Goal: Task Accomplishment & Management: Manage account settings

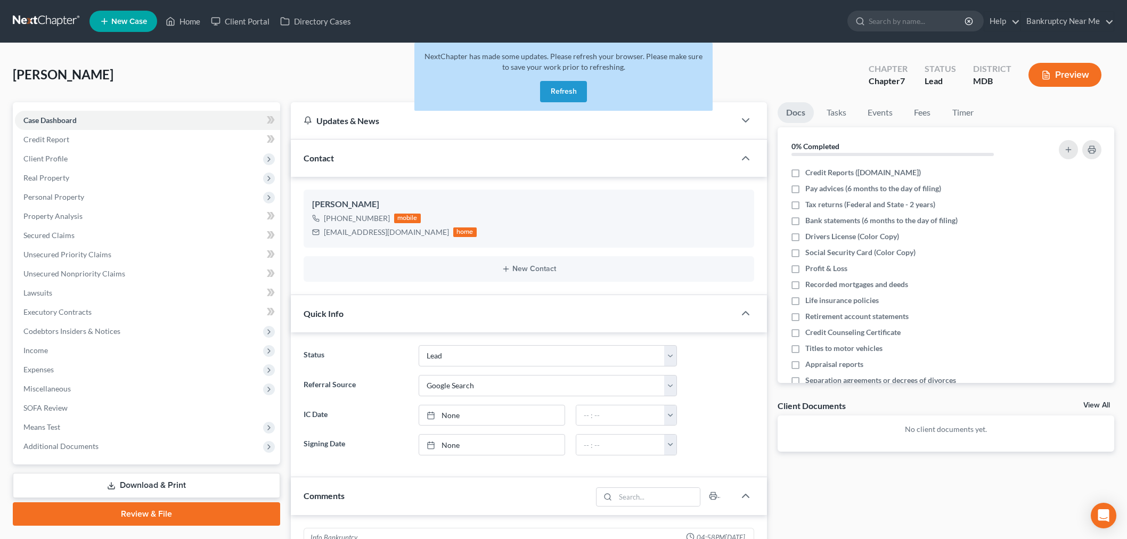
select select "10"
select select "4"
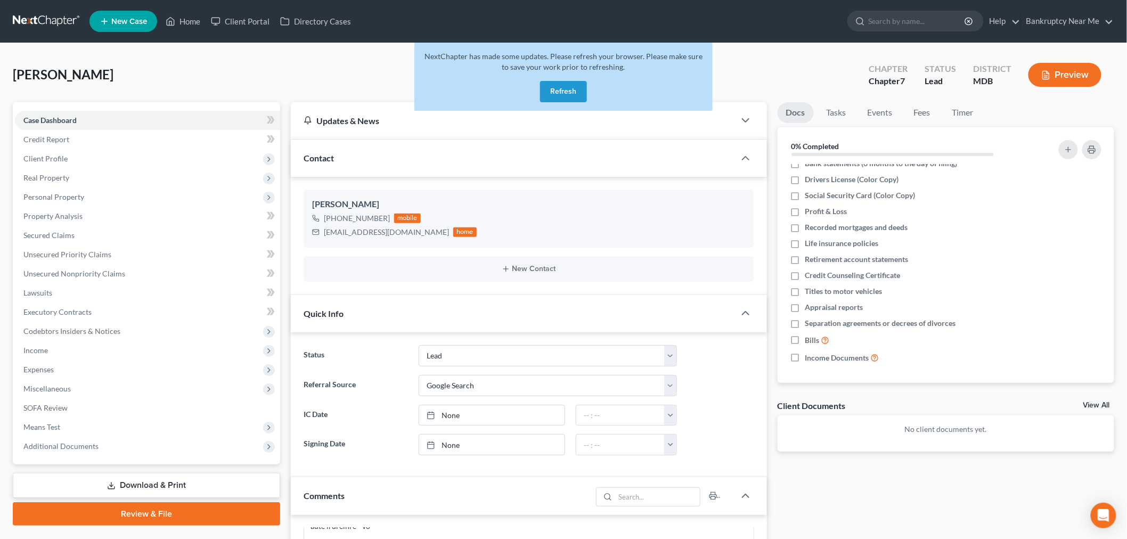
click at [46, 18] on link at bounding box center [47, 21] width 68 height 19
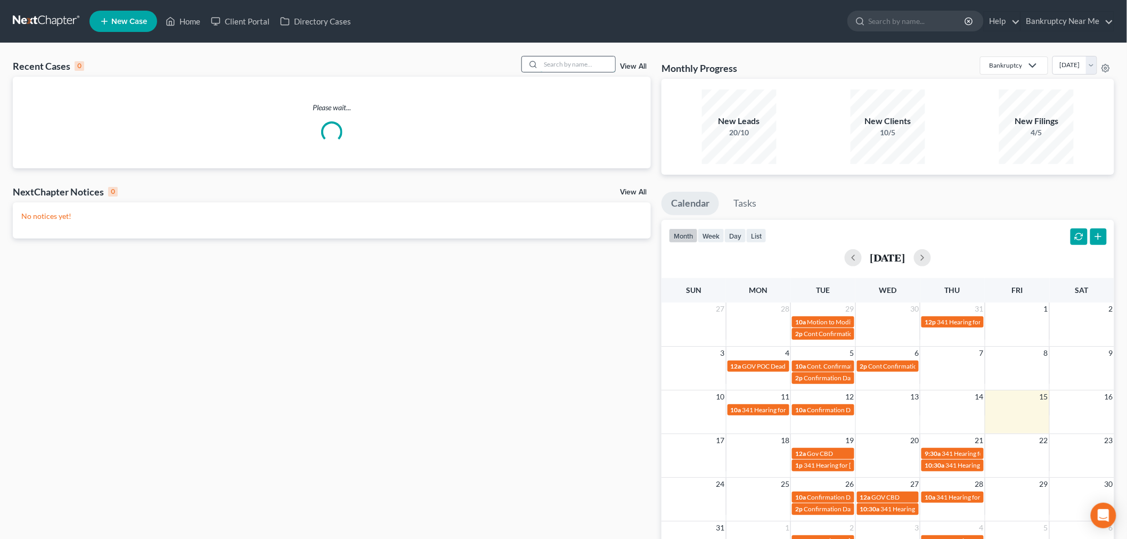
click at [542, 57] on input "search" at bounding box center [577, 63] width 75 height 15
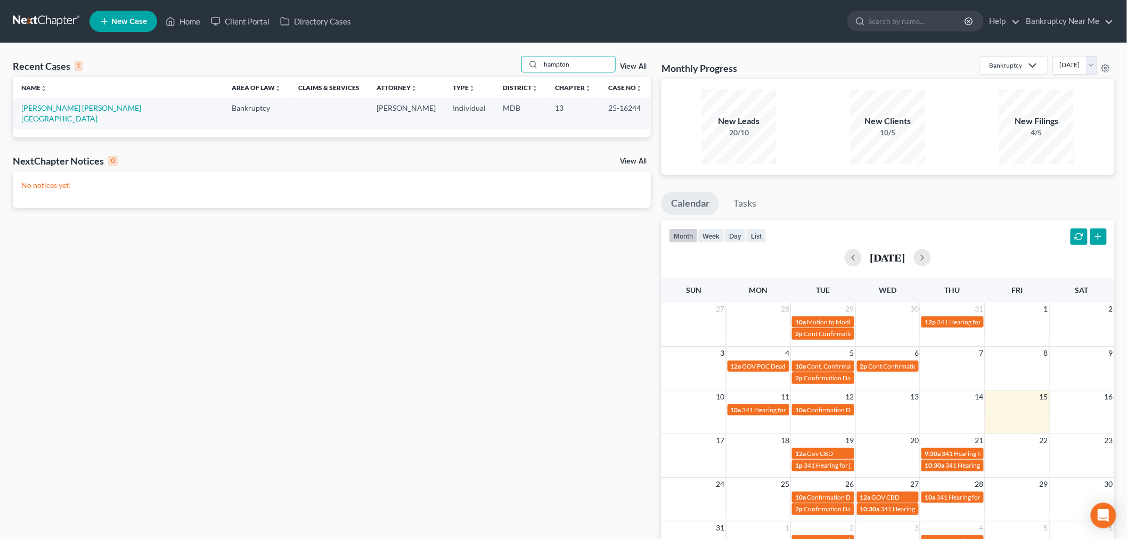
type input "hampton"
click at [61, 109] on link "Cordero Hampton, Lourdes" at bounding box center [81, 113] width 120 height 20
select select "6"
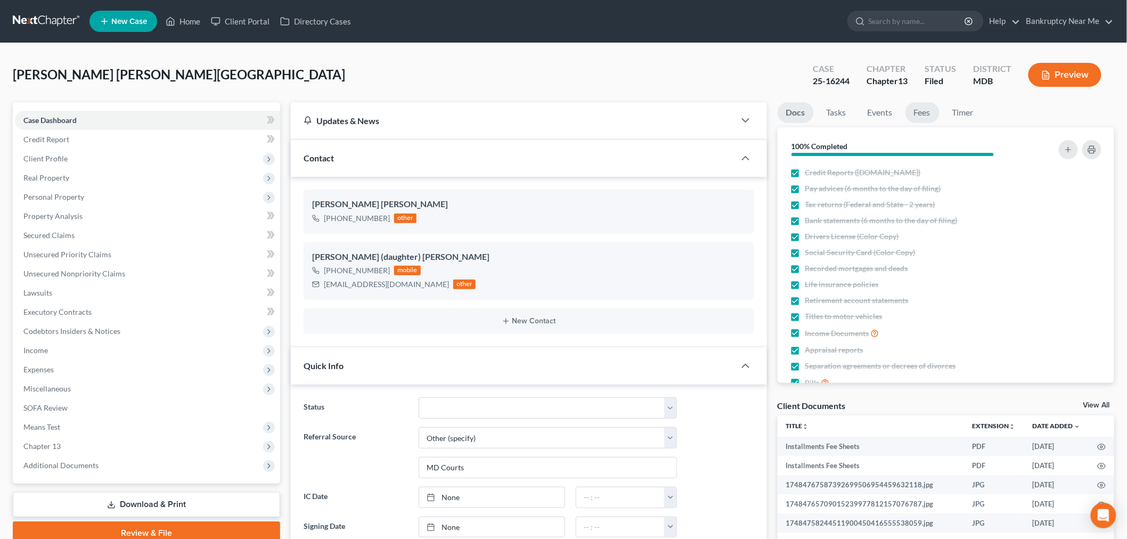
scroll to position [9616, 0]
click at [924, 122] on link "Fees" at bounding box center [922, 112] width 34 height 21
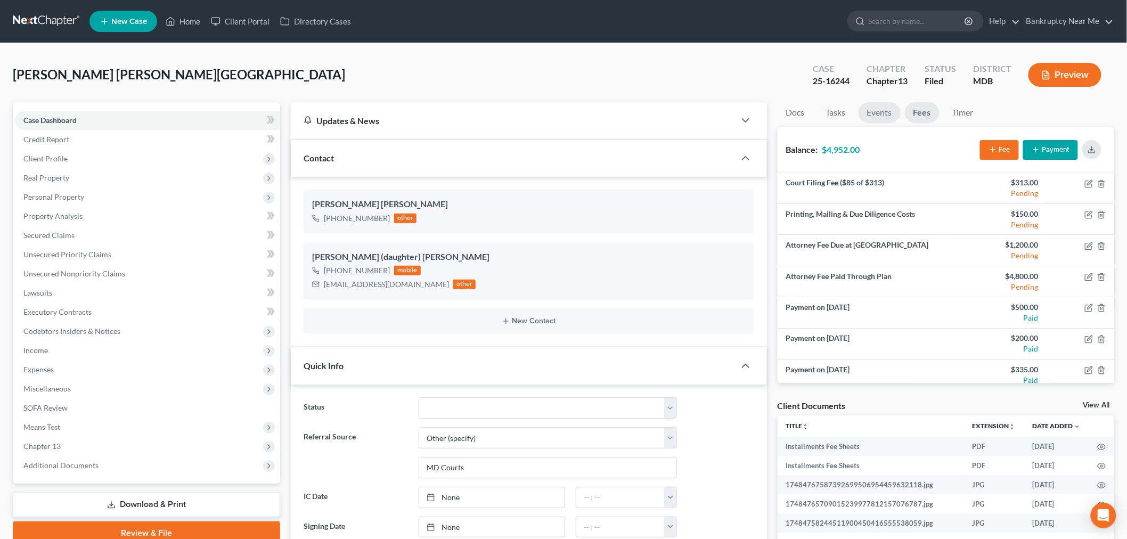
click at [888, 113] on link "Events" at bounding box center [879, 112] width 42 height 21
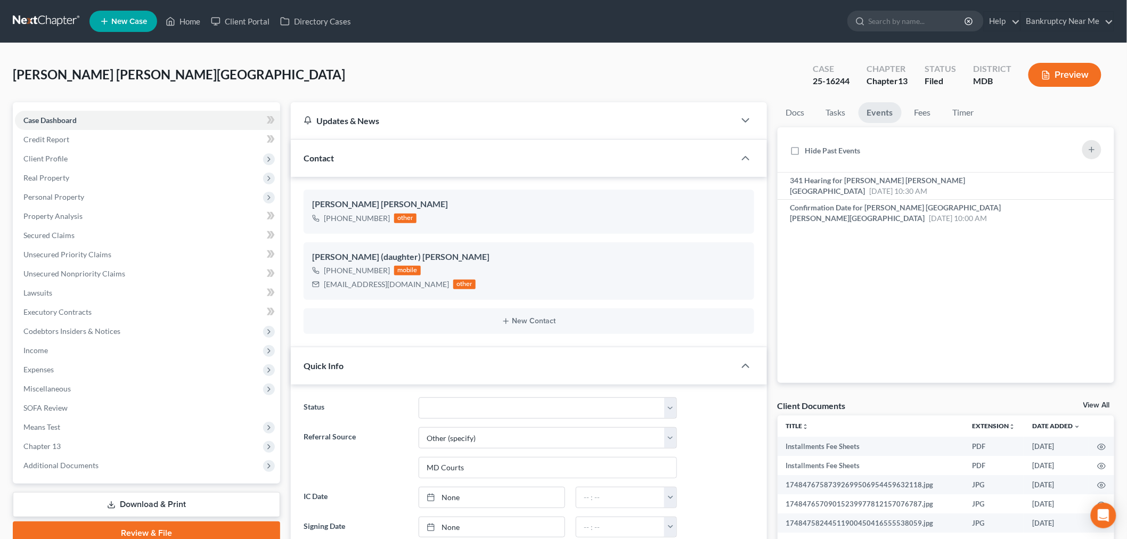
click at [844, 79] on div "25-16244" at bounding box center [830, 81] width 37 height 12
drag, startPoint x: 845, startPoint y: 86, endPoint x: 811, endPoint y: 91, distance: 34.5
click at [811, 91] on div "Case 25-16244" at bounding box center [831, 75] width 54 height 31
copy div "25-16244"
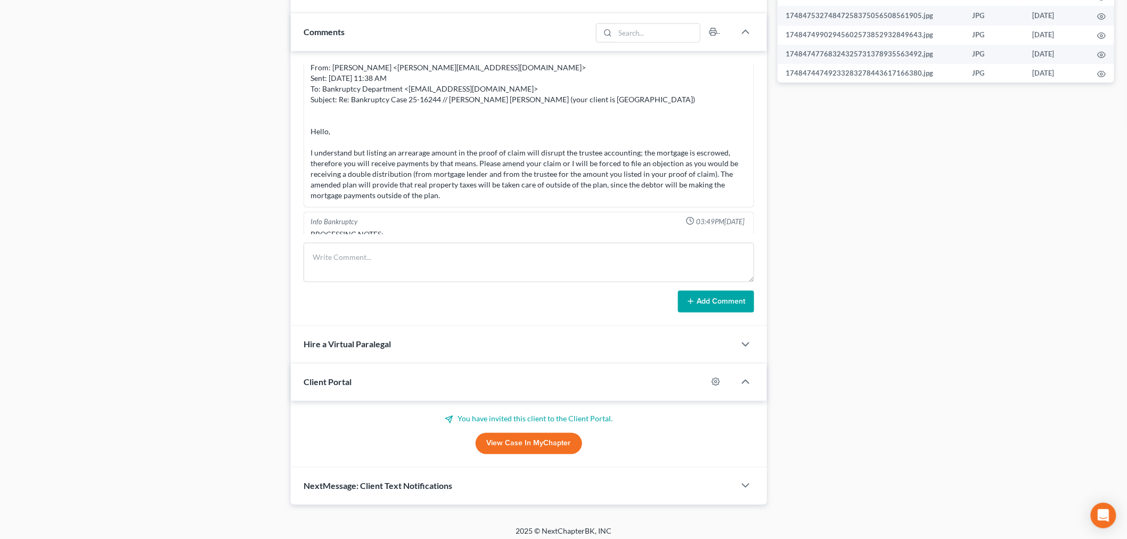
scroll to position [552, 0]
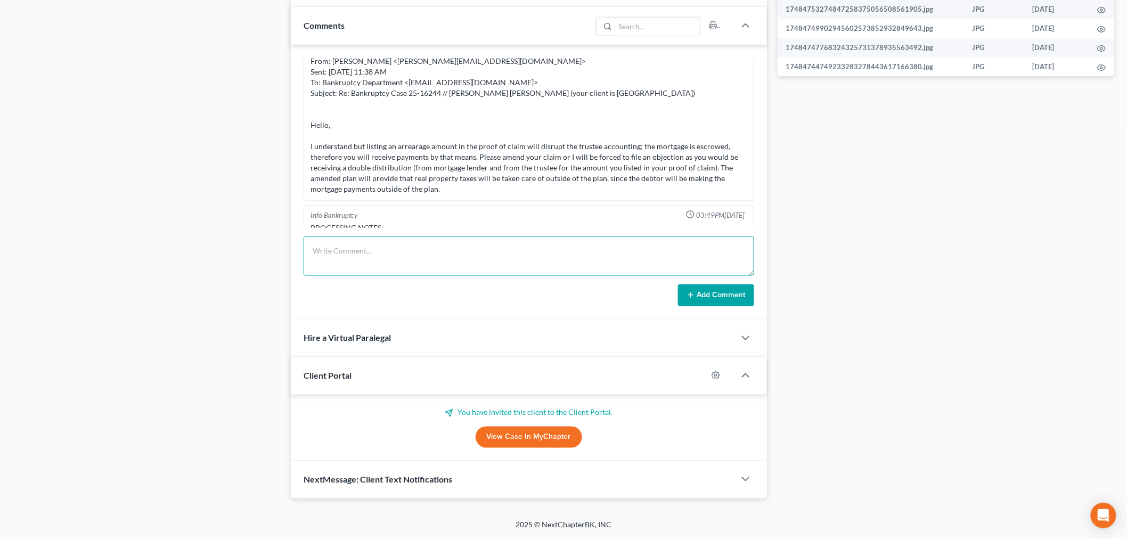
drag, startPoint x: 587, startPoint y: 250, endPoint x: 605, endPoint y: 260, distance: 20.5
click at [587, 250] on textarea at bounding box center [528, 255] width 450 height 39
paste textarea "From: Babette Butler <BButler@ch13md.com> Sent: Friday, August 15, 2025 12:17 P…"
type textarea "From: Babette Butler <BButler@ch13md.com> Sent: Friday, August 15, 2025 12:17 P…"
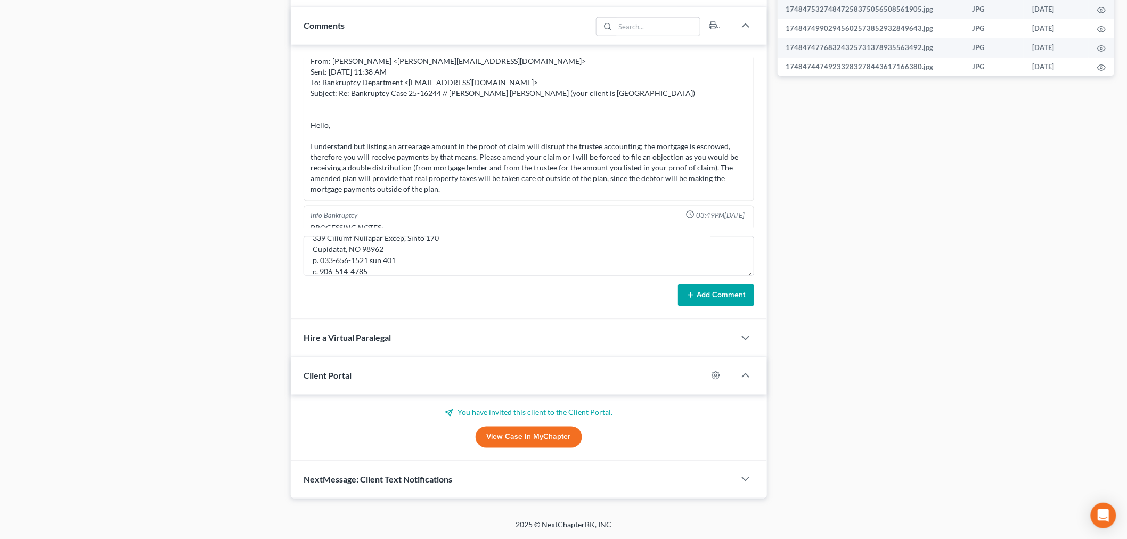
click at [687, 300] on button "Add Comment" at bounding box center [716, 295] width 76 height 22
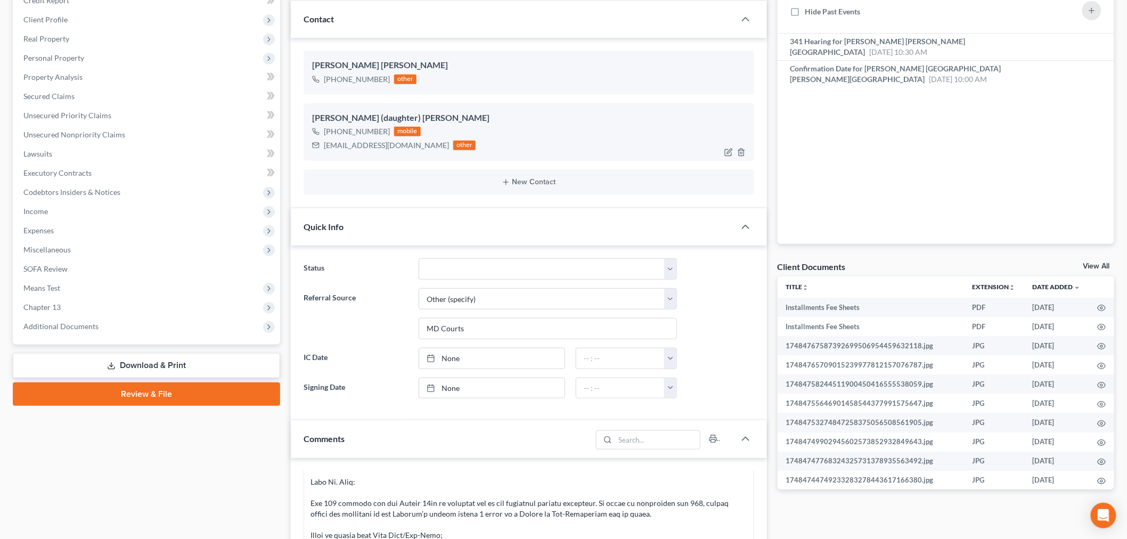
scroll to position [138, 0]
drag, startPoint x: 410, startPoint y: 149, endPoint x: 420, endPoint y: 125, distance: 25.6
click at [311, 152] on div "Maricar (daughter) Hampton +1 (240) 374-2814 mobile bearyfaithful1@gmail.com ot…" at bounding box center [528, 132] width 450 height 57
copy div "bearyfaithful1@gmail.com"
click at [139, 219] on span "Income" at bounding box center [147, 211] width 265 height 19
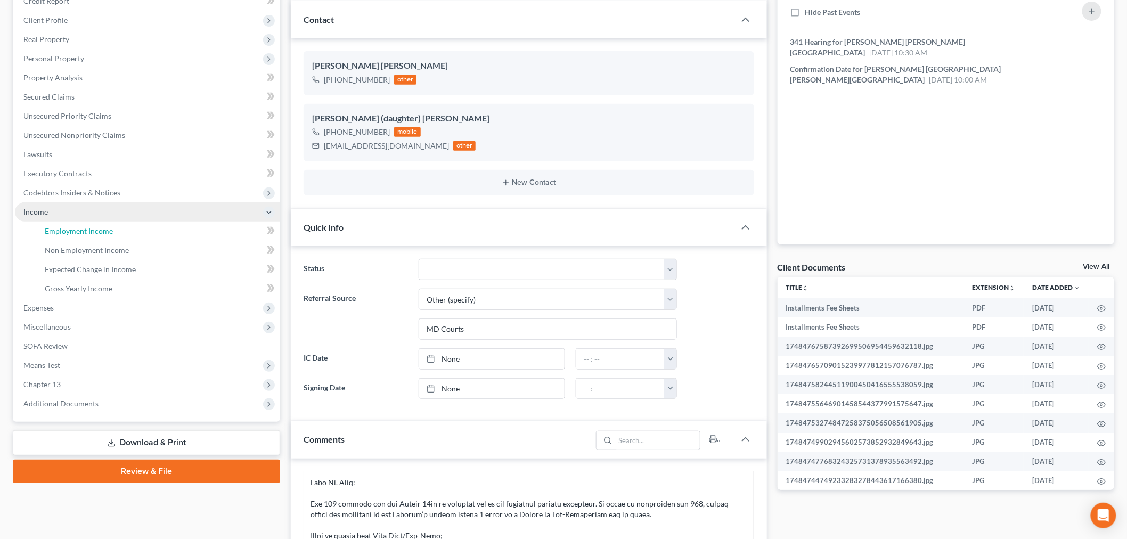
drag, startPoint x: 160, startPoint y: 237, endPoint x: 177, endPoint y: 233, distance: 17.4
click at [160, 237] on link "Employment Income" at bounding box center [158, 230] width 244 height 19
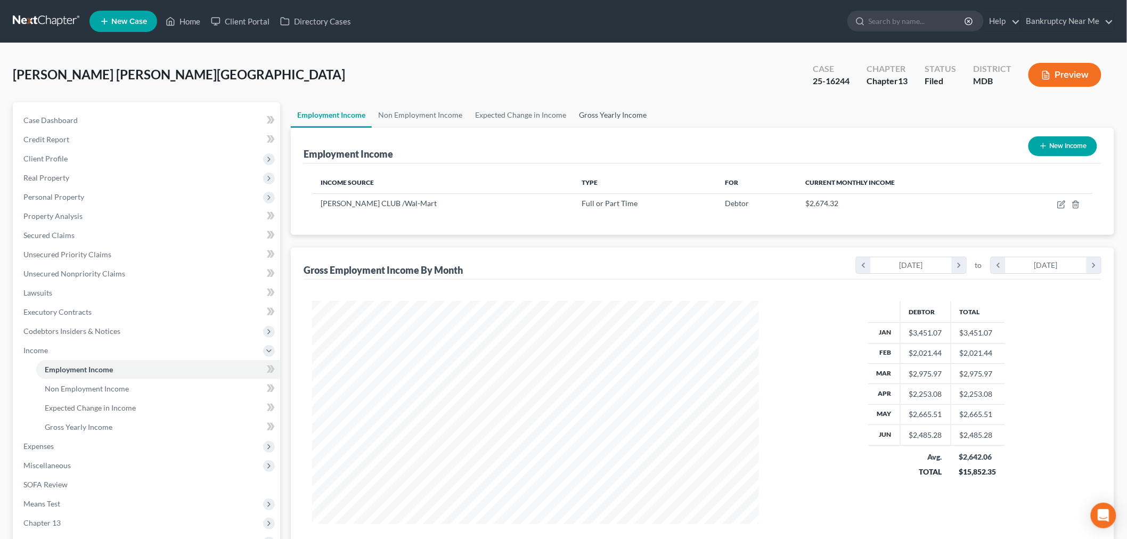
scroll to position [223, 467]
click at [425, 128] on div "Employment Income New Income" at bounding box center [702, 146] width 798 height 36
click at [456, 116] on link "Non Employment Income" at bounding box center [420, 115] width 97 height 26
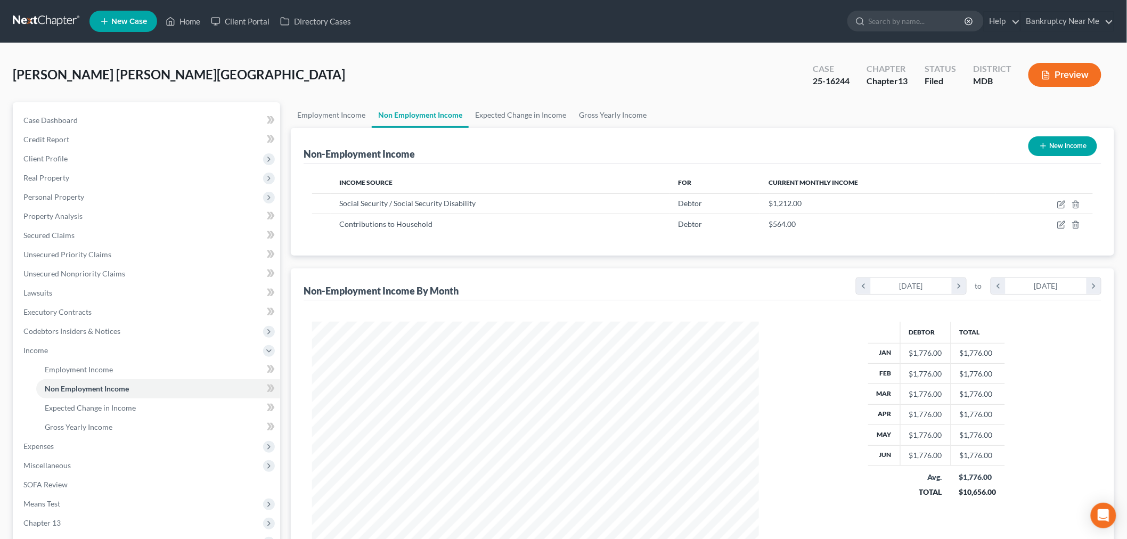
scroll to position [223, 467]
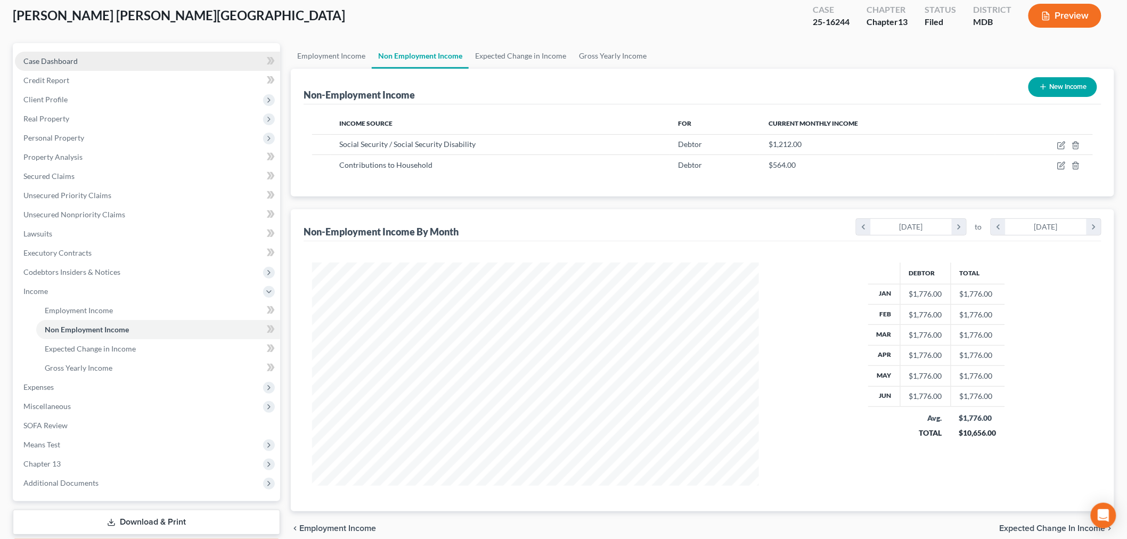
click at [140, 53] on link "Case Dashboard" at bounding box center [147, 61] width 265 height 19
select select "6"
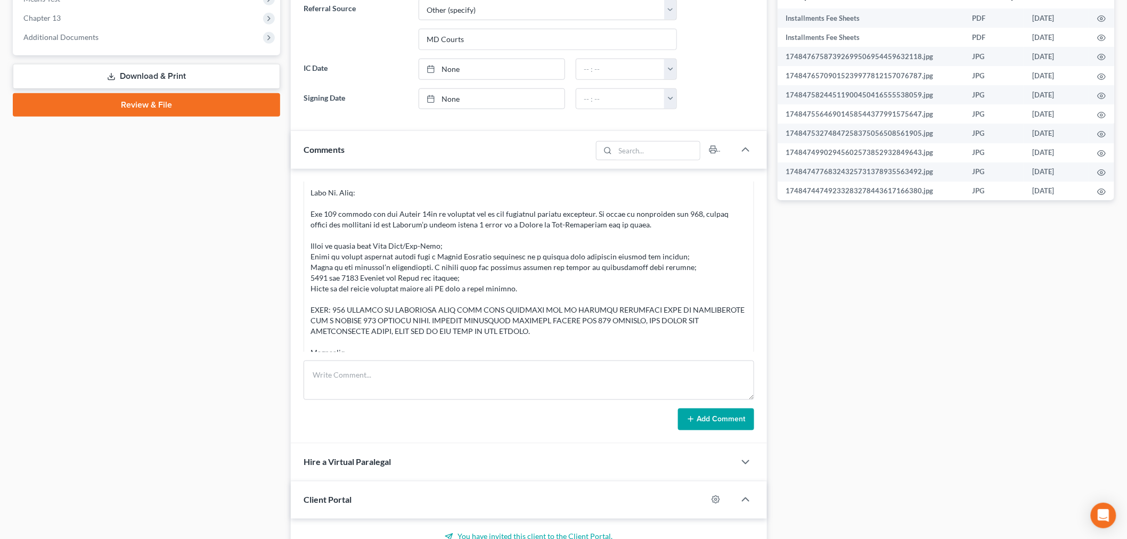
scroll to position [552, 0]
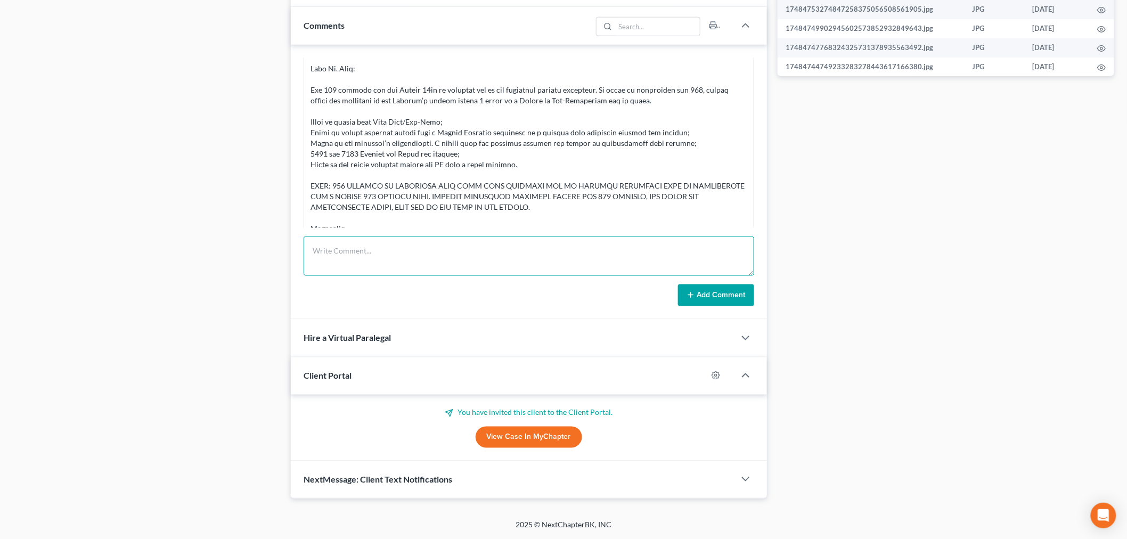
click at [527, 261] on textarea at bounding box center [528, 255] width 450 height 39
paste textarea "________________________________________ From: Iris Kwon <iris@bankruptcynearme…"
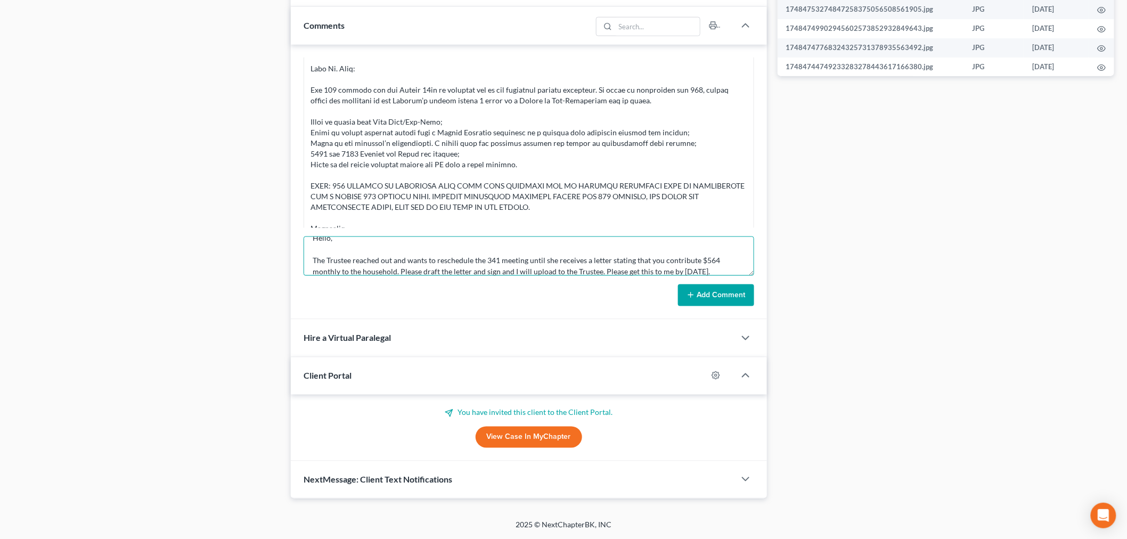
type textarea "________________________________________ From: Iris Kwon <iris@bankruptcynearme…"
click at [702, 288] on button "Add Comment" at bounding box center [716, 295] width 76 height 22
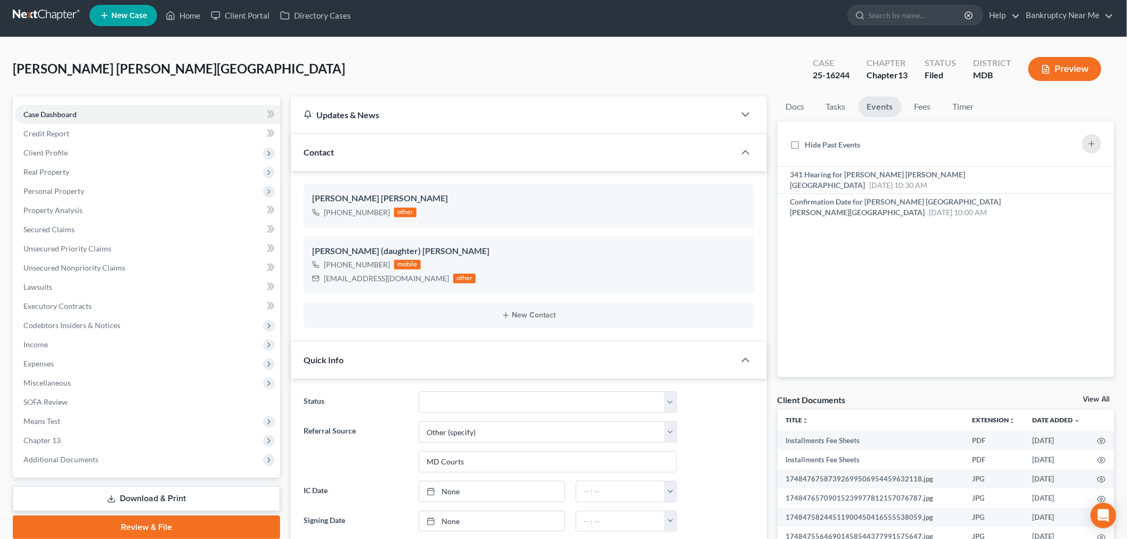
scroll to position [0, 0]
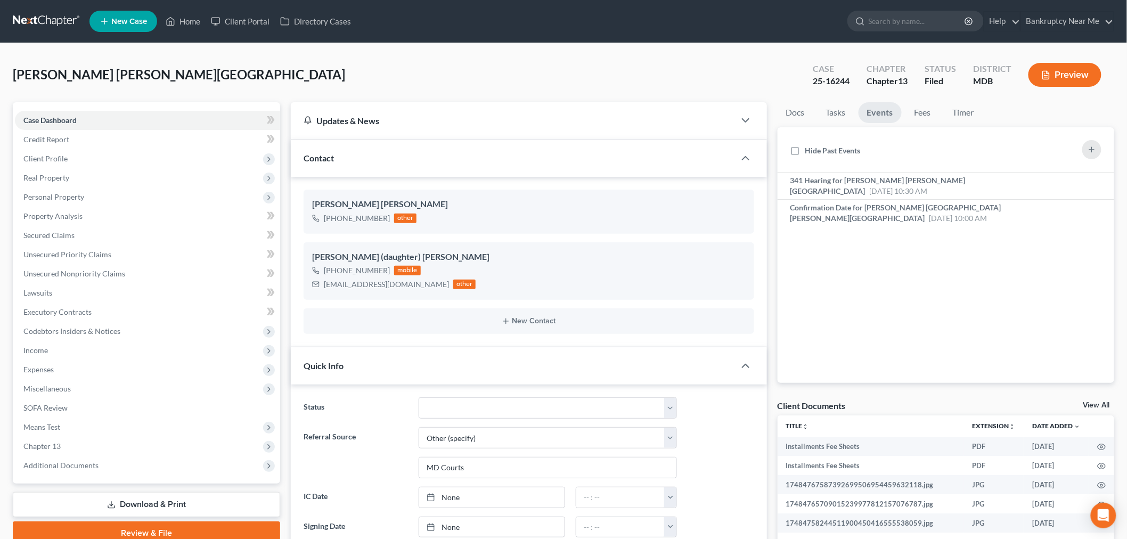
click at [63, 15] on link at bounding box center [47, 21] width 68 height 19
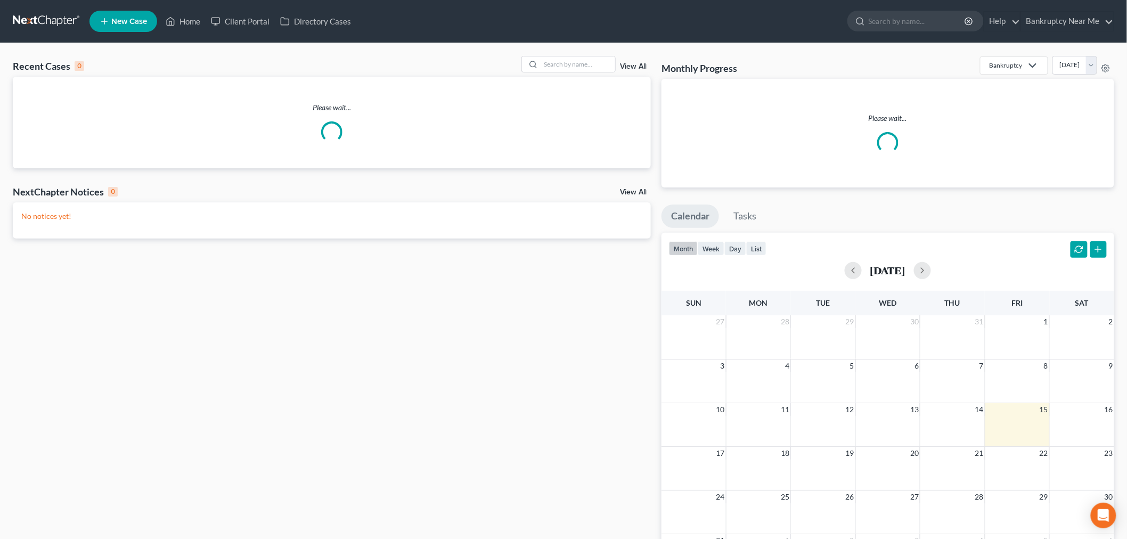
click at [535, 72] on div "Recent Cases 0 View All" at bounding box center [332, 66] width 638 height 21
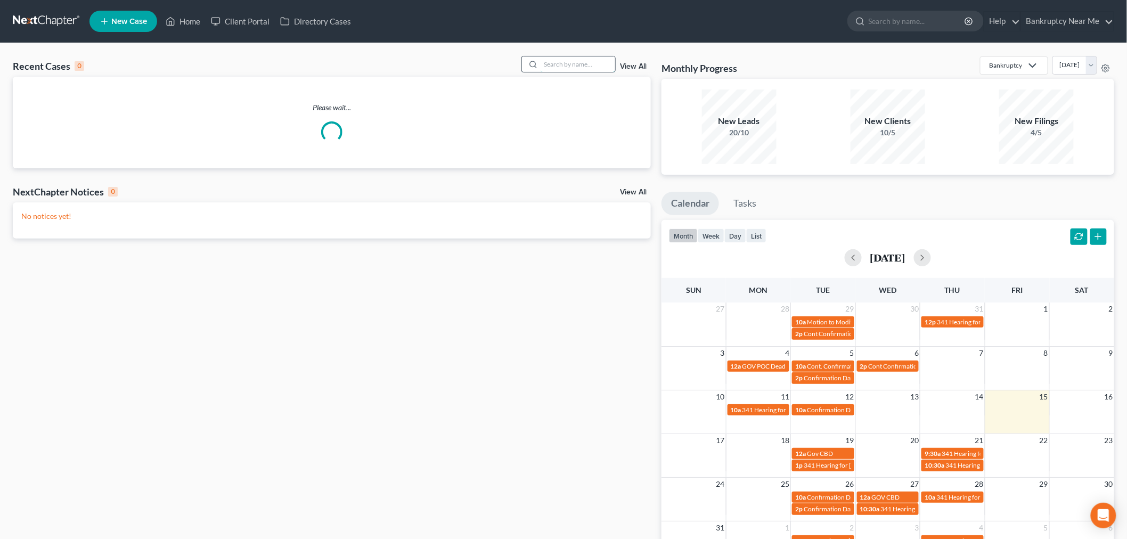
click at [544, 65] on input "search" at bounding box center [577, 63] width 75 height 15
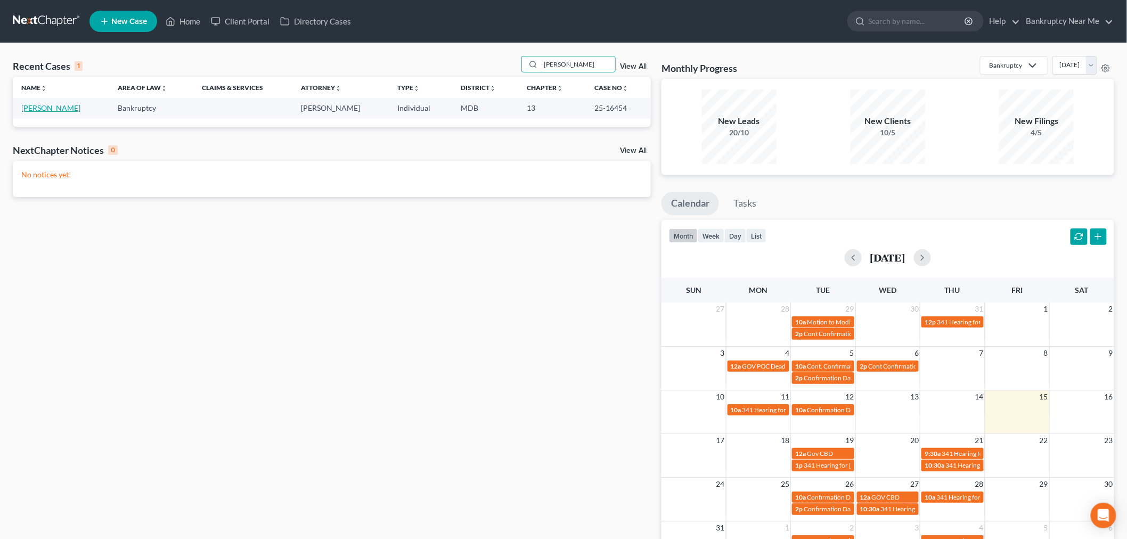
type input "STANTON"
click at [44, 108] on link "Stanton, Mark" at bounding box center [50, 107] width 59 height 9
select select "6"
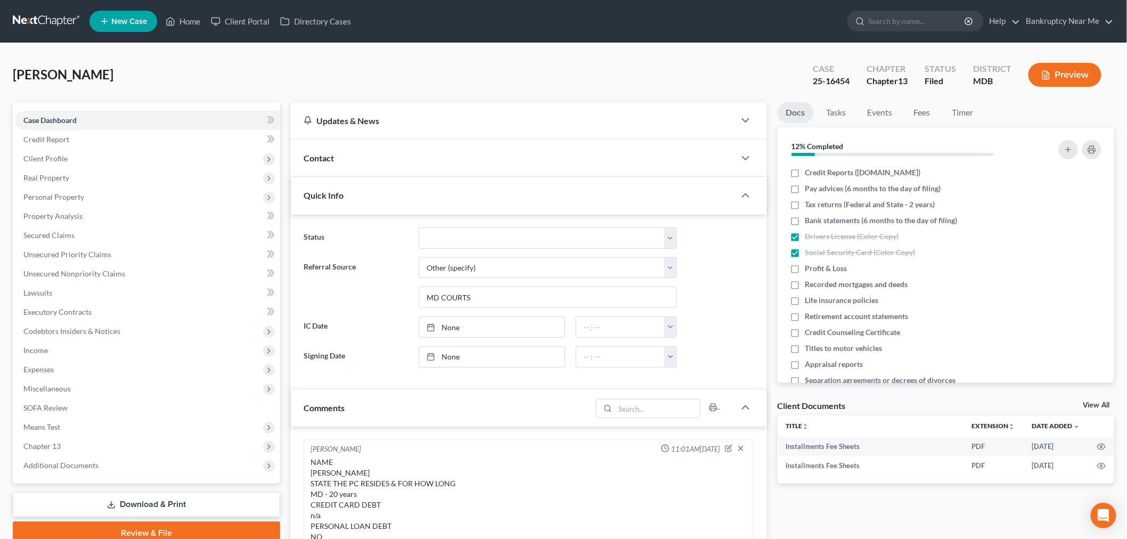
scroll to position [8970, 0]
drag, startPoint x: 849, startPoint y: 78, endPoint x: 821, endPoint y: 21, distance: 63.1
click at [800, 79] on div "Case 25-16454 Chapter Chapter 13 Status Filed District MDB Preview" at bounding box center [957, 75] width 314 height 38
copy div "25-16454"
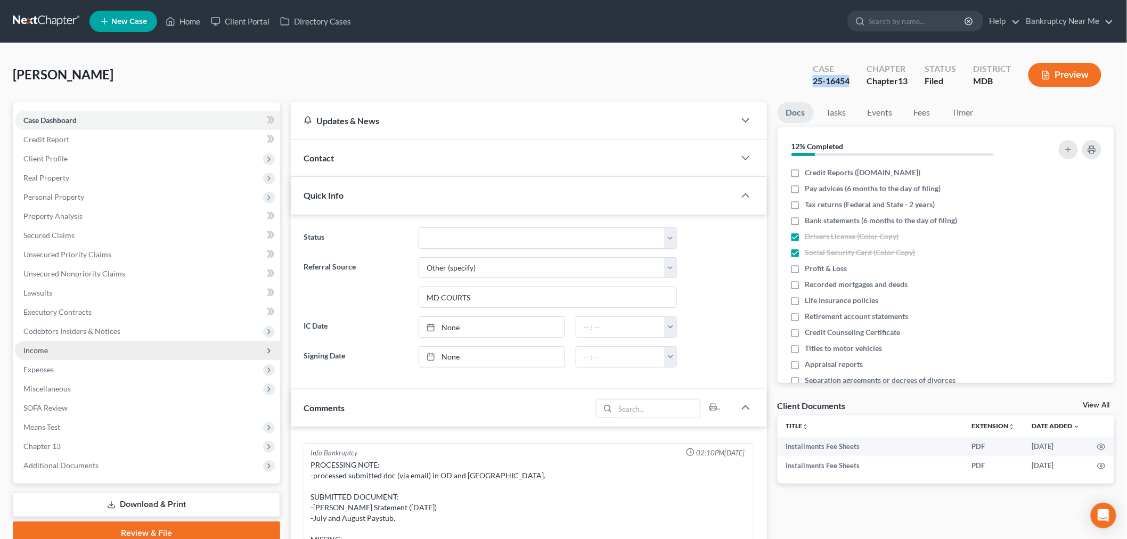
click at [56, 352] on span "Income" at bounding box center [147, 350] width 265 height 19
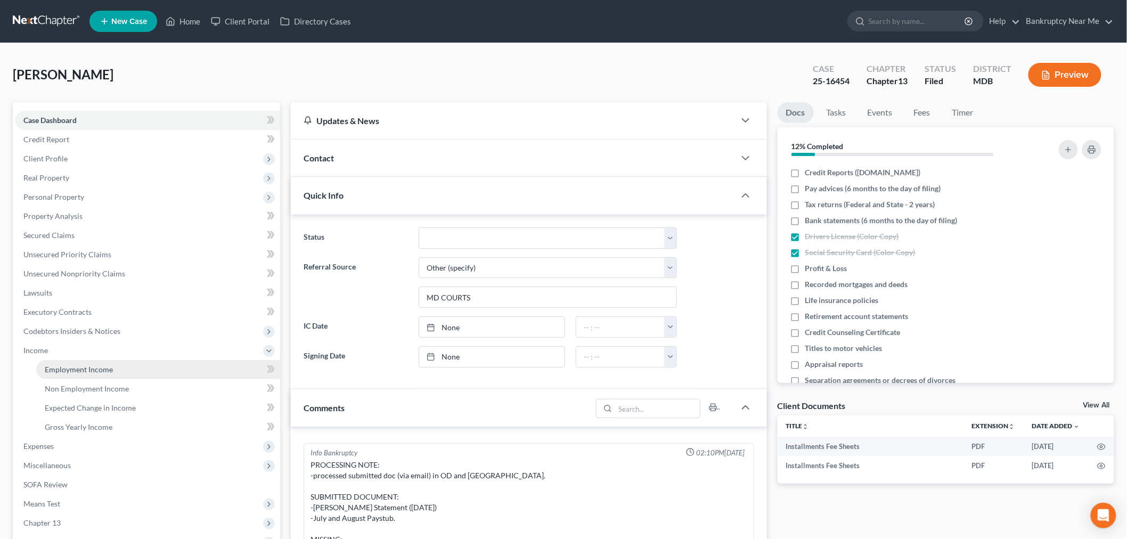
click at [86, 365] on span "Employment Income" at bounding box center [79, 369] width 68 height 9
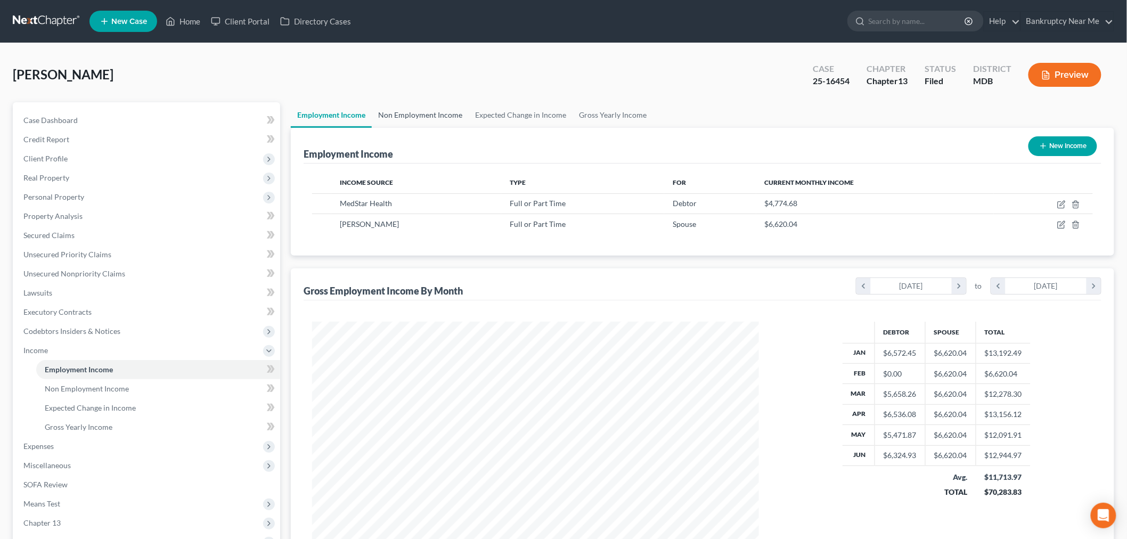
scroll to position [223, 467]
click at [418, 108] on link "Non Employment Income" at bounding box center [420, 115] width 97 height 26
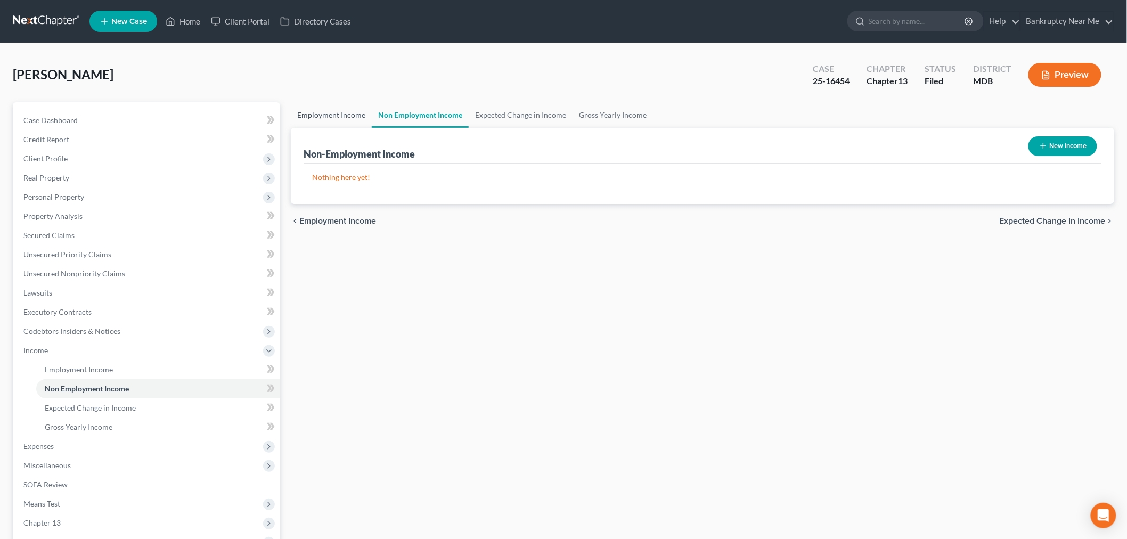
click at [314, 119] on link "Employment Income" at bounding box center [331, 115] width 81 height 26
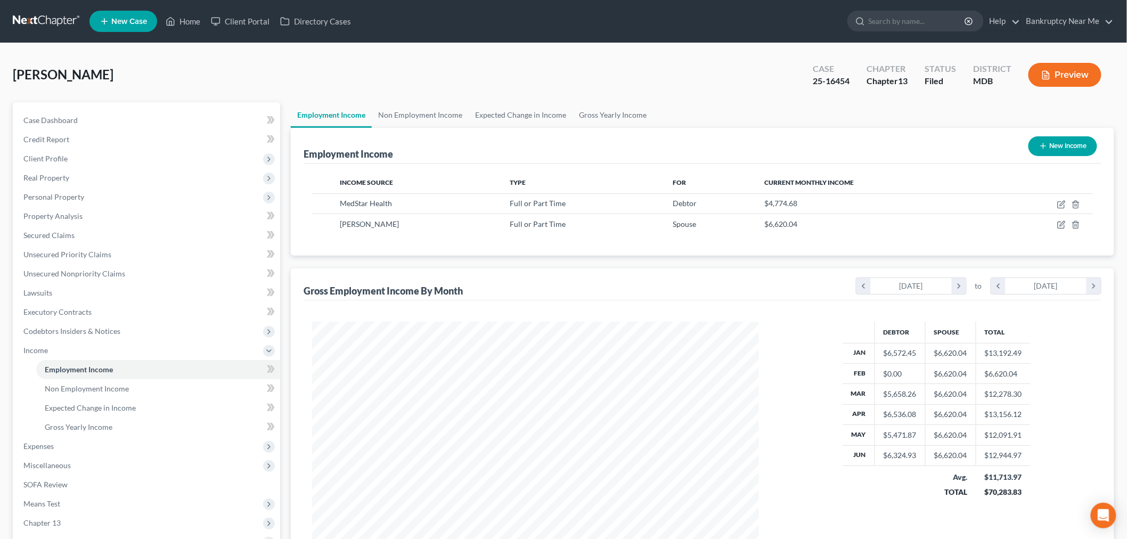
scroll to position [223, 467]
drag, startPoint x: 426, startPoint y: 114, endPoint x: 416, endPoint y: 115, distance: 10.7
click at [426, 114] on link "Non Employment Income" at bounding box center [420, 115] width 97 height 26
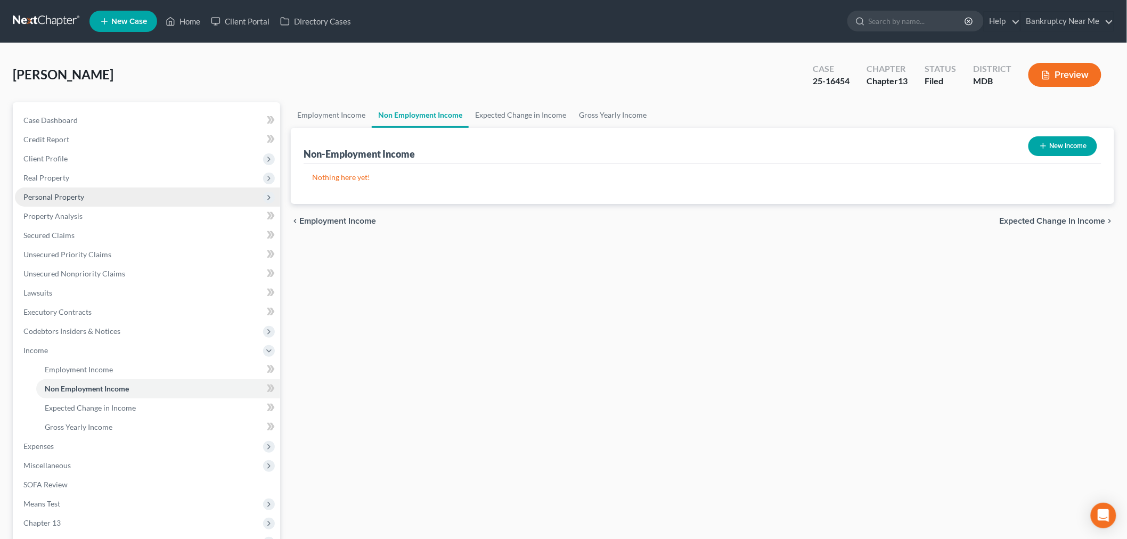
click at [67, 187] on span "Personal Property" at bounding box center [147, 196] width 265 height 19
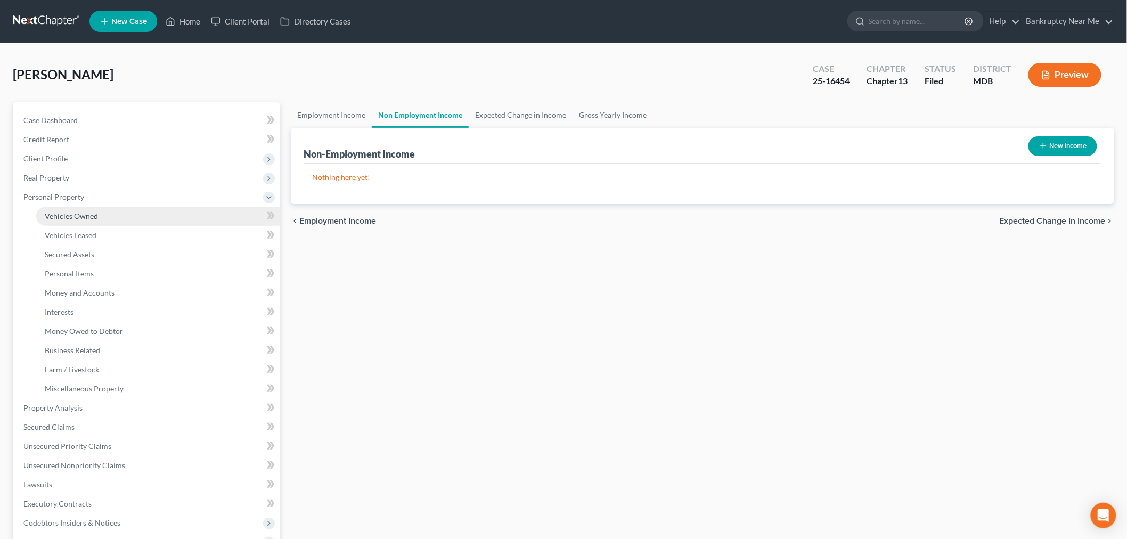
click at [84, 211] on span "Vehicles Owned" at bounding box center [71, 215] width 53 height 9
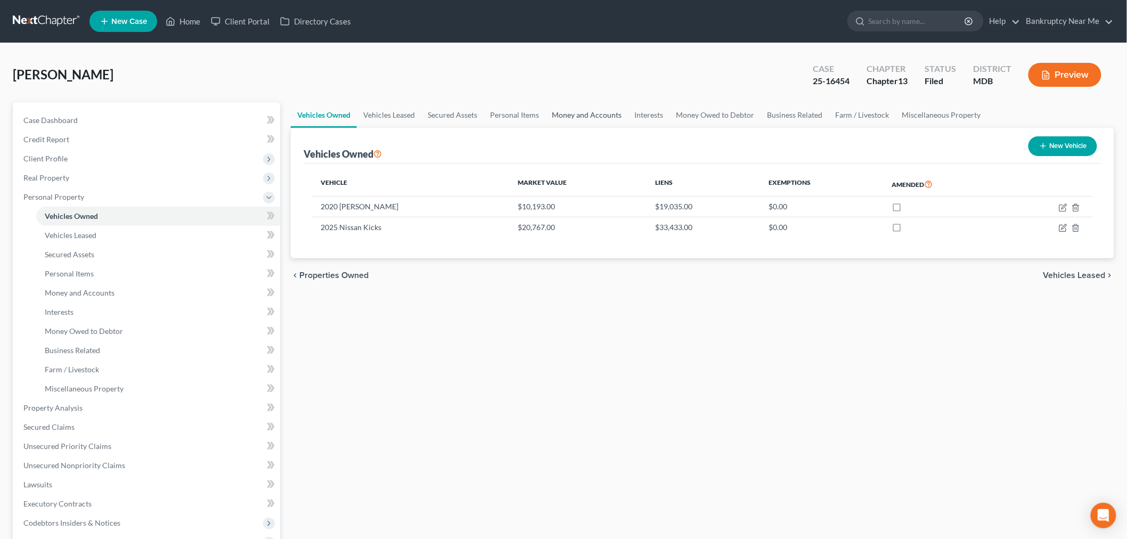
click at [575, 113] on link "Money and Accounts" at bounding box center [586, 115] width 83 height 26
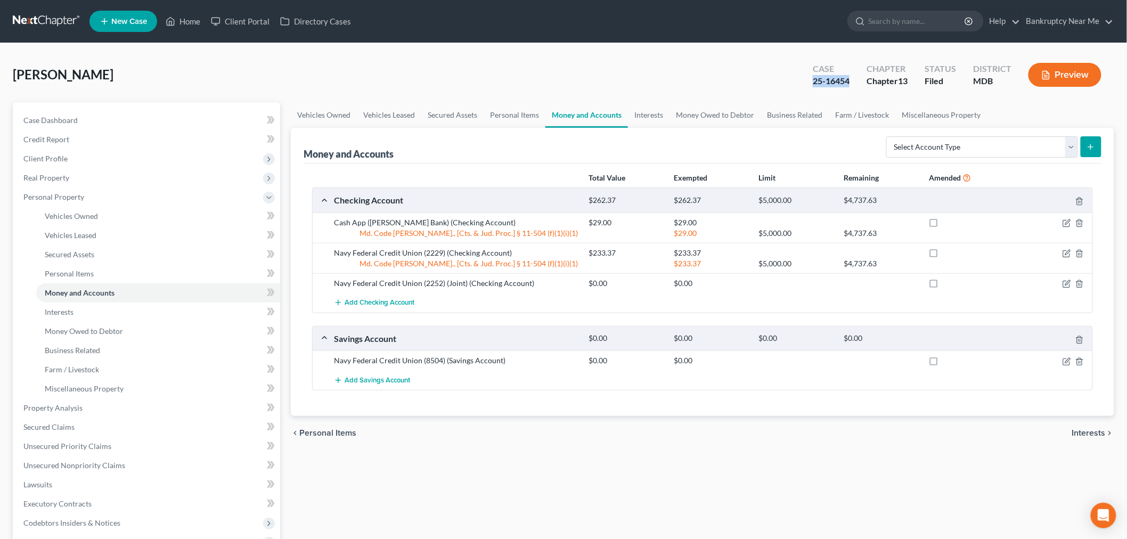
drag, startPoint x: 852, startPoint y: 86, endPoint x: 814, endPoint y: 82, distance: 38.6
click at [811, 85] on div "Case 25-16454" at bounding box center [831, 75] width 54 height 31
copy div "25-16454"
click at [49, 18] on link at bounding box center [47, 21] width 68 height 19
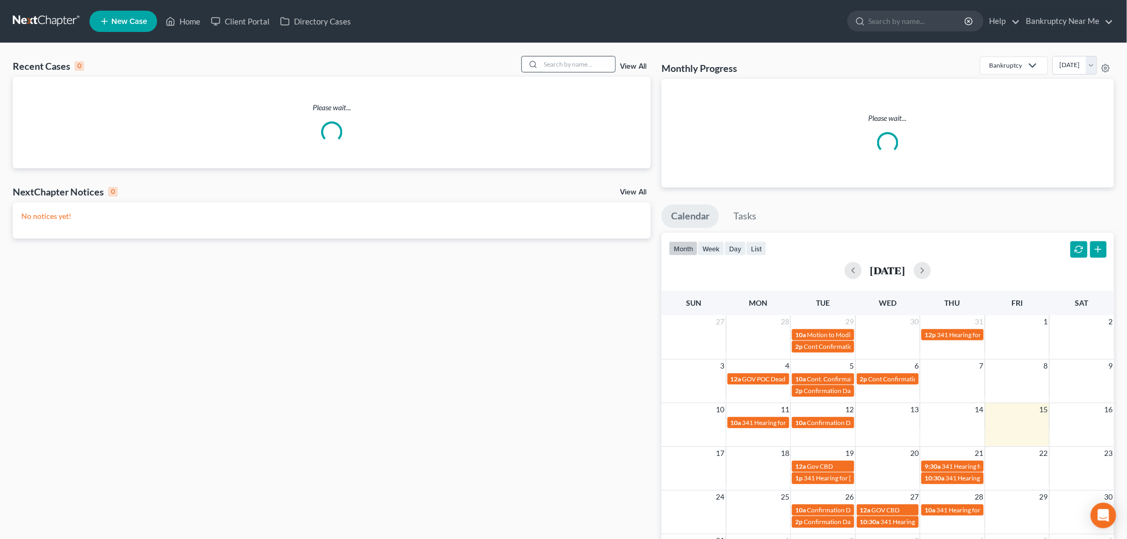
click at [582, 59] on input "search" at bounding box center [577, 63] width 75 height 15
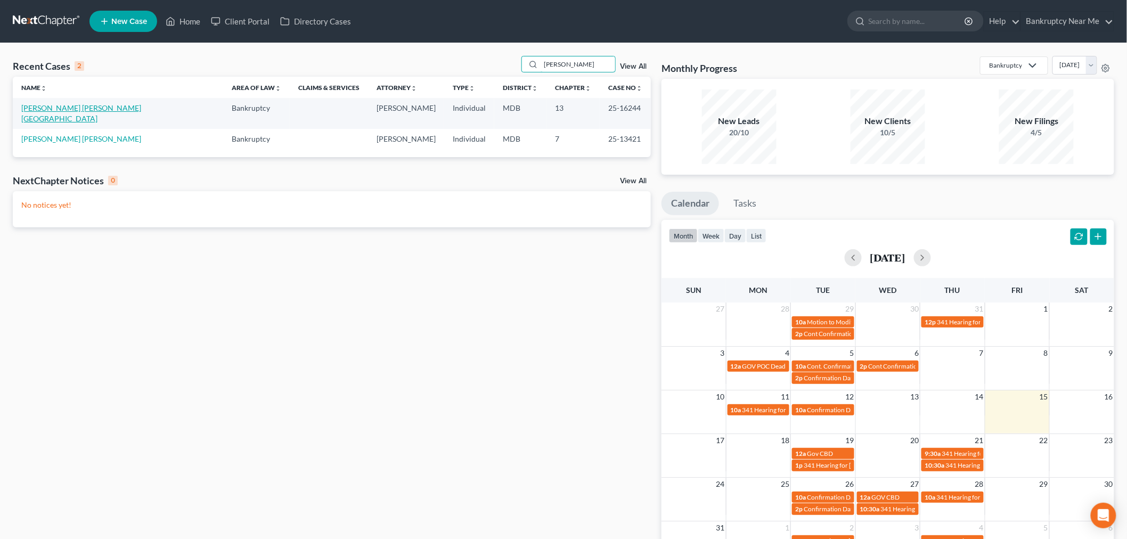
type input "CORDERO"
click at [91, 108] on link "Cordero Hampton, Lourdes" at bounding box center [81, 113] width 120 height 20
select select "6"
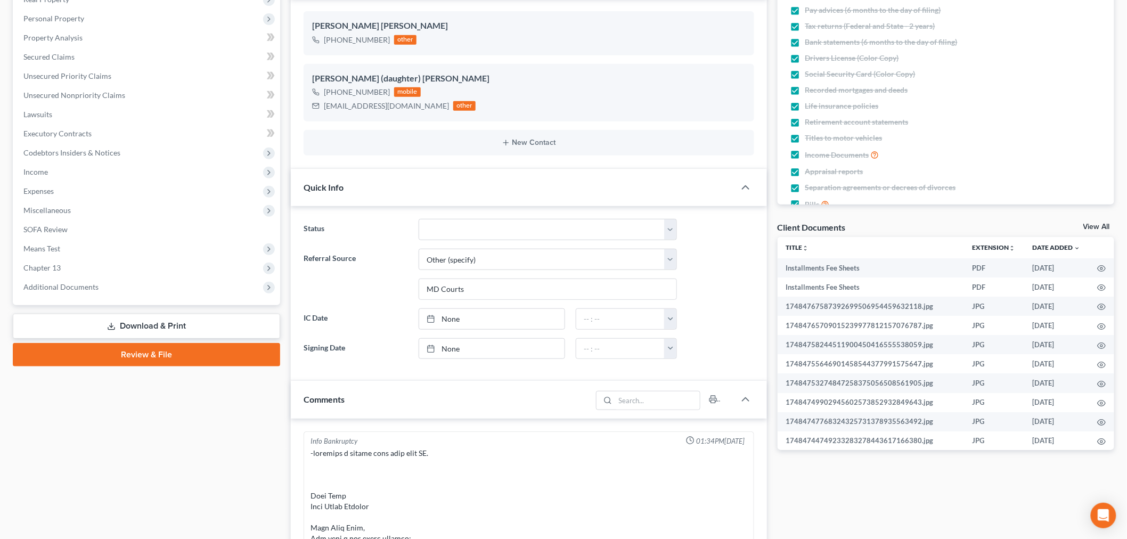
scroll to position [355, 0]
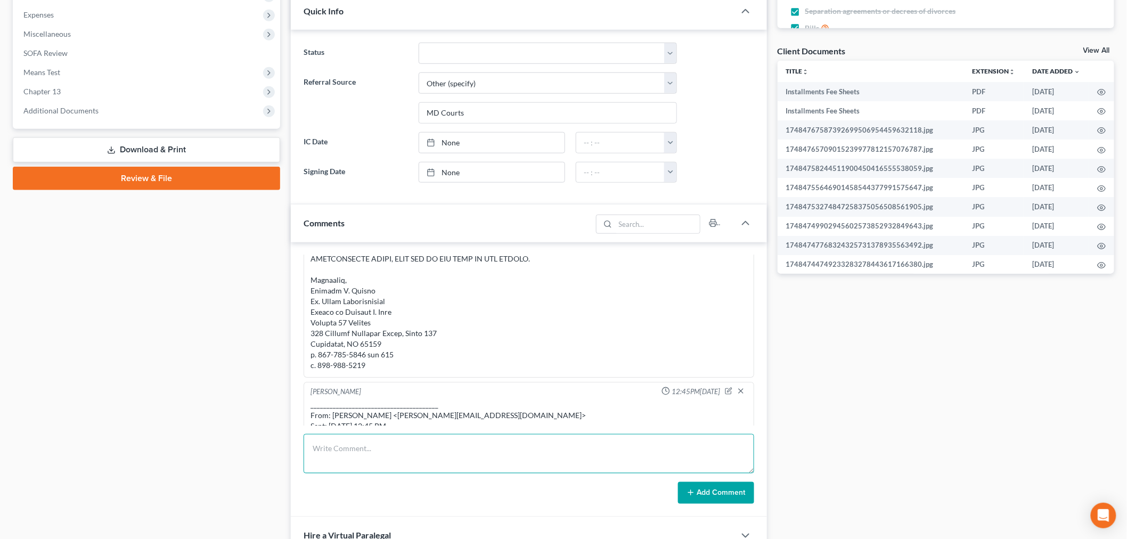
drag, startPoint x: 419, startPoint y: 455, endPoint x: 415, endPoint y: 444, distance: 11.8
click at [418, 455] on textarea at bounding box center [528, 453] width 450 height 39
type textarea "u"
type textarea "Uploaded all requested docs to Trustee except for Daughter contribution letter.…"
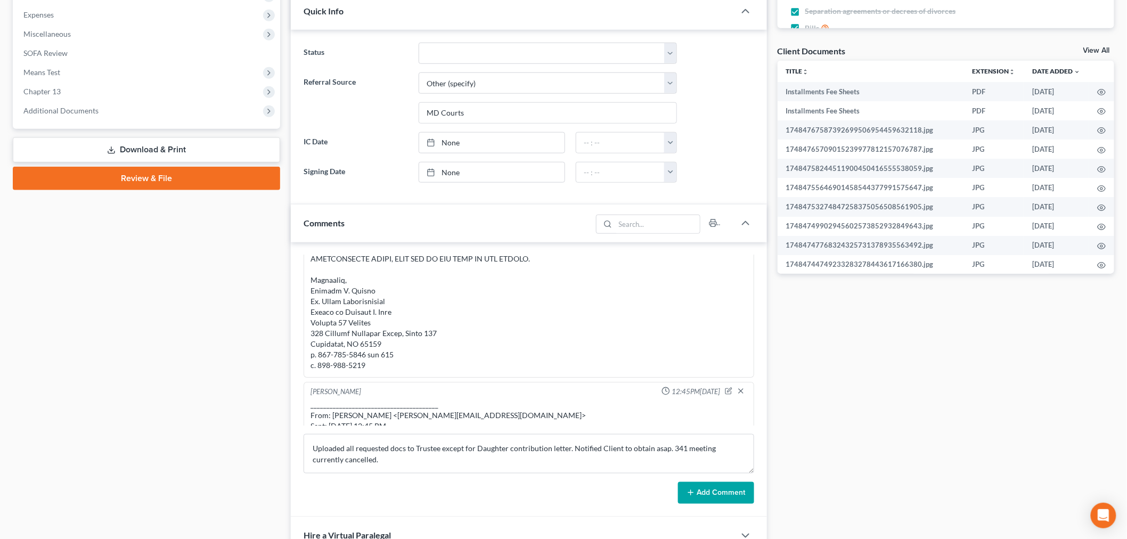
click at [700, 491] on button "Add Comment" at bounding box center [716, 493] width 76 height 22
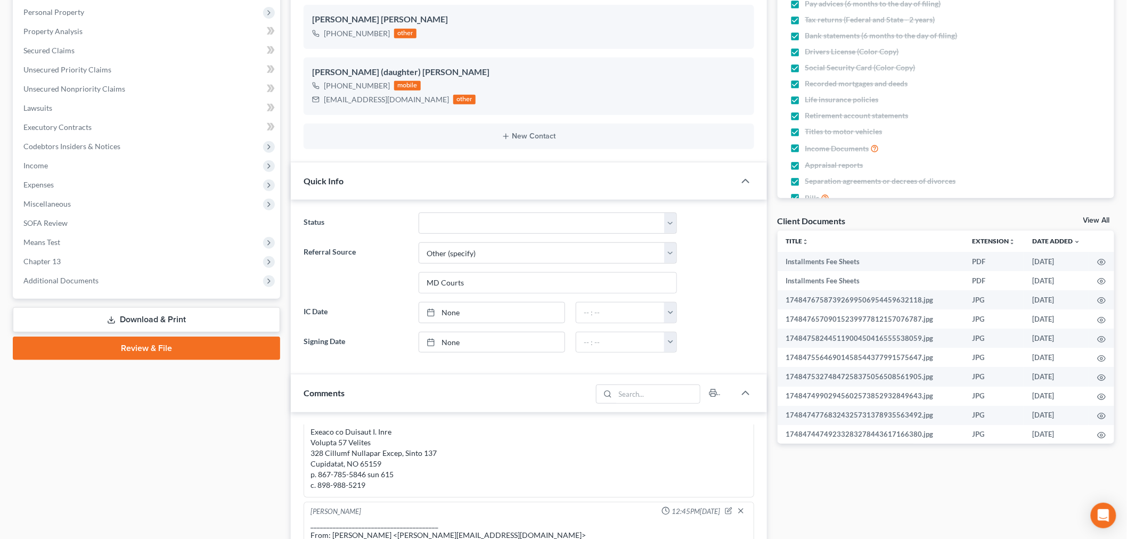
scroll to position [59, 0]
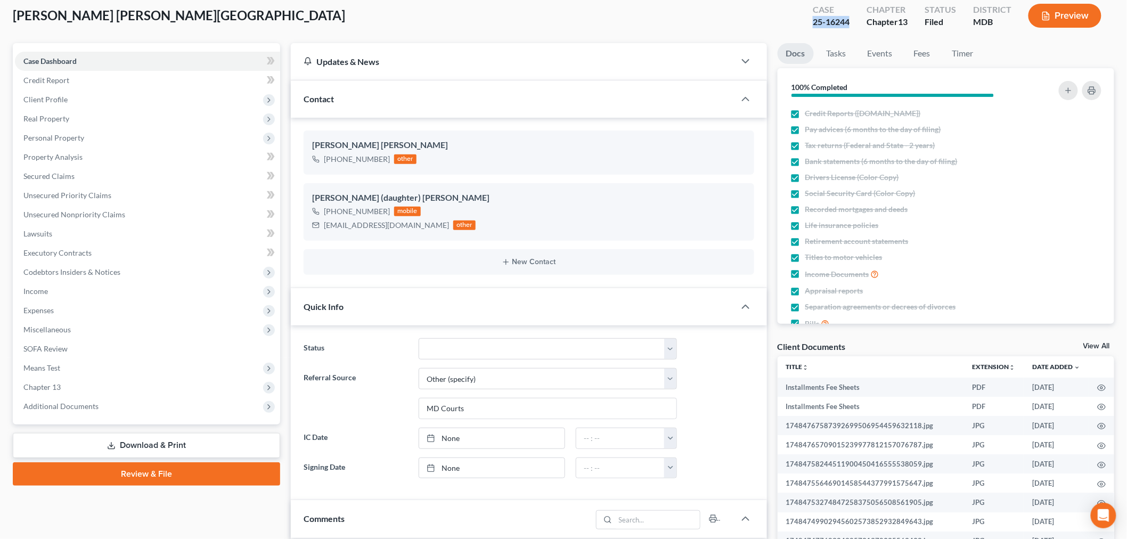
drag, startPoint x: 848, startPoint y: 20, endPoint x: 770, endPoint y: 27, distance: 78.0
click at [770, 27] on div "Cordero Hampton, Lourdes Upgraded Case 25-16244 Chapter Chapter 13 Status Filed…" at bounding box center [563, 20] width 1101 height 46
copy div "25-16244"
click at [913, 48] on link "Fees" at bounding box center [922, 53] width 34 height 21
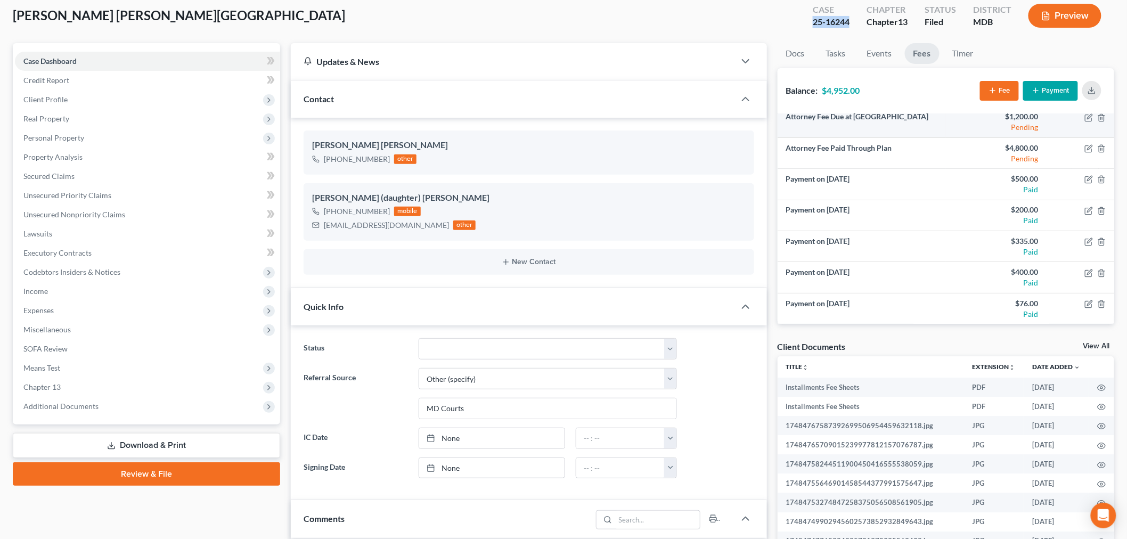
scroll to position [70, 0]
drag, startPoint x: 408, startPoint y: 224, endPoint x: 323, endPoint y: 230, distance: 86.0
click at [323, 230] on div "bearyfaithful1@gmail.com other" at bounding box center [393, 225] width 163 height 14
copy div "bearyfaithful1@gmail.com"
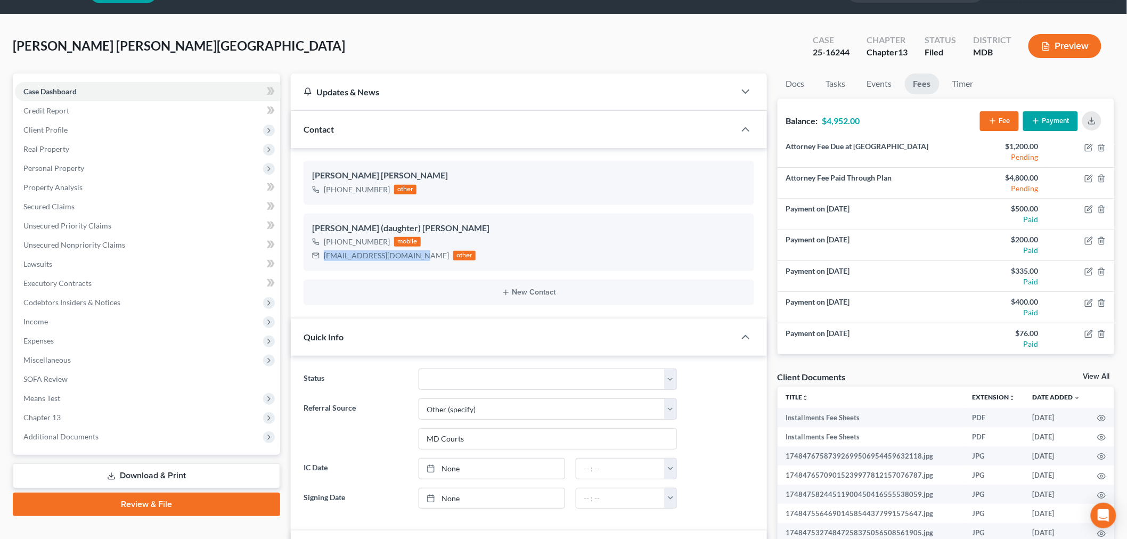
scroll to position [0, 0]
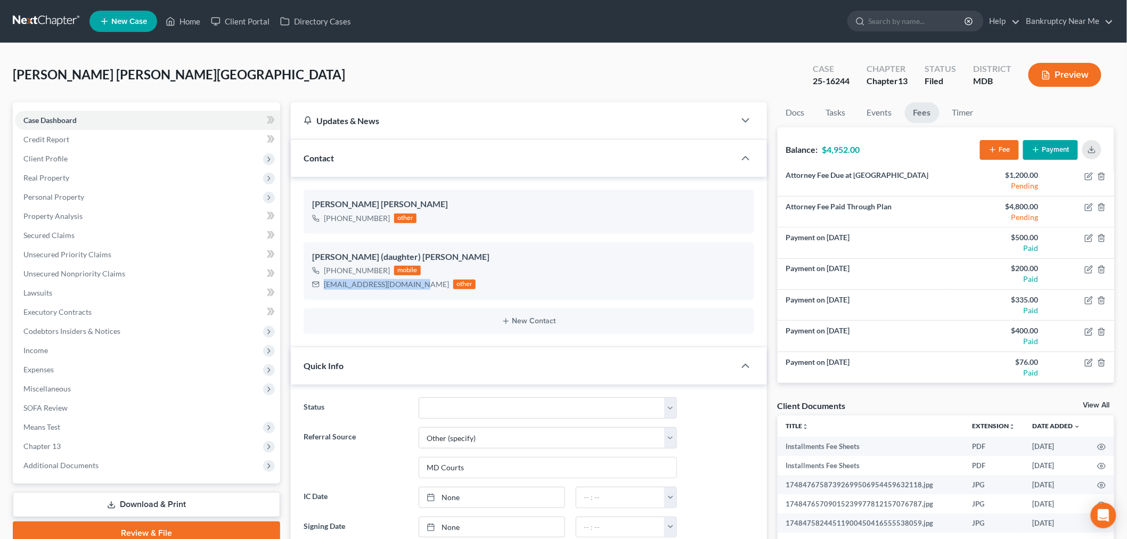
click at [19, 14] on link at bounding box center [47, 21] width 68 height 19
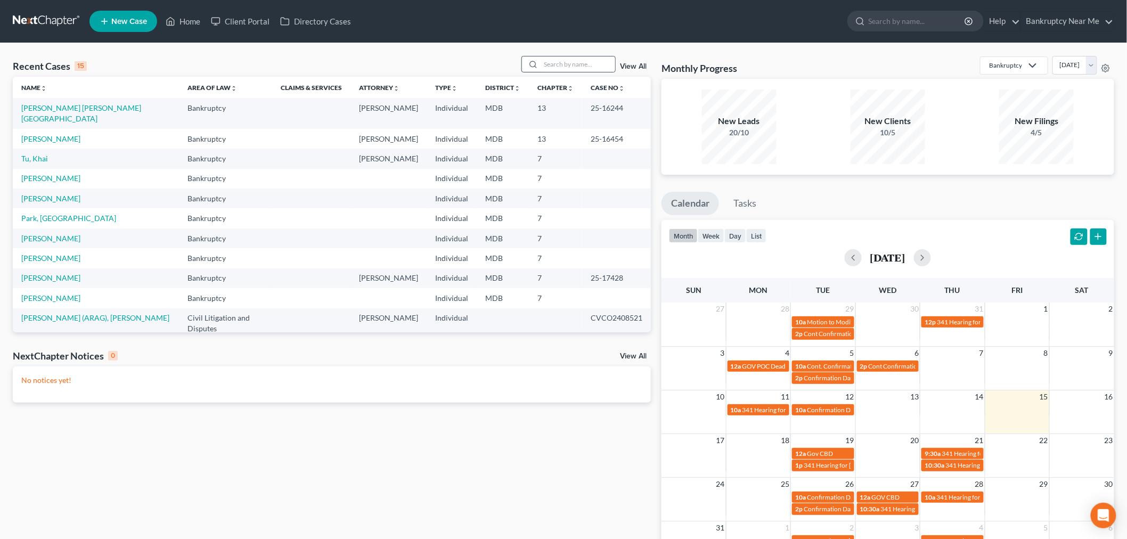
click at [603, 56] on div at bounding box center [568, 64] width 95 height 17
click at [587, 70] on input "search" at bounding box center [577, 63] width 75 height 15
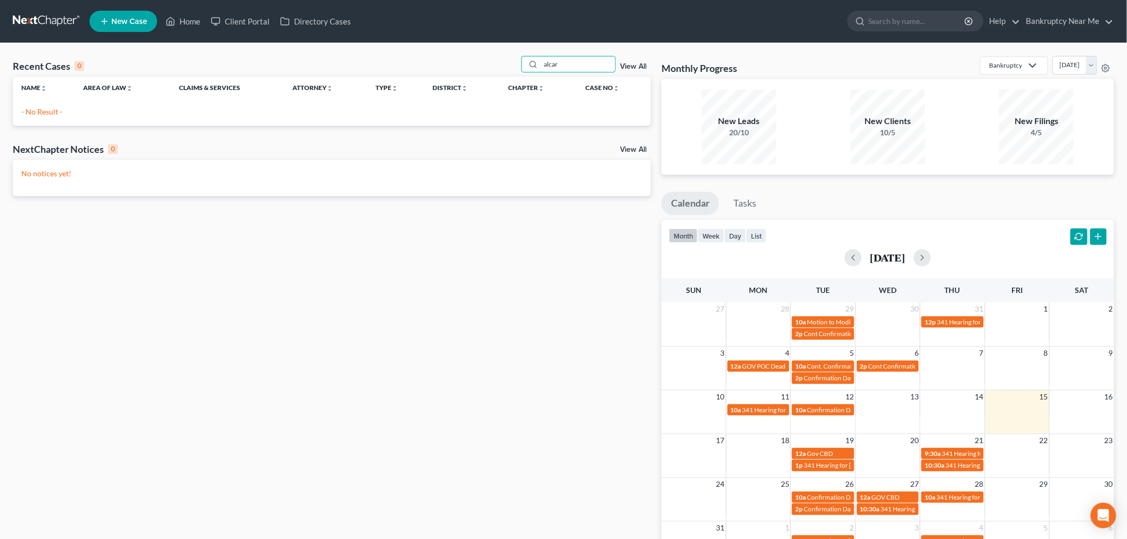
drag, startPoint x: 583, startPoint y: 63, endPoint x: 410, endPoint y: 73, distance: 173.3
click at [416, 75] on div "Recent Cases 0 alcar View All" at bounding box center [332, 66] width 638 height 21
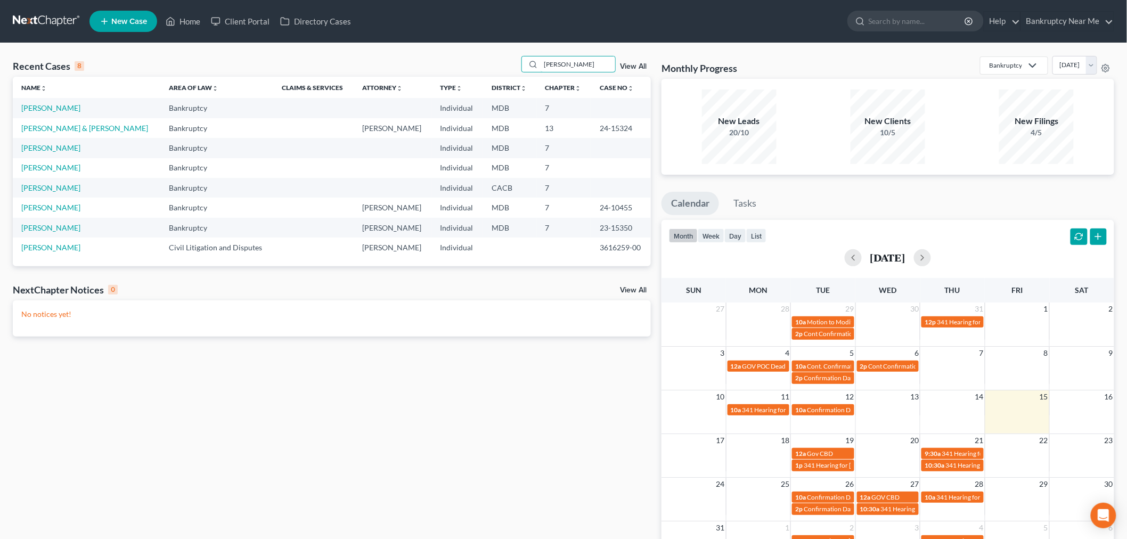
drag, startPoint x: 571, startPoint y: 67, endPoint x: 519, endPoint y: 69, distance: 52.8
click at [519, 69] on div "Recent Cases 8 james View All" at bounding box center [332, 66] width 638 height 21
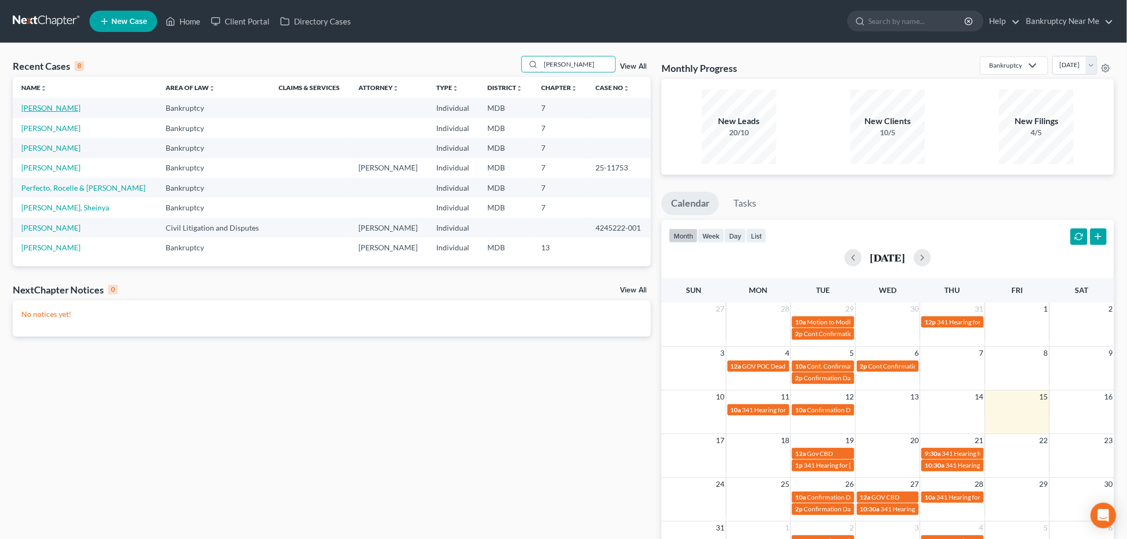
type input "jos"
click at [59, 109] on link "[PERSON_NAME]" at bounding box center [50, 107] width 59 height 9
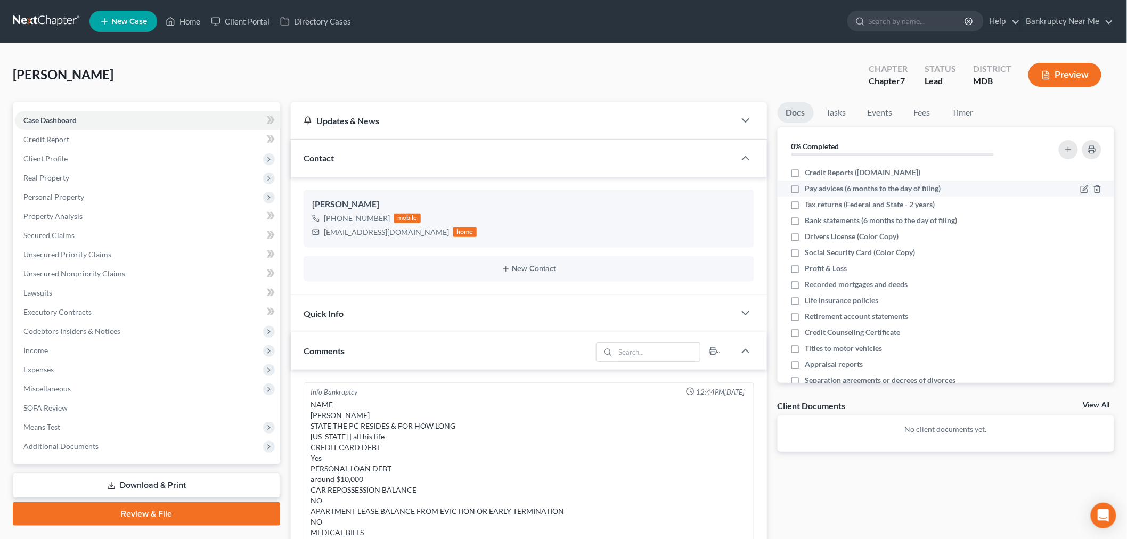
scroll to position [1177, 0]
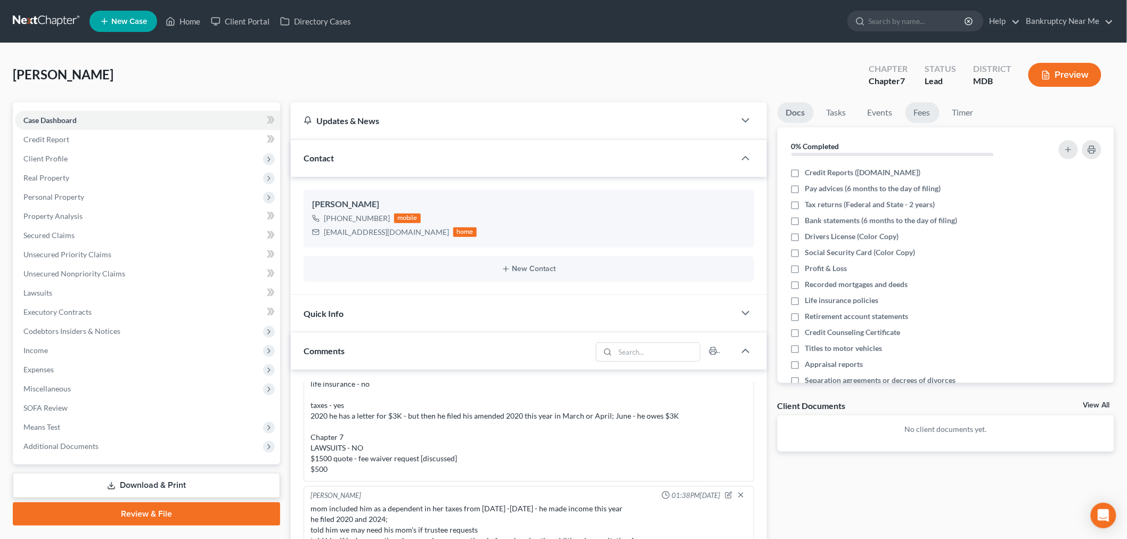
click at [933, 113] on link "Fees" at bounding box center [922, 112] width 34 height 21
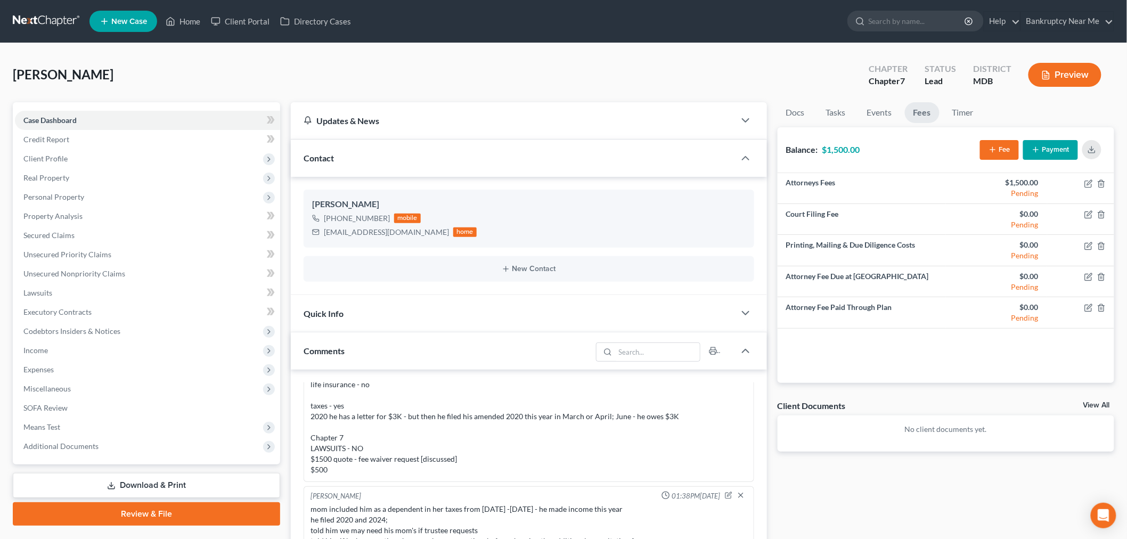
click at [1055, 153] on button "Payment" at bounding box center [1050, 150] width 55 height 20
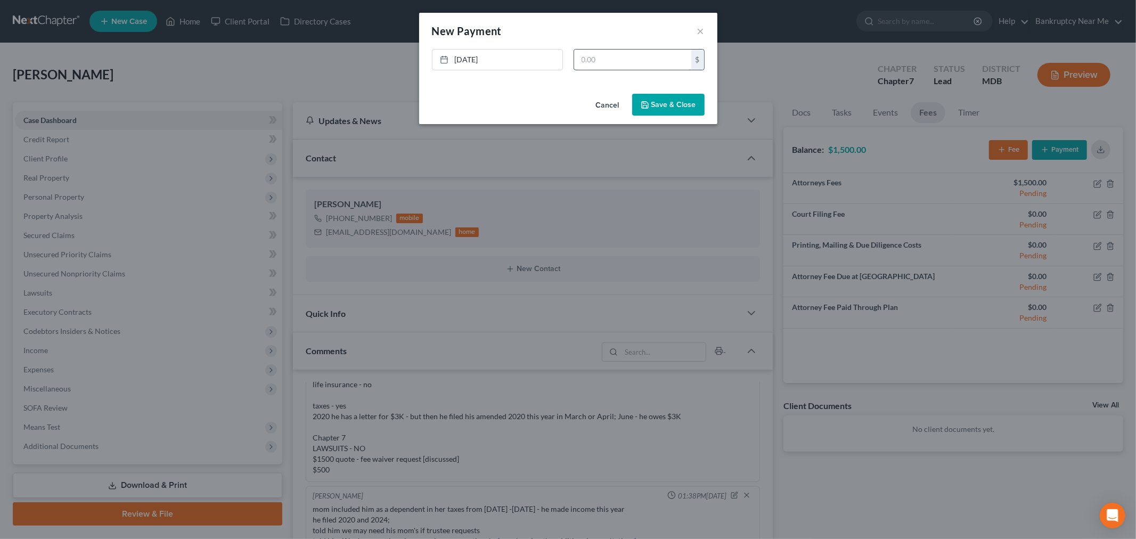
click at [639, 62] on input "text" at bounding box center [632, 60] width 117 height 20
type input "1,500"
click at [648, 105] on icon "button" at bounding box center [644, 105] width 9 height 9
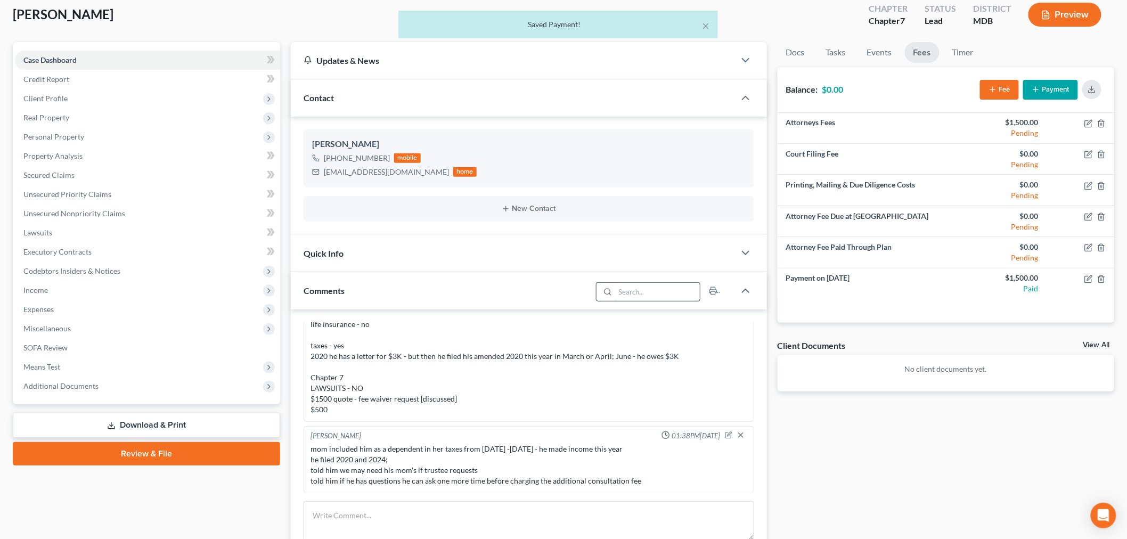
scroll to position [118, 0]
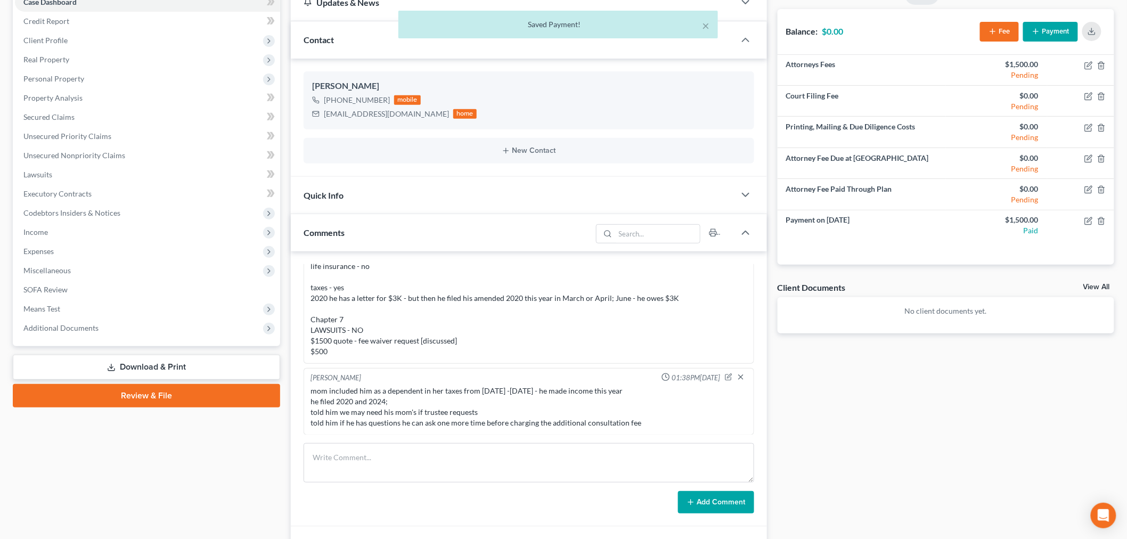
click at [638, 193] on div "Quick Info" at bounding box center [513, 195] width 444 height 37
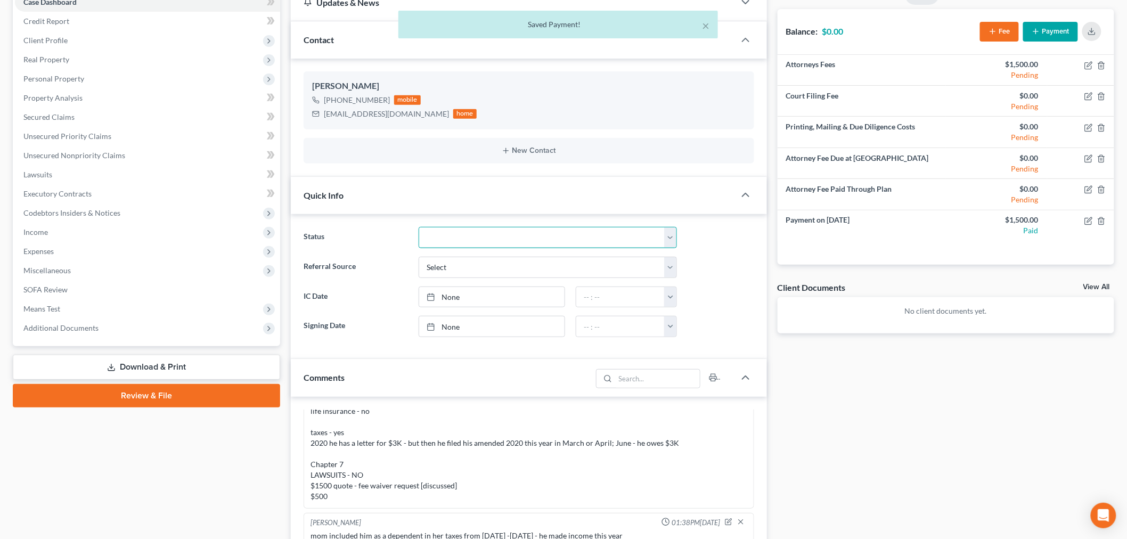
drag, startPoint x: 540, startPoint y: 226, endPoint x: 539, endPoint y: 235, distance: 8.7
click at [540, 227] on select "Discharged Discharged & Reported Discharge Litigation Dismissal Notice Dismisse…" at bounding box center [547, 237] width 258 height 21
select select "9"
click at [418, 227] on select "Discharged Discharged & Reported Discharge Litigation Dismissal Notice Dismisse…" at bounding box center [547, 237] width 258 height 21
click at [848, 388] on div "Docs Tasks Events Fees Timer 0% Completed Nothing here yet! Credit Reports (www…" at bounding box center [946, 384] width 348 height 800
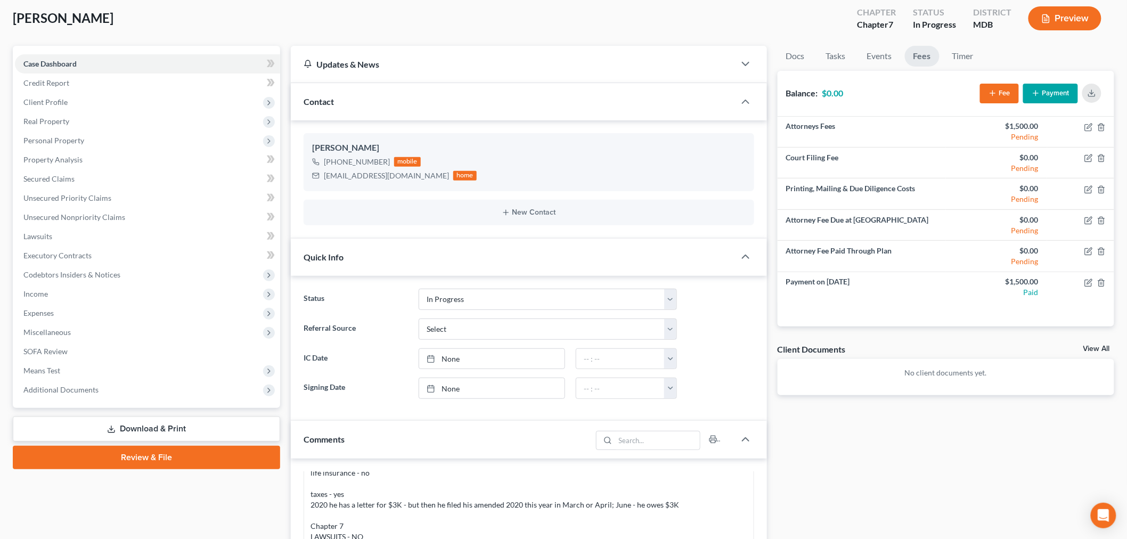
scroll to position [0, 0]
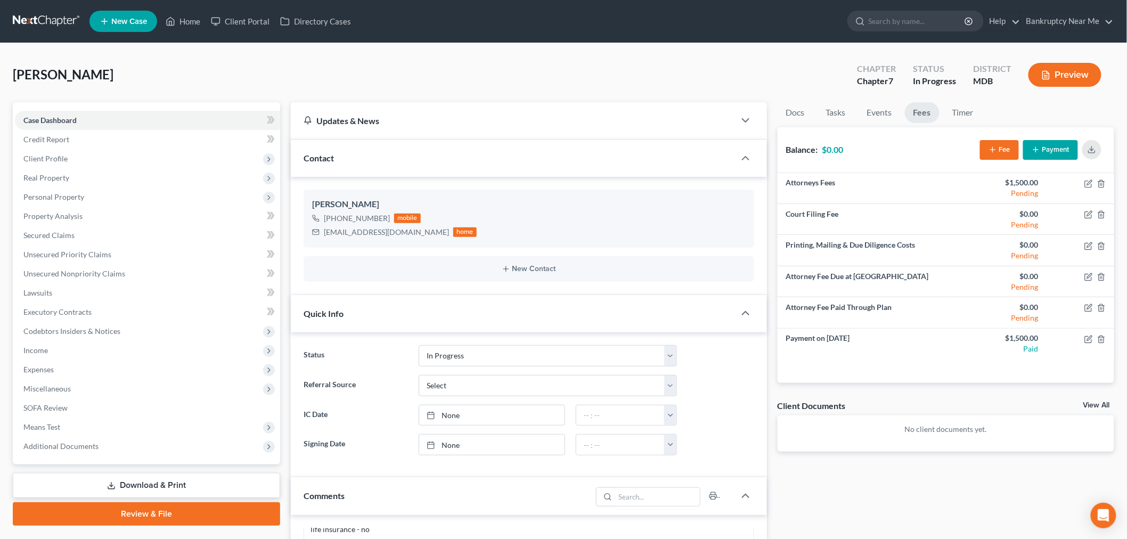
drag, startPoint x: 105, startPoint y: 78, endPoint x: 3, endPoint y: 76, distance: 102.8
click at [4, 78] on div "Alarcon, Joseph Upgraded Chapter Chapter 7 Status In Progress District MDB Prev…" at bounding box center [563, 483] width 1127 height 880
copy span "[PERSON_NAME]"
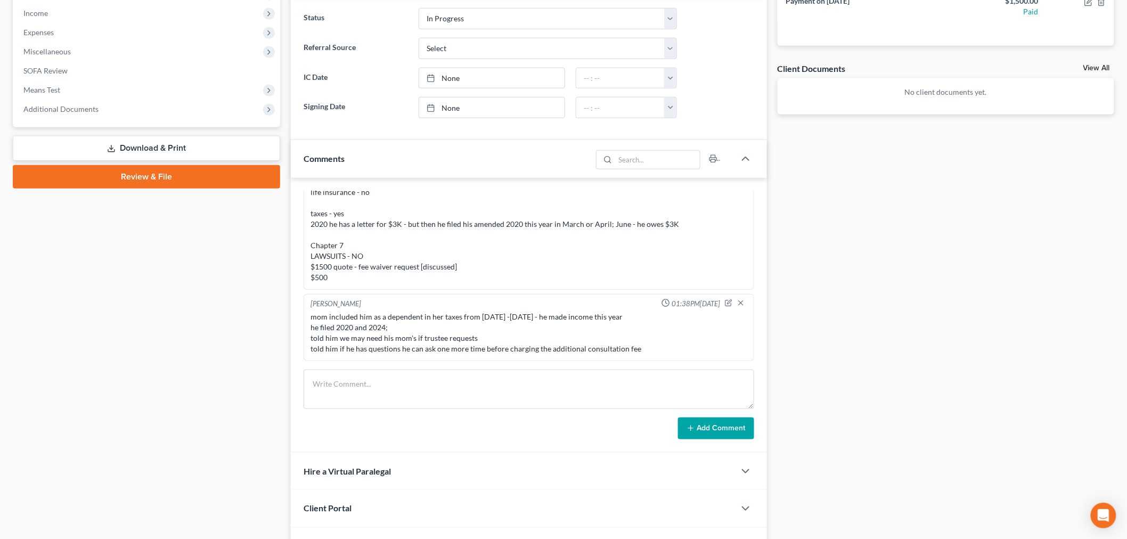
scroll to position [49, 0]
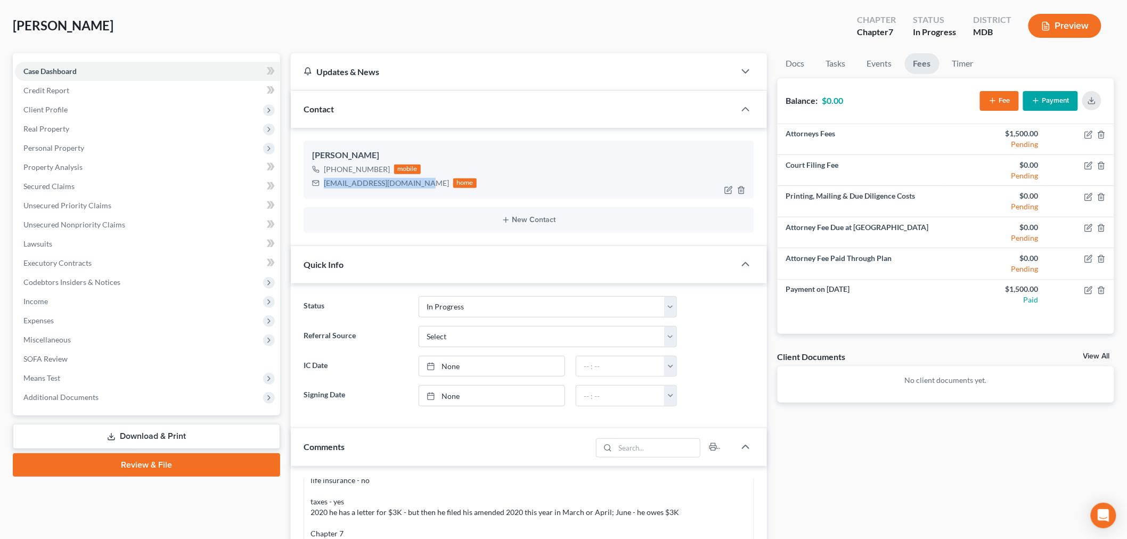
drag, startPoint x: 418, startPoint y: 182, endPoint x: 322, endPoint y: 193, distance: 96.5
click at [322, 193] on div "Joseph Alarcon +1 (240) 380-8163 mobile josephalarcon63@gmail.com home" at bounding box center [528, 169] width 450 height 57
copy div "josephalarcon63@gmail.com"
click at [574, 333] on select "Select Word Of Mouth Previous Clients Direct Mail Website Google Search Modern …" at bounding box center [547, 336] width 258 height 21
select select "0"
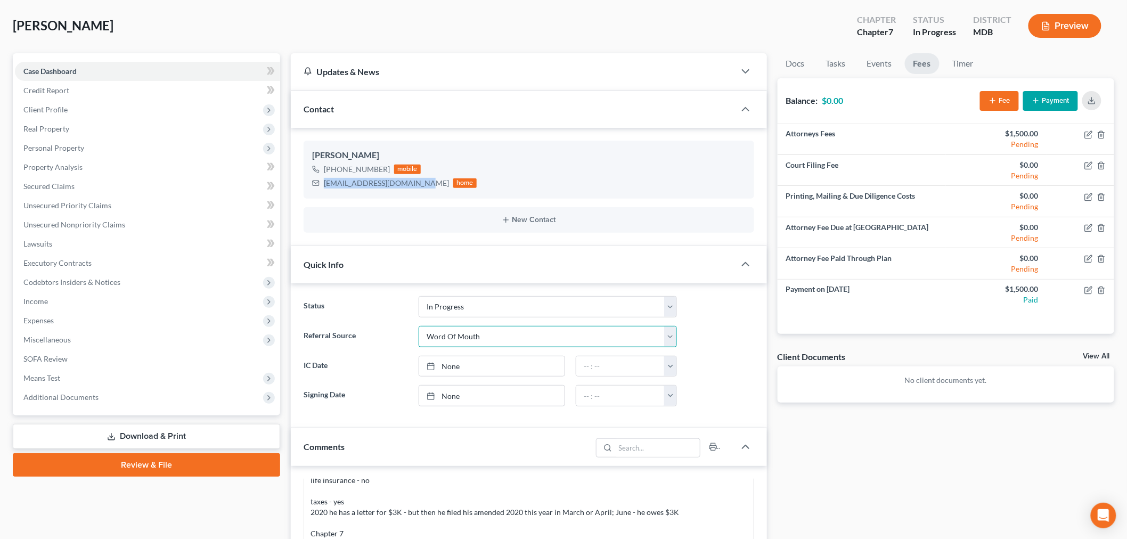
click at [418, 326] on select "Select Word Of Mouth Previous Clients Direct Mail Website Google Search Modern …" at bounding box center [547, 336] width 258 height 21
click at [916, 61] on link "Fees" at bounding box center [922, 63] width 35 height 21
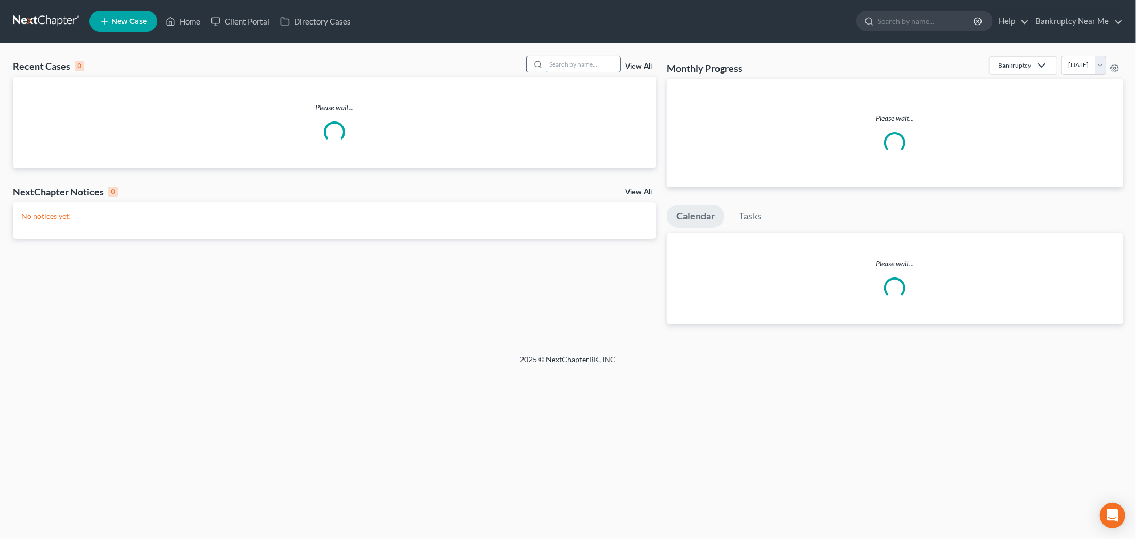
click at [573, 66] on input "search" at bounding box center [583, 63] width 75 height 15
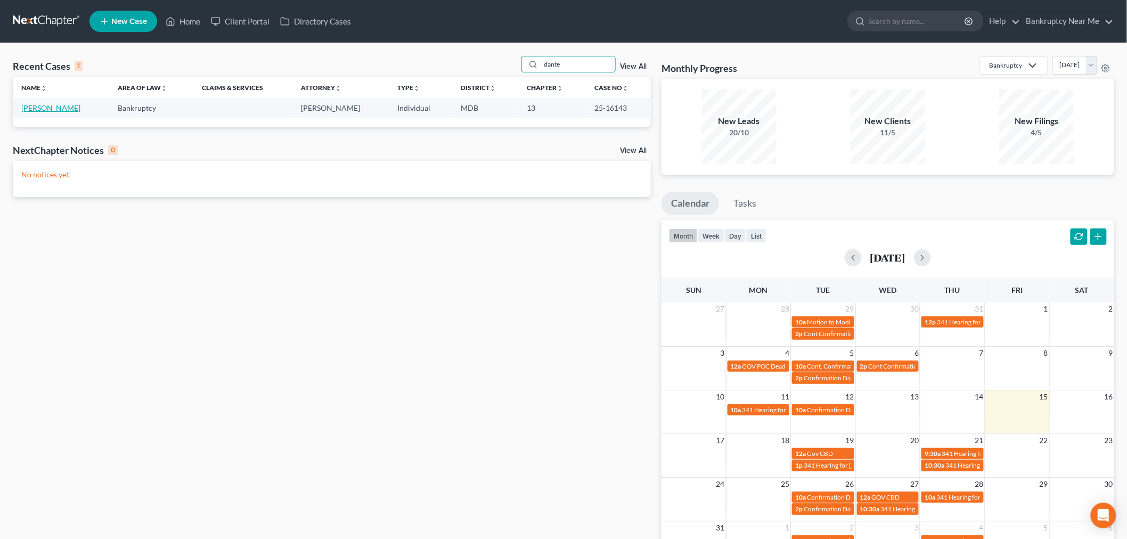
type input "dante"
drag, startPoint x: 55, startPoint y: 113, endPoint x: 53, endPoint y: 108, distance: 5.7
click at [55, 113] on td "[PERSON_NAME]" at bounding box center [61, 108] width 96 height 20
click at [53, 108] on link "[PERSON_NAME]" at bounding box center [50, 107] width 59 height 9
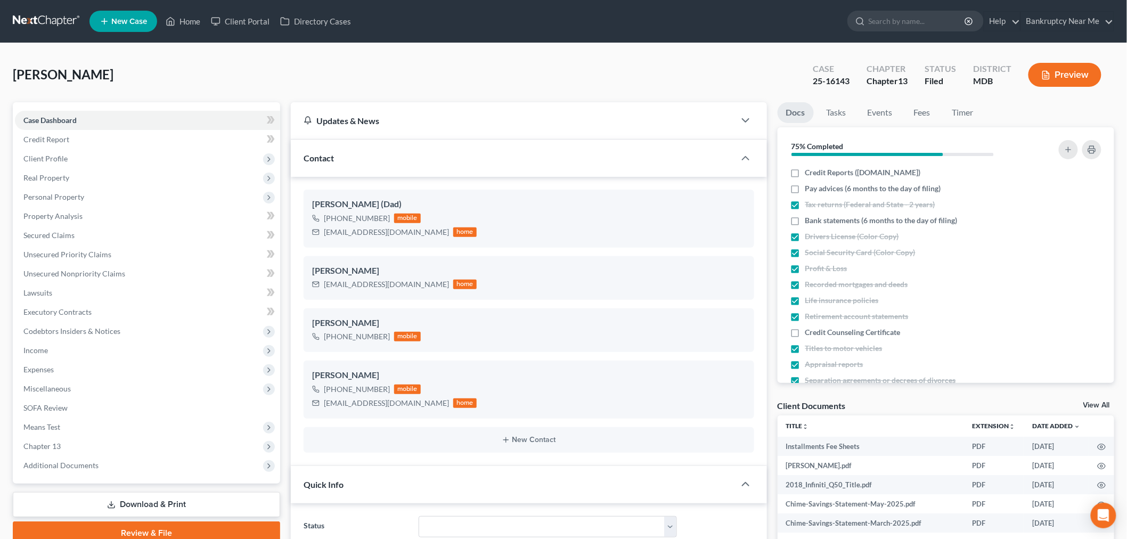
scroll to position [446, 0]
drag, startPoint x: 854, startPoint y: 81, endPoint x: 804, endPoint y: 81, distance: 49.5
click at [804, 81] on div "Case 25-16143" at bounding box center [831, 75] width 54 height 31
click at [75, 193] on span "Personal Property" at bounding box center [53, 196] width 61 height 9
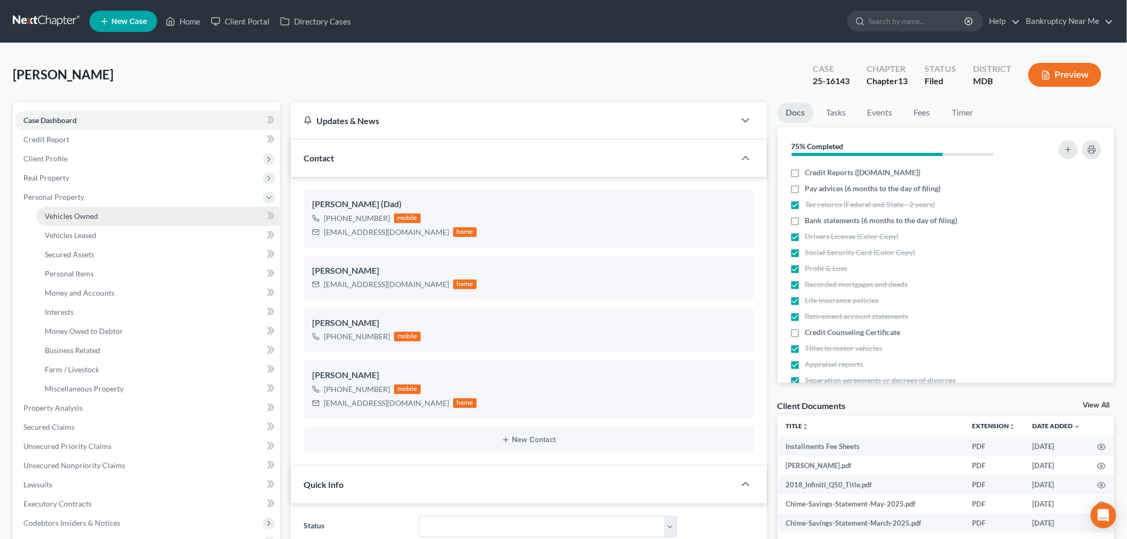
click at [109, 216] on link "Vehicles Owned" at bounding box center [158, 216] width 244 height 19
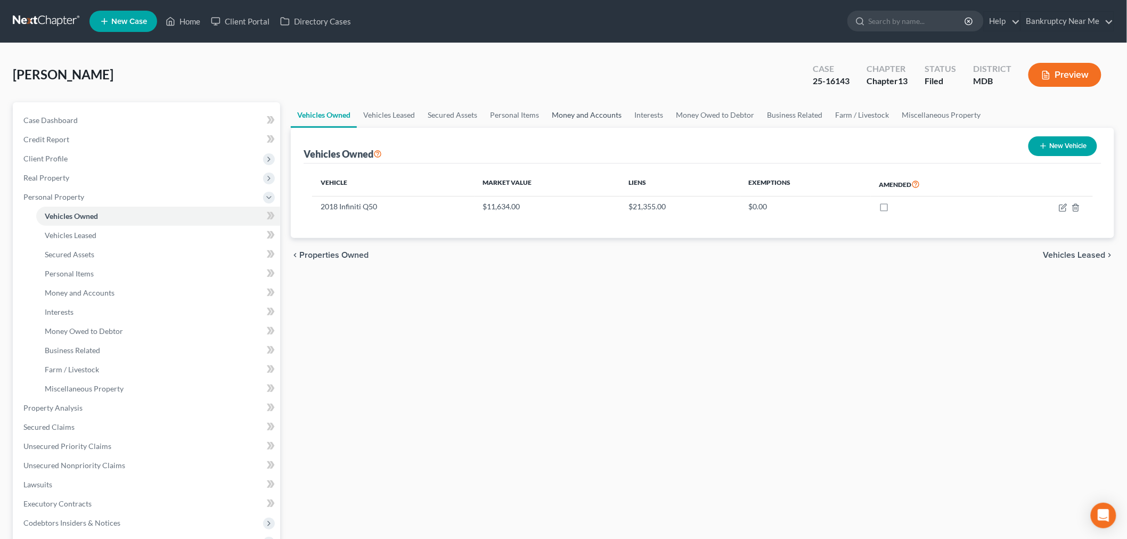
click at [579, 114] on link "Money and Accounts" at bounding box center [586, 115] width 83 height 26
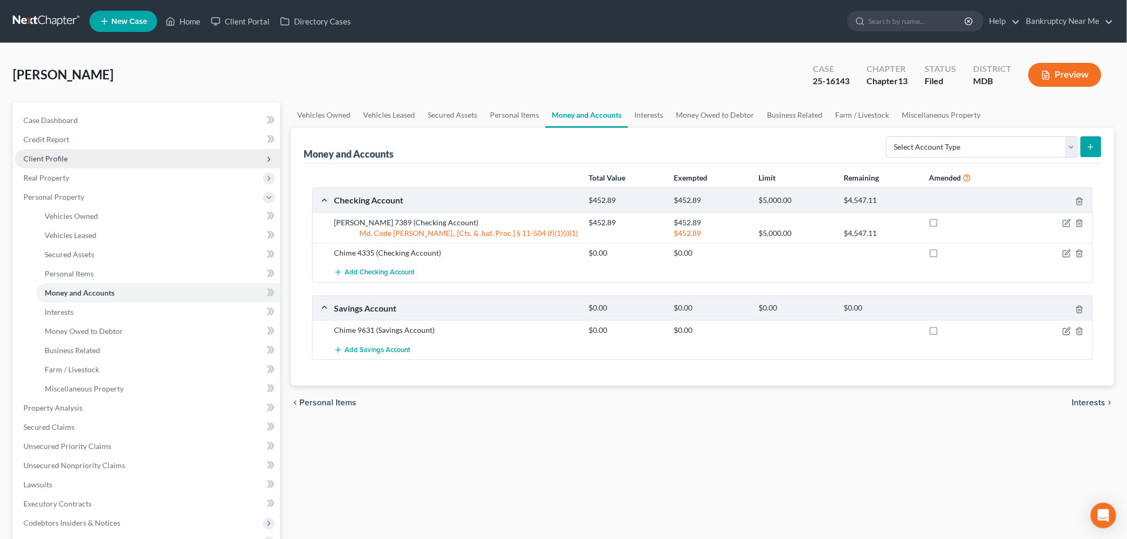
click at [76, 158] on span "Client Profile" at bounding box center [147, 158] width 265 height 19
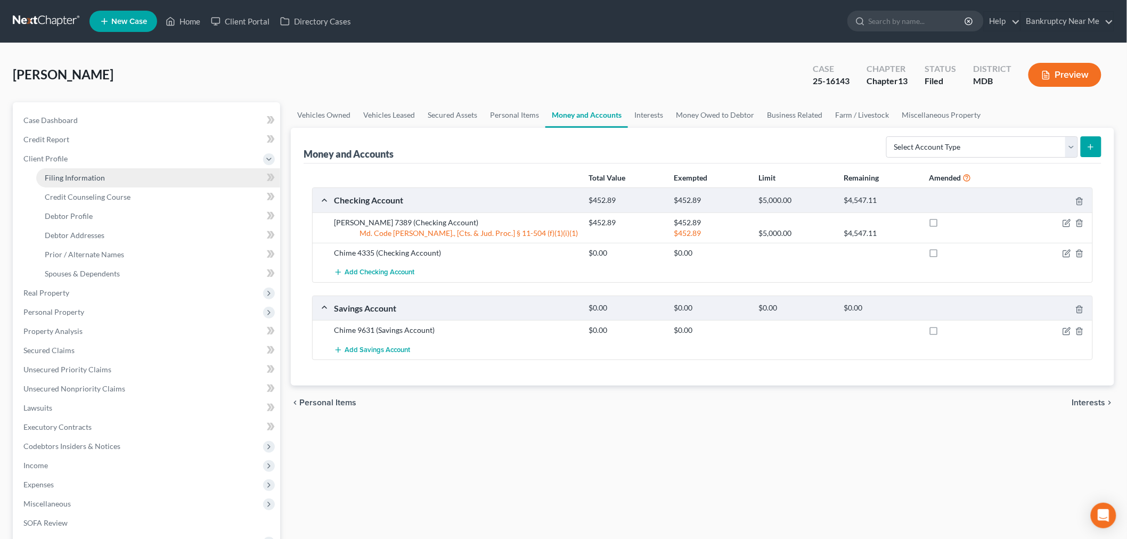
click at [109, 181] on link "Filing Information" at bounding box center [158, 177] width 244 height 19
select select "1"
select select "0"
select select "3"
select select "21"
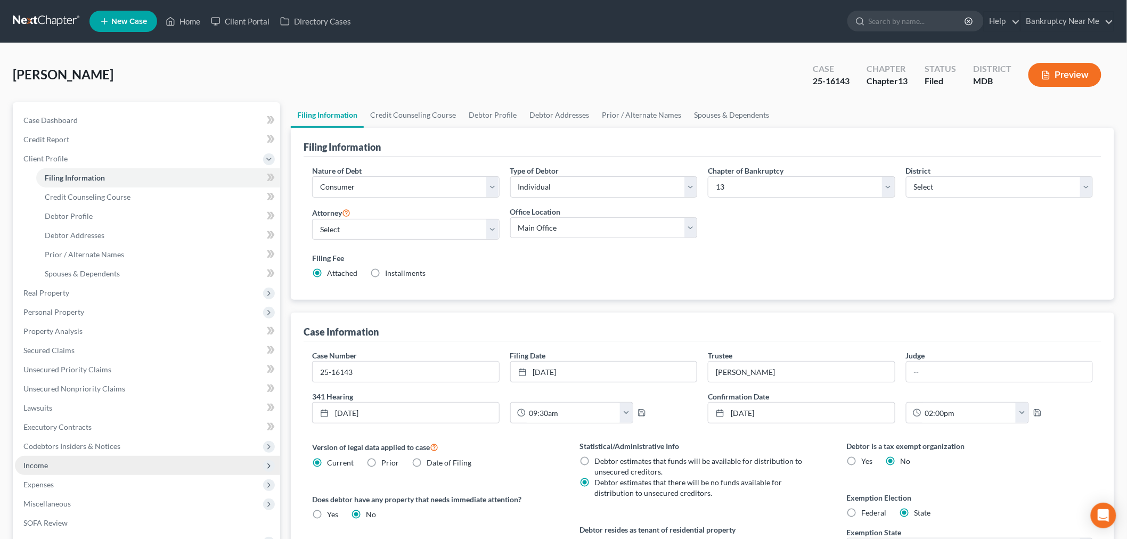
drag, startPoint x: 27, startPoint y: 464, endPoint x: 32, endPoint y: 465, distance: 5.4
click at [27, 465] on span "Income" at bounding box center [35, 465] width 24 height 9
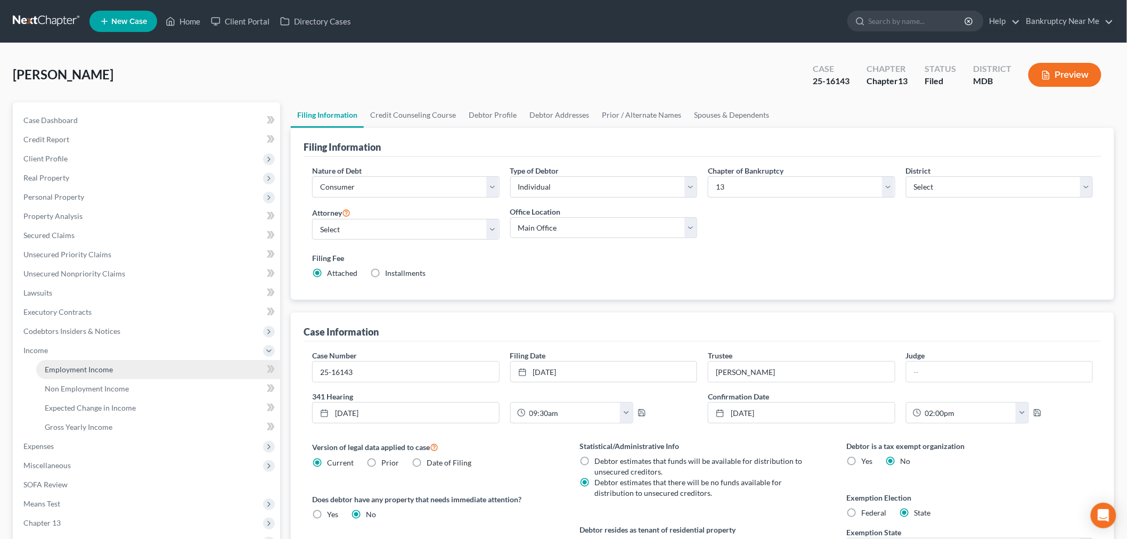
click at [141, 375] on link "Employment Income" at bounding box center [158, 369] width 244 height 19
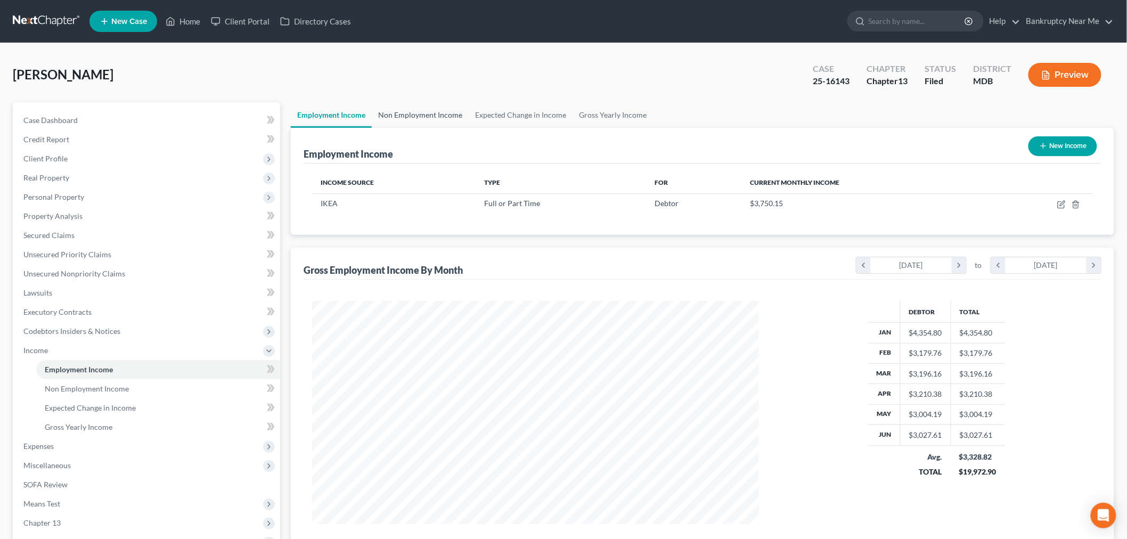
scroll to position [223, 467]
click at [418, 112] on link "Non Employment Income" at bounding box center [420, 115] width 97 height 26
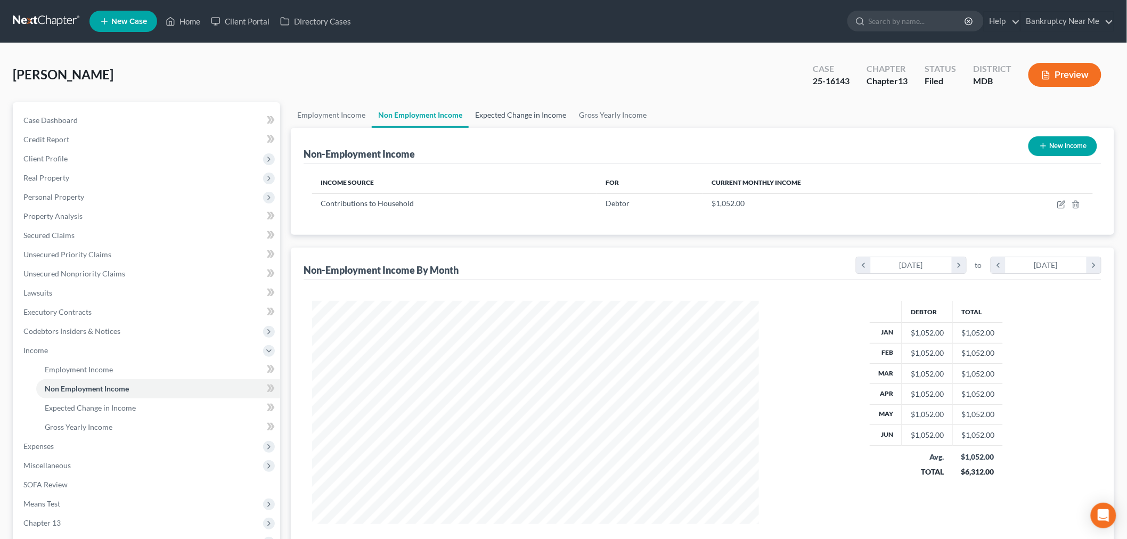
scroll to position [223, 467]
click at [525, 121] on link "Expected Change in Income" at bounding box center [521, 115] width 104 height 26
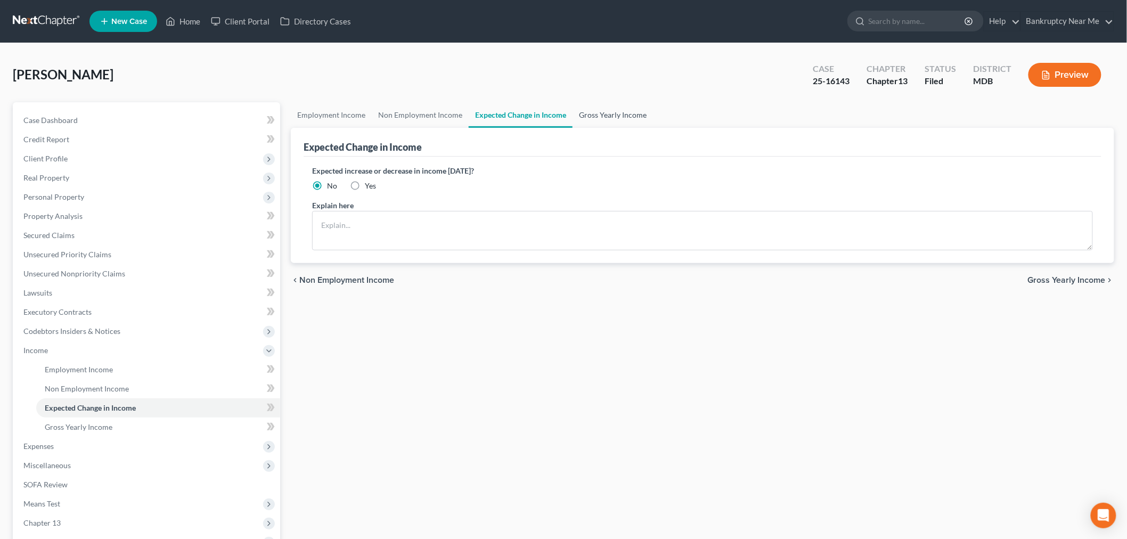
click at [577, 116] on link "Gross Yearly Income" at bounding box center [612, 115] width 80 height 26
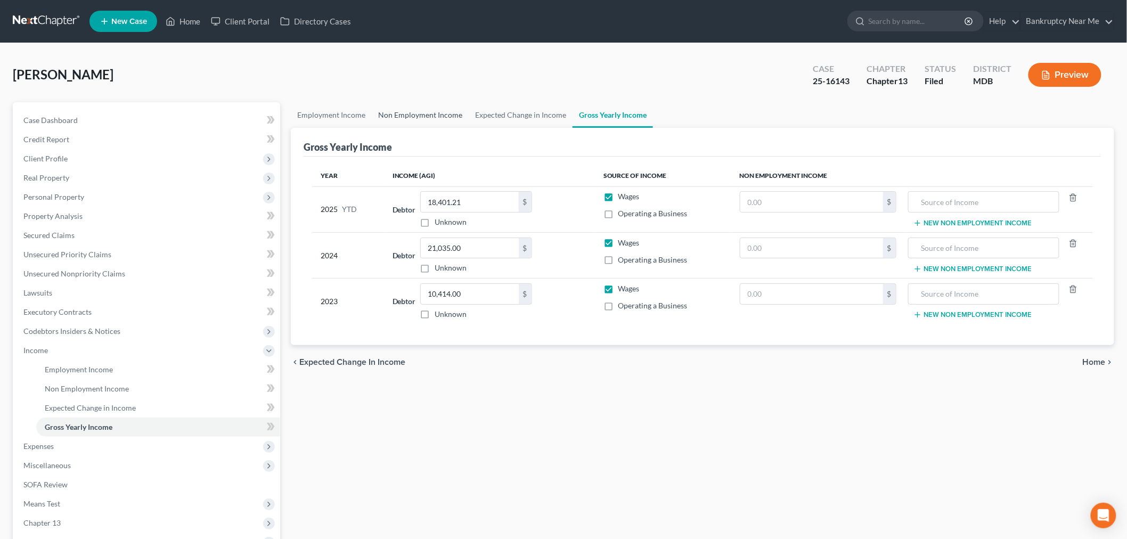
click at [432, 107] on link "Non Employment Income" at bounding box center [420, 115] width 97 height 26
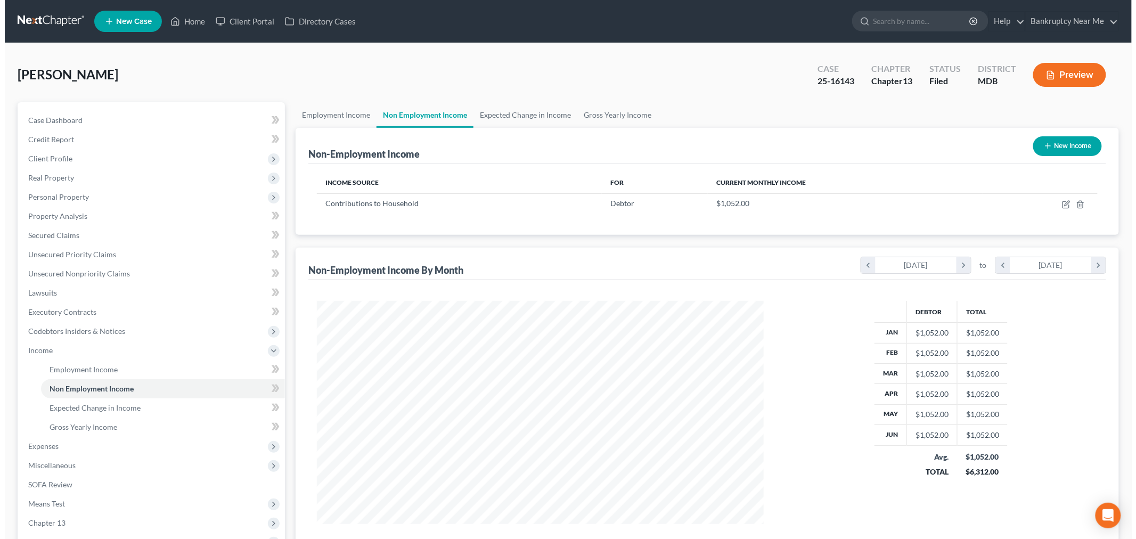
scroll to position [223, 467]
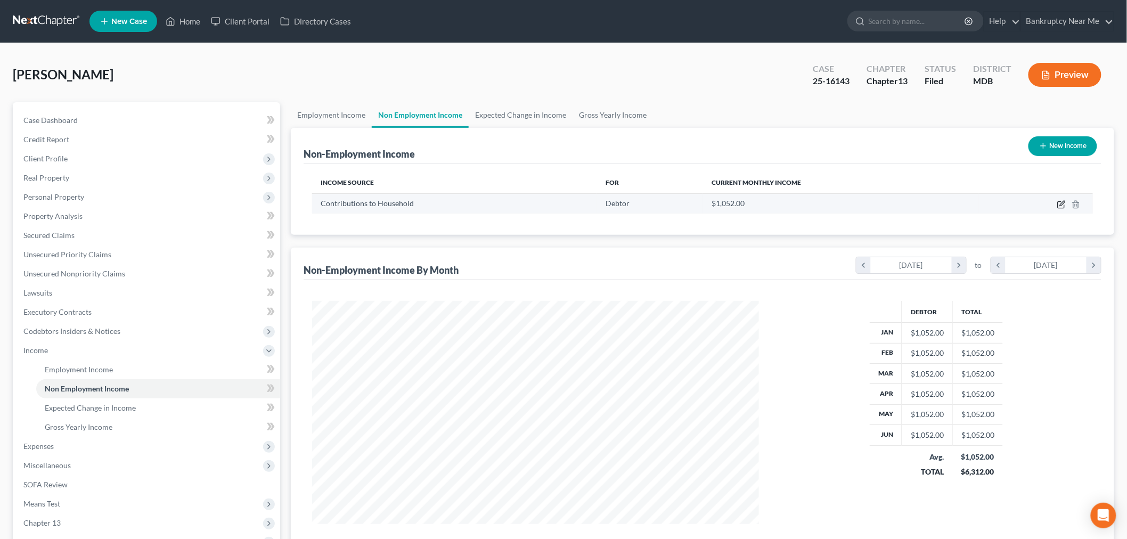
click at [1062, 201] on icon "button" at bounding box center [1061, 204] width 9 height 9
select select "8"
select select "0"
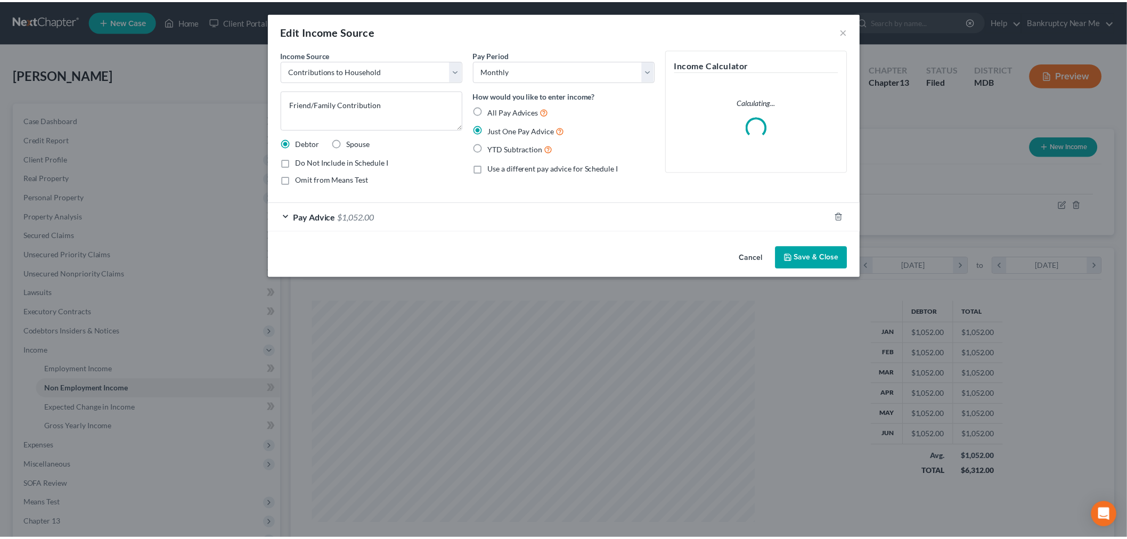
scroll to position [225, 472]
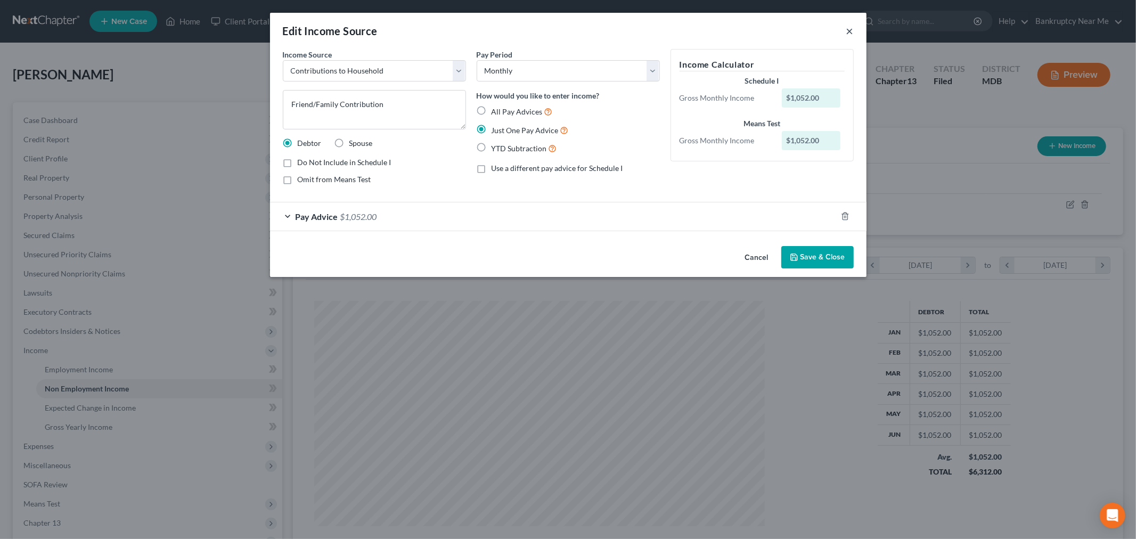
click at [848, 30] on button "×" at bounding box center [849, 30] width 7 height 13
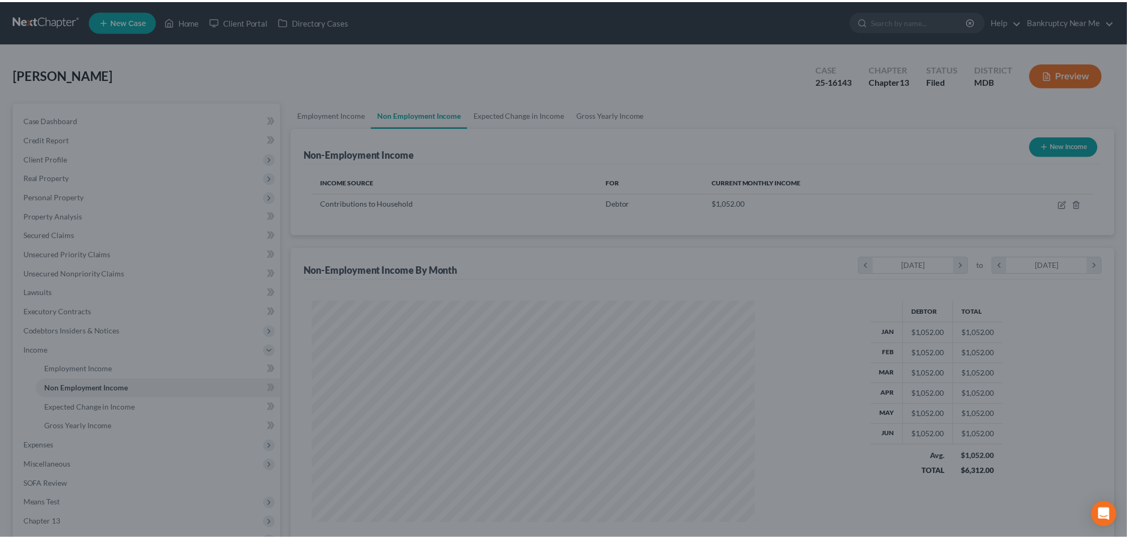
scroll to position [532177, 531932]
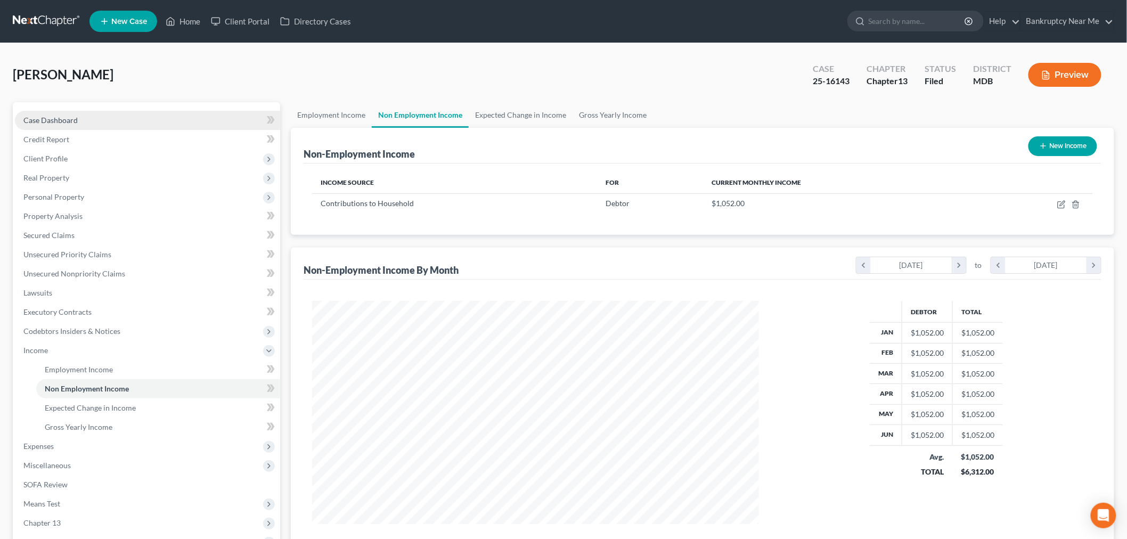
click at [147, 119] on link "Case Dashboard" at bounding box center [147, 120] width 265 height 19
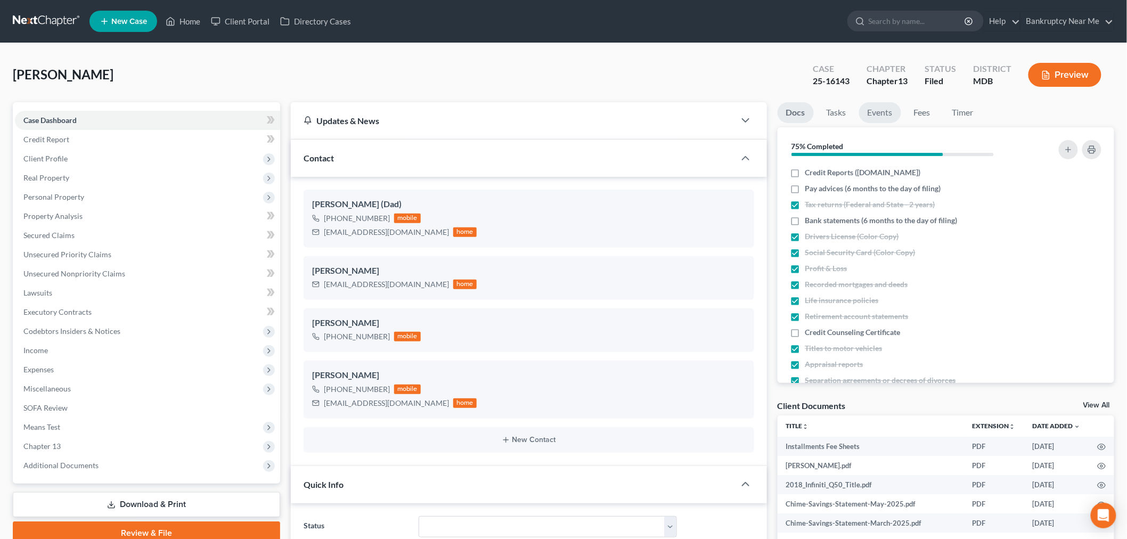
scroll to position [6078, 0]
click at [876, 110] on link "Events" at bounding box center [880, 112] width 42 height 21
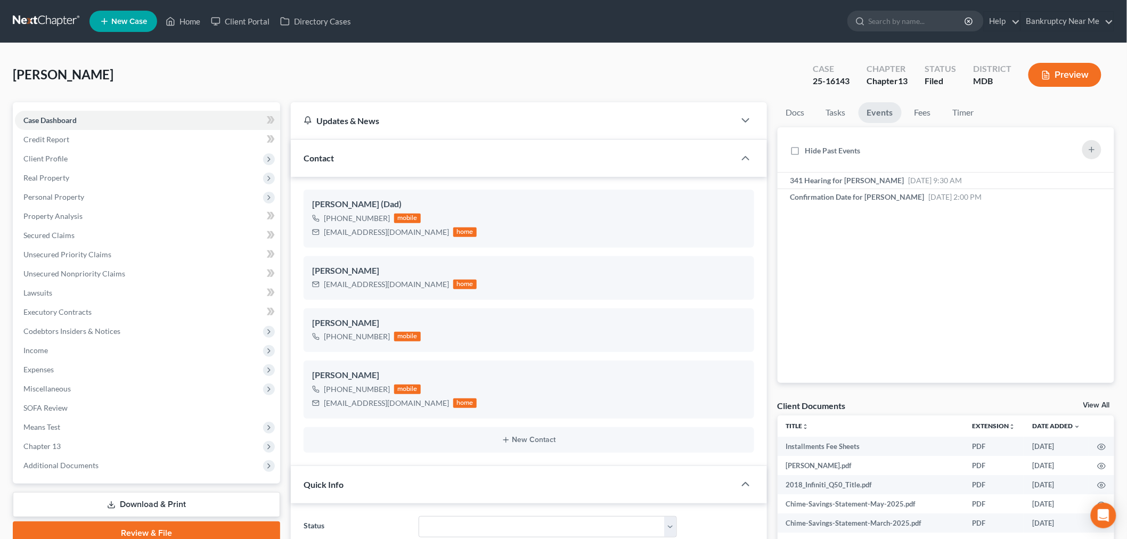
click at [815, 114] on ul "Docs Tasks Events Fees Timer" at bounding box center [945, 114] width 337 height 25
click at [834, 111] on link "Tasks" at bounding box center [835, 112] width 37 height 21
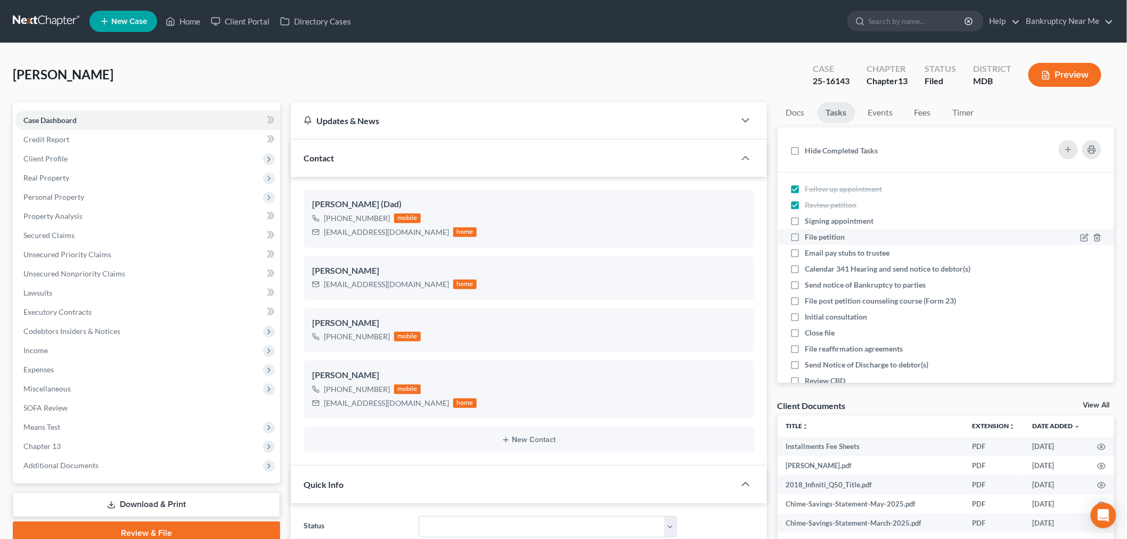
drag, startPoint x: 823, startPoint y: 222, endPoint x: 821, endPoint y: 235, distance: 12.8
click at [823, 222] on span "Signing appointment" at bounding box center [839, 220] width 69 height 9
click at [816, 222] on input "Signing appointment" at bounding box center [812, 219] width 7 height 7
checkbox input "true"
click at [821, 236] on span "File petition" at bounding box center [825, 236] width 40 height 9
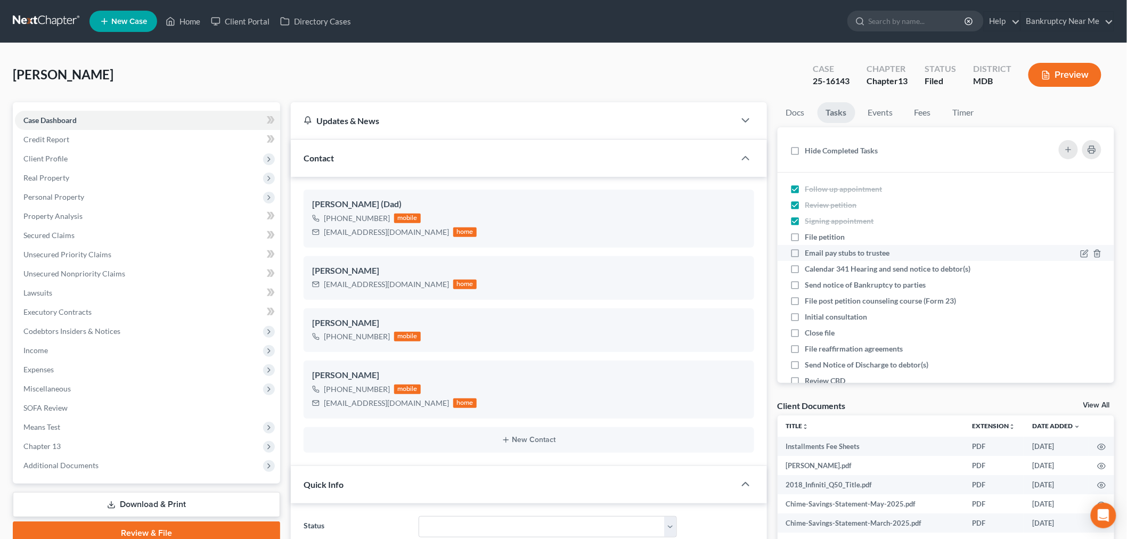
click at [816, 236] on input "File petition" at bounding box center [812, 235] width 7 height 7
checkbox input "true"
click at [821, 252] on span "Email pay stubs to trustee" at bounding box center [847, 252] width 85 height 9
click at [816, 252] on input "Email pay stubs to trustee" at bounding box center [812, 251] width 7 height 7
checkbox input "true"
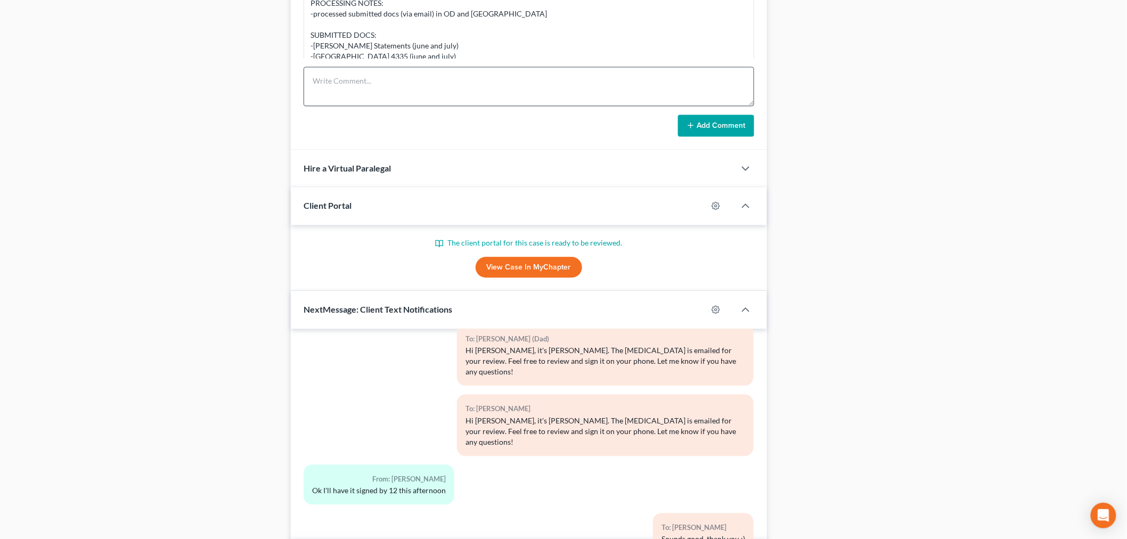
scroll to position [702, 0]
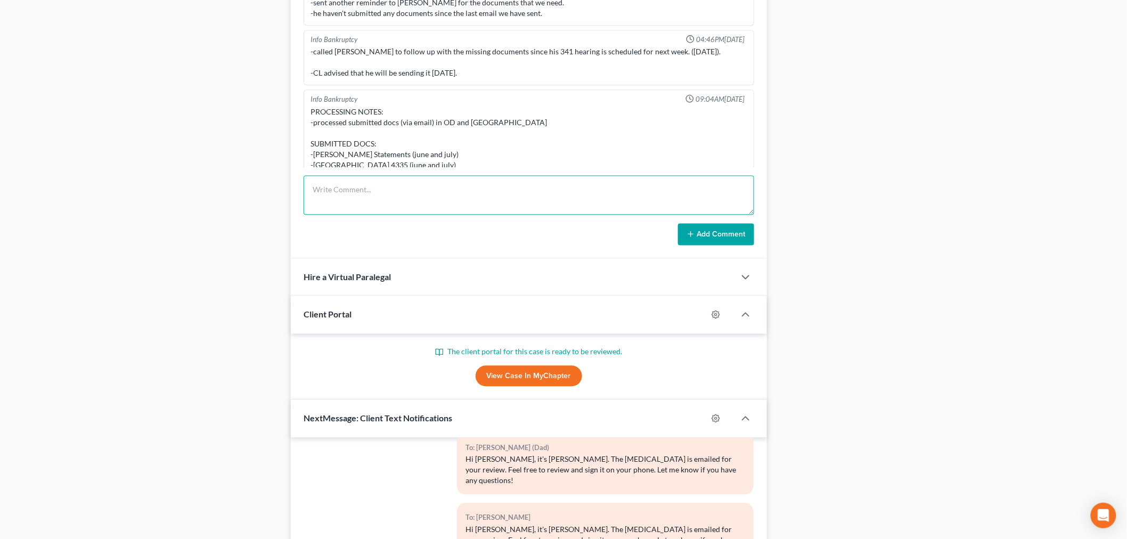
drag, startPoint x: 529, startPoint y: 176, endPoint x: 535, endPoint y: 204, distance: 28.3
click at [529, 177] on textarea at bounding box center [528, 195] width 450 height 39
click at [535, 204] on textarea at bounding box center [528, 195] width 450 height 39
type textarea "UPLOADED DOCS TO TRUSTEE"
drag, startPoint x: 636, startPoint y: 236, endPoint x: 708, endPoint y: 234, distance: 71.9
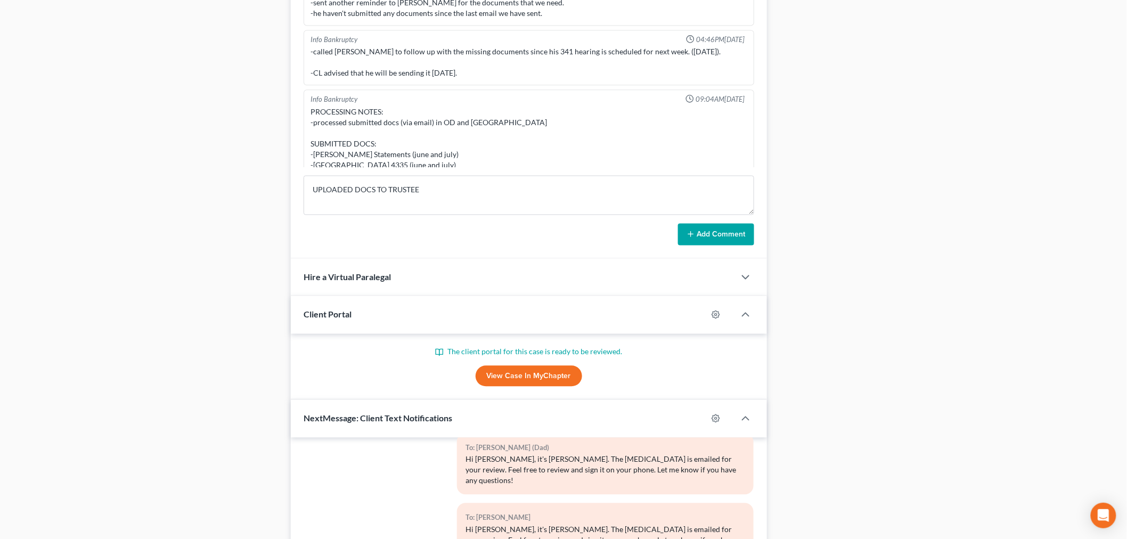
click at [640, 236] on div "Add Comment" at bounding box center [528, 235] width 450 height 22
click at [709, 233] on button "Add Comment" at bounding box center [716, 235] width 76 height 22
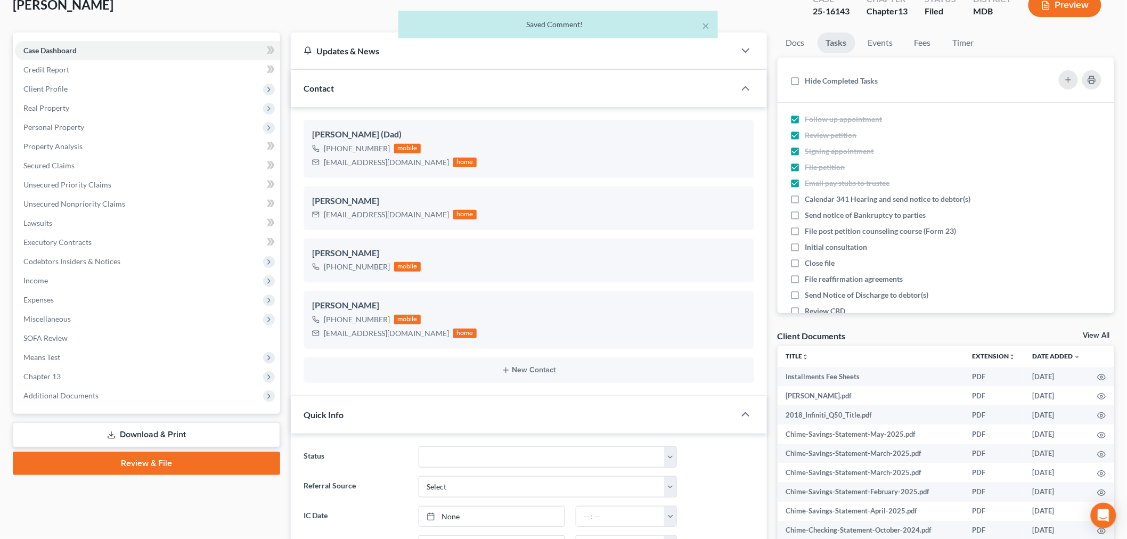
scroll to position [0, 0]
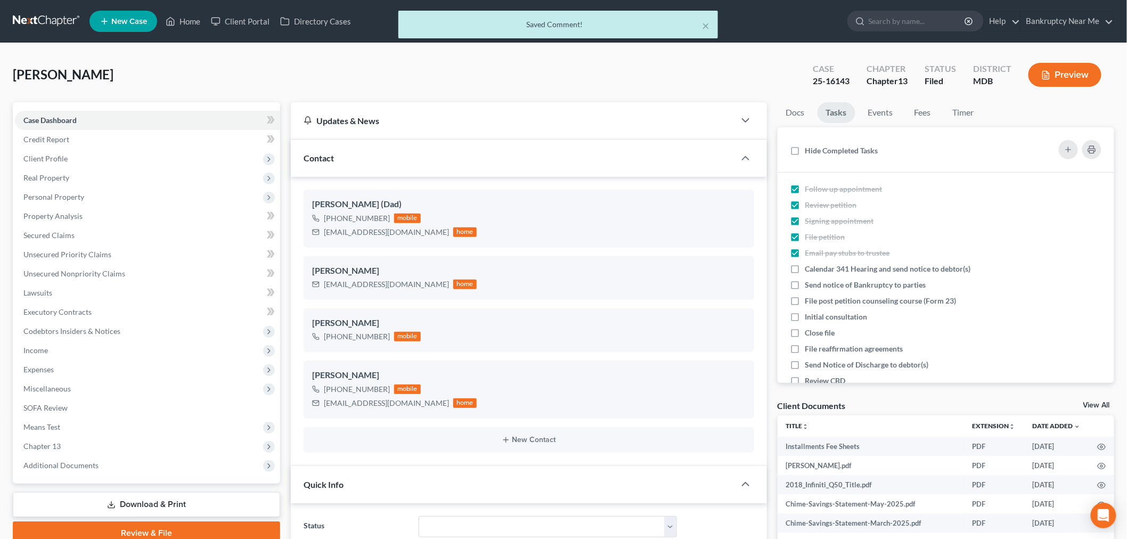
click at [46, 12] on div "× Saved Comment!" at bounding box center [558, 27] width 1127 height 33
click at [55, 18] on div "× Saved Comment!" at bounding box center [558, 27] width 1127 height 33
click at [707, 23] on button "×" at bounding box center [705, 25] width 7 height 13
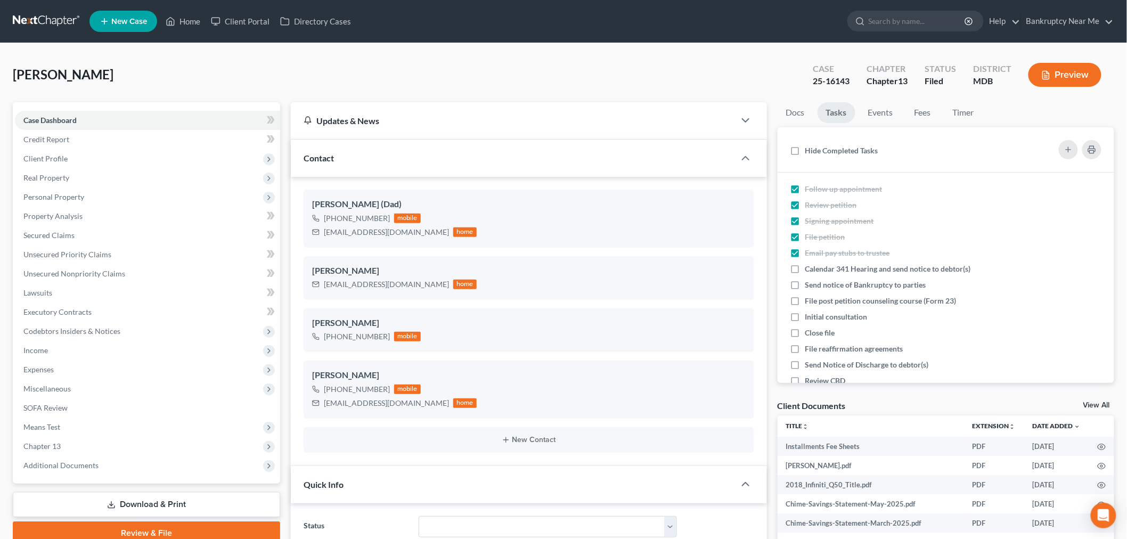
click at [51, 14] on link at bounding box center [47, 21] width 68 height 19
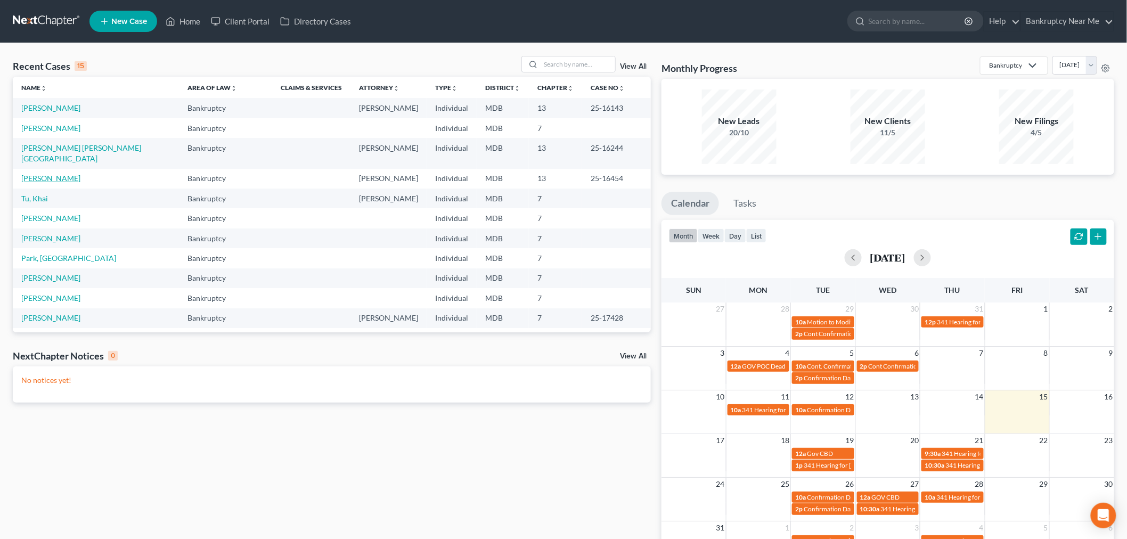
click at [36, 174] on link "[PERSON_NAME]" at bounding box center [50, 178] width 59 height 9
select select "6"
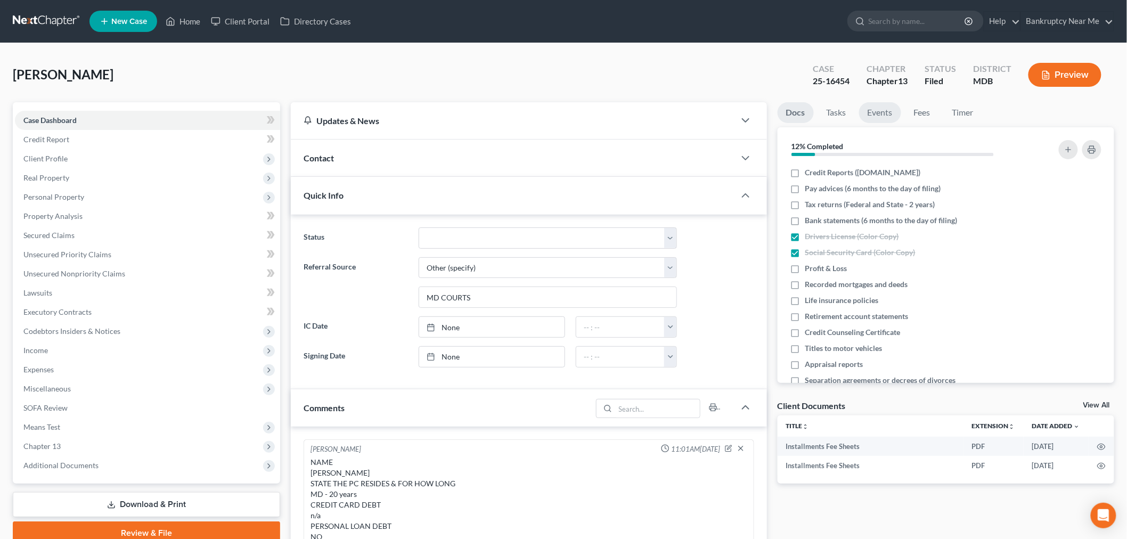
click at [867, 121] on link "Events" at bounding box center [880, 112] width 42 height 21
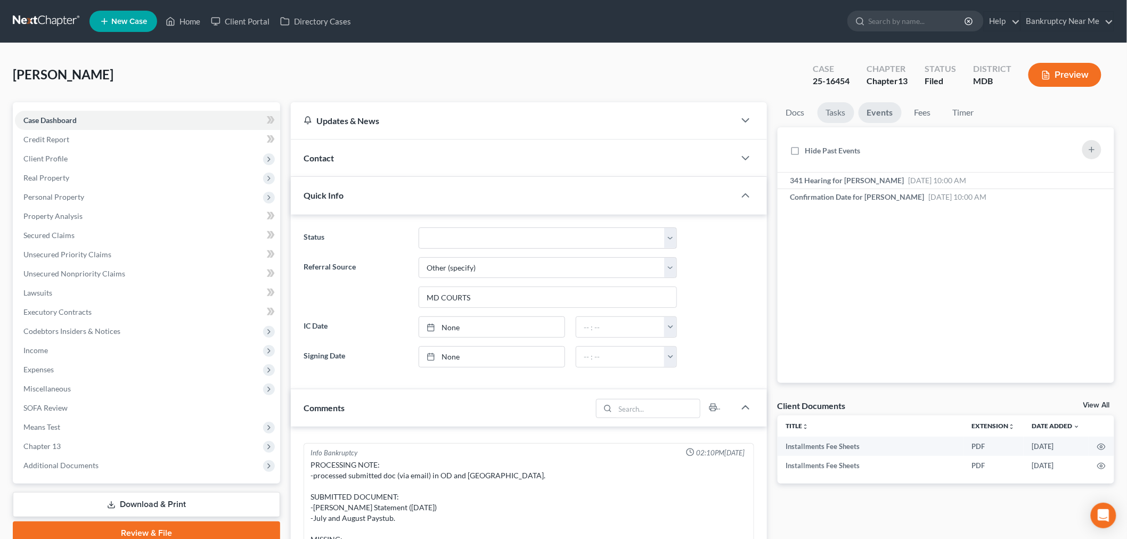
click at [848, 116] on link "Tasks" at bounding box center [835, 112] width 37 height 21
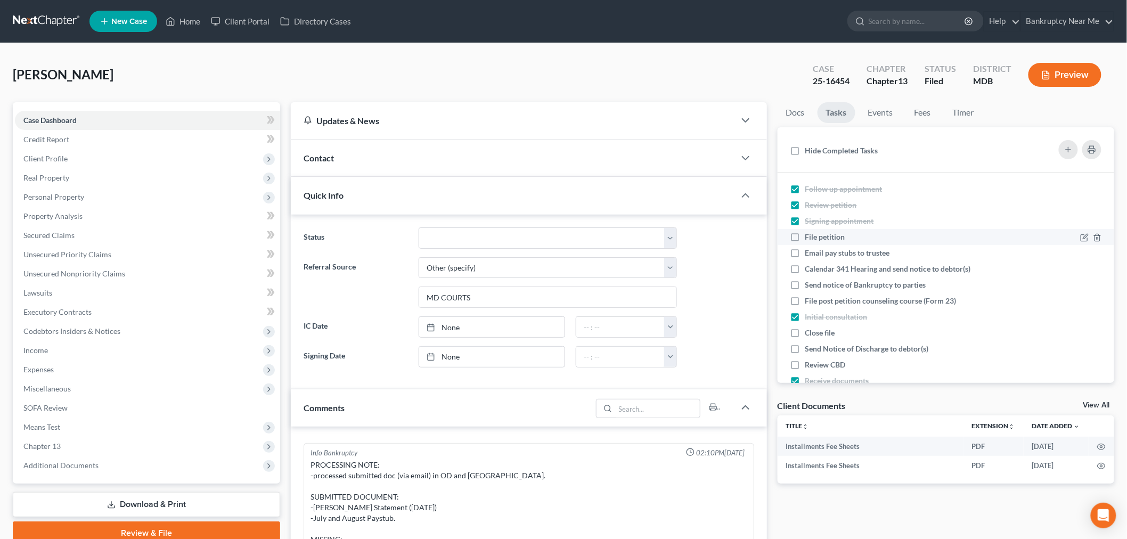
click at [824, 235] on span "File petition" at bounding box center [825, 236] width 40 height 9
click at [816, 235] on input "File petition" at bounding box center [812, 235] width 7 height 7
checkbox input "true"
click at [840, 254] on span "Email pay stubs to trustee" at bounding box center [847, 252] width 85 height 9
click at [816, 254] on input "Email pay stubs to trustee" at bounding box center [812, 251] width 7 height 7
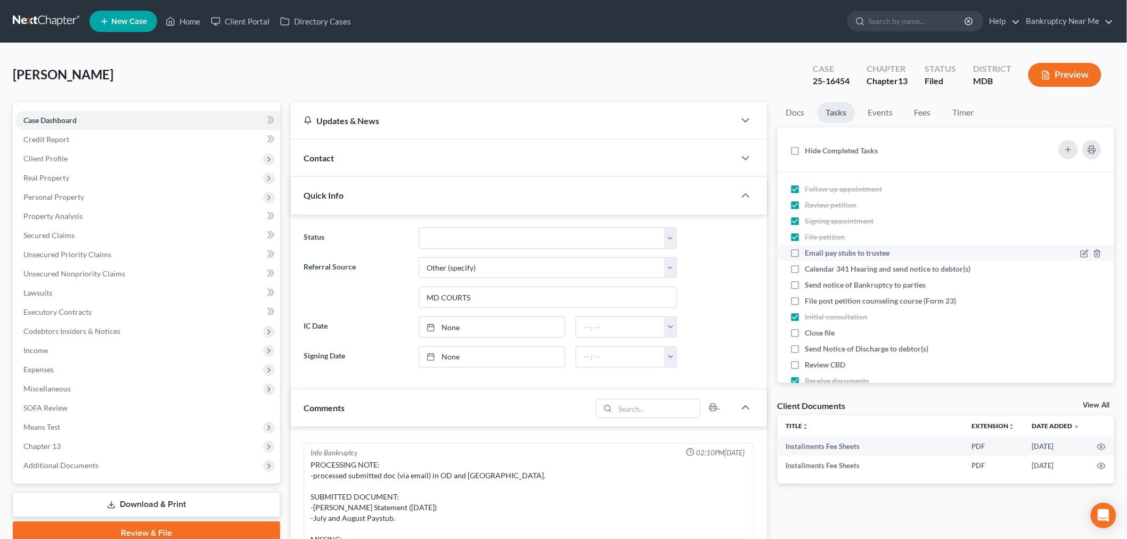
checkbox input "true"
drag, startPoint x: 838, startPoint y: 268, endPoint x: 840, endPoint y: 277, distance: 8.7
click at [837, 270] on span "Calendar 341 Hearing and send notice to debtor(s)" at bounding box center [888, 268] width 166 height 9
click at [816, 270] on input "Calendar 341 Hearing and send notice to debtor(s)" at bounding box center [812, 267] width 7 height 7
checkbox input "true"
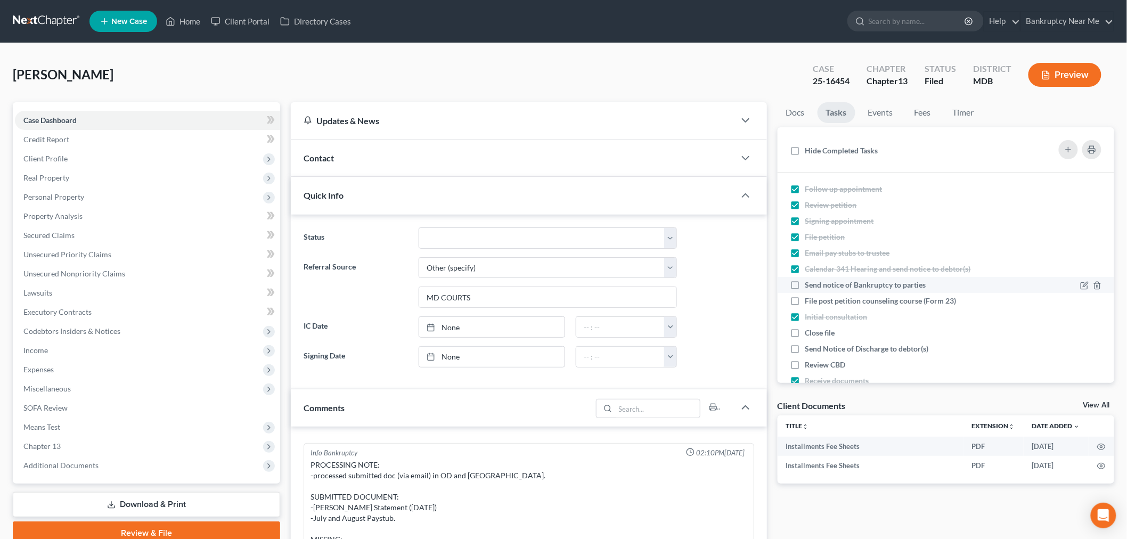
click at [837, 281] on span "Send notice of Bankruptcy to parties" at bounding box center [865, 284] width 121 height 9
click at [816, 281] on input "Send notice of Bankruptcy to parties" at bounding box center [812, 283] width 7 height 7
checkbox input "true"
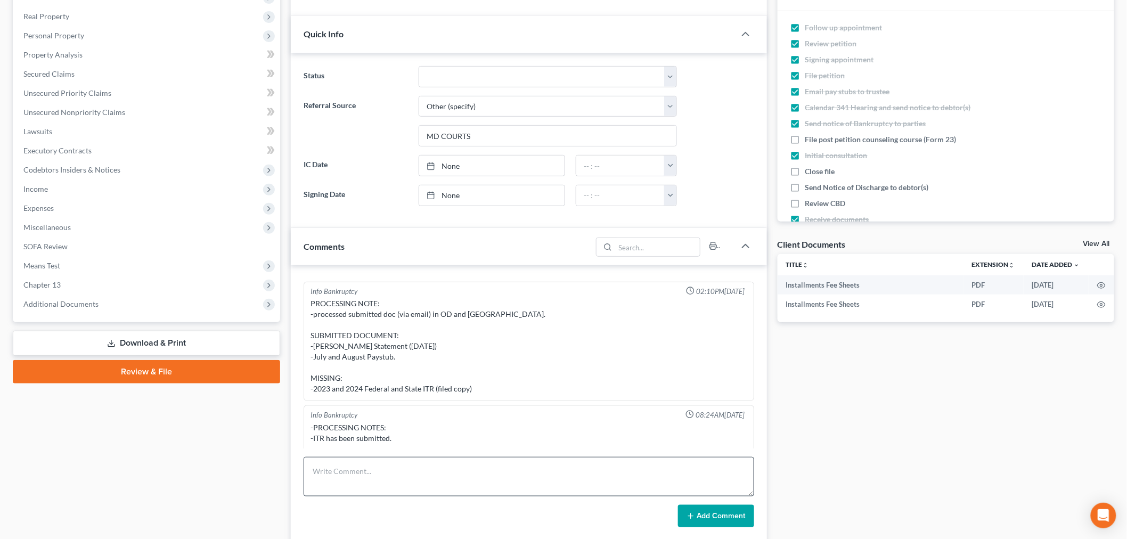
scroll to position [392, 0]
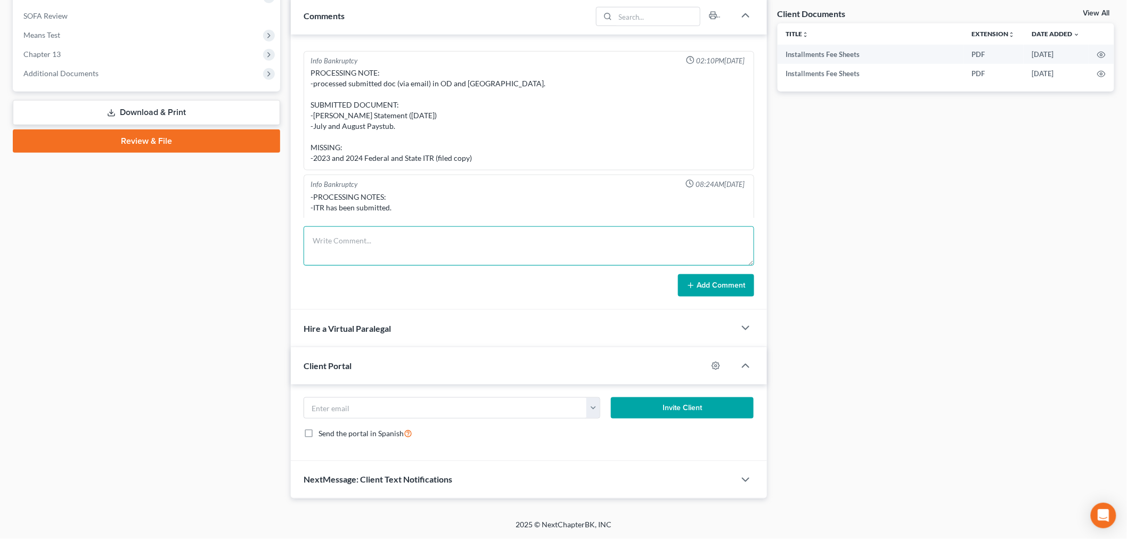
click at [580, 239] on textarea at bounding box center [528, 245] width 450 height 39
type textarea "EMAILED DOCS TO TRUSTEE - NEED NFS PAYSTUBS TO COVER PETITION DATE"
click at [732, 296] on div "Iris Kwon 11:01AM, 06/13/2025 NAME Mark Stanton STATE THE PC RESIDES & FOR HOW …" at bounding box center [529, 172] width 476 height 275
click at [733, 291] on button "Add Comment" at bounding box center [716, 285] width 76 height 22
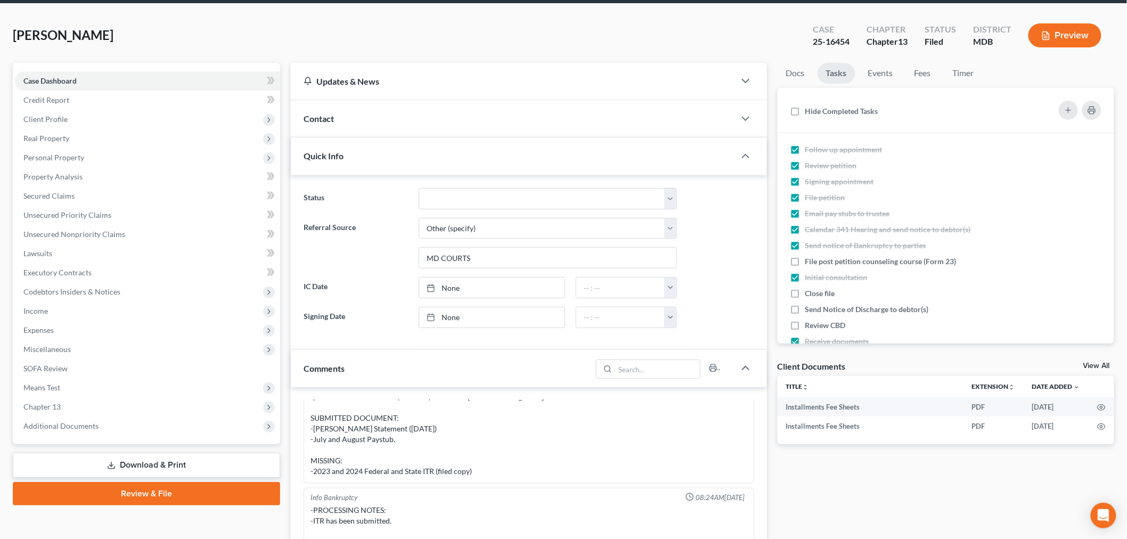
scroll to position [0, 0]
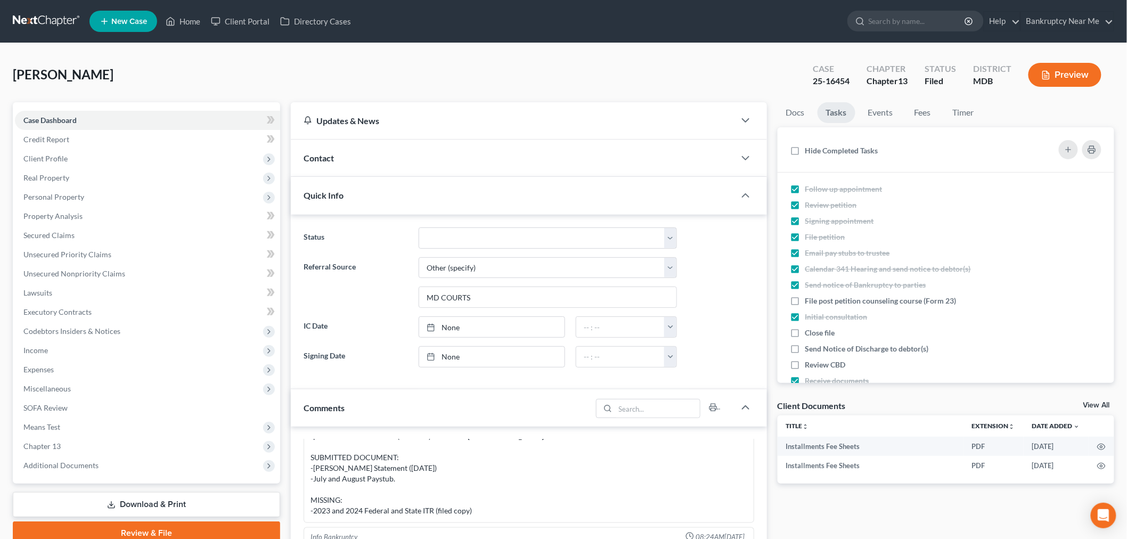
click at [65, 20] on link at bounding box center [47, 21] width 68 height 19
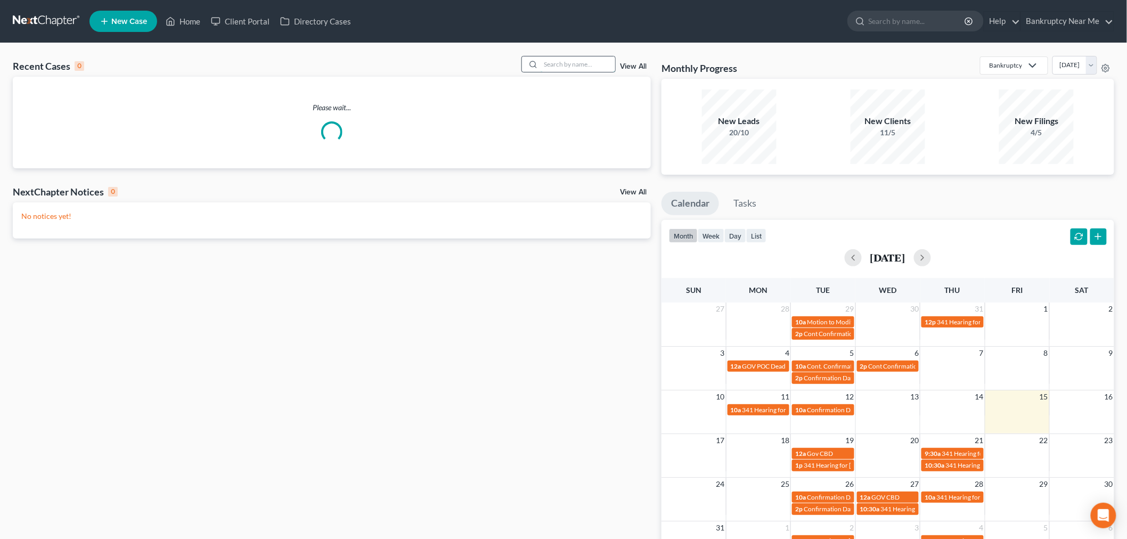
click at [584, 60] on input "search" at bounding box center [577, 63] width 75 height 15
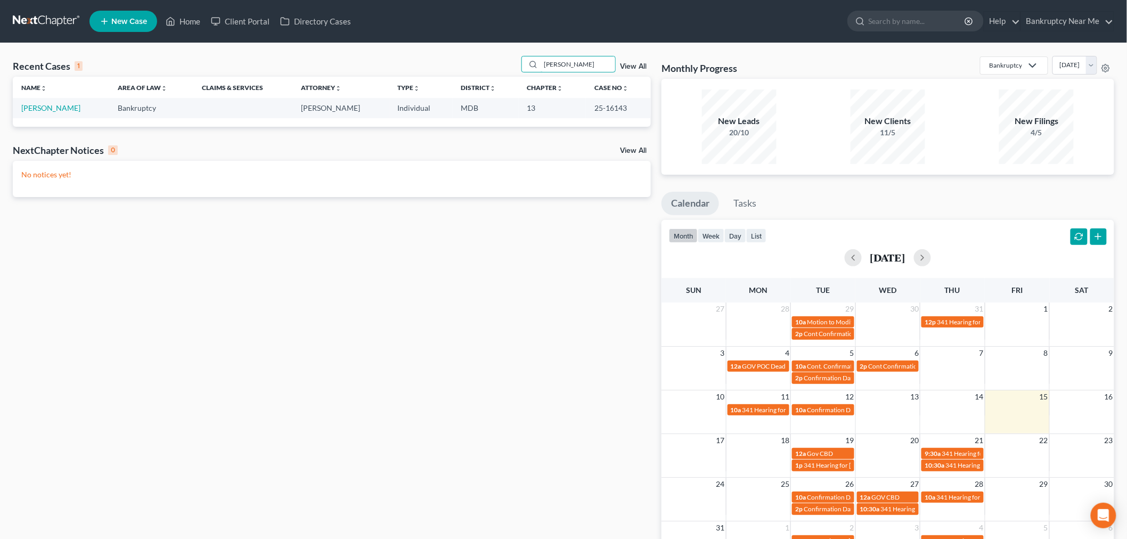
type input "[PERSON_NAME]"
click at [55, 100] on td "[PERSON_NAME]" at bounding box center [61, 108] width 96 height 20
click at [55, 104] on link "[PERSON_NAME]" at bounding box center [50, 107] width 59 height 9
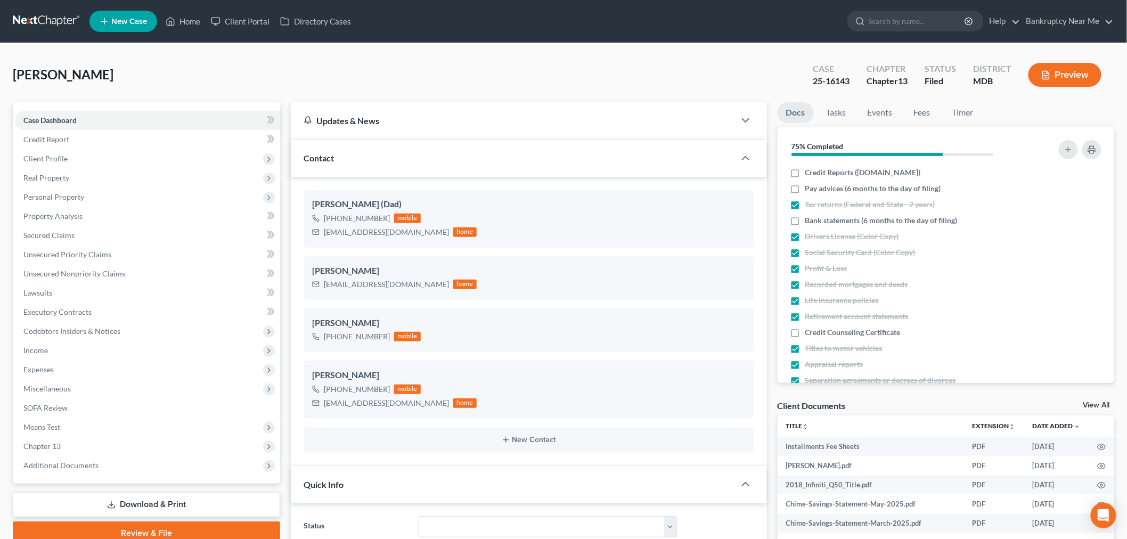
scroll to position [414, 0]
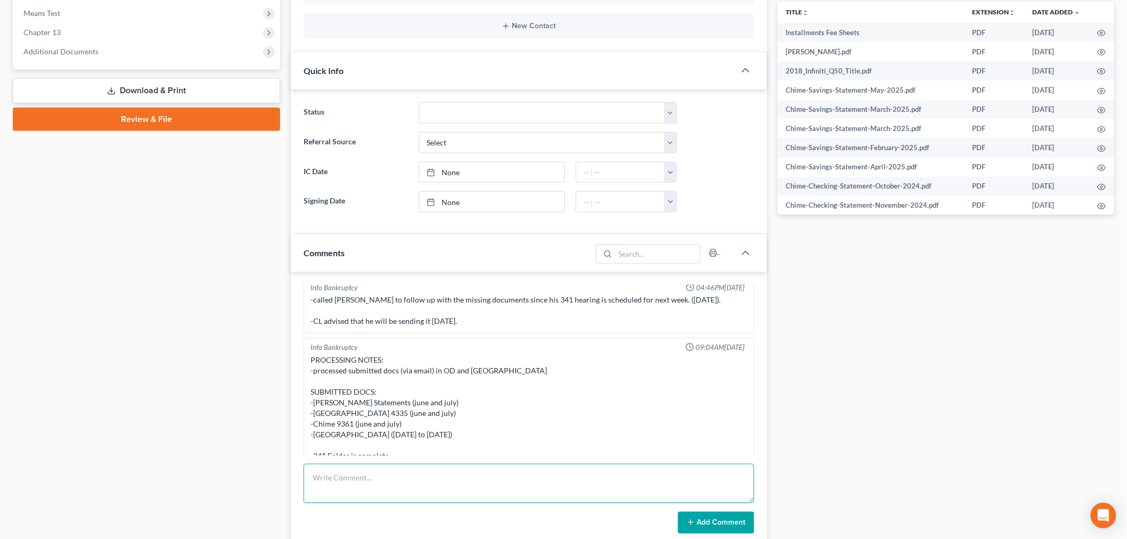
drag, startPoint x: 519, startPoint y: 478, endPoint x: 533, endPoint y: 463, distance: 21.1
click at [519, 478] on textarea at bounding box center [528, 483] width 450 height 39
type textarea "printed and mailed trustee docs"
click at [733, 522] on button "Add Comment" at bounding box center [716, 523] width 76 height 22
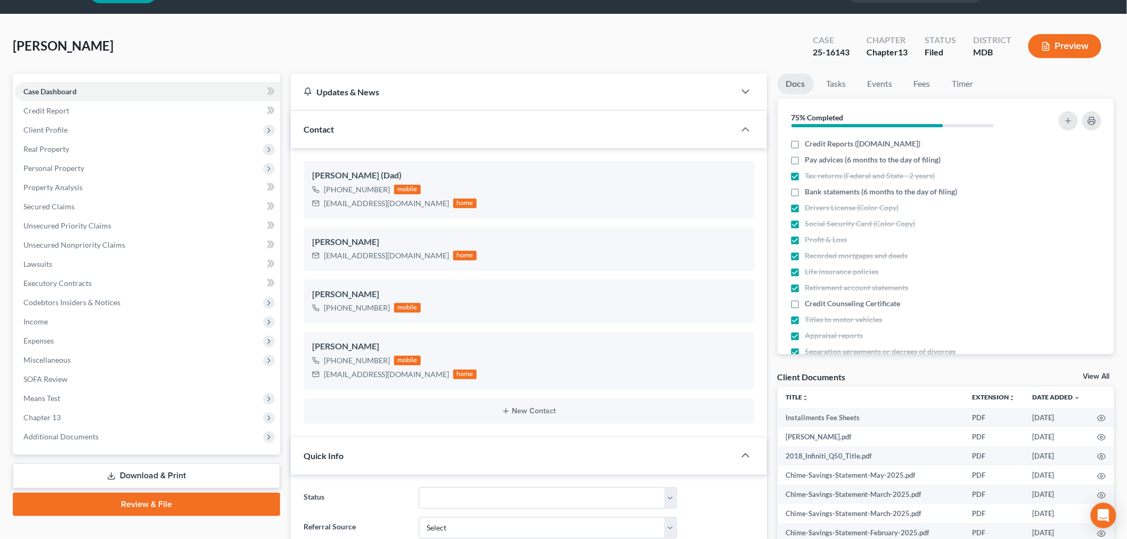
scroll to position [0, 0]
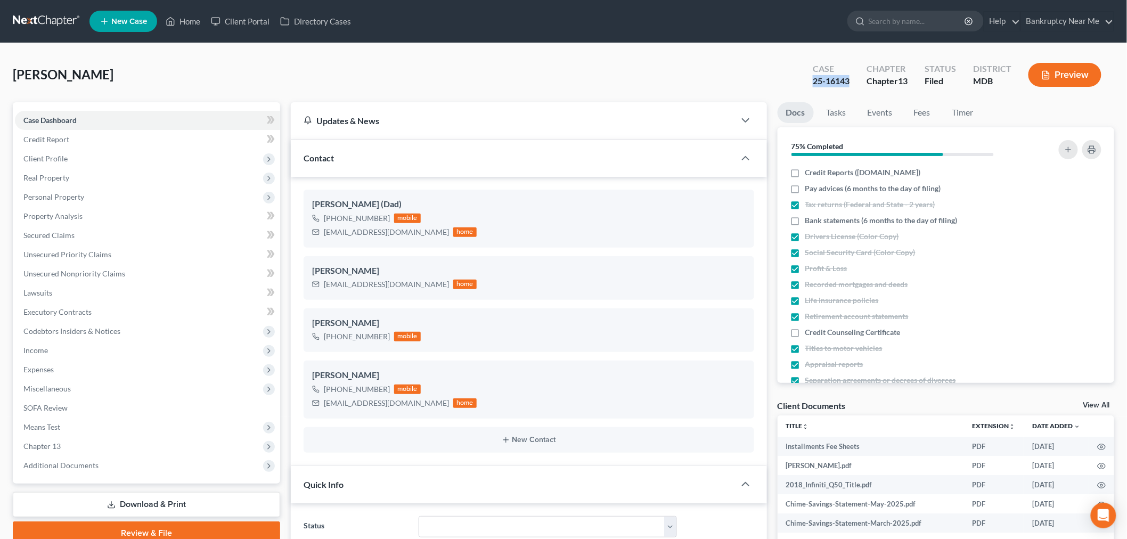
drag, startPoint x: 850, startPoint y: 80, endPoint x: 808, endPoint y: 83, distance: 42.1
click at [810, 83] on div "Case 25-16143" at bounding box center [831, 75] width 54 height 31
copy div "25-16143"
click at [52, 19] on link at bounding box center [47, 21] width 68 height 19
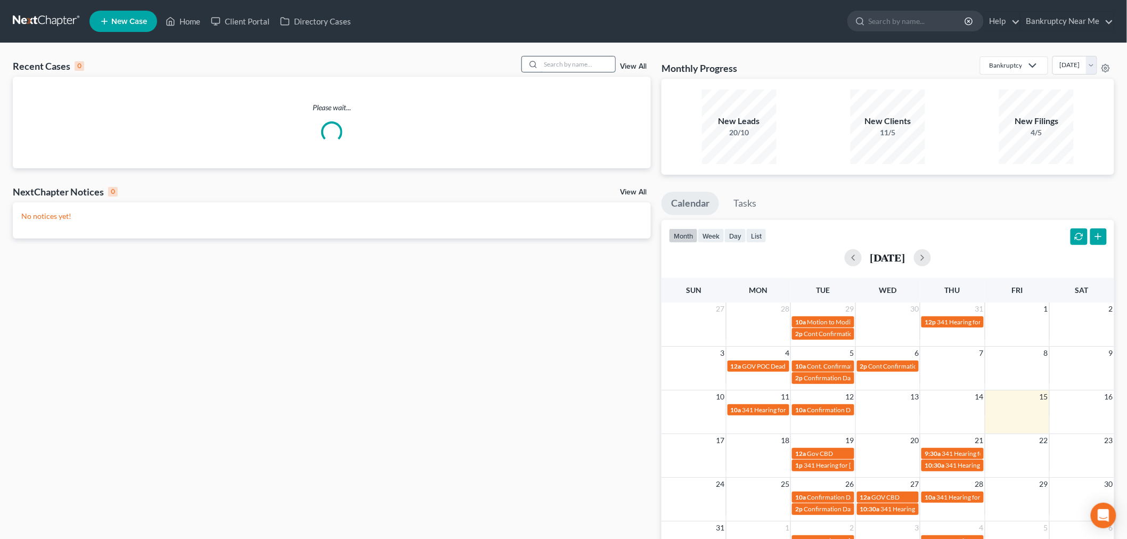
click at [597, 67] on input "search" at bounding box center [577, 63] width 75 height 15
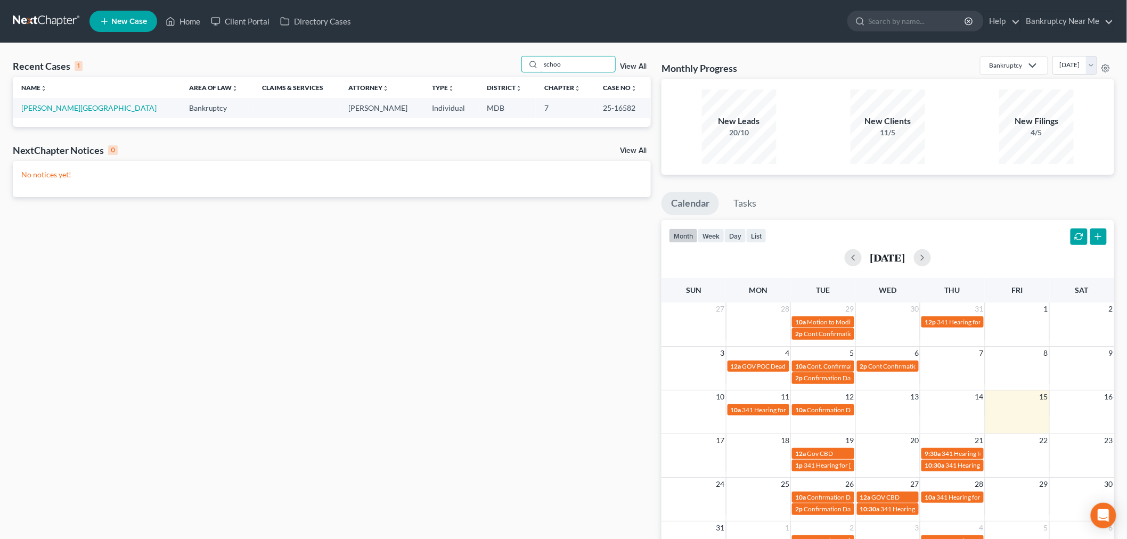
type input "schoo"
click at [51, 113] on td "[PERSON_NAME][GEOGRAPHIC_DATA]" at bounding box center [97, 108] width 168 height 20
click at [54, 110] on link "[PERSON_NAME][GEOGRAPHIC_DATA]" at bounding box center [88, 107] width 135 height 9
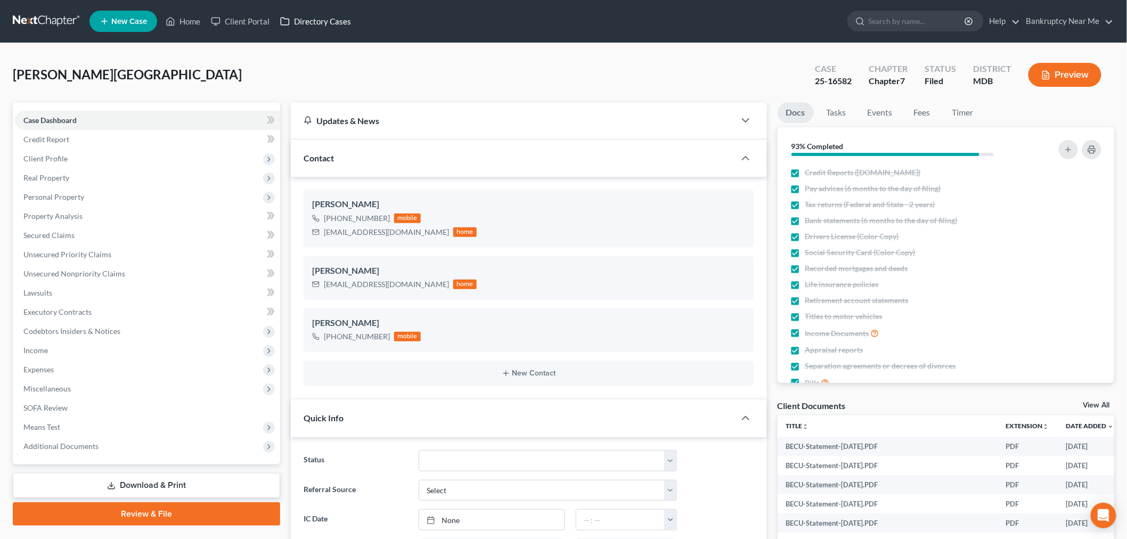
scroll to position [482, 0]
drag, startPoint x: 854, startPoint y: 80, endPoint x: 816, endPoint y: 86, distance: 38.3
click at [812, 89] on div "Case 25-16582" at bounding box center [833, 75] width 54 height 31
drag, startPoint x: 116, startPoint y: 184, endPoint x: 114, endPoint y: 191, distance: 6.7
click at [116, 184] on span "Real Property" at bounding box center [147, 177] width 265 height 19
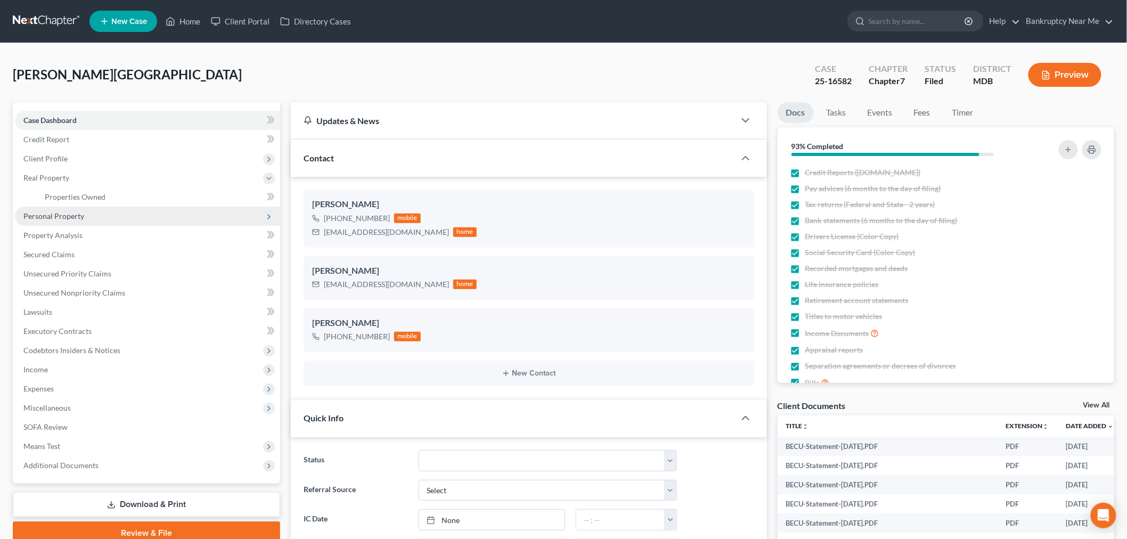
click at [91, 220] on span "Personal Property" at bounding box center [147, 216] width 265 height 19
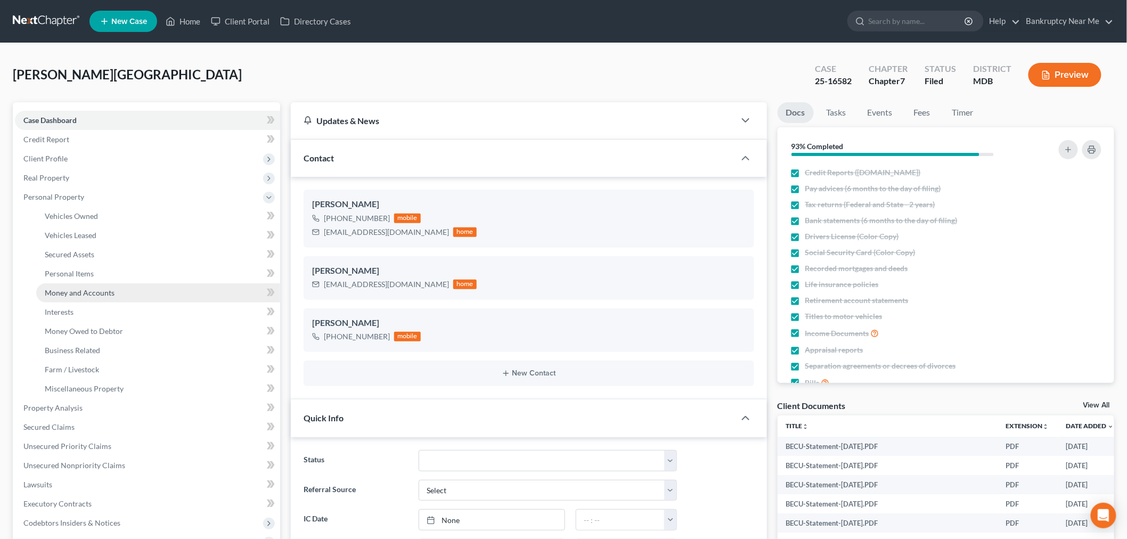
click at [110, 283] on link "Money and Accounts" at bounding box center [158, 292] width 244 height 19
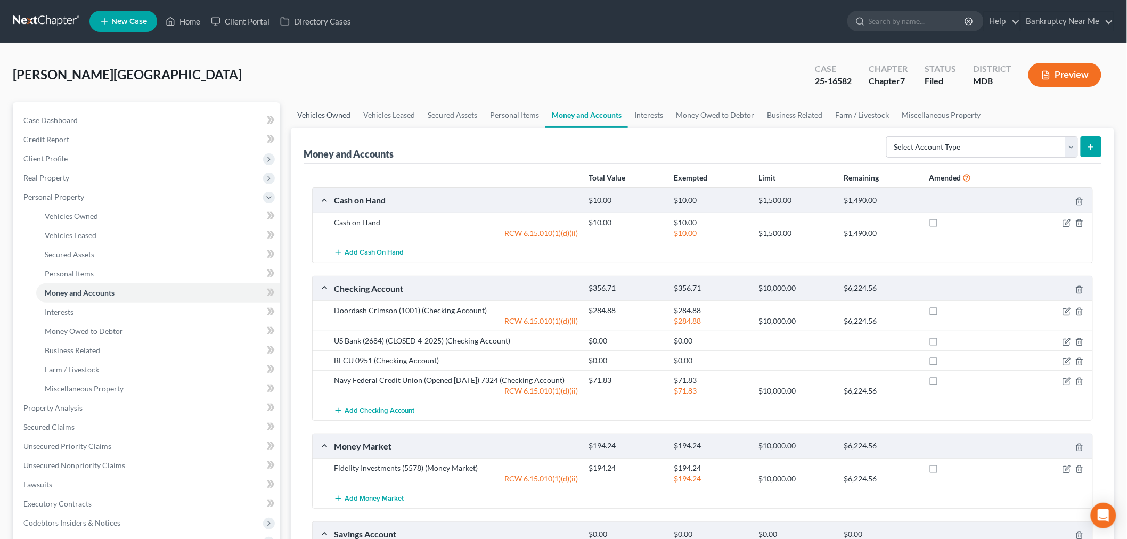
drag, startPoint x: 325, startPoint y: 119, endPoint x: 334, endPoint y: 114, distance: 10.2
click at [325, 119] on link "Vehicles Owned" at bounding box center [324, 115] width 66 height 26
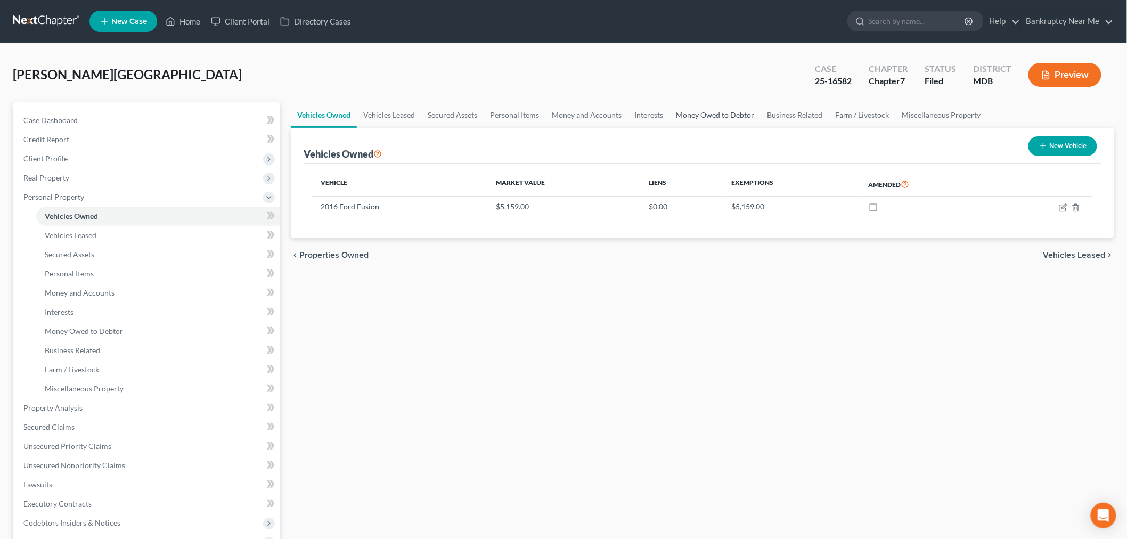
click at [674, 114] on link "Money Owed to Debtor" at bounding box center [714, 115] width 91 height 26
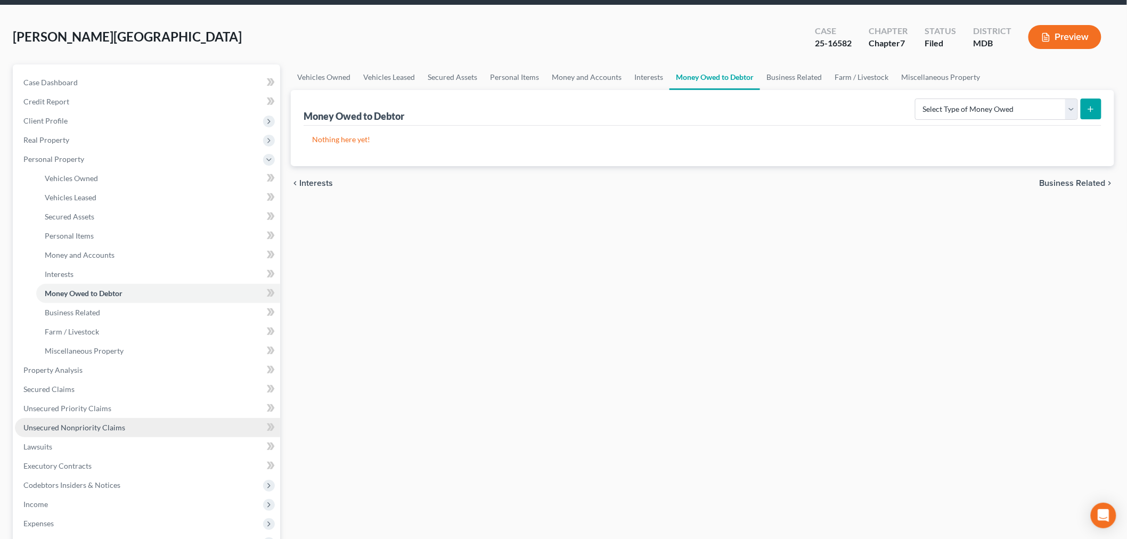
scroll to position [59, 0]
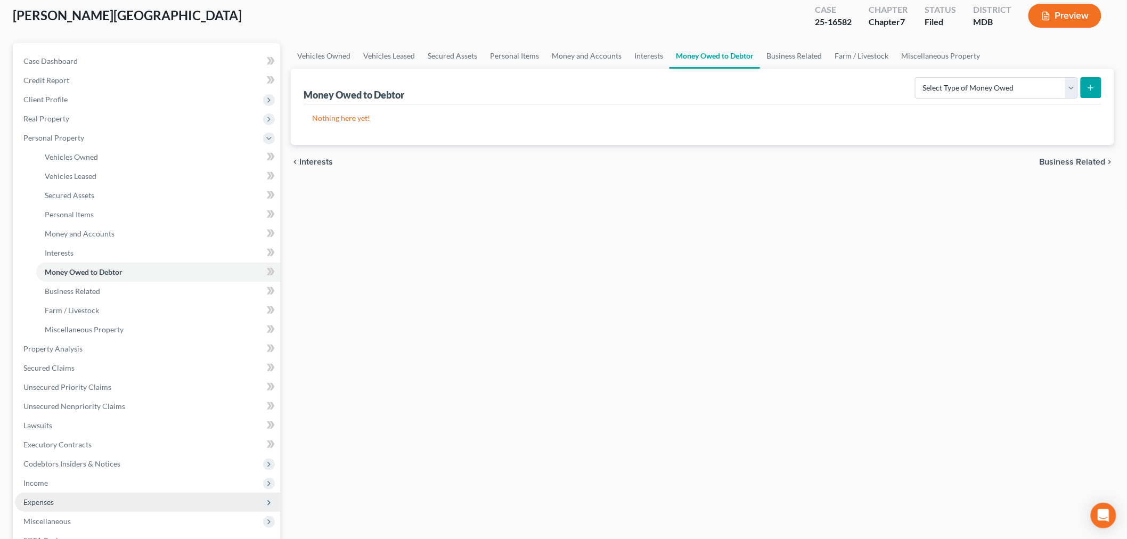
click at [54, 492] on span "Expenses" at bounding box center [147, 501] width 265 height 19
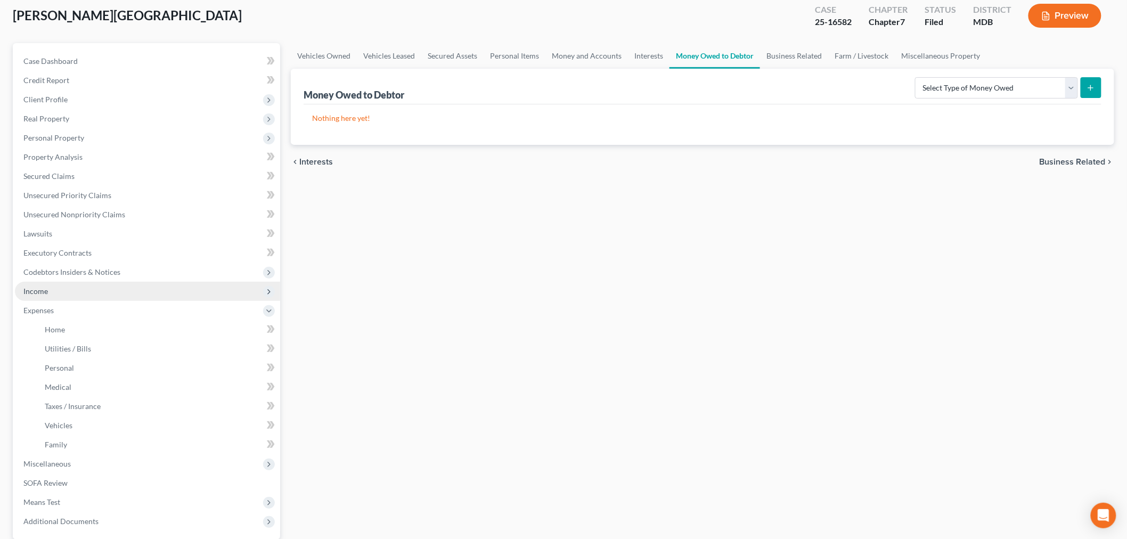
click at [40, 297] on span "Income" at bounding box center [147, 291] width 265 height 19
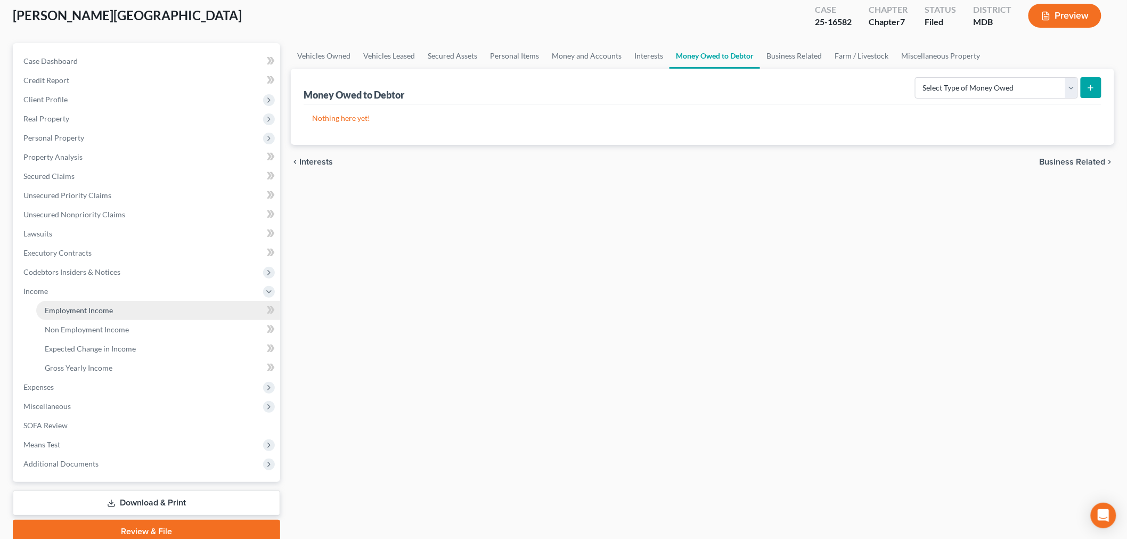
click at [71, 306] on span "Employment Income" at bounding box center [79, 310] width 68 height 9
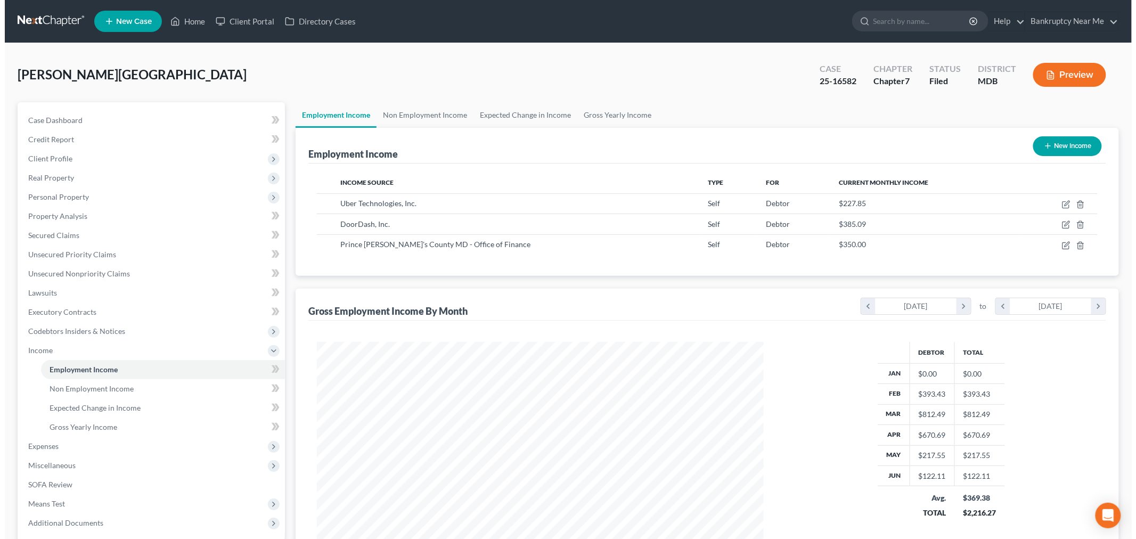
scroll to position [223, 467]
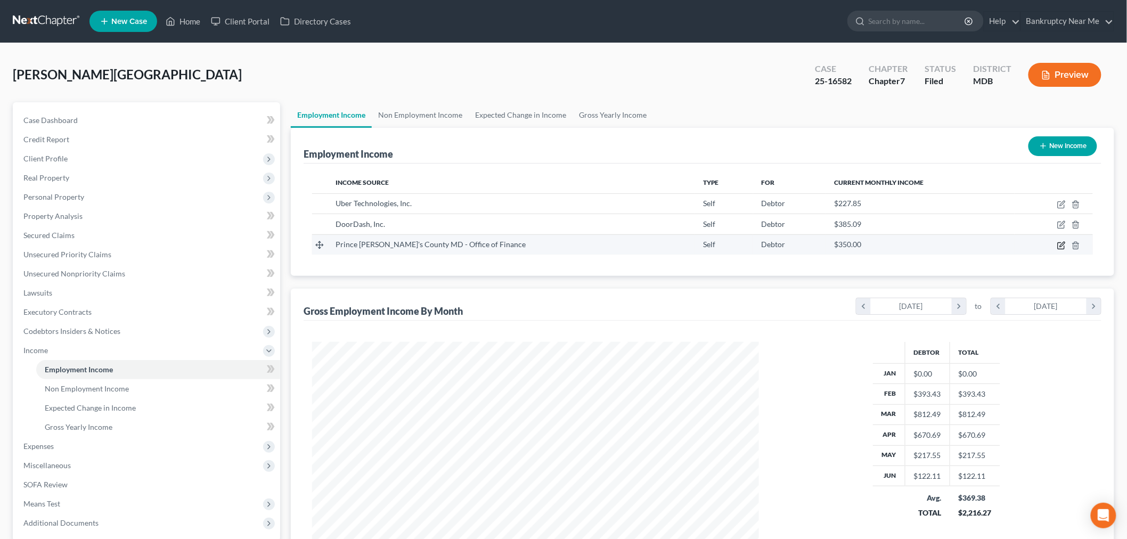
click at [1064, 242] on icon "button" at bounding box center [1061, 244] width 5 height 5
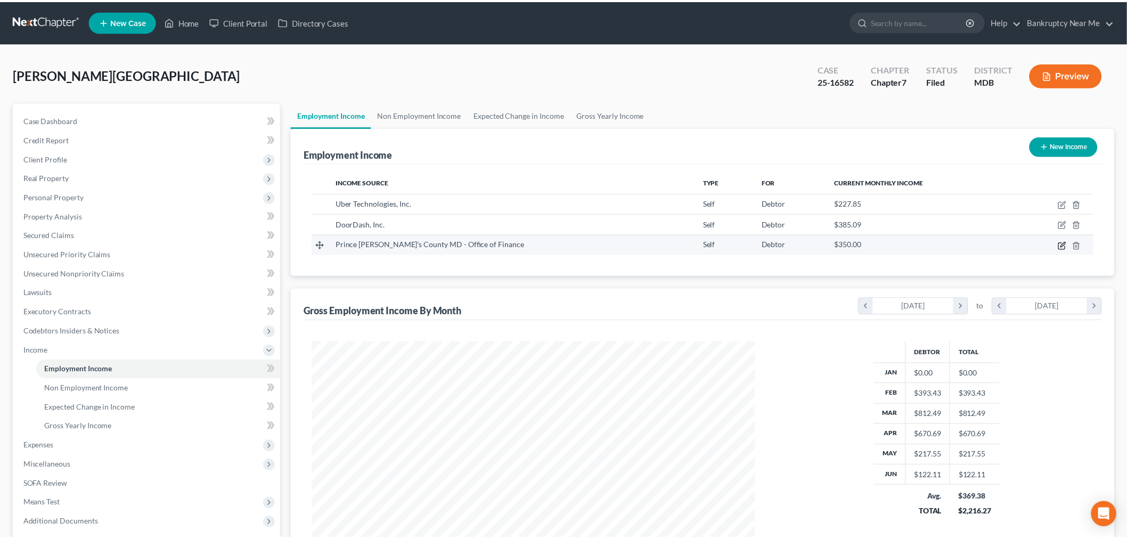
scroll to position [225, 472]
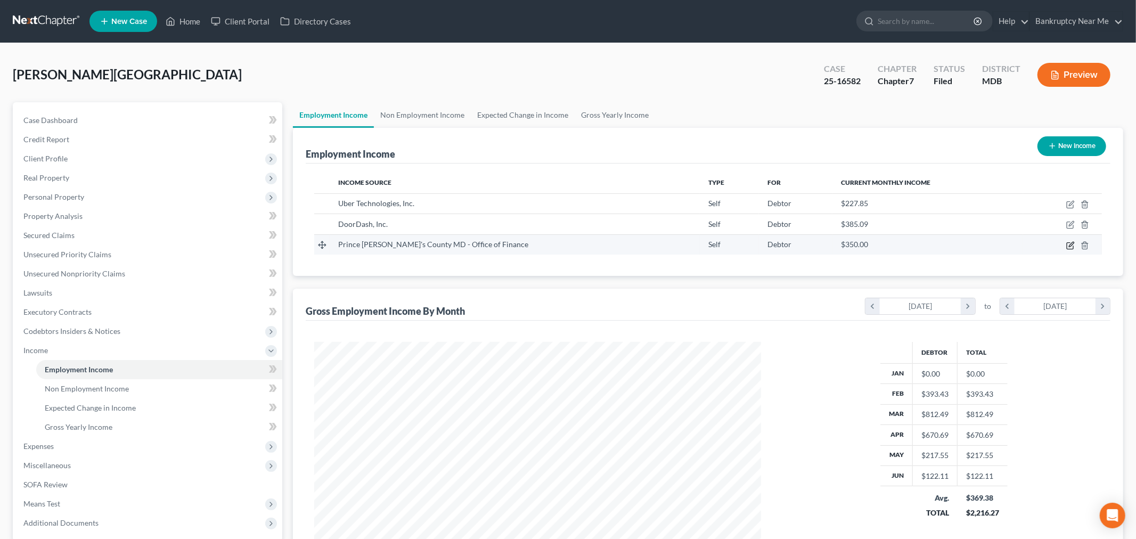
select select "1"
select select "21"
select select "0"
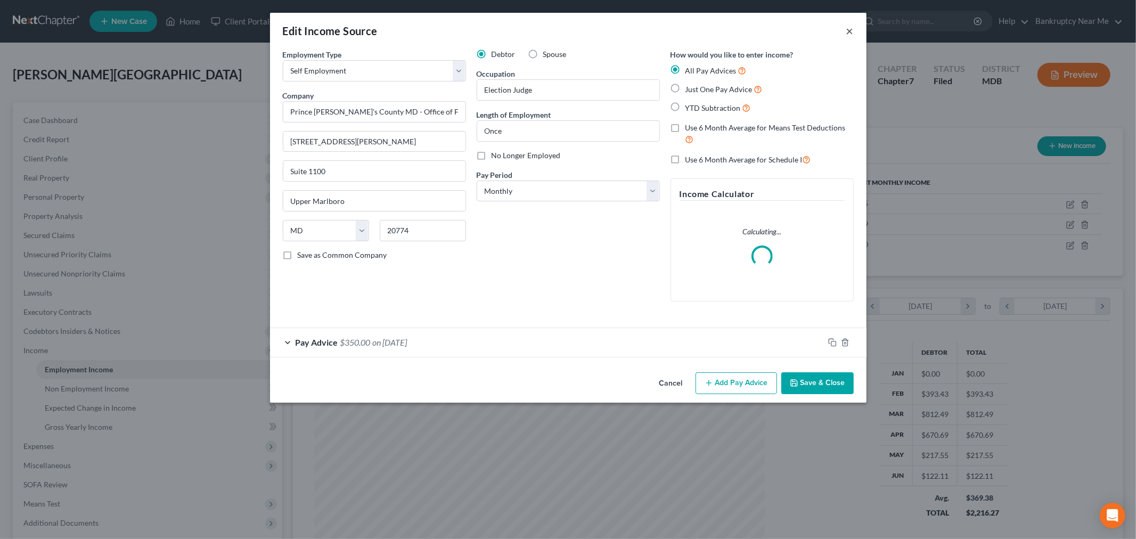
click at [851, 33] on button "×" at bounding box center [849, 30] width 7 height 13
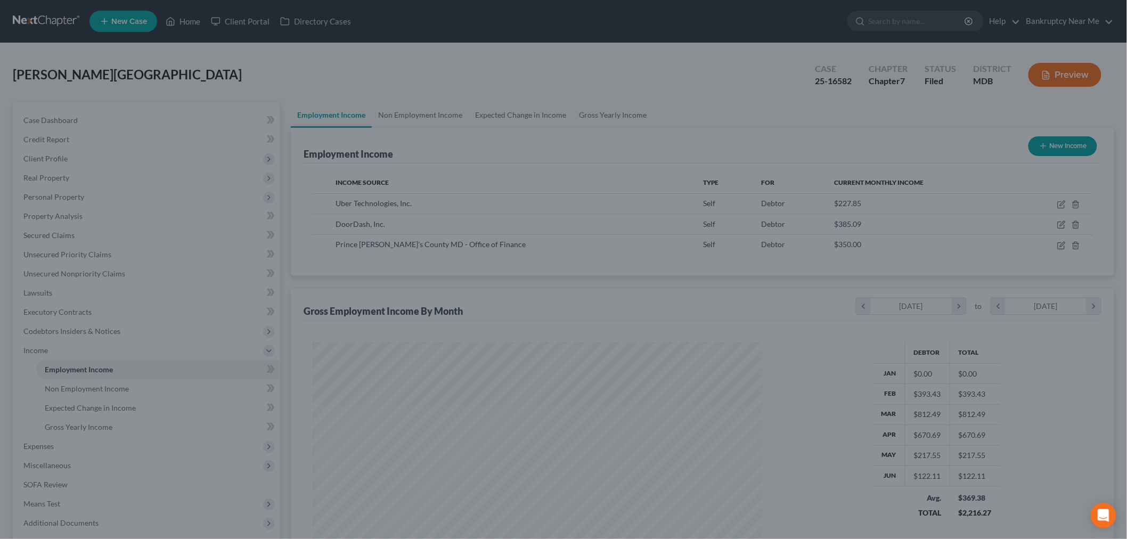
scroll to position [223, 467]
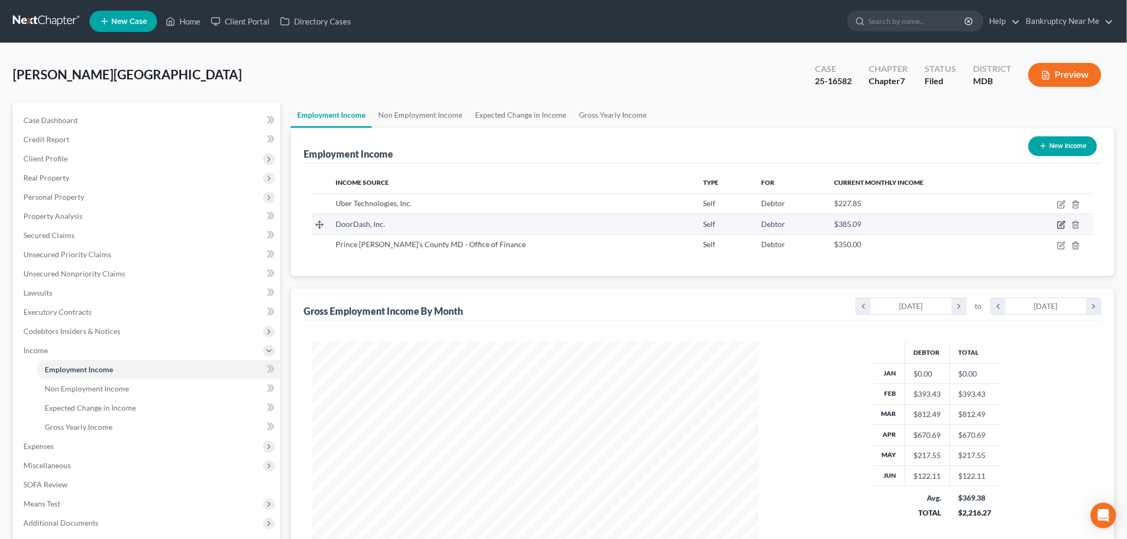
click at [1062, 222] on icon "button" at bounding box center [1061, 223] width 5 height 5
select select "1"
select select "4"
select select "0"
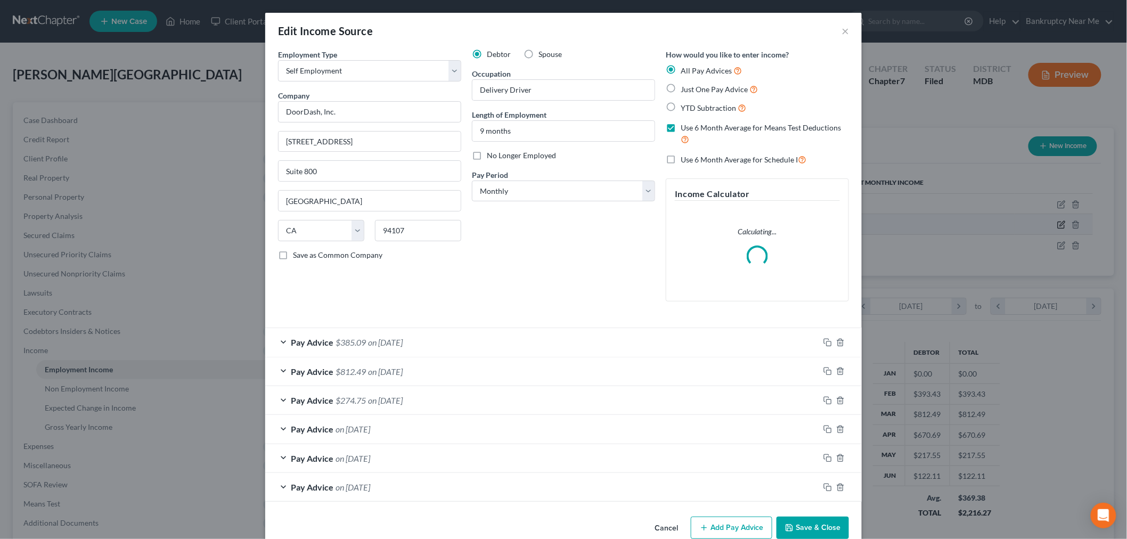
scroll to position [225, 472]
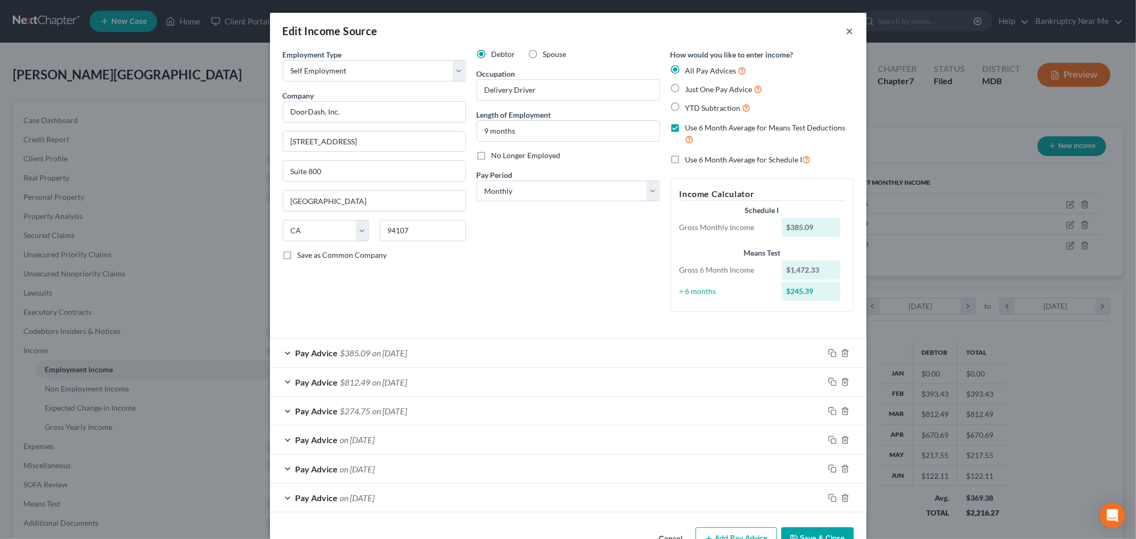
click at [846, 31] on button "×" at bounding box center [849, 30] width 7 height 13
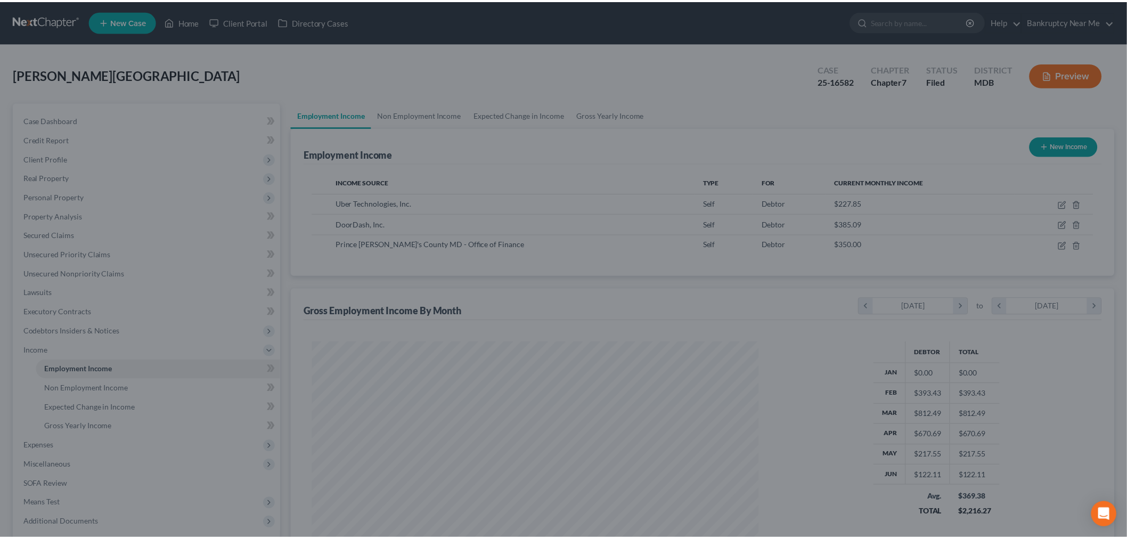
scroll to position [532177, 531932]
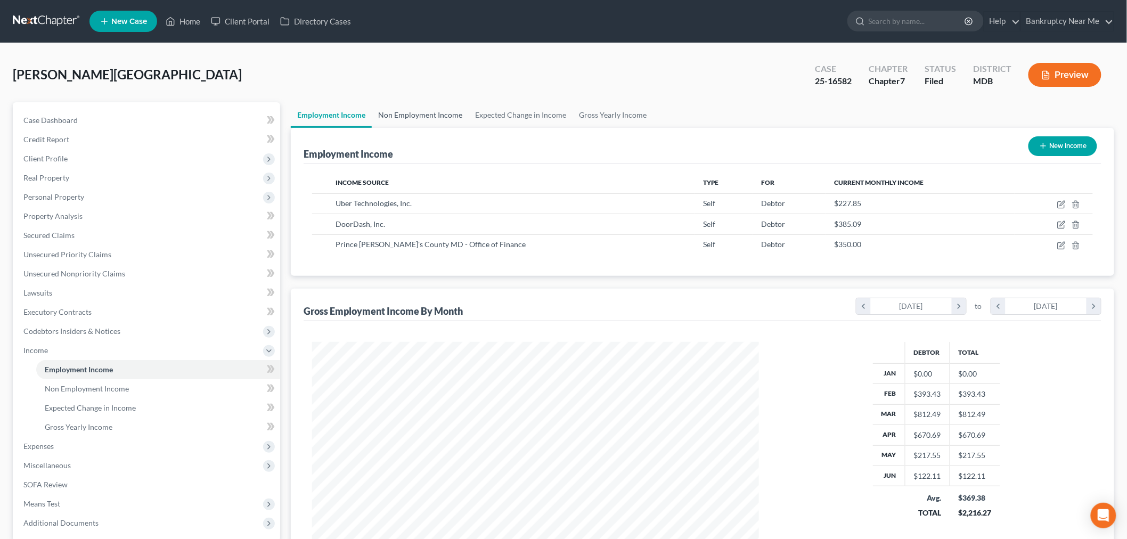
click at [441, 115] on link "Non Employment Income" at bounding box center [420, 115] width 97 height 26
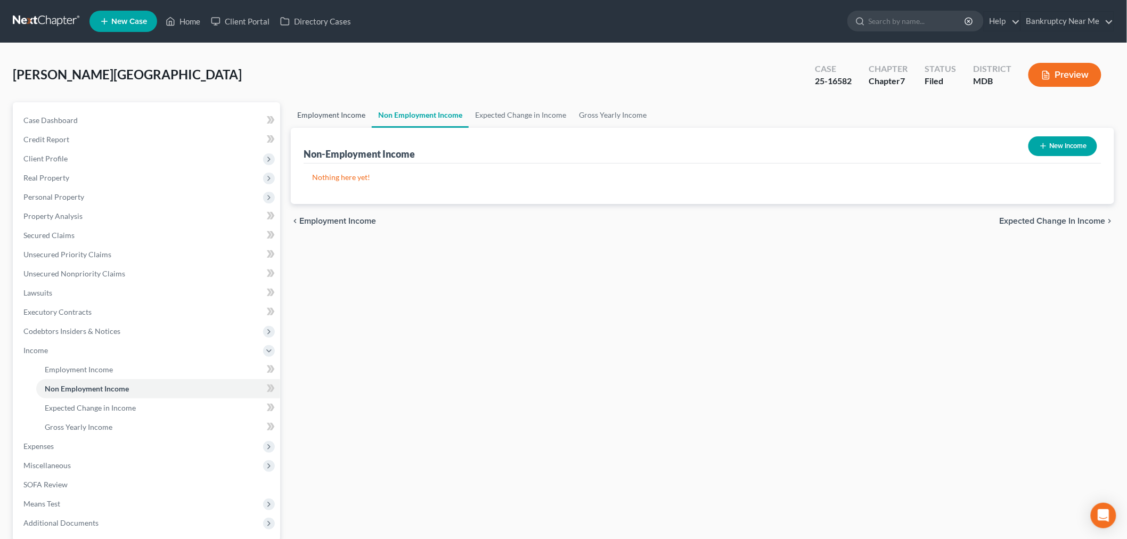
click at [337, 115] on link "Employment Income" at bounding box center [331, 115] width 81 height 26
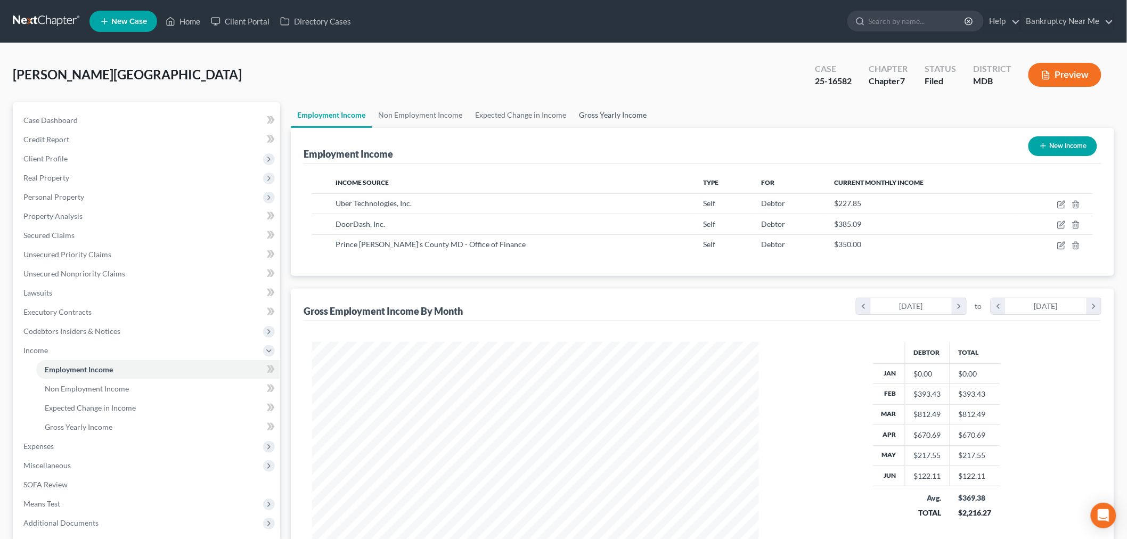
scroll to position [223, 467]
click at [114, 118] on link "Case Dashboard" at bounding box center [147, 120] width 265 height 19
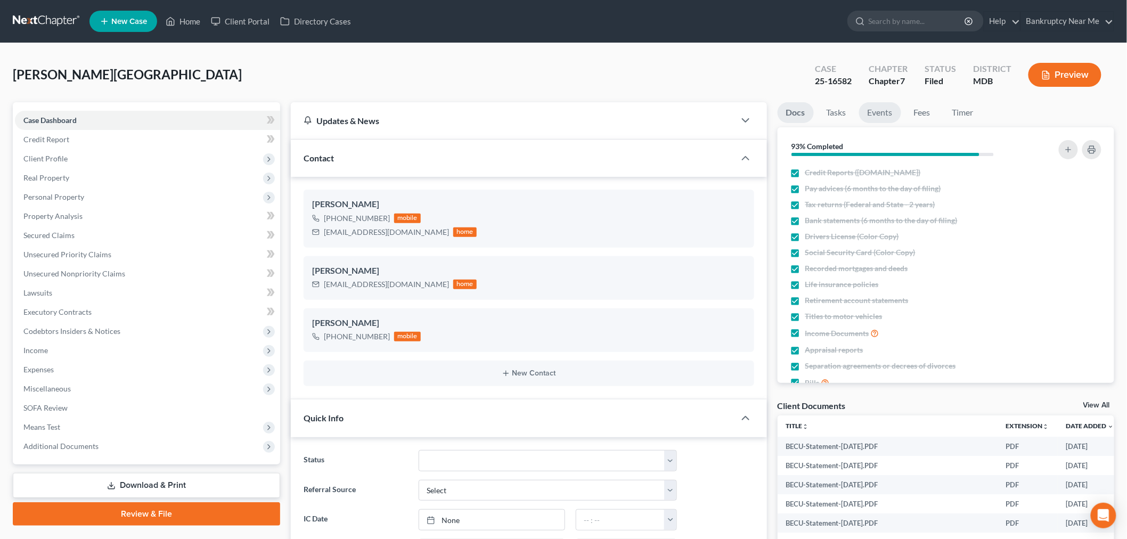
click at [898, 118] on link "Events" at bounding box center [880, 112] width 42 height 21
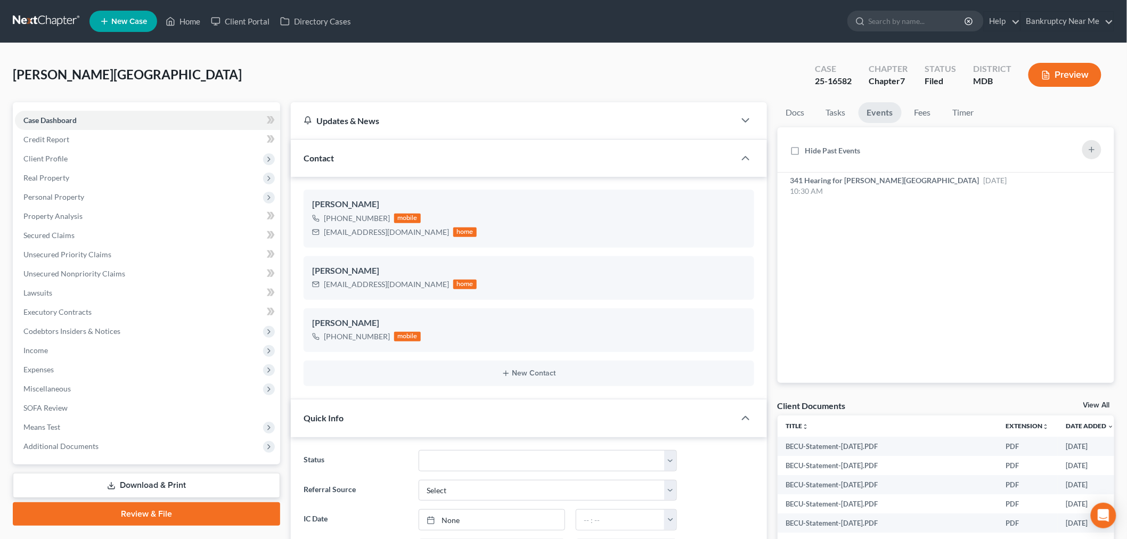
scroll to position [482, 0]
click at [834, 112] on link "Tasks" at bounding box center [835, 112] width 37 height 21
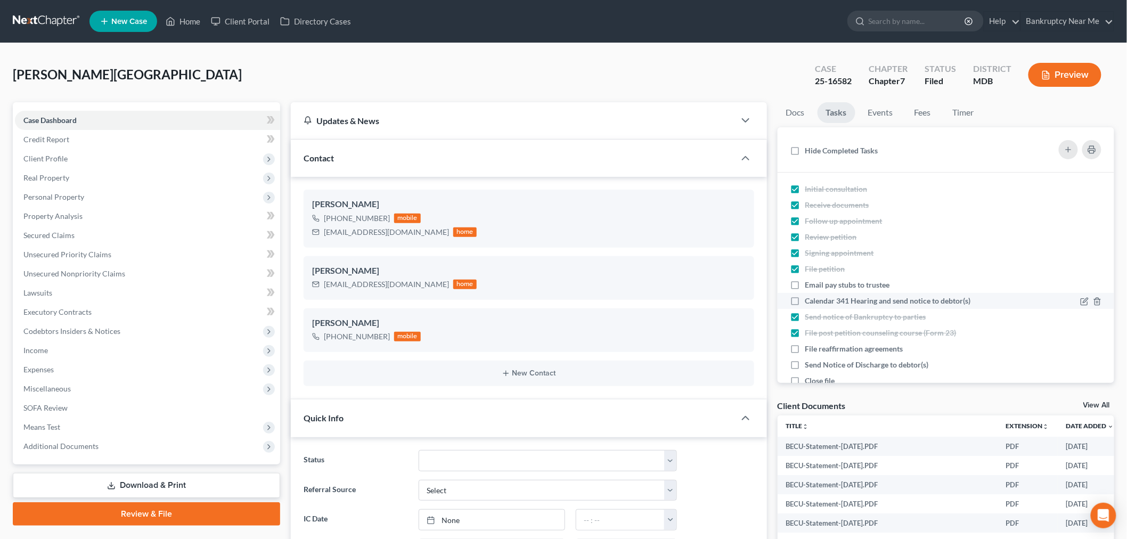
click at [860, 289] on div "Email pay stubs to trustee" at bounding box center [851, 285] width 93 height 11
click at [816, 286] on input "Email pay stubs to trustee" at bounding box center [812, 283] width 7 height 7
checkbox input "true"
click at [867, 304] on span "Calendar 341 Hearing and send notice to debtor(s)" at bounding box center [888, 300] width 166 height 9
click at [816, 302] on input "Calendar 341 Hearing and send notice to debtor(s)" at bounding box center [812, 298] width 7 height 7
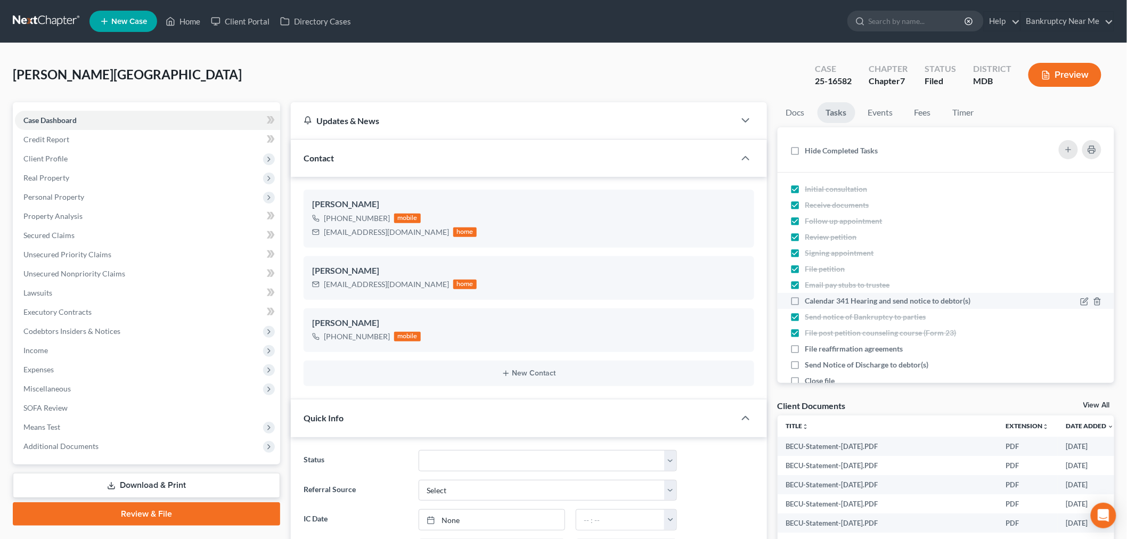
checkbox input "true"
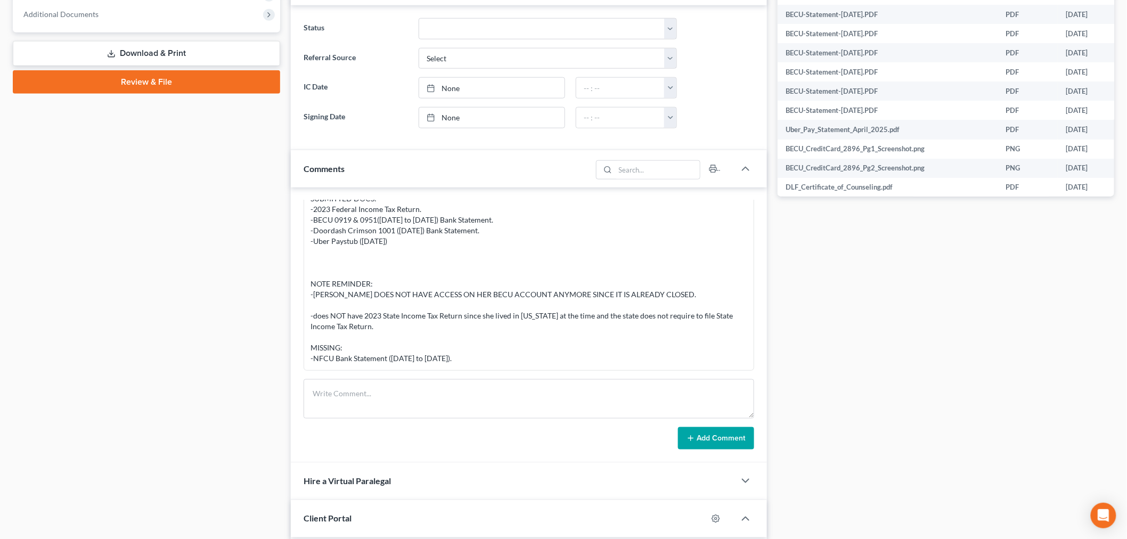
scroll to position [473, 0]
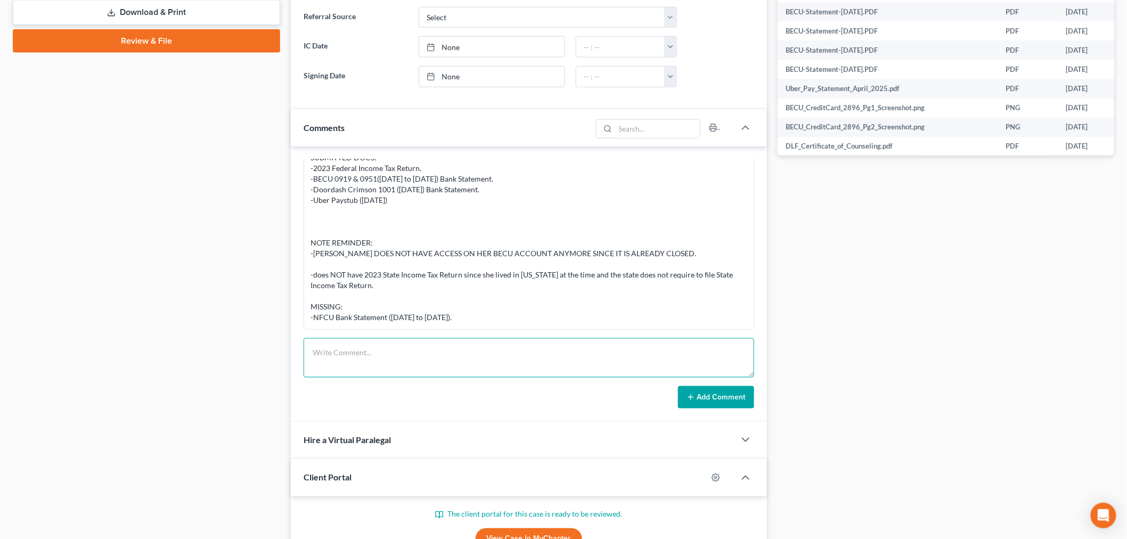
click at [596, 369] on textarea at bounding box center [528, 357] width 450 height 39
type textarea "Uploaded documents to Trustee"
click at [717, 398] on button "Add Comment" at bounding box center [716, 397] width 76 height 22
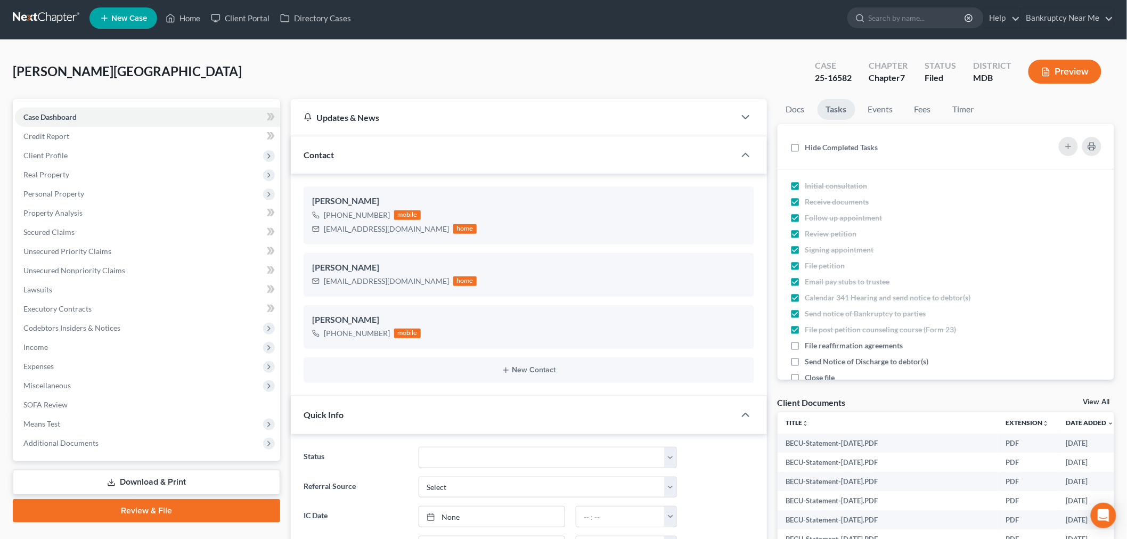
scroll to position [0, 0]
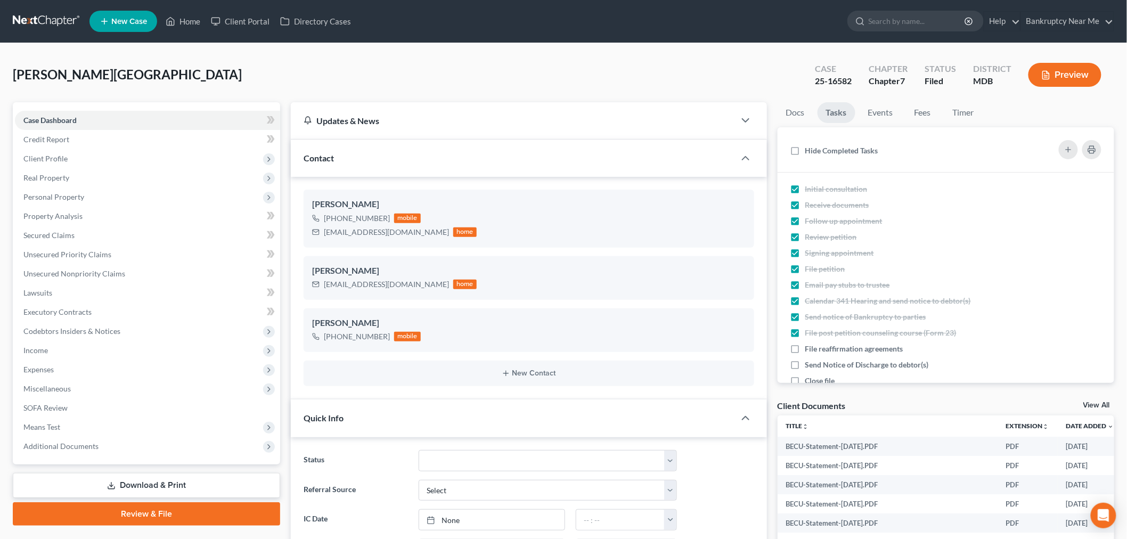
click at [64, 17] on link at bounding box center [47, 21] width 68 height 19
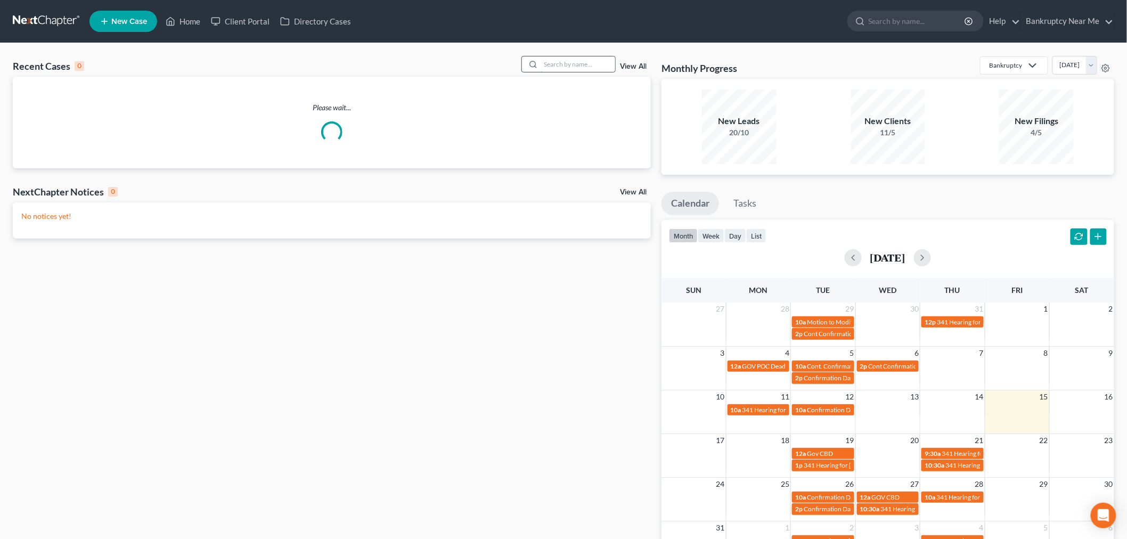
click at [587, 60] on input "search" at bounding box center [577, 63] width 75 height 15
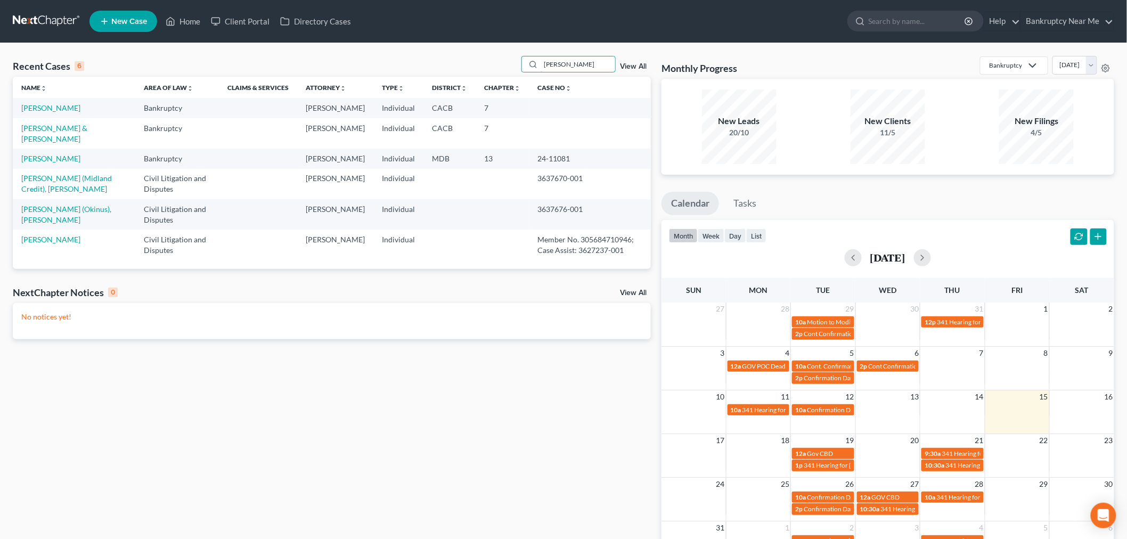
drag, startPoint x: 599, startPoint y: 60, endPoint x: 432, endPoint y: 54, distance: 166.8
click at [447, 61] on div "Recent Cases 6 karen View All" at bounding box center [332, 66] width 638 height 21
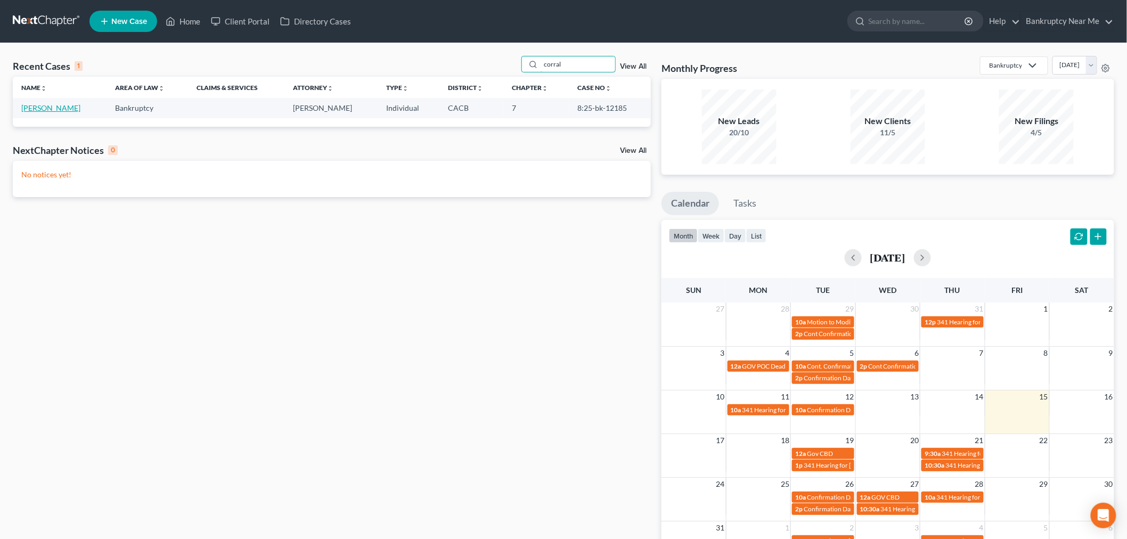
type input "corral"
click at [38, 110] on link "Corral, Jonathan" at bounding box center [50, 107] width 59 height 9
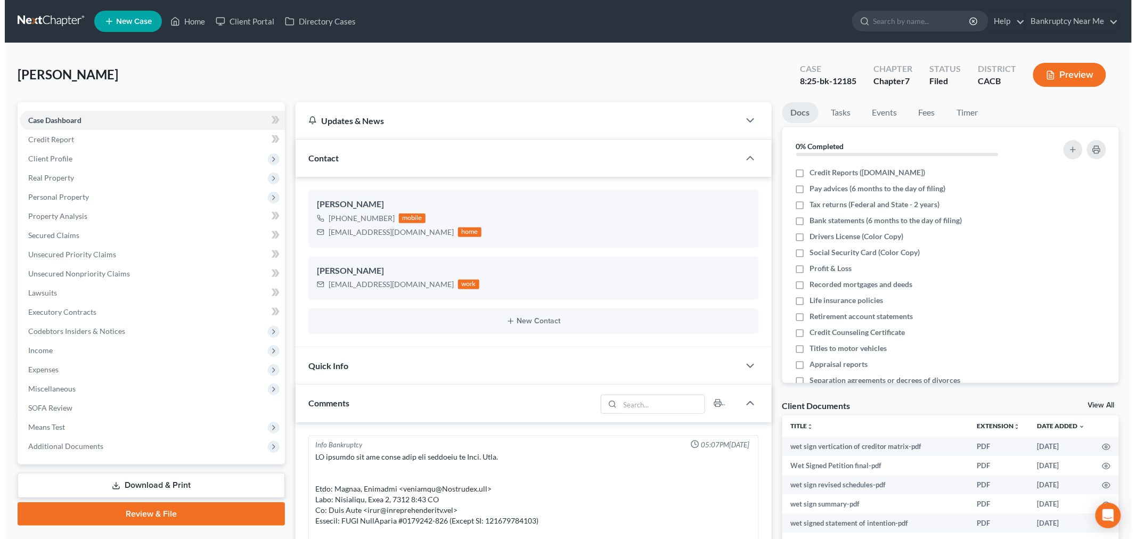
scroll to position [3750, 0]
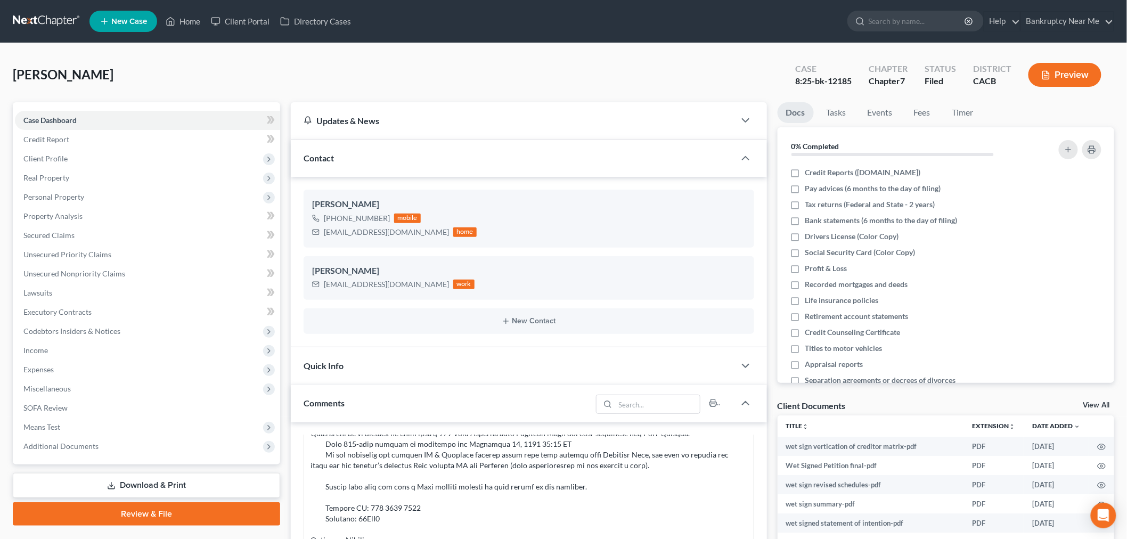
click at [861, 79] on div "Chapter Chapter 7" at bounding box center [888, 75] width 56 height 31
drag, startPoint x: 855, startPoint y: 81, endPoint x: 829, endPoint y: 82, distance: 25.6
click at [829, 82] on div "Case 8:25-bk-12185" at bounding box center [822, 75] width 73 height 31
copy div "12185"
click at [915, 116] on link "Fees" at bounding box center [922, 112] width 34 height 21
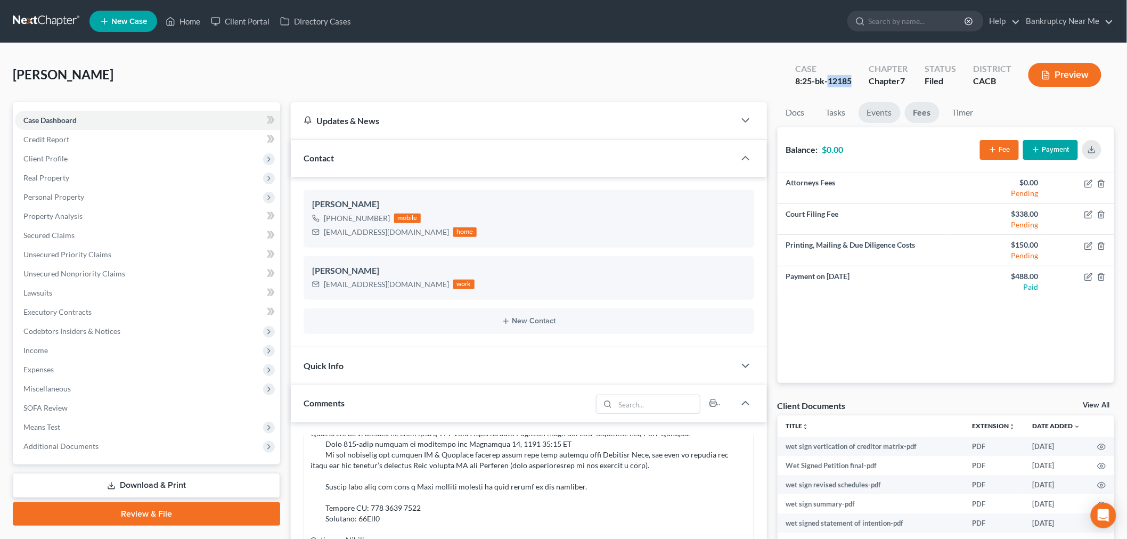
drag, startPoint x: 881, startPoint y: 110, endPoint x: 889, endPoint y: 110, distance: 8.0
click at [881, 110] on link "Events" at bounding box center [879, 112] width 42 height 21
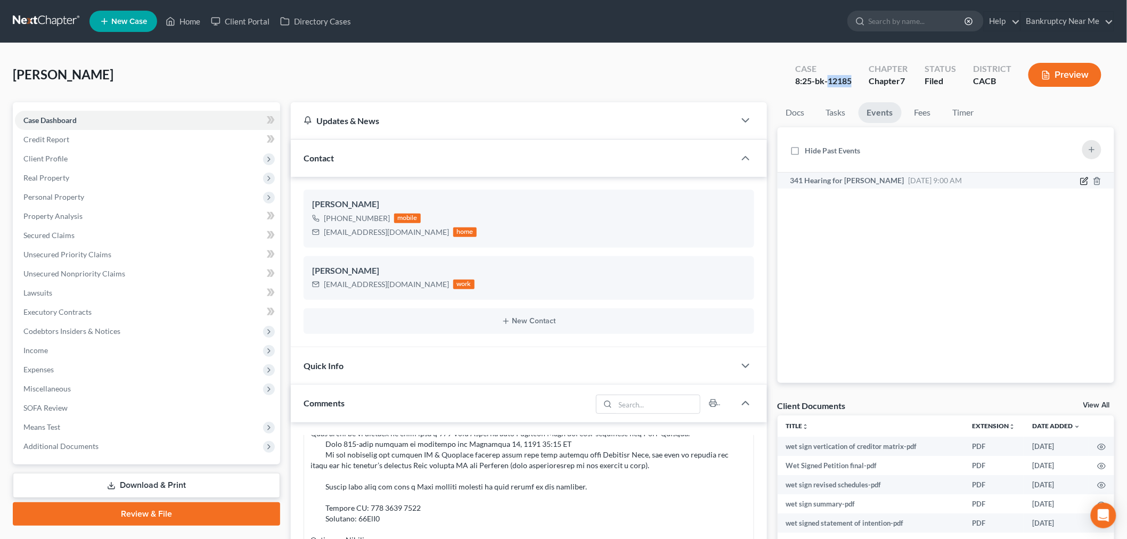
click at [1082, 182] on icon "button" at bounding box center [1084, 181] width 9 height 9
select select "Days"
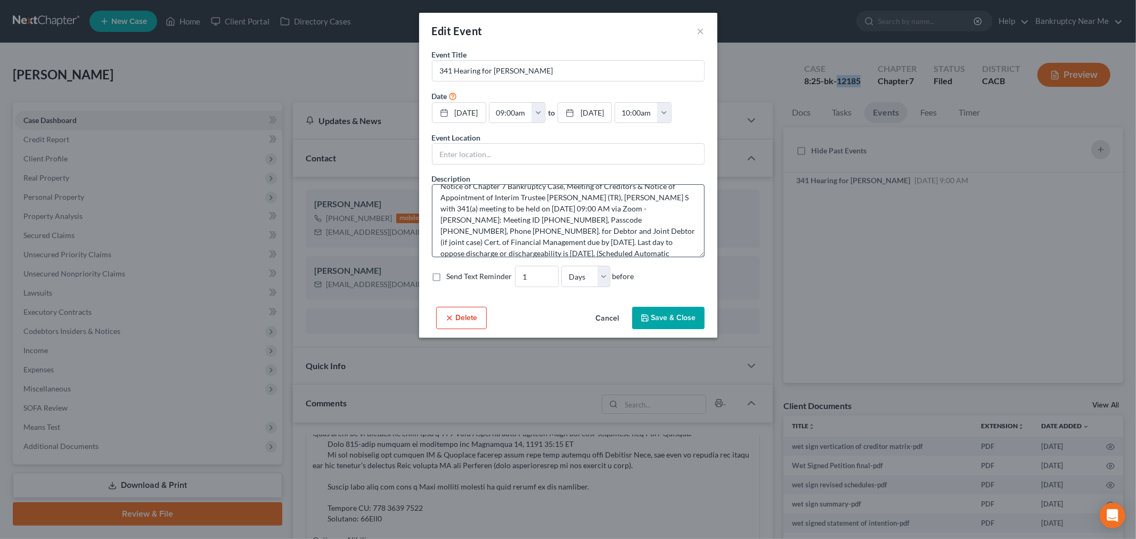
scroll to position [22, 0]
click at [477, 158] on input "text" at bounding box center [568, 154] width 272 height 20
paste input "https://us02web.zoom.us/j/5065228452?pwd=SDU5OW9xSnVBYTQweThka0pSVWhPQT09"
type input "https://us02web.zoom.us/j/5065228452?pwd=SDU5OW9xSnVBYTQweThka0pSVWhPQT09"
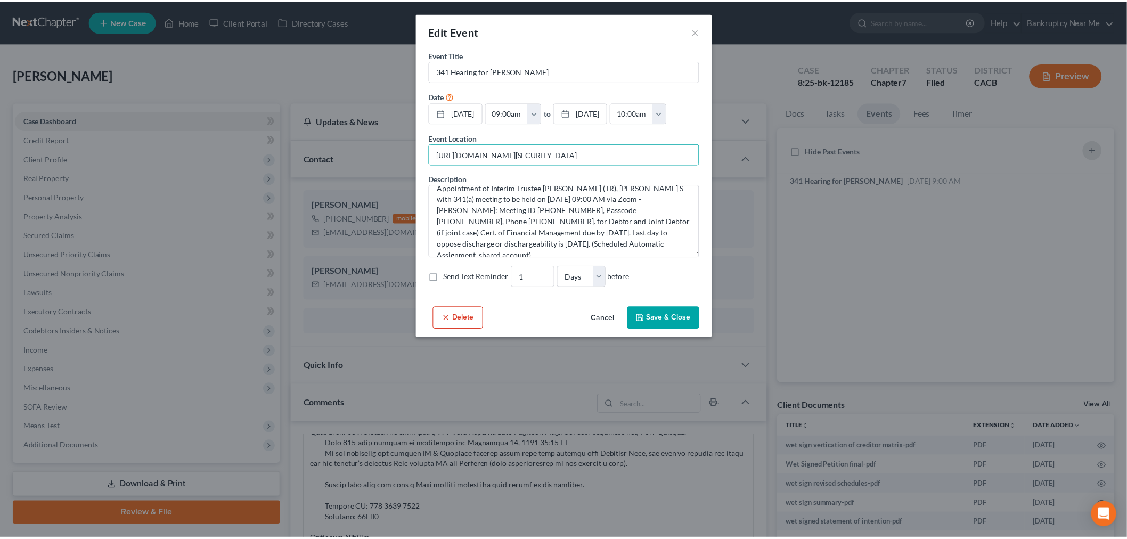
scroll to position [0, 0]
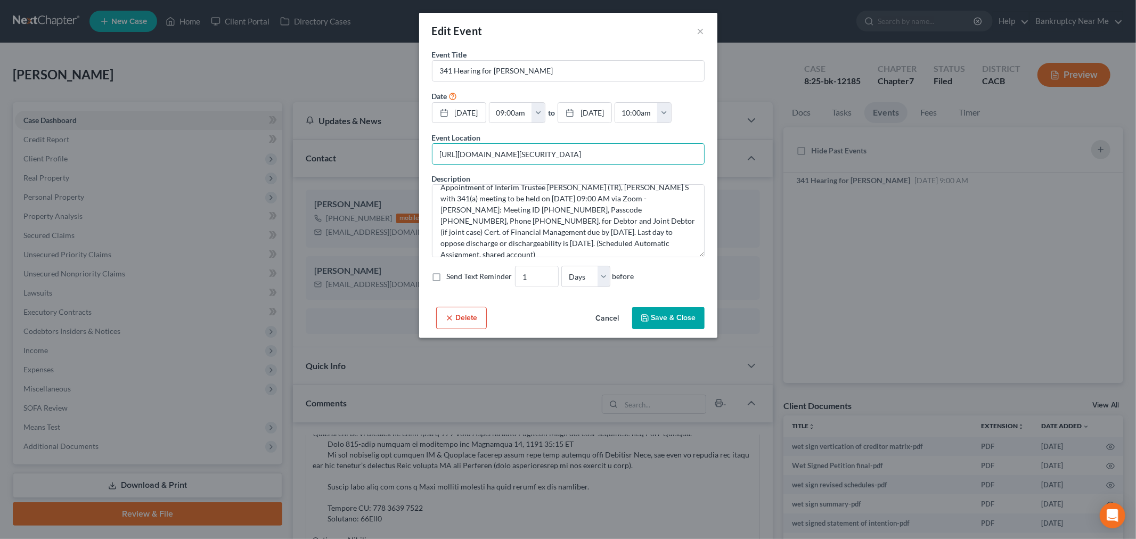
click at [685, 317] on button "Save & Close" at bounding box center [668, 318] width 72 height 22
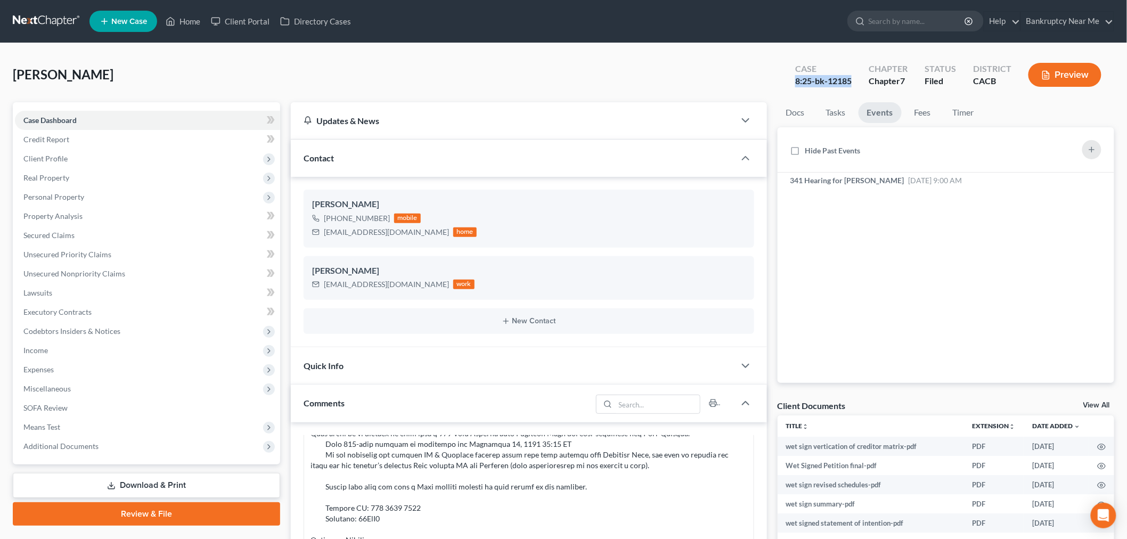
drag, startPoint x: 858, startPoint y: 79, endPoint x: 795, endPoint y: 85, distance: 63.1
click at [795, 85] on div "Case 8:25-bk-12185" at bounding box center [822, 75] width 73 height 31
copy div "8:25-bk-12185"
click at [70, 170] on span "Real Property" at bounding box center [147, 177] width 265 height 19
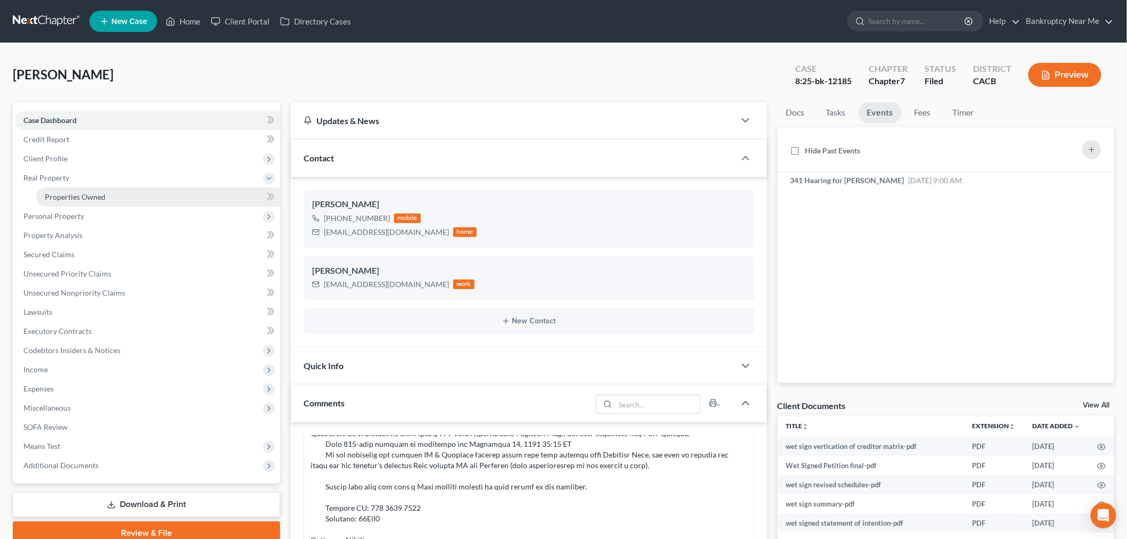
click at [91, 192] on span "Properties Owned" at bounding box center [75, 196] width 61 height 9
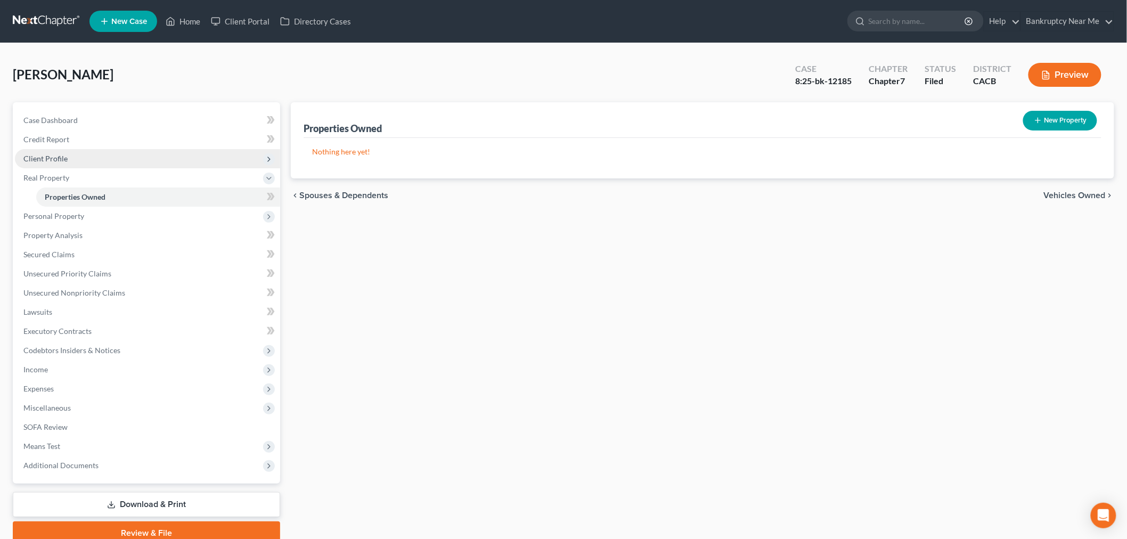
click at [80, 161] on span "Client Profile" at bounding box center [147, 158] width 265 height 19
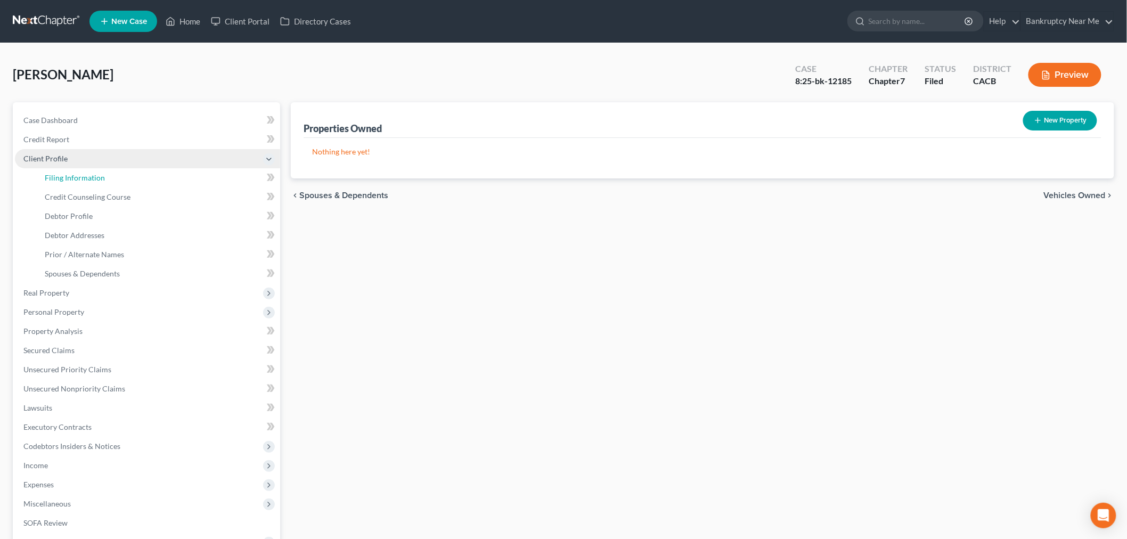
drag, startPoint x: 97, startPoint y: 177, endPoint x: 162, endPoint y: 162, distance: 66.0
click at [97, 177] on span "Filing Information" at bounding box center [75, 177] width 60 height 9
select select "1"
select select "0"
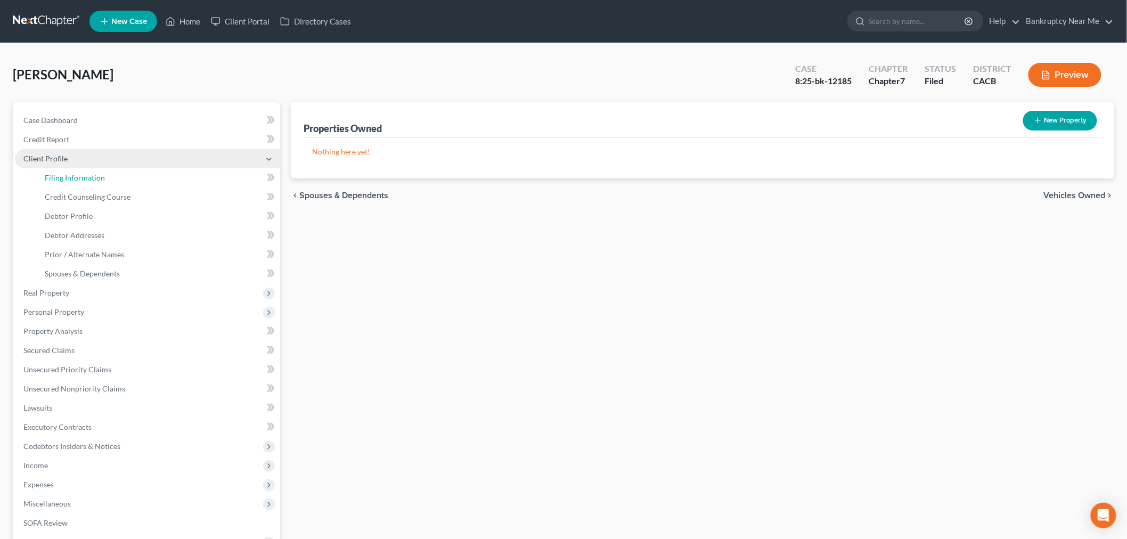
select select "0"
select select "4"
select select "0"
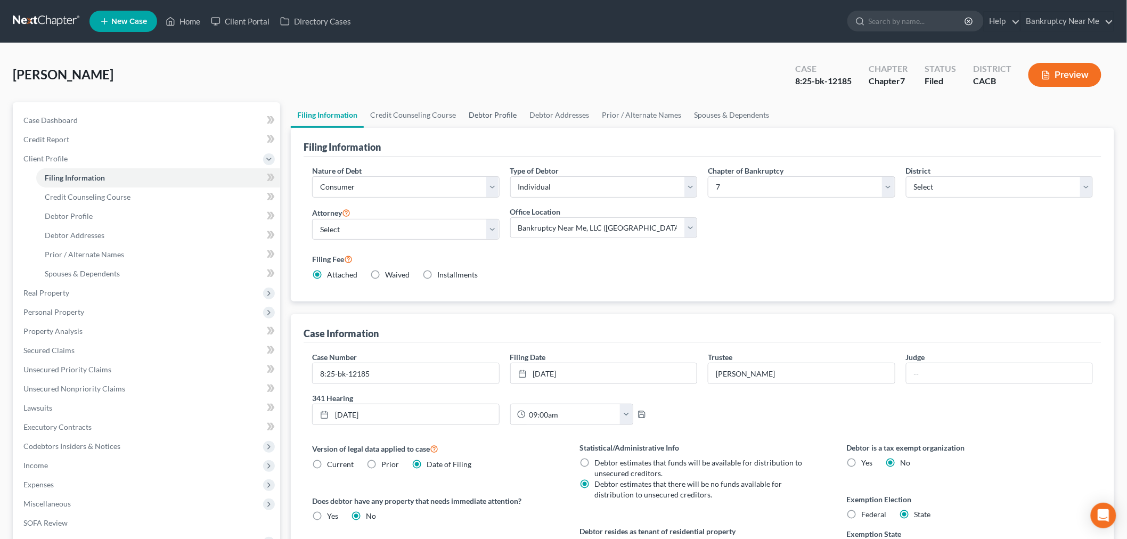
click at [478, 117] on link "Debtor Profile" at bounding box center [492, 115] width 61 height 26
select select "0"
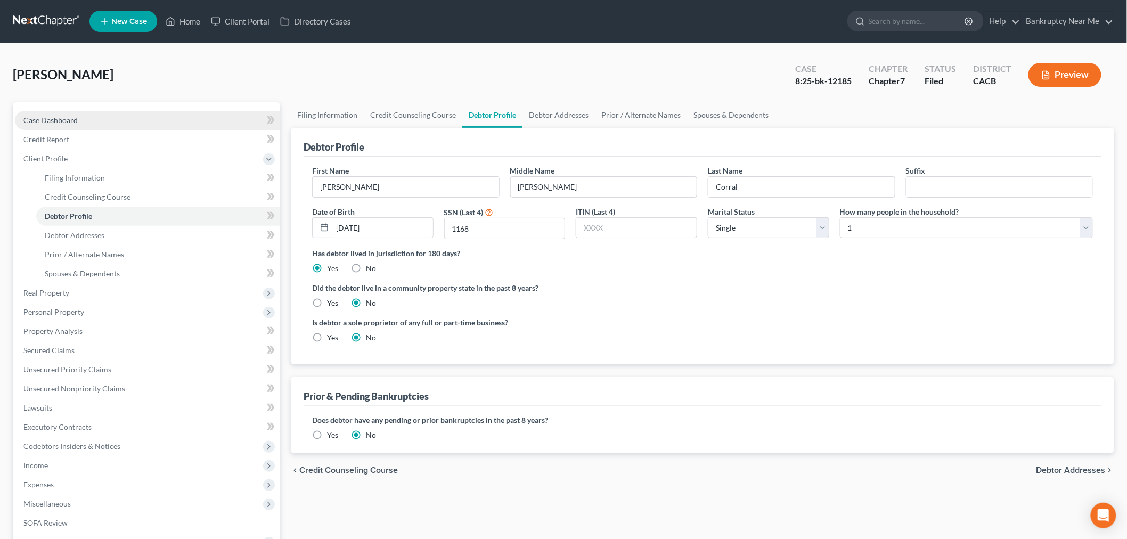
click at [159, 112] on link "Case Dashboard" at bounding box center [147, 120] width 265 height 19
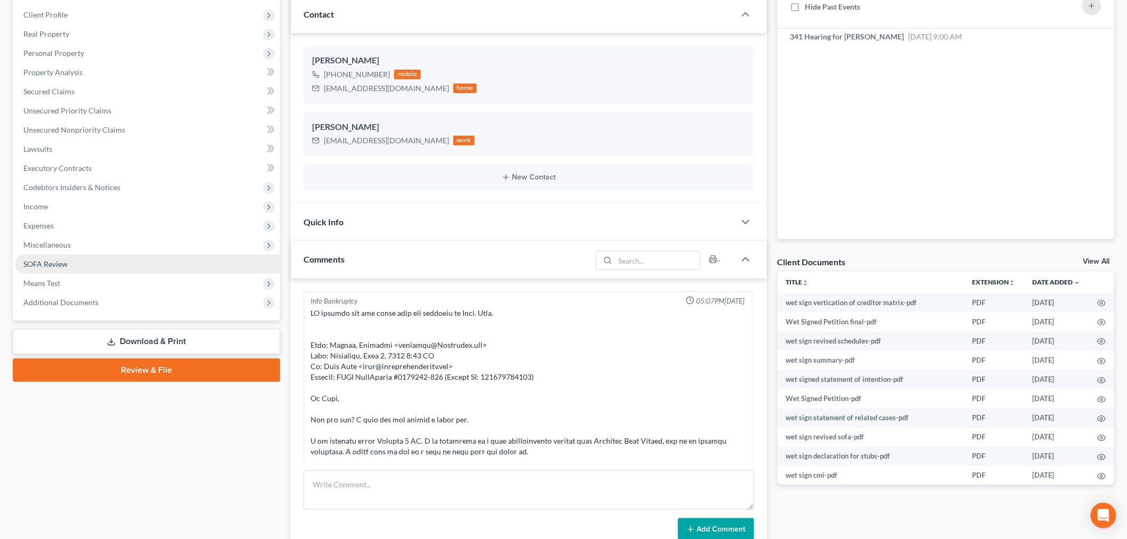
scroll to position [141, 0]
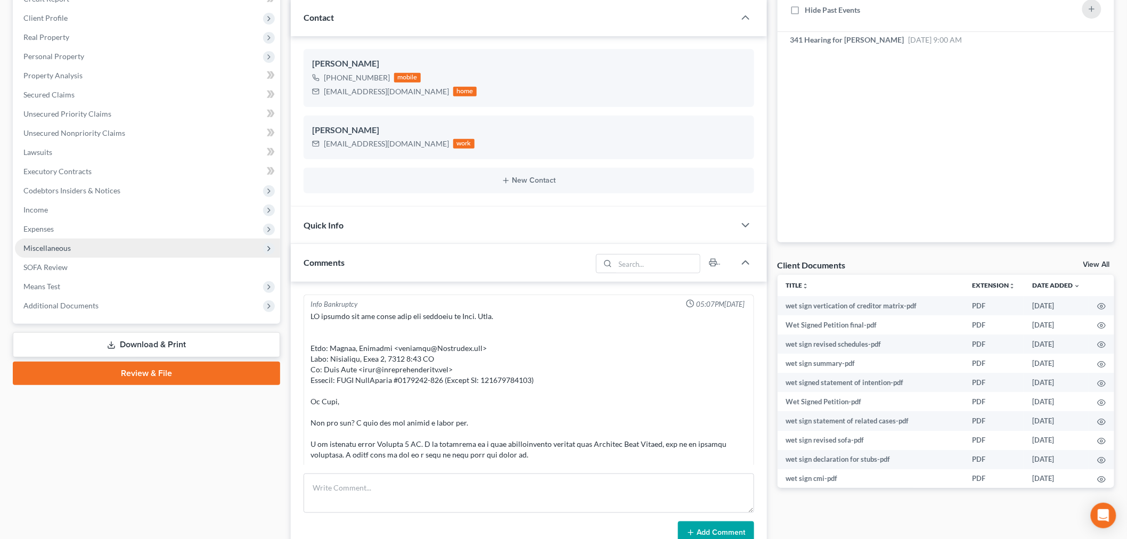
drag, startPoint x: 48, startPoint y: 248, endPoint x: 56, endPoint y: 246, distance: 8.3
click at [48, 248] on span "Miscellaneous" at bounding box center [46, 247] width 47 height 9
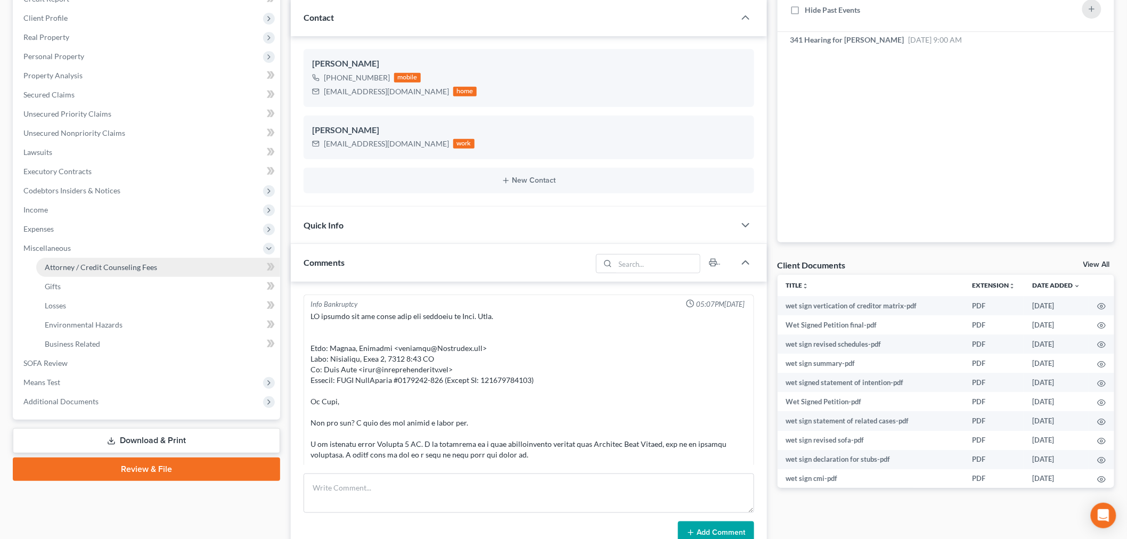
drag, startPoint x: 154, startPoint y: 264, endPoint x: 263, endPoint y: 210, distance: 121.2
click at [153, 264] on span "Attorney / Credit Counseling Fees" at bounding box center [101, 266] width 112 height 9
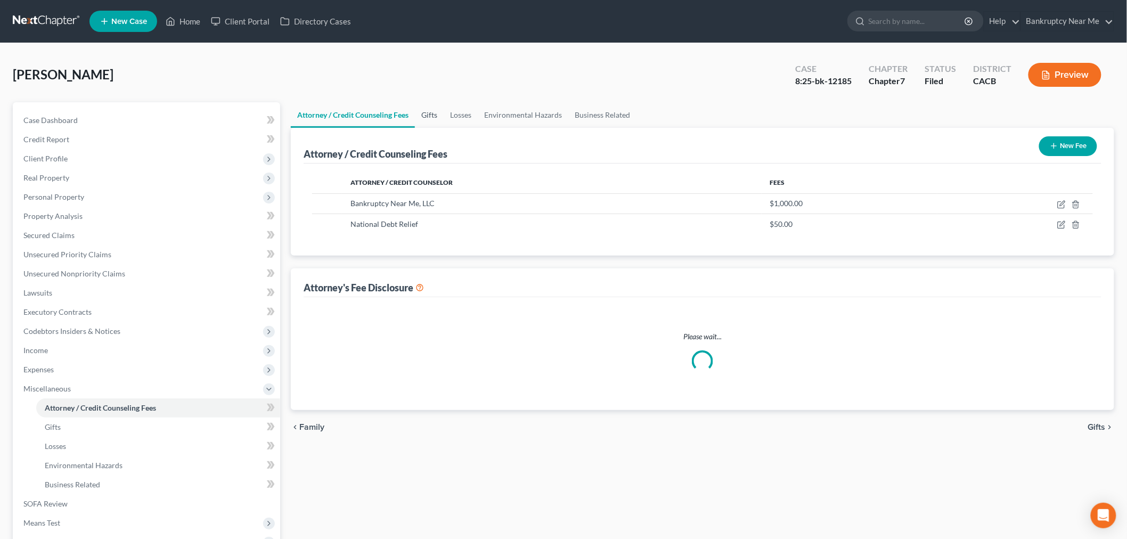
select select "0"
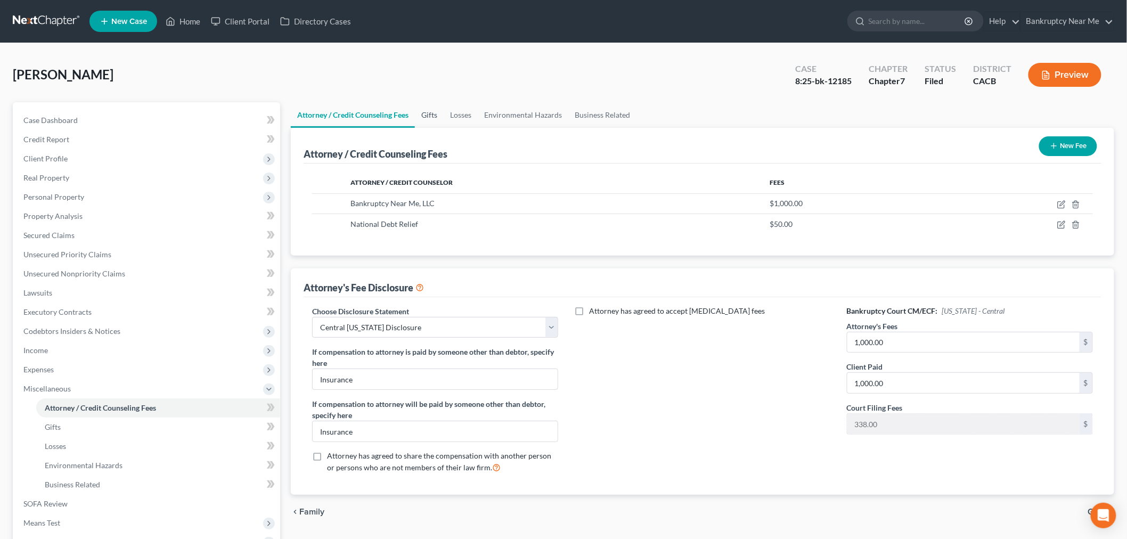
click at [428, 109] on link "Gifts" at bounding box center [429, 115] width 29 height 26
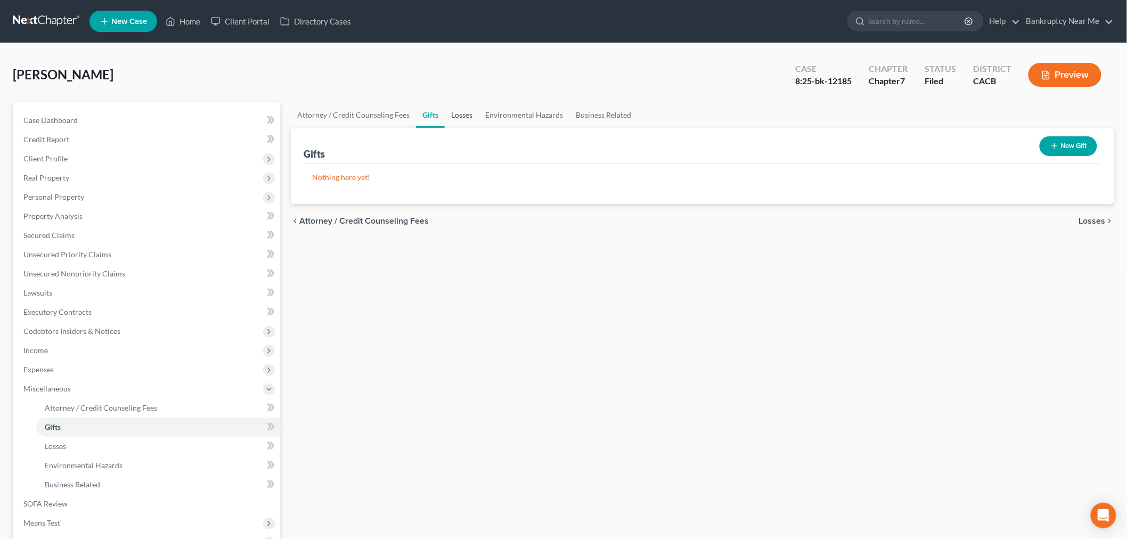
click at [473, 118] on link "Losses" at bounding box center [462, 115] width 34 height 26
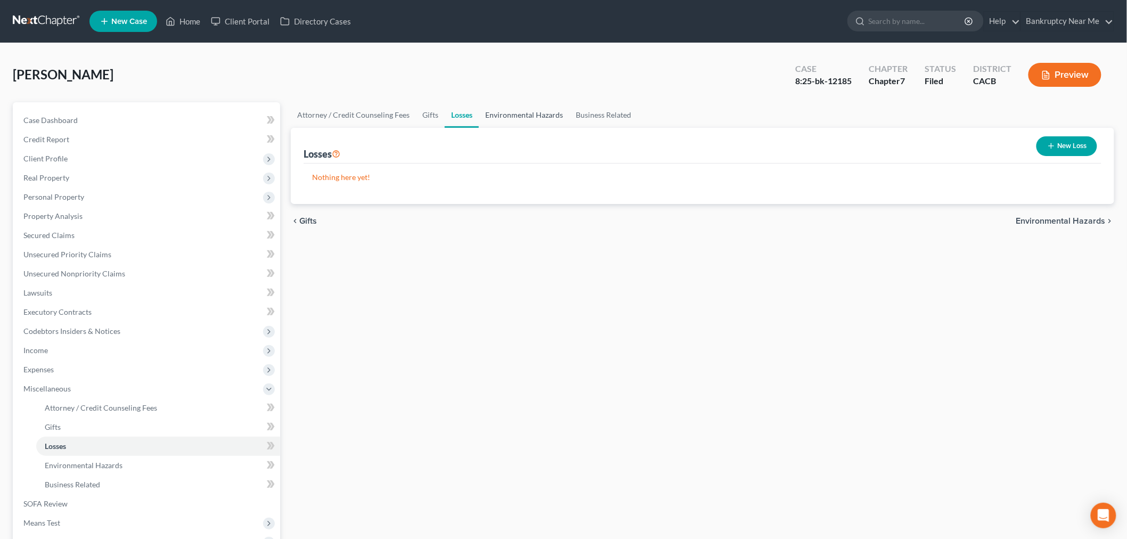
click at [502, 119] on link "Environmental Hazards" at bounding box center [524, 115] width 91 height 26
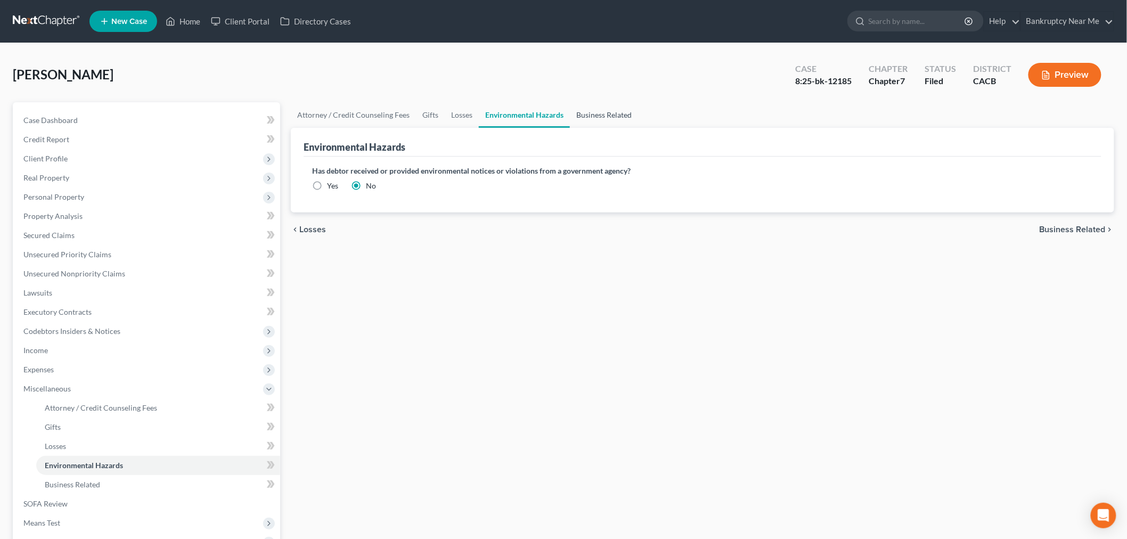
click at [590, 118] on link "Business Related" at bounding box center [604, 115] width 68 height 26
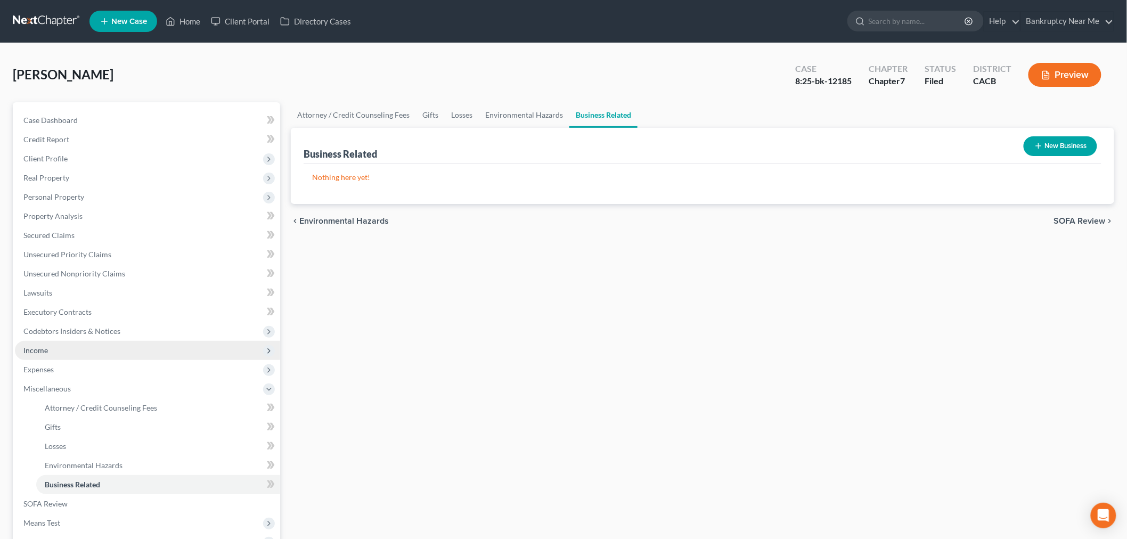
click at [52, 348] on span "Income" at bounding box center [147, 350] width 265 height 19
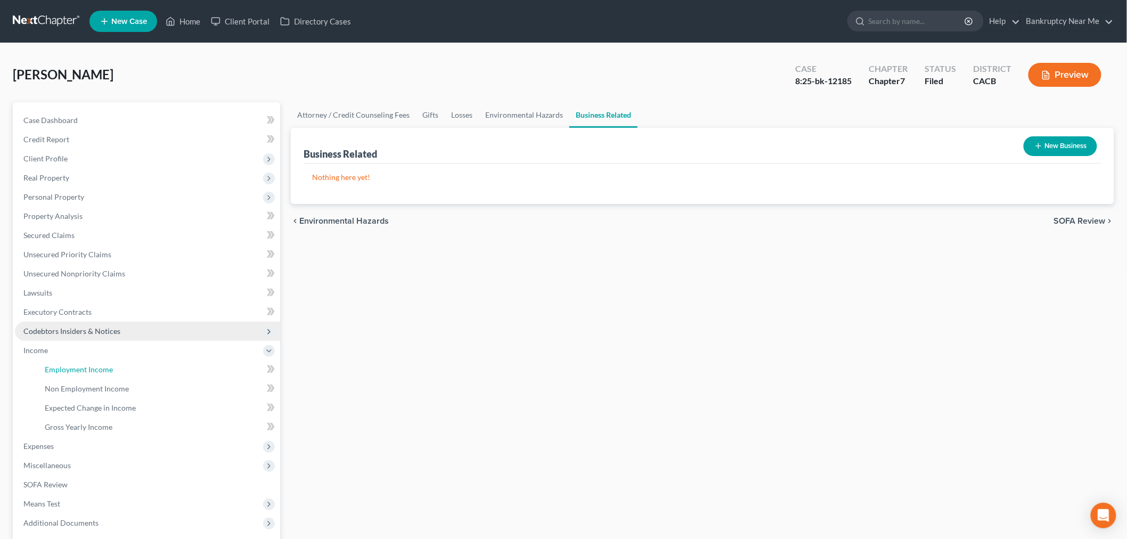
drag, startPoint x: 88, startPoint y: 363, endPoint x: 140, endPoint y: 334, distance: 59.4
click at [88, 364] on link "Employment Income" at bounding box center [158, 369] width 244 height 19
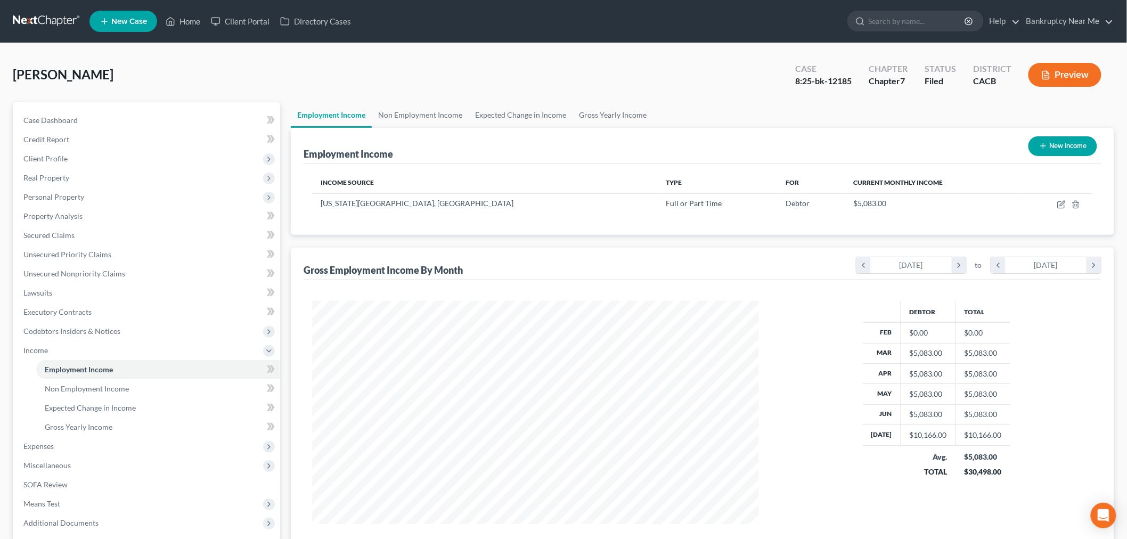
scroll to position [223, 467]
click at [414, 114] on link "Non Employment Income" at bounding box center [420, 115] width 97 height 26
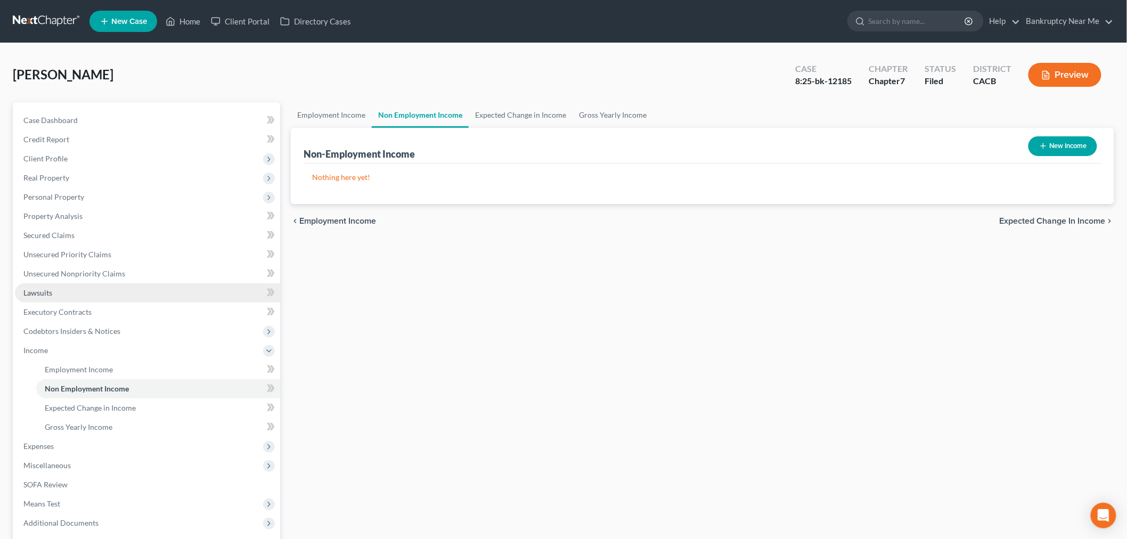
click at [80, 293] on link "Lawsuits" at bounding box center [147, 292] width 265 height 19
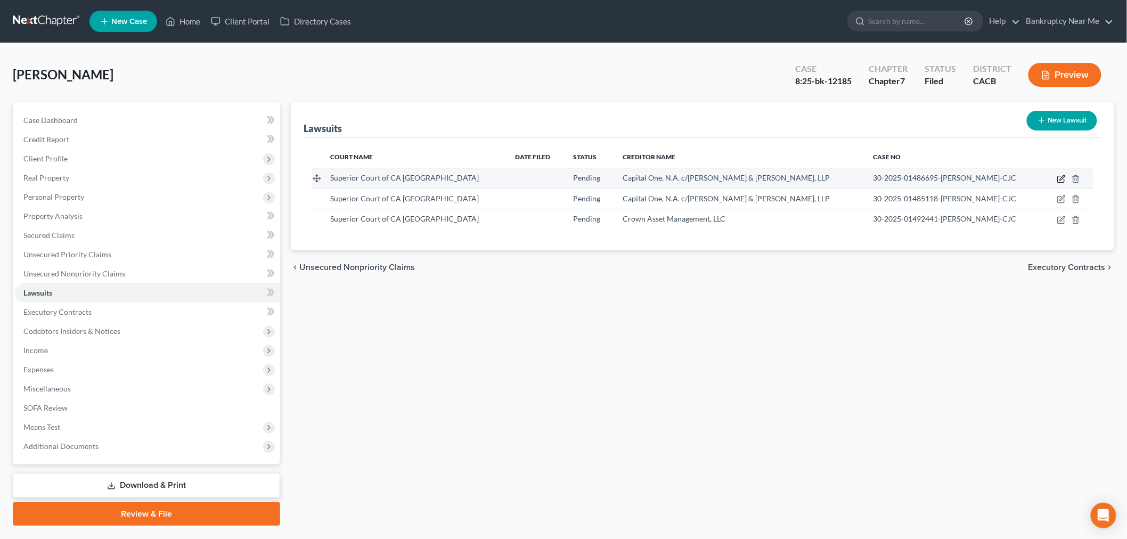
click at [1058, 179] on icon "button" at bounding box center [1060, 179] width 6 height 6
select select "4"
select select "0"
select select "1"
select select "4"
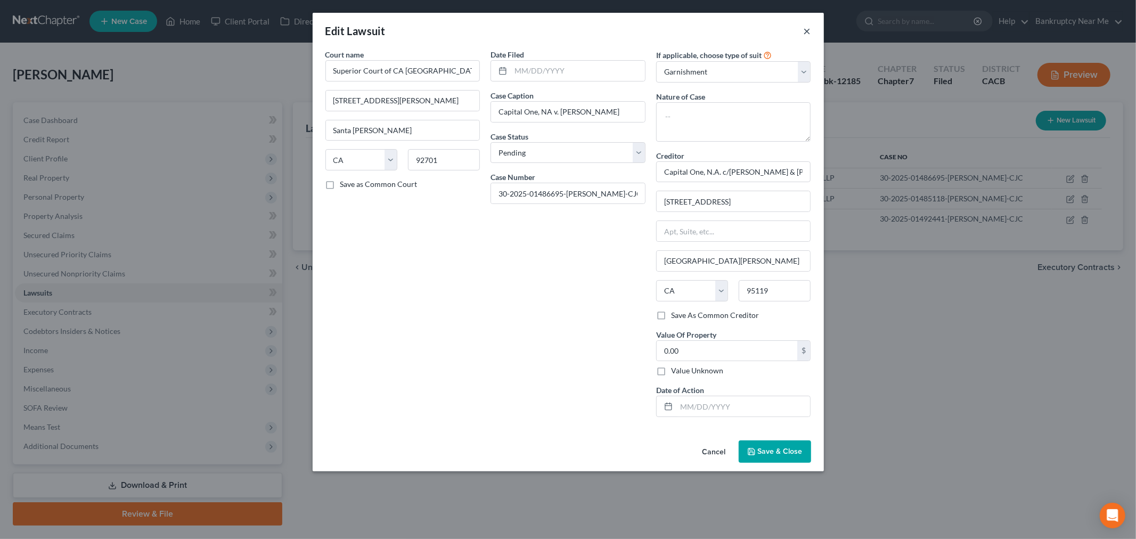
click at [807, 29] on button "×" at bounding box center [806, 30] width 7 height 13
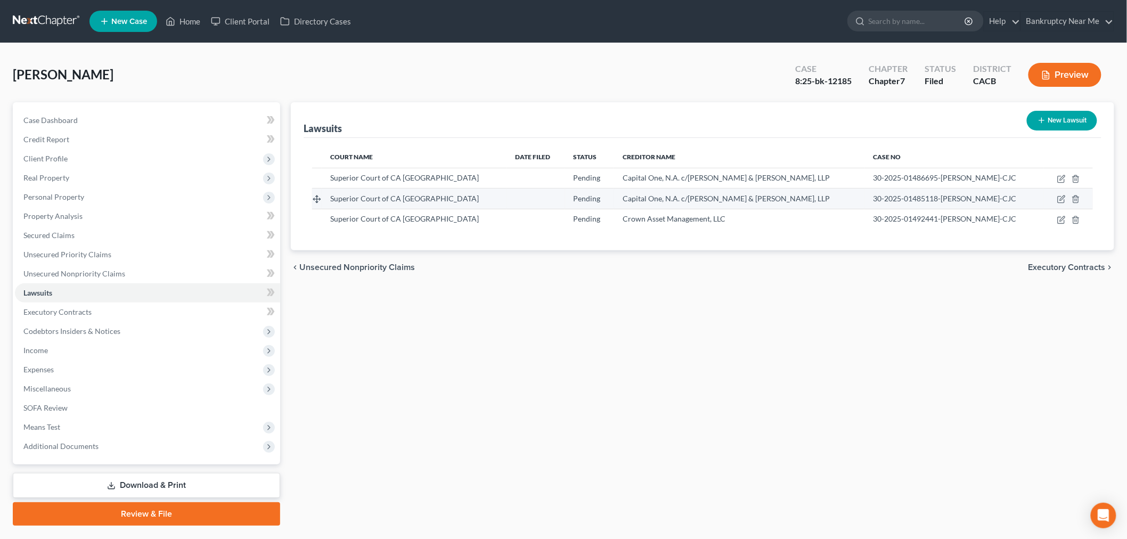
click at [1056, 198] on td at bounding box center [1068, 198] width 50 height 20
click at [1063, 198] on icon "button" at bounding box center [1061, 198] width 5 height 5
select select "4"
select select "0"
select select "1"
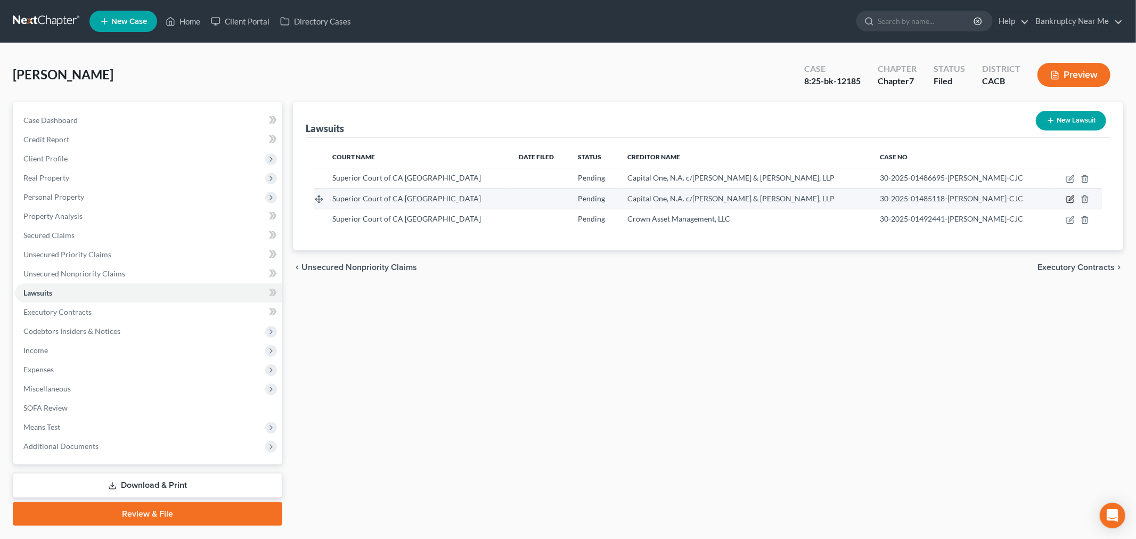
select select "4"
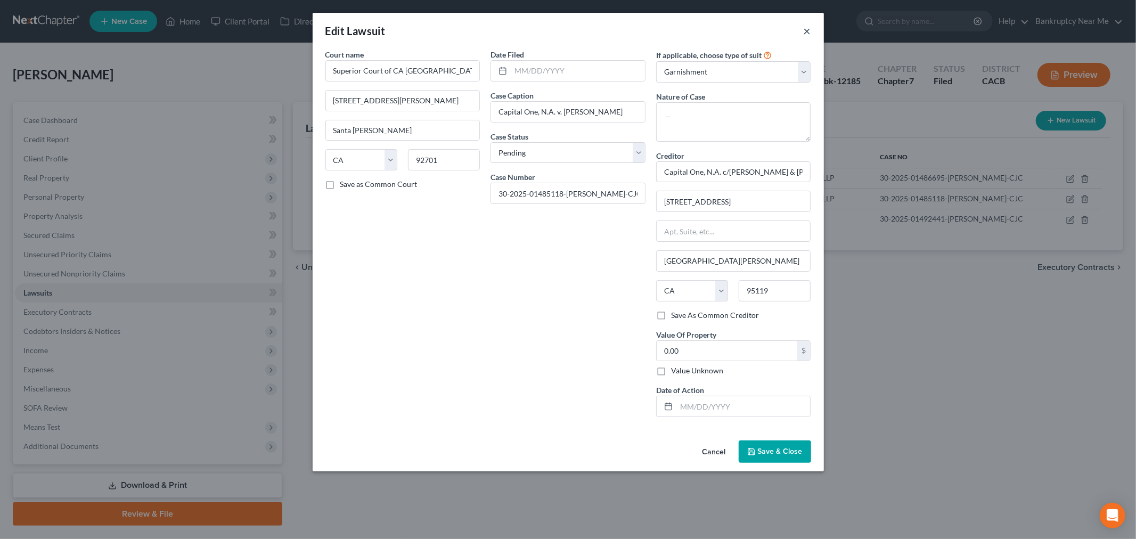
click at [804, 28] on button "×" at bounding box center [806, 30] width 7 height 13
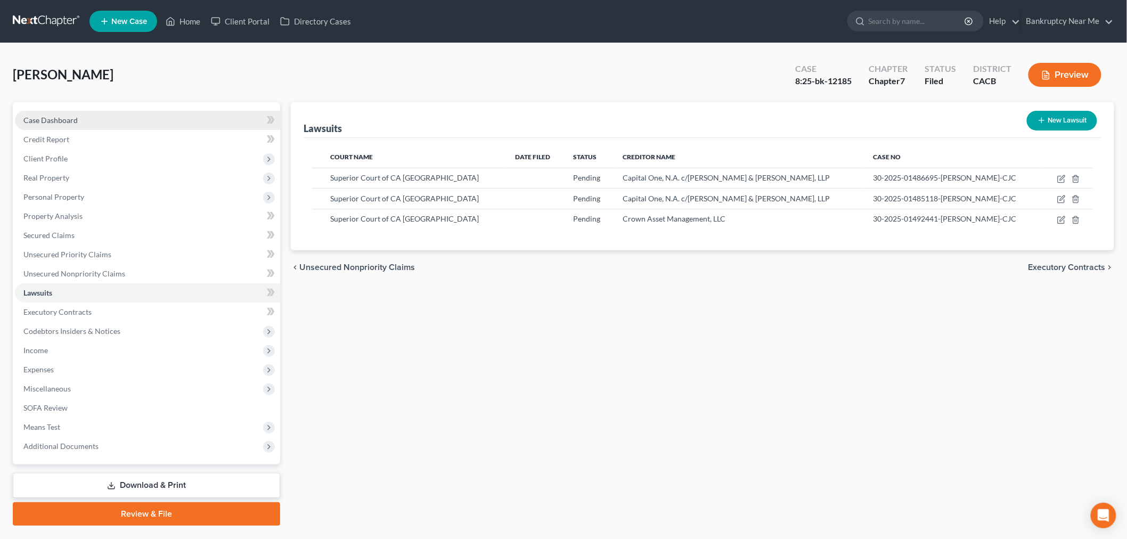
click at [112, 123] on link "Case Dashboard" at bounding box center [147, 120] width 265 height 19
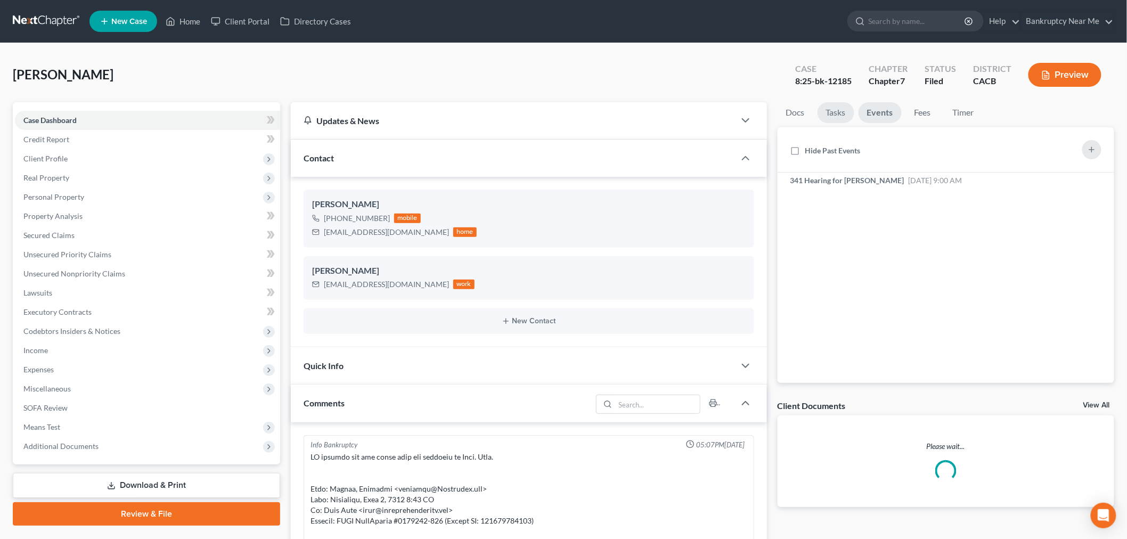
click at [848, 113] on link "Tasks" at bounding box center [835, 112] width 37 height 21
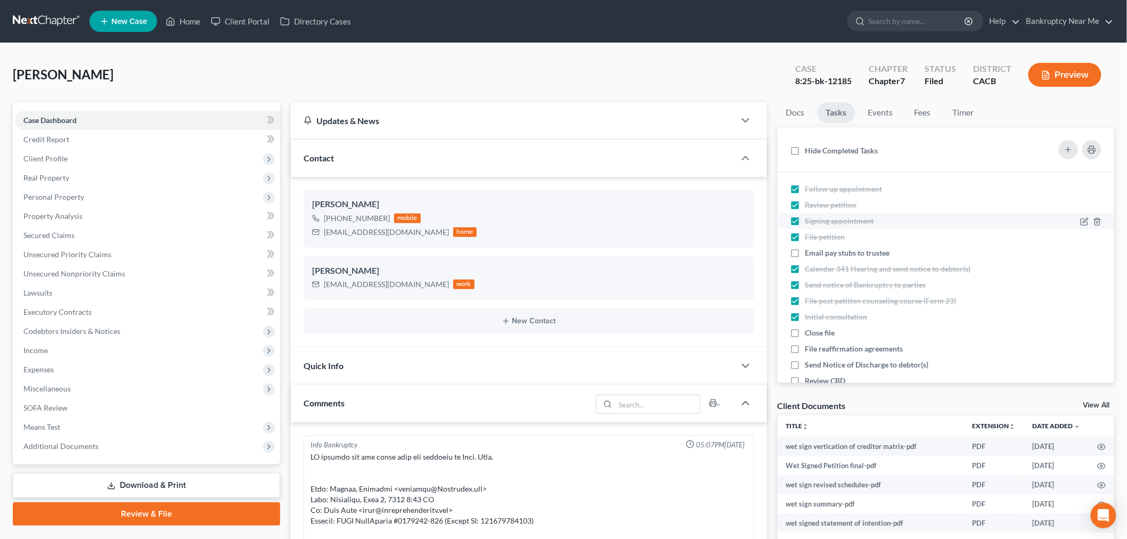
scroll to position [3750, 0]
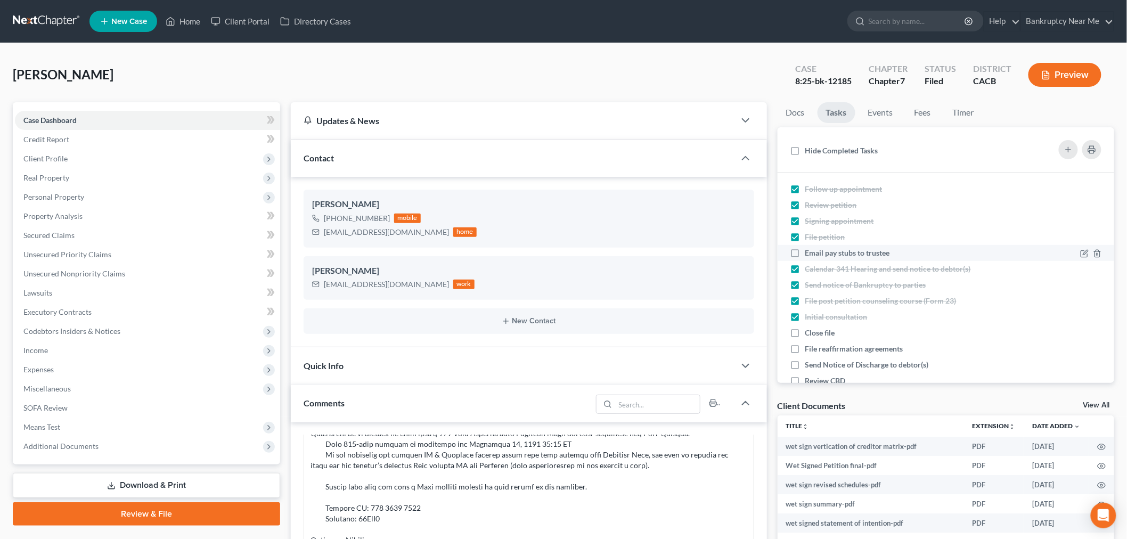
click at [880, 249] on span "Email pay stubs to trustee" at bounding box center [847, 252] width 85 height 9
click at [816, 249] on input "Email pay stubs to trustee" at bounding box center [812, 251] width 7 height 7
checkbox input "true"
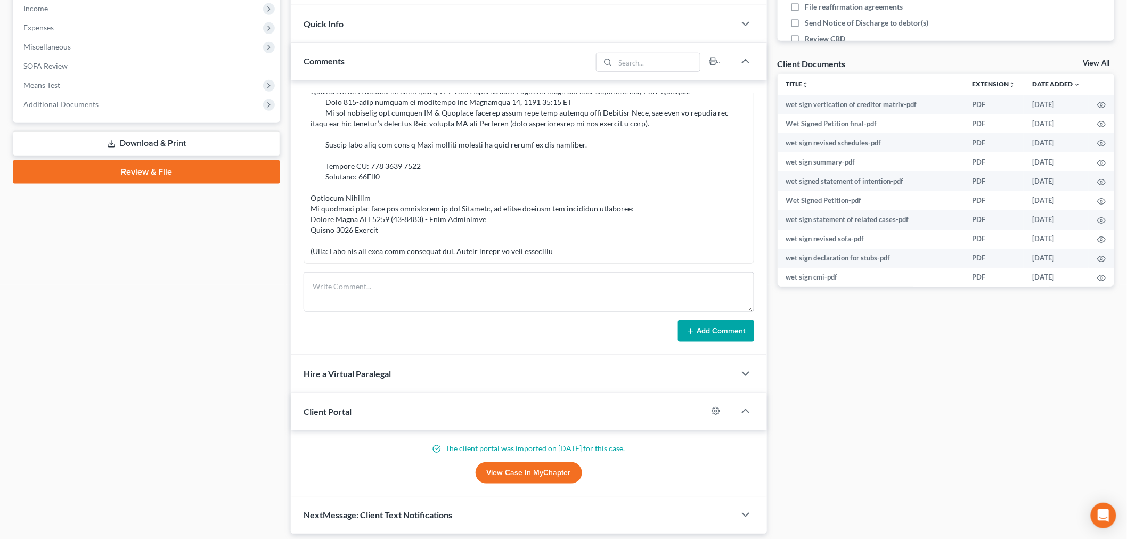
scroll to position [355, 0]
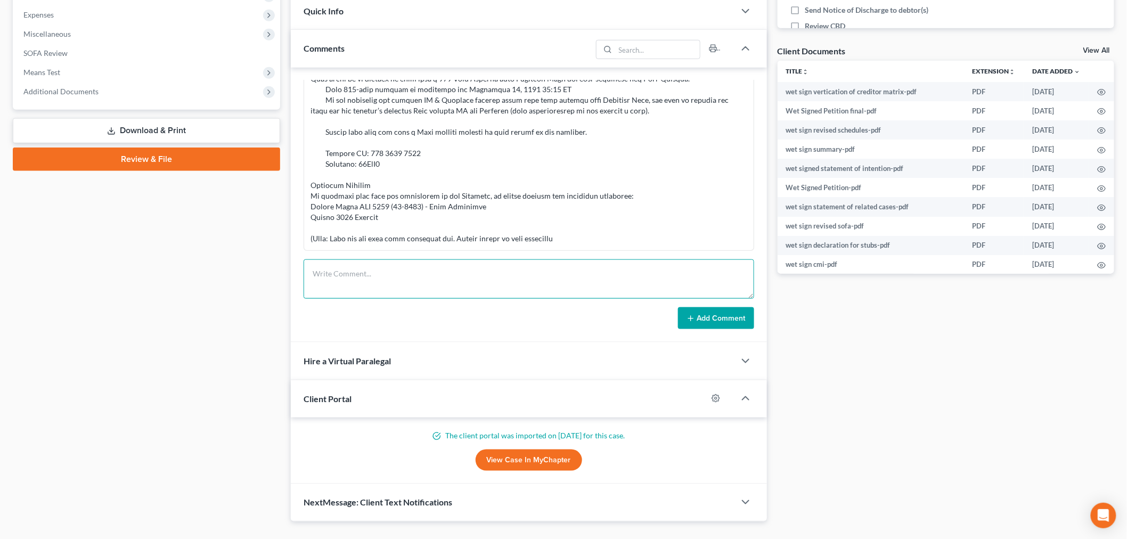
click at [597, 272] on textarea at bounding box center [528, 278] width 450 height 39
type textarea "Documents uploaded to Trustee"
drag, startPoint x: 731, startPoint y: 313, endPoint x: 747, endPoint y: 294, distance: 24.1
click at [730, 313] on button "Add Comment" at bounding box center [716, 318] width 76 height 22
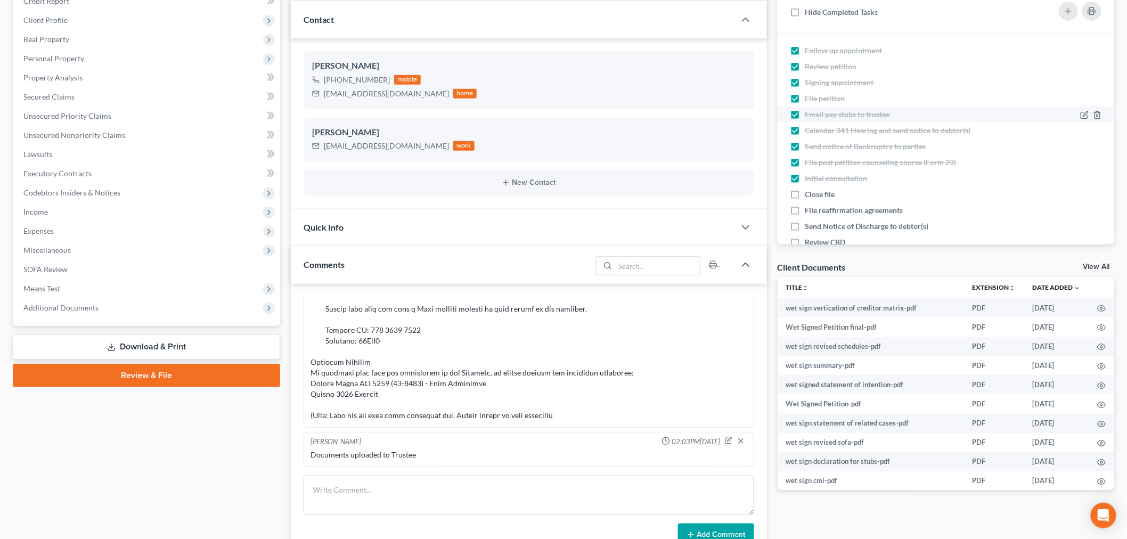
scroll to position [0, 0]
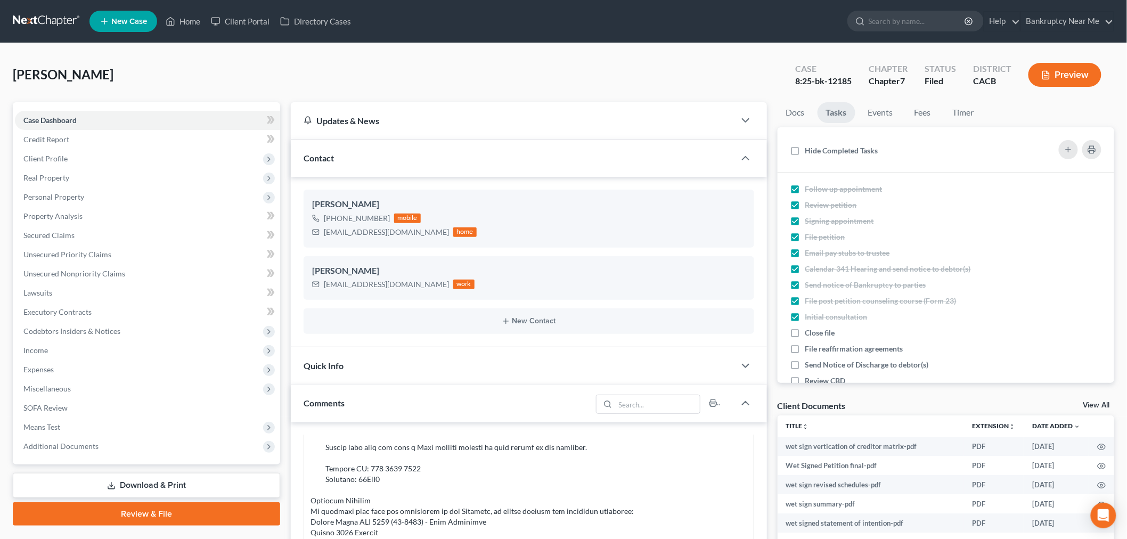
click at [27, 21] on link at bounding box center [47, 21] width 68 height 19
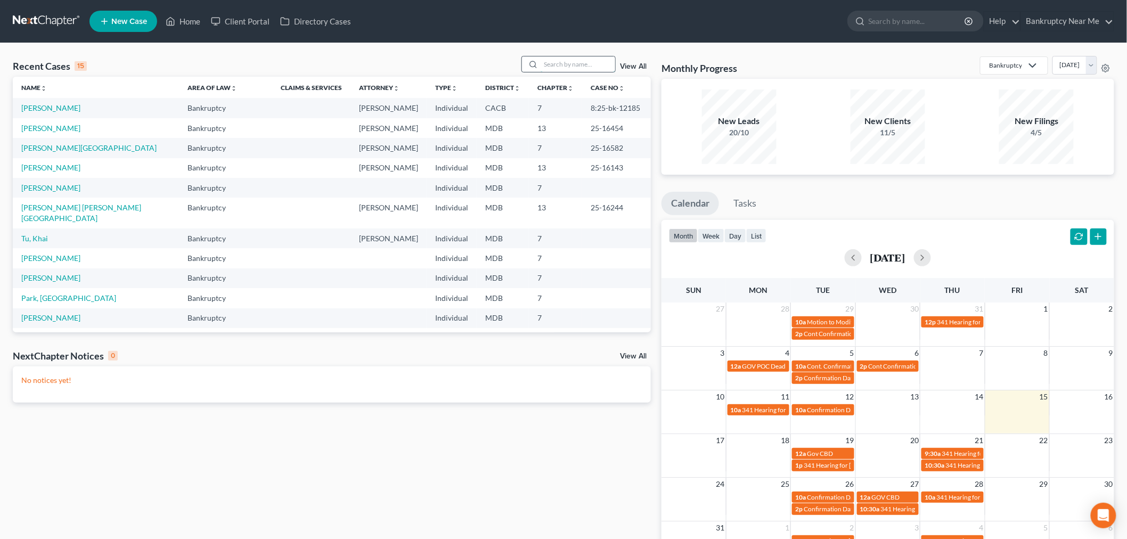
click at [563, 68] on input "search" at bounding box center [577, 63] width 75 height 15
click at [556, 64] on input "search" at bounding box center [577, 63] width 75 height 15
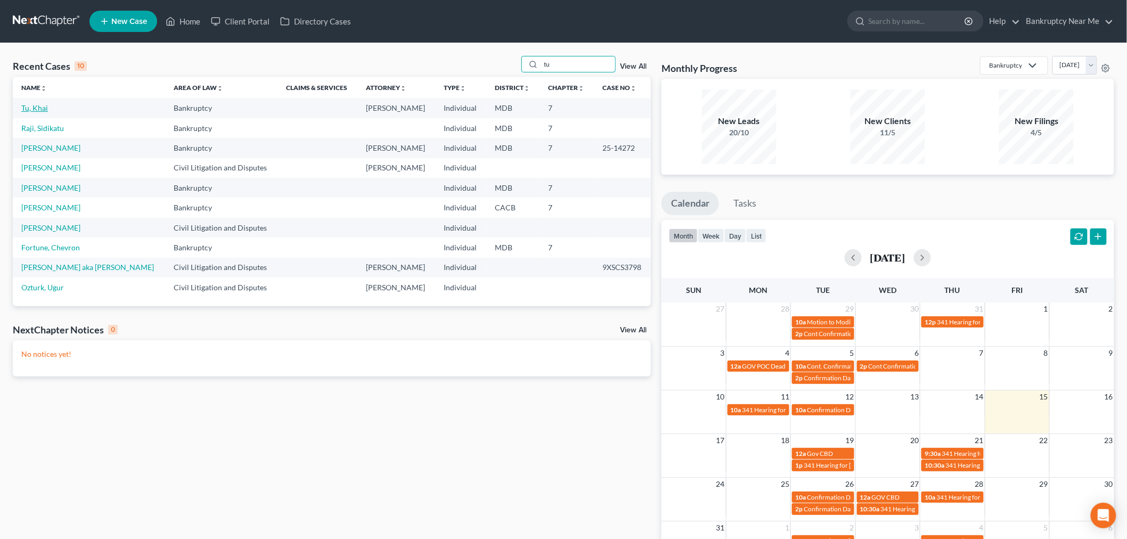
type input "tu"
drag, startPoint x: 41, startPoint y: 107, endPoint x: 48, endPoint y: 97, distance: 12.1
click at [40, 107] on link "Tu, Khai" at bounding box center [34, 107] width 27 height 9
select select "4"
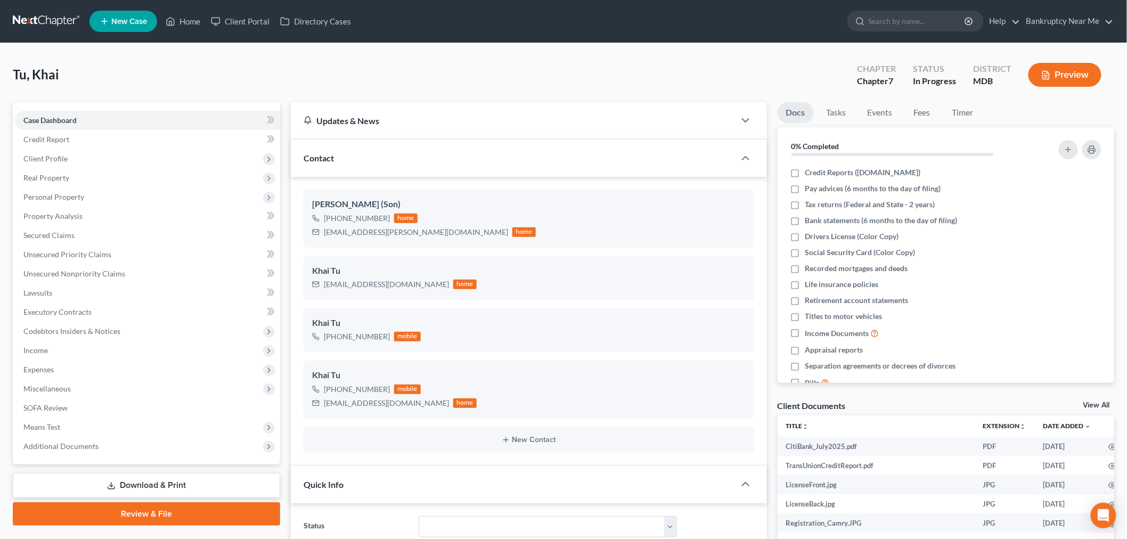
scroll to position [6923, 0]
click at [83, 155] on span "Client Profile" at bounding box center [147, 158] width 265 height 19
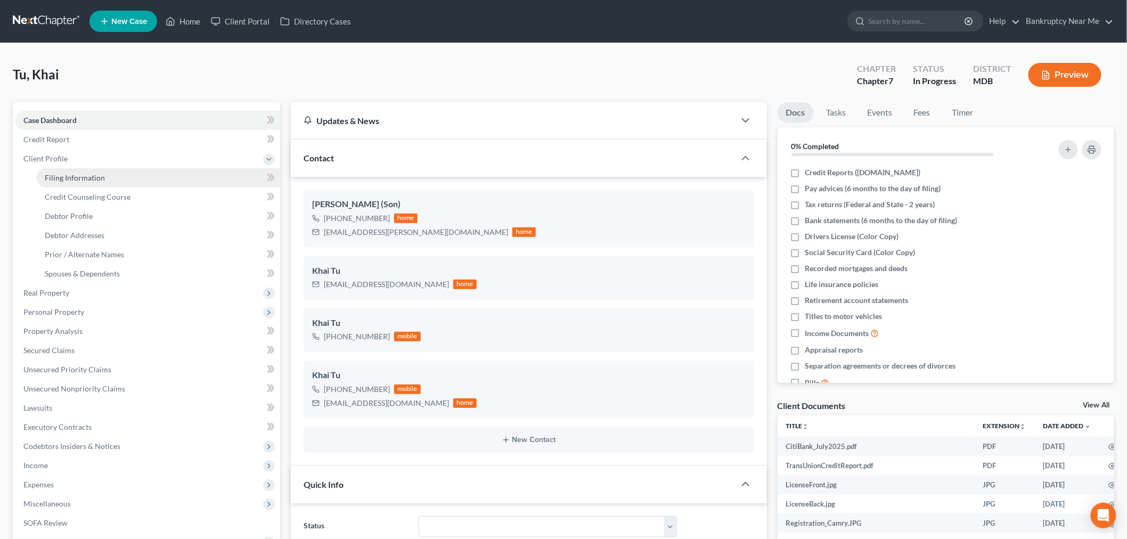
click at [109, 177] on link "Filing Information" at bounding box center [158, 177] width 244 height 19
select select "1"
select select "0"
select select "21"
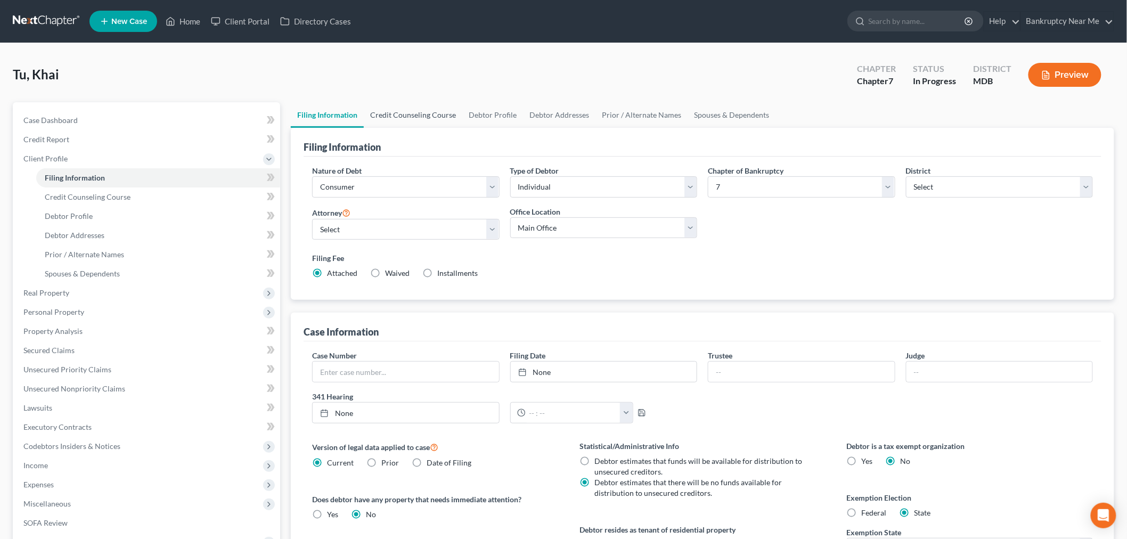
click at [397, 114] on link "Credit Counseling Course" at bounding box center [413, 115] width 98 height 26
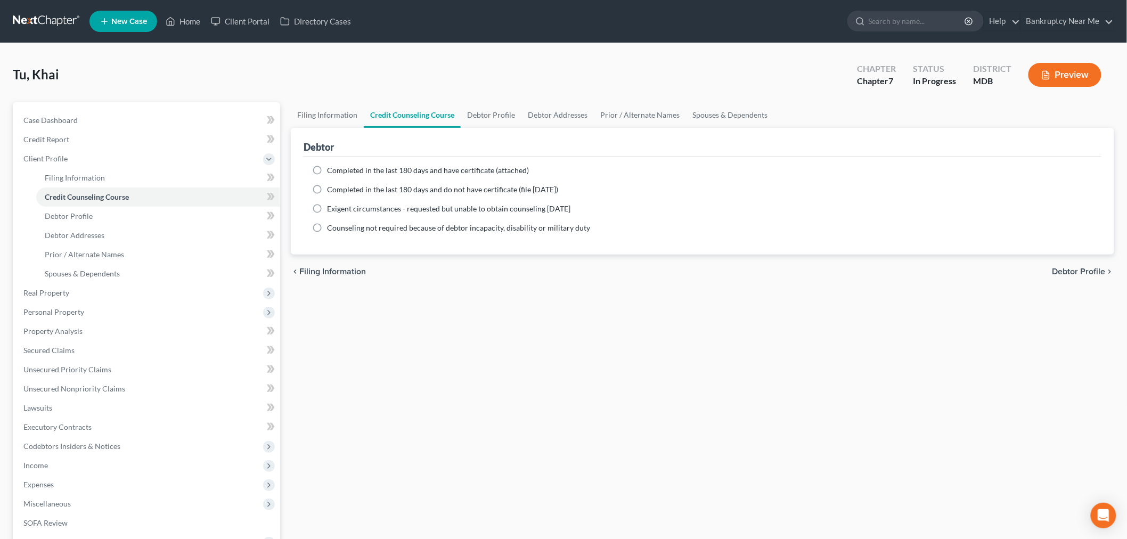
click at [409, 168] on span "Completed in the last 180 days and have certificate (attached)" at bounding box center [428, 170] width 202 height 9
click at [338, 168] on input "Completed in the last 180 days and have certificate (attached)" at bounding box center [334, 168] width 7 height 7
radio input "true"
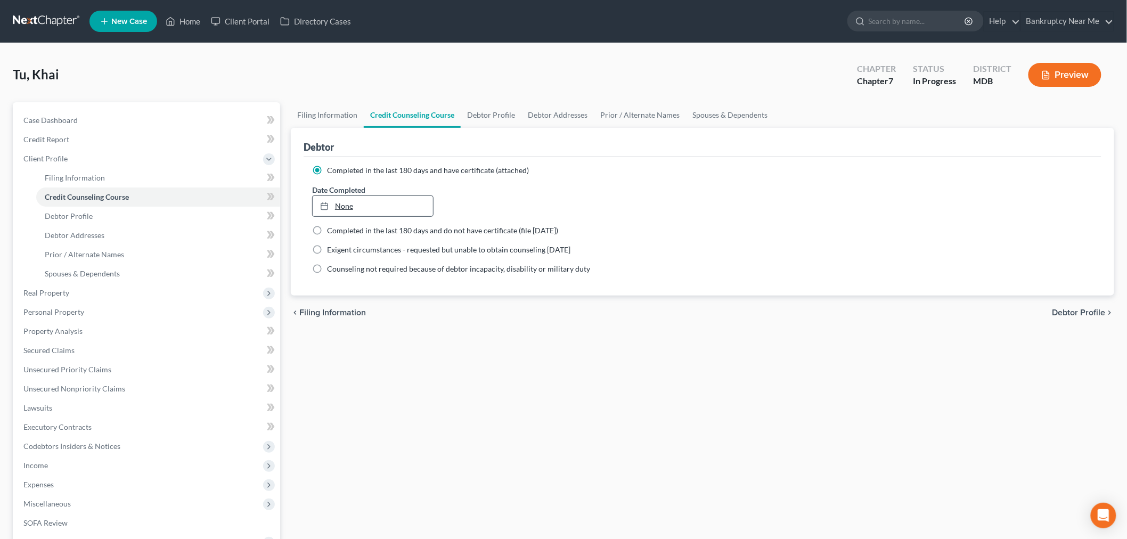
click at [364, 206] on link "None" at bounding box center [373, 206] width 120 height 20
drag, startPoint x: 507, startPoint y: 339, endPoint x: 877, endPoint y: 278, distance: 375.0
click at [511, 338] on div "Filing Information Credit Counseling Course Debtor Profile Debtor Addresses Pri…" at bounding box center [702, 371] width 834 height 538
click at [491, 114] on link "Debtor Profile" at bounding box center [491, 115] width 61 height 26
select select "1"
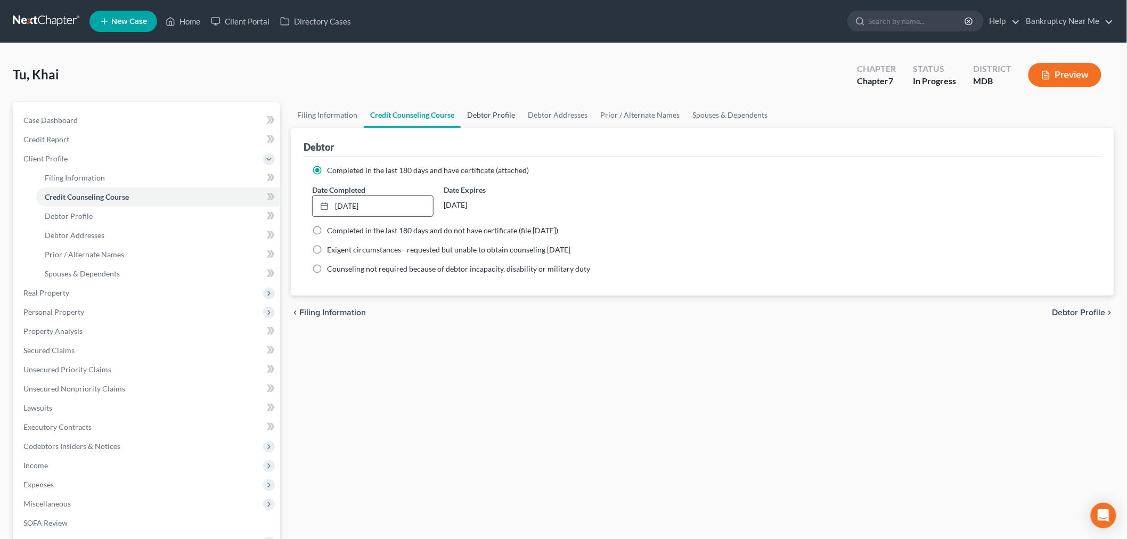
select select "3"
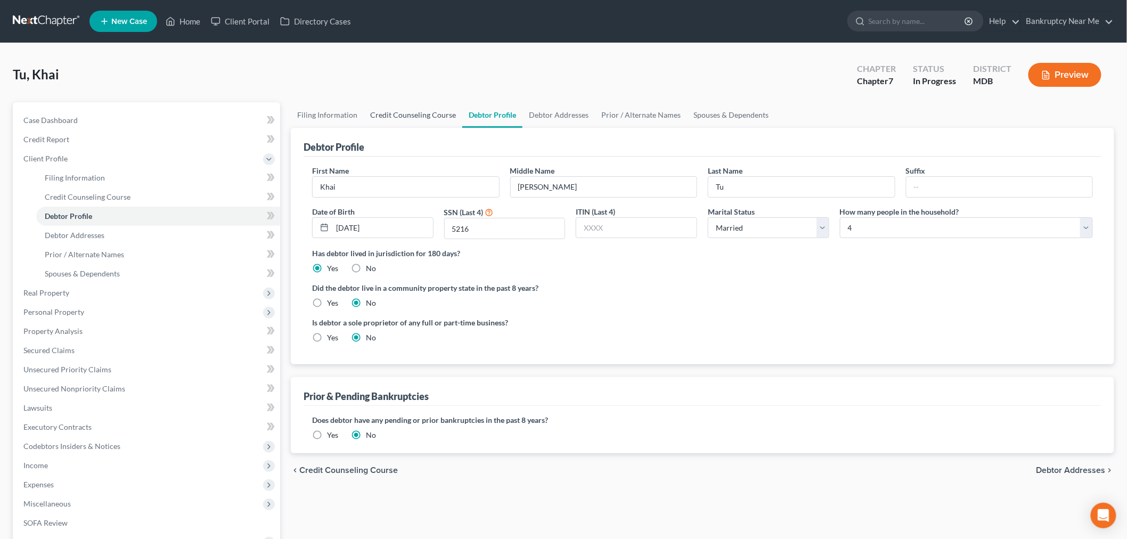
click at [433, 113] on link "Credit Counseling Course" at bounding box center [413, 115] width 98 height 26
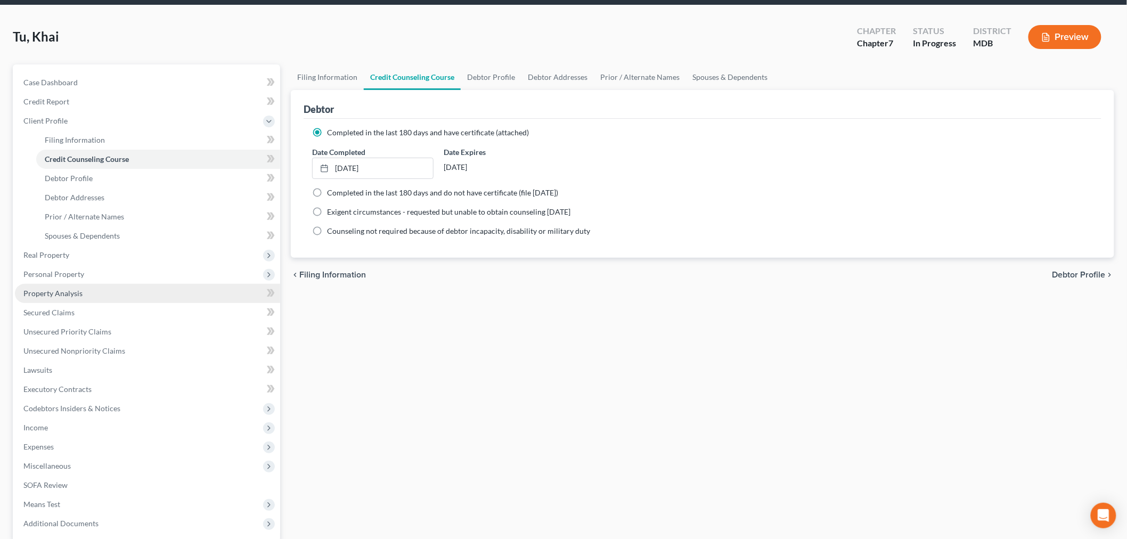
scroll to position [59, 0]
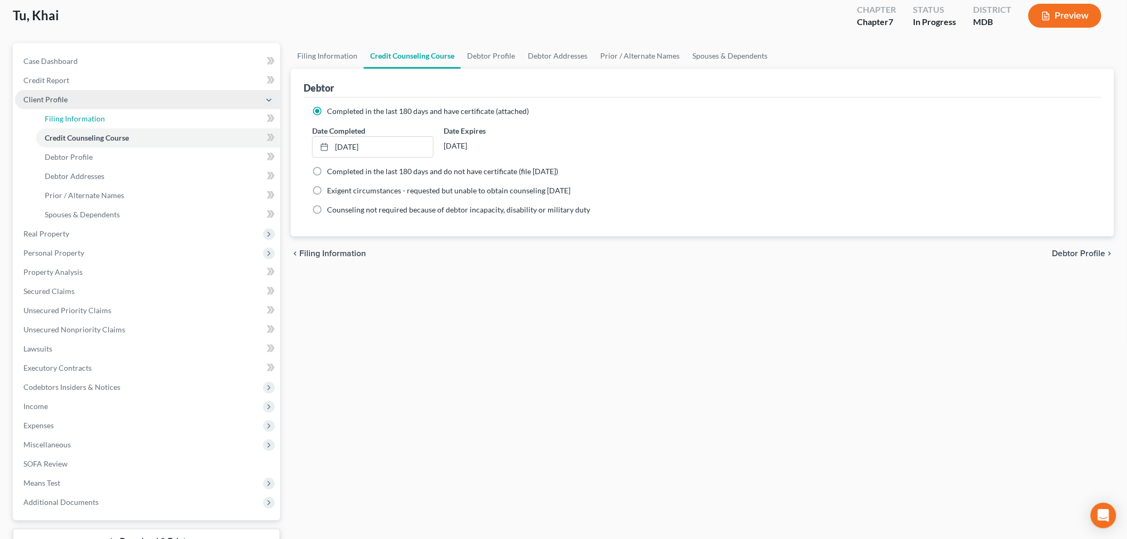
drag, startPoint x: 85, startPoint y: 115, endPoint x: 102, endPoint y: 105, distance: 19.4
click at [85, 115] on span "Filing Information" at bounding box center [75, 118] width 60 height 9
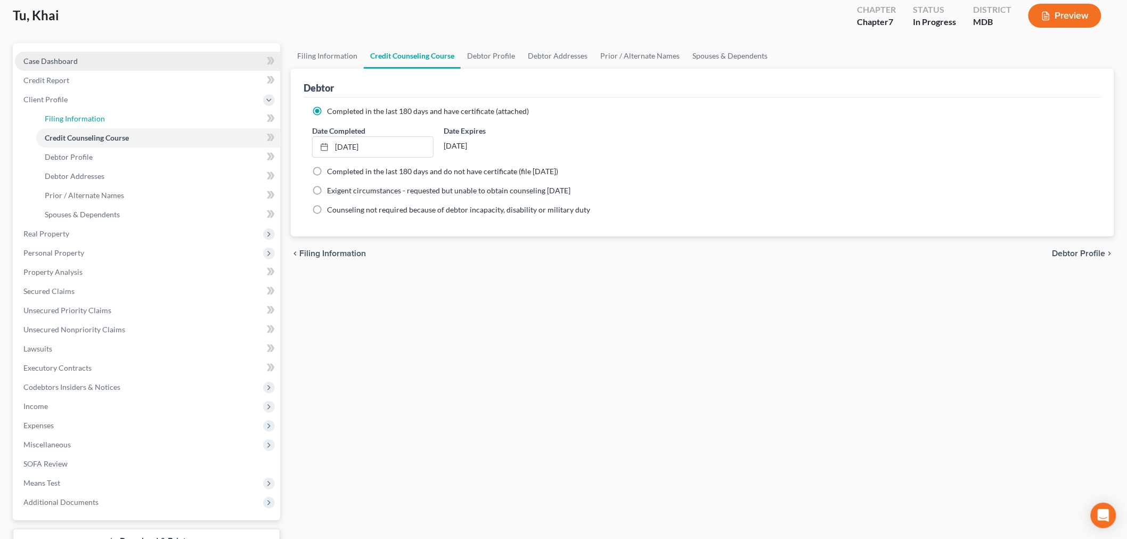
select select "1"
select select "0"
select select "38"
select select "0"
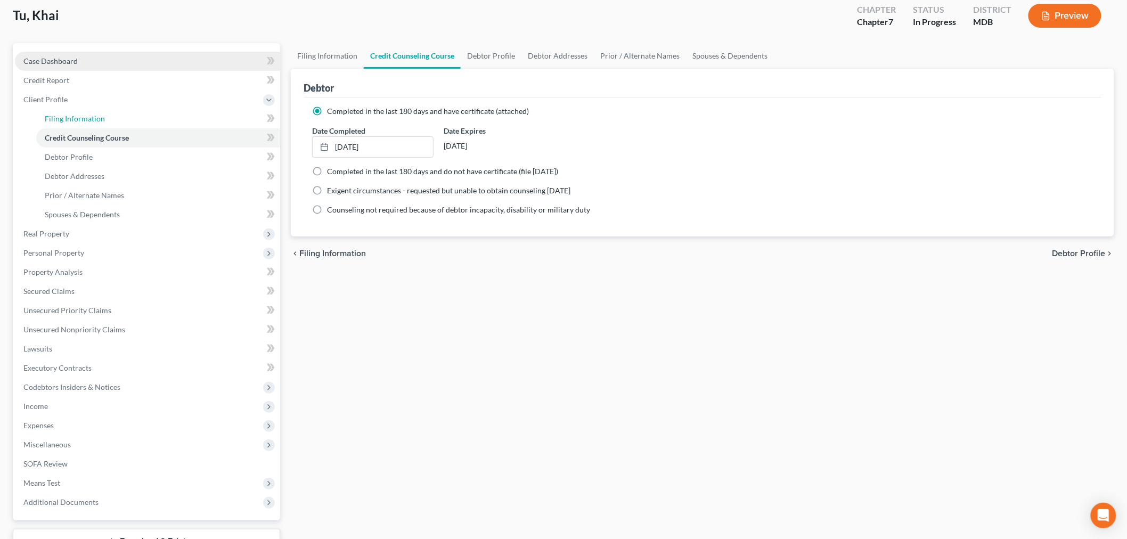
select select "21"
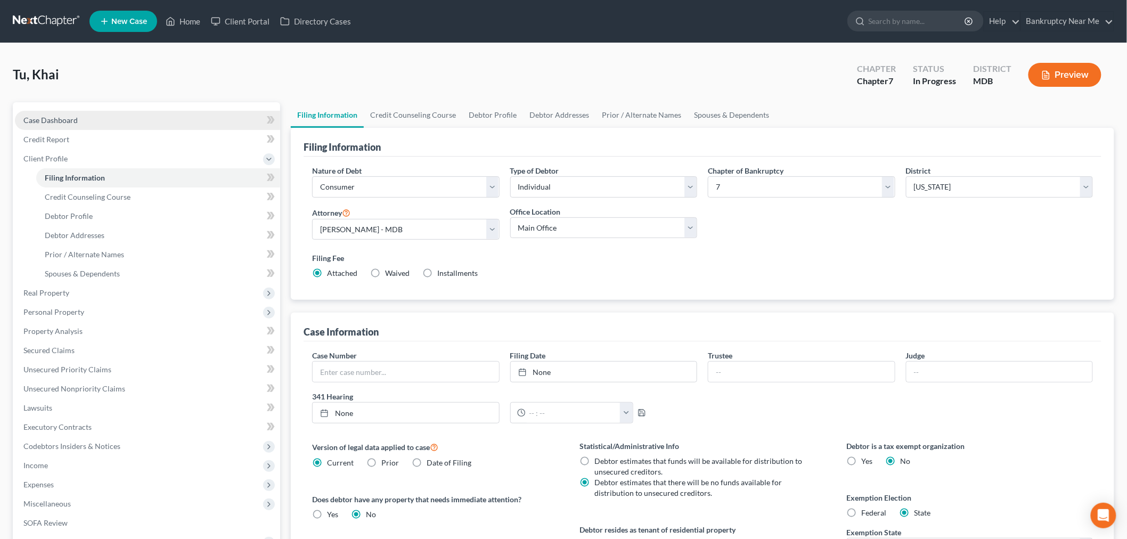
click at [92, 116] on link "Case Dashboard" at bounding box center [147, 120] width 265 height 19
select select "4"
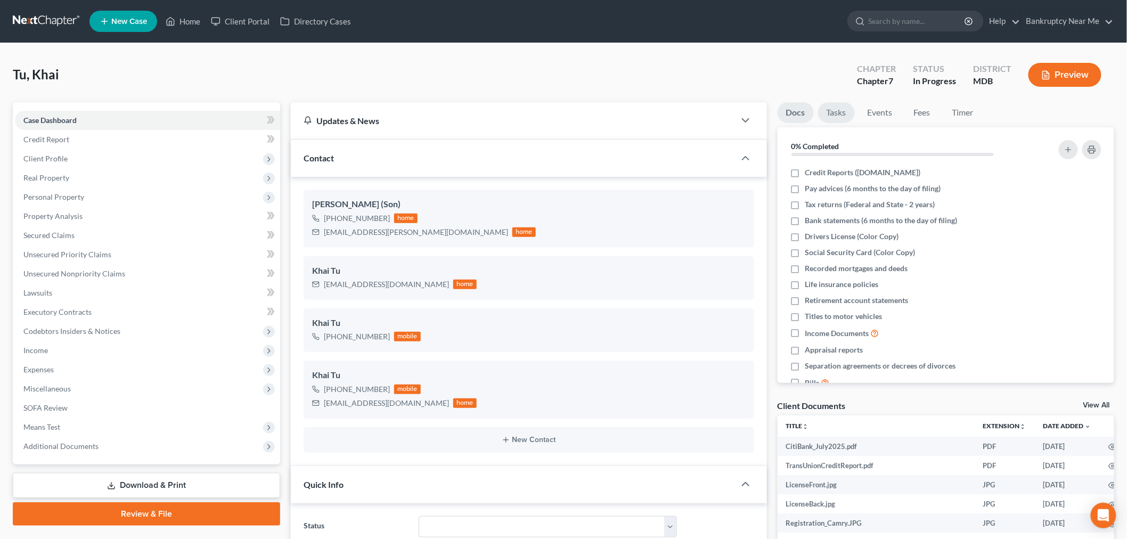
scroll to position [6923, 0]
click at [825, 114] on link "Tasks" at bounding box center [836, 112] width 37 height 21
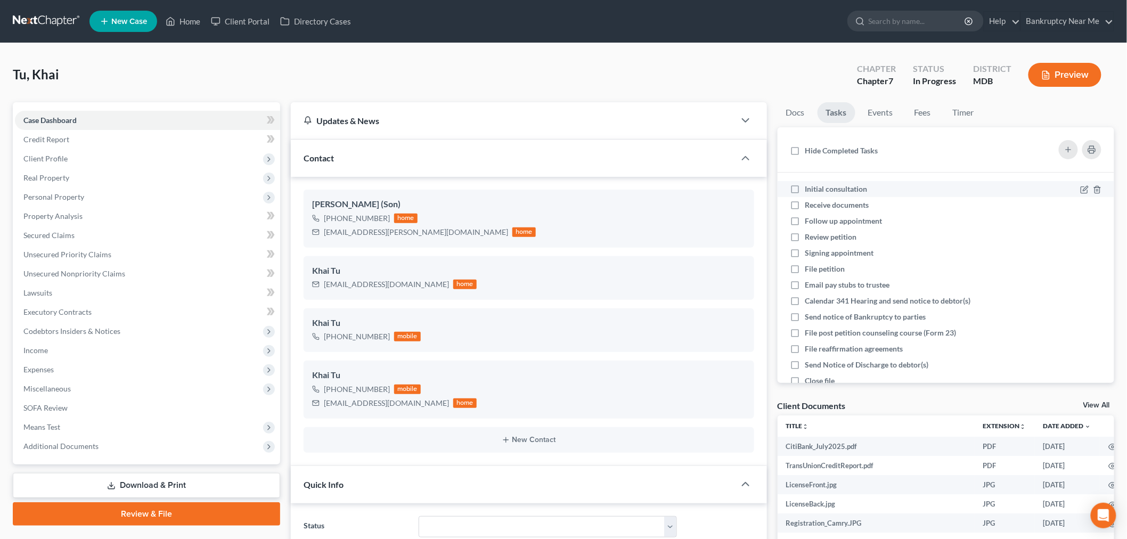
click at [835, 189] on span "Initial consultation" at bounding box center [836, 188] width 62 height 9
click at [816, 189] on input "Initial consultation" at bounding box center [812, 187] width 7 height 7
checkbox input "true"
click at [834, 201] on span "Receive documents" at bounding box center [837, 204] width 64 height 9
click at [816, 201] on input "Receive documents" at bounding box center [812, 203] width 7 height 7
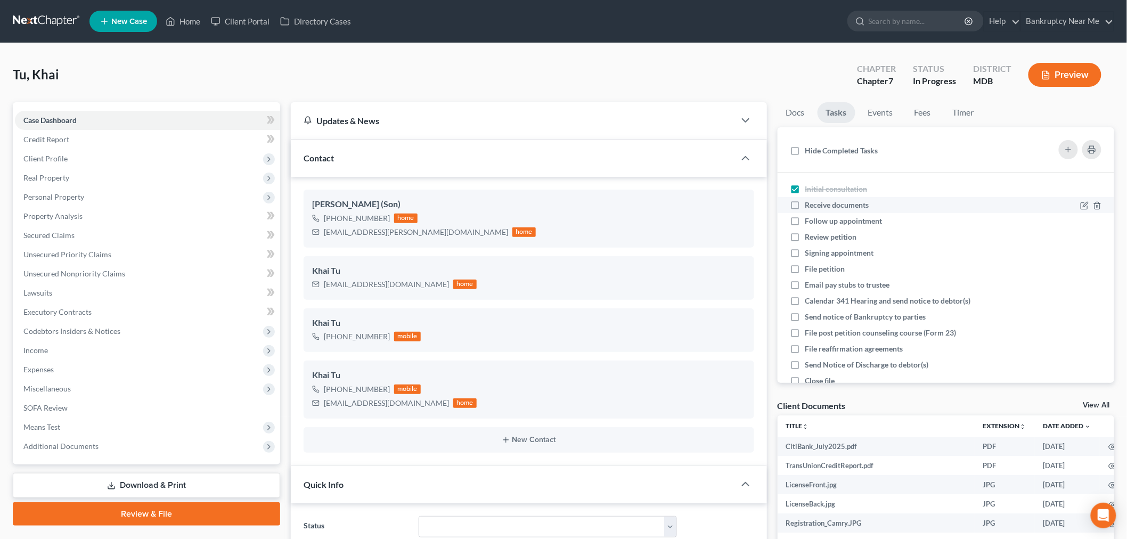
checkbox input "true"
click at [835, 219] on span "Follow up appointment" at bounding box center [843, 220] width 77 height 9
click at [816, 219] on input "Follow up appointment" at bounding box center [812, 219] width 7 height 7
checkbox input "true"
click at [835, 235] on span "Review petition" at bounding box center [831, 236] width 52 height 9
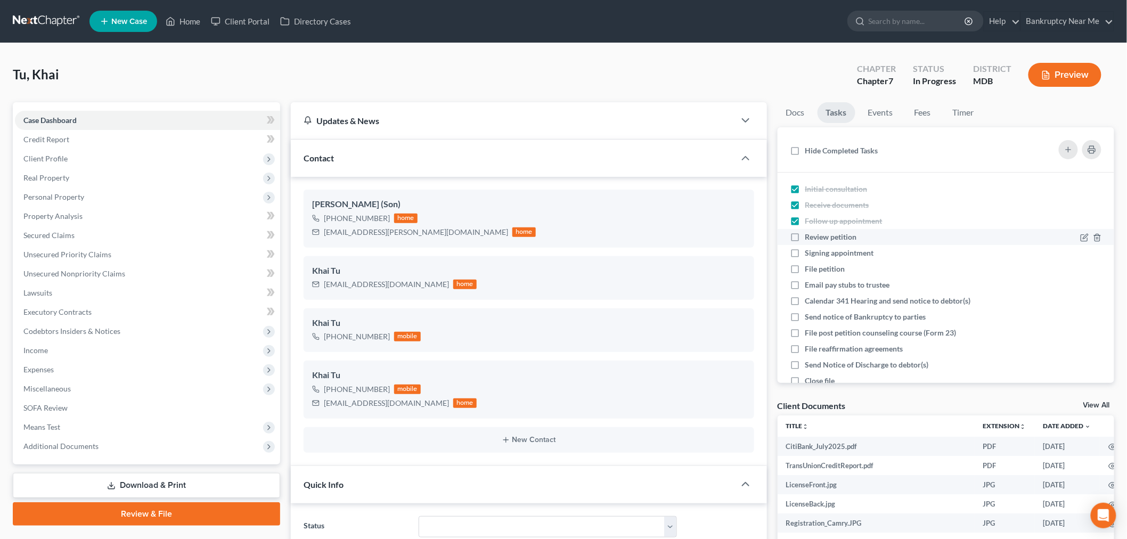
click at [816, 235] on input "Review petition" at bounding box center [812, 235] width 7 height 7
checkbox input "true"
click at [843, 253] on span "Signing appointment" at bounding box center [839, 252] width 69 height 9
click at [816, 253] on input "Signing appointment" at bounding box center [812, 251] width 7 height 7
checkbox input "true"
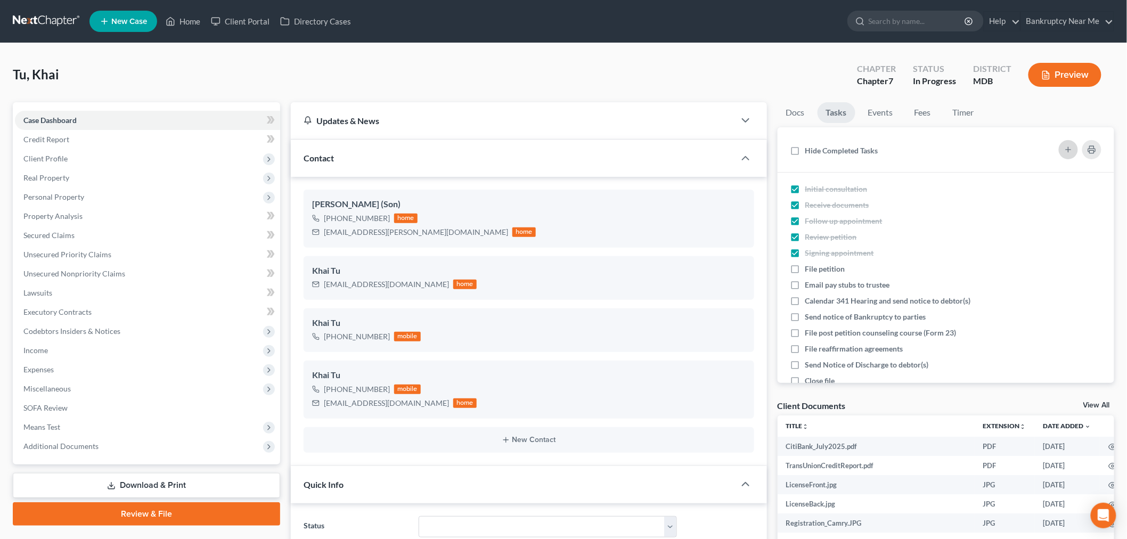
click at [1061, 152] on button "button" at bounding box center [1067, 149] width 19 height 19
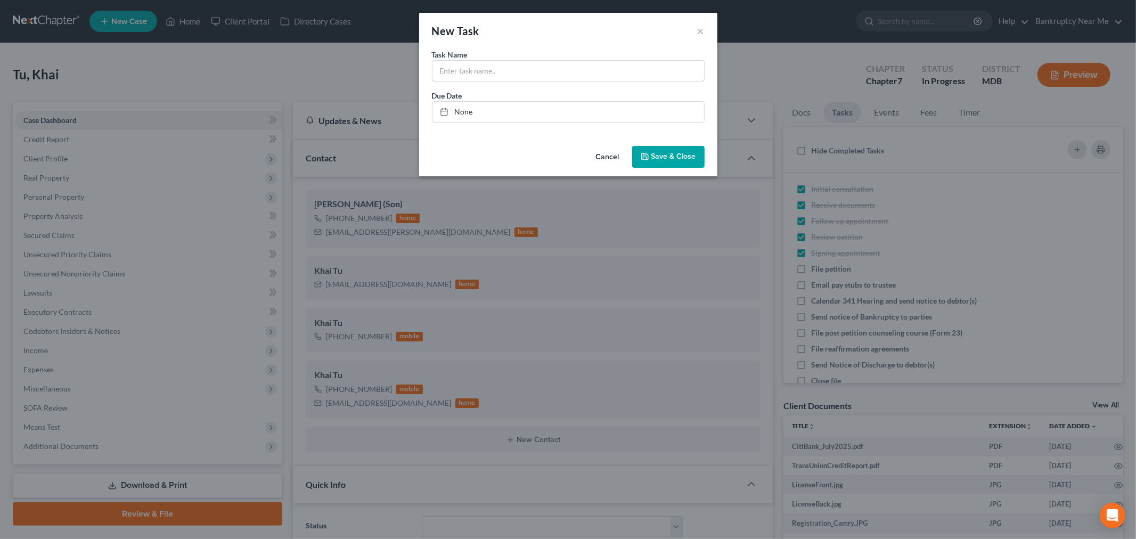
drag, startPoint x: 615, startPoint y: 64, endPoint x: 598, endPoint y: 51, distance: 21.6
click at [615, 64] on input "text" at bounding box center [568, 71] width 272 height 20
type input "[PERSON_NAME] is wife"
click at [647, 163] on button "Save & Close" at bounding box center [668, 157] width 72 height 22
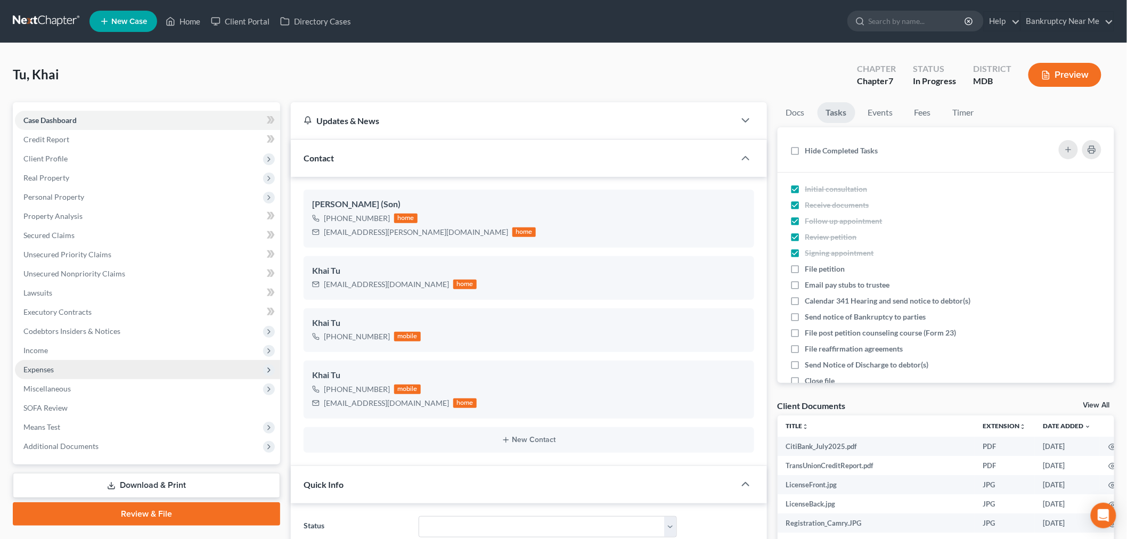
click at [158, 373] on span "Expenses" at bounding box center [147, 369] width 265 height 19
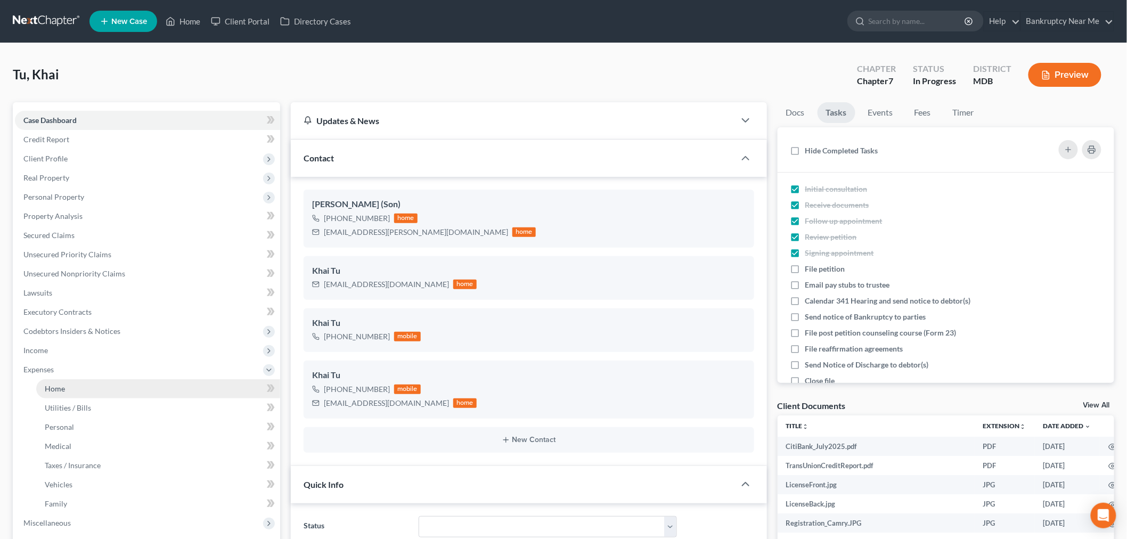
drag, startPoint x: 148, startPoint y: 384, endPoint x: 158, endPoint y: 380, distance: 10.8
click at [148, 384] on link "Home" at bounding box center [158, 388] width 244 height 19
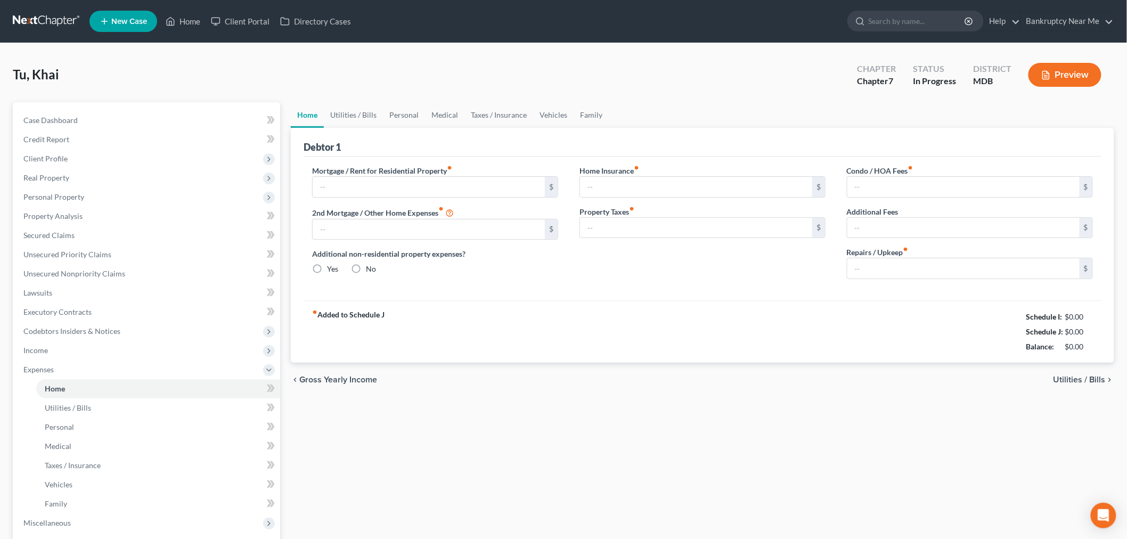
type input "4,905.24"
type input "585.51"
radio input "true"
type input "0.00"
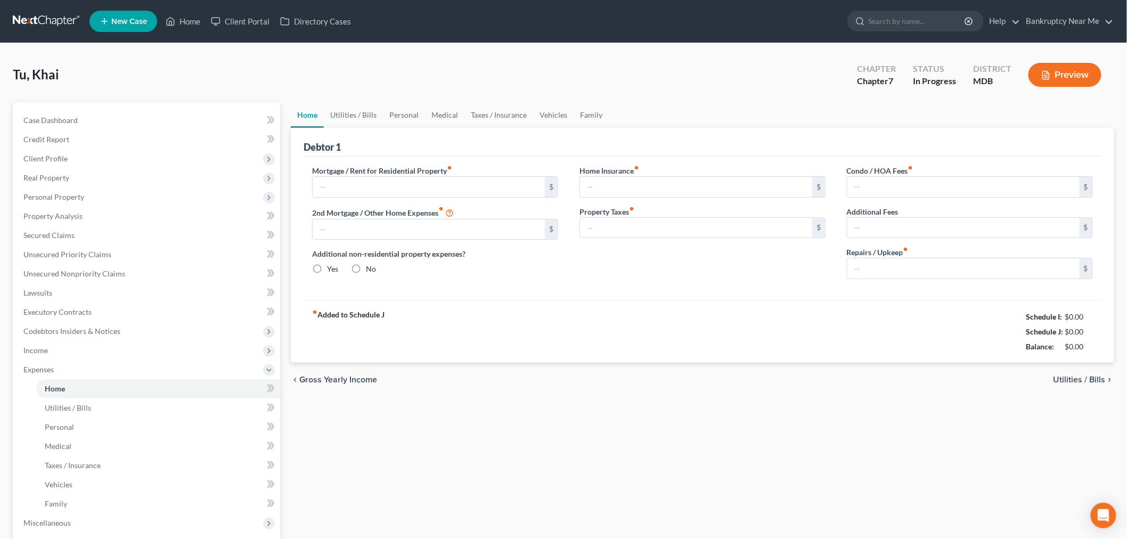
type input "0.00"
type input "200.00"
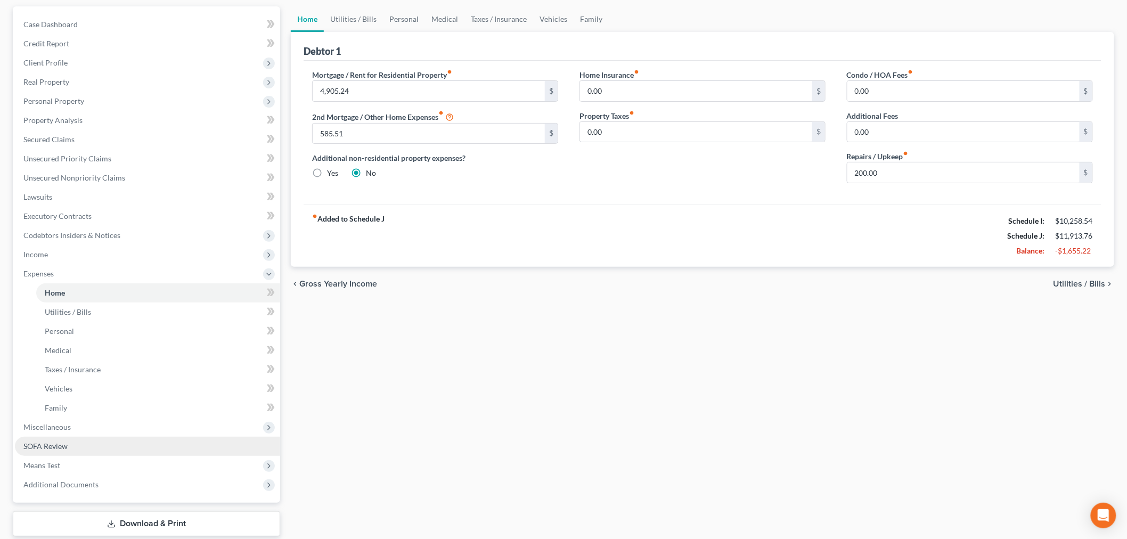
scroll to position [160, 0]
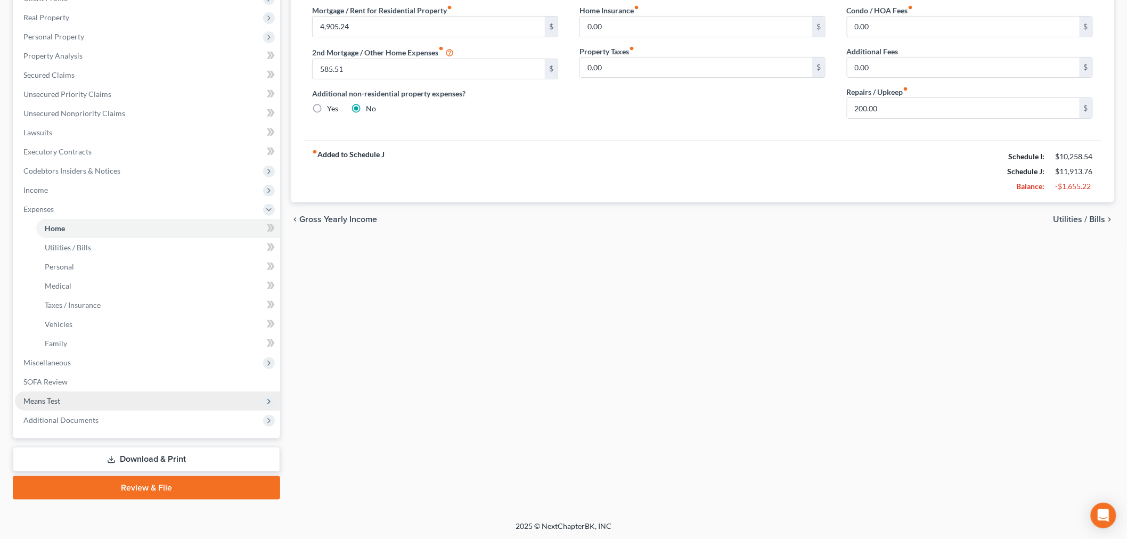
click at [72, 407] on span "Means Test" at bounding box center [147, 400] width 265 height 19
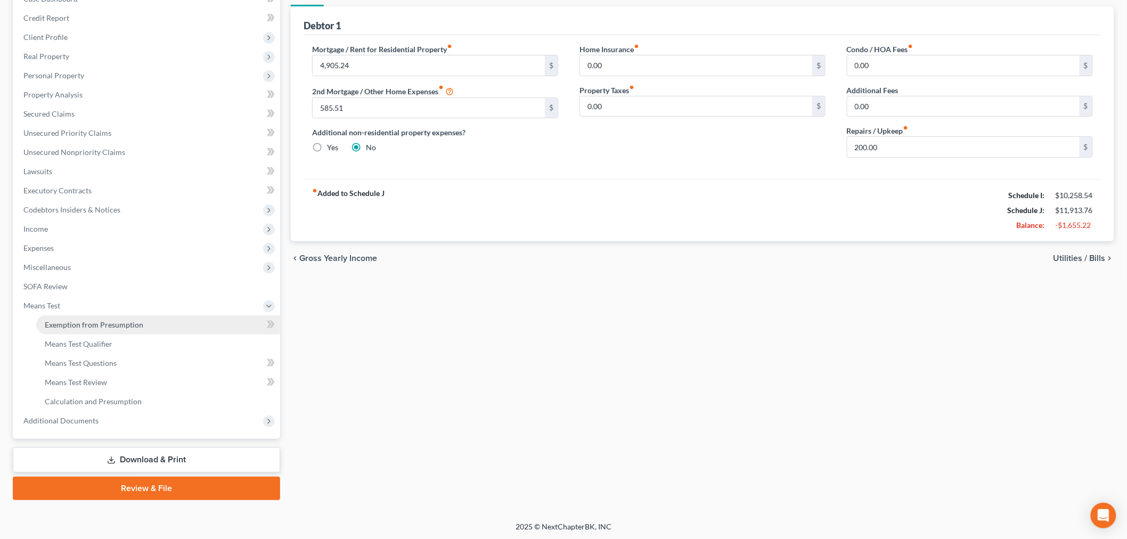
click at [129, 323] on span "Exemption from Presumption" at bounding box center [94, 324] width 98 height 9
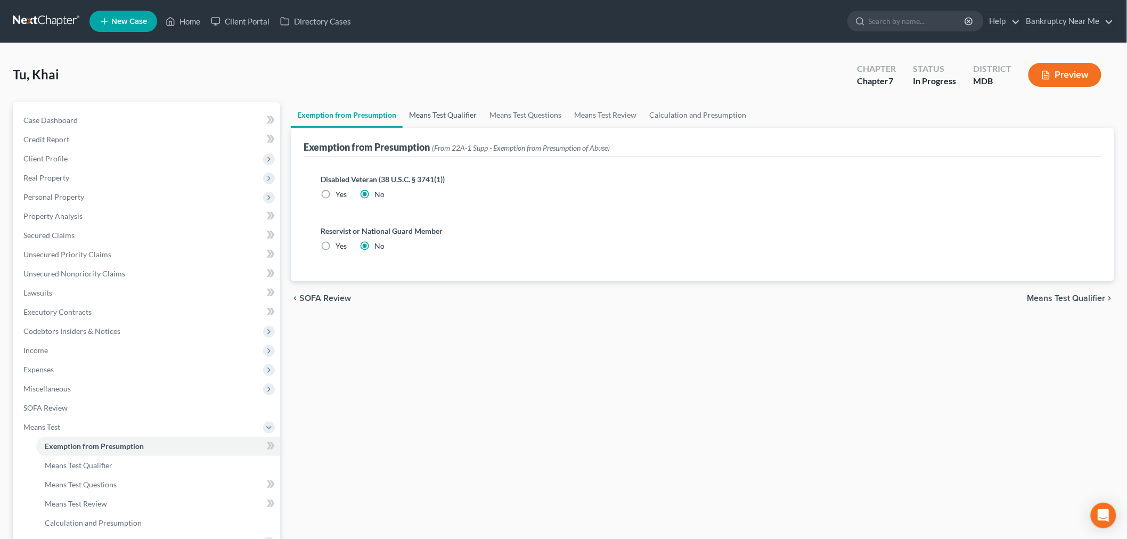
click at [456, 109] on link "Means Test Qualifier" at bounding box center [442, 115] width 80 height 26
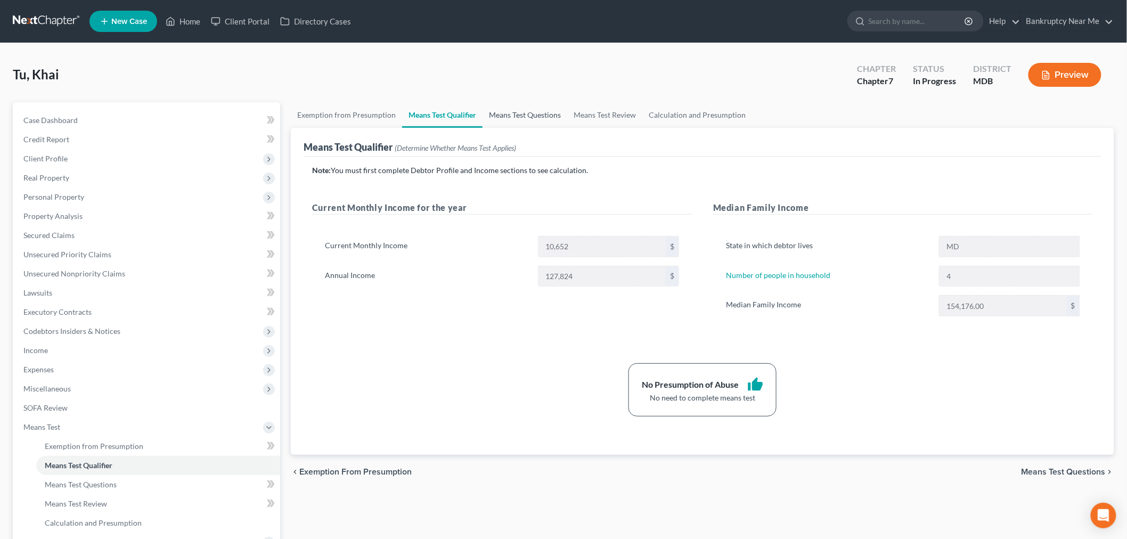
click at [505, 110] on link "Means Test Questions" at bounding box center [524, 115] width 85 height 26
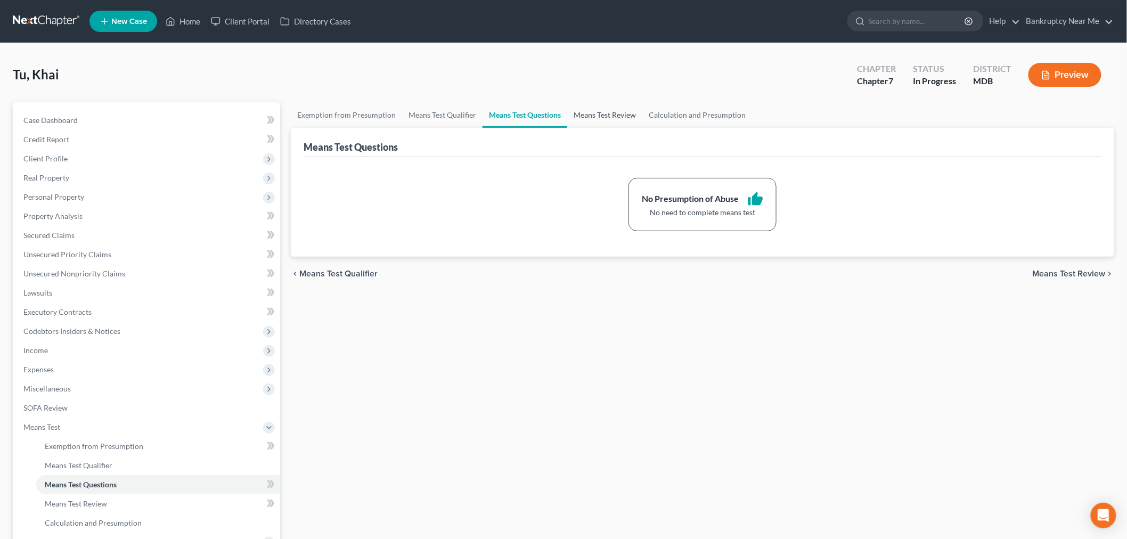
click at [595, 120] on link "Means Test Review" at bounding box center [604, 115] width 75 height 26
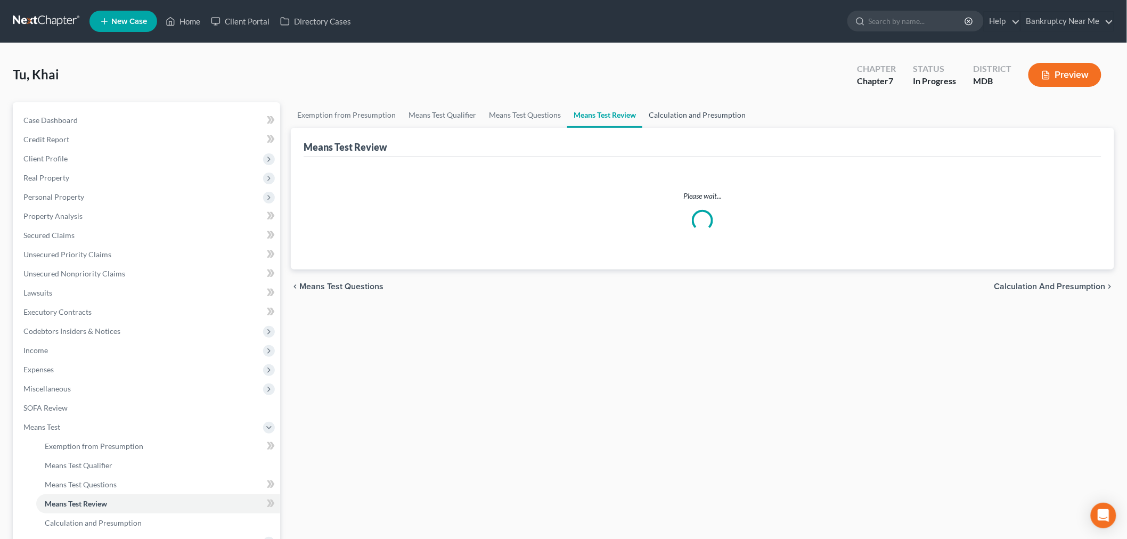
click at [700, 114] on link "Calculation and Presumption" at bounding box center [697, 115] width 110 height 26
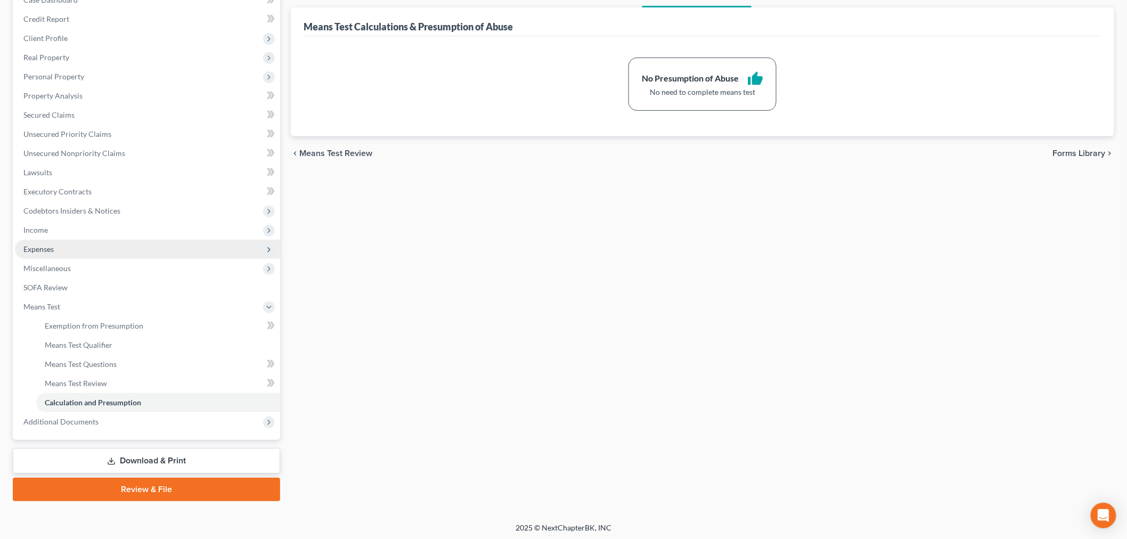
scroll to position [121, 0]
click at [86, 245] on span "Expenses" at bounding box center [147, 248] width 265 height 19
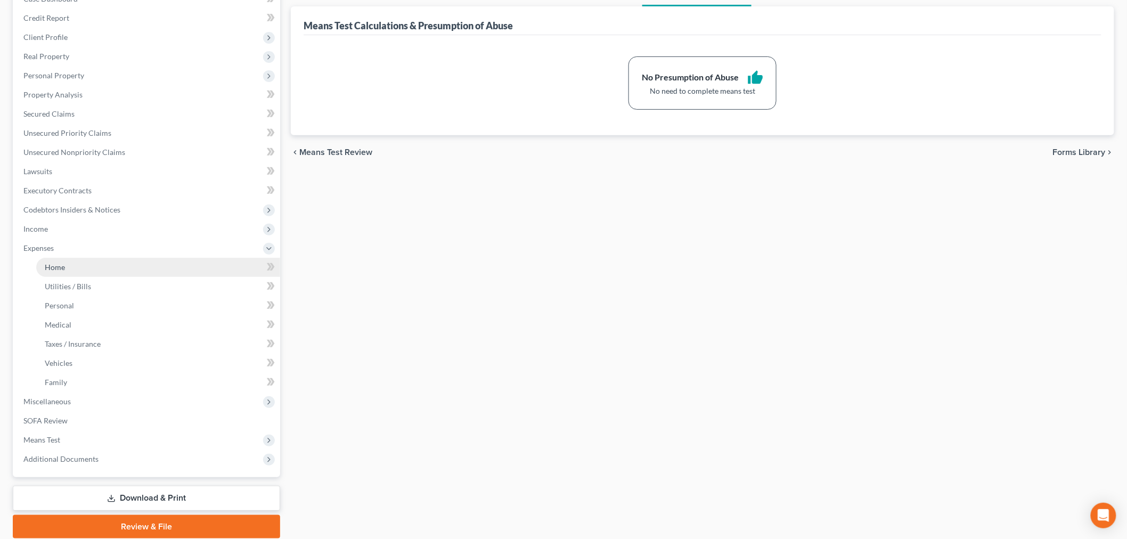
drag, startPoint x: 92, startPoint y: 264, endPoint x: 152, endPoint y: 232, distance: 68.4
click at [92, 264] on link "Home" at bounding box center [158, 267] width 244 height 19
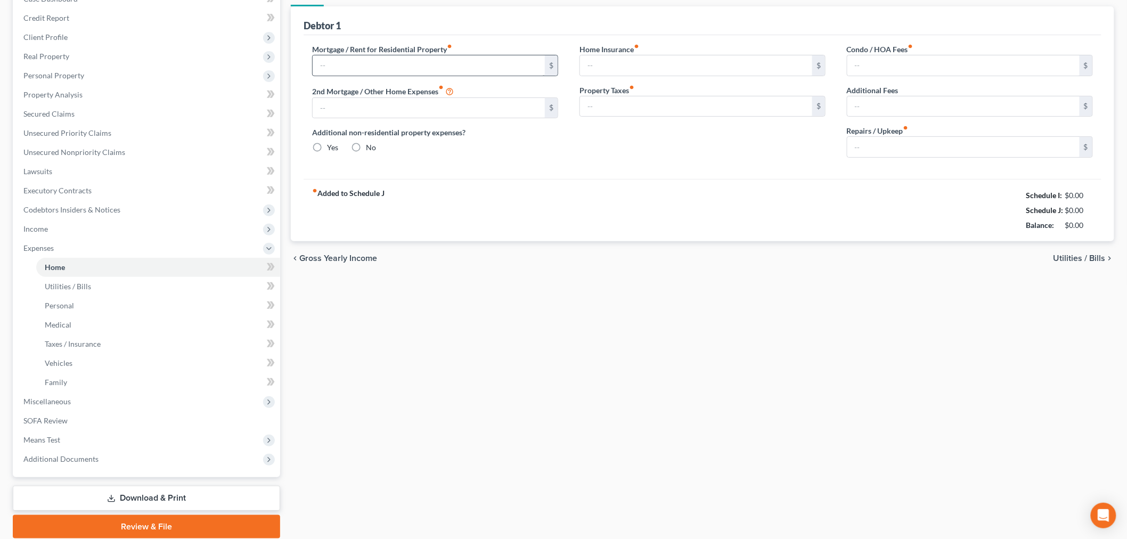
scroll to position [23, 0]
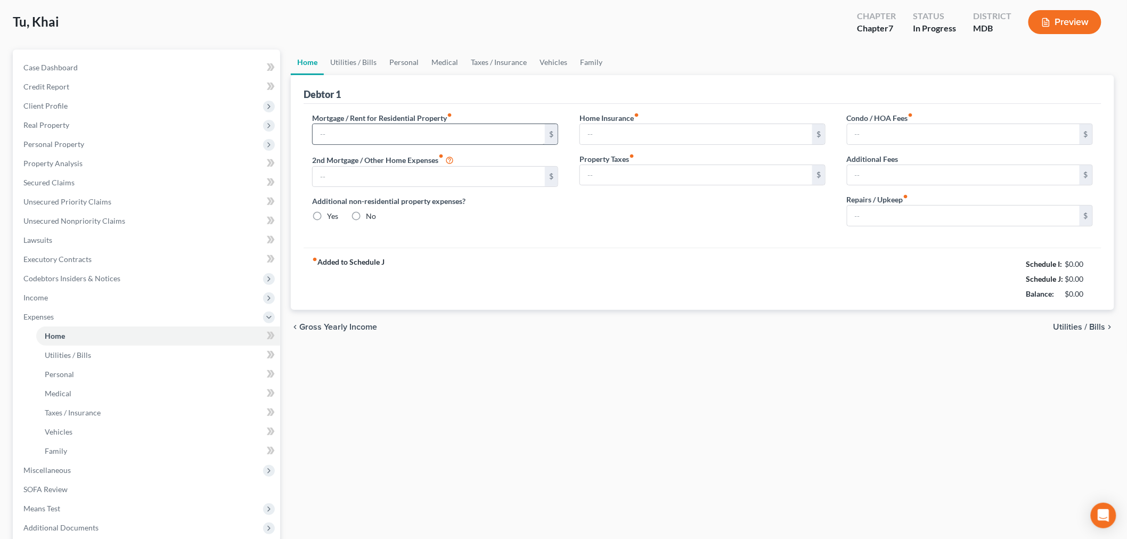
type input "4,905.24"
type input "585.51"
radio input "true"
type input "0.00"
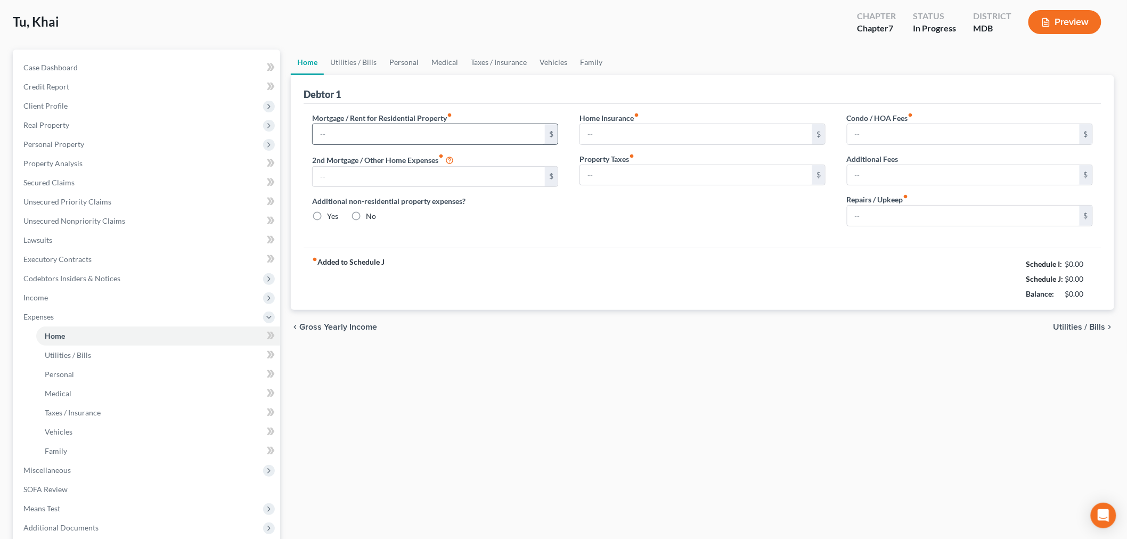
type input "0.00"
type input "200.00"
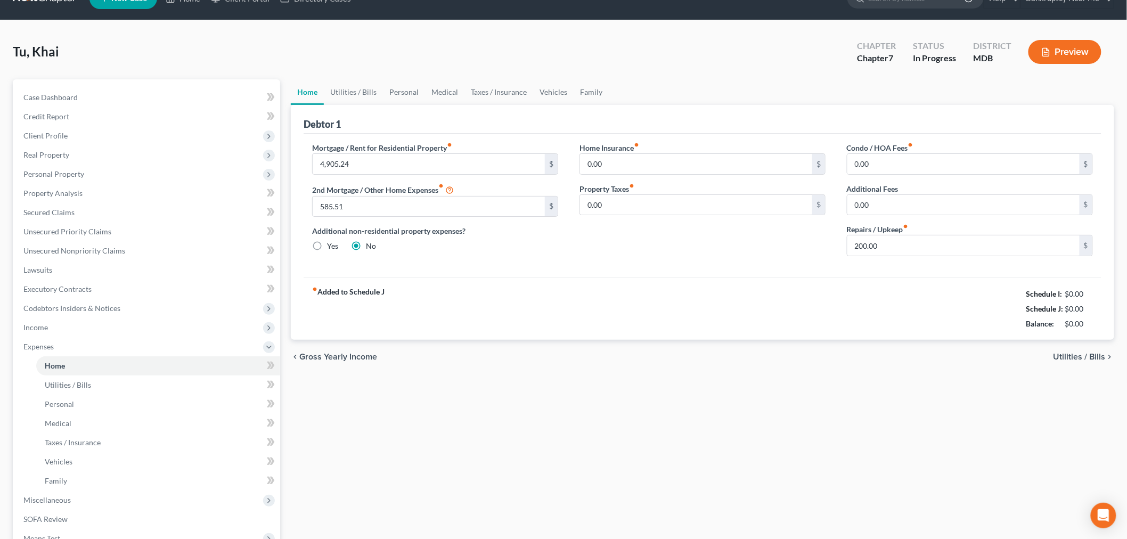
scroll to position [0, 0]
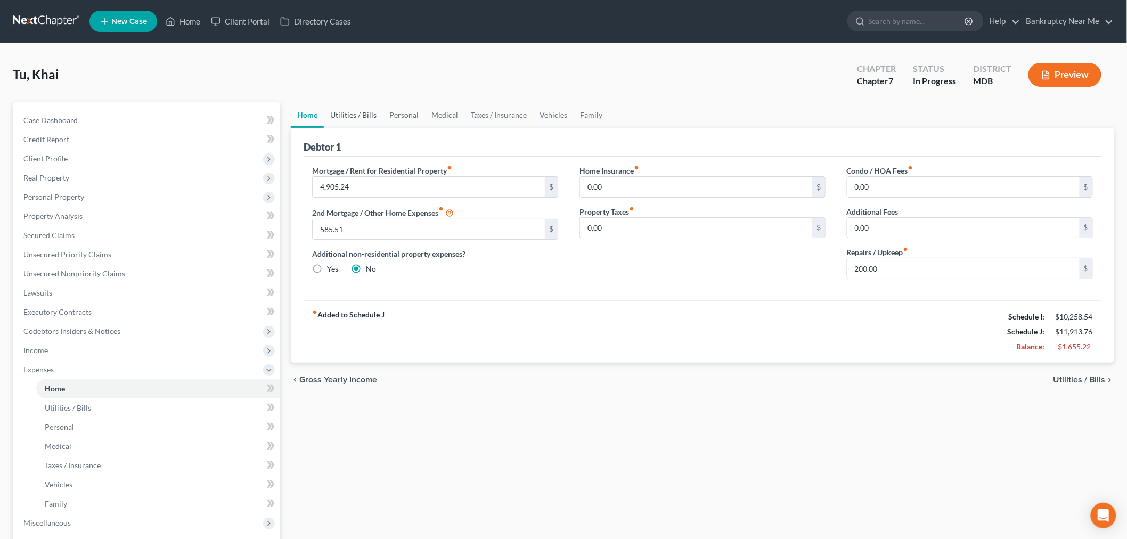
click at [348, 111] on link "Utilities / Bills" at bounding box center [353, 115] width 59 height 26
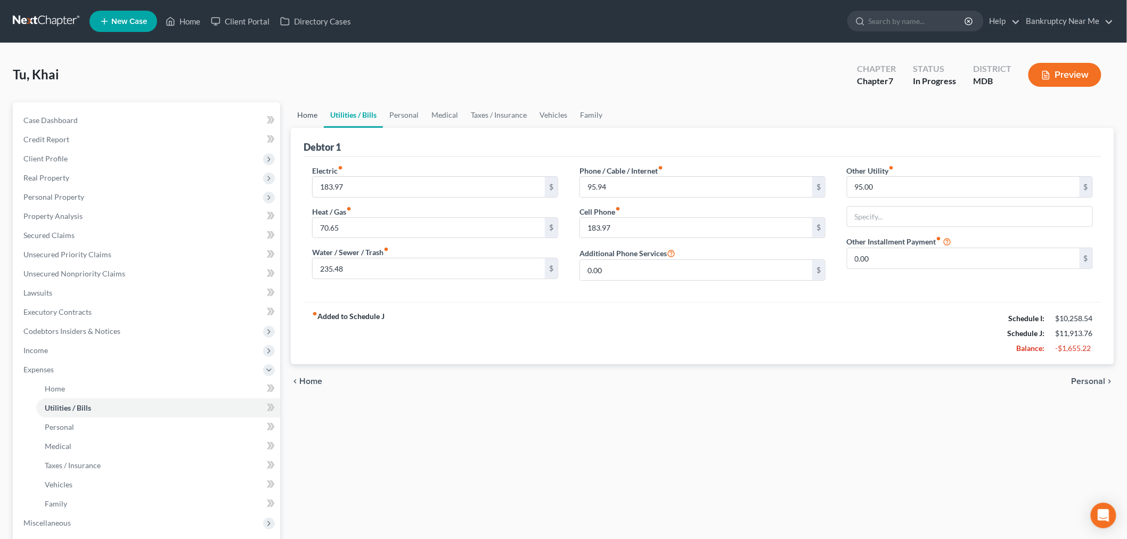
click at [304, 109] on link "Home" at bounding box center [307, 115] width 33 height 26
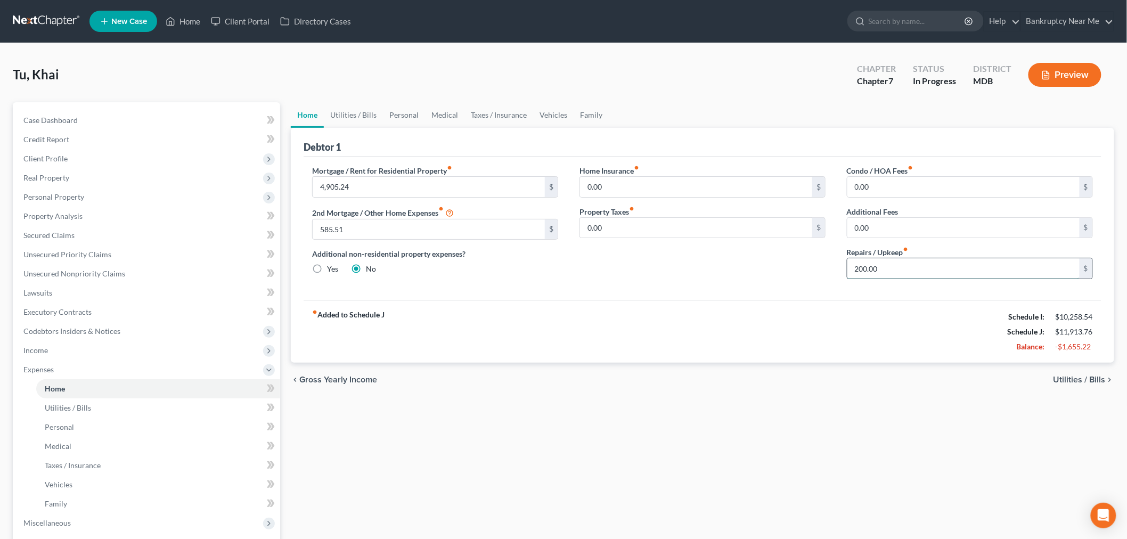
click at [930, 269] on input "200.00" at bounding box center [963, 268] width 232 height 20
type input "198"
click at [360, 115] on link "Utilities / Bills" at bounding box center [353, 115] width 59 height 26
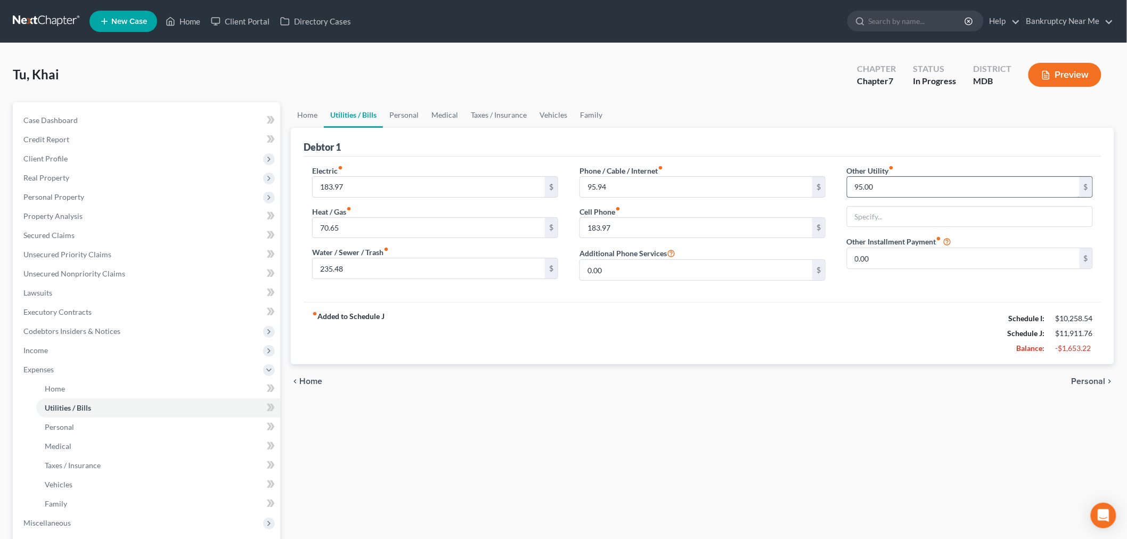
click at [908, 187] on input "95.00" at bounding box center [963, 187] width 232 height 20
click at [400, 117] on link "Personal" at bounding box center [404, 115] width 42 height 26
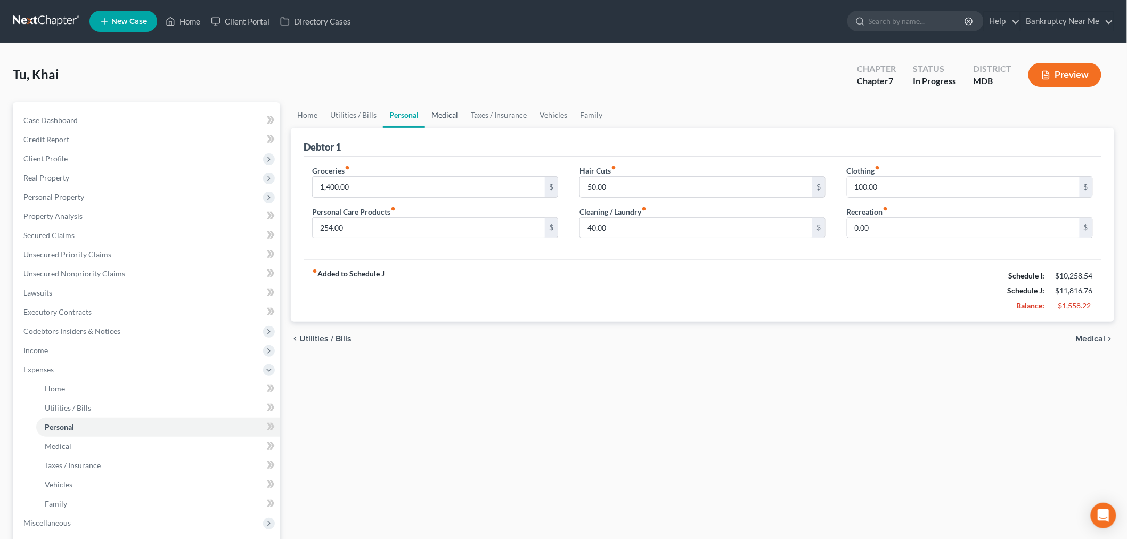
click at [453, 110] on link "Medical" at bounding box center [444, 115] width 39 height 26
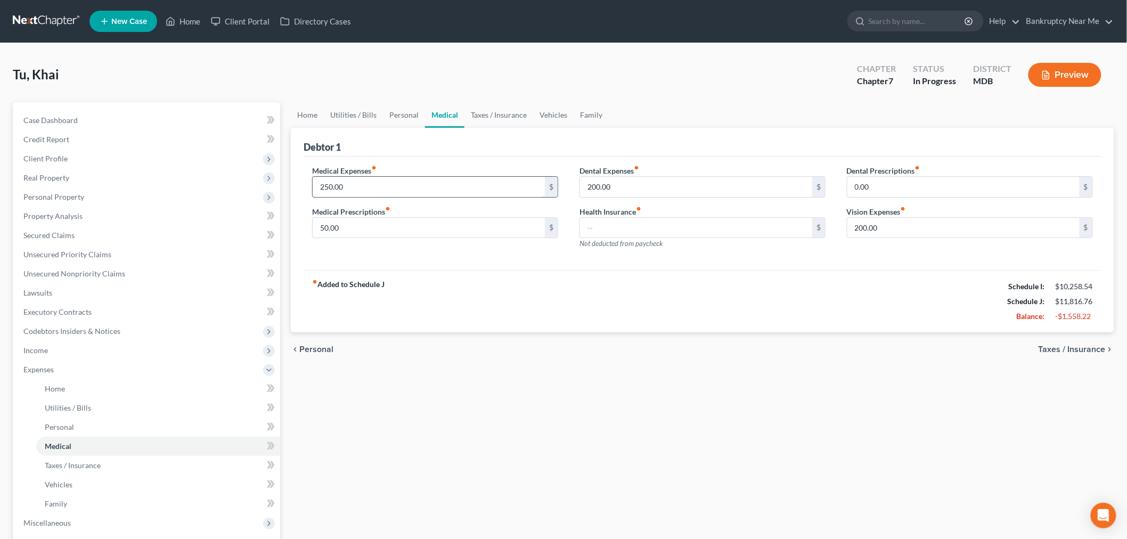
click at [487, 180] on input "250.00" at bounding box center [429, 187] width 232 height 20
click at [638, 189] on input "200.00" at bounding box center [696, 187] width 232 height 20
drag, startPoint x: 919, startPoint y: 211, endPoint x: 922, endPoint y: 226, distance: 15.1
click at [919, 215] on div "Vision Expenses fiber_manual_record 200.00 $" at bounding box center [970, 222] width 246 height 32
click at [922, 226] on input "200.00" at bounding box center [963, 228] width 232 height 20
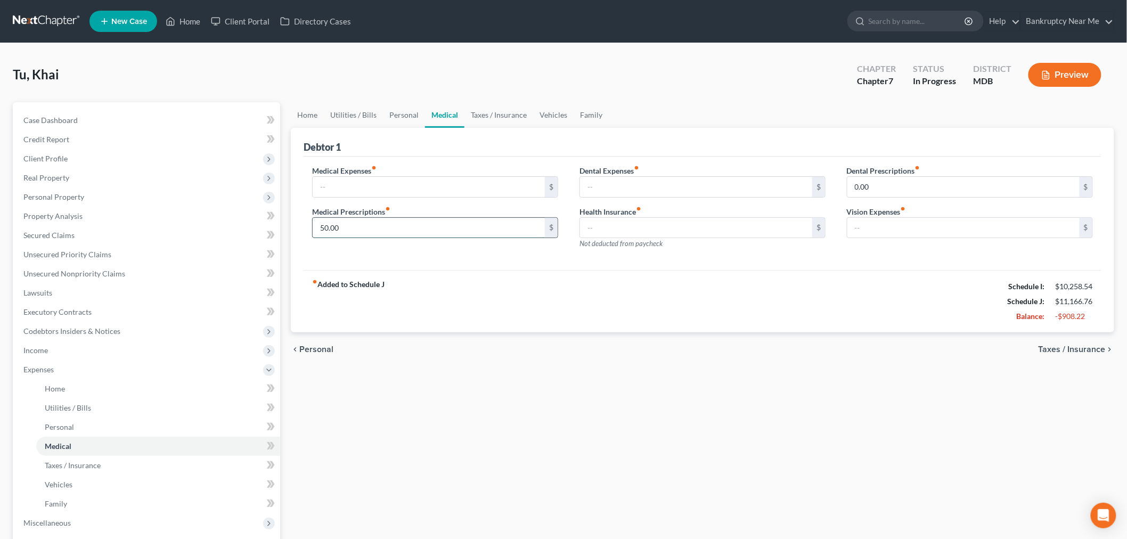
click at [471, 227] on input "50.00" at bounding box center [429, 228] width 232 height 20
click at [483, 118] on link "Taxes / Insurance" at bounding box center [498, 115] width 69 height 26
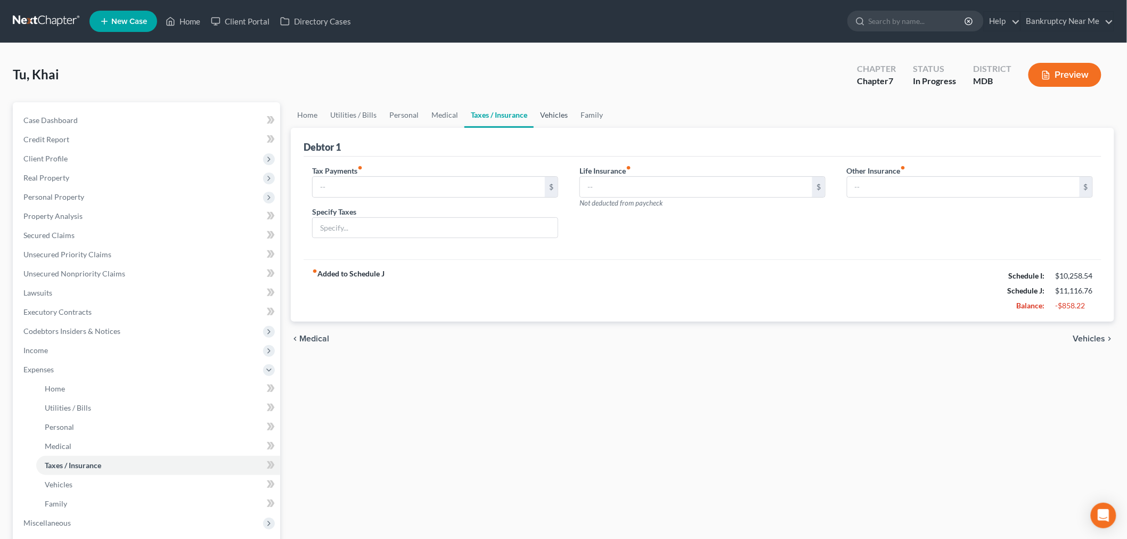
click at [560, 112] on link "Vehicles" at bounding box center [553, 115] width 40 height 26
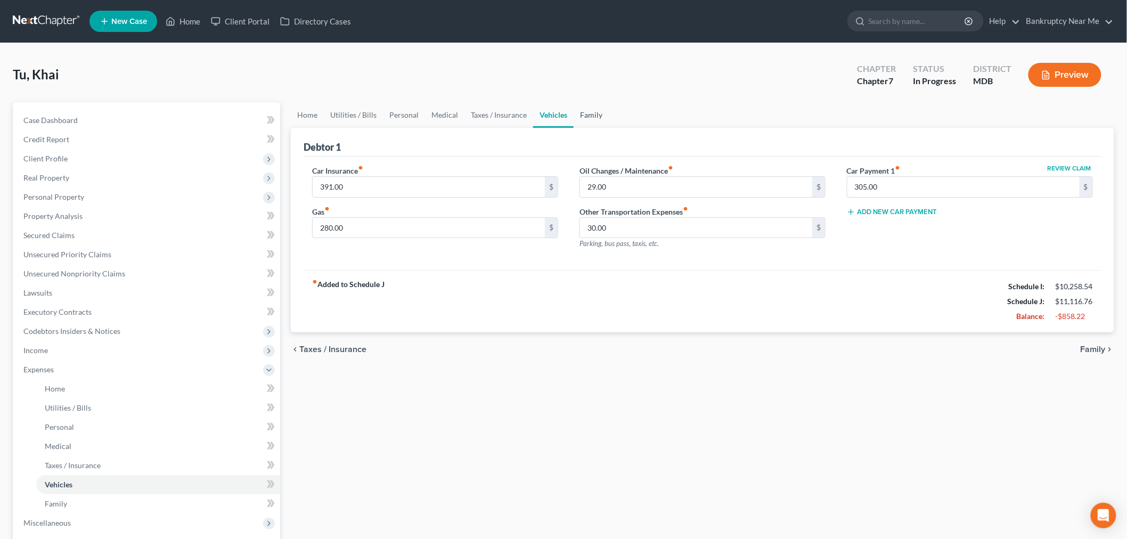
click at [596, 112] on link "Family" at bounding box center [590, 115] width 35 height 26
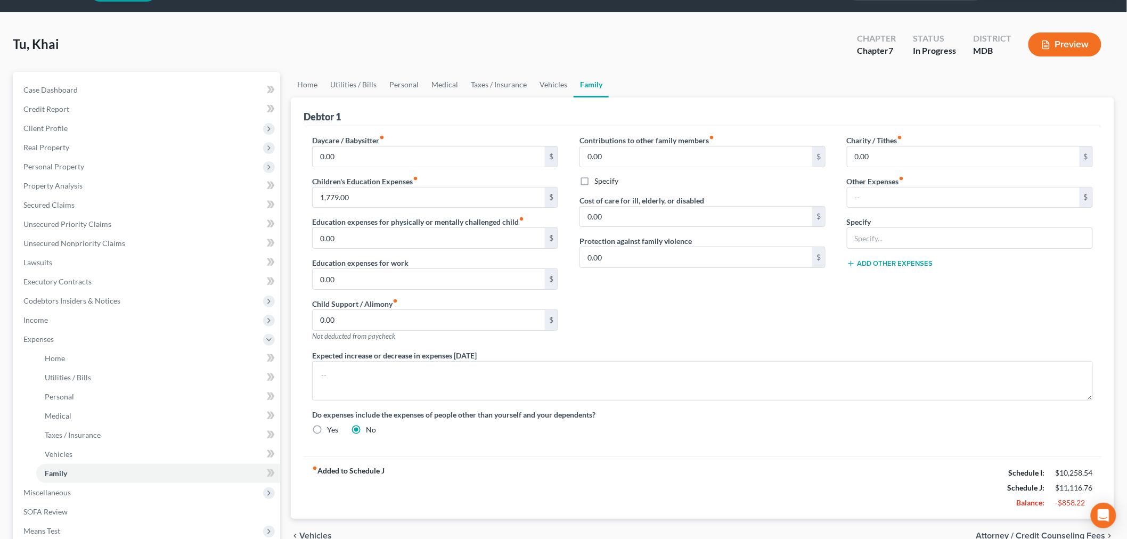
scroll to position [59, 0]
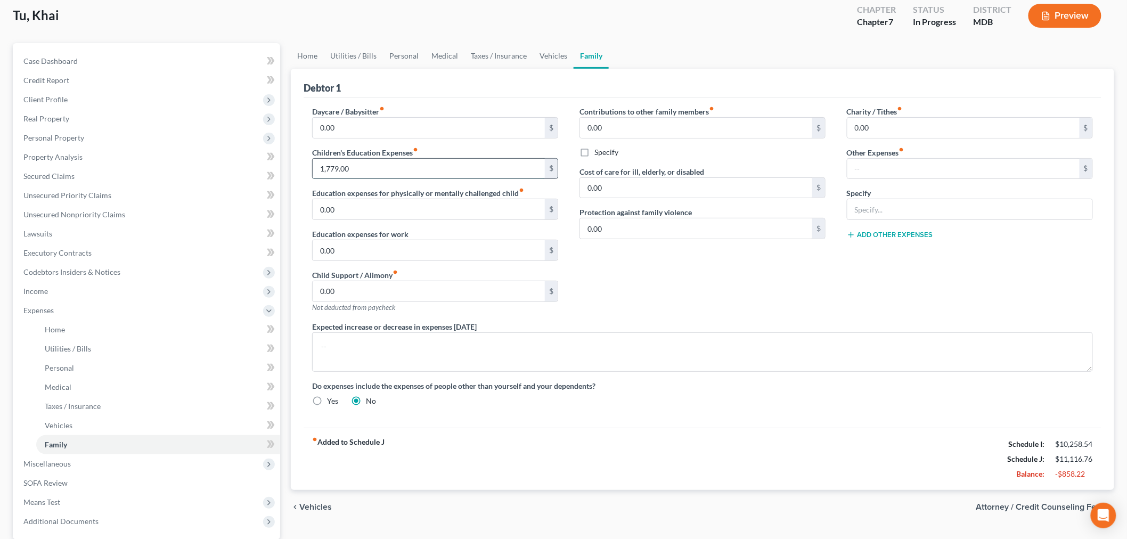
click at [437, 168] on input "1,779.00" at bounding box center [429, 169] width 232 height 20
click at [911, 168] on input "text" at bounding box center [963, 169] width 232 height 20
type input "1,779"
click at [884, 204] on input "text" at bounding box center [969, 209] width 245 height 20
type input "NFS Pays for Shared Child's Educational Expense"
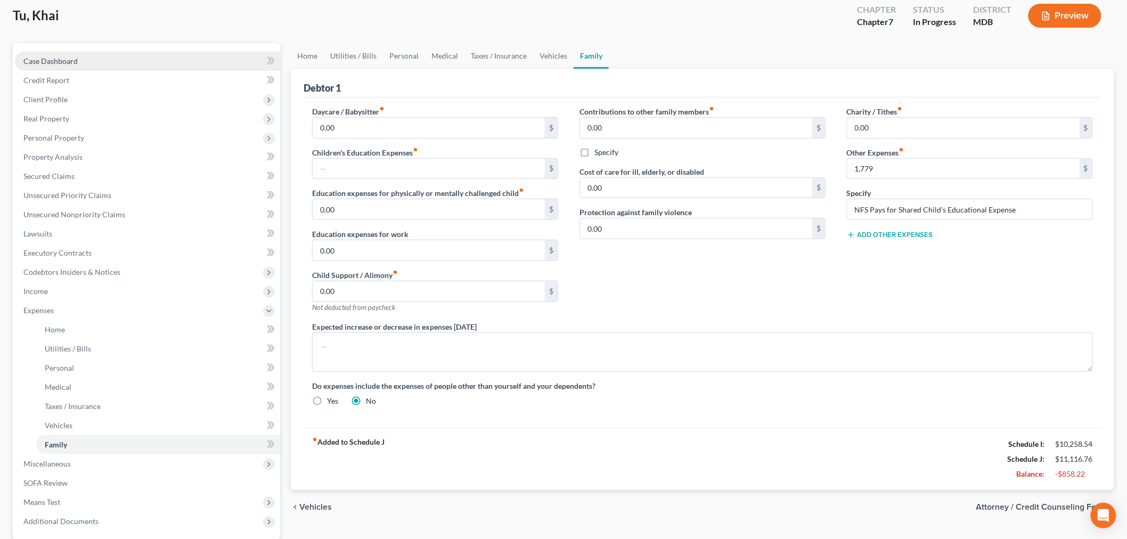
click at [99, 64] on link "Case Dashboard" at bounding box center [147, 61] width 265 height 19
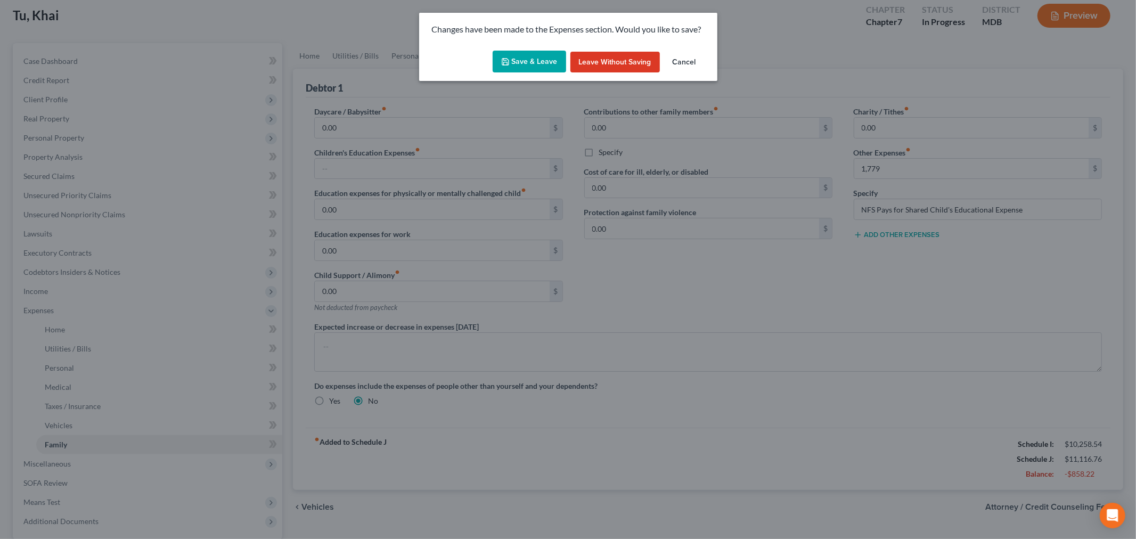
click at [541, 65] on button "Save & Leave" at bounding box center [528, 62] width 73 height 22
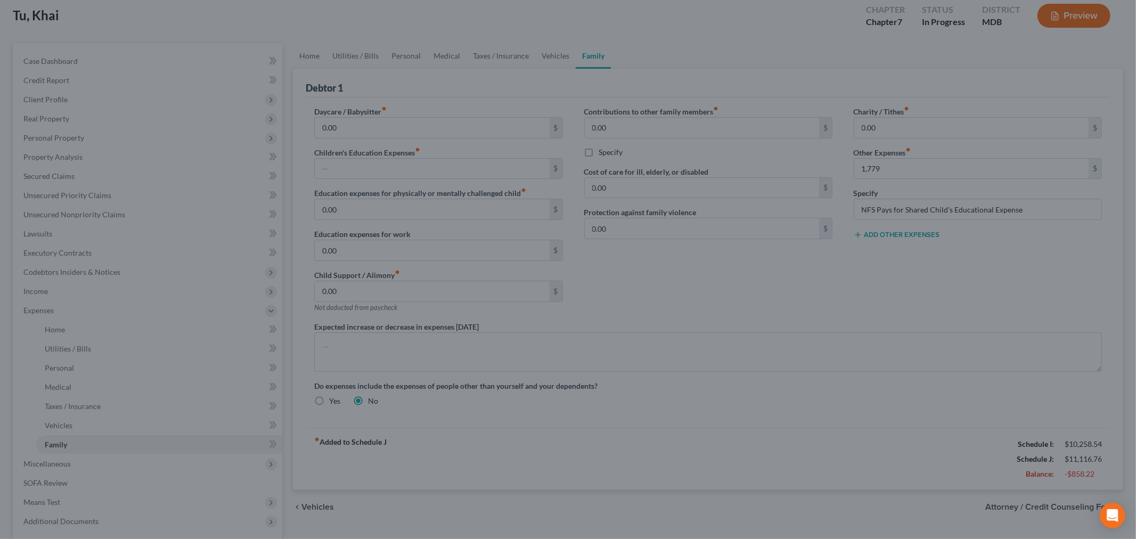
type input "1,779.00"
select select "4"
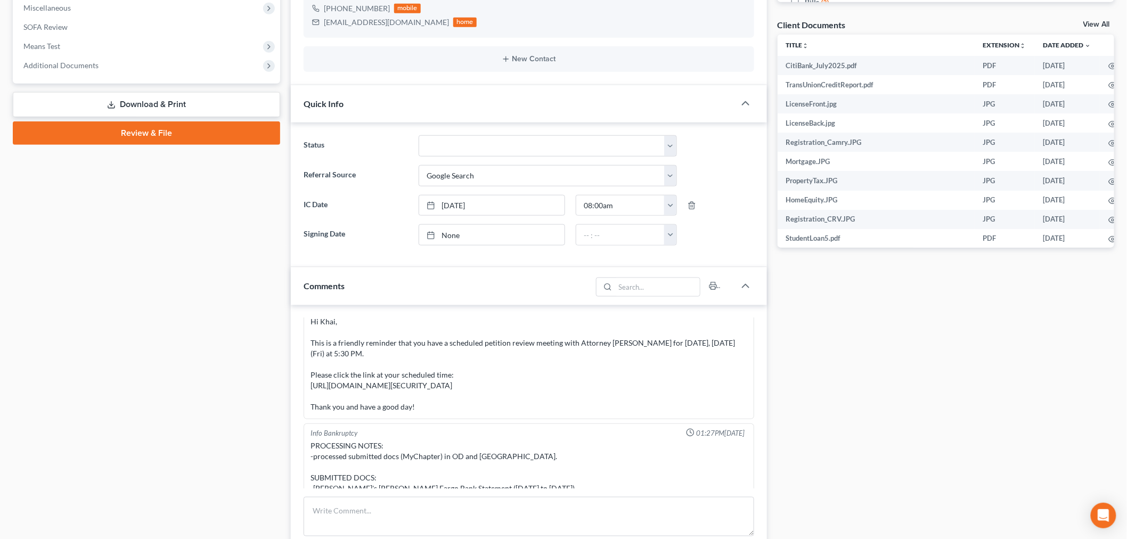
scroll to position [618, 0]
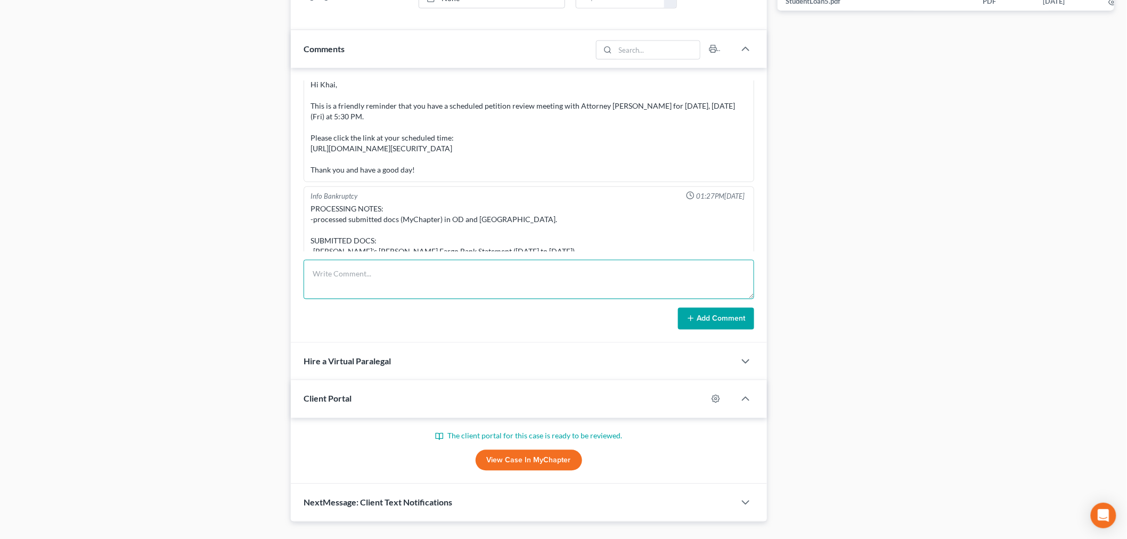
click at [505, 291] on textarea at bounding box center [528, 279] width 450 height 39
paste textarea "1,779"
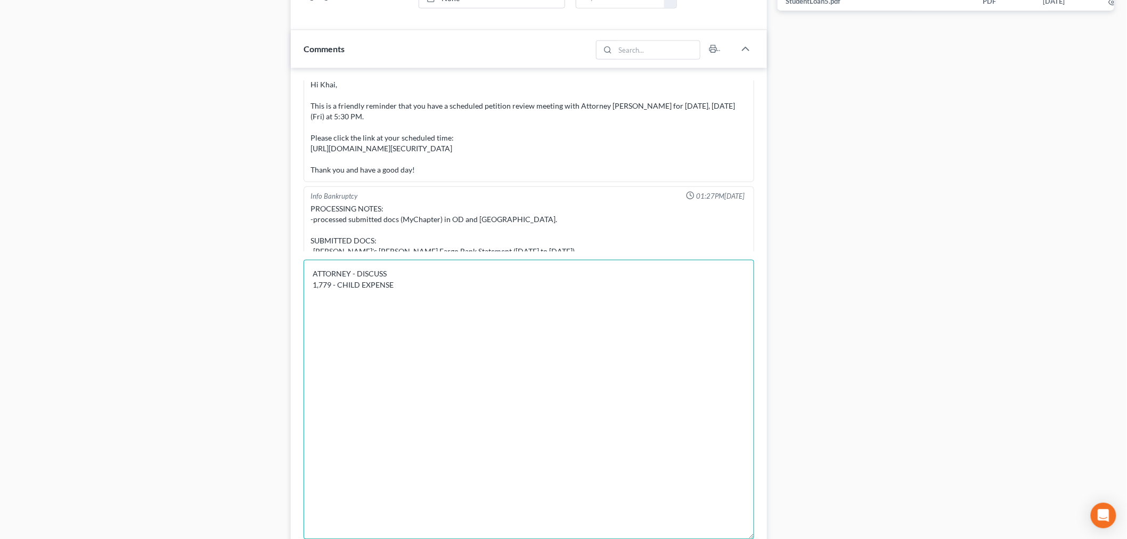
drag, startPoint x: 749, startPoint y: 297, endPoint x: 716, endPoint y: 494, distance: 200.3
click at [752, 538] on html "Home New Case Client Portal Directory Cases Bankruptcy Near Me iris@bankruptcyn…" at bounding box center [563, 92] width 1127 height 1420
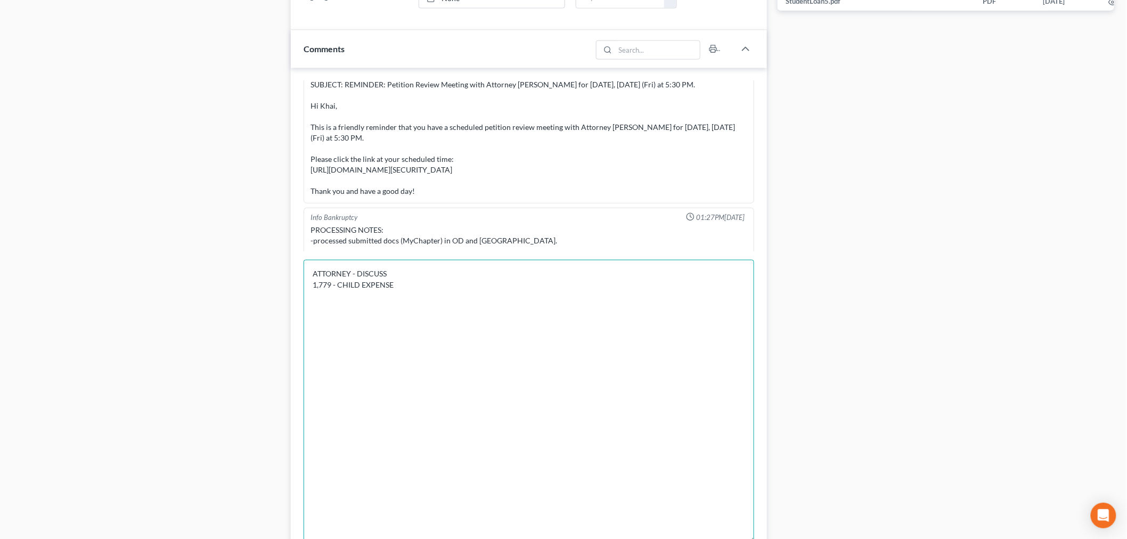
scroll to position [6922, 0]
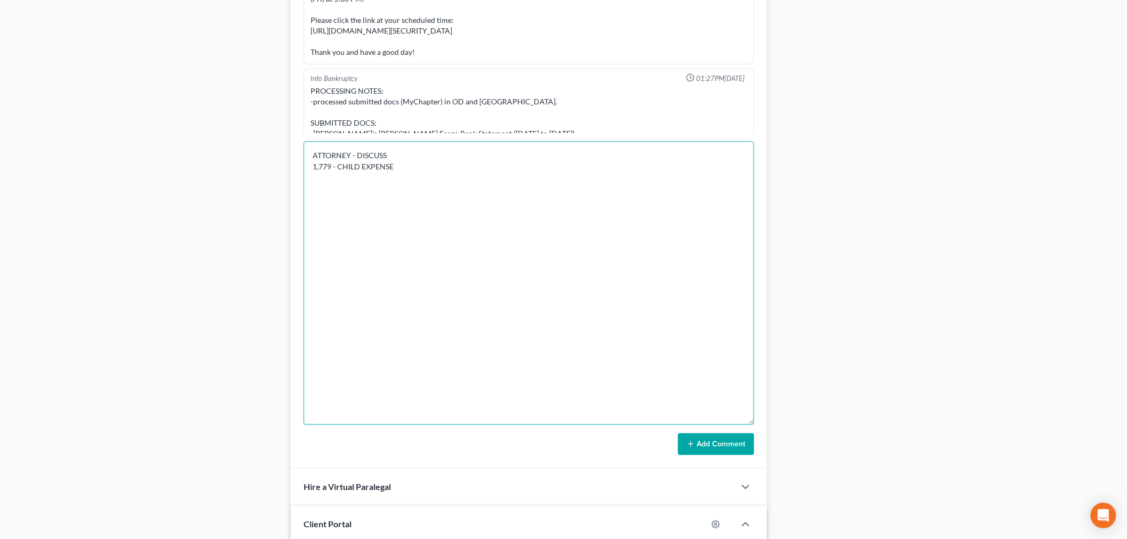
type textarea "ATTORNEY - DISCUSS 1,779 - CHILD EXPENSE"
drag, startPoint x: 747, startPoint y: 445, endPoint x: 725, endPoint y: 423, distance: 31.2
click at [746, 445] on button "Add Comment" at bounding box center [716, 444] width 76 height 22
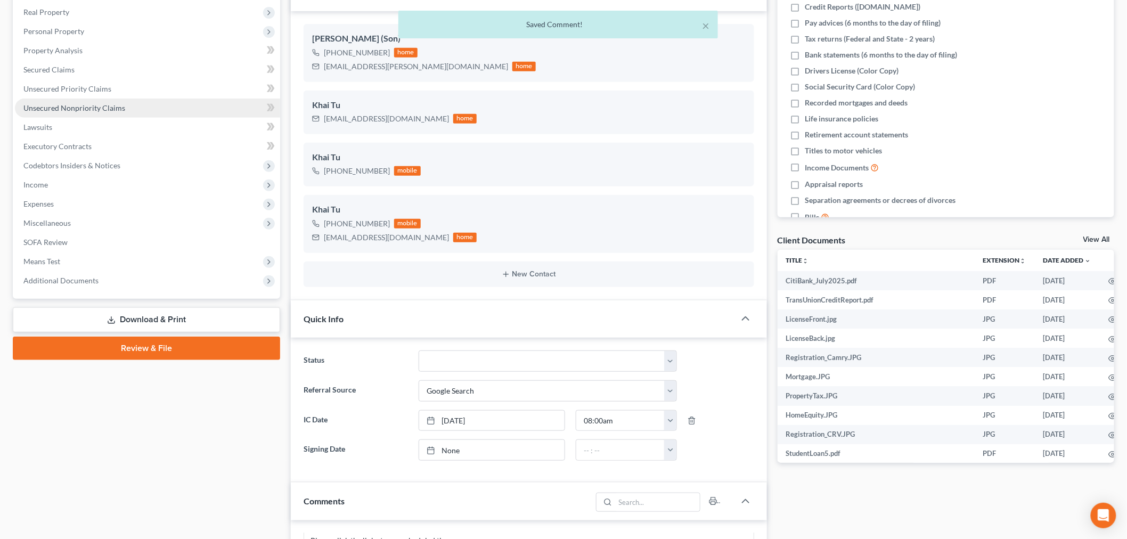
scroll to position [144, 0]
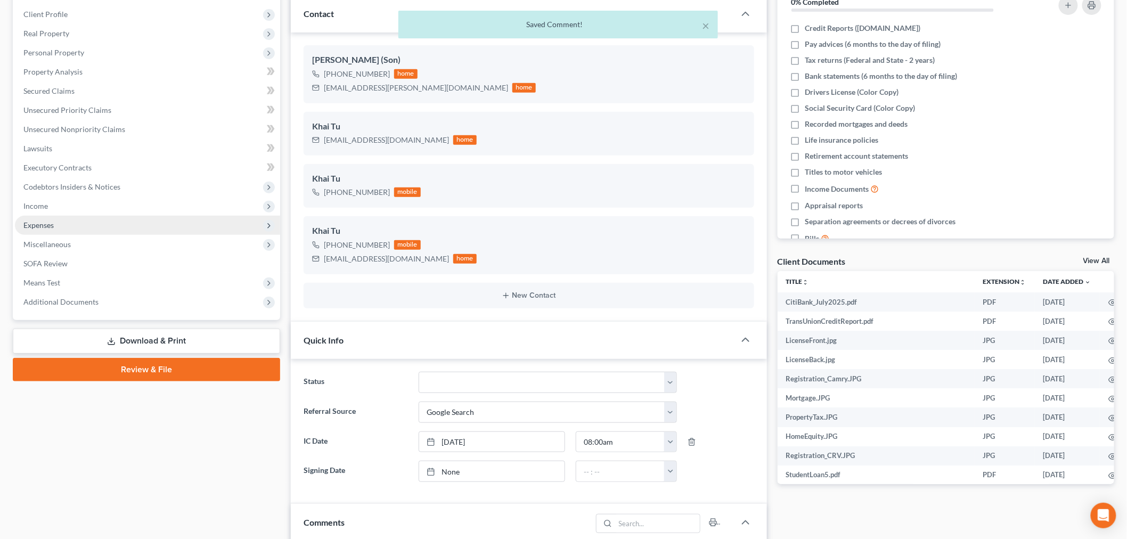
click at [66, 224] on span "Expenses" at bounding box center [147, 225] width 265 height 19
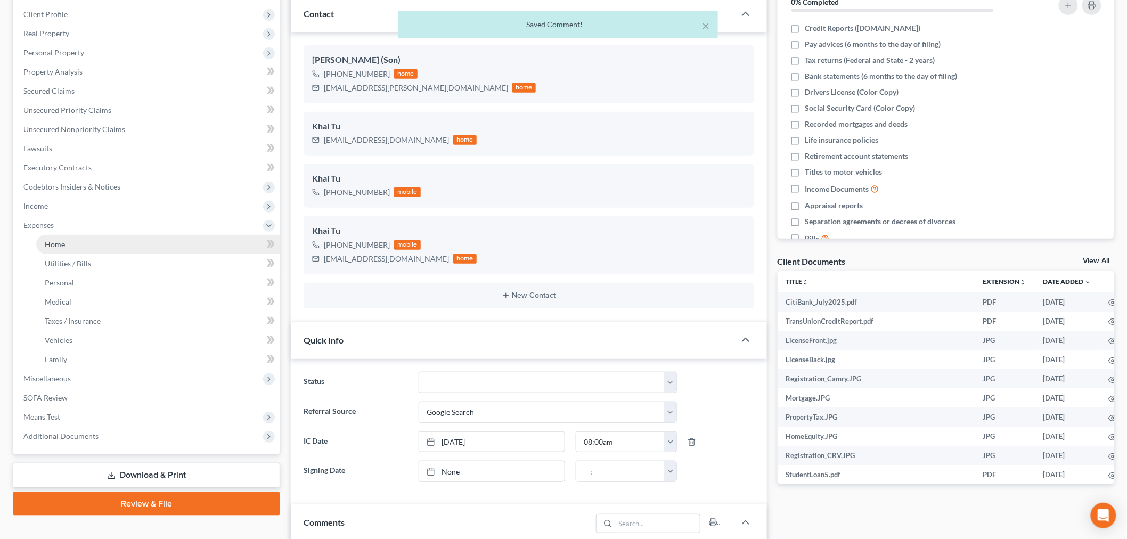
click at [70, 243] on link "Home" at bounding box center [158, 244] width 244 height 19
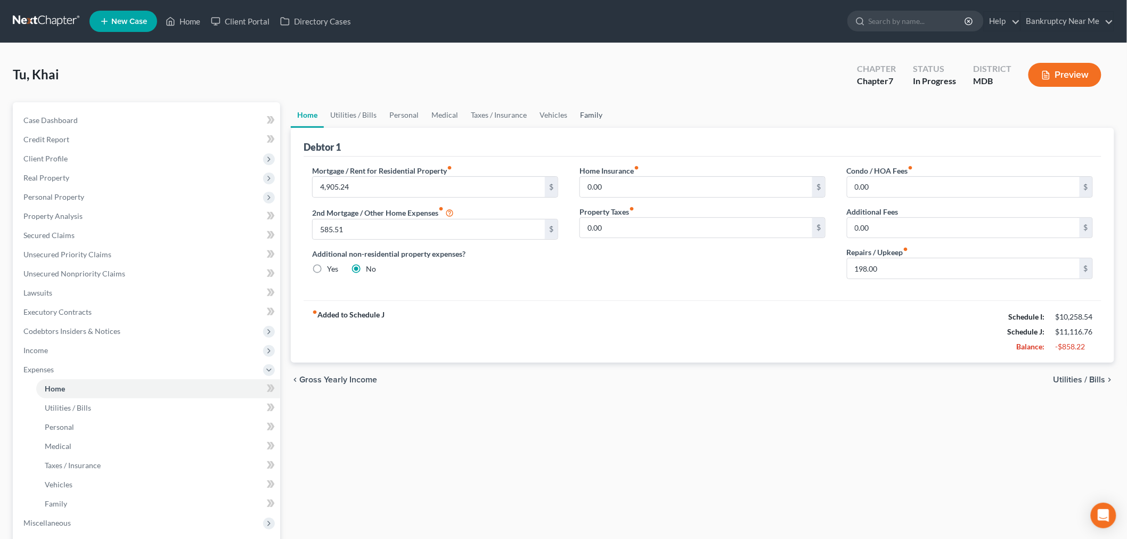
click at [595, 112] on link "Family" at bounding box center [590, 115] width 35 height 26
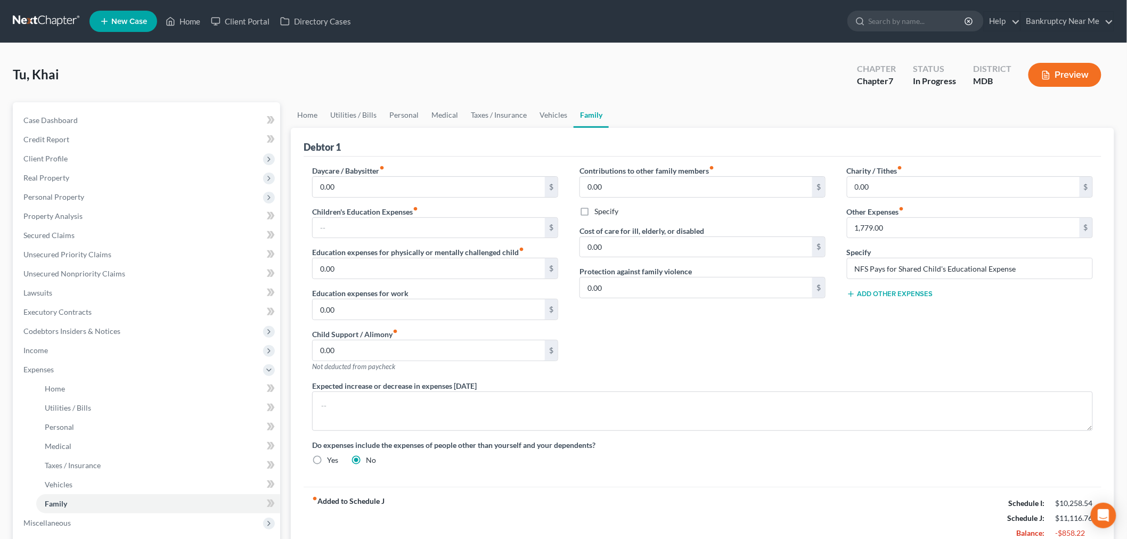
drag, startPoint x: 906, startPoint y: 305, endPoint x: 907, endPoint y: 294, distance: 11.2
click at [906, 305] on div "Charity / Tithes fiber_manual_record 0.00 $ Other Expenses fiber_manual_record …" at bounding box center [969, 272] width 267 height 215
click at [907, 294] on button "Add Other Expenses" at bounding box center [890, 294] width 86 height 9
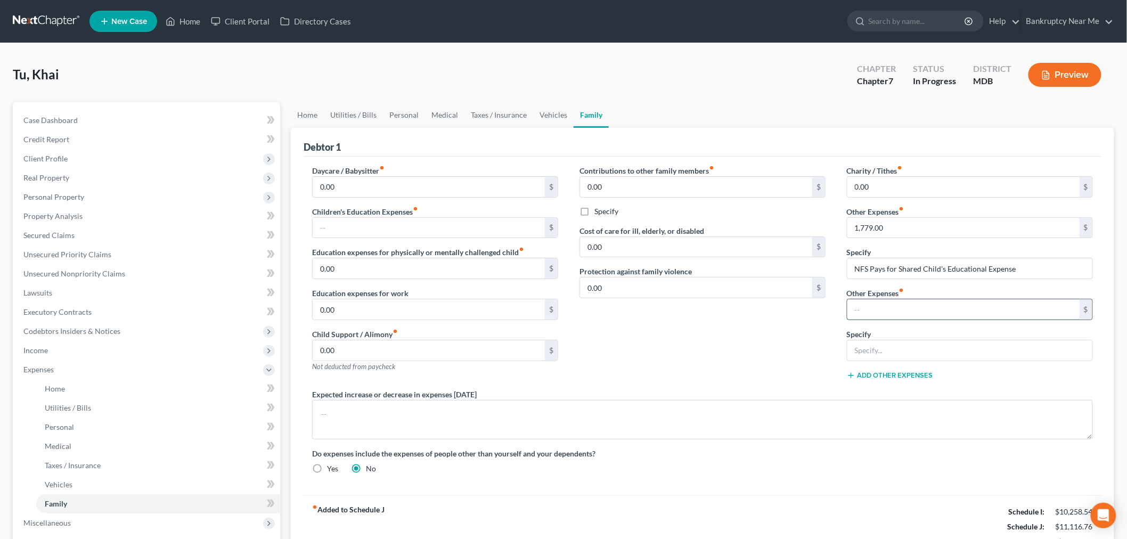
click at [887, 314] on input "text" at bounding box center [963, 309] width 232 height 20
type input "1,545.01"
click at [882, 354] on input "text" at bounding box center [969, 350] width 245 height 20
type input "n"
type input "b"
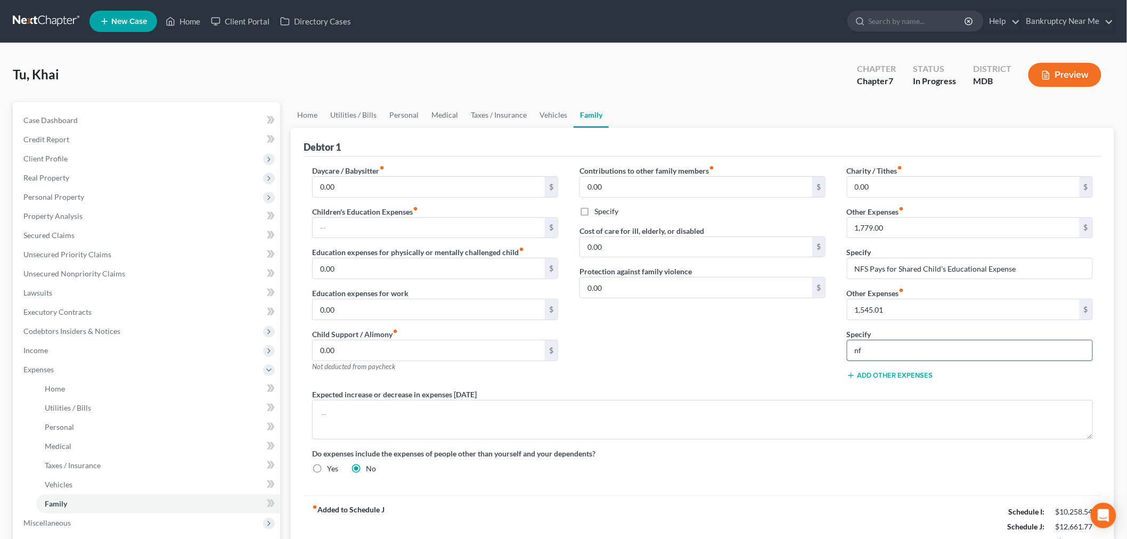
type input "n"
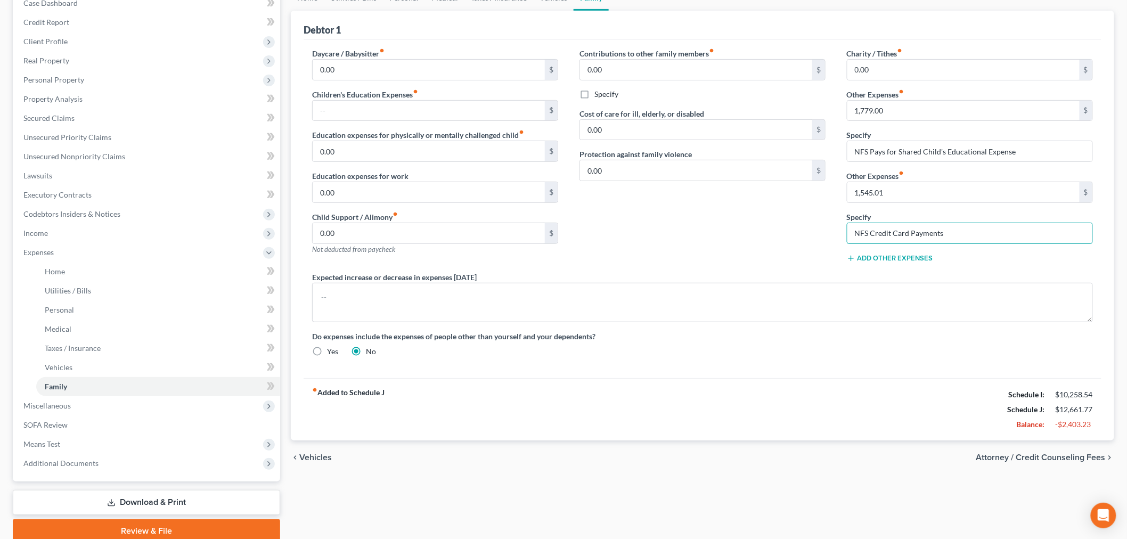
scroll to position [118, 0]
type input "NFS Credit Card Payments"
click at [1026, 145] on input "NFS Pays for Shared Child's Educational Expense" at bounding box center [969, 150] width 245 height 20
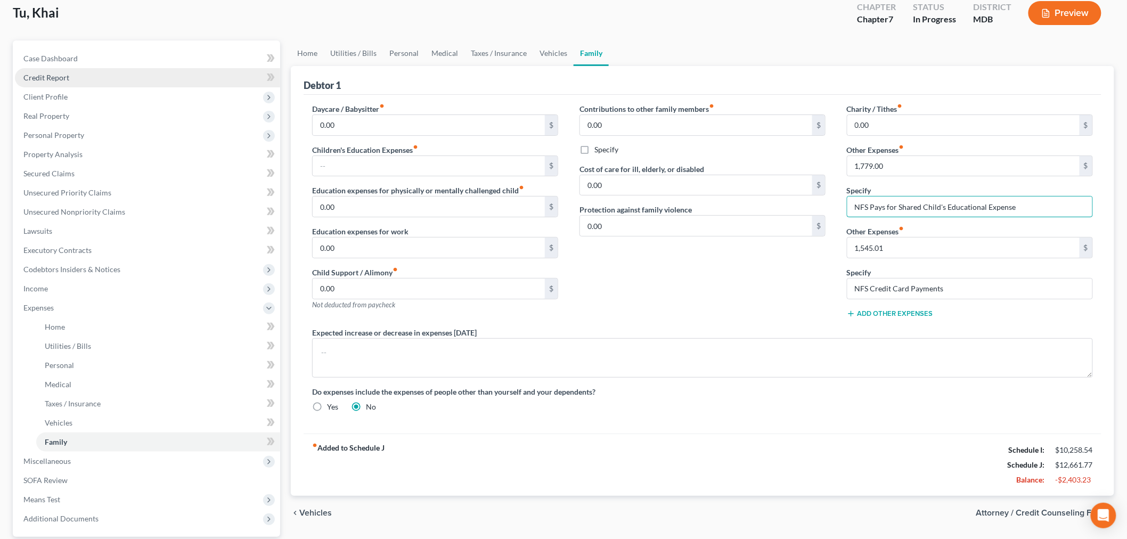
scroll to position [0, 0]
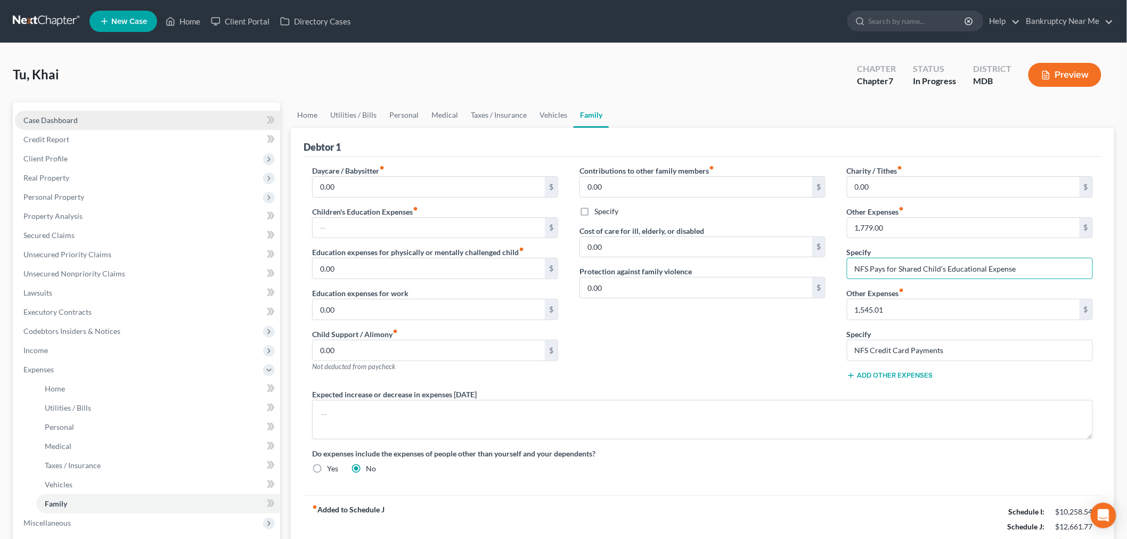
click at [87, 121] on link "Case Dashboard" at bounding box center [147, 120] width 265 height 19
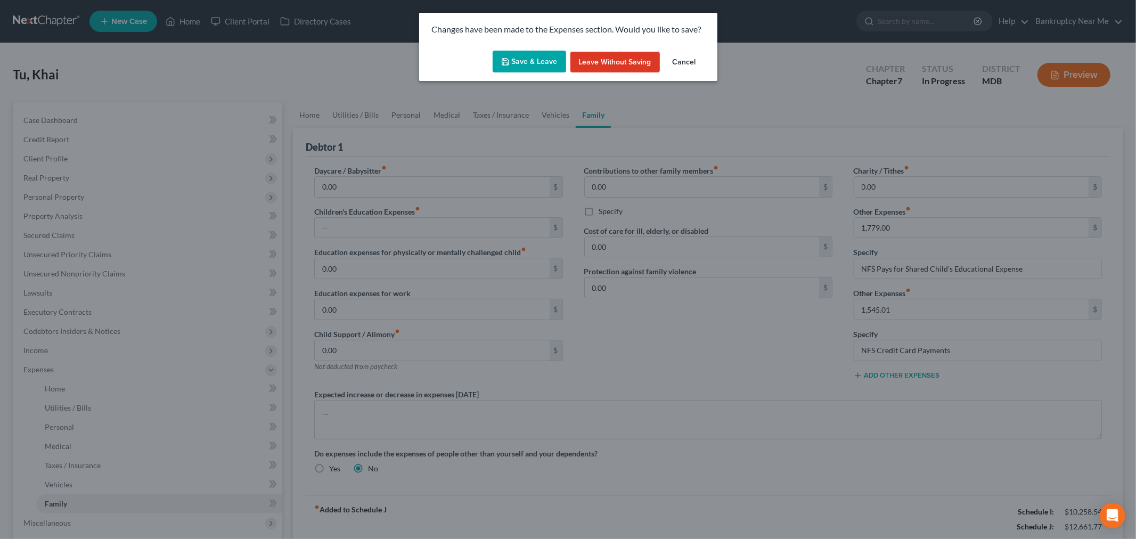
click at [540, 64] on button "Save & Leave" at bounding box center [528, 62] width 73 height 22
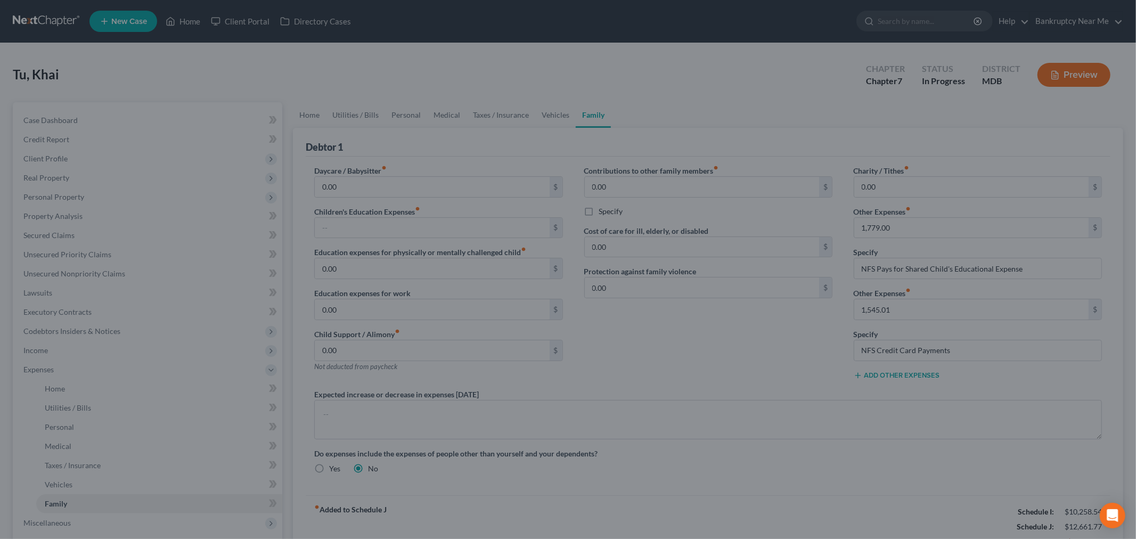
select select "4"
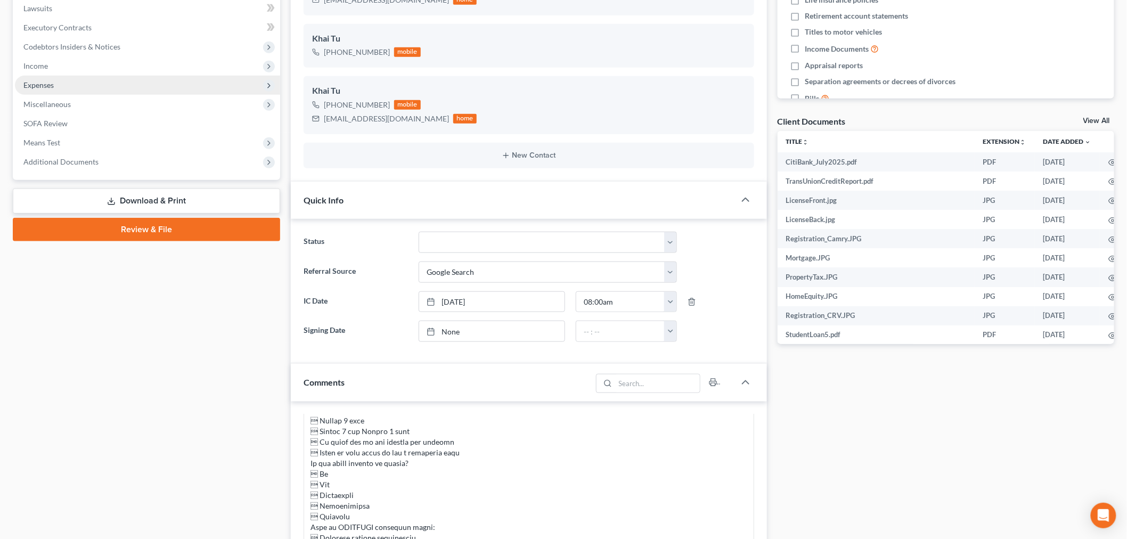
scroll to position [109, 0]
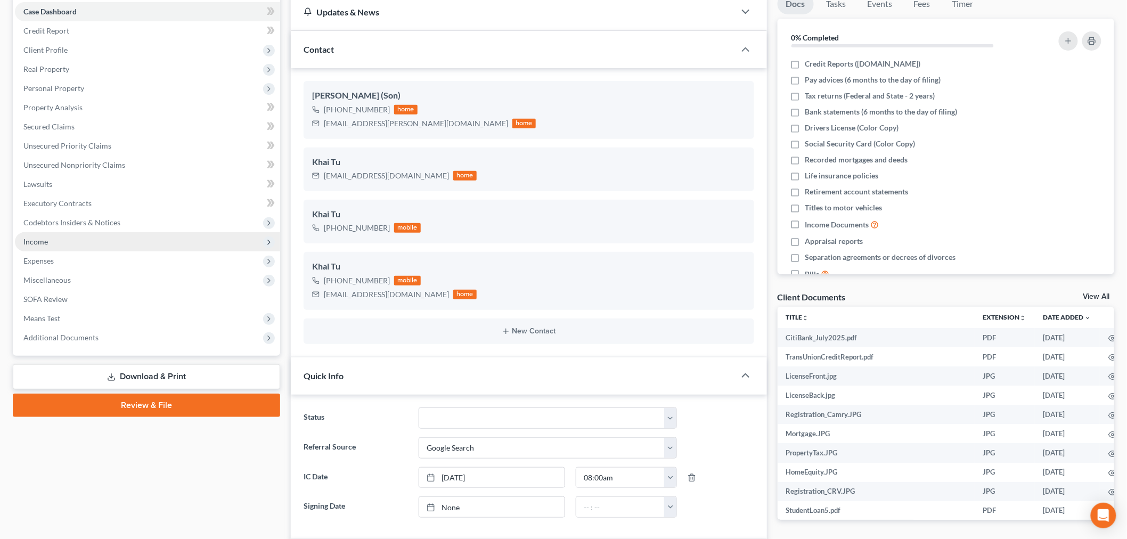
drag, startPoint x: 84, startPoint y: 241, endPoint x: 116, endPoint y: 240, distance: 31.5
click at [84, 241] on span "Income" at bounding box center [147, 241] width 265 height 19
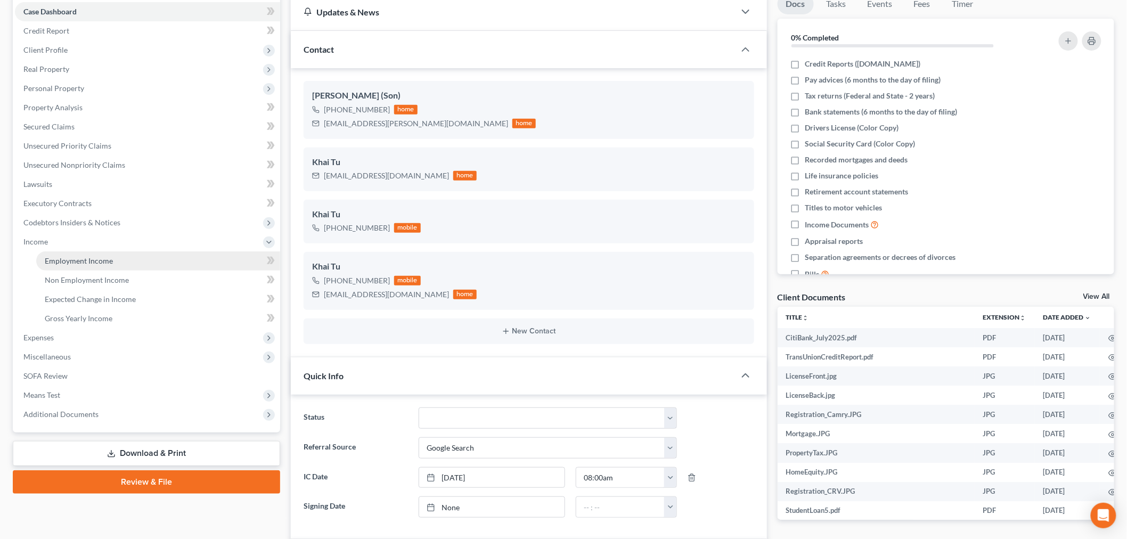
click at [113, 265] on link "Employment Income" at bounding box center [158, 260] width 244 height 19
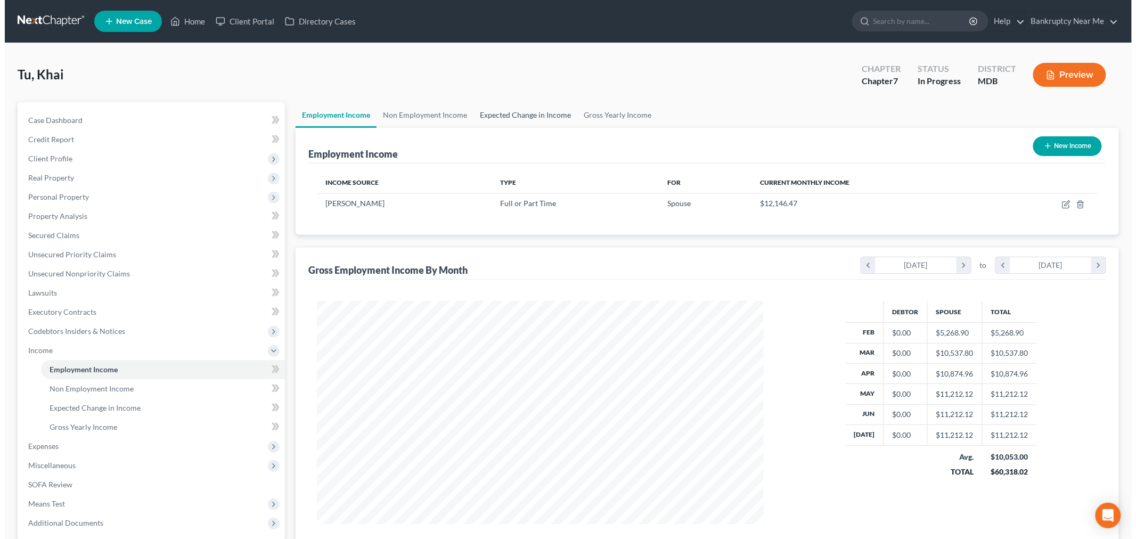
scroll to position [223, 467]
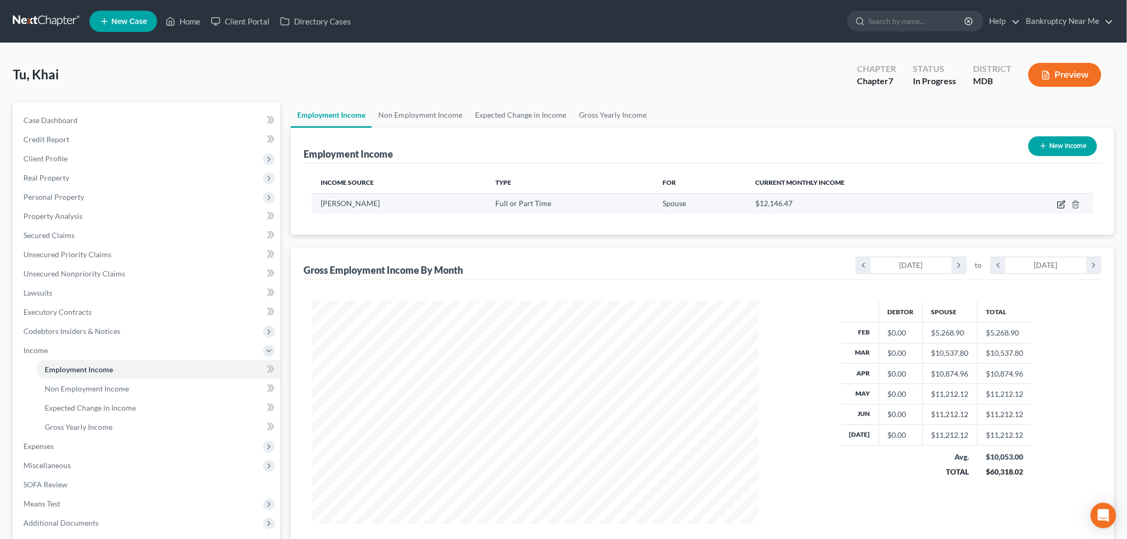
click at [1062, 206] on icon "button" at bounding box center [1061, 204] width 9 height 9
select select "0"
select select "48"
select select "2"
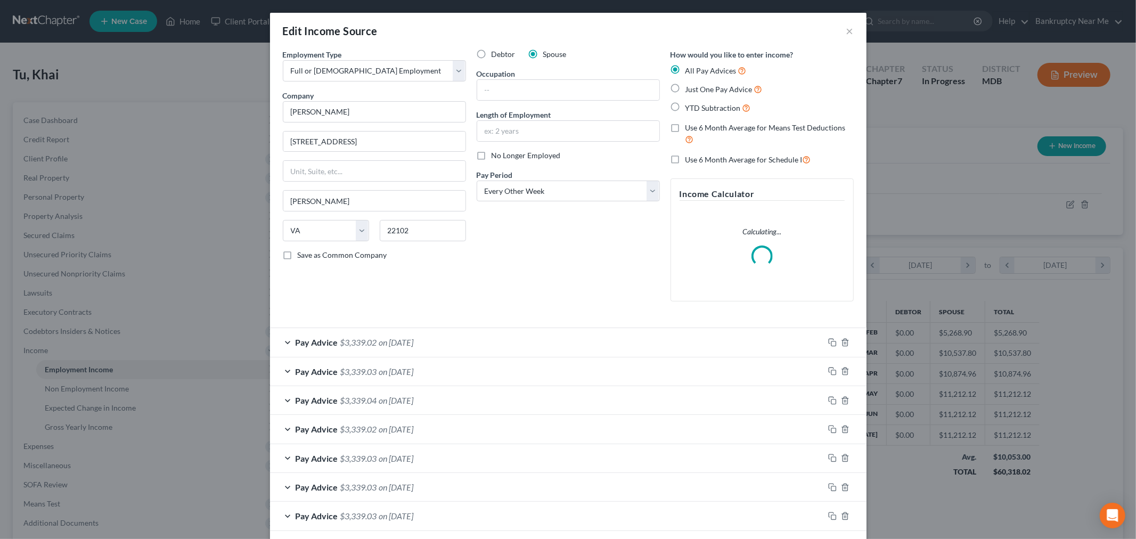
scroll to position [225, 472]
click at [602, 94] on input "text" at bounding box center [568, 90] width 182 height 20
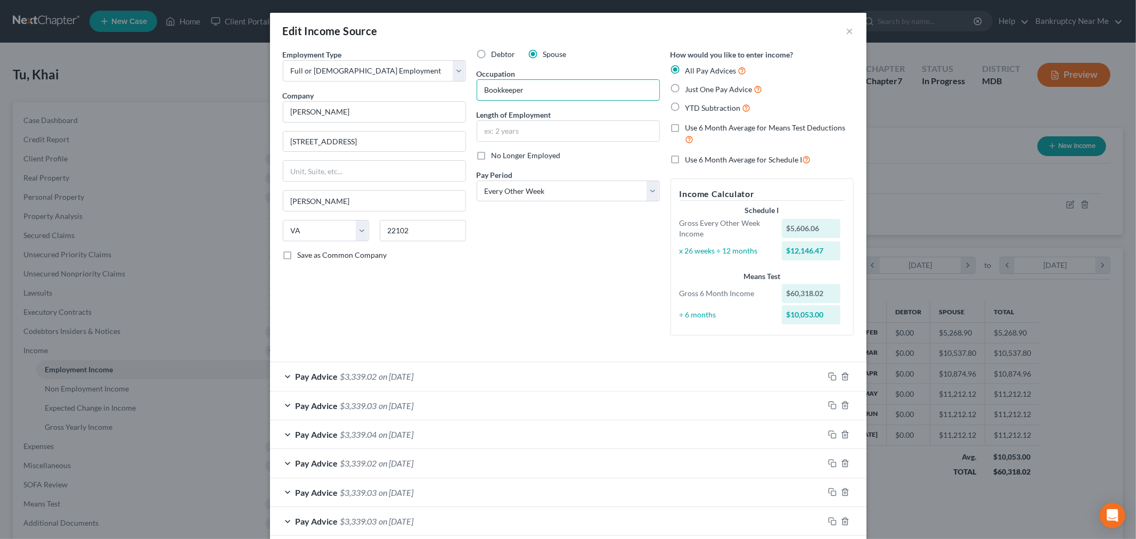
type input "Bookkeeper"
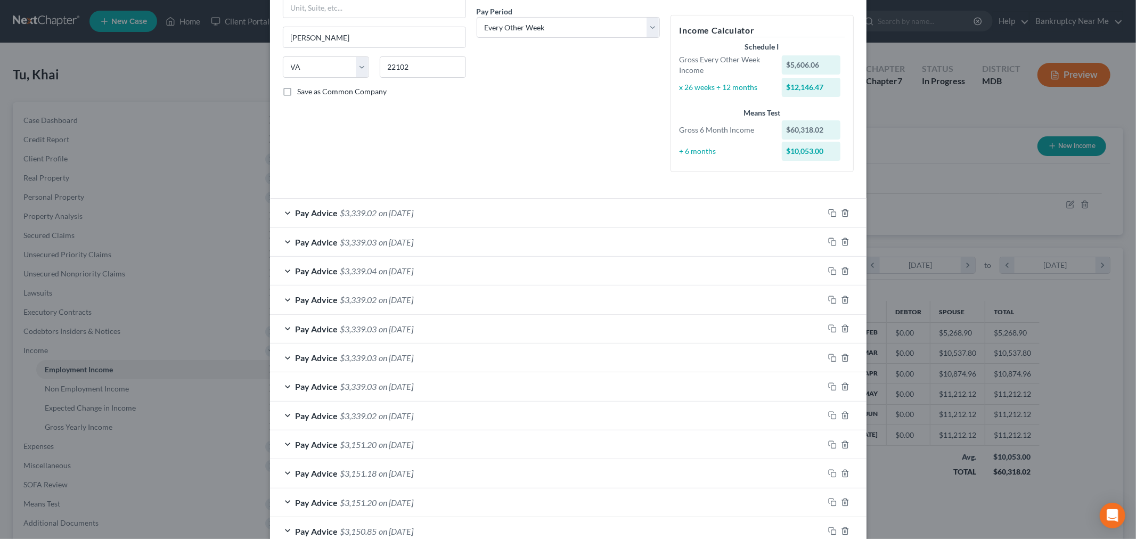
scroll to position [52, 0]
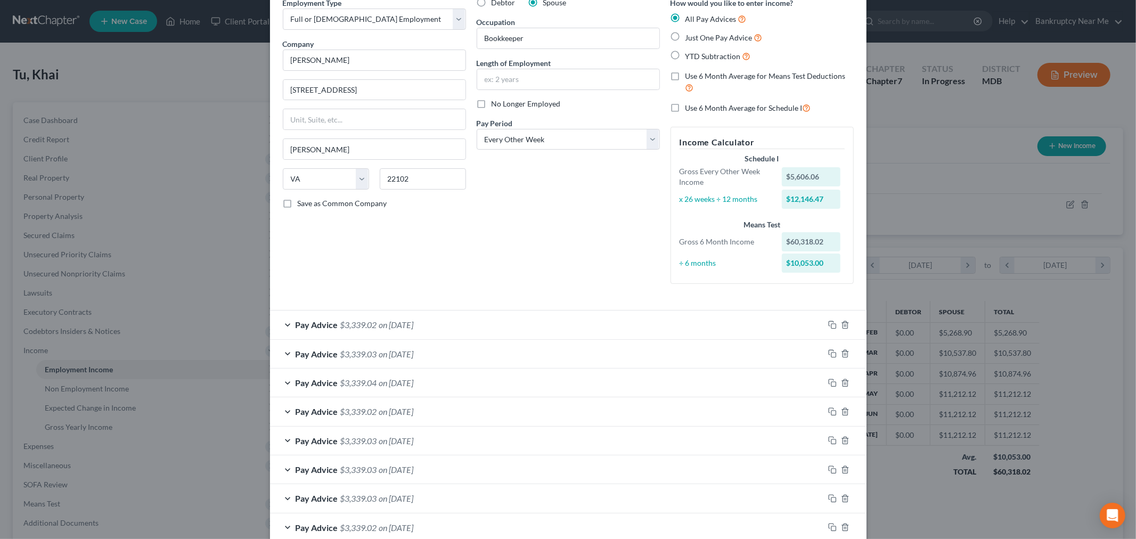
click at [717, 73] on span "Use 6 Month Average for Means Test Deductions" at bounding box center [765, 75] width 160 height 9
click at [696, 73] on input "Use 6 Month Average for Means Test Deductions" at bounding box center [692, 74] width 7 height 7
checkbox input "true"
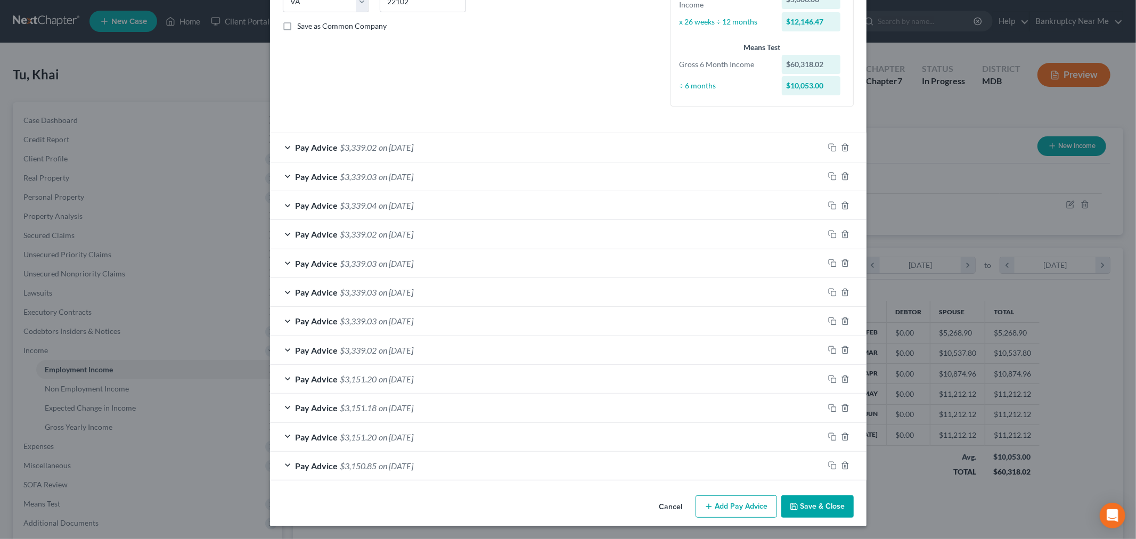
click at [467, 457] on div "Pay Advice $3,150.85 on 02/21/2025" at bounding box center [547, 465] width 554 height 28
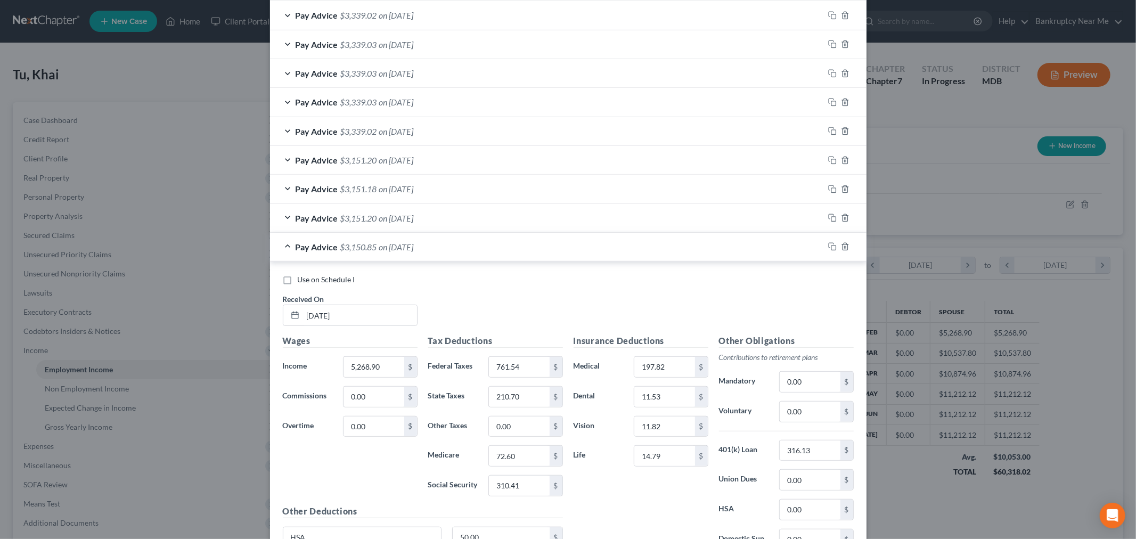
scroll to position [445, 0]
click at [508, 225] on div "Pay Advice $3,151.20 on 03/07/2025" at bounding box center [547, 221] width 554 height 28
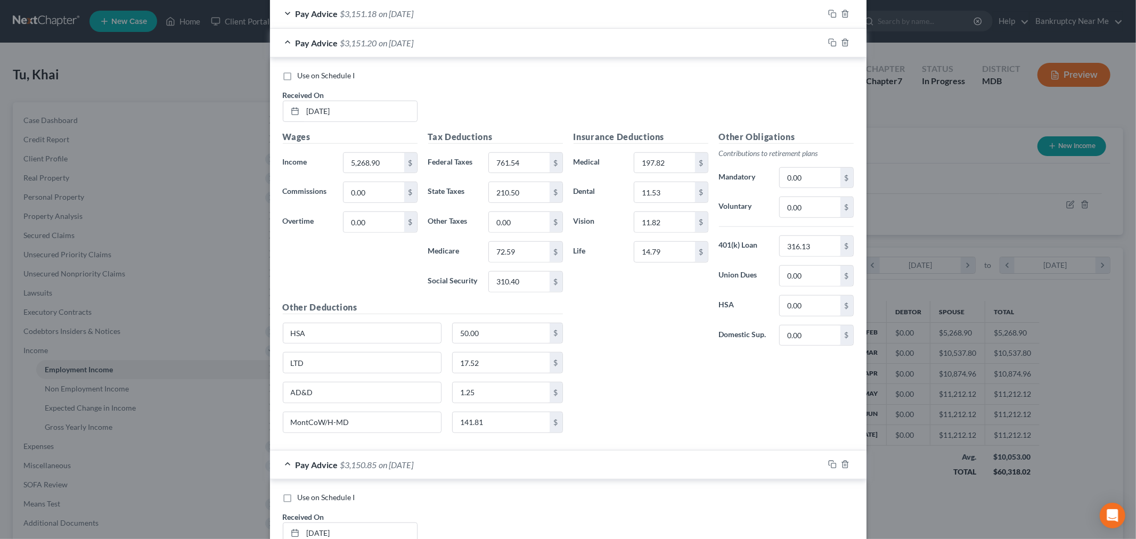
scroll to position [504, 0]
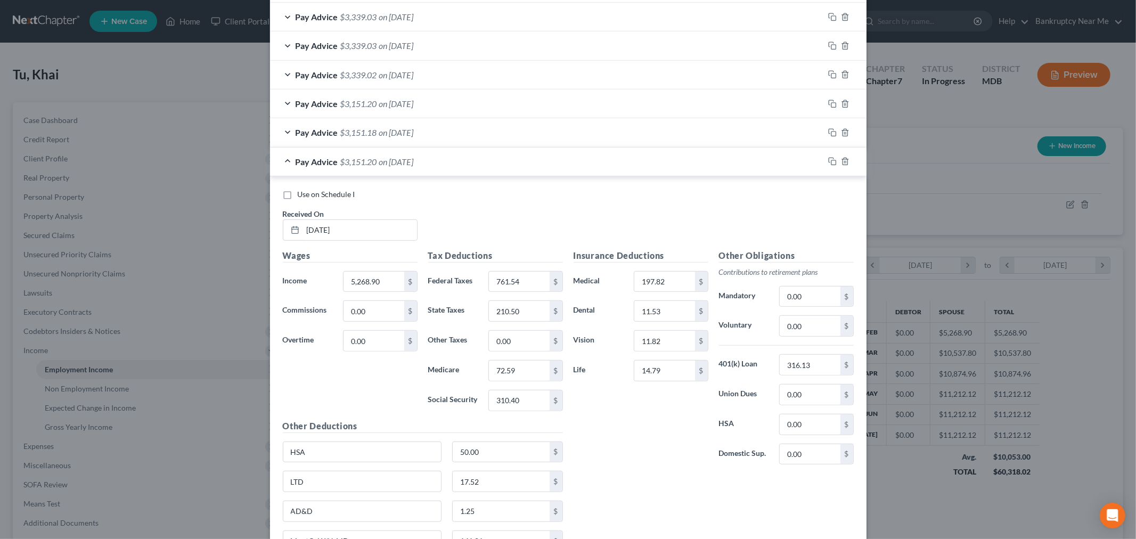
click at [498, 139] on div "Pay Advice $3,151.18 on 03/21/2025" at bounding box center [547, 132] width 554 height 28
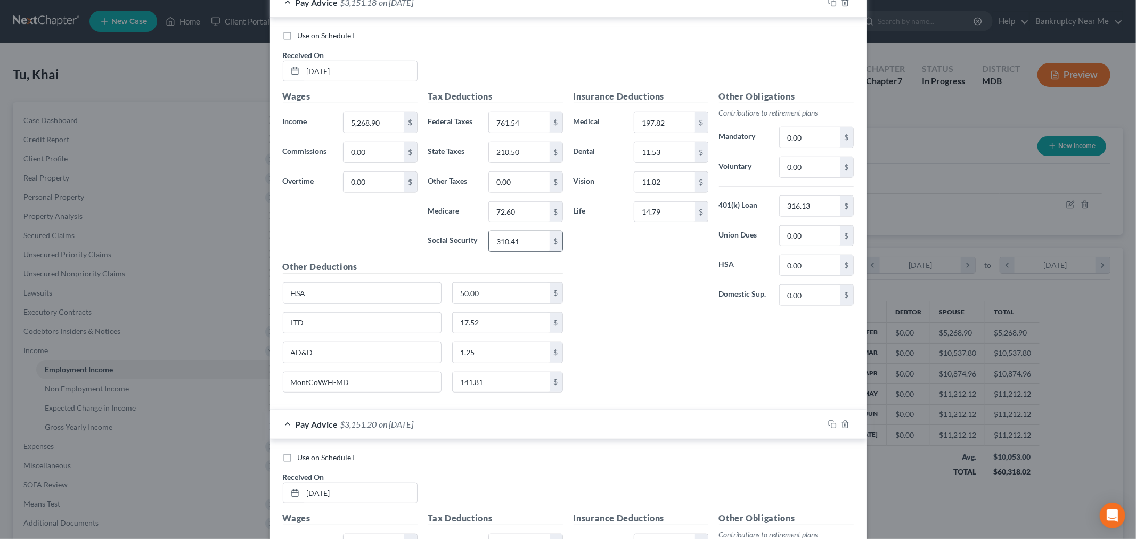
scroll to position [563, 0]
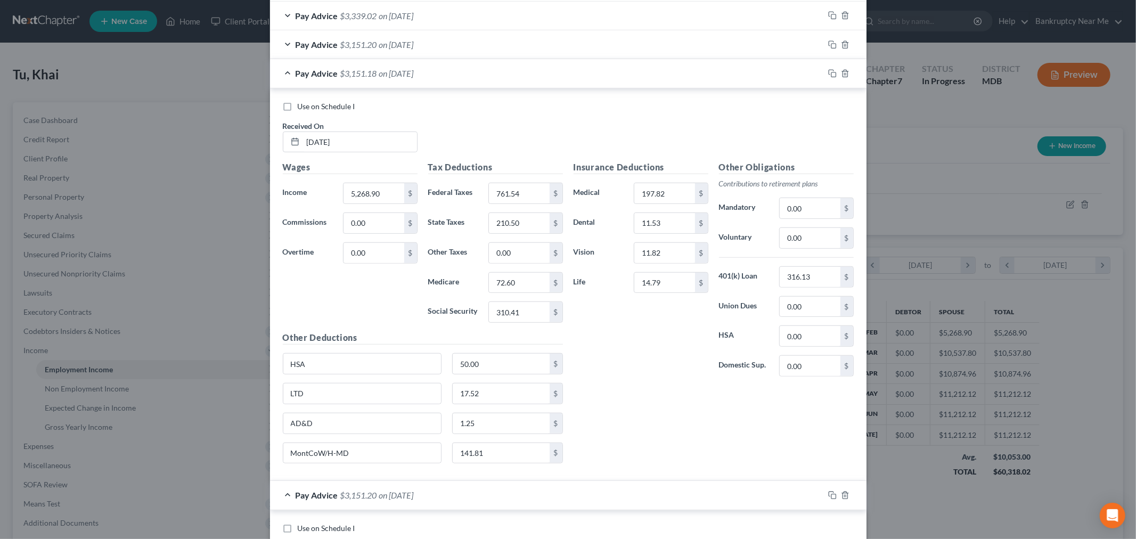
click at [520, 48] on div "Pay Advice $3,151.20 on 04/07/2025" at bounding box center [547, 44] width 554 height 28
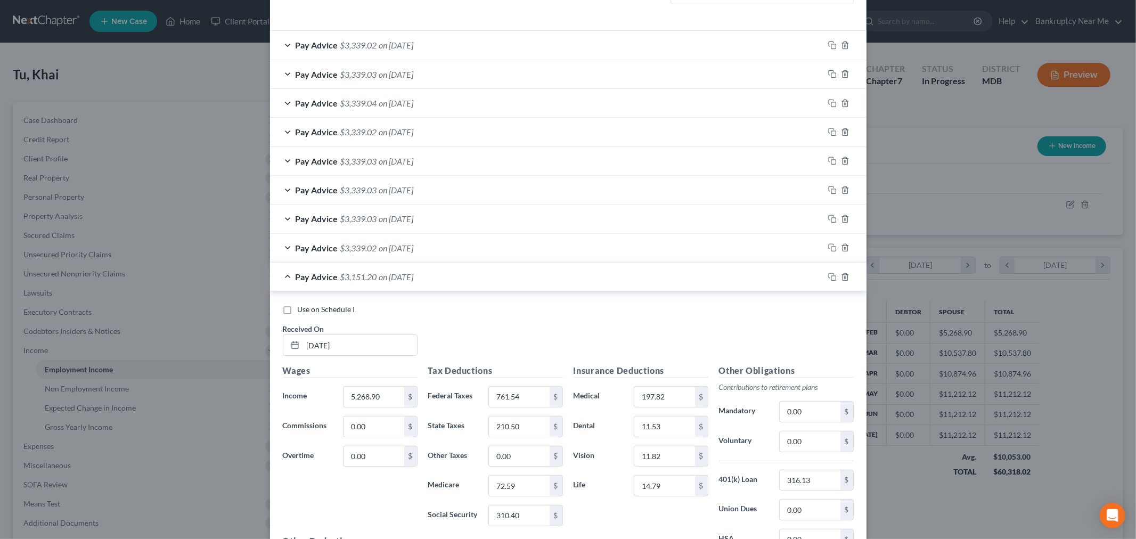
scroll to position [327, 0]
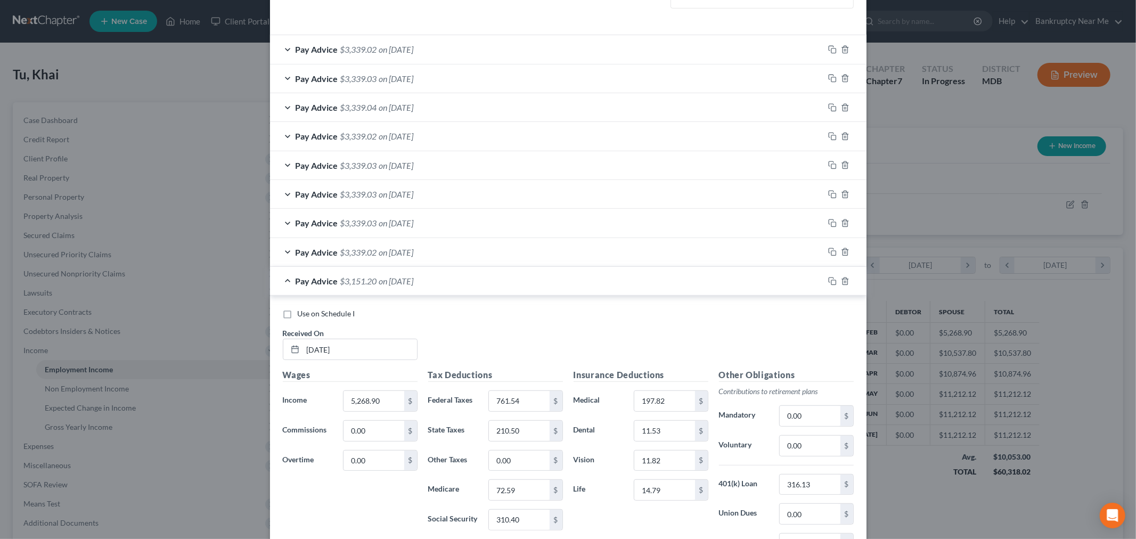
click at [417, 258] on div "Pay Advice $3,339.02 on 04/22/2025" at bounding box center [547, 252] width 554 height 28
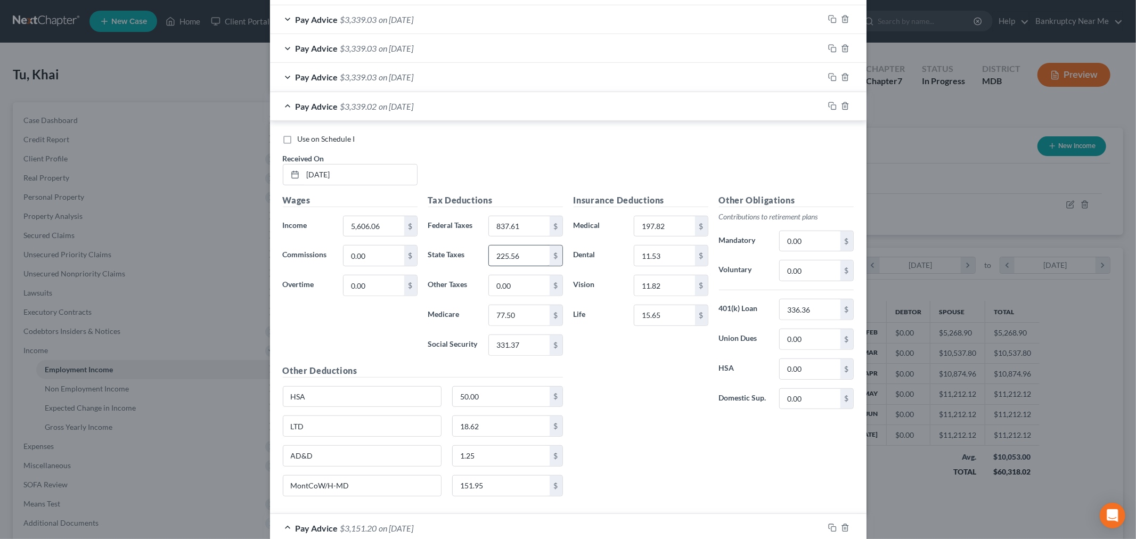
scroll to position [445, 0]
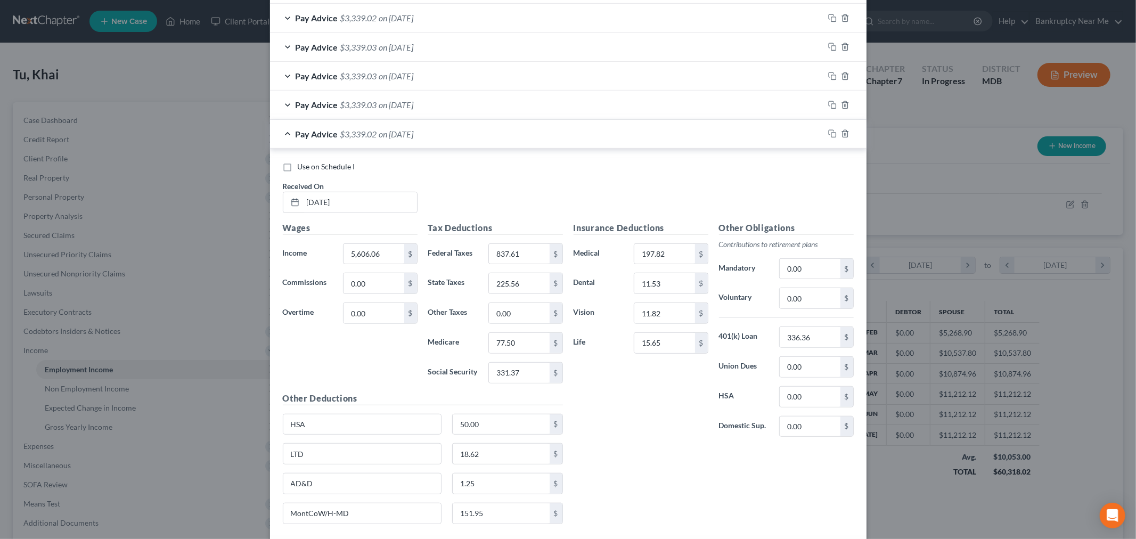
click at [488, 113] on div "Pay Advice $3,339.03 on 05/07/2025" at bounding box center [547, 105] width 554 height 28
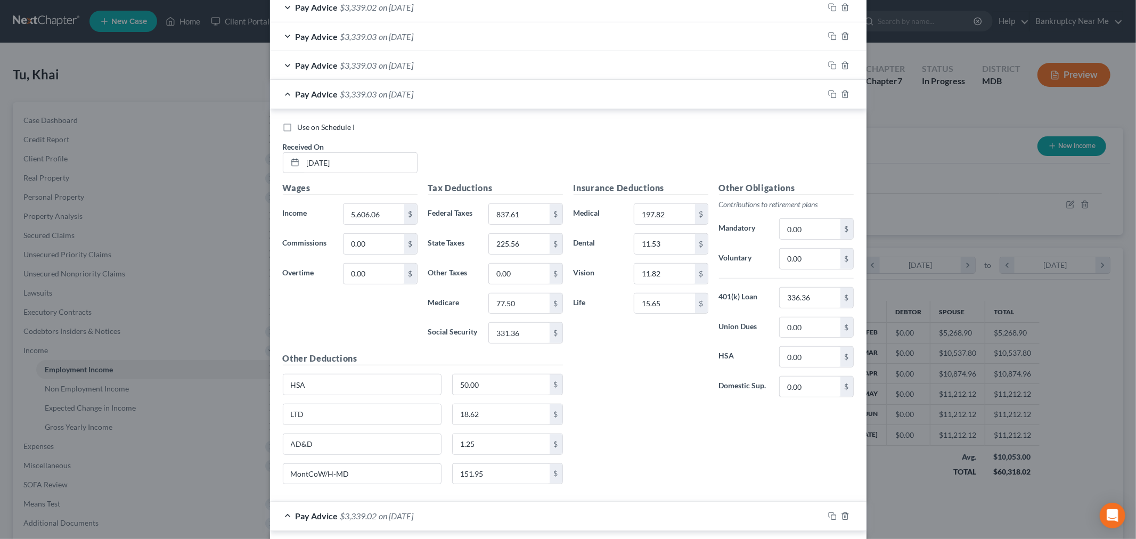
scroll to position [386, 0]
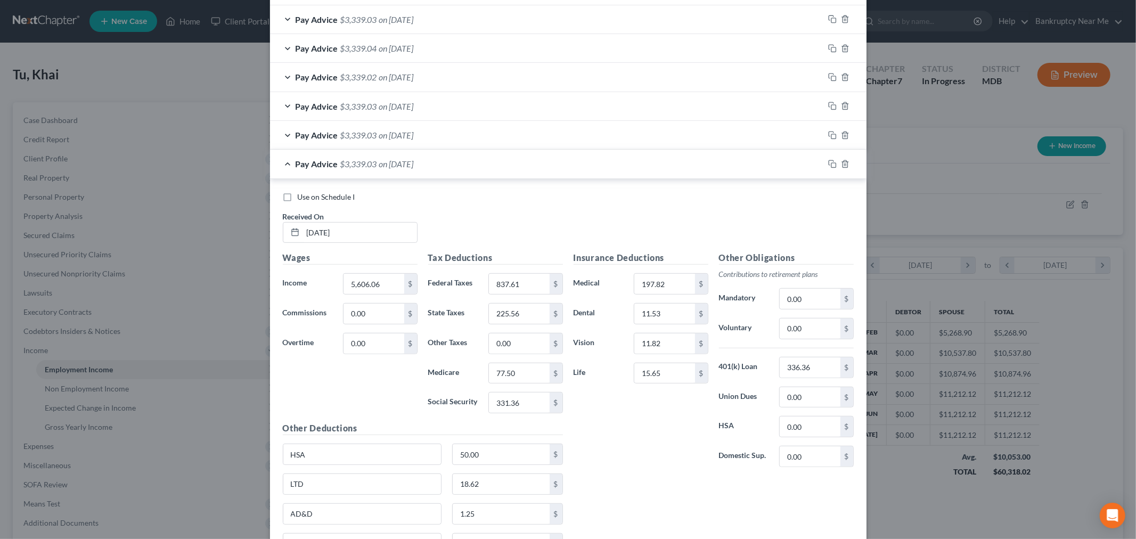
click at [483, 124] on div "Pay Advice $3,339.03 on 05/22/2025" at bounding box center [547, 135] width 554 height 28
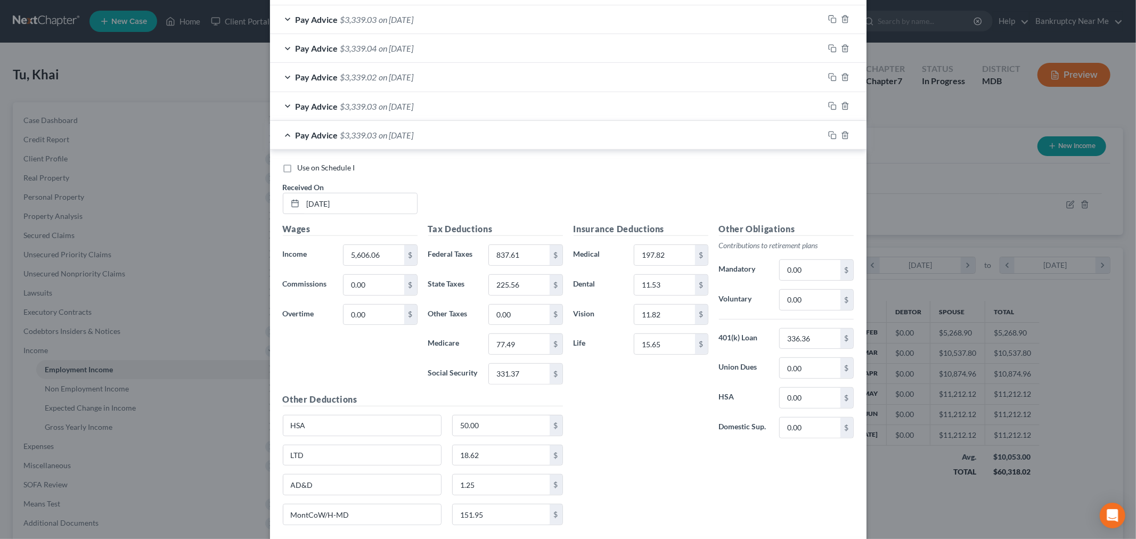
click at [489, 113] on div "Pay Advice $3,339.03 on 06/06/2025" at bounding box center [547, 106] width 554 height 28
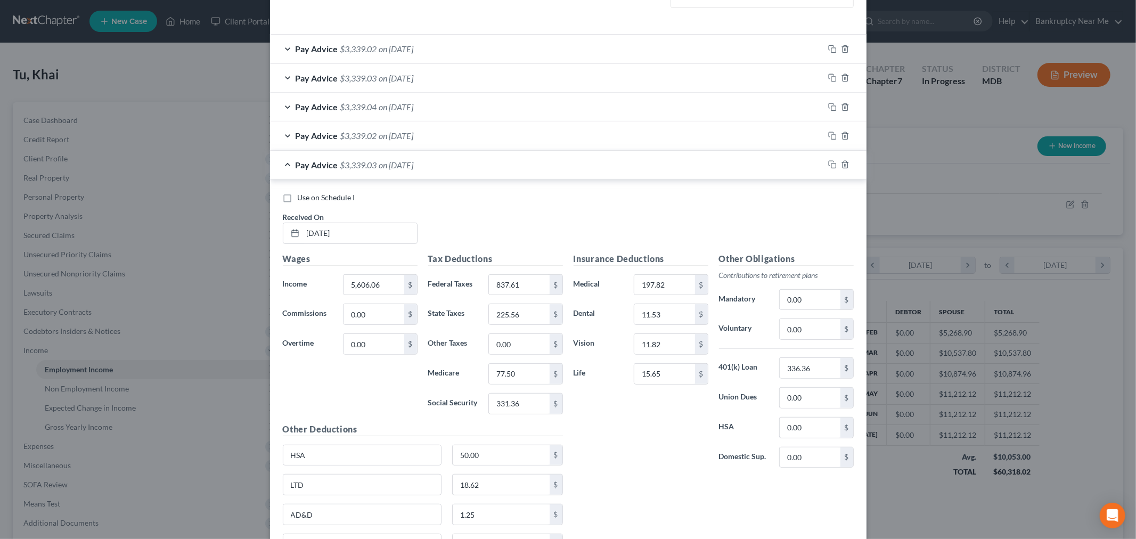
scroll to position [327, 0]
click at [489, 113] on div "Pay Advice $3,339.04 on 07/07/2025" at bounding box center [547, 107] width 554 height 28
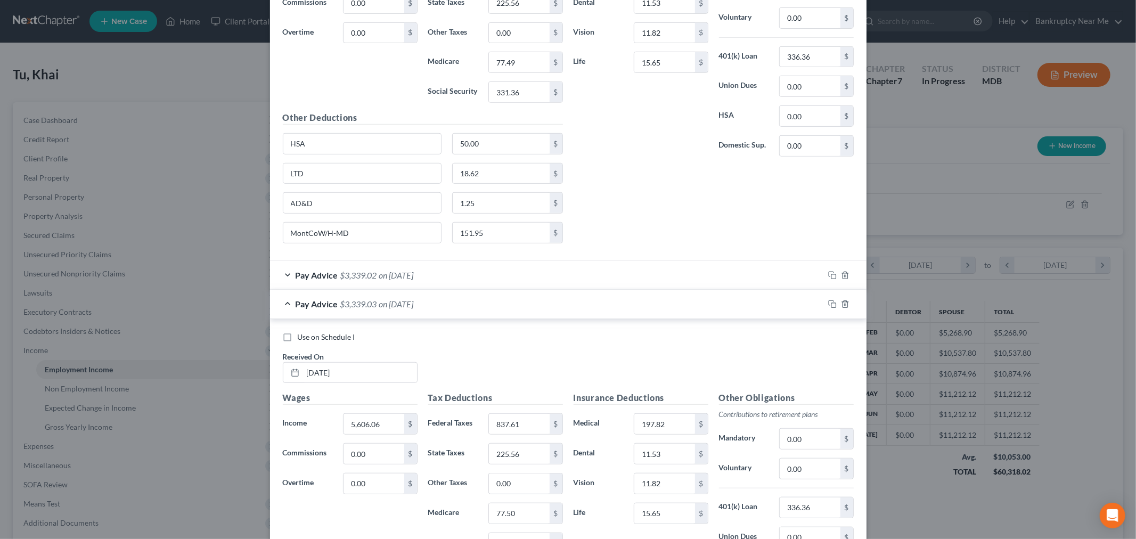
scroll to position [682, 0]
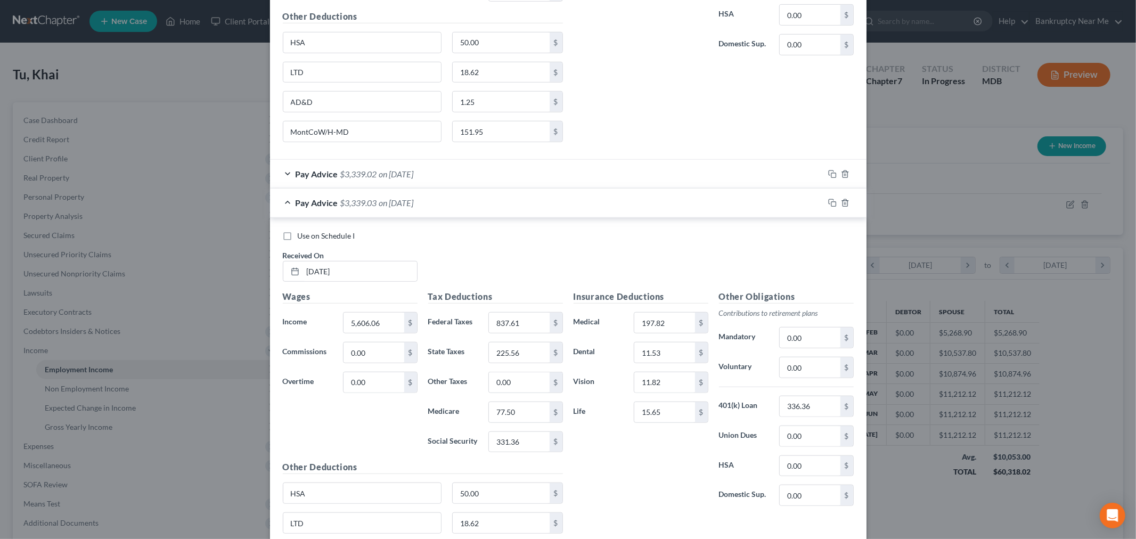
click at [458, 179] on div "Pay Advice $3,339.02 on 06/20/2025" at bounding box center [547, 174] width 554 height 28
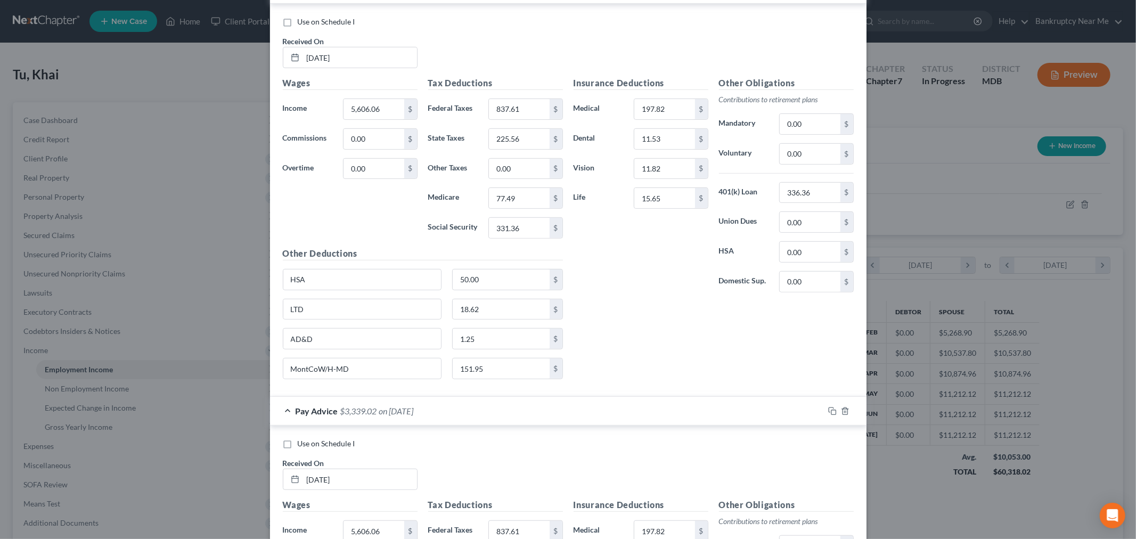
scroll to position [209, 0]
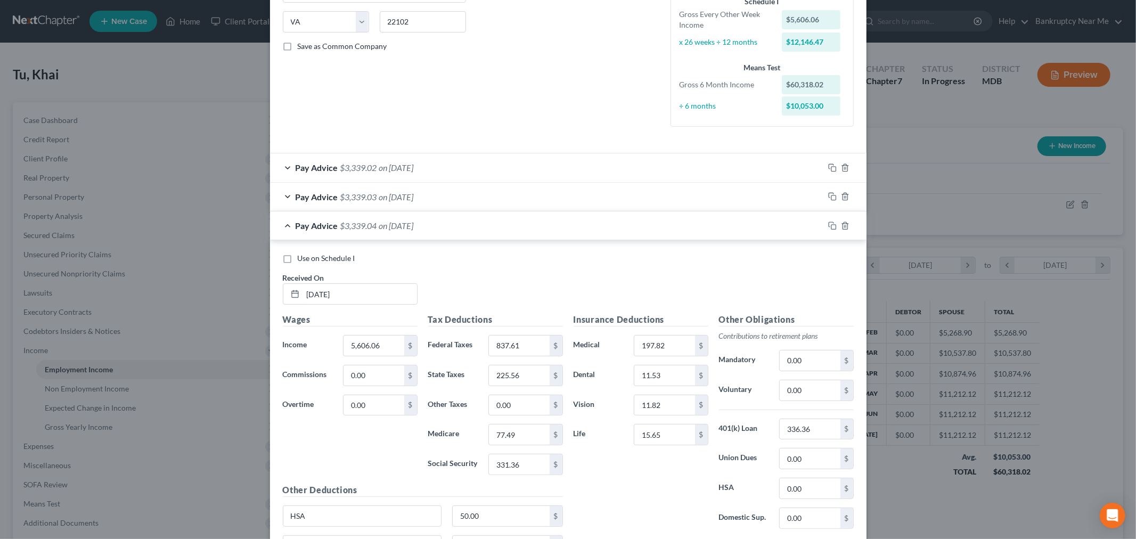
click at [446, 192] on div "Pay Advice $3,339.03 on 07/22/2025" at bounding box center [547, 197] width 554 height 28
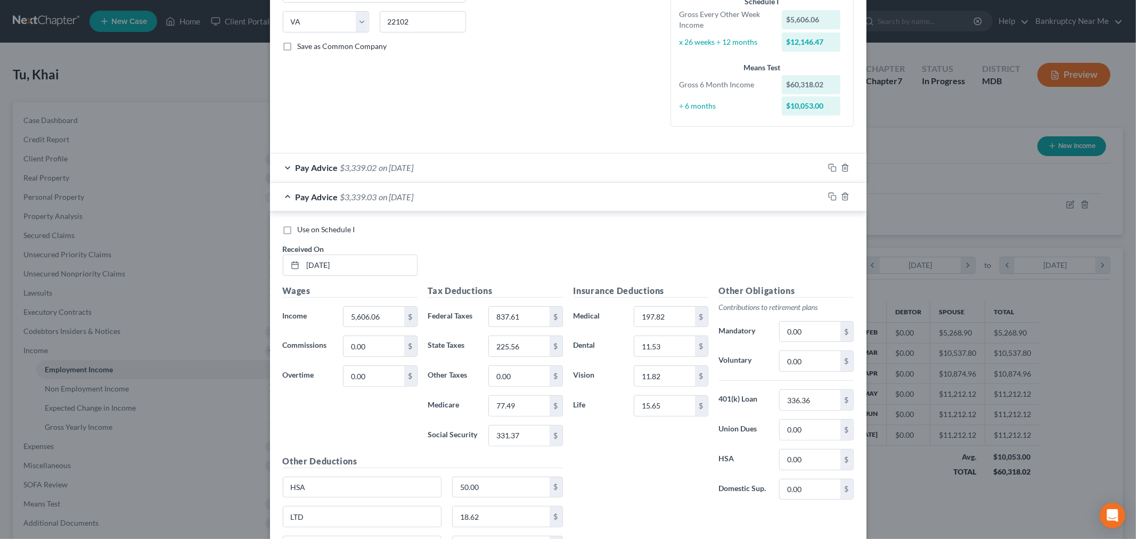
click at [478, 162] on div "Pay Advice $3,339.02 on 08/07/2025" at bounding box center [547, 167] width 554 height 28
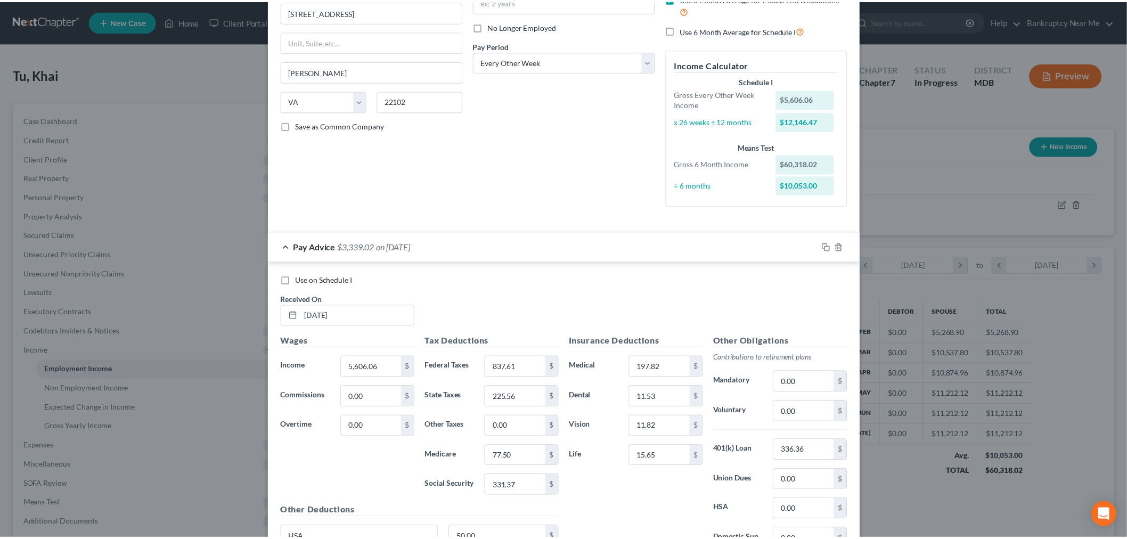
scroll to position [0, 0]
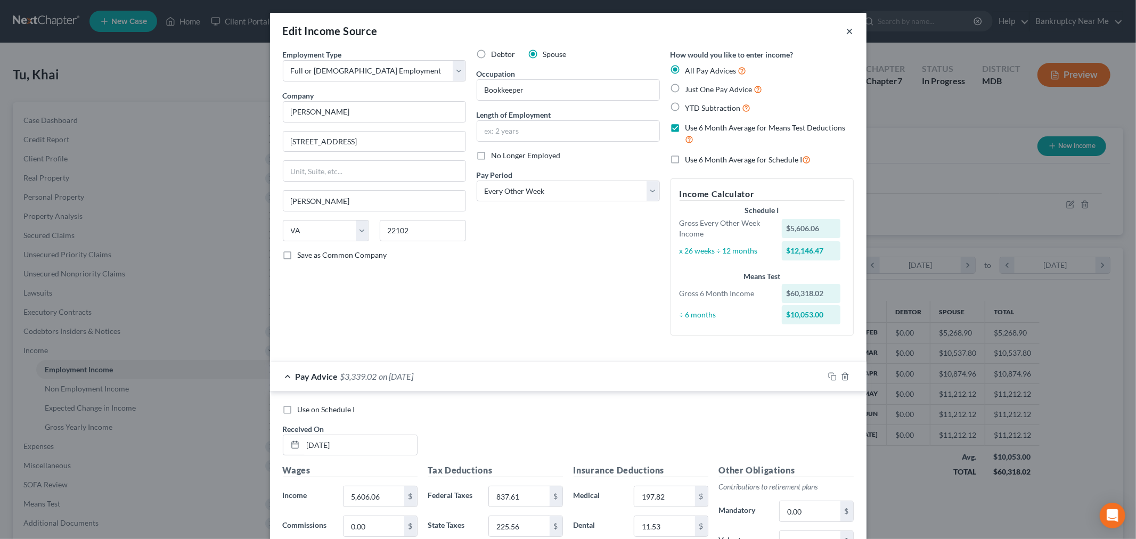
click at [846, 32] on button "×" at bounding box center [849, 30] width 7 height 13
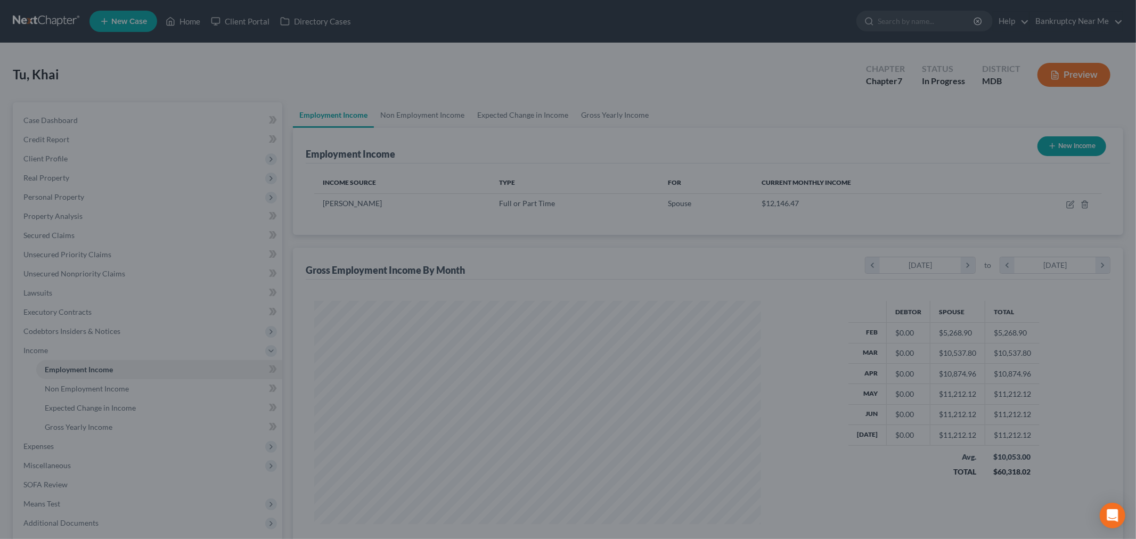
scroll to position [532177, 531932]
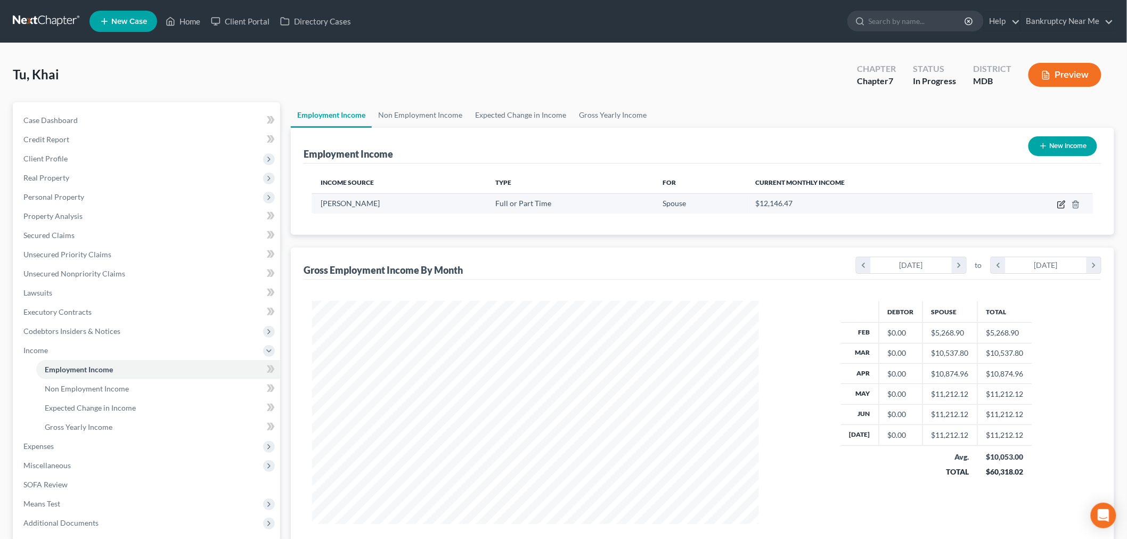
click at [1062, 206] on icon "button" at bounding box center [1061, 204] width 9 height 9
select select "0"
select select "48"
select select "2"
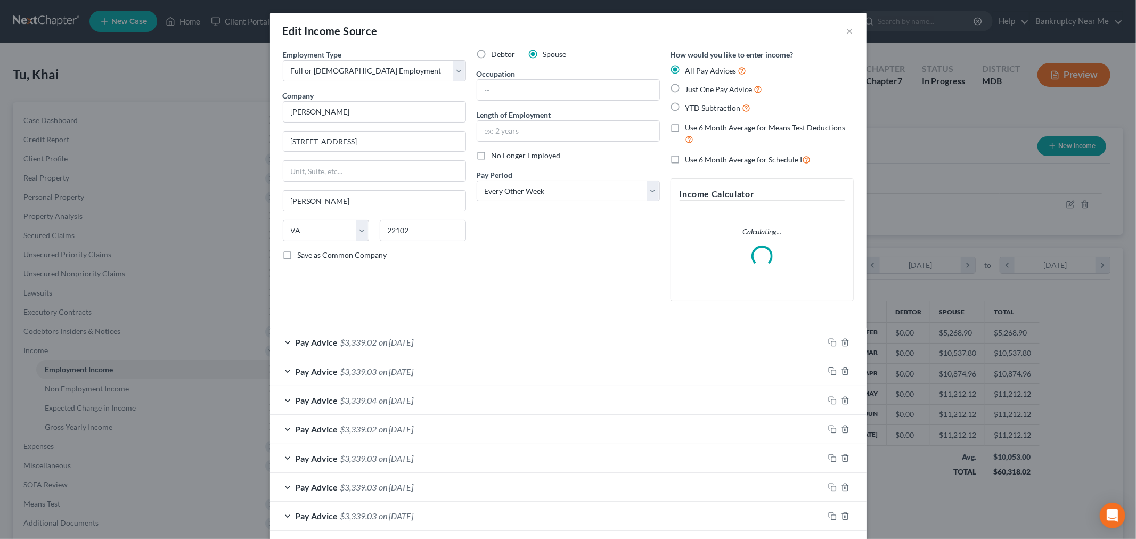
scroll to position [225, 472]
click at [685, 126] on label "Use 6 Month Average for Means Test Deductions" at bounding box center [769, 133] width 168 height 23
click at [689, 126] on input "Use 6 Month Average for Means Test Deductions" at bounding box center [692, 125] width 7 height 7
checkbox input "true"
click at [577, 82] on input "text" at bounding box center [568, 90] width 182 height 20
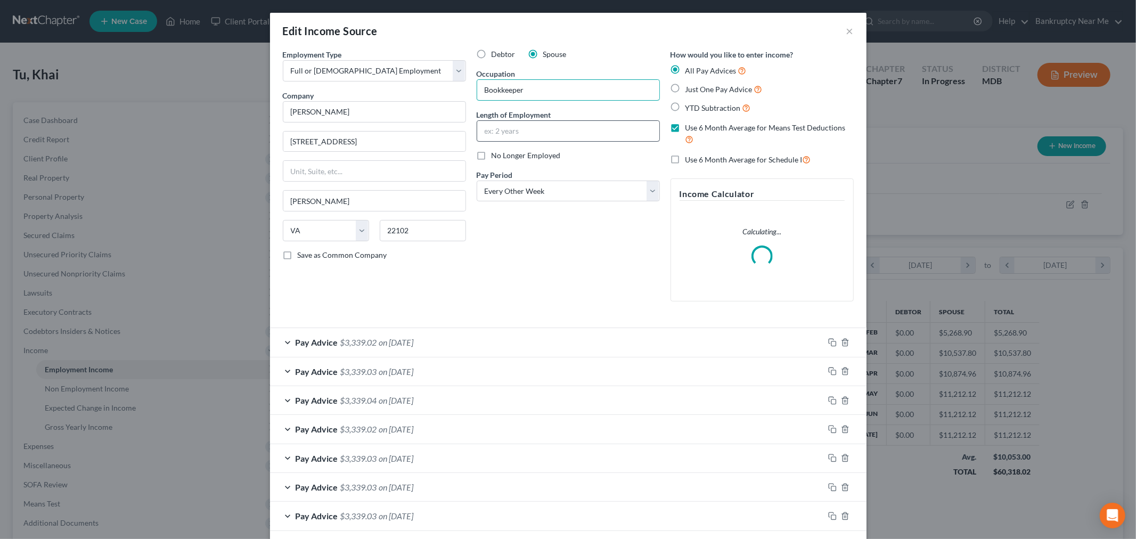
type input "Bookkeeper"
click at [579, 125] on input "text" at bounding box center [568, 131] width 182 height 20
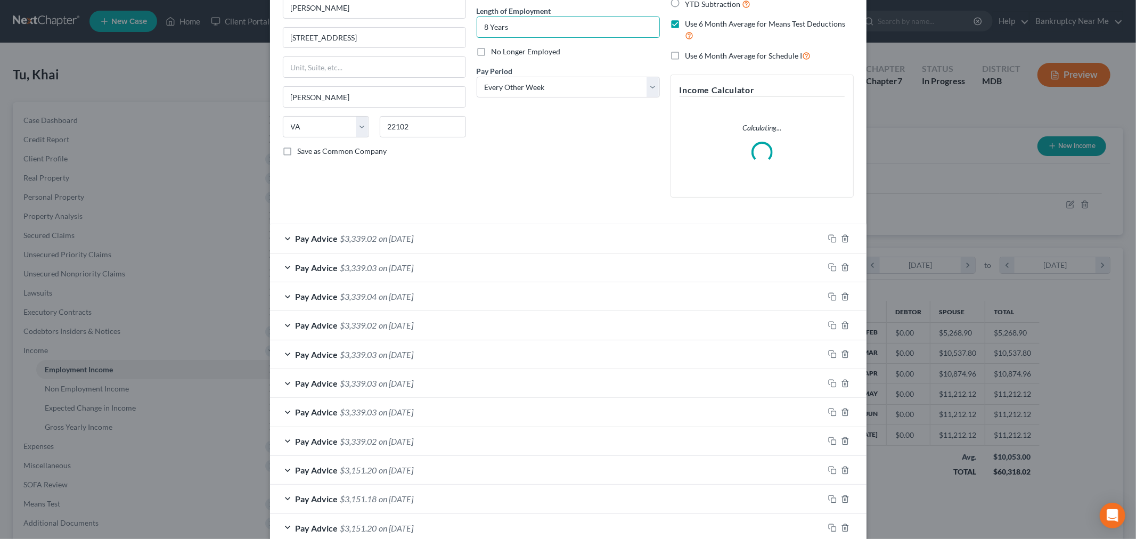
scroll to position [195, 0]
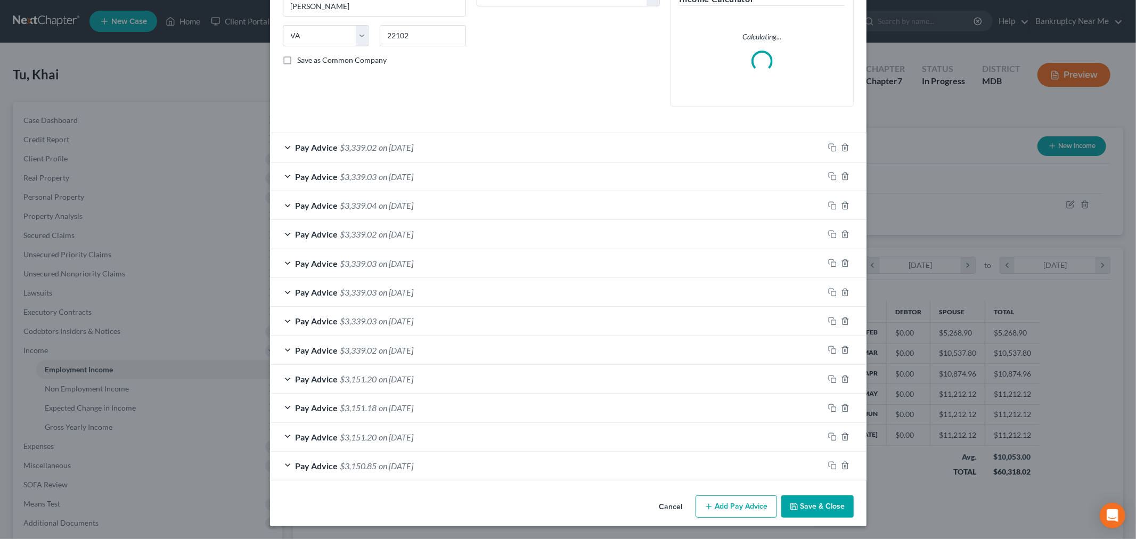
type input "8 Years"
drag, startPoint x: 799, startPoint y: 512, endPoint x: 799, endPoint y: 504, distance: 8.5
click at [799, 512] on button "Save & Close" at bounding box center [817, 506] width 72 height 22
click at [810, 503] on button "Save & Close" at bounding box center [817, 506] width 72 height 22
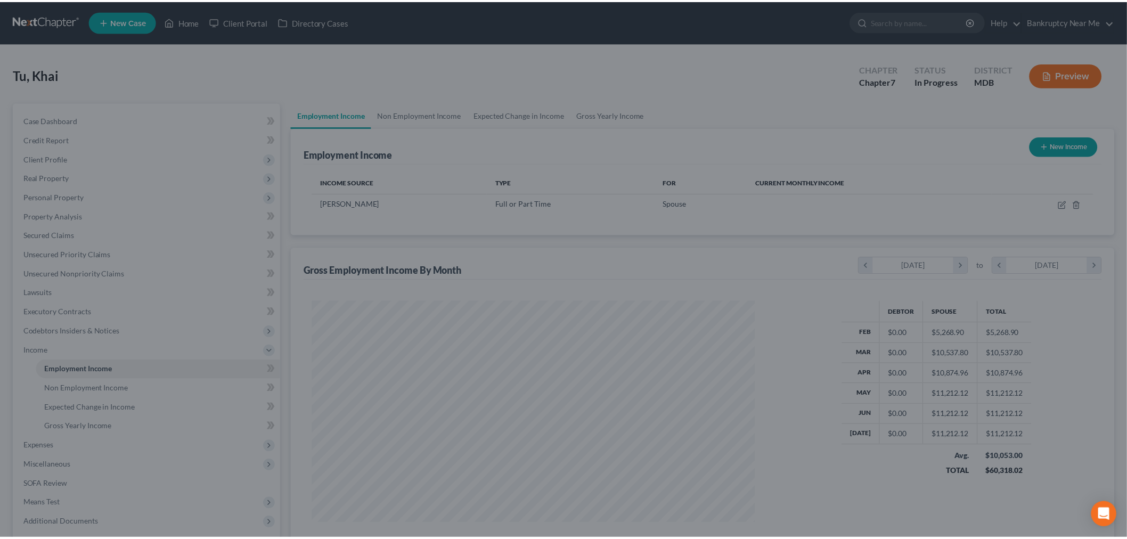
scroll to position [532177, 531932]
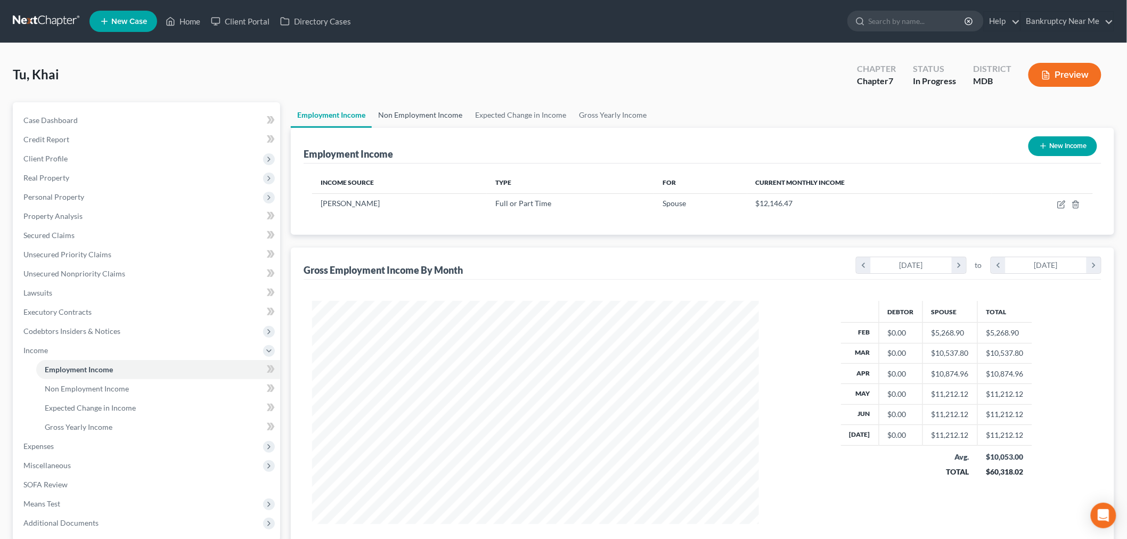
click at [405, 113] on link "Non Employment Income" at bounding box center [420, 115] width 97 height 26
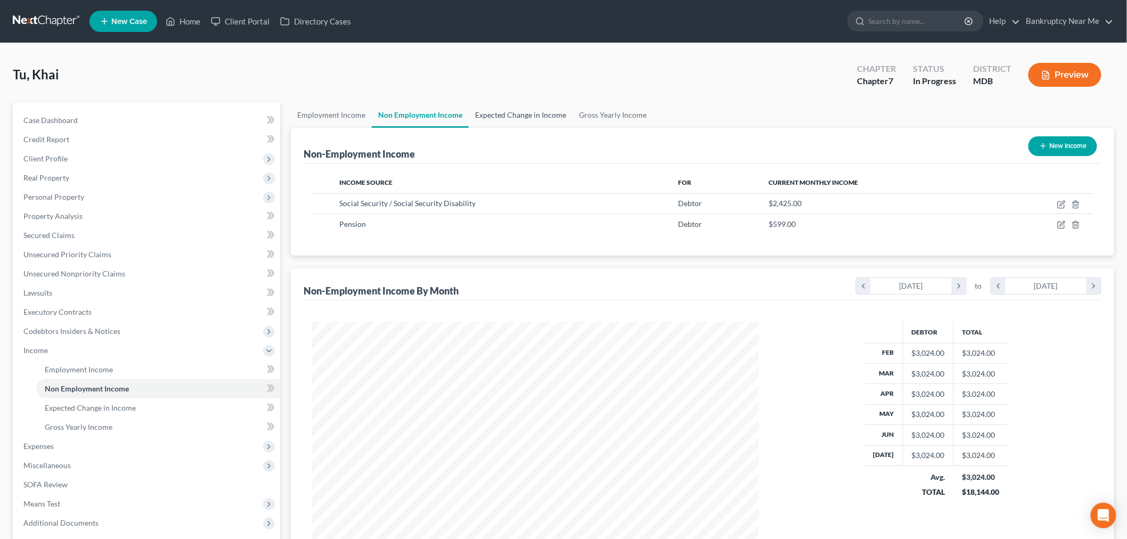
scroll to position [223, 467]
click at [541, 108] on link "Expected Change in Income" at bounding box center [521, 115] width 104 height 26
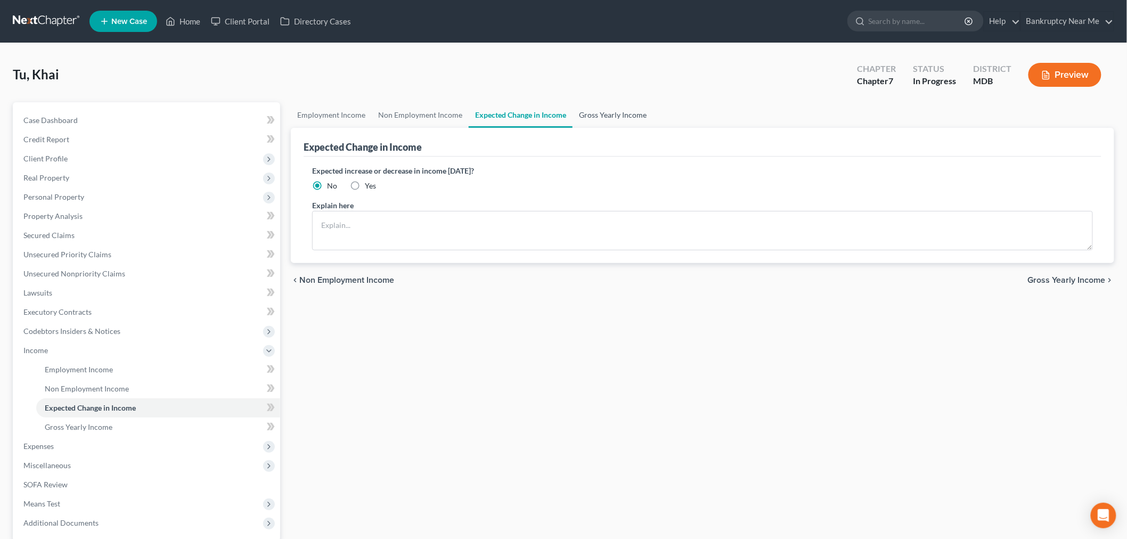
click at [605, 115] on link "Gross Yearly Income" at bounding box center [612, 115] width 80 height 26
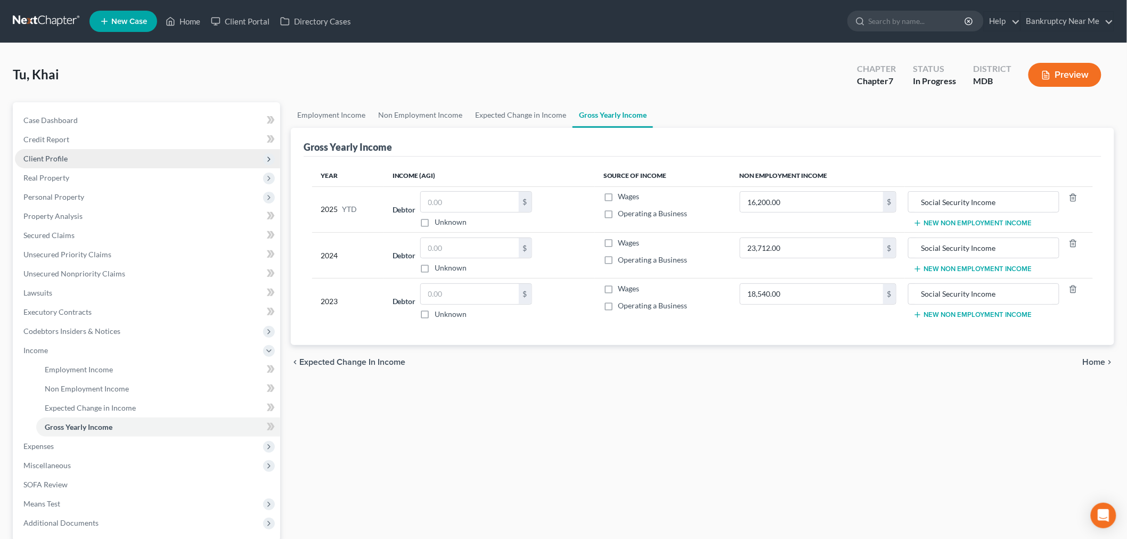
click at [72, 162] on span "Client Profile" at bounding box center [147, 158] width 265 height 19
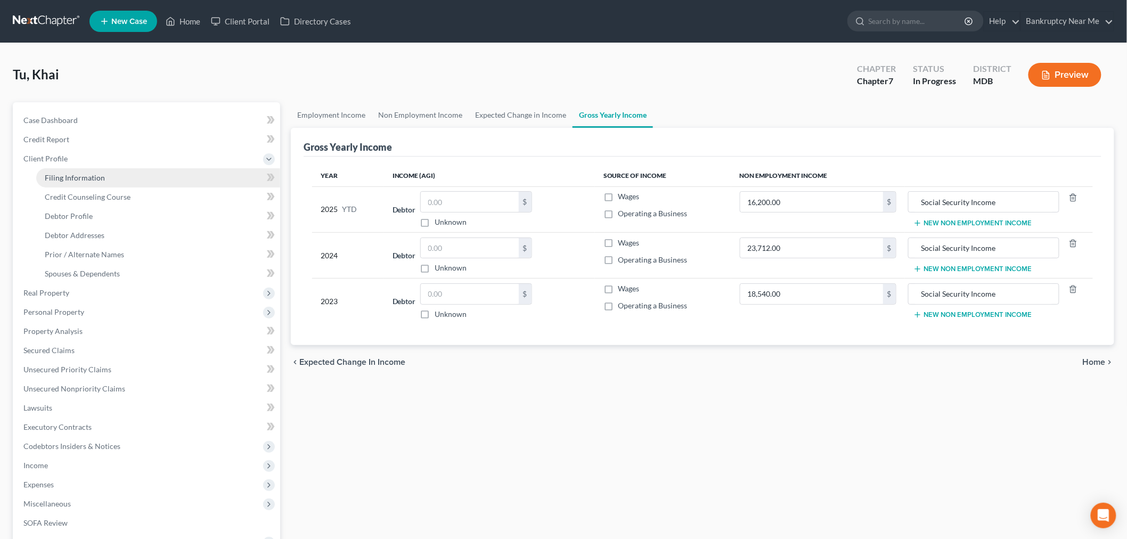
click at [76, 171] on link "Filing Information" at bounding box center [158, 177] width 244 height 19
select select "1"
select select "0"
select select "38"
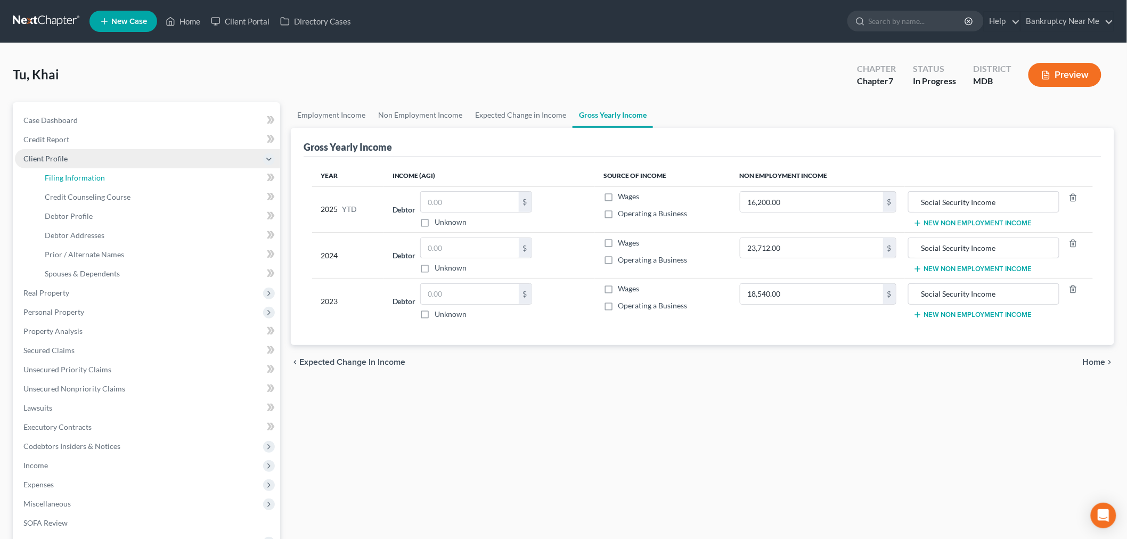
select select "0"
select select "21"
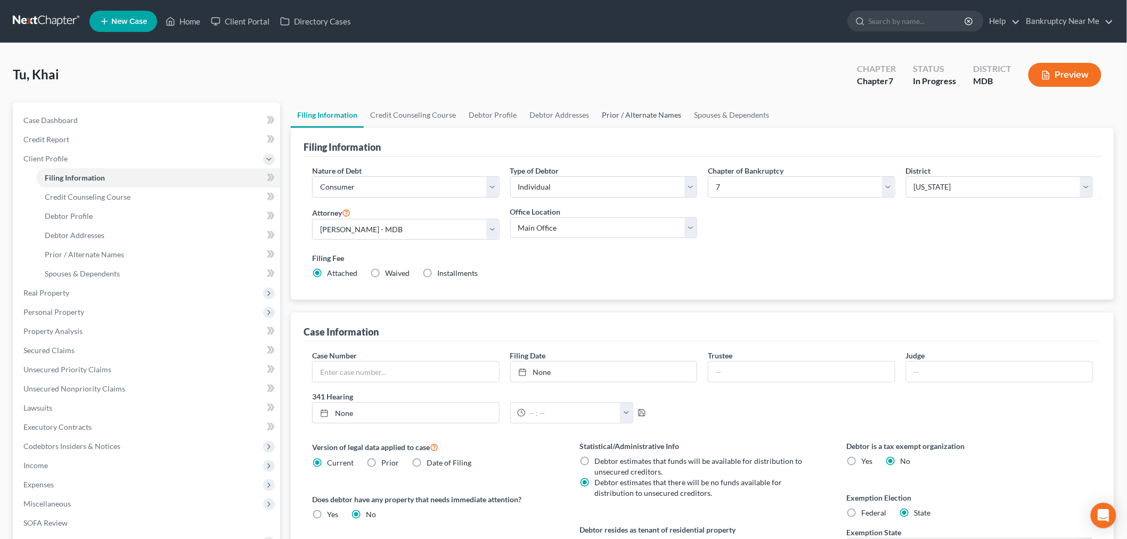
click at [634, 110] on link "Prior / Alternate Names" at bounding box center [641, 115] width 92 height 26
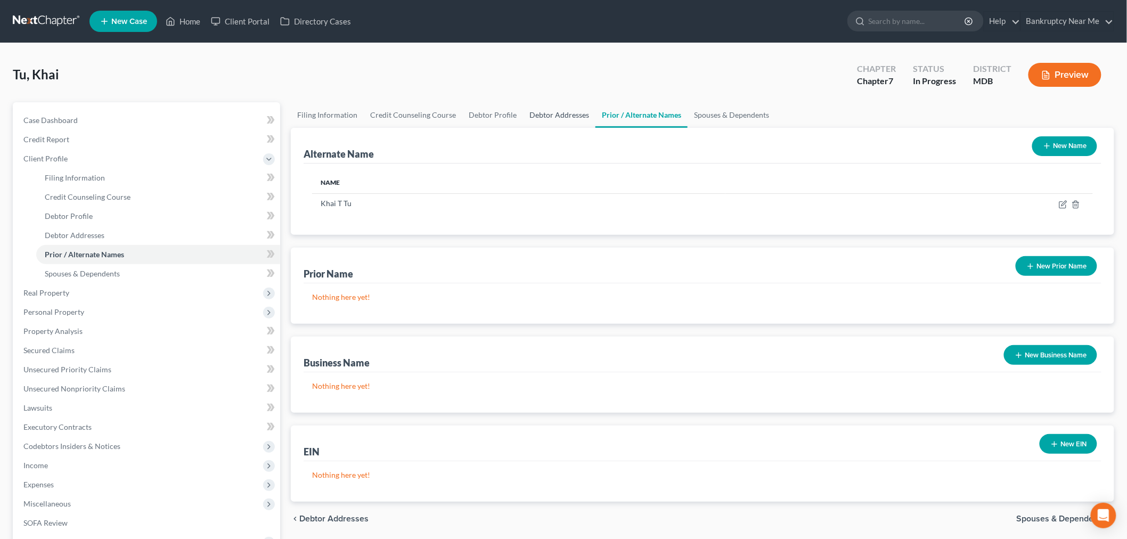
click at [531, 110] on link "Debtor Addresses" at bounding box center [559, 115] width 72 height 26
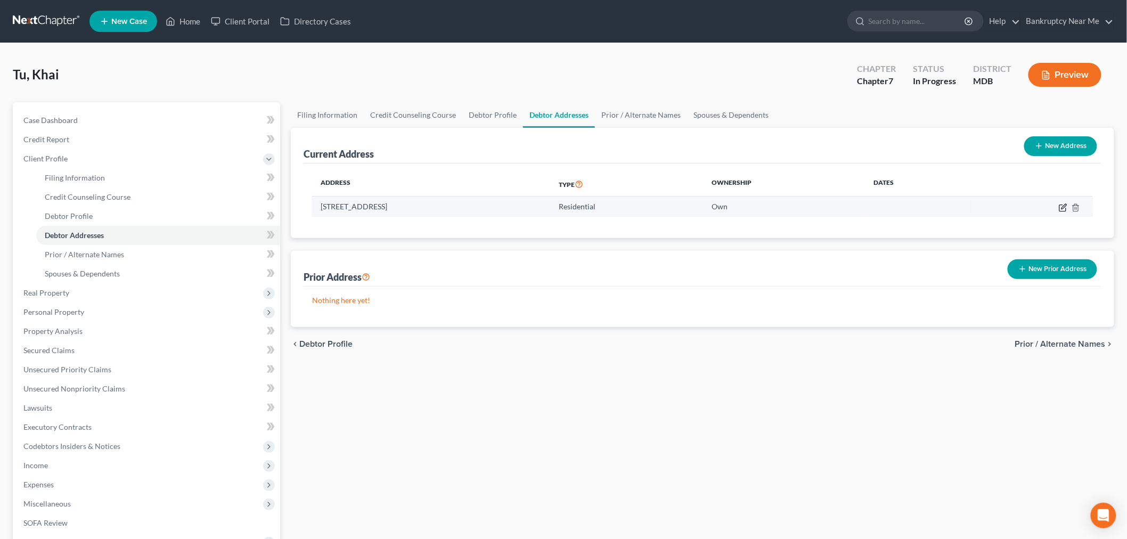
click at [1059, 206] on icon "button" at bounding box center [1062, 207] width 6 height 6
select select "21"
select select "0"
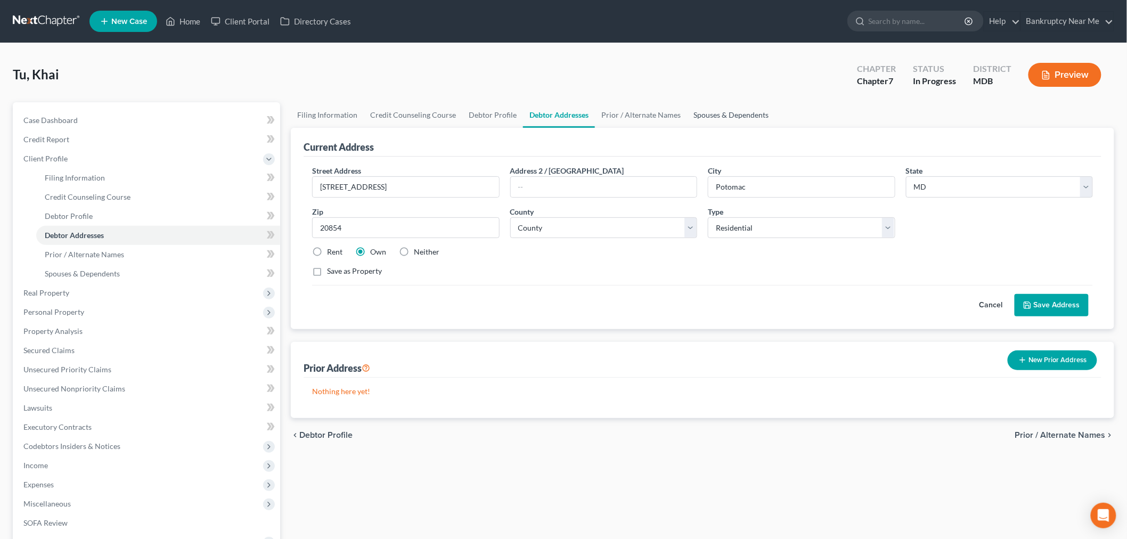
click at [727, 111] on link "Spouses & Dependents" at bounding box center [731, 115] width 88 height 26
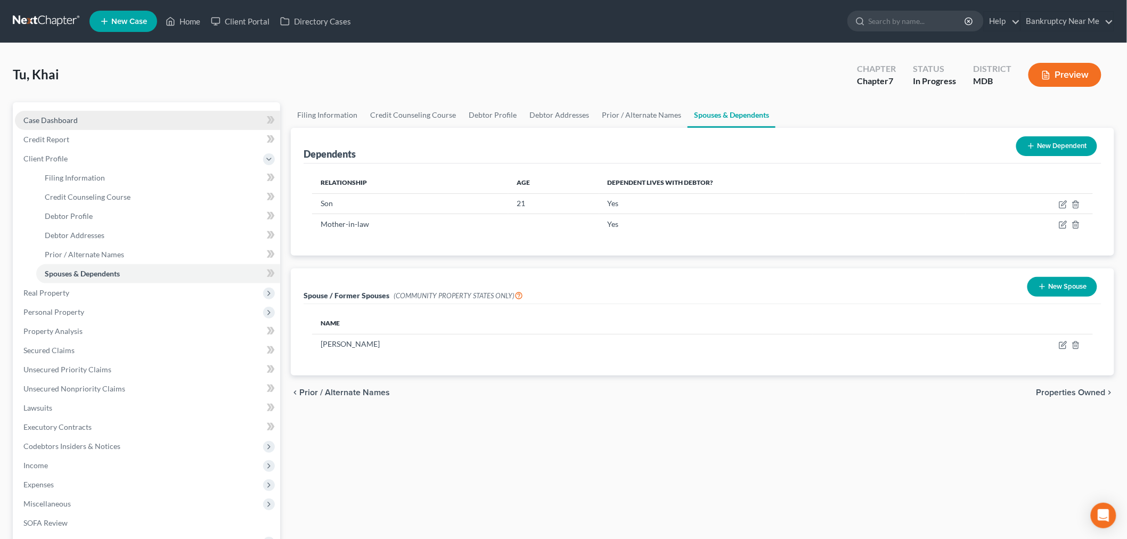
click at [102, 112] on link "Case Dashboard" at bounding box center [147, 120] width 265 height 19
select select "4"
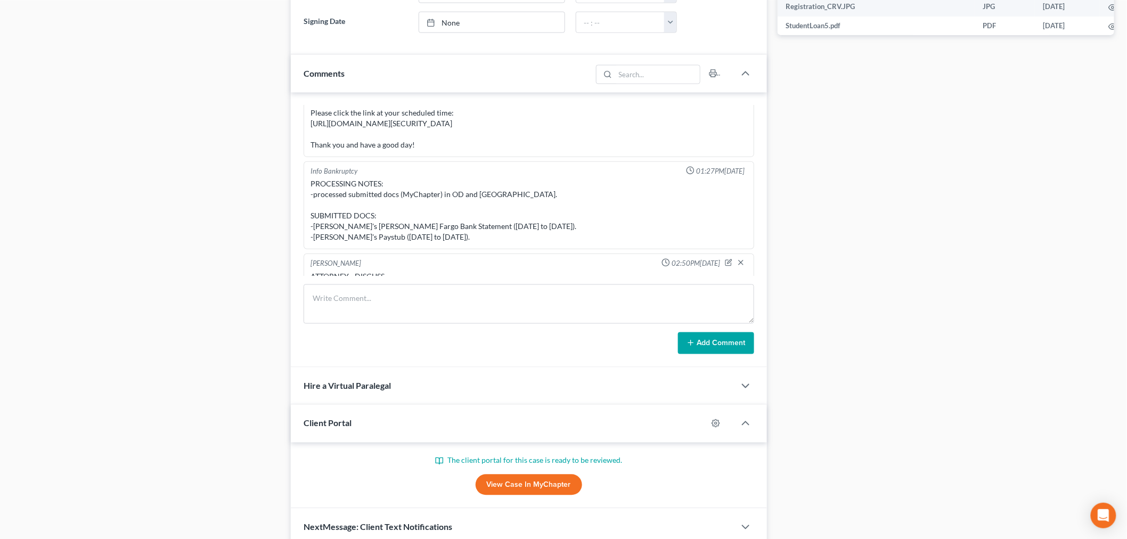
scroll to position [641, 0]
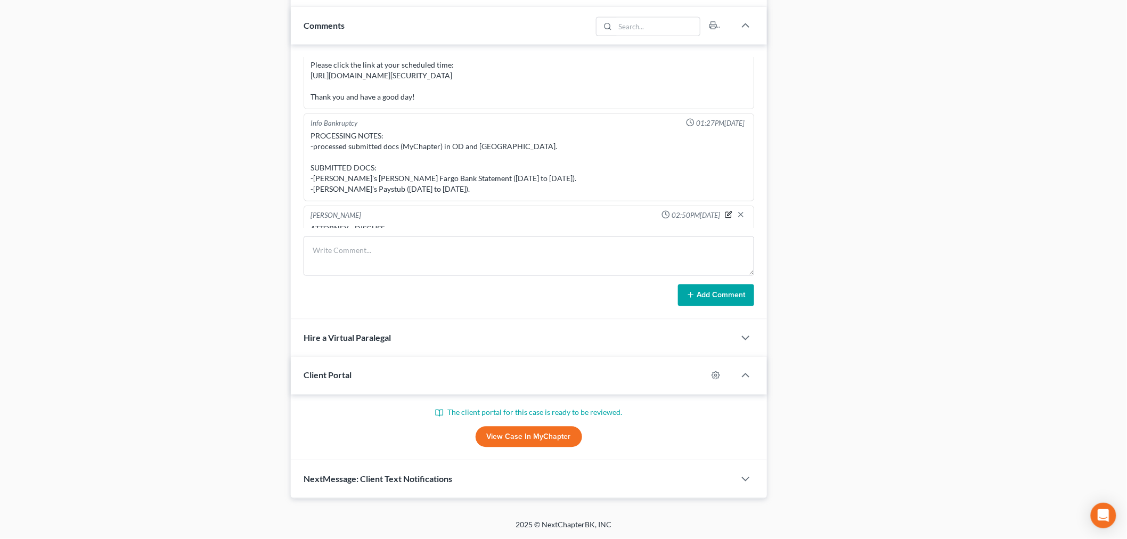
click at [725, 211] on icon "button" at bounding box center [728, 214] width 7 height 7
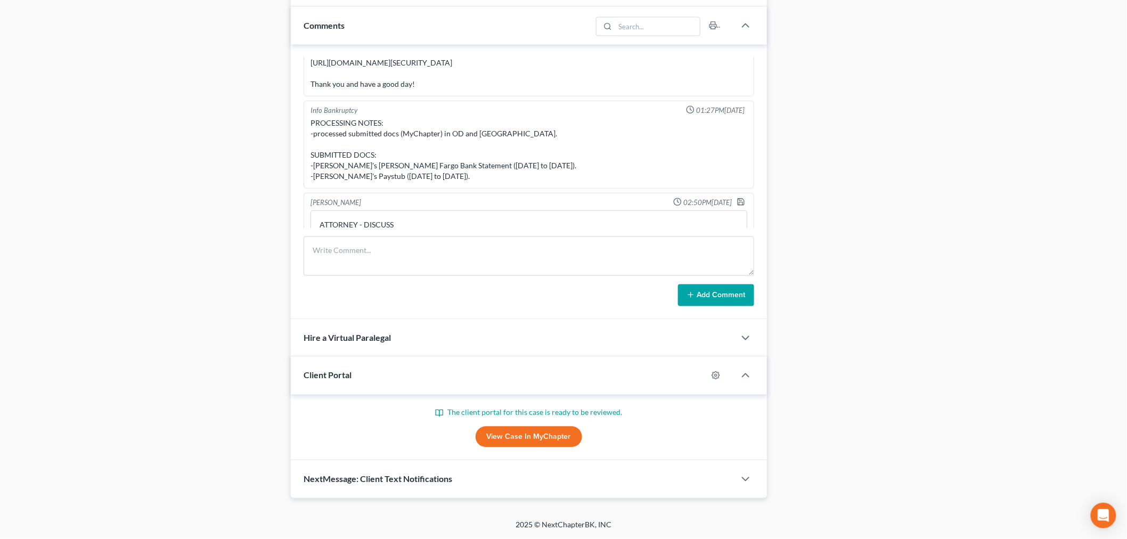
scroll to position [6991, 0]
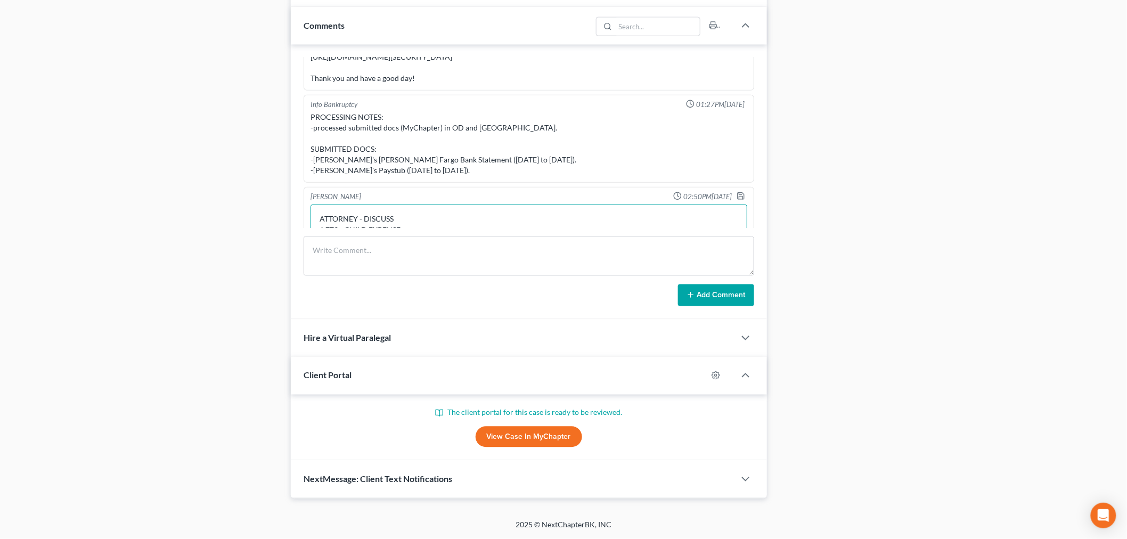
drag, startPoint x: 405, startPoint y: 203, endPoint x: 420, endPoint y: 188, distance: 21.1
click at [405, 204] on textarea "ATTORNEY - DISCUSS 1,779 - CHILD EXPENSE" at bounding box center [528, 223] width 437 height 39
type textarea "ATTORNEY - DISCUSS 1,779 - CHILD EXPENSE Does 21 year son live at home or lives…"
click at [736, 192] on icon "button" at bounding box center [740, 196] width 9 height 9
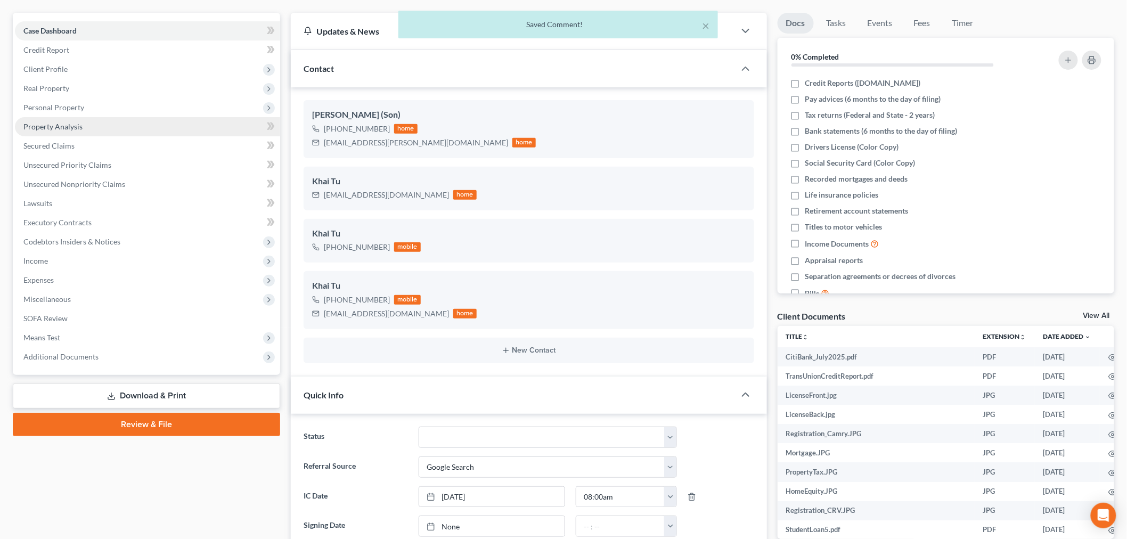
scroll to position [0, 0]
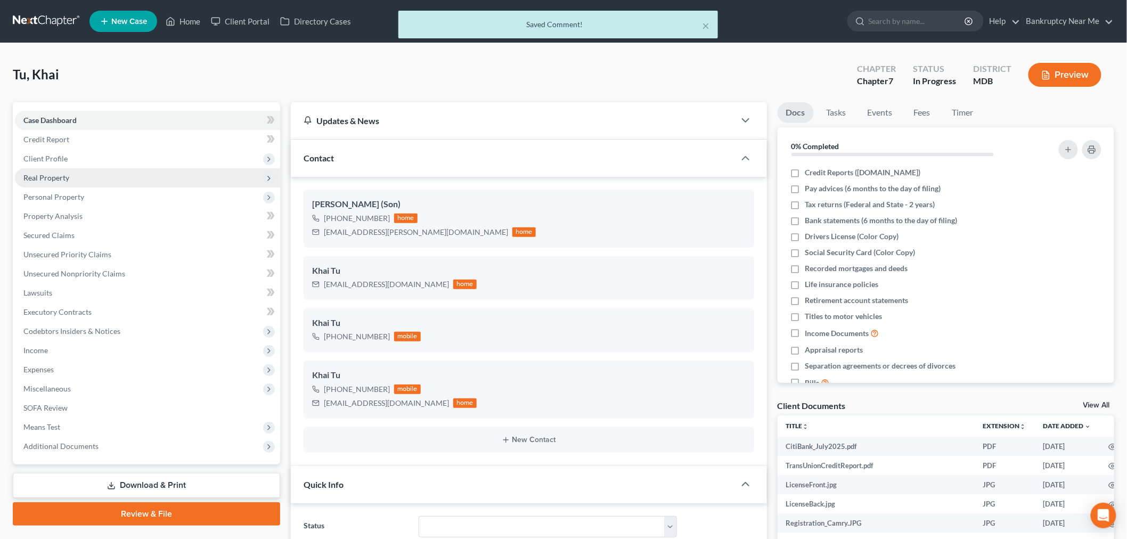
drag, startPoint x: 120, startPoint y: 157, endPoint x: 124, endPoint y: 182, distance: 25.8
click at [120, 157] on span "Client Profile" at bounding box center [147, 158] width 265 height 19
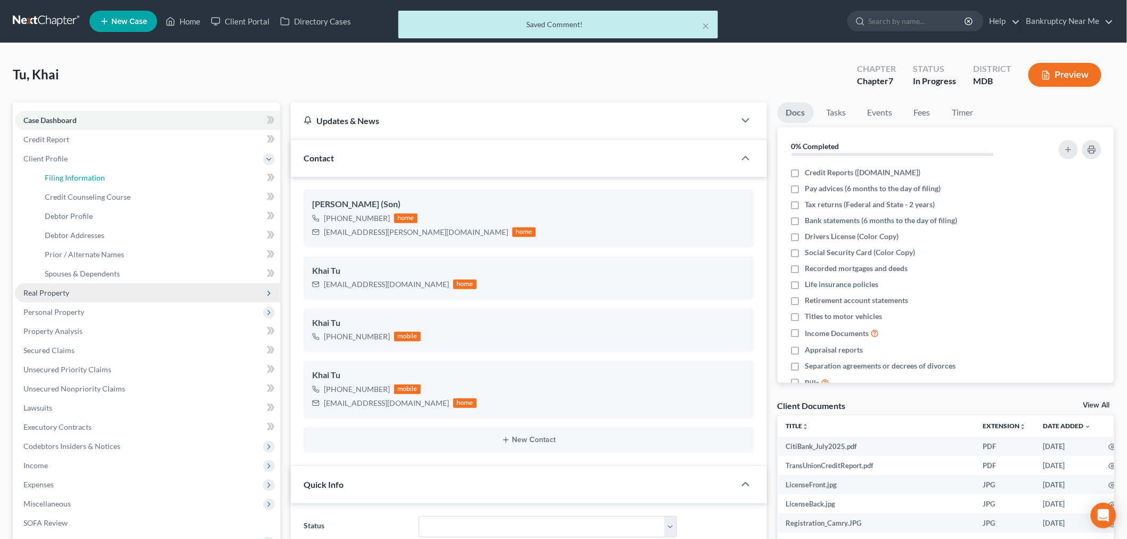
click at [124, 182] on link "Filing Information" at bounding box center [158, 177] width 244 height 19
select select "1"
select select "0"
select select "38"
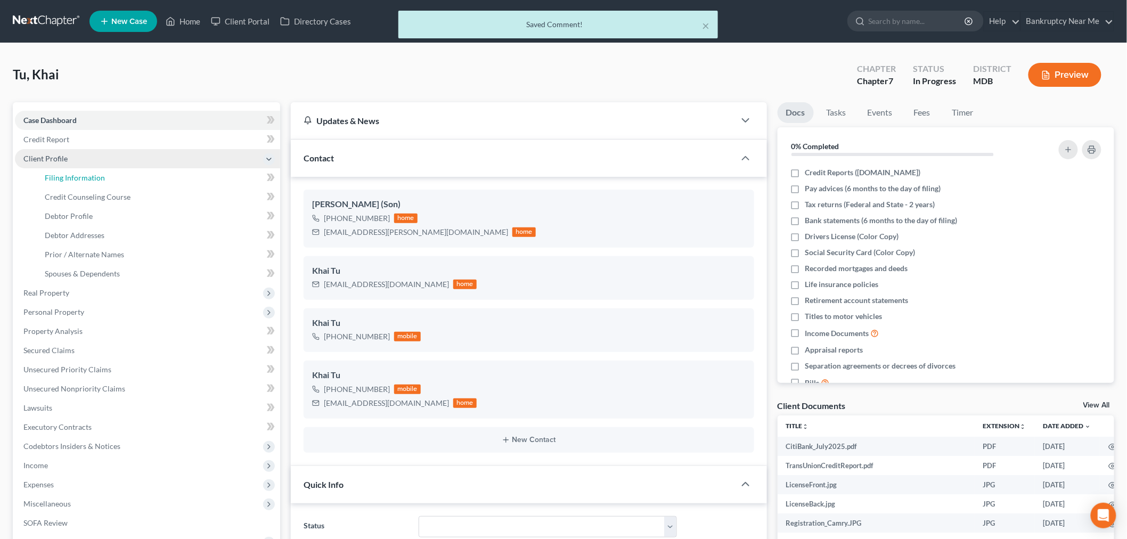
select select "0"
select select "21"
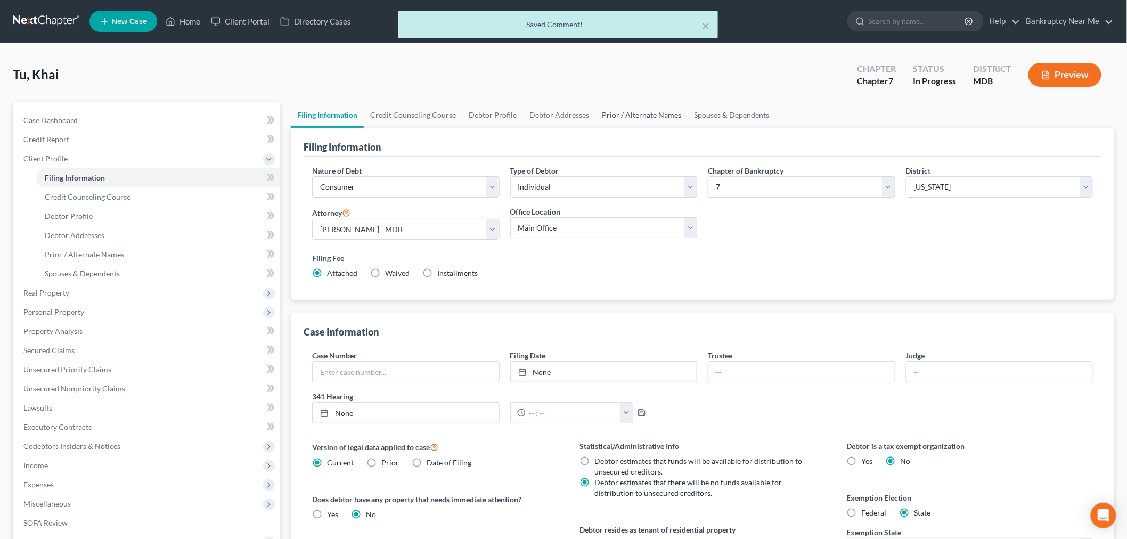
click at [619, 107] on link "Prior / Alternate Names" at bounding box center [641, 115] width 92 height 26
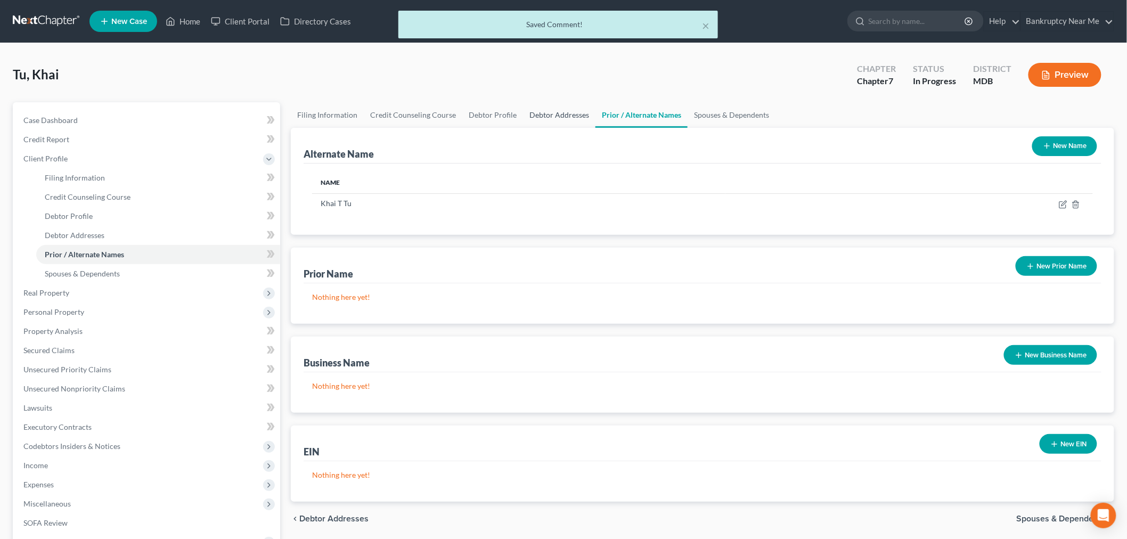
click at [555, 115] on link "Debtor Addresses" at bounding box center [559, 115] width 72 height 26
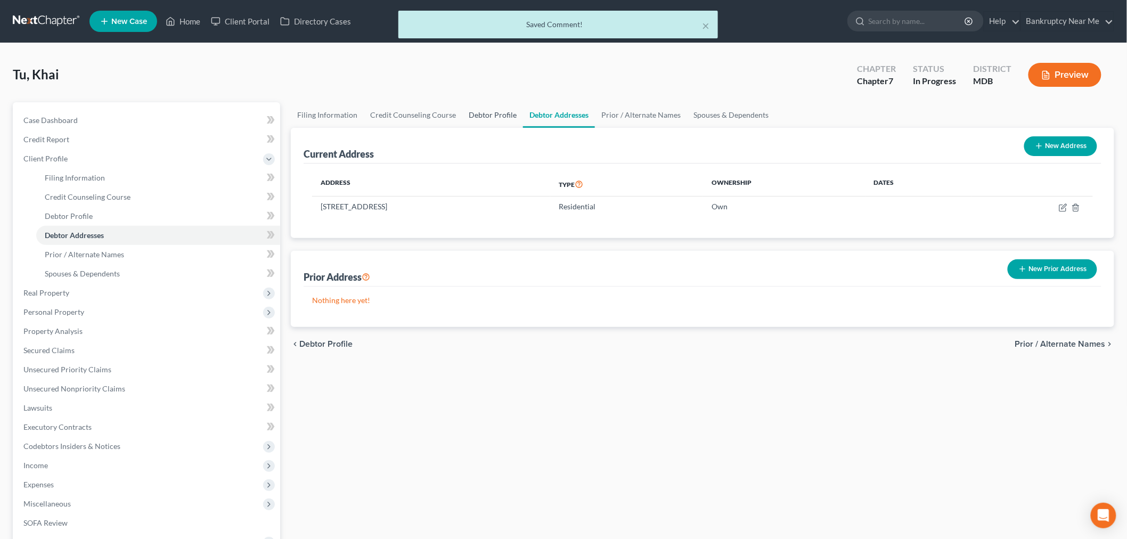
click at [482, 114] on link "Debtor Profile" at bounding box center [492, 115] width 61 height 26
select select "1"
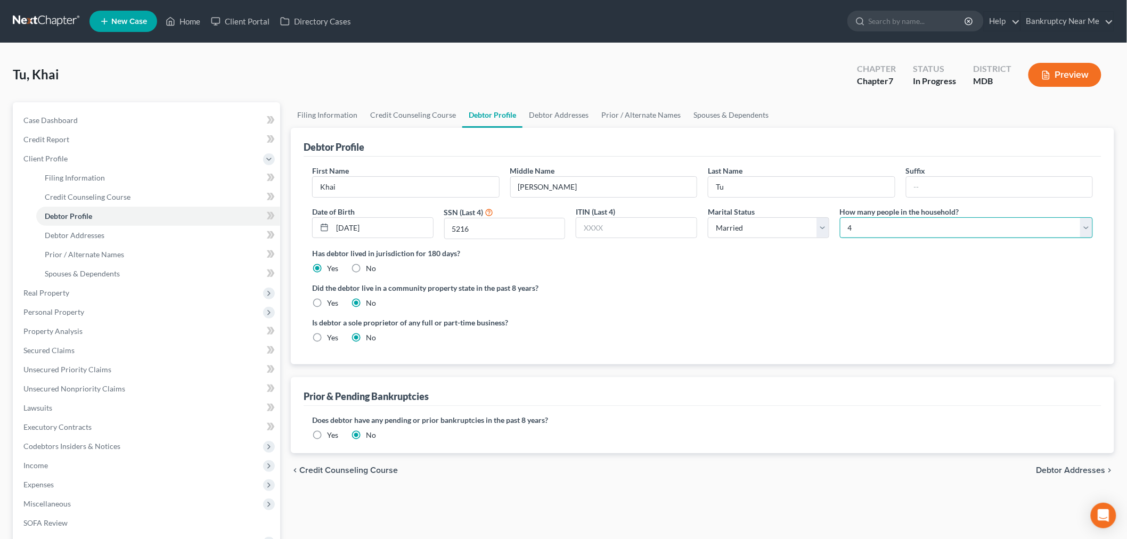
drag, startPoint x: 891, startPoint y: 228, endPoint x: 890, endPoint y: 236, distance: 8.1
click at [891, 229] on select "Select 1 2 3 4 5 6 7 8 9 10 11 12 13 14 15 16 17 18 19 20" at bounding box center [966, 227] width 253 height 21
select select "2"
click at [840, 217] on select "Select 1 2 3 4 5 6 7 8 9 10 11 12 13 14 15 16 17 18 19 20" at bounding box center [966, 227] width 253 height 21
click at [734, 113] on link "Spouses & Dependents" at bounding box center [731, 115] width 88 height 26
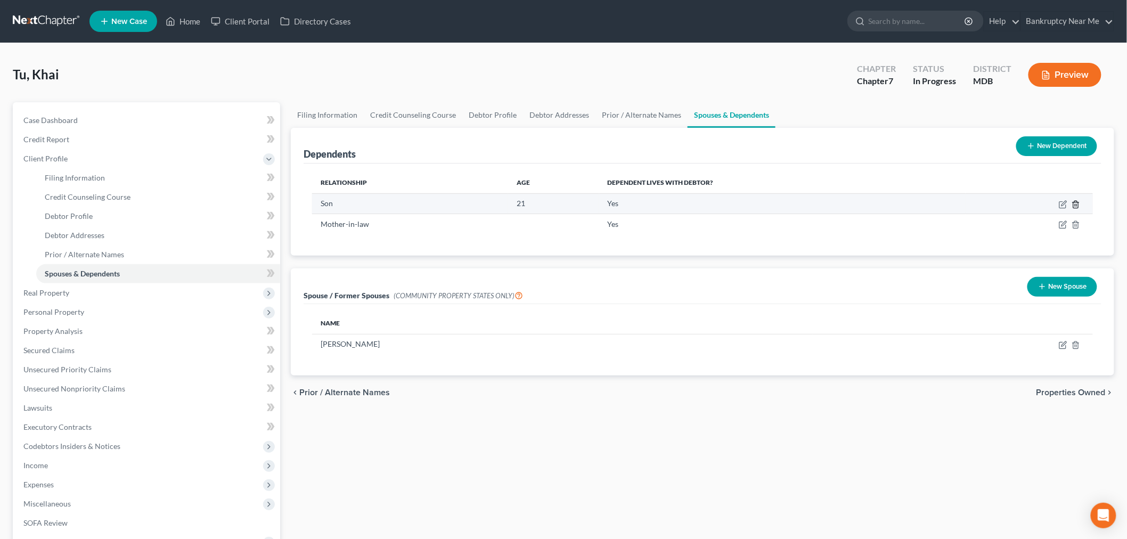
click at [1074, 201] on icon "button" at bounding box center [1075, 204] width 5 height 7
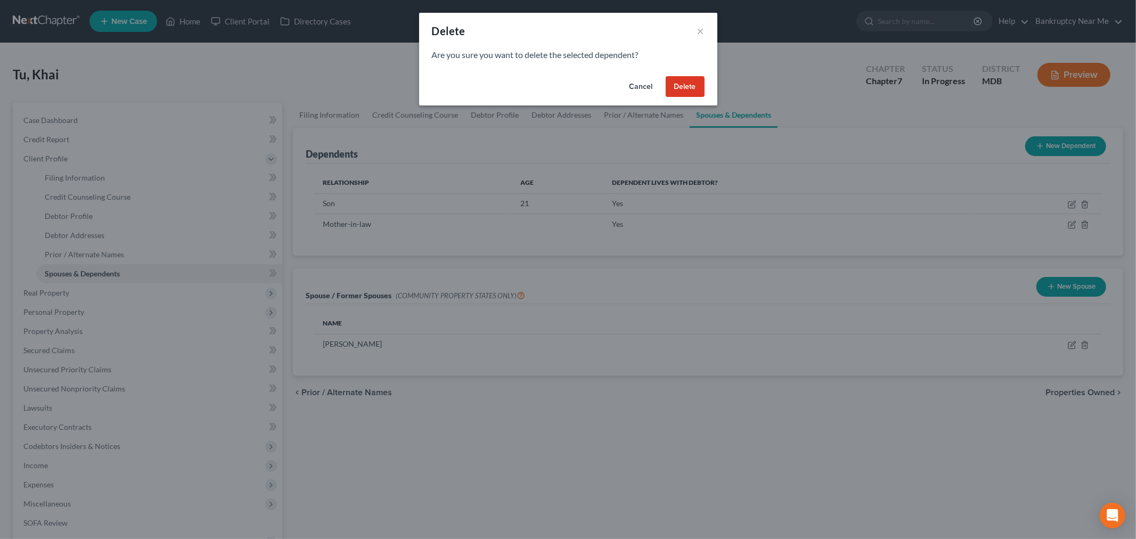
click at [679, 84] on button "Delete" at bounding box center [684, 86] width 39 height 21
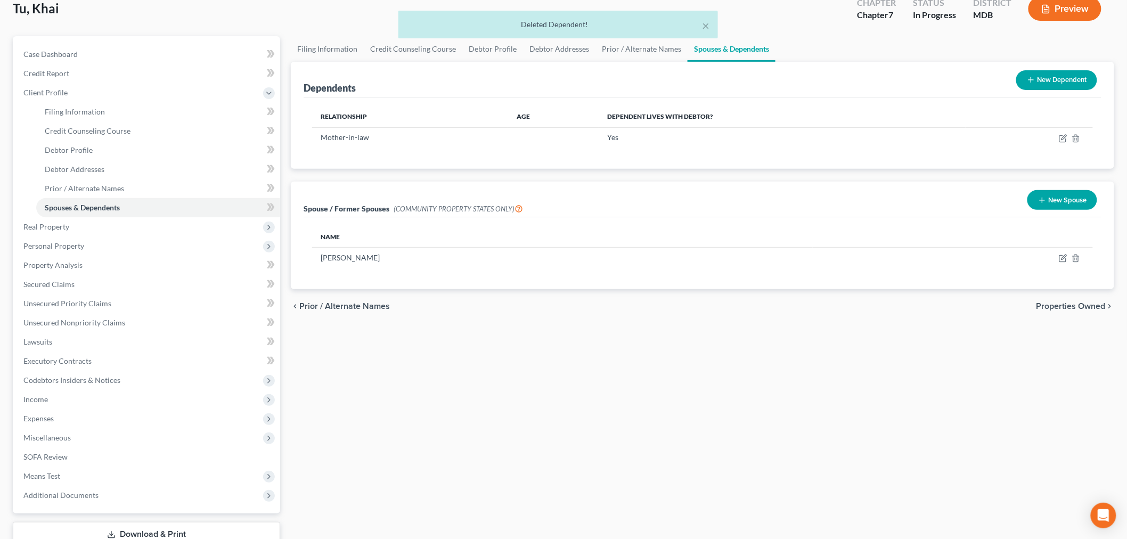
scroll to position [141, 0]
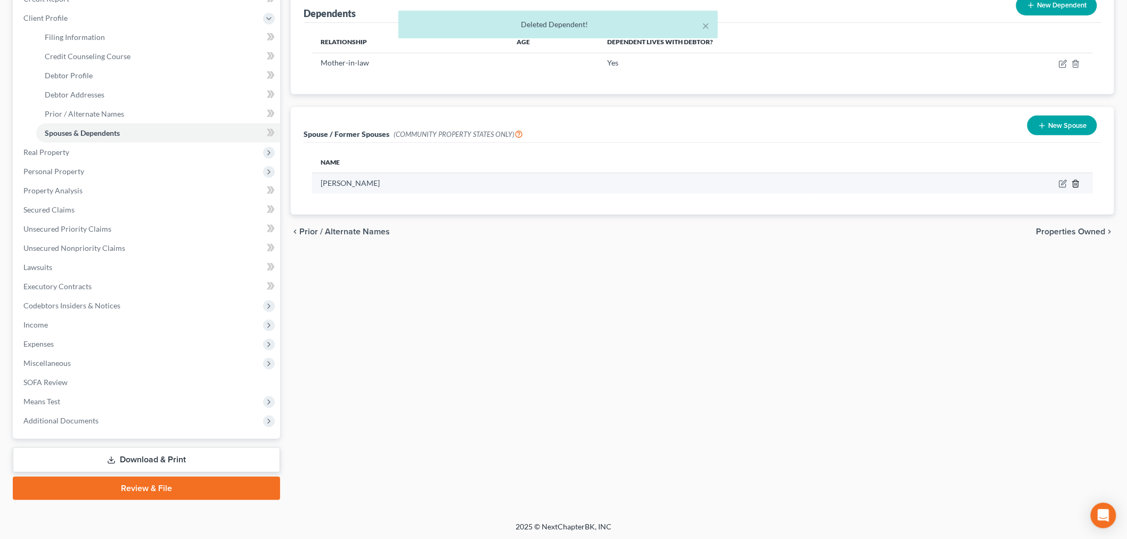
click at [1073, 184] on icon "button" at bounding box center [1075, 183] width 5 height 7
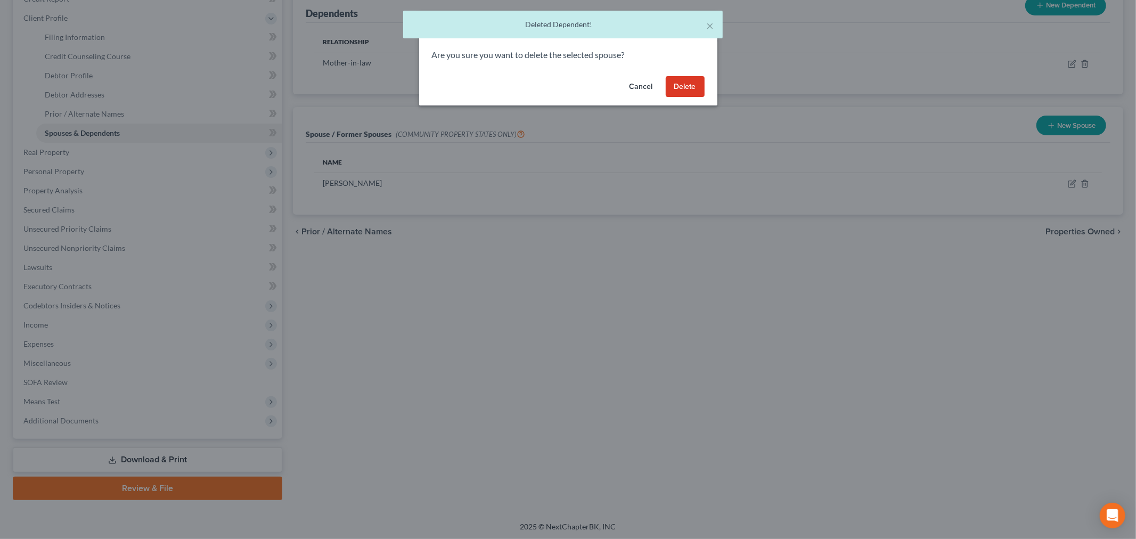
click at [668, 84] on button "Delete" at bounding box center [684, 86] width 39 height 21
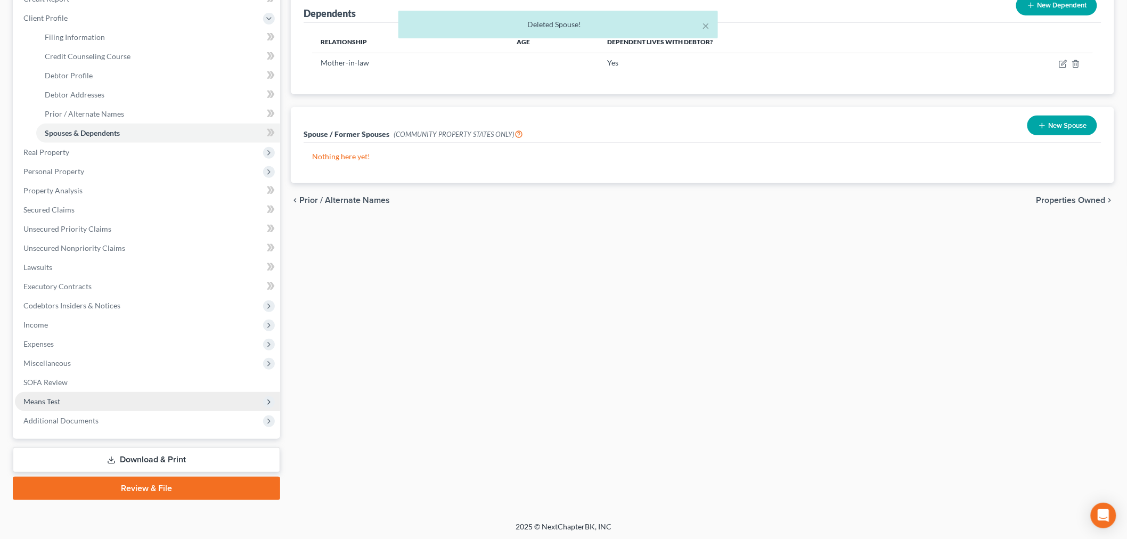
click at [52, 401] on span "Means Test" at bounding box center [41, 401] width 37 height 9
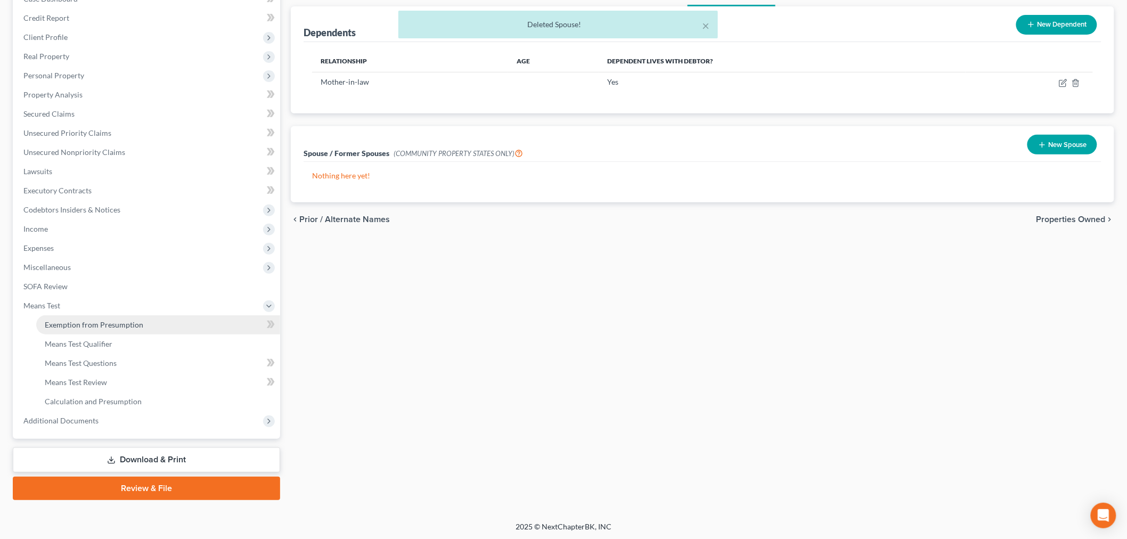
click at [118, 320] on span "Exemption from Presumption" at bounding box center [94, 324] width 98 height 9
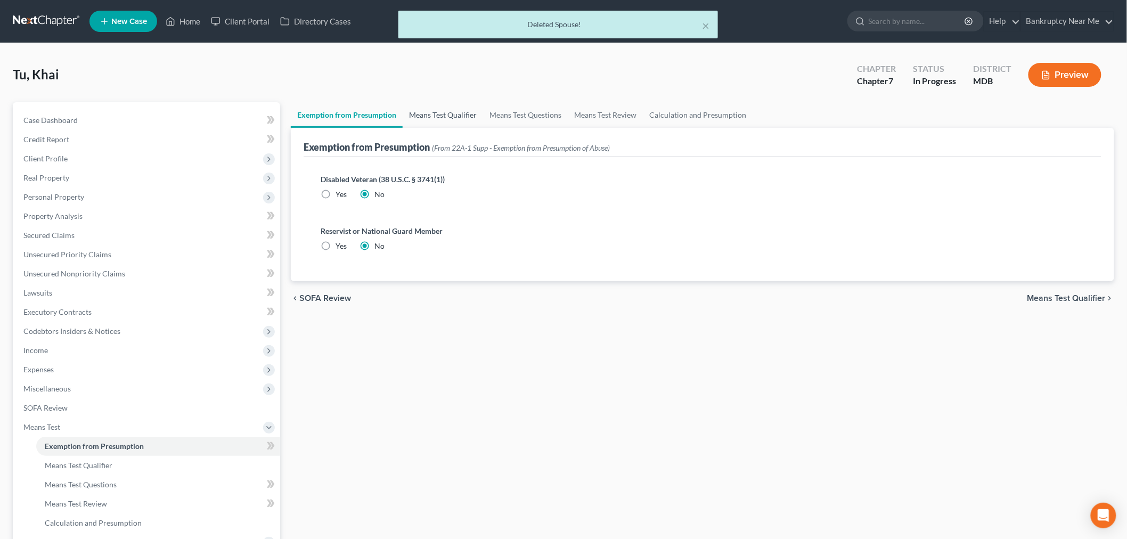
click at [461, 121] on link "Means Test Qualifier" at bounding box center [442, 115] width 80 height 26
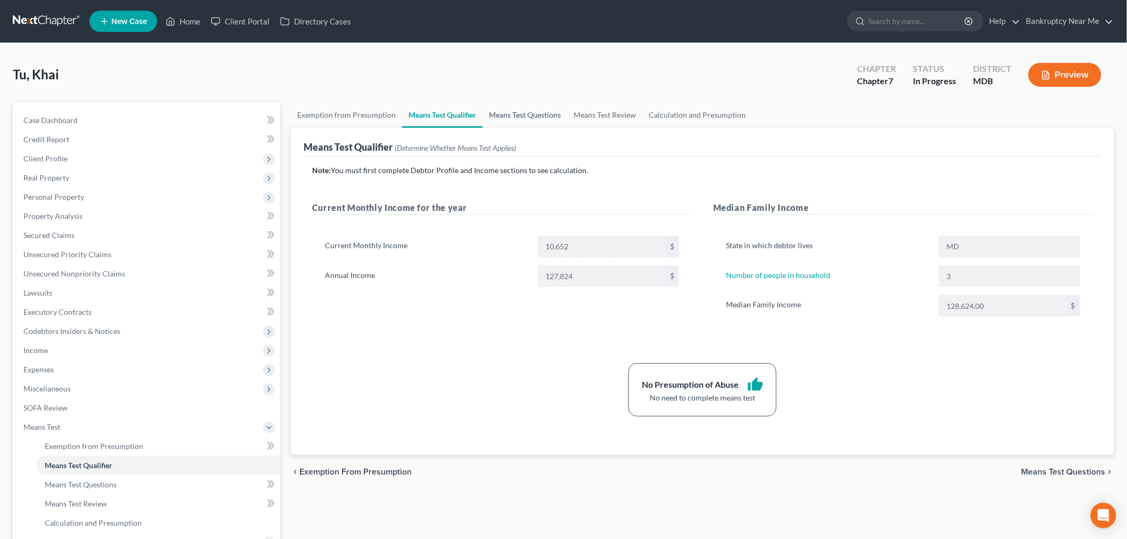
click at [525, 112] on link "Means Test Questions" at bounding box center [524, 115] width 85 height 26
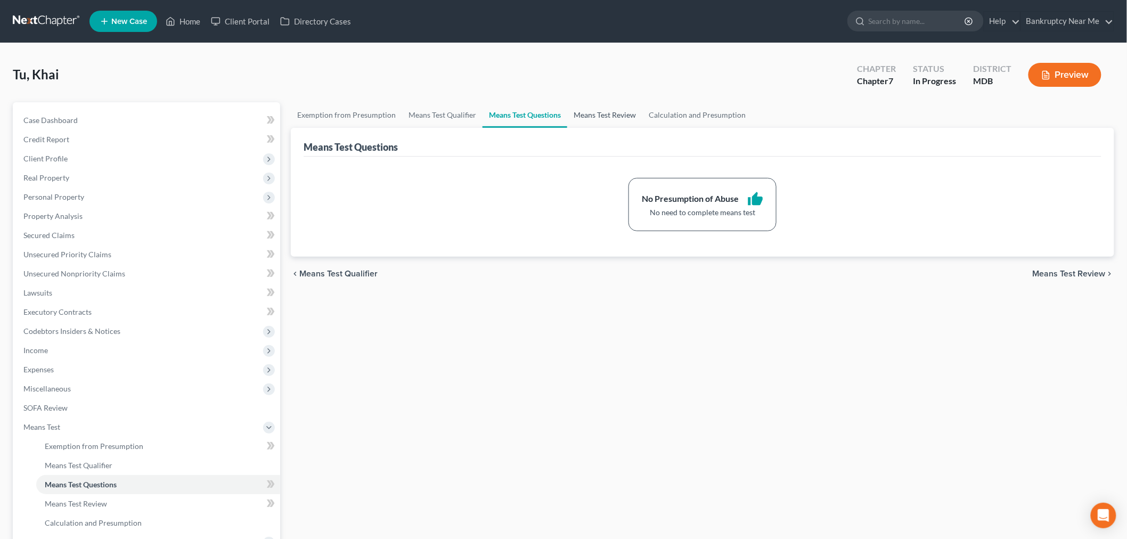
click at [610, 108] on link "Means Test Review" at bounding box center [604, 115] width 75 height 26
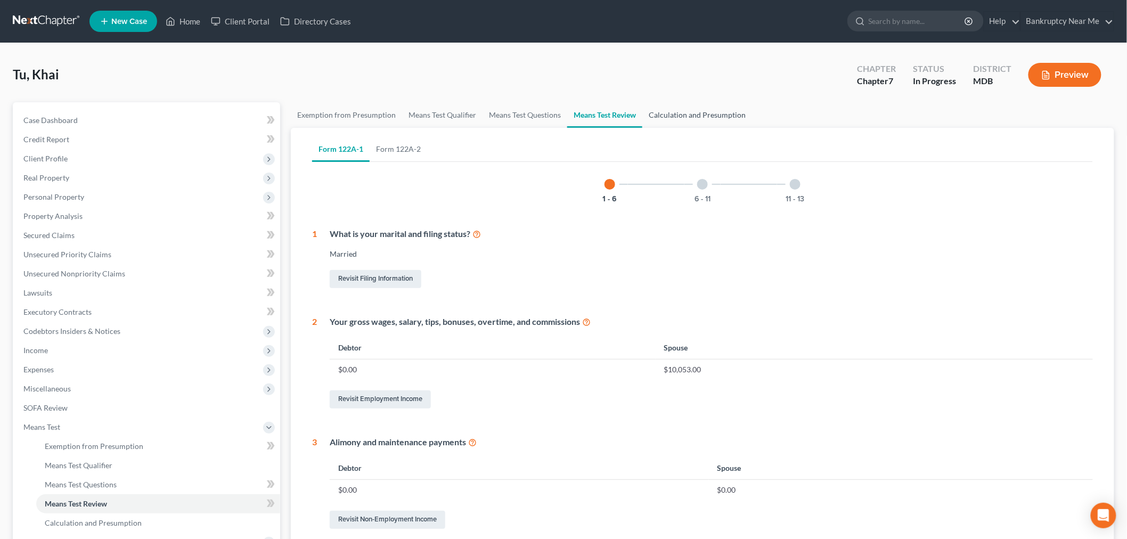
click at [672, 118] on link "Calculation and Presumption" at bounding box center [697, 115] width 110 height 26
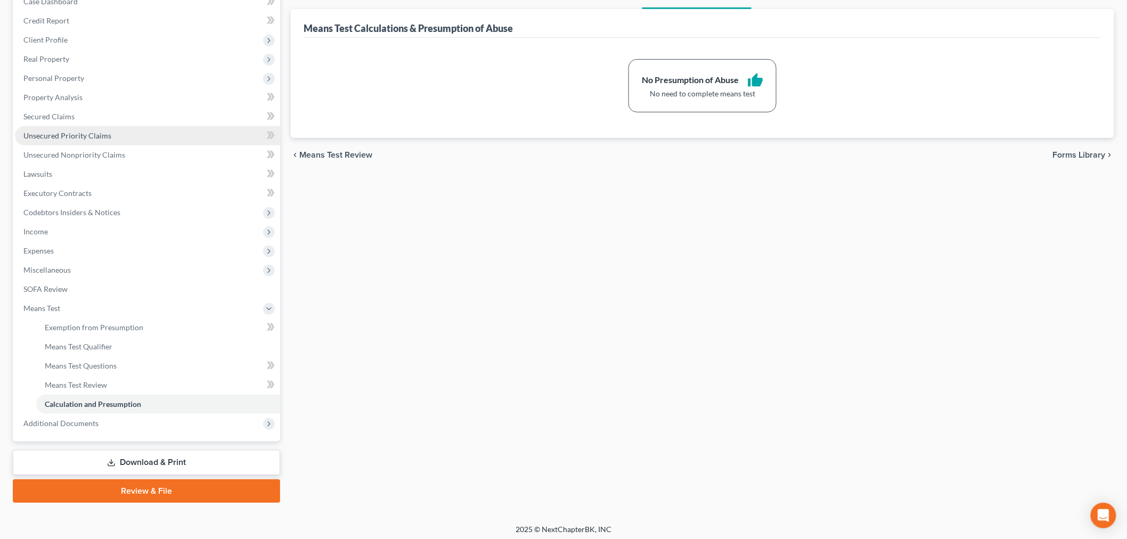
scroll to position [121, 0]
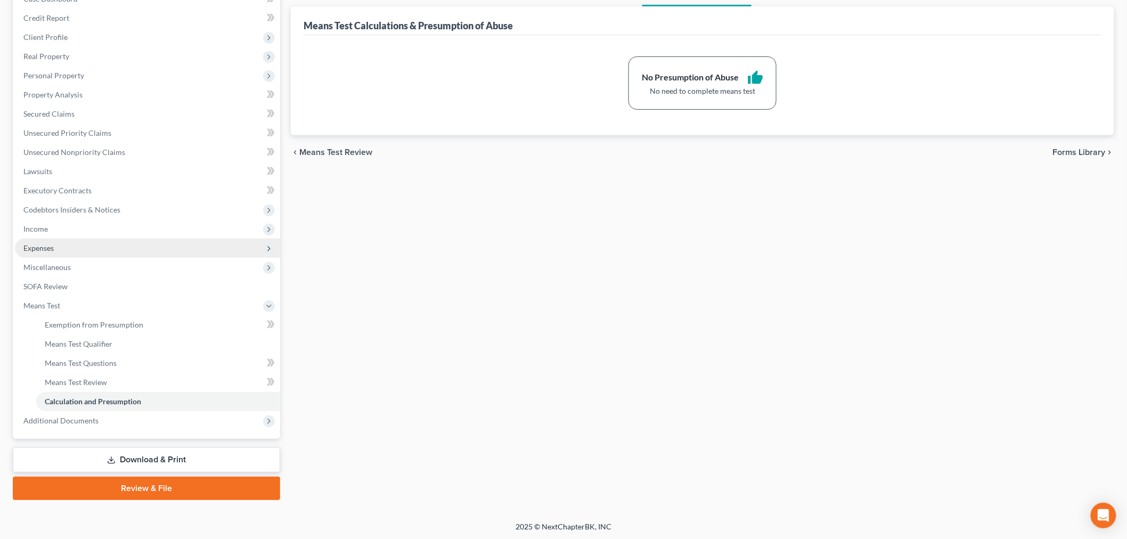
click at [118, 251] on span "Expenses" at bounding box center [147, 248] width 265 height 19
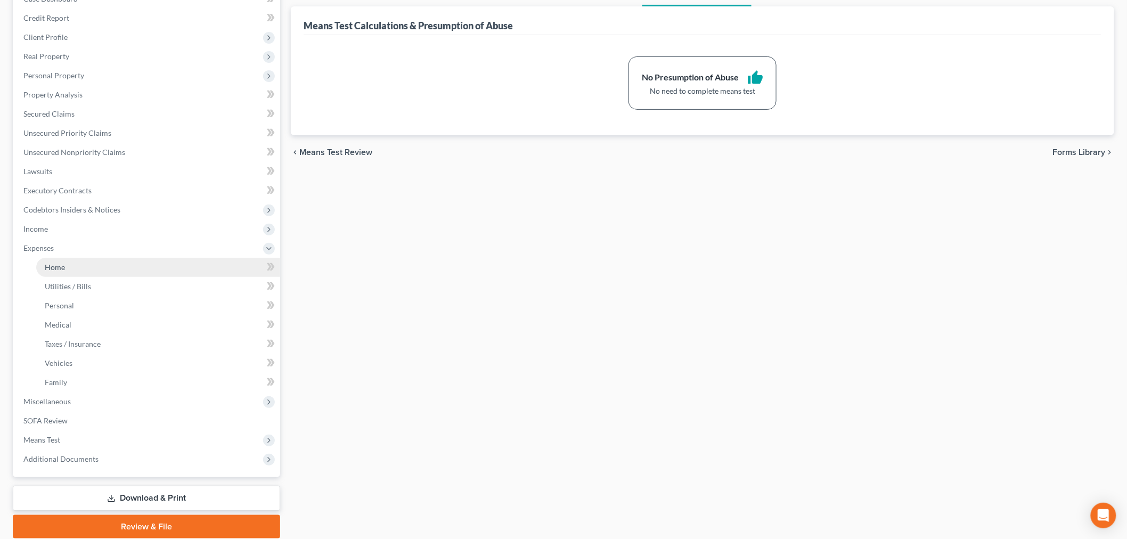
click at [111, 265] on link "Home" at bounding box center [158, 267] width 244 height 19
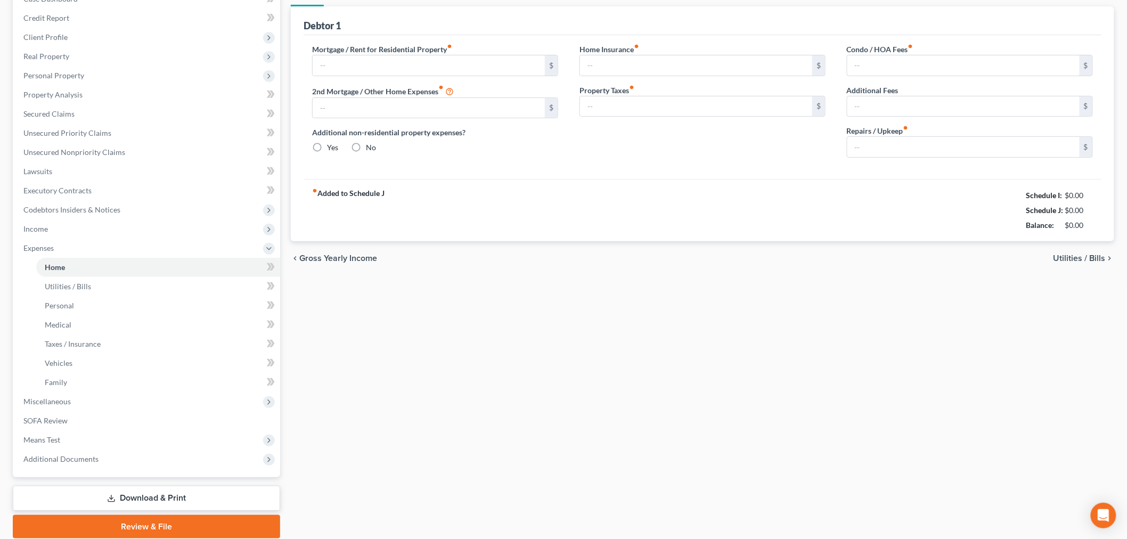
scroll to position [64, 0]
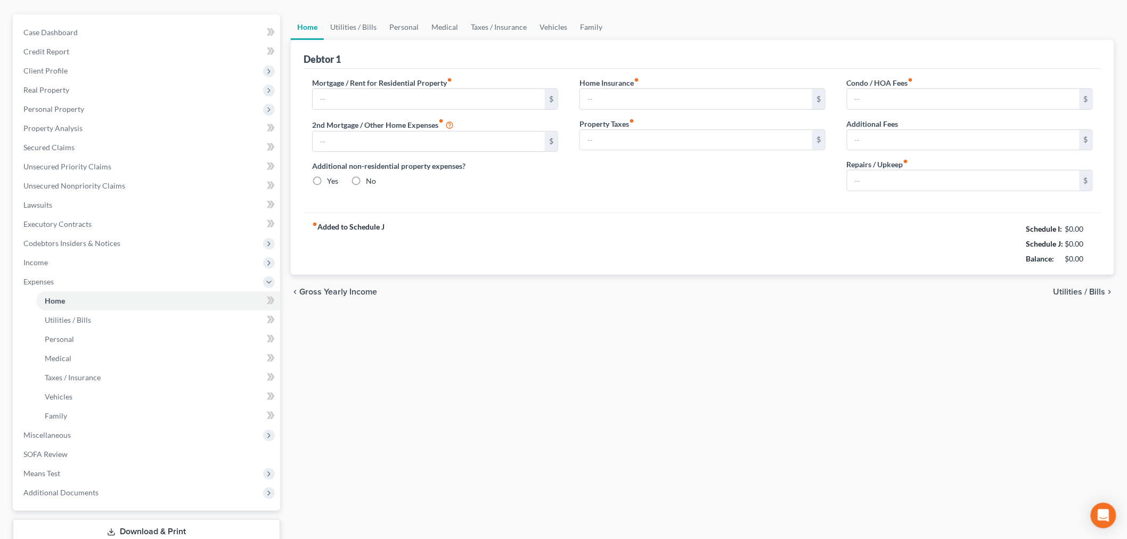
type input "4,905.24"
type input "585.51"
radio input "true"
type input "0.00"
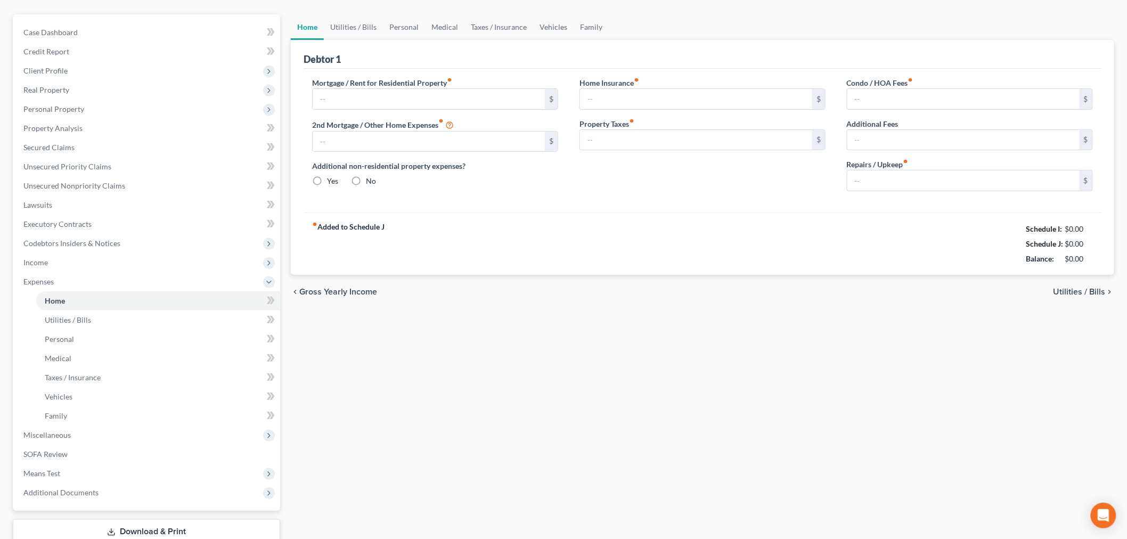
type input "0.00"
type input "198.00"
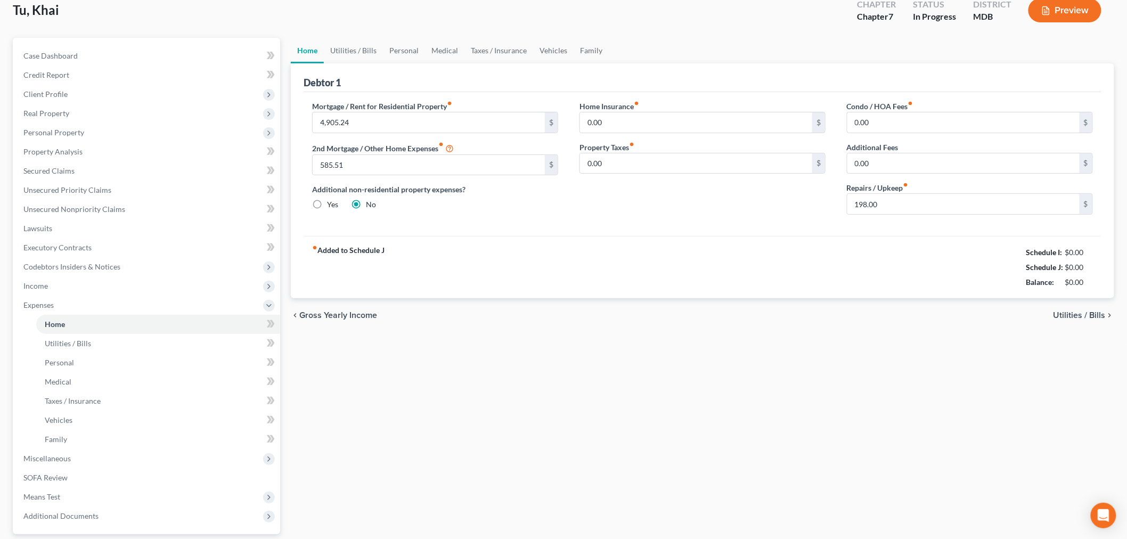
scroll to position [0, 0]
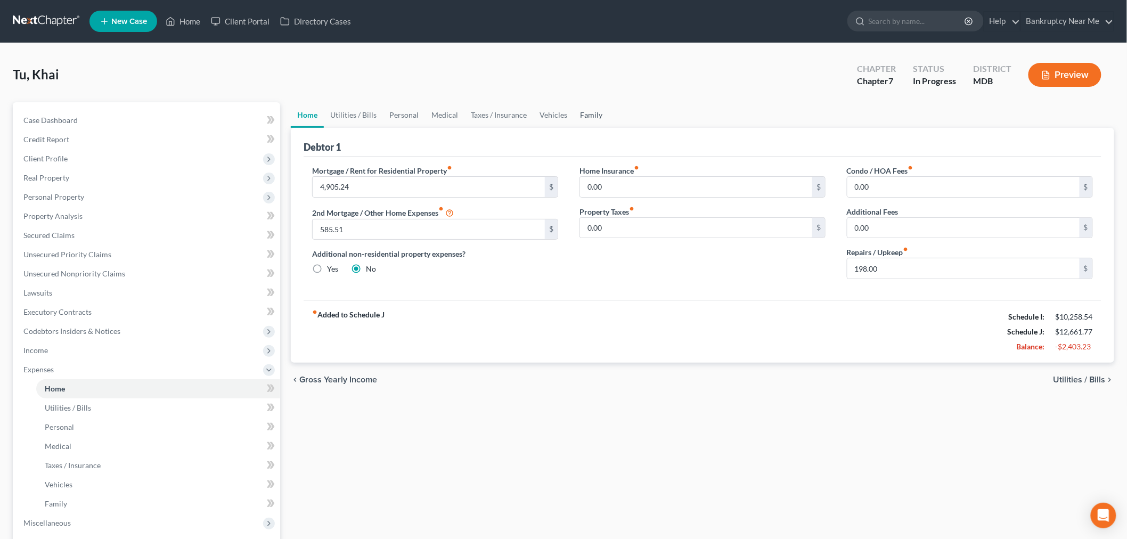
click at [584, 110] on link "Family" at bounding box center [590, 115] width 35 height 26
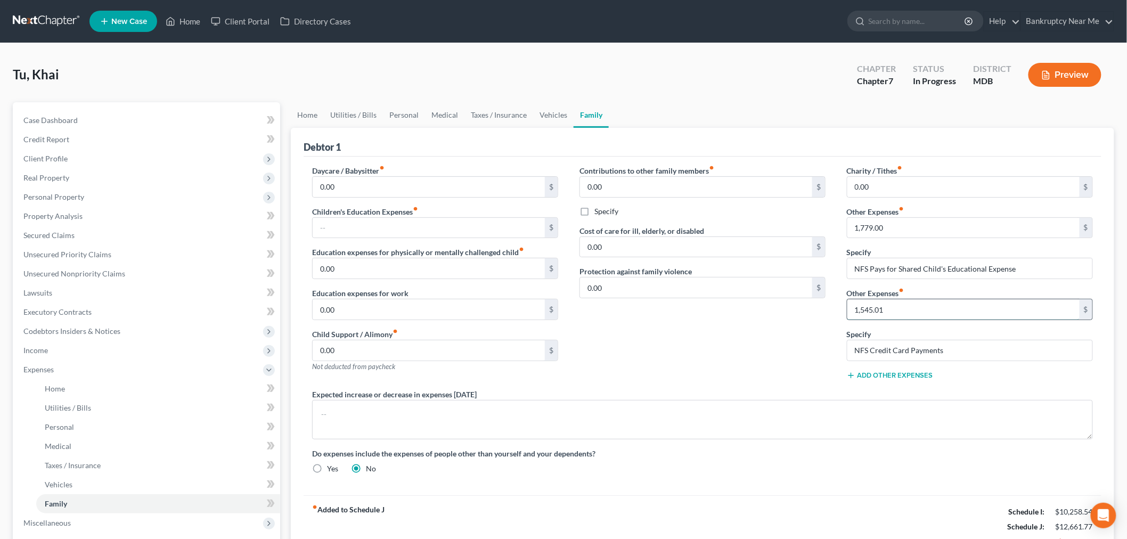
drag, startPoint x: 906, startPoint y: 313, endPoint x: 914, endPoint y: 309, distance: 9.3
click at [906, 313] on input "1,545.01" at bounding box center [963, 309] width 232 height 20
type input "1,989"
click at [146, 118] on link "Case Dashboard" at bounding box center [147, 120] width 265 height 19
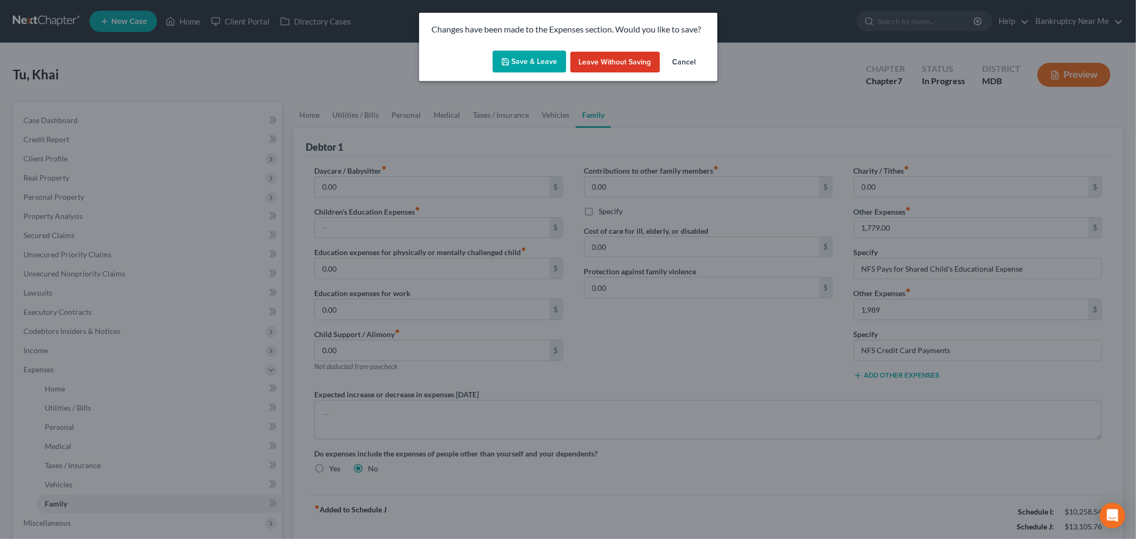
click at [537, 59] on button "Save & Leave" at bounding box center [528, 62] width 73 height 22
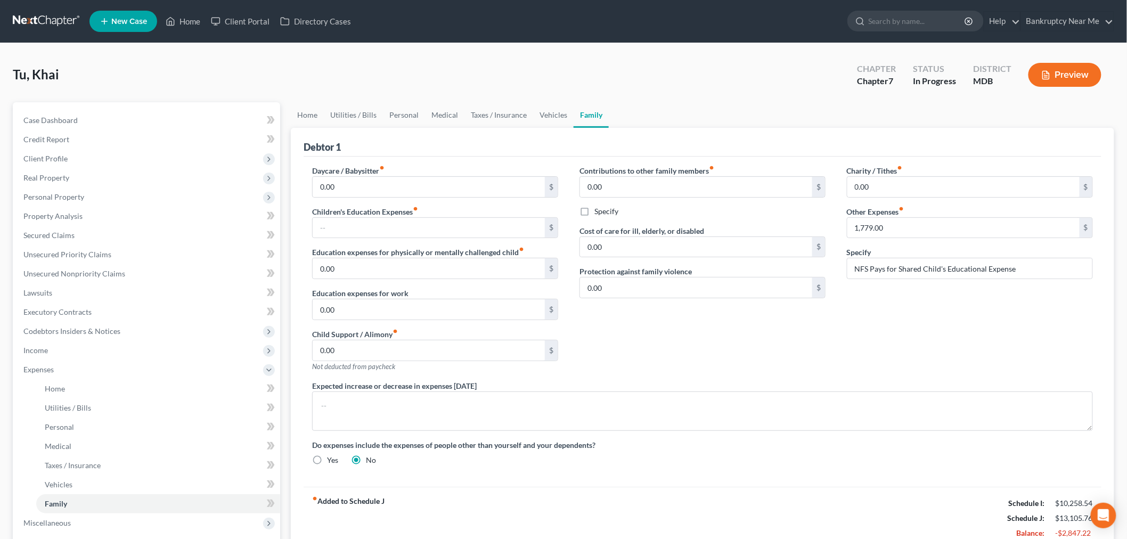
select select "4"
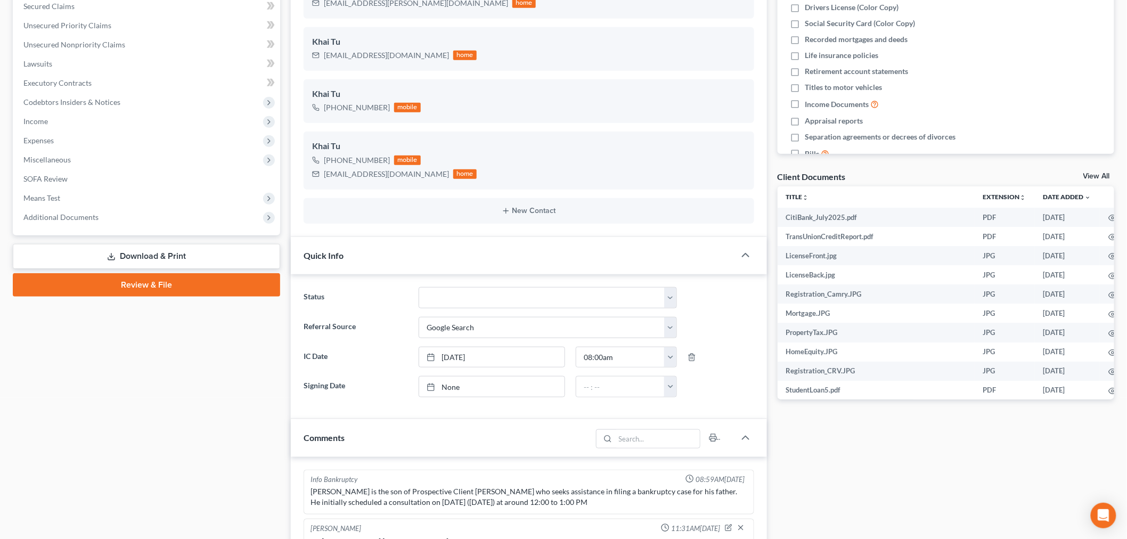
scroll to position [6983, 0]
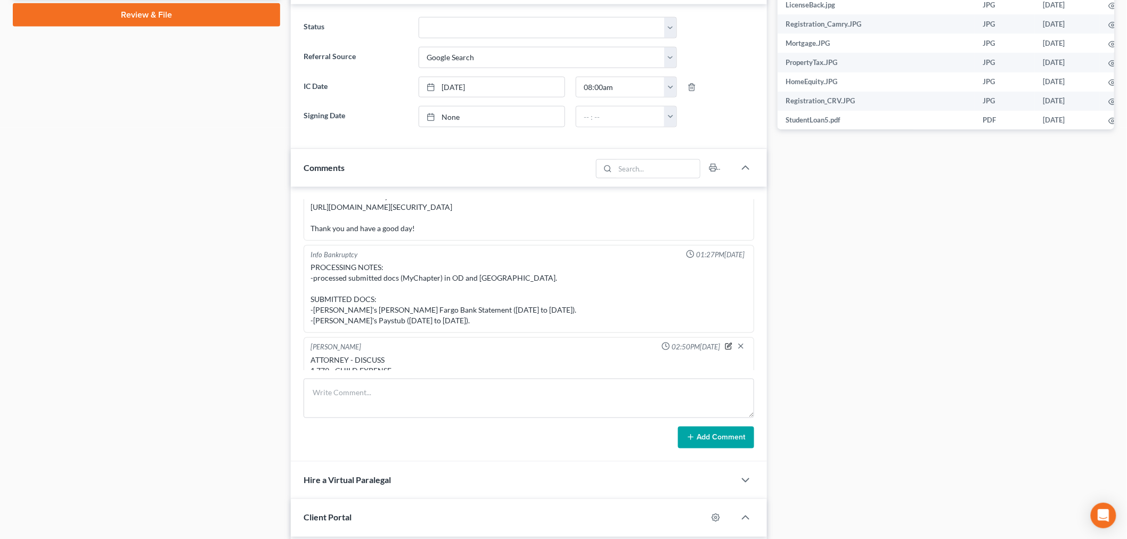
click at [725, 343] on icon "button" at bounding box center [728, 346] width 6 height 6
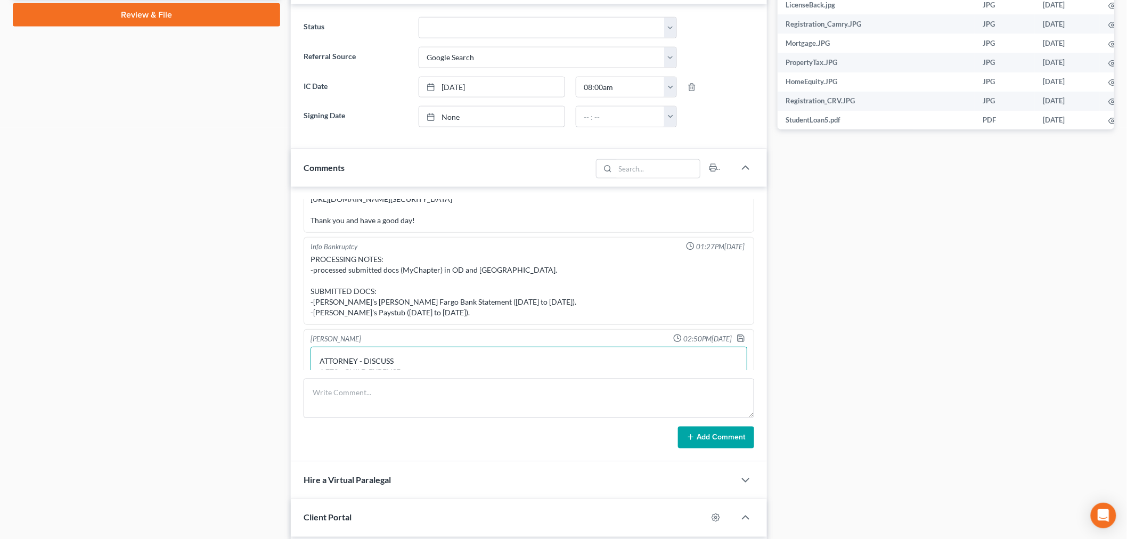
click at [496, 357] on textarea "ATTORNEY - DISCUSS 1,779 - CHILD EXPENSE Does 21 year son live at home or lives…" at bounding box center [528, 366] width 437 height 39
type textarea "ATTORNEY - DISCUSS 1,779 - CHILD EXPENSE Does 21 year son live at home or lives…"
click at [738, 335] on polyline "button" at bounding box center [739, 336] width 3 height 2
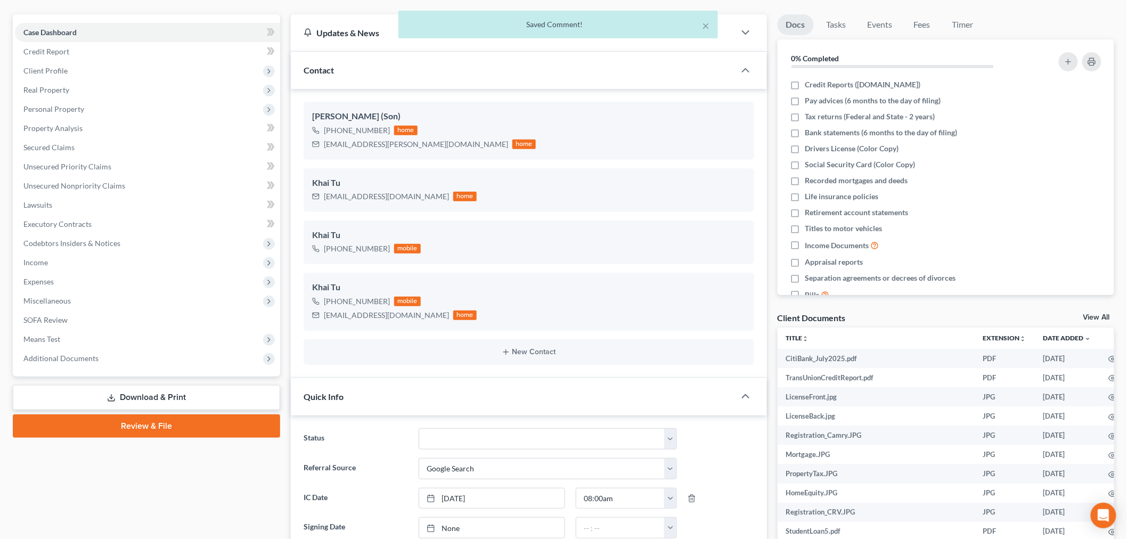
scroll to position [0, 0]
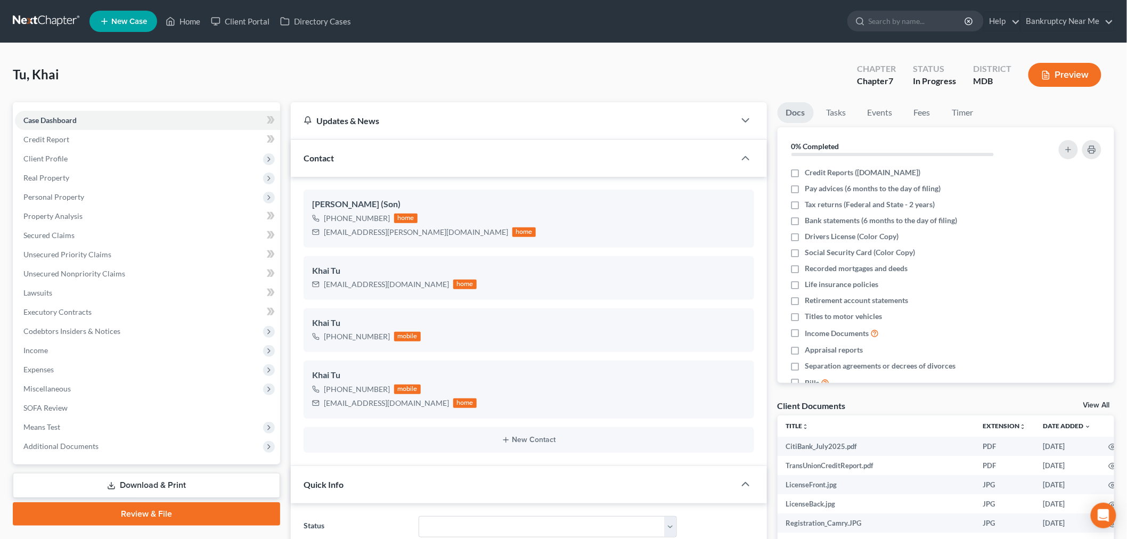
click at [43, 23] on link at bounding box center [47, 21] width 68 height 19
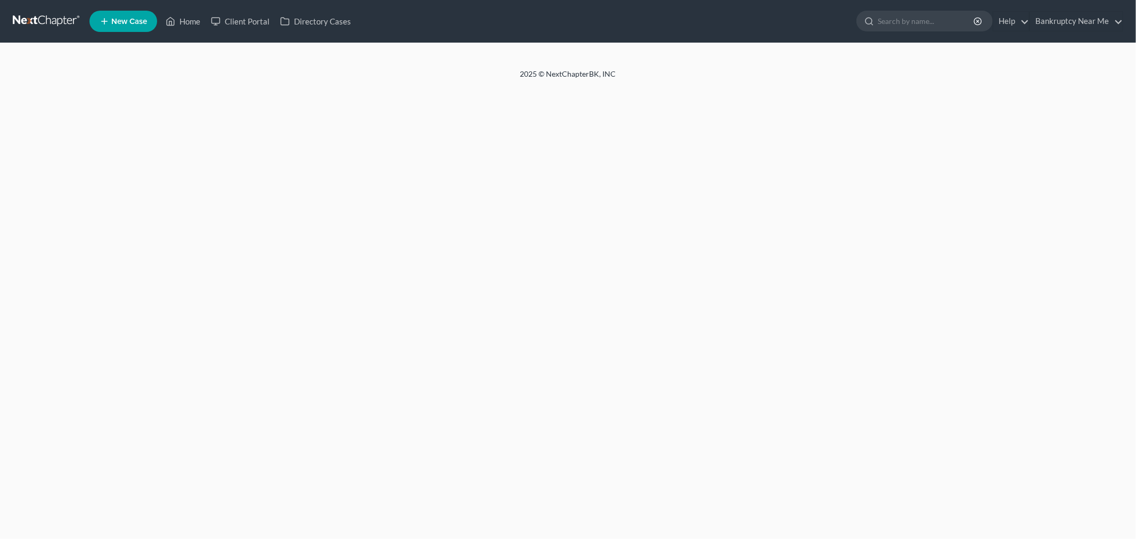
select select "4"
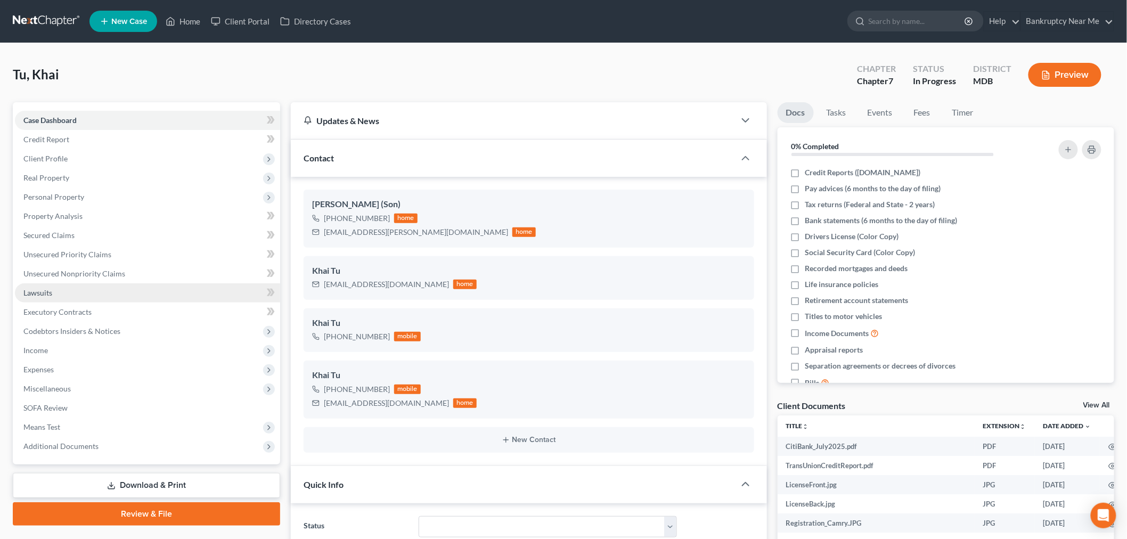
scroll to position [6994, 0]
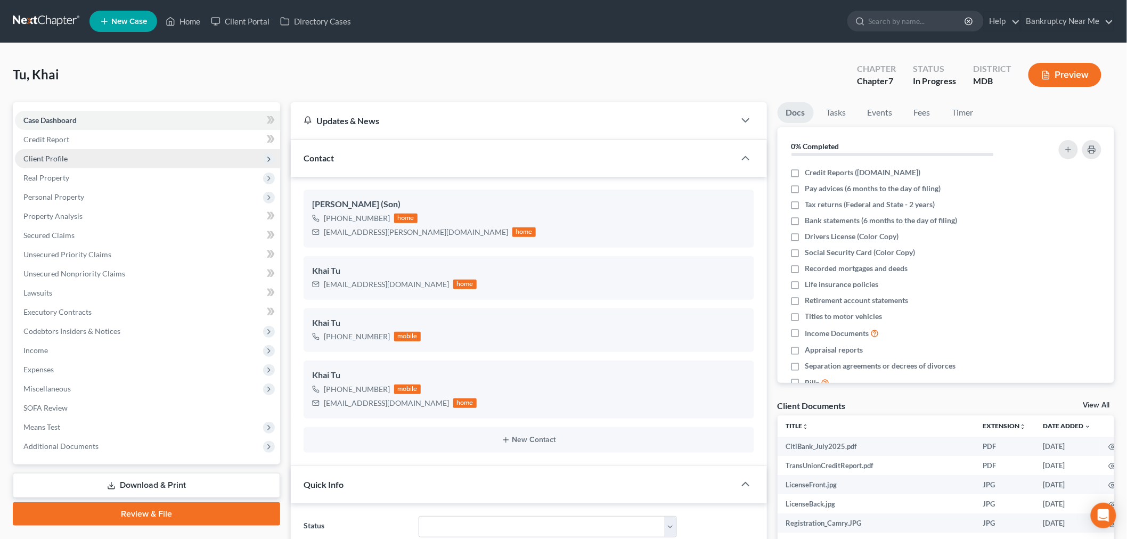
click at [119, 152] on span "Client Profile" at bounding box center [147, 158] width 265 height 19
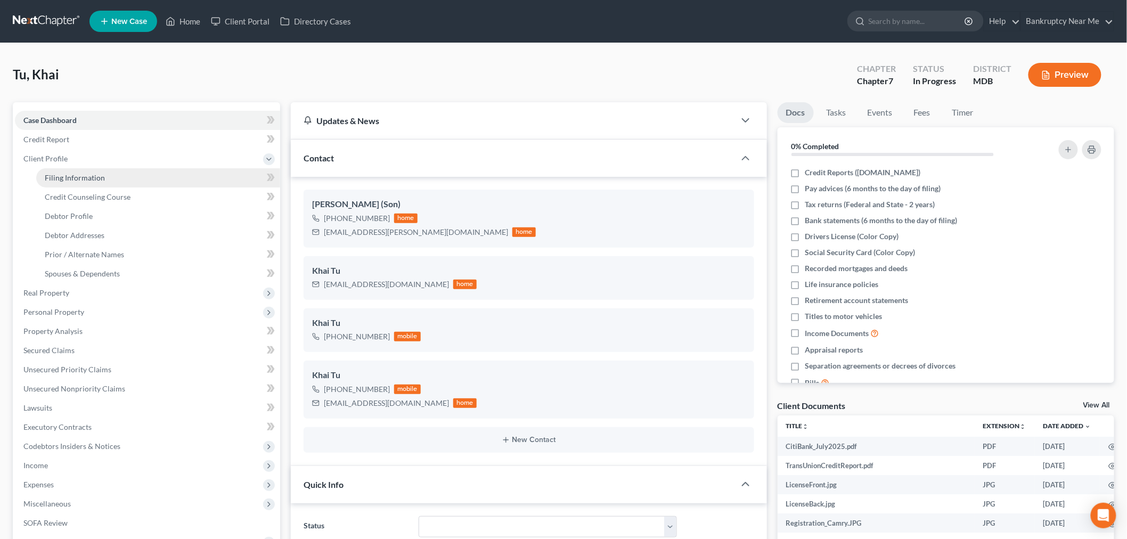
click at [123, 171] on link "Filing Information" at bounding box center [158, 177] width 244 height 19
select select "1"
select select "0"
select select "21"
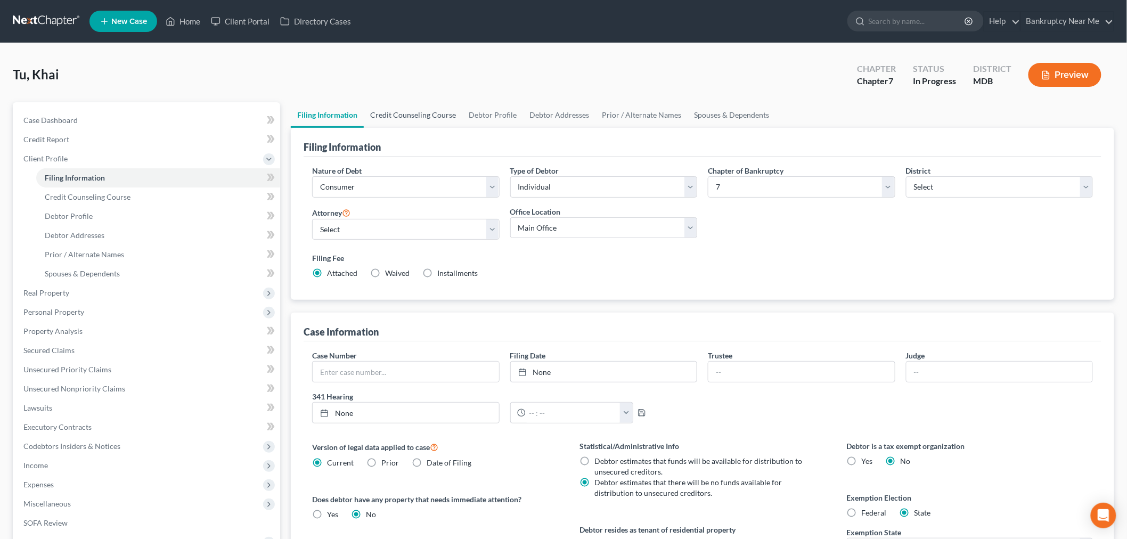
click at [408, 118] on link "Credit Counseling Course" at bounding box center [413, 115] width 98 height 26
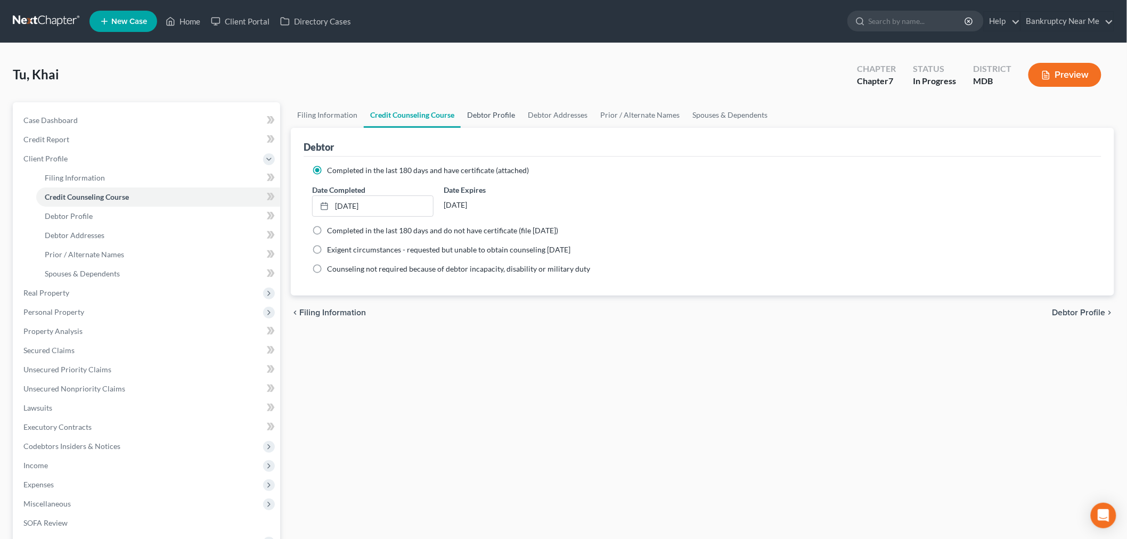
click at [473, 111] on link "Debtor Profile" at bounding box center [491, 115] width 61 height 26
select select "1"
select select "2"
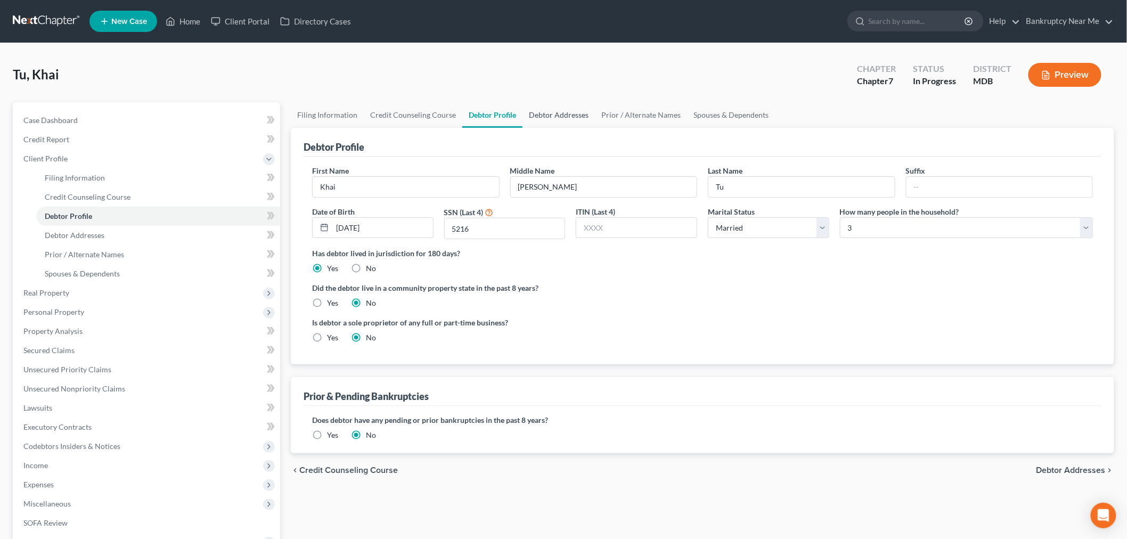
click at [561, 108] on link "Debtor Addresses" at bounding box center [558, 115] width 72 height 26
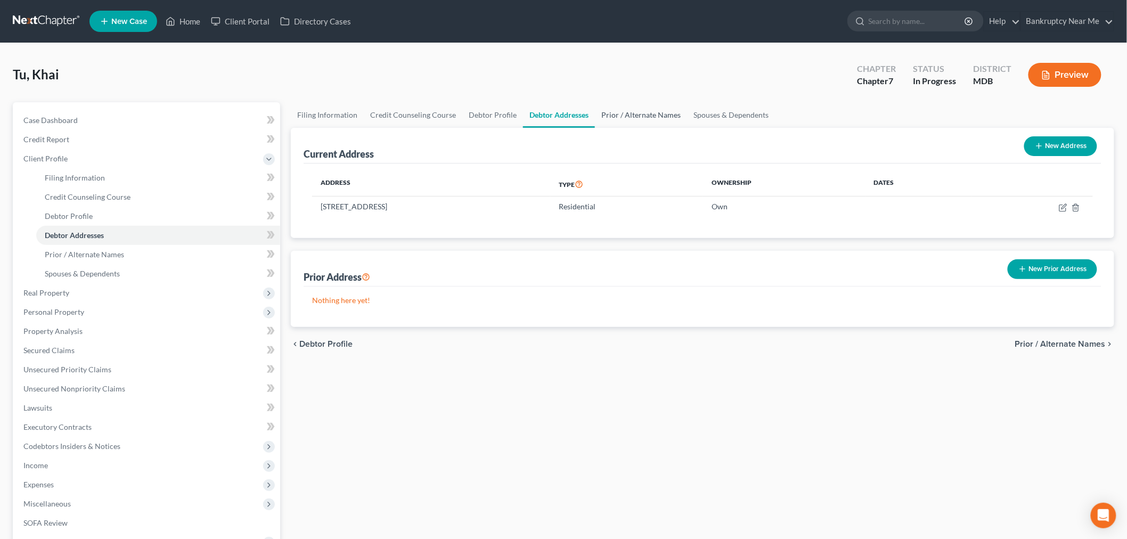
click at [632, 116] on link "Prior / Alternate Names" at bounding box center [641, 115] width 92 height 26
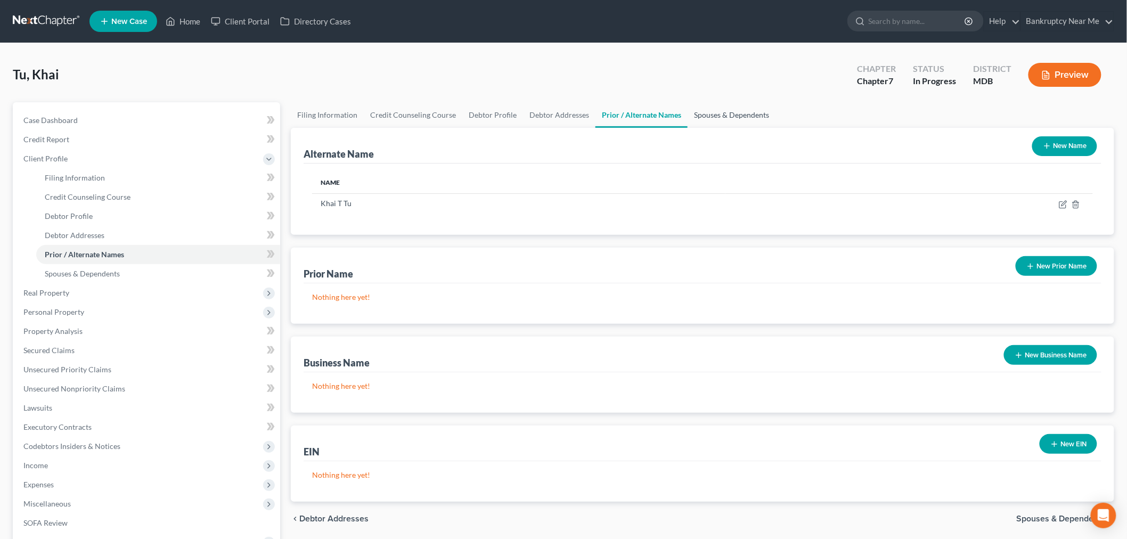
click at [702, 110] on link "Spouses & Dependents" at bounding box center [731, 115] width 88 height 26
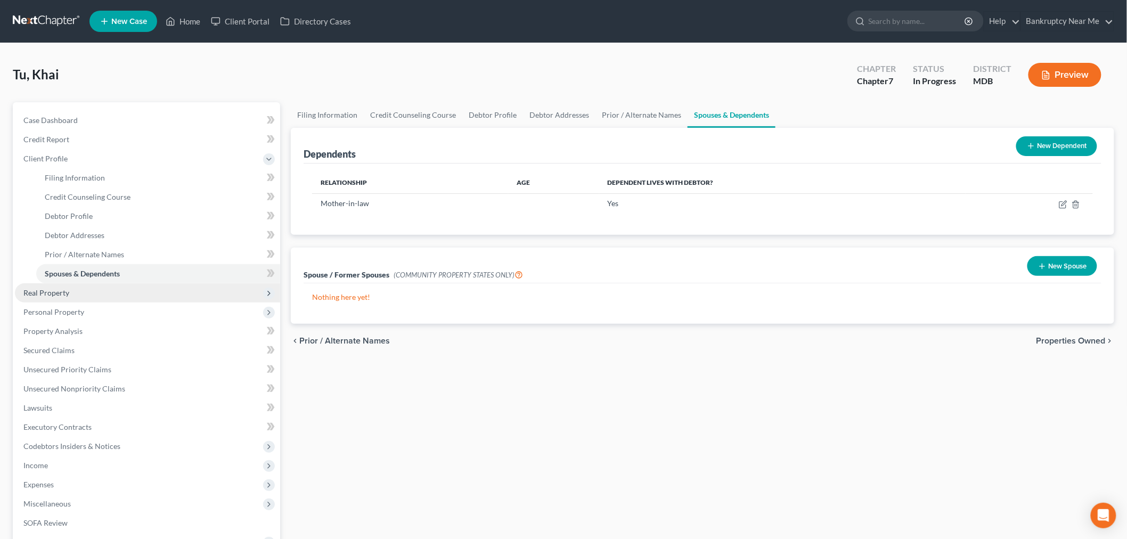
click at [68, 294] on span "Real Property" at bounding box center [147, 292] width 265 height 19
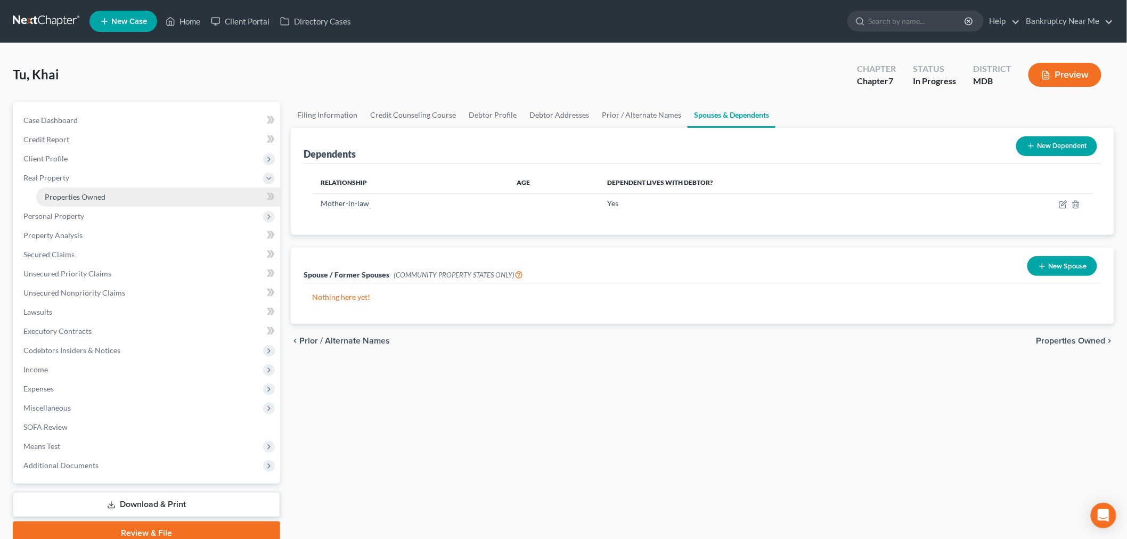
click at [125, 187] on link "Properties Owned" at bounding box center [158, 196] width 244 height 19
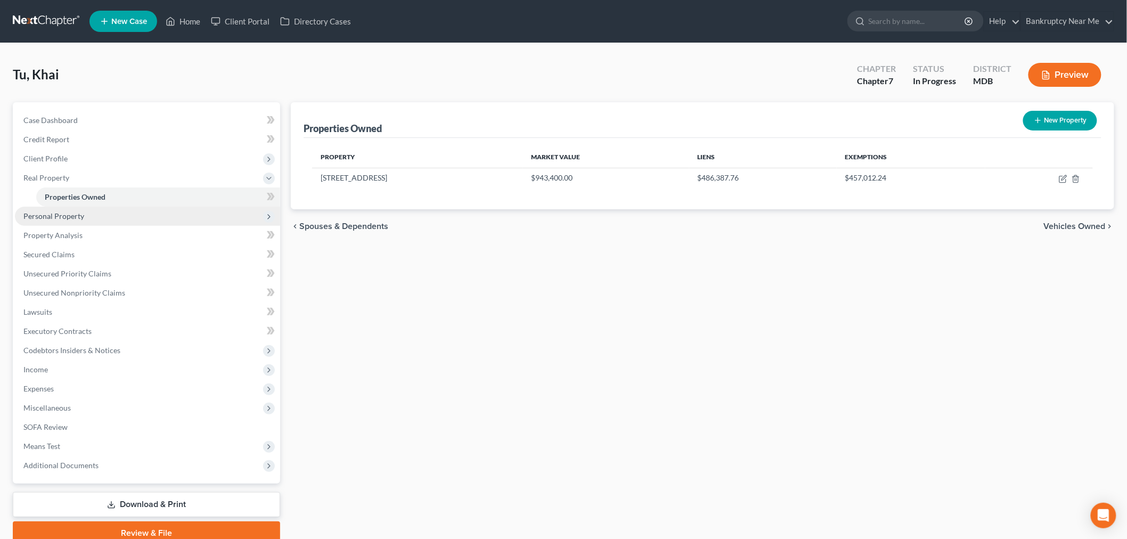
click at [98, 220] on span "Personal Property" at bounding box center [147, 216] width 265 height 19
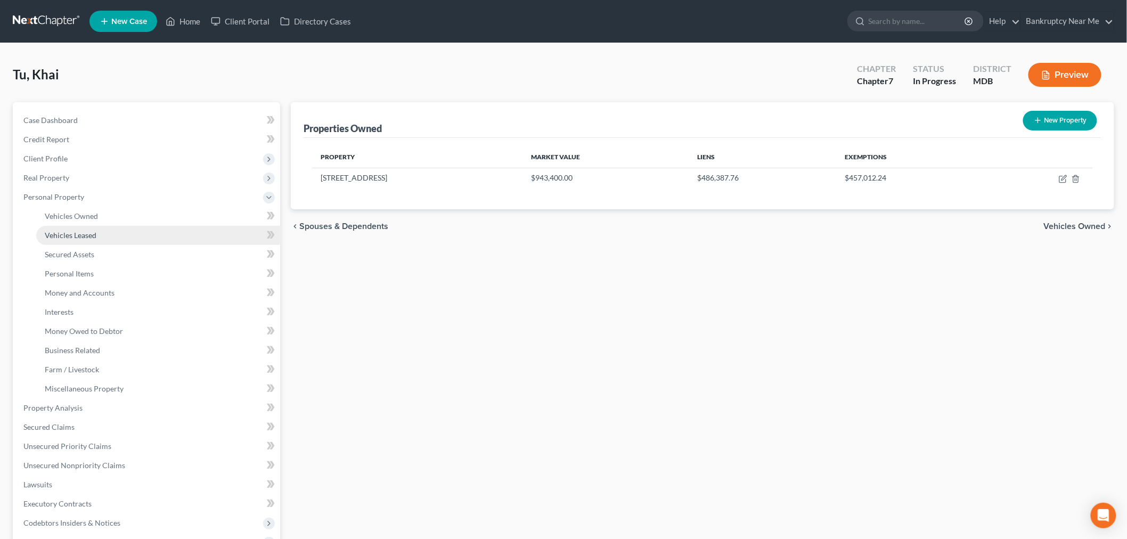
click at [93, 231] on span "Vehicles Leased" at bounding box center [71, 235] width 52 height 9
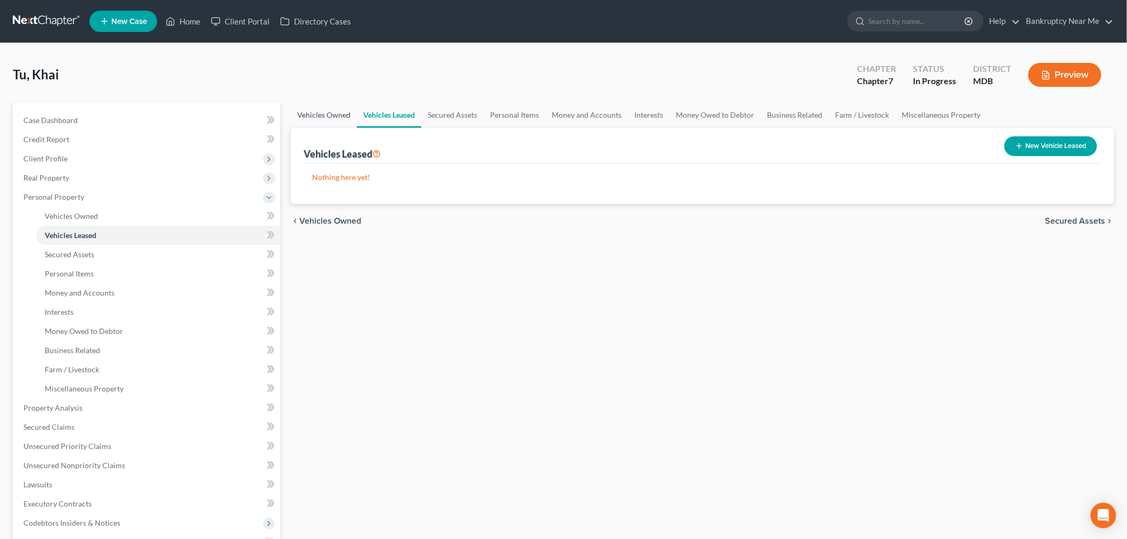
click at [312, 115] on link "Vehicles Owned" at bounding box center [324, 115] width 66 height 26
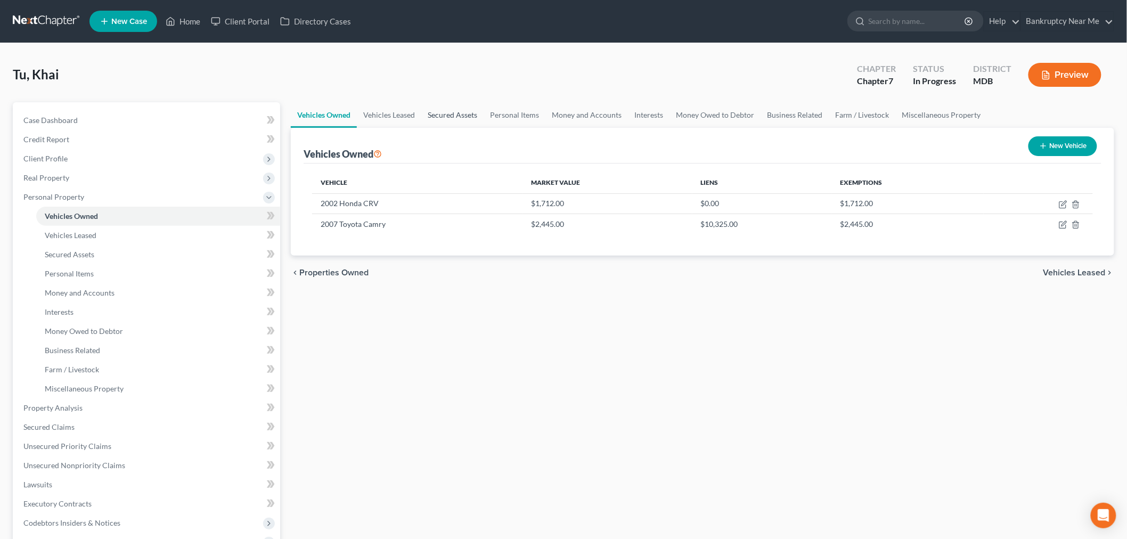
click at [450, 110] on link "Secured Assets" at bounding box center [452, 115] width 62 height 26
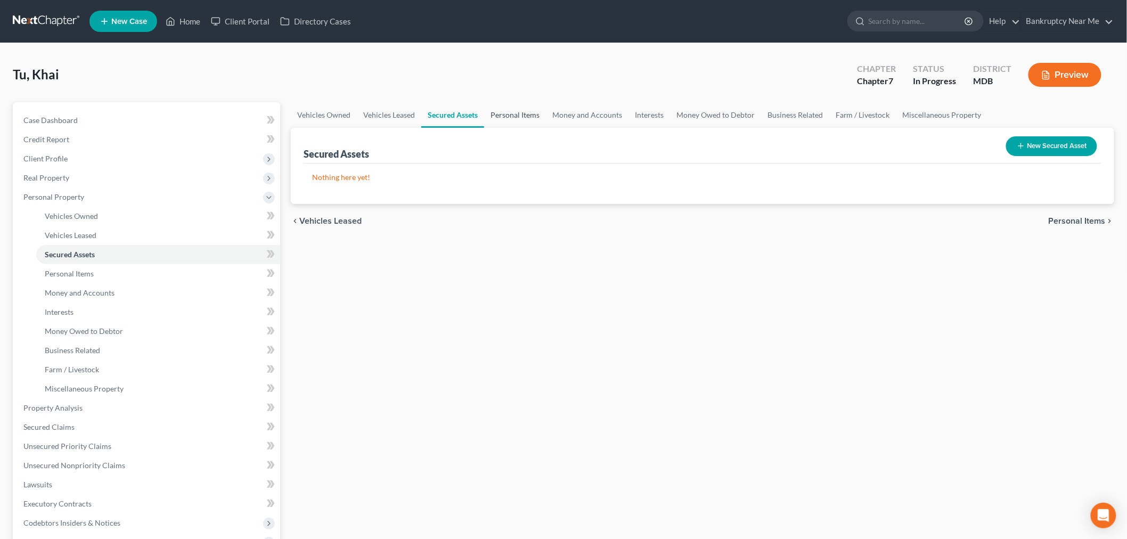
click at [511, 114] on link "Personal Items" at bounding box center [515, 115] width 62 height 26
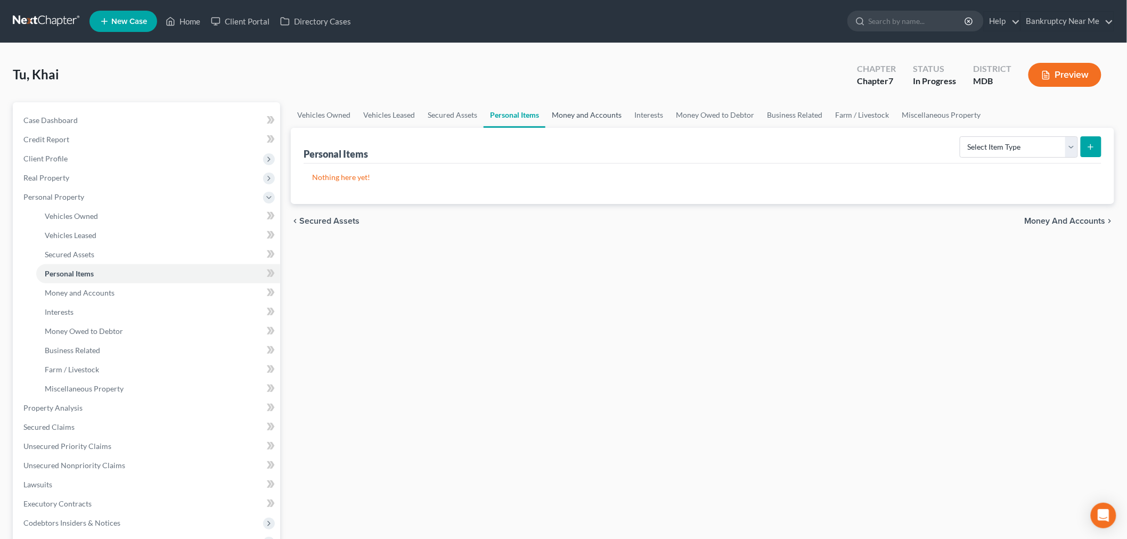
click at [565, 113] on link "Money and Accounts" at bounding box center [586, 115] width 83 height 26
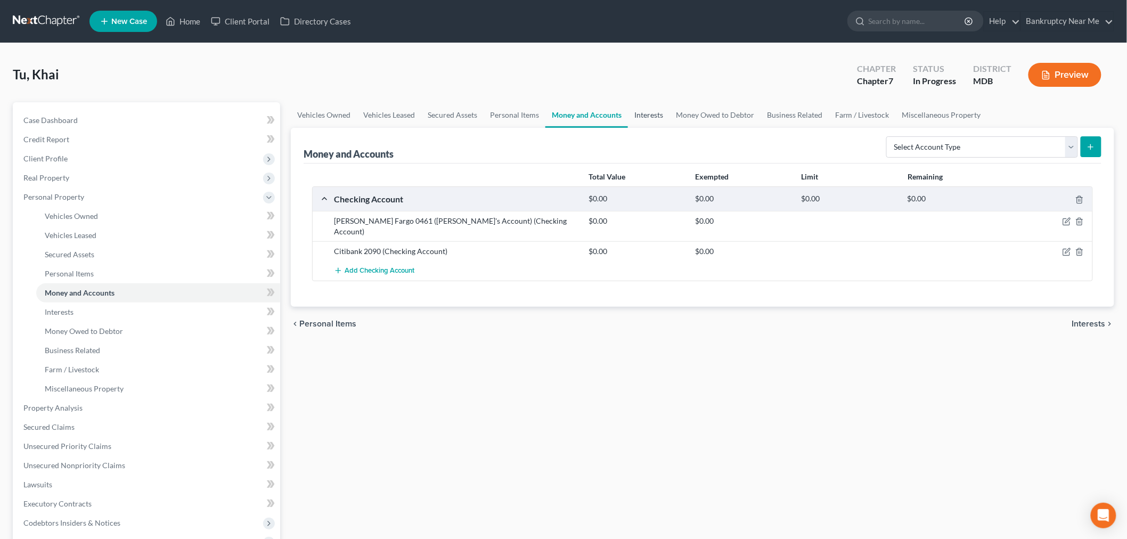
click at [635, 120] on link "Interests" at bounding box center [649, 115] width 42 height 26
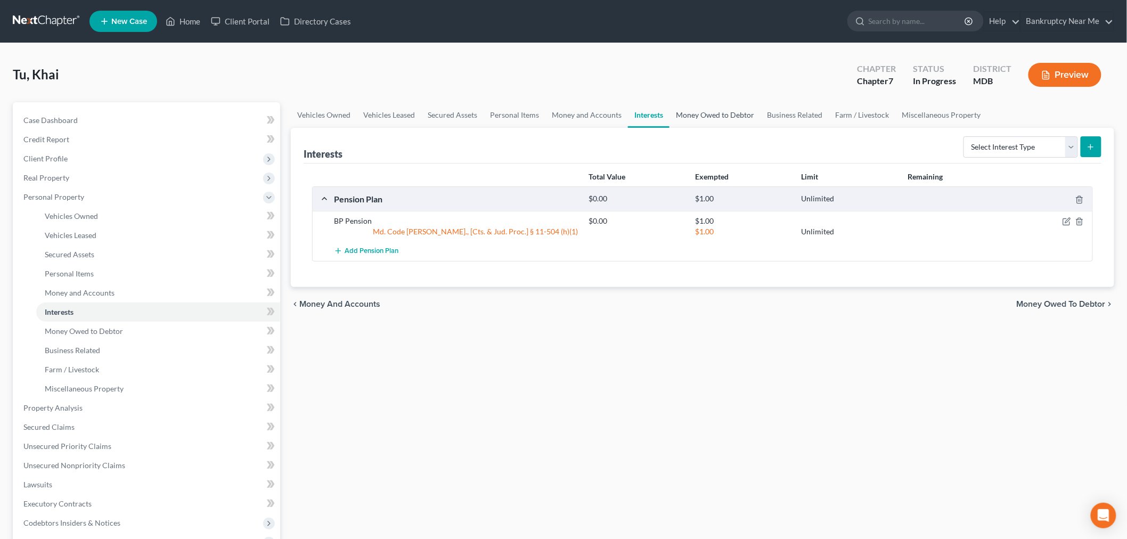
click at [705, 113] on link "Money Owed to Debtor" at bounding box center [714, 115] width 91 height 26
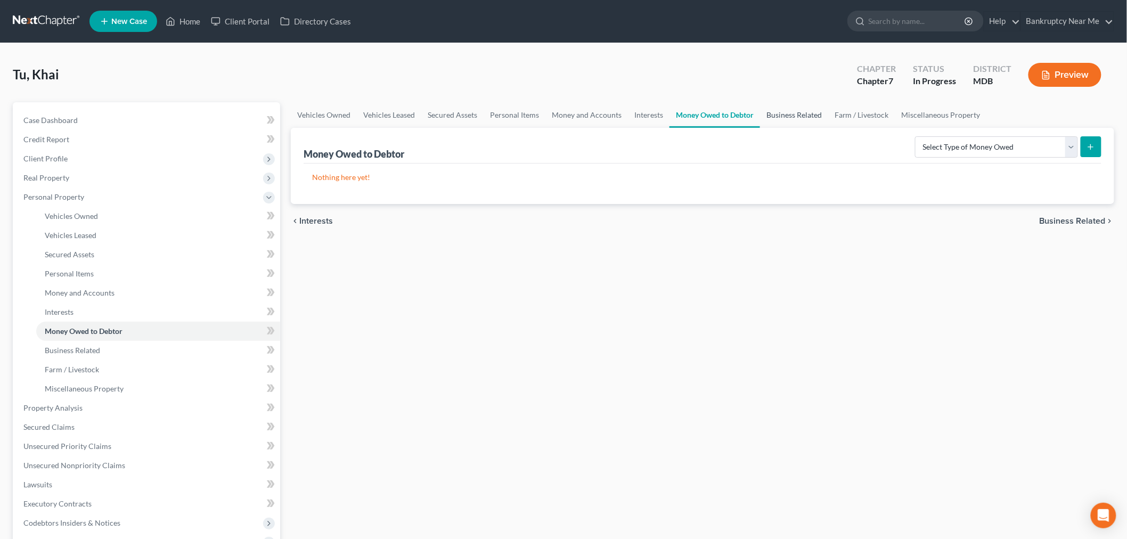
click at [796, 104] on link "Business Related" at bounding box center [794, 115] width 68 height 26
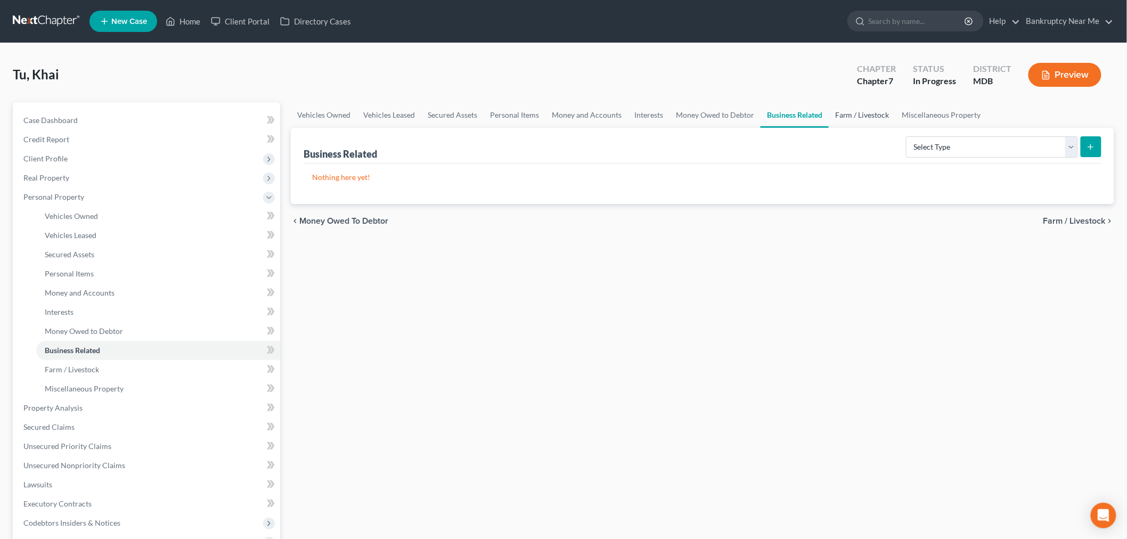
click at [847, 114] on link "Farm / Livestock" at bounding box center [861, 115] width 67 height 26
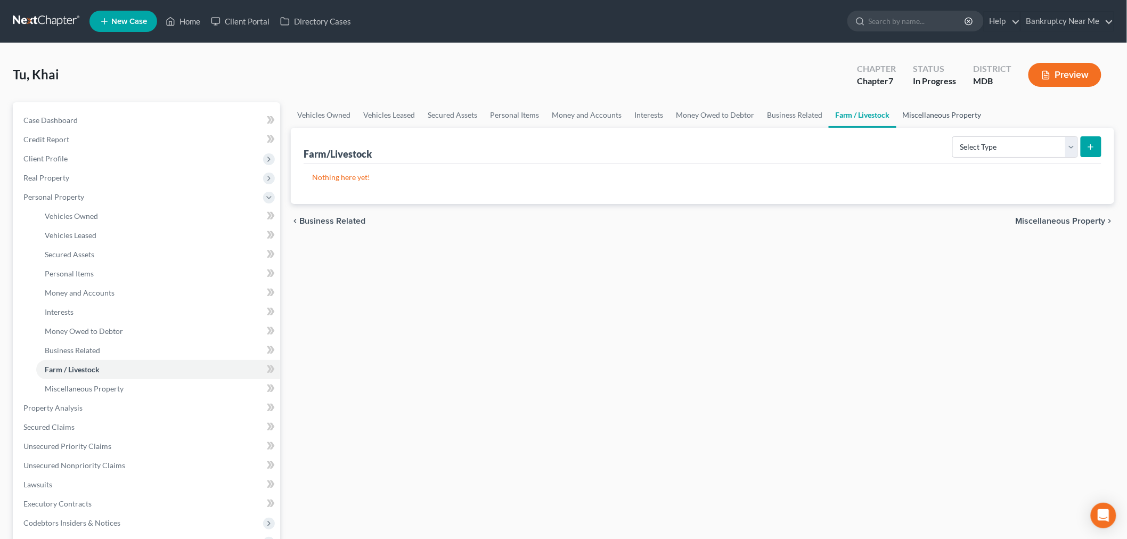
click at [917, 115] on link "Miscellaneous Property" at bounding box center [942, 115] width 92 height 26
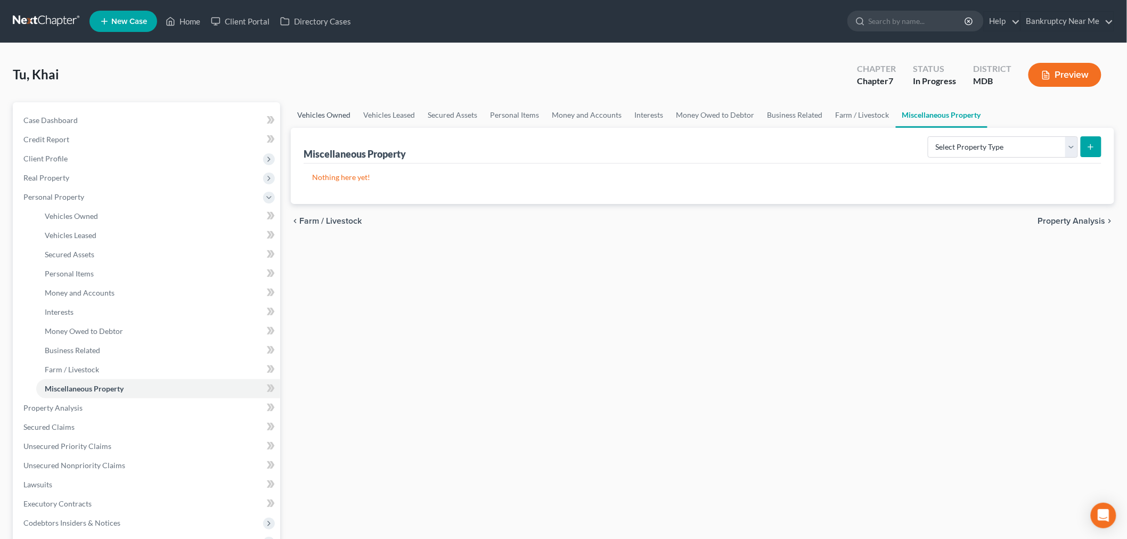
click at [331, 114] on link "Vehicles Owned" at bounding box center [324, 115] width 66 height 26
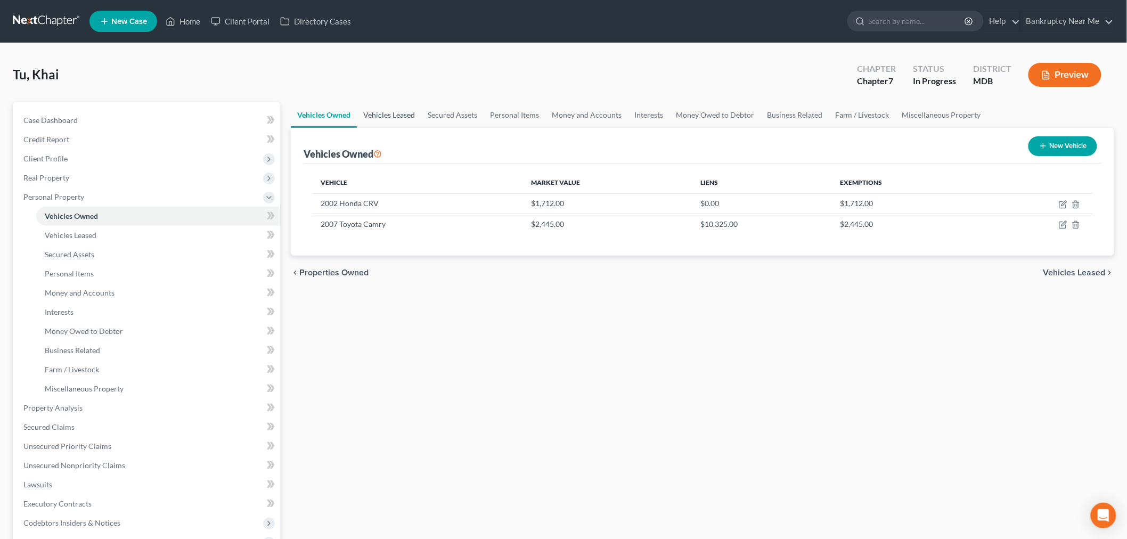
drag, startPoint x: 380, startPoint y: 117, endPoint x: 374, endPoint y: 116, distance: 6.5
click at [379, 117] on link "Vehicles Leased" at bounding box center [389, 115] width 64 height 26
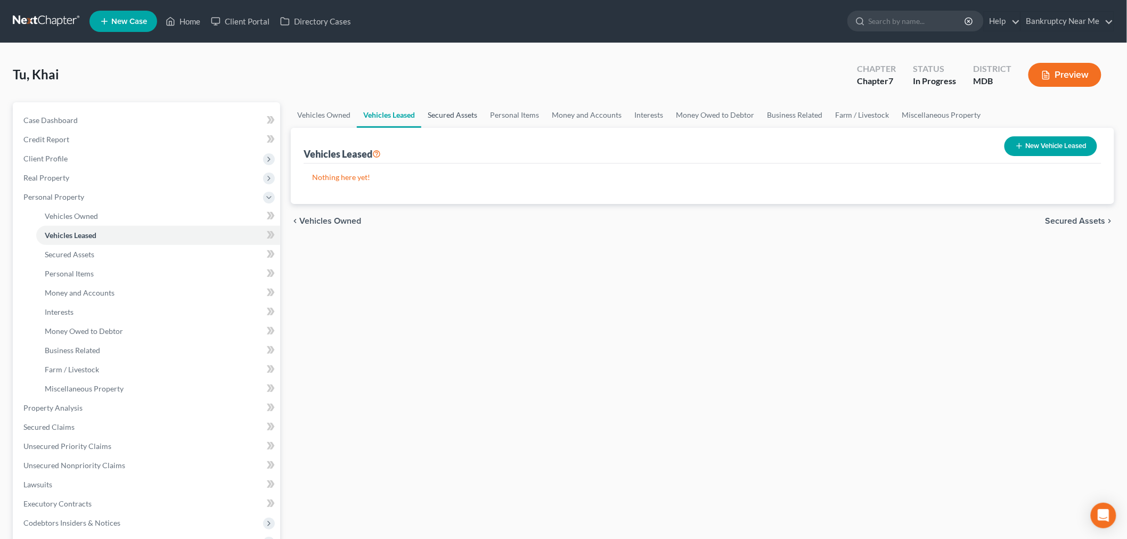
click at [438, 110] on link "Secured Assets" at bounding box center [452, 115] width 62 height 26
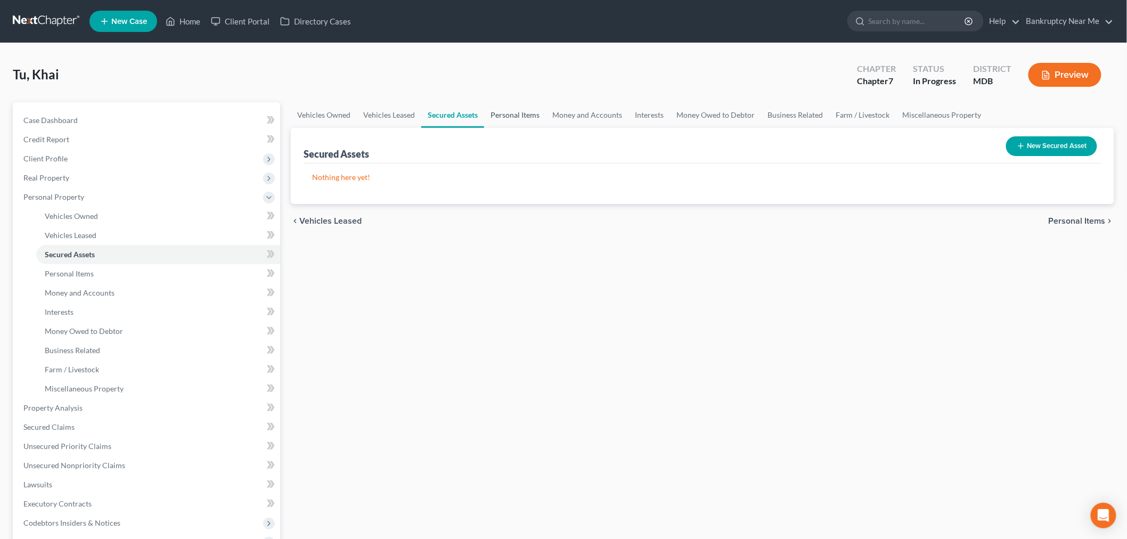
click at [512, 110] on link "Personal Items" at bounding box center [515, 115] width 62 height 26
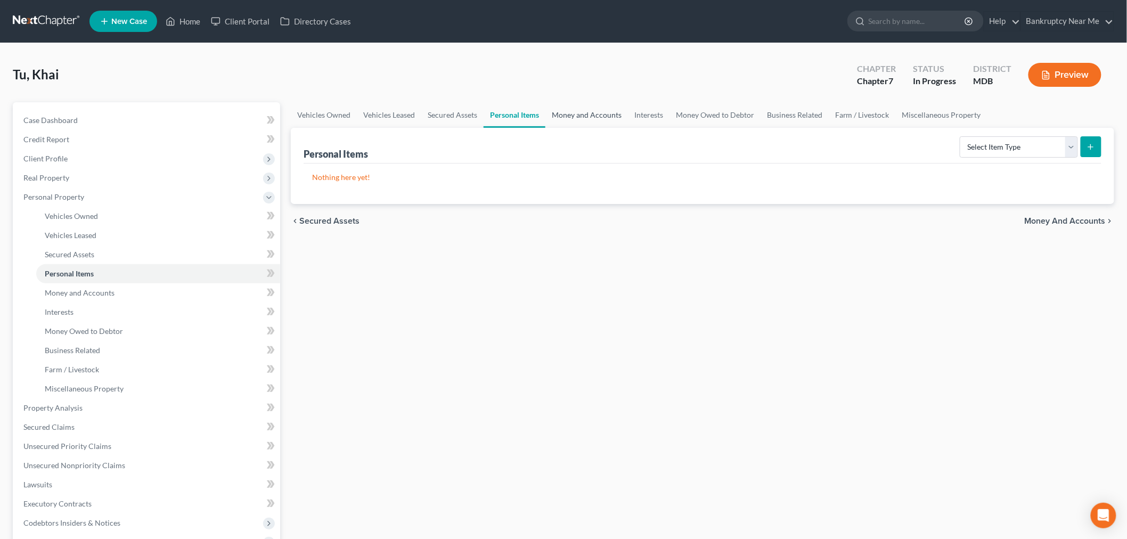
click at [607, 116] on link "Money and Accounts" at bounding box center [586, 115] width 83 height 26
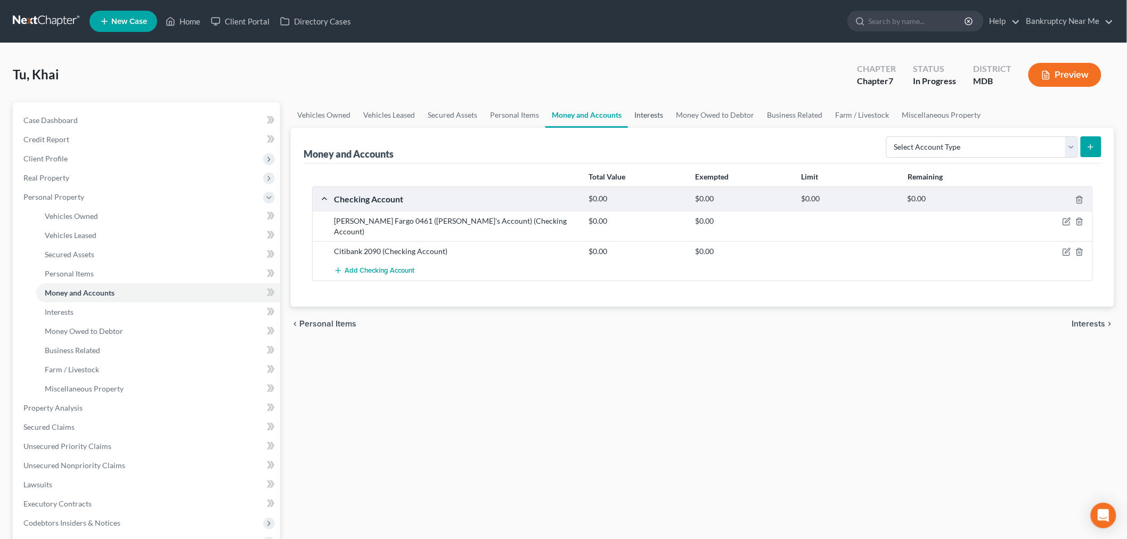
click at [639, 107] on link "Interests" at bounding box center [649, 115] width 42 height 26
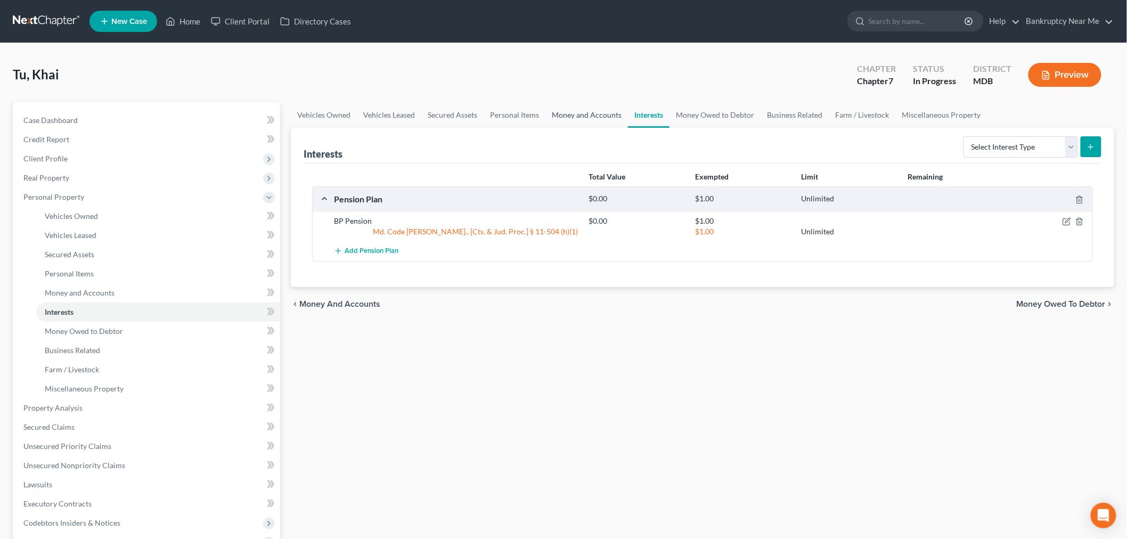
click at [585, 115] on link "Money and Accounts" at bounding box center [586, 115] width 83 height 26
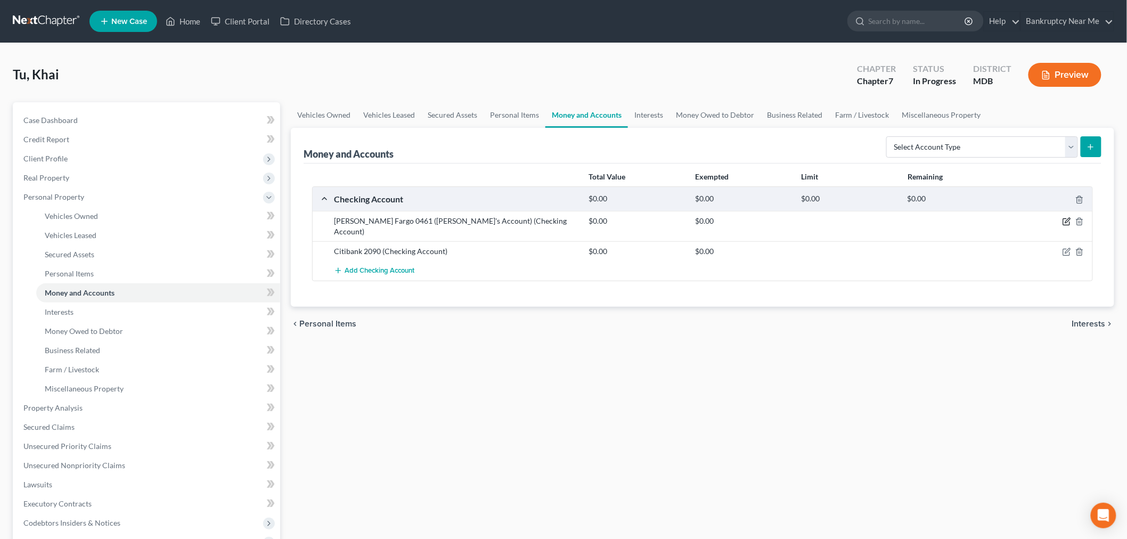
click at [1068, 218] on icon "button" at bounding box center [1067, 220] width 5 height 5
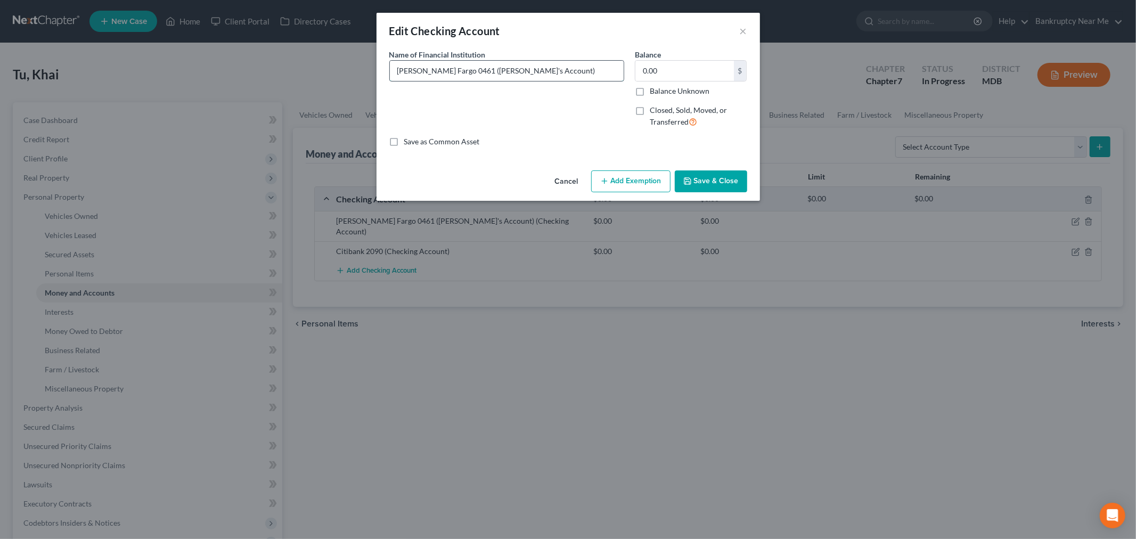
drag, startPoint x: 491, startPoint y: 73, endPoint x: 457, endPoint y: 76, distance: 34.2
click at [457, 76] on input "[PERSON_NAME] Fargo 0461 ([PERSON_NAME]'s Account)" at bounding box center [507, 71] width 234 height 20
click at [499, 70] on input "[PERSON_NAME] Fargo 0461 (NFS Account)" at bounding box center [507, 71] width 234 height 20
type input "[PERSON_NAME] Fargo 0461 (NFS Account listed for informational purposes)"
click at [700, 176] on button "Save & Close" at bounding box center [711, 181] width 72 height 22
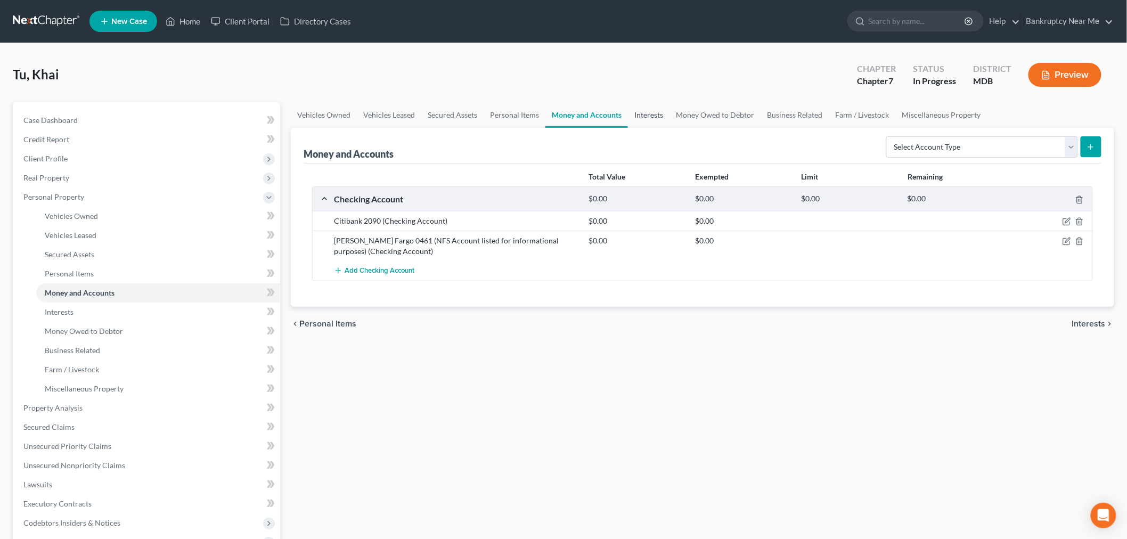
click at [659, 115] on link "Interests" at bounding box center [649, 115] width 42 height 26
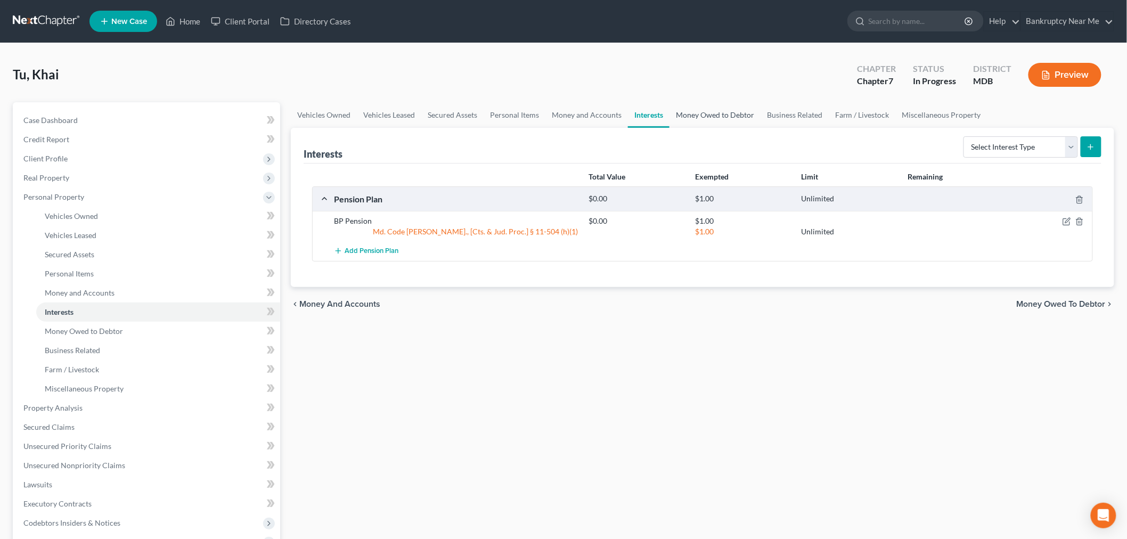
click at [716, 114] on link "Money Owed to Debtor" at bounding box center [714, 115] width 91 height 26
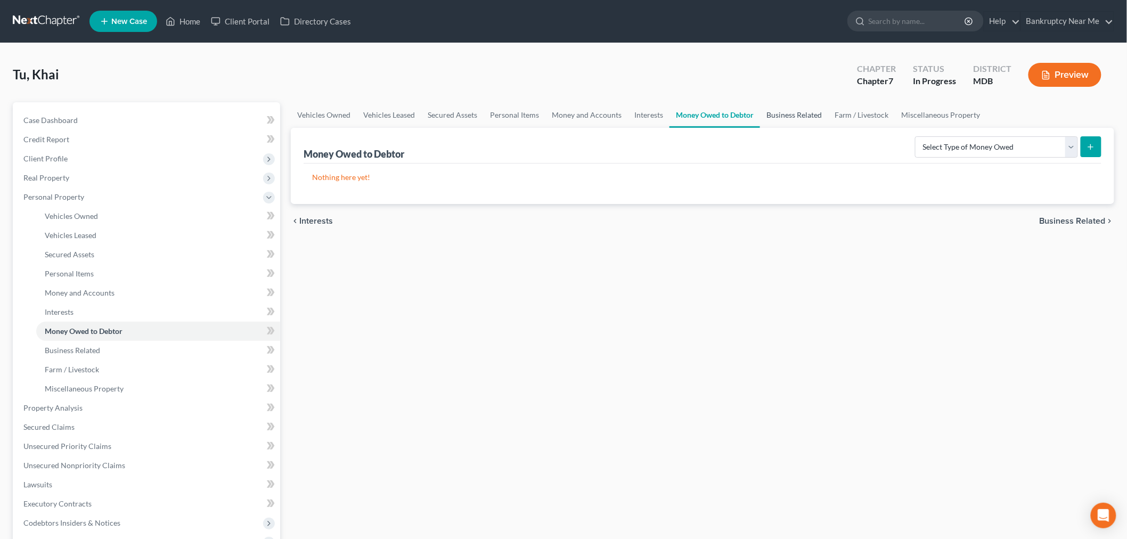
click at [779, 110] on link "Business Related" at bounding box center [794, 115] width 68 height 26
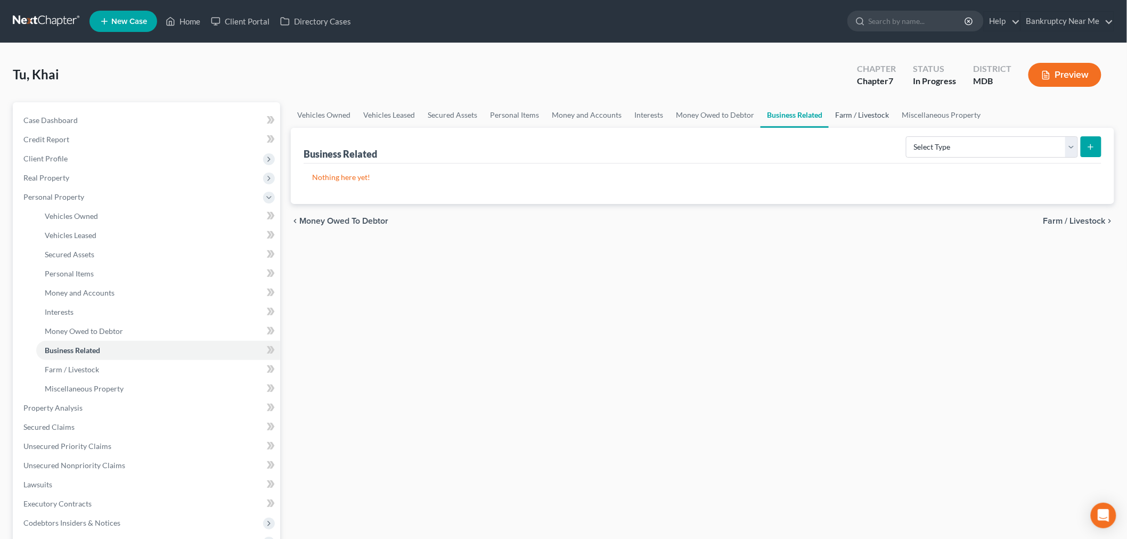
click at [870, 116] on link "Farm / Livestock" at bounding box center [861, 115] width 67 height 26
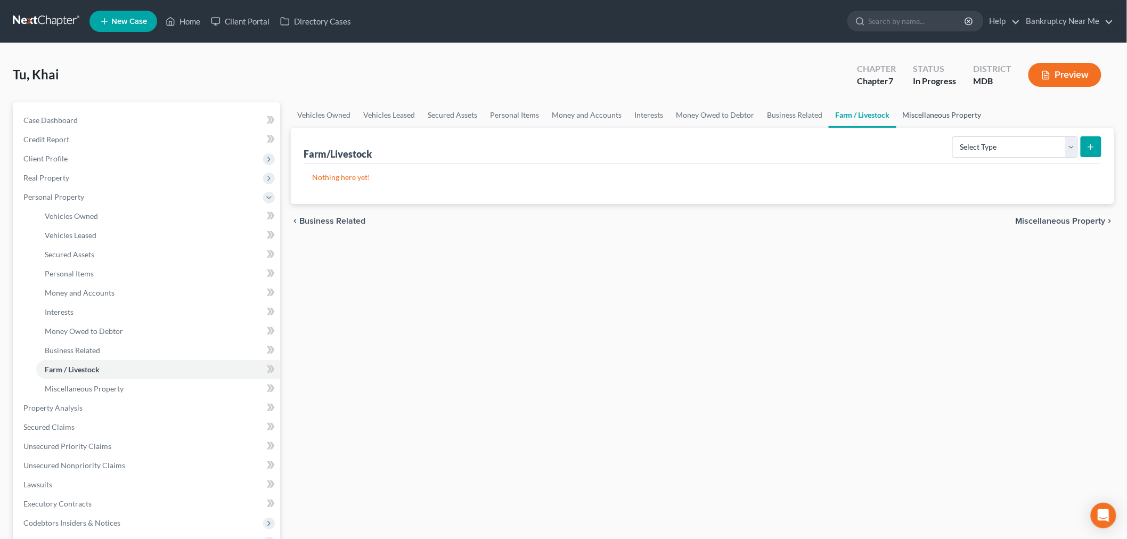
click at [916, 116] on link "Miscellaneous Property" at bounding box center [942, 115] width 92 height 26
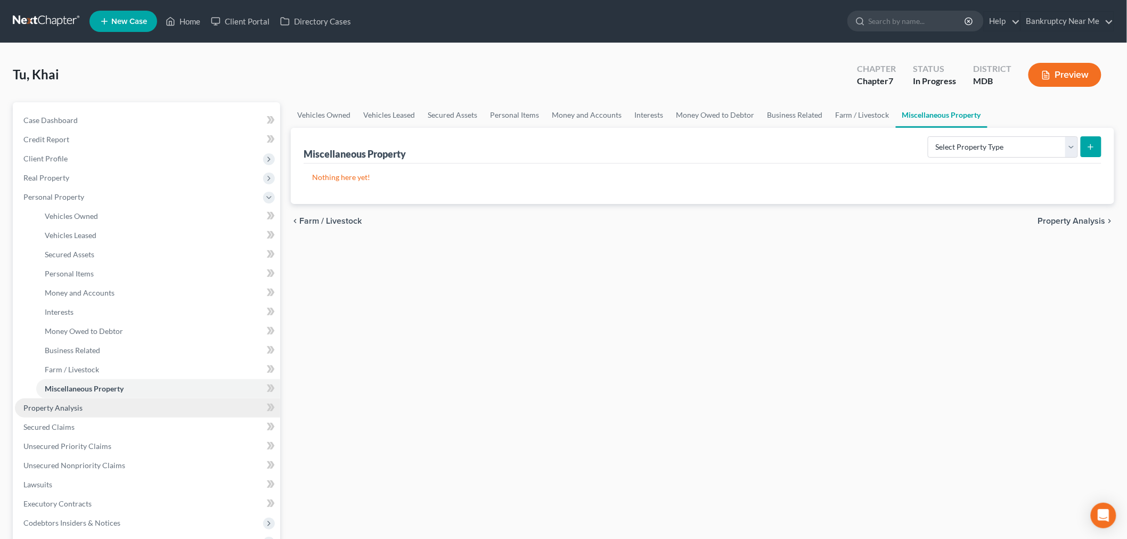
click at [86, 405] on link "Property Analysis" at bounding box center [147, 407] width 265 height 19
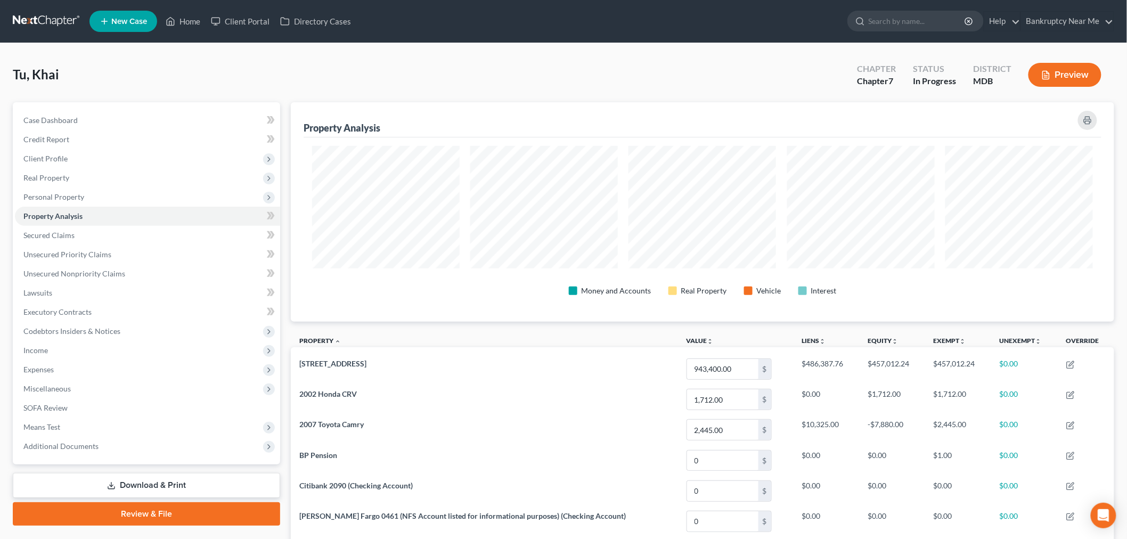
scroll to position [102, 0]
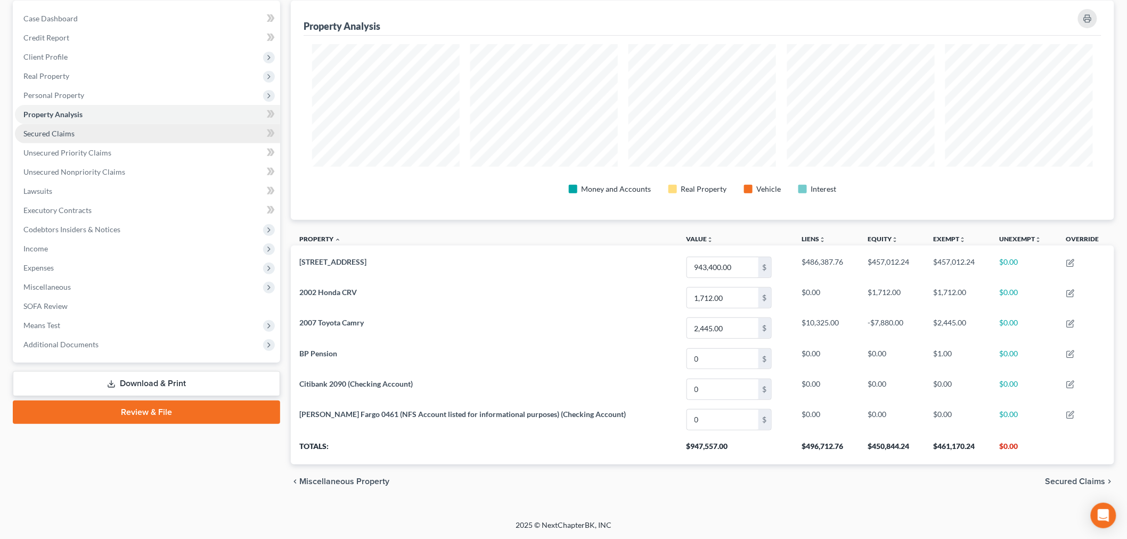
click at [71, 129] on span "Secured Claims" at bounding box center [48, 133] width 51 height 9
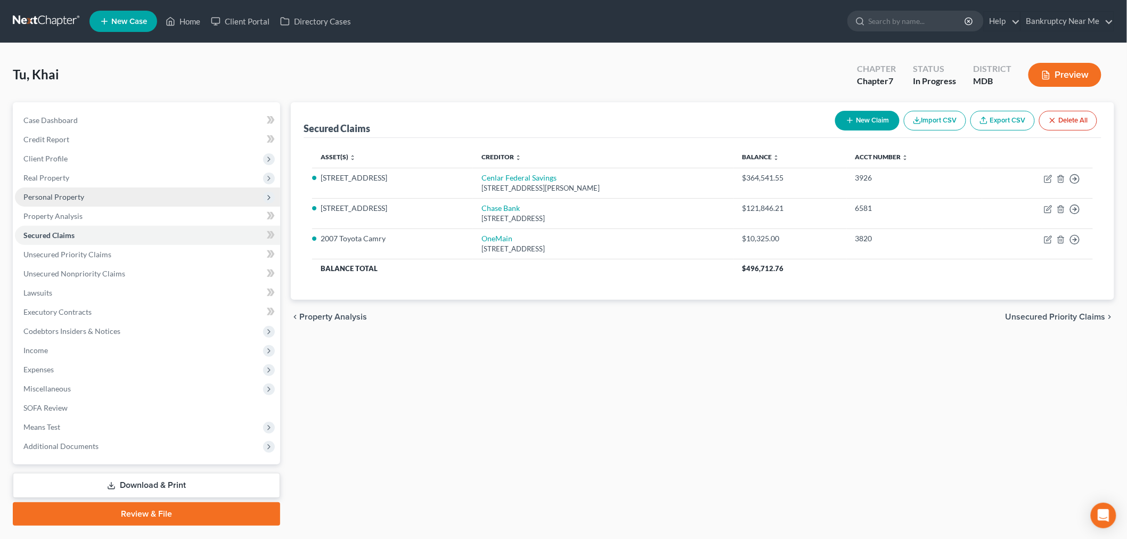
click at [66, 201] on span "Personal Property" at bounding box center [147, 196] width 265 height 19
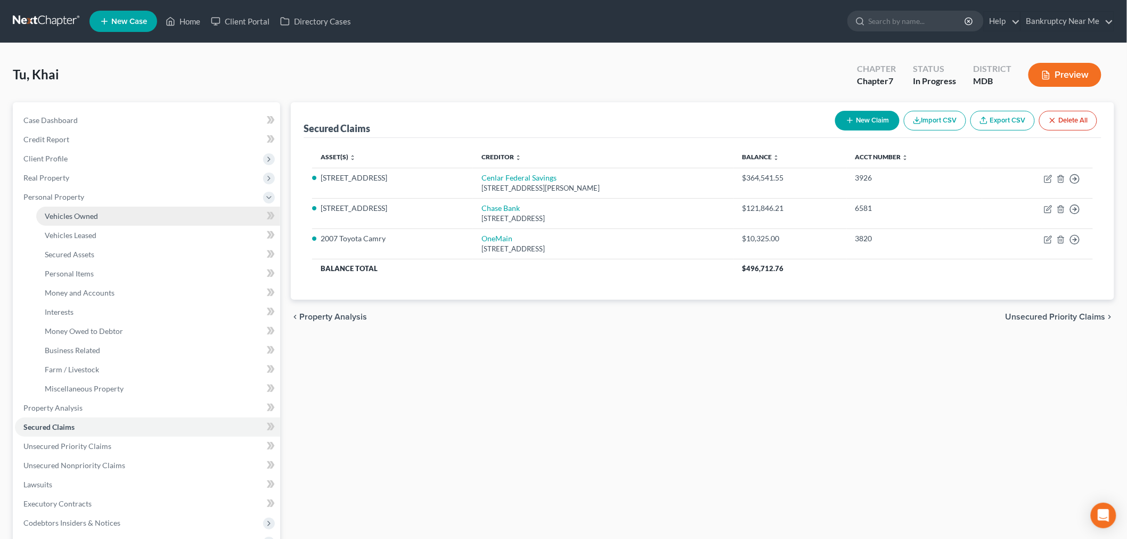
click at [78, 215] on span "Vehicles Owned" at bounding box center [71, 215] width 53 height 9
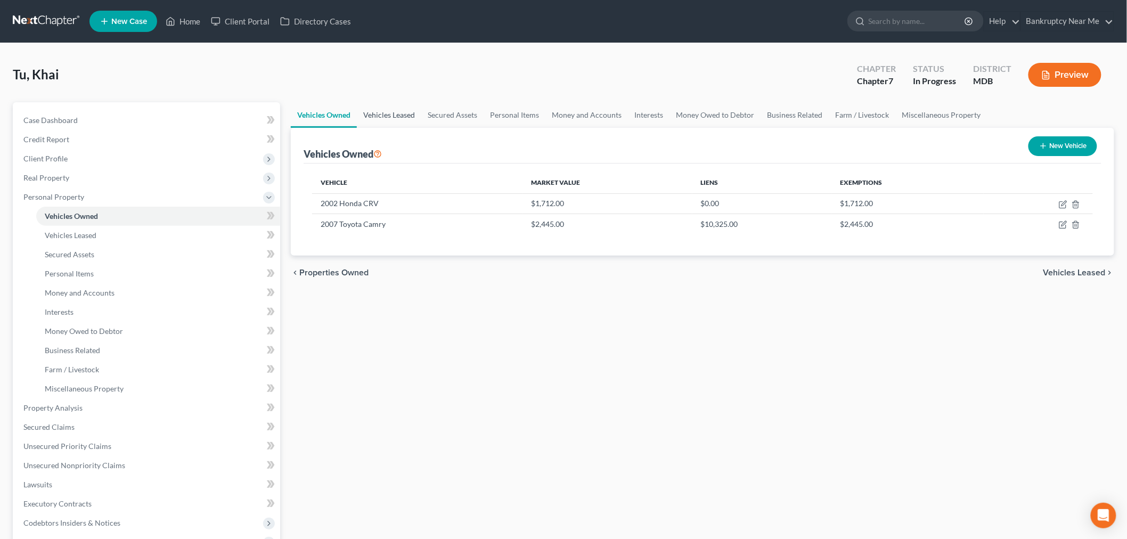
click at [374, 110] on link "Vehicles Leased" at bounding box center [389, 115] width 64 height 26
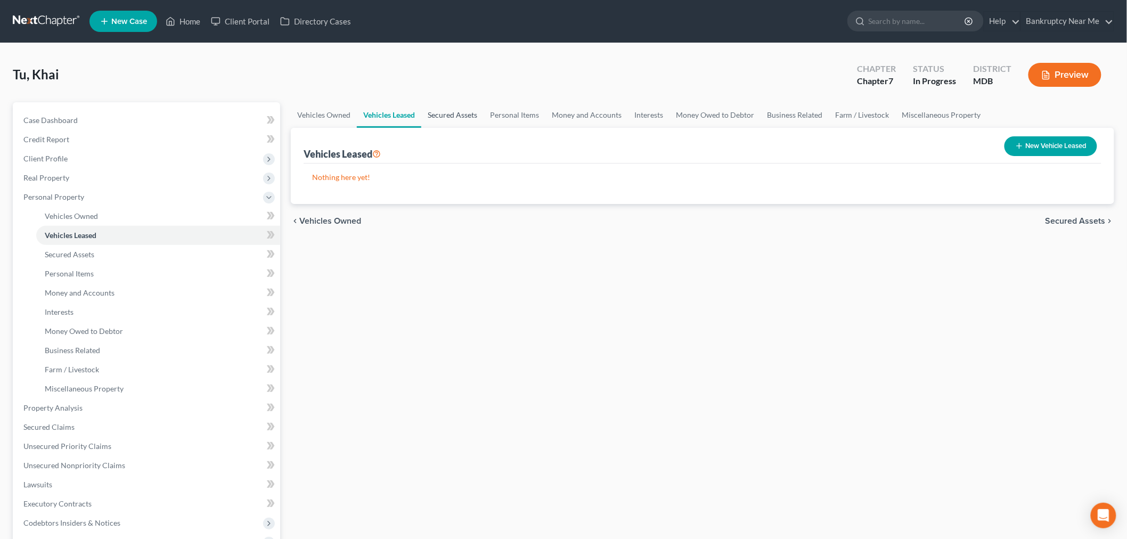
click at [467, 114] on link "Secured Assets" at bounding box center [452, 115] width 62 height 26
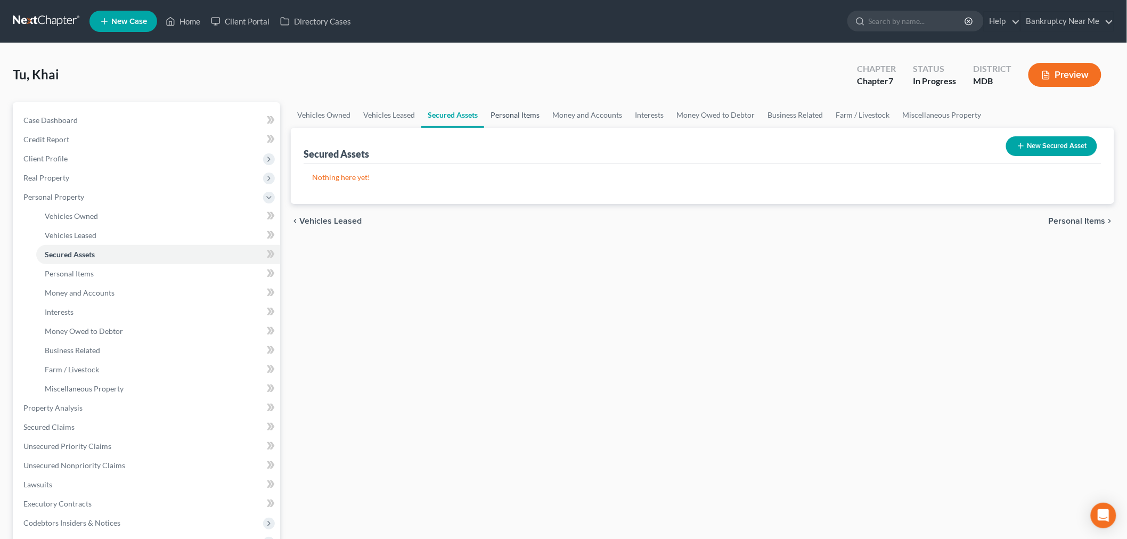
click at [506, 113] on link "Personal Items" at bounding box center [515, 115] width 62 height 26
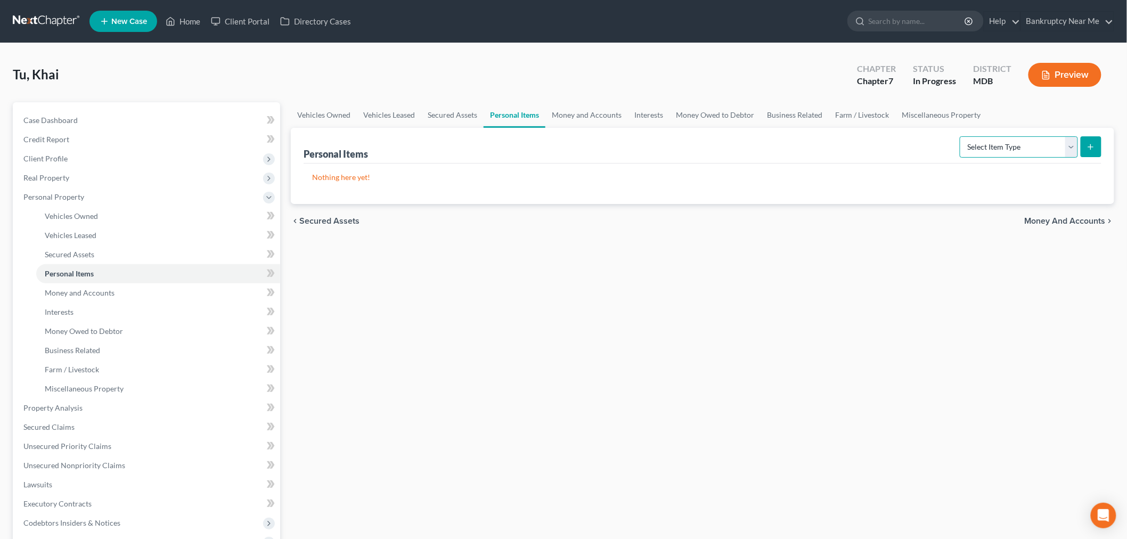
click at [977, 146] on select "Select Item Type Clothing Collectibles Of Value Electronics Firearms Household …" at bounding box center [1018, 146] width 118 height 21
select select "clothing"
click at [960, 136] on select "Select Item Type Clothing Collectibles Of Value Electronics Firearms Household …" at bounding box center [1018, 146] width 118 height 21
click at [1088, 143] on icon "submit" at bounding box center [1090, 147] width 9 height 9
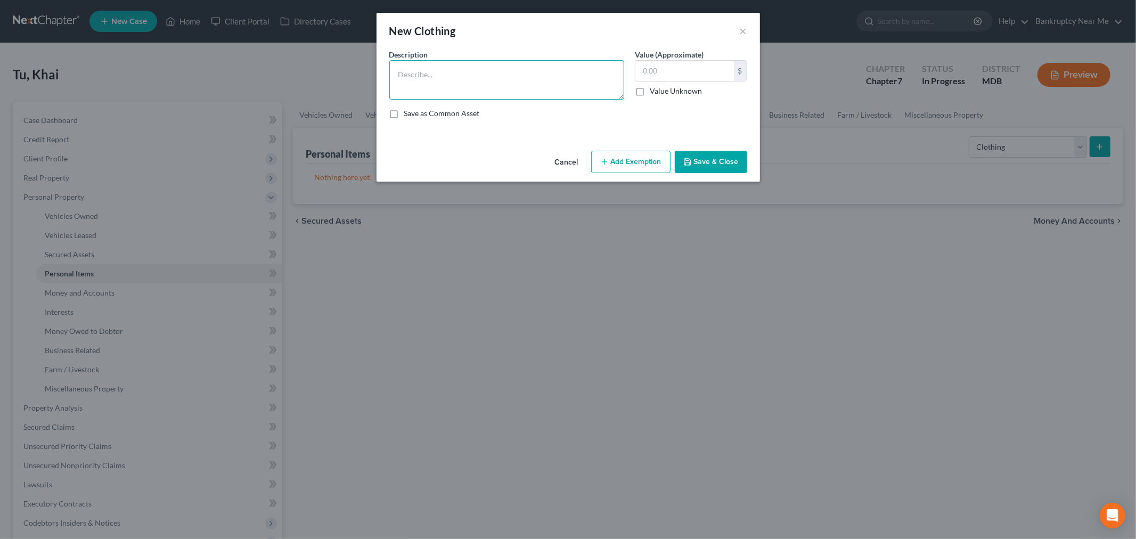
click at [527, 86] on textarea at bounding box center [506, 79] width 235 height 39
click at [433, 75] on textarea "Clothes & shoes" at bounding box center [506, 79] width 235 height 39
click at [434, 75] on textarea "Clothes & shoes" at bounding box center [506, 79] width 235 height 39
type textarea "Clothes & Shoes"
click at [691, 76] on input "text" at bounding box center [684, 71] width 98 height 20
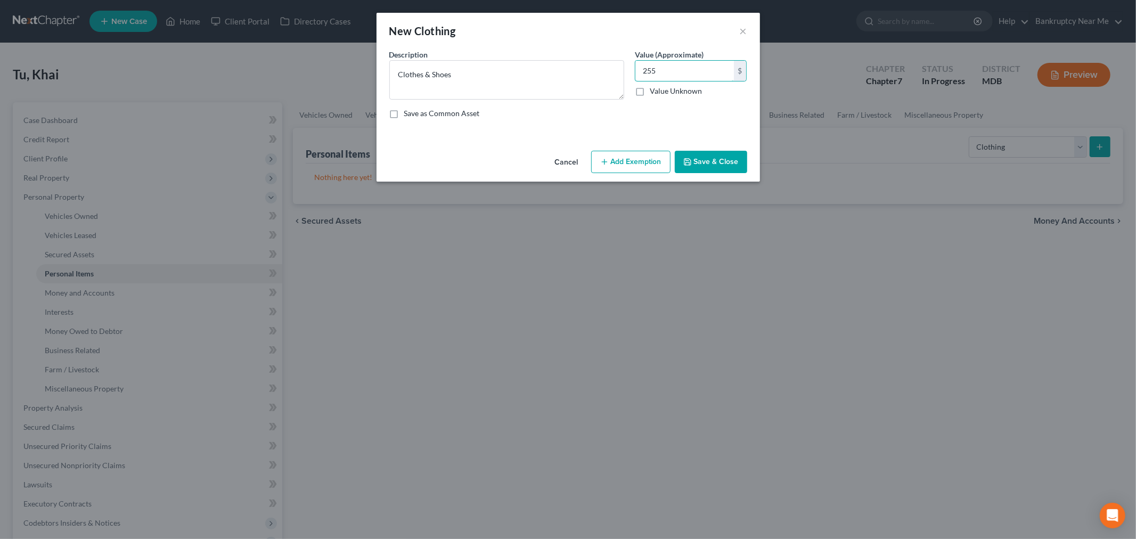
type input "255"
click at [639, 155] on button "Add Exemption" at bounding box center [630, 162] width 79 height 22
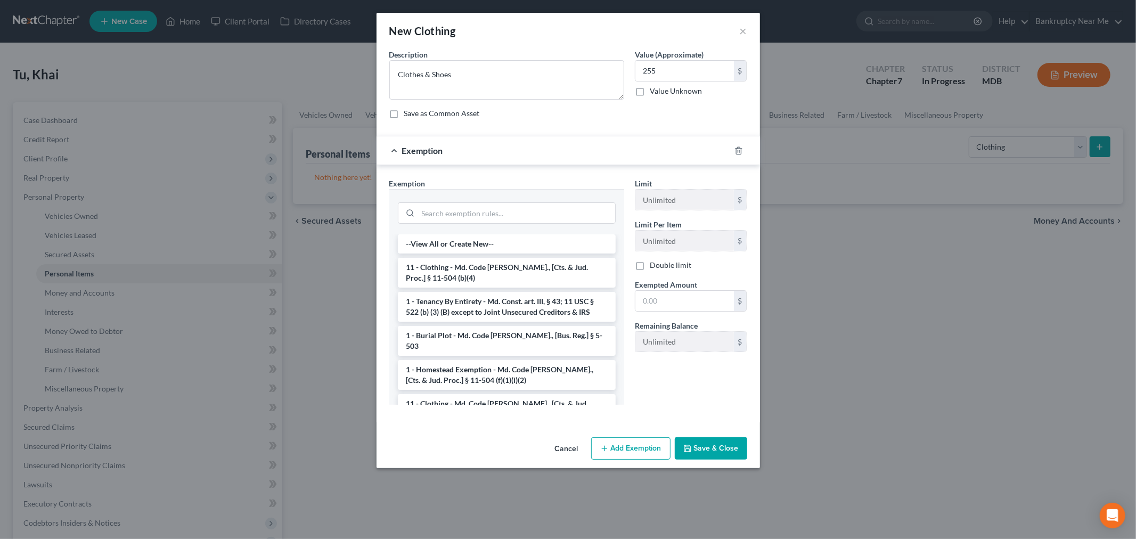
drag, startPoint x: 491, startPoint y: 267, endPoint x: 512, endPoint y: 267, distance: 21.3
click at [491, 266] on li "11 - Clothing - Md. Code [PERSON_NAME]., [Cts. & Jud. Proc.] § 11-504 (b)(4)" at bounding box center [507, 273] width 218 height 30
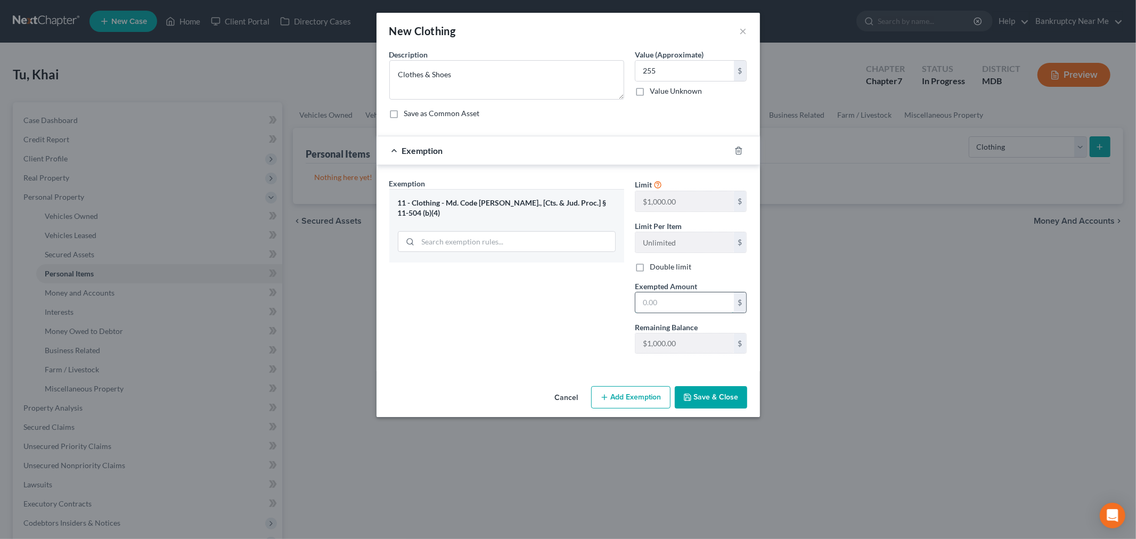
click at [689, 297] on input "text" at bounding box center [684, 302] width 98 height 20
type input "255"
drag, startPoint x: 680, startPoint y: 384, endPoint x: 698, endPoint y: 397, distance: 21.4
click at [685, 389] on div "Cancel Add Exemption Save & Close" at bounding box center [567, 399] width 383 height 35
click at [700, 397] on button "Save & Close" at bounding box center [711, 397] width 72 height 22
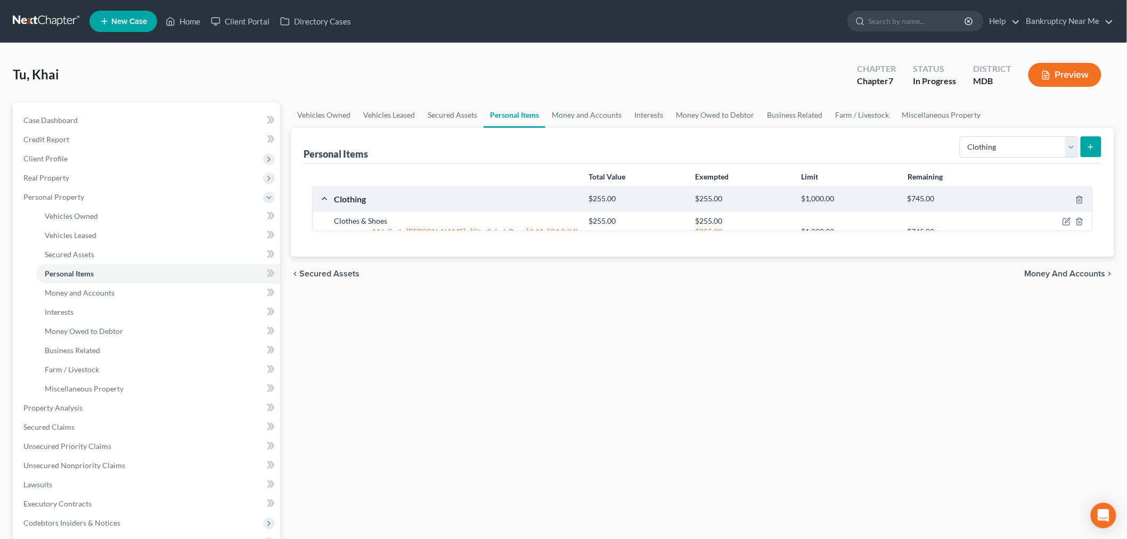
click at [1058, 133] on div "Select Item Type Clothing Collectibles Of Value Electronics Firearms Household …" at bounding box center [1028, 146] width 146 height 28
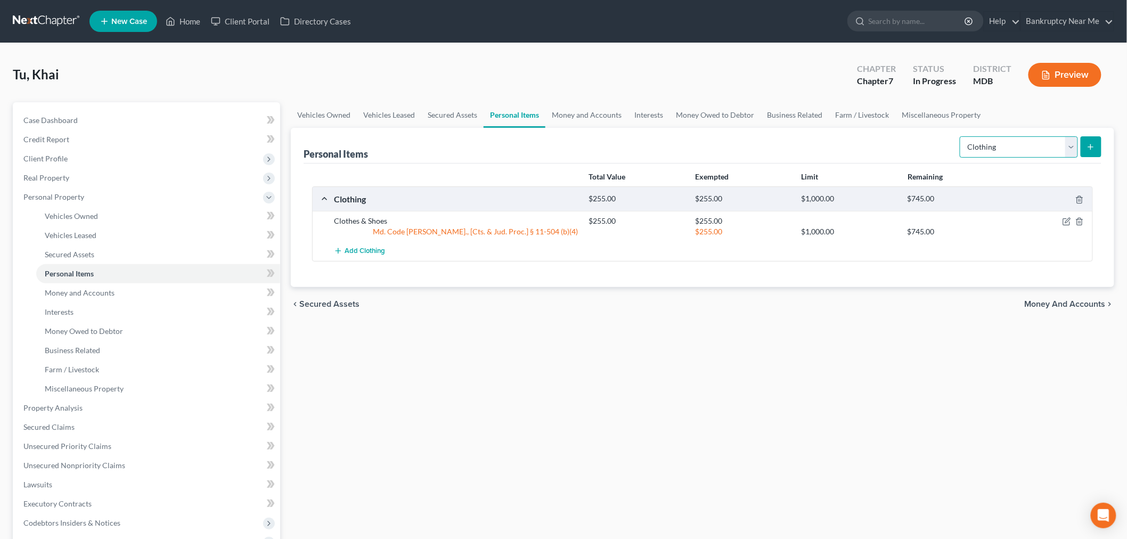
drag, startPoint x: 1058, startPoint y: 139, endPoint x: 1058, endPoint y: 145, distance: 6.4
click at [1058, 139] on select "Select Item Type Clothing Collectibles Of Value Electronics Firearms Household …" at bounding box center [1018, 146] width 118 height 21
select select "household_goods"
click at [960, 136] on select "Select Item Type Clothing Collectibles Of Value Electronics Firearms Household …" at bounding box center [1018, 146] width 118 height 21
click at [1094, 137] on button "submit" at bounding box center [1090, 146] width 21 height 21
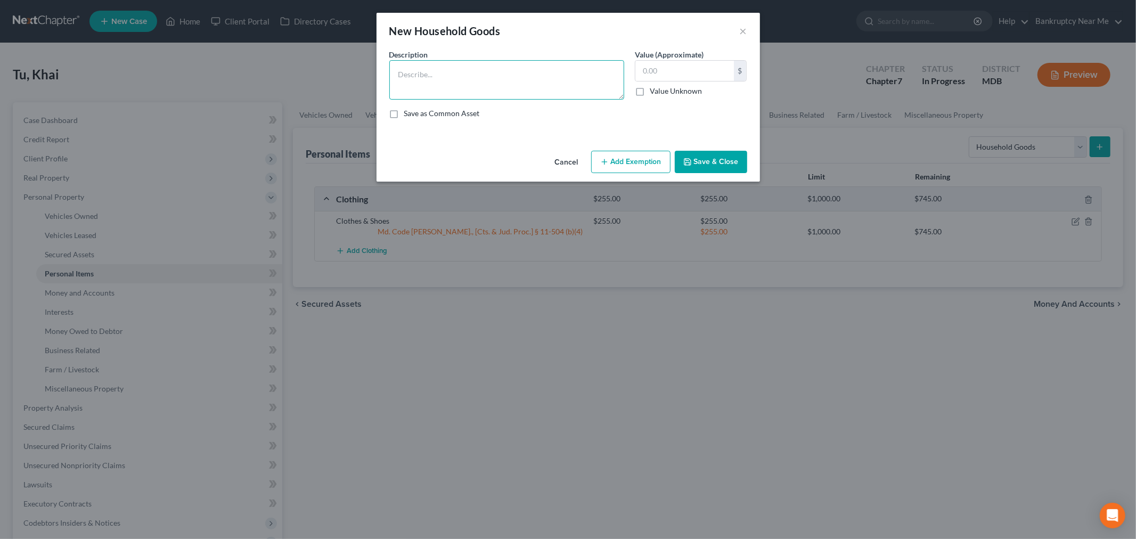
click at [512, 96] on textarea at bounding box center [506, 79] width 235 height 39
type textarea "Furniture & Kitchen Tools"
click at [639, 157] on button "Add Exemption" at bounding box center [630, 162] width 79 height 22
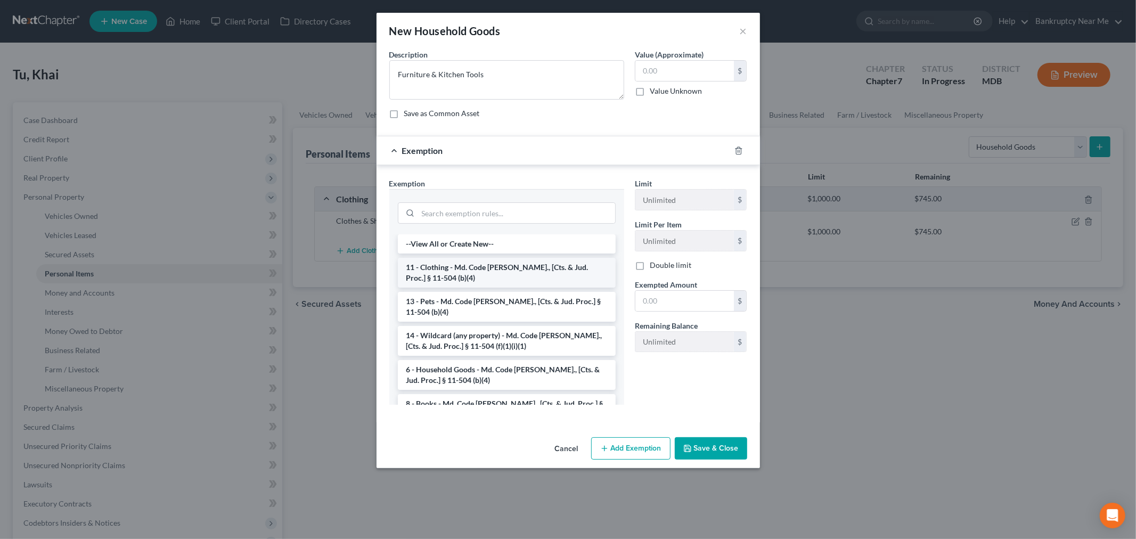
click at [541, 277] on li "11 - Clothing - Md. Code [PERSON_NAME]., [Cts. & Jud. Proc.] § 11-504 (b)(4)" at bounding box center [507, 273] width 218 height 30
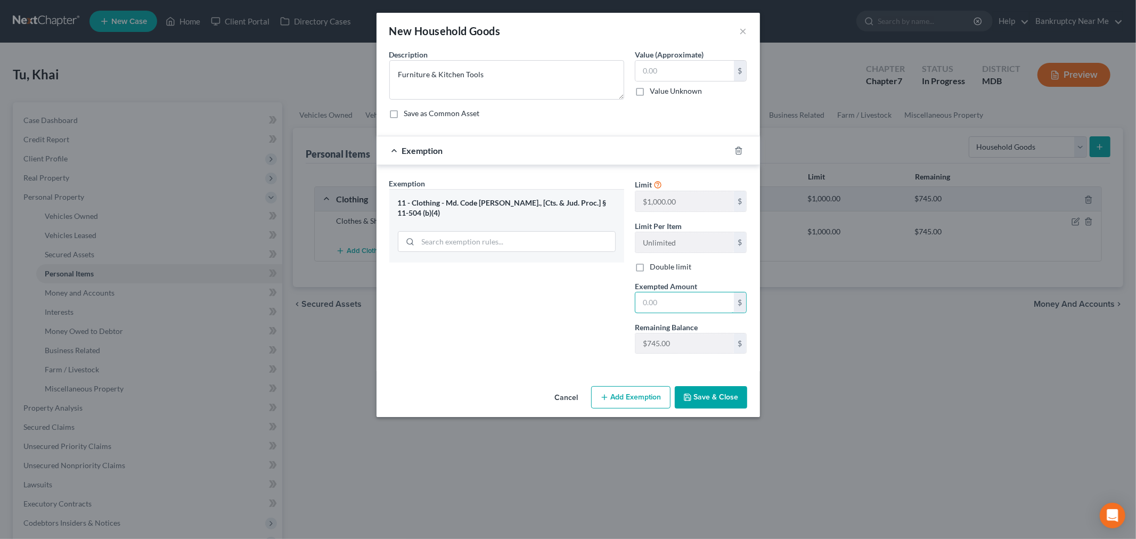
drag, startPoint x: 671, startPoint y: 295, endPoint x: 701, endPoint y: 289, distance: 30.1
click at [671, 295] on input "text" at bounding box center [684, 302] width 98 height 20
type input "555"
click at [701, 67] on input "text" at bounding box center [684, 71] width 98 height 20
type input "555"
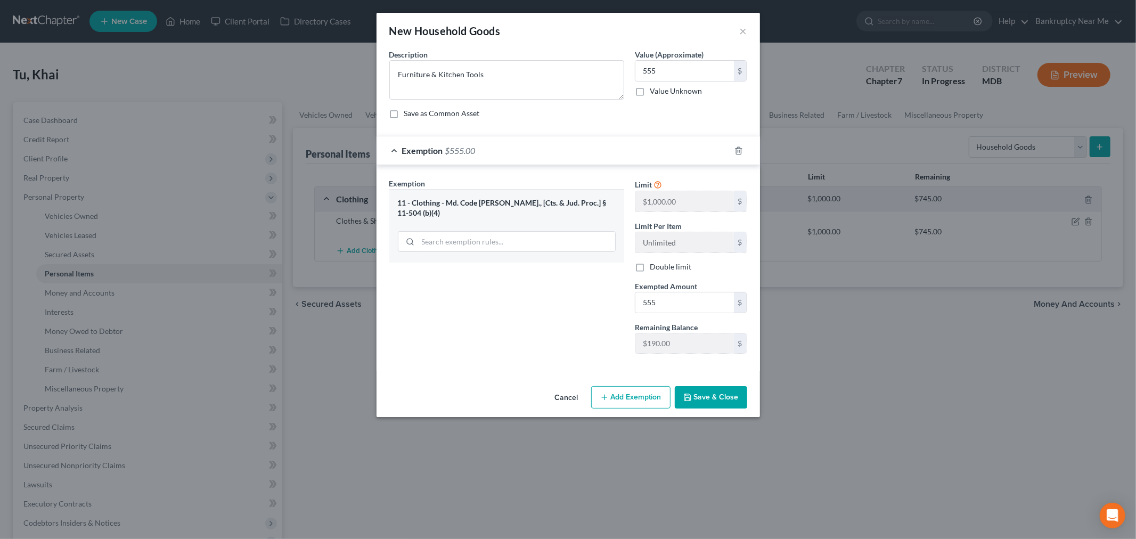
click at [713, 400] on button "Save & Close" at bounding box center [711, 397] width 72 height 22
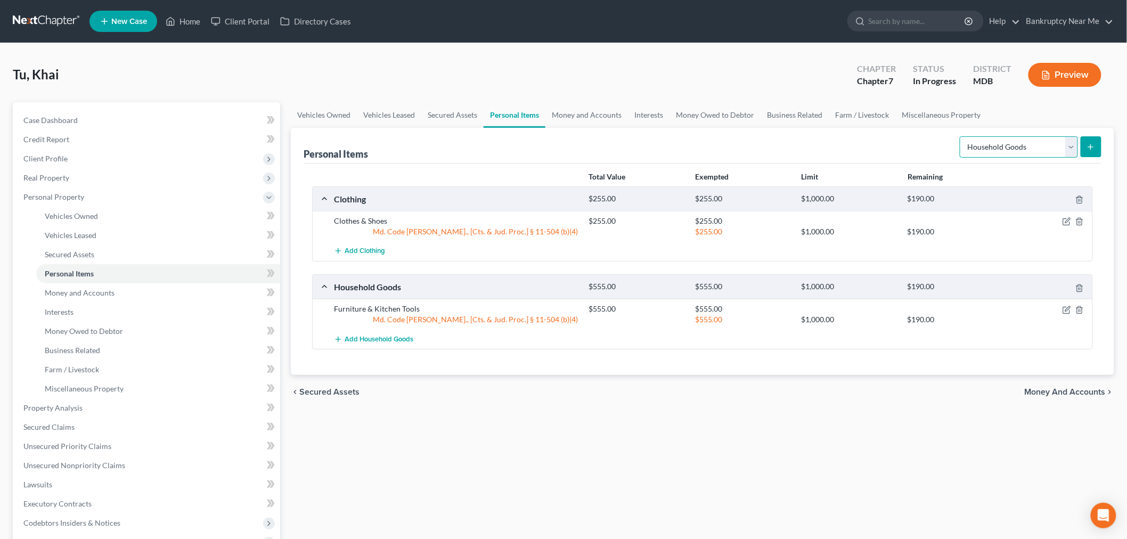
click at [993, 140] on select "Select Item Type Clothing Collectibles Of Value Electronics Firearms Household …" at bounding box center [1018, 146] width 118 height 21
select select "electronics"
click at [960, 136] on select "Select Item Type Clothing Collectibles Of Value Electronics Firearms Household …" at bounding box center [1018, 146] width 118 height 21
click at [1082, 147] on button "submit" at bounding box center [1090, 146] width 21 height 21
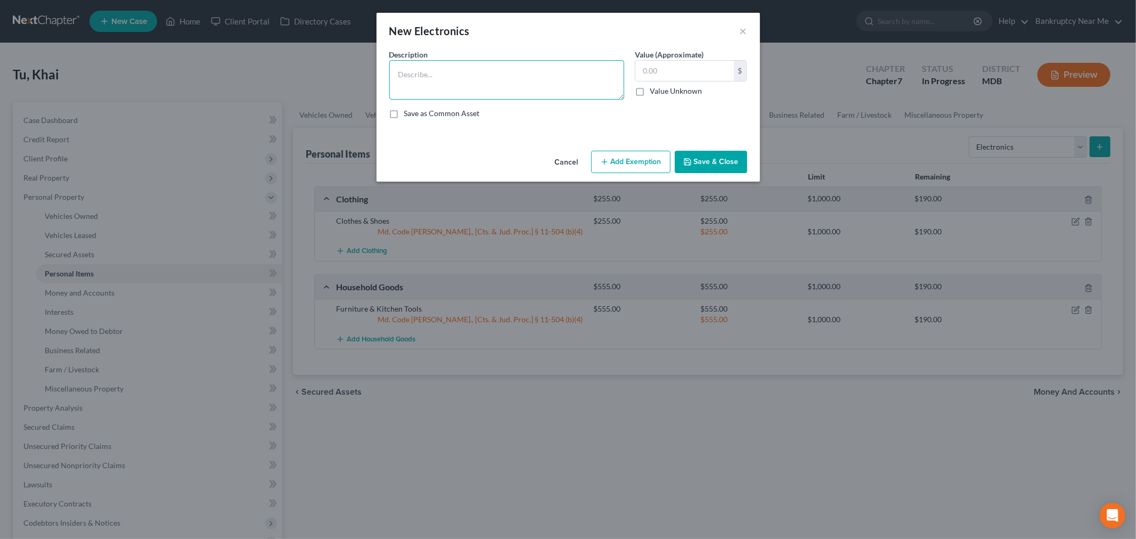
drag, startPoint x: 520, startPoint y: 89, endPoint x: 506, endPoint y: 93, distance: 14.2
click at [520, 89] on textarea at bounding box center [506, 79] width 235 height 39
type textarea "Cell Phone"
click at [667, 71] on input "text" at bounding box center [684, 71] width 98 height 20
type input "65"
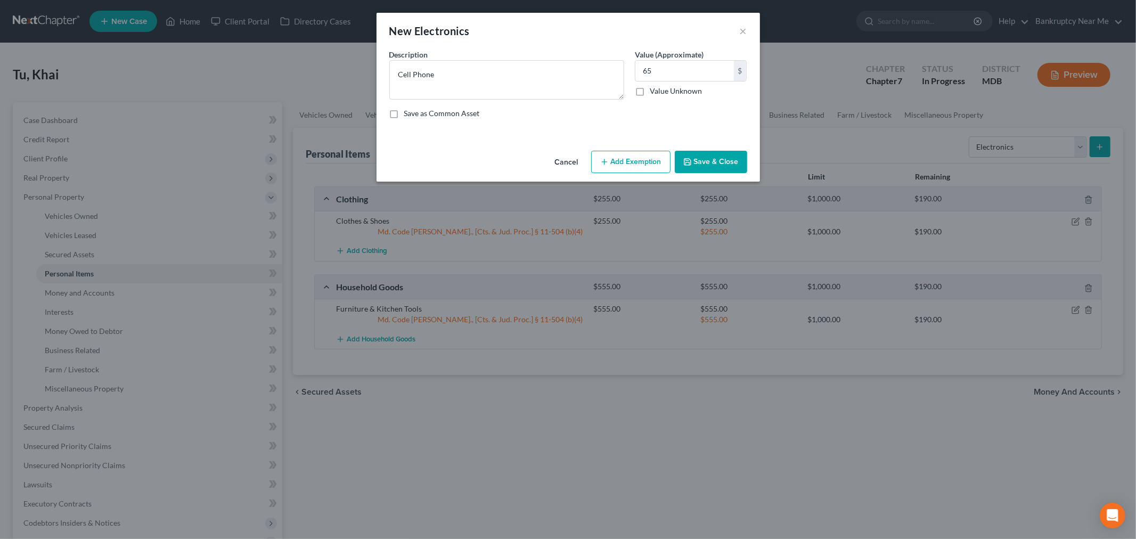
click at [631, 157] on button "Add Exemption" at bounding box center [630, 162] width 79 height 22
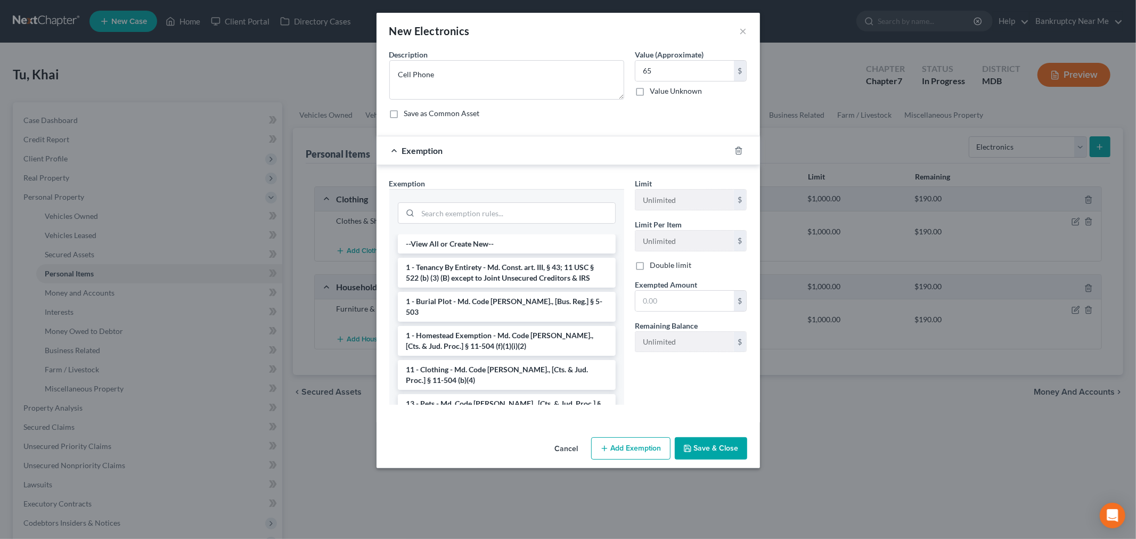
drag, startPoint x: 474, startPoint y: 369, endPoint x: 504, endPoint y: 367, distance: 29.4
click at [475, 368] on li "11 - Clothing - Md. Code [PERSON_NAME]., [Cts. & Jud. Proc.] § 11-504 (b)(4)" at bounding box center [507, 375] width 218 height 30
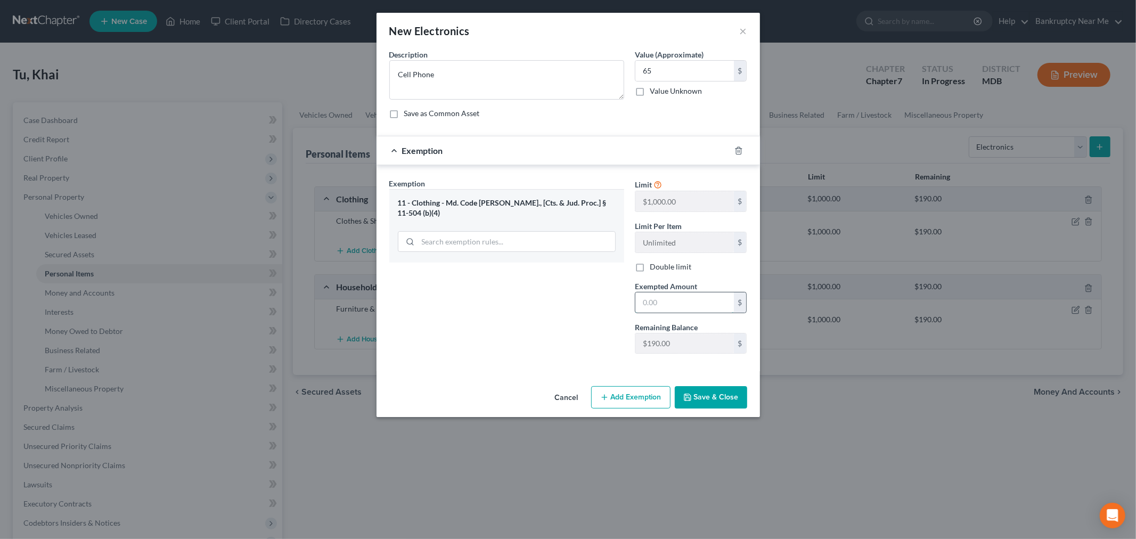
drag, startPoint x: 665, startPoint y: 302, endPoint x: 685, endPoint y: 274, distance: 34.4
click at [667, 301] on input "text" at bounding box center [684, 302] width 98 height 20
type input "65"
drag, startPoint x: 588, startPoint y: 311, endPoint x: 625, endPoint y: 333, distance: 43.2
click at [589, 313] on div "Exemption Set must be selected for CA. Exemption * 11 - Clothing - Md. Code [PE…" at bounding box center [506, 270] width 245 height 184
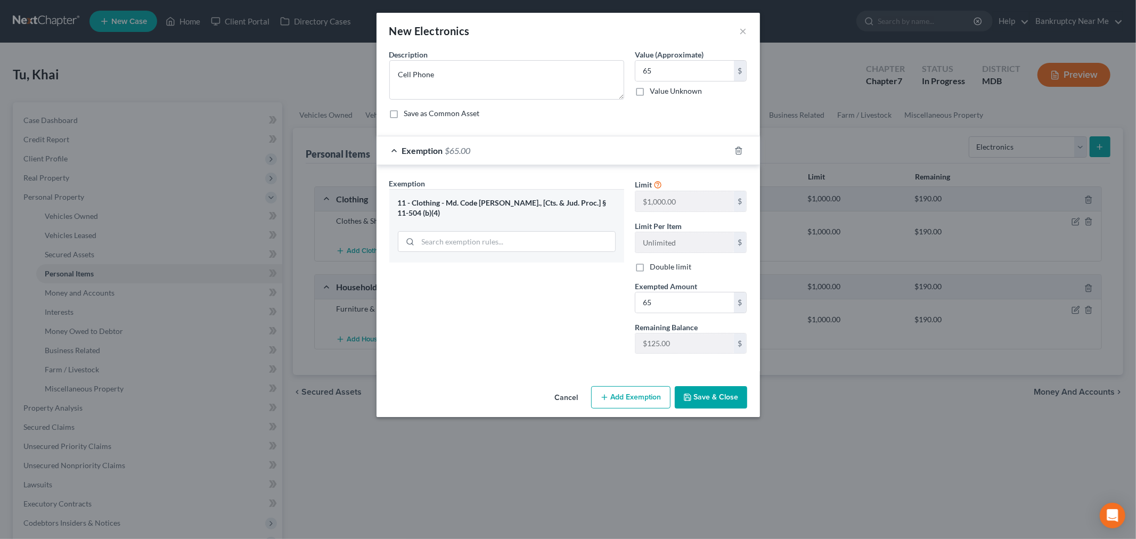
drag, startPoint x: 722, startPoint y: 403, endPoint x: 712, endPoint y: 369, distance: 34.9
click at [722, 398] on button "Save & Close" at bounding box center [711, 397] width 72 height 22
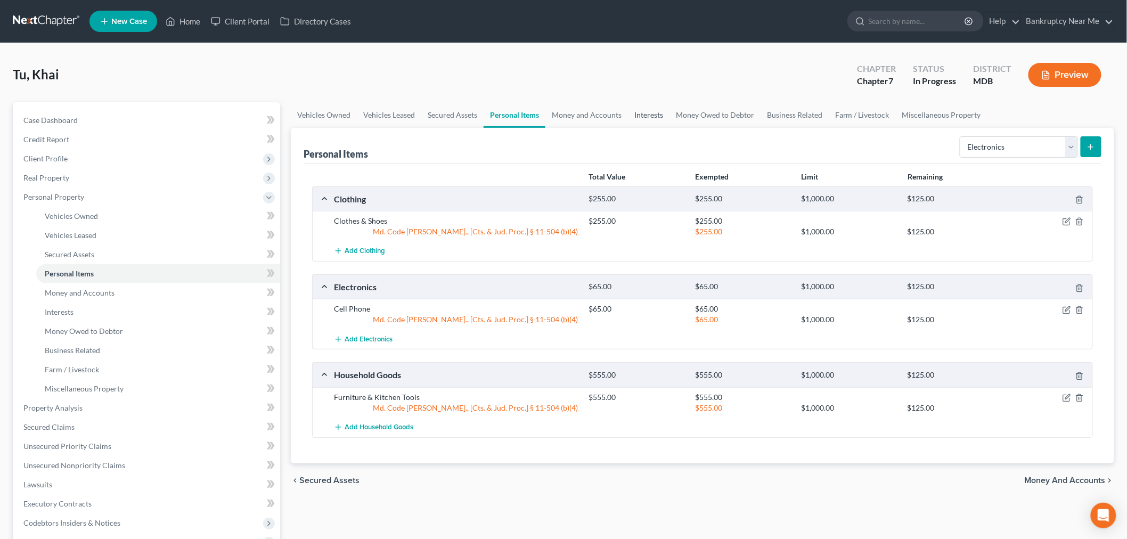
click at [634, 111] on link "Interests" at bounding box center [649, 115] width 42 height 26
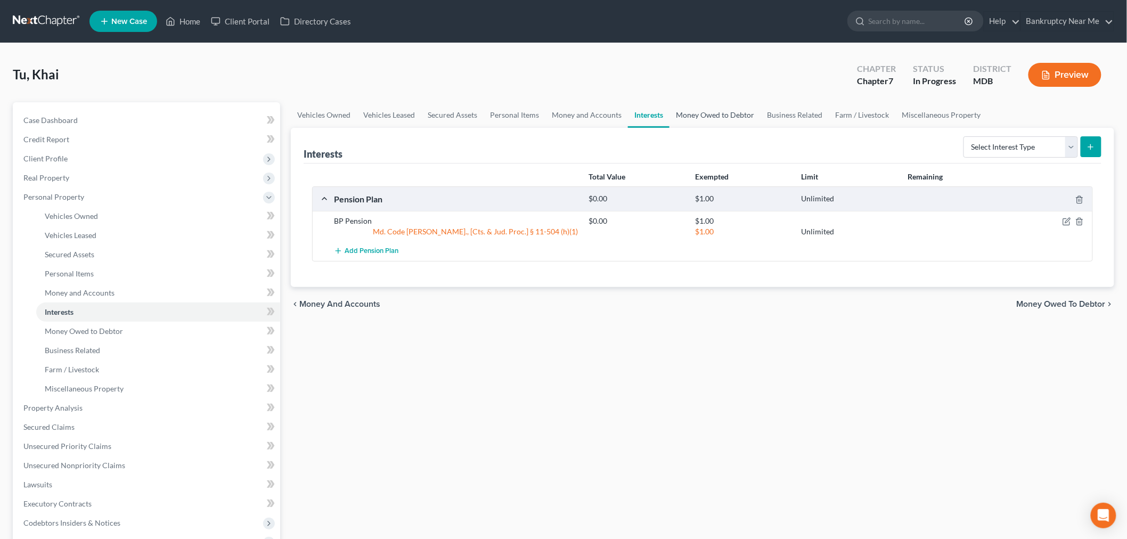
click at [700, 112] on link "Money Owed to Debtor" at bounding box center [714, 115] width 91 height 26
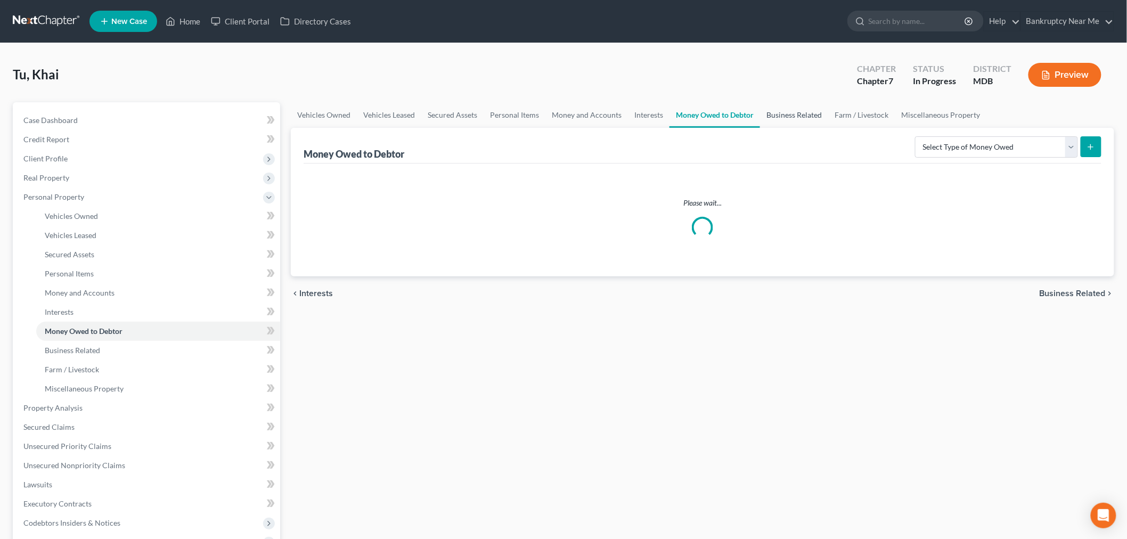
click at [804, 114] on link "Business Related" at bounding box center [794, 115] width 68 height 26
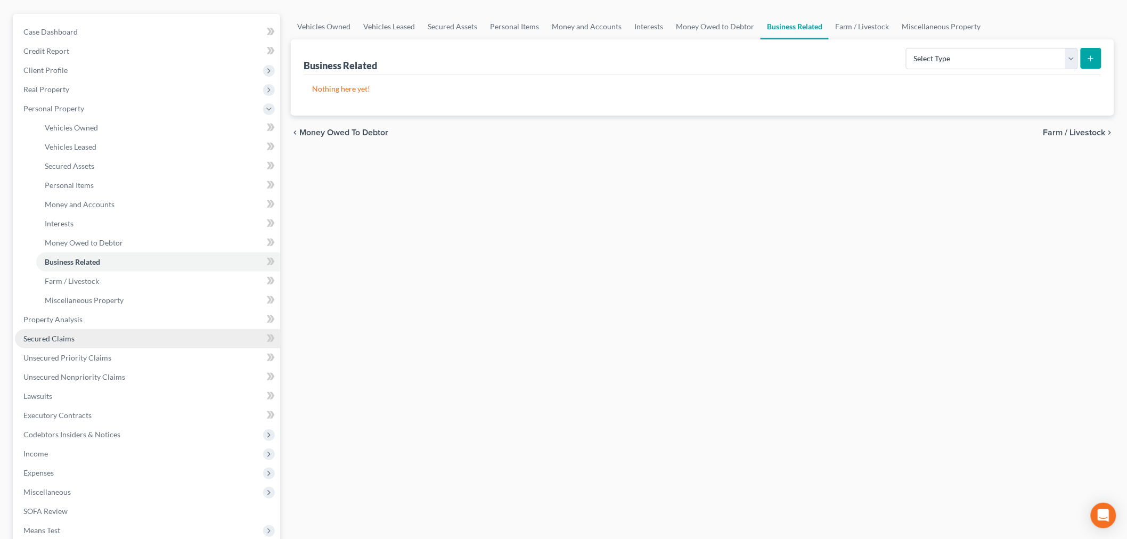
scroll to position [217, 0]
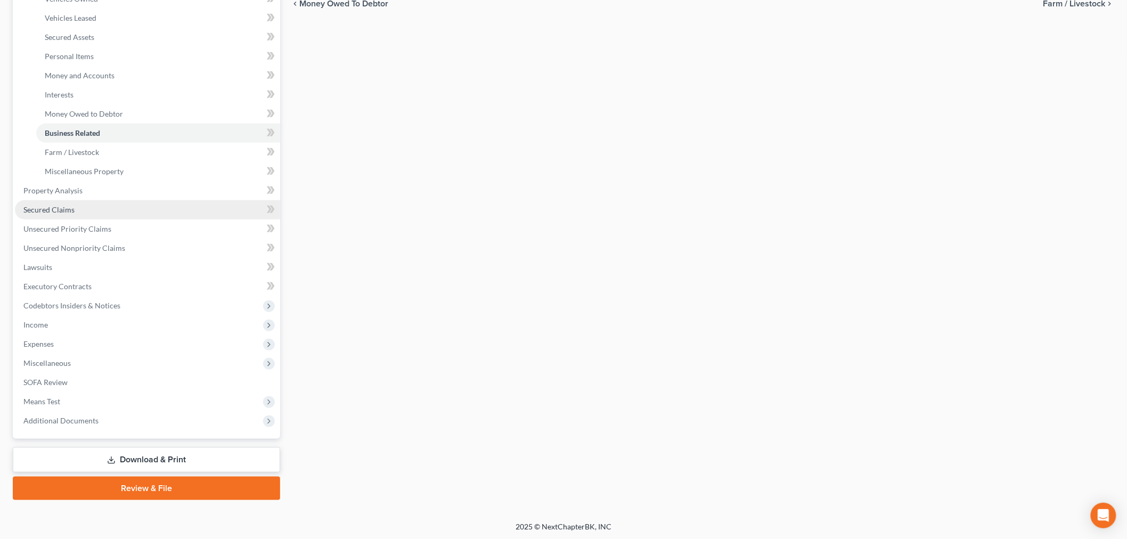
click at [103, 202] on link "Secured Claims" at bounding box center [147, 209] width 265 height 19
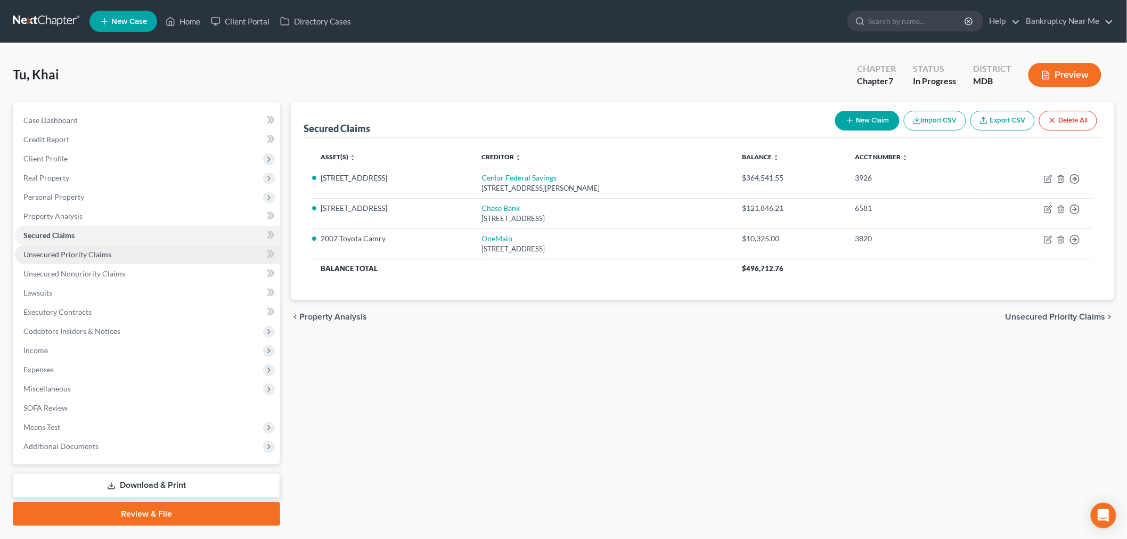
click at [135, 253] on link "Unsecured Priority Claims" at bounding box center [147, 254] width 265 height 19
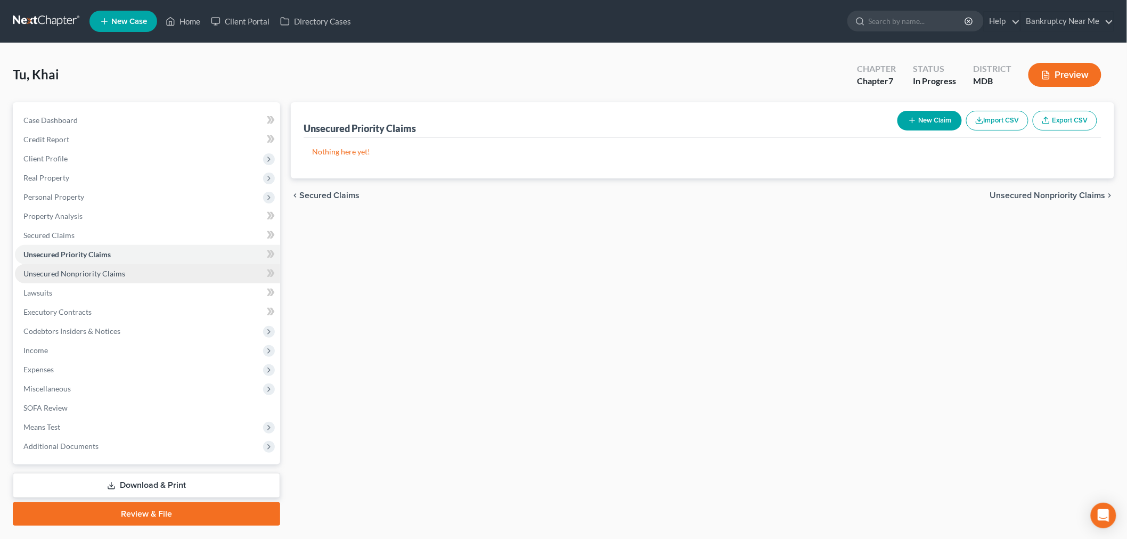
click at [144, 267] on link "Unsecured Nonpriority Claims" at bounding box center [147, 273] width 265 height 19
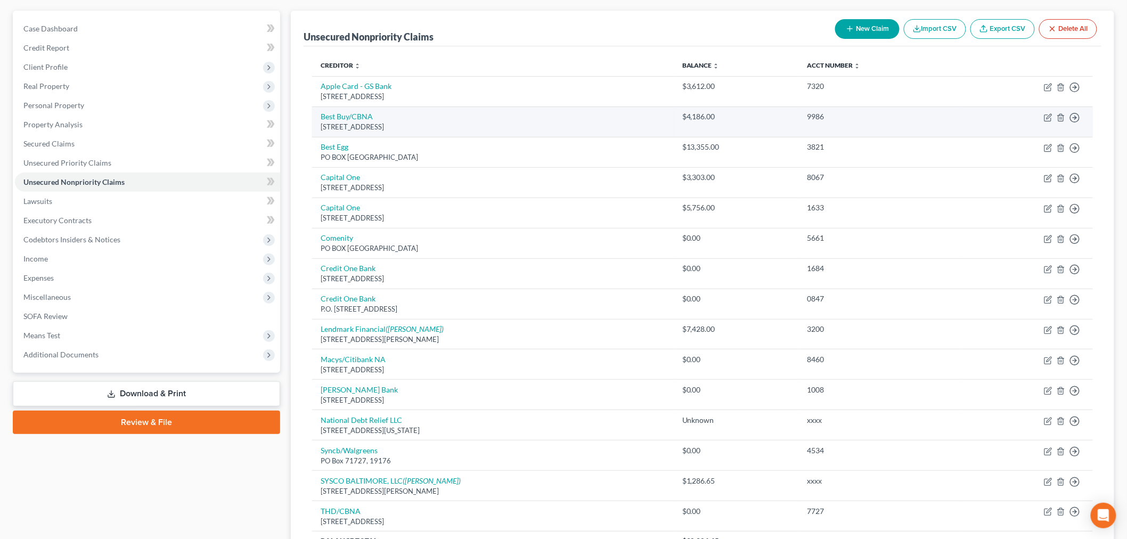
scroll to position [81, 0]
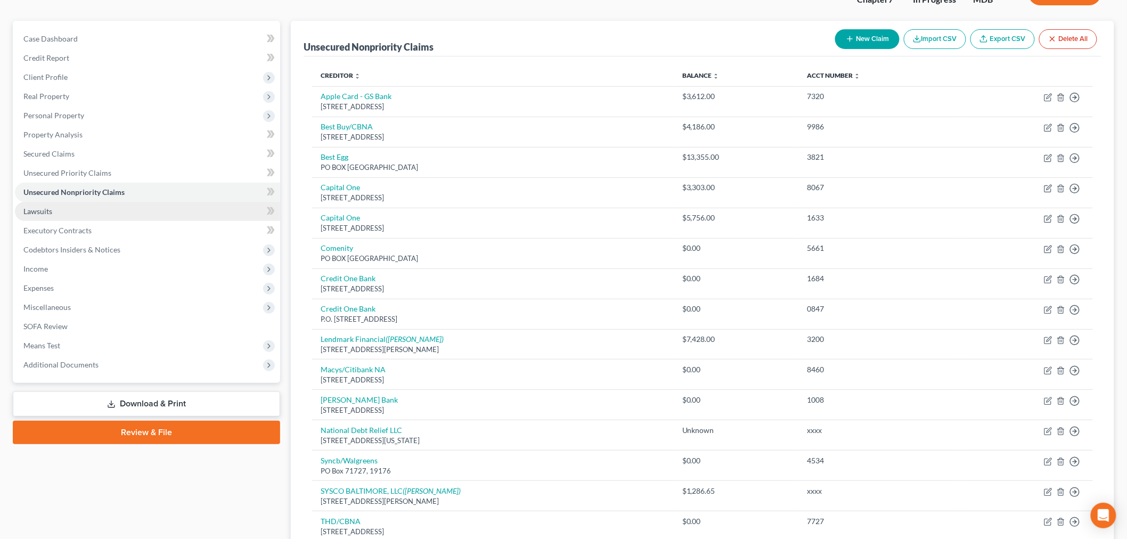
click at [132, 210] on link "Lawsuits" at bounding box center [147, 211] width 265 height 19
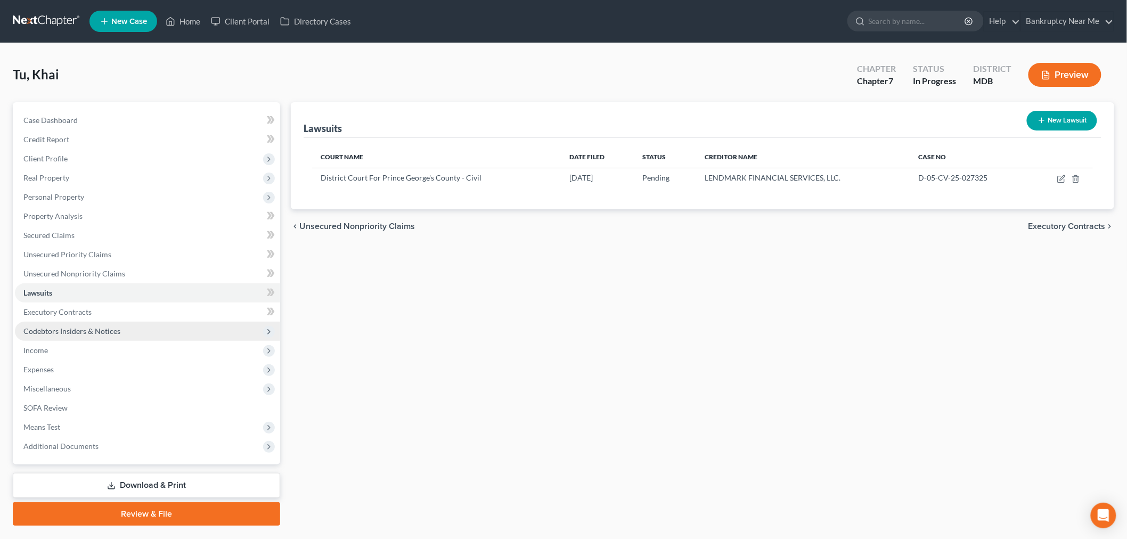
click at [83, 330] on span "Codebtors Insiders & Notices" at bounding box center [71, 330] width 97 height 9
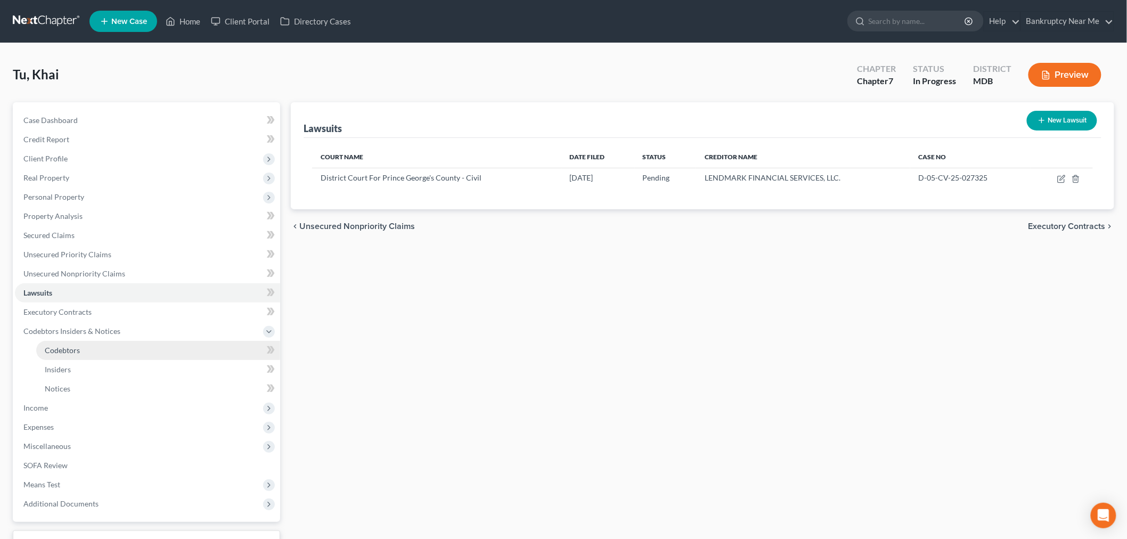
drag, startPoint x: 93, startPoint y: 358, endPoint x: 99, endPoint y: 347, distance: 12.9
click at [92, 358] on link "Codebtors" at bounding box center [158, 350] width 244 height 19
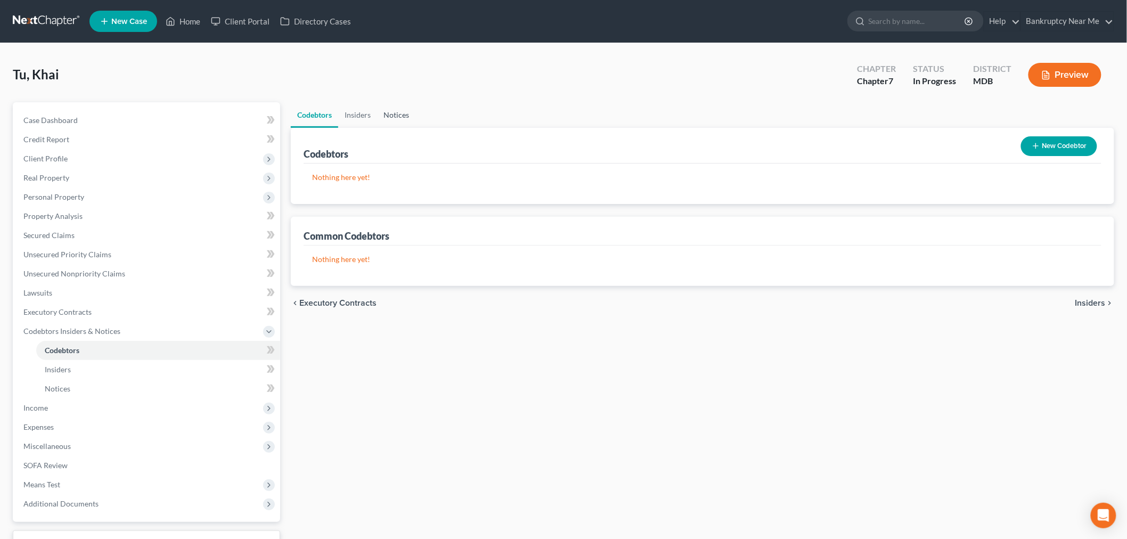
click at [382, 103] on link "Notices" at bounding box center [396, 115] width 38 height 26
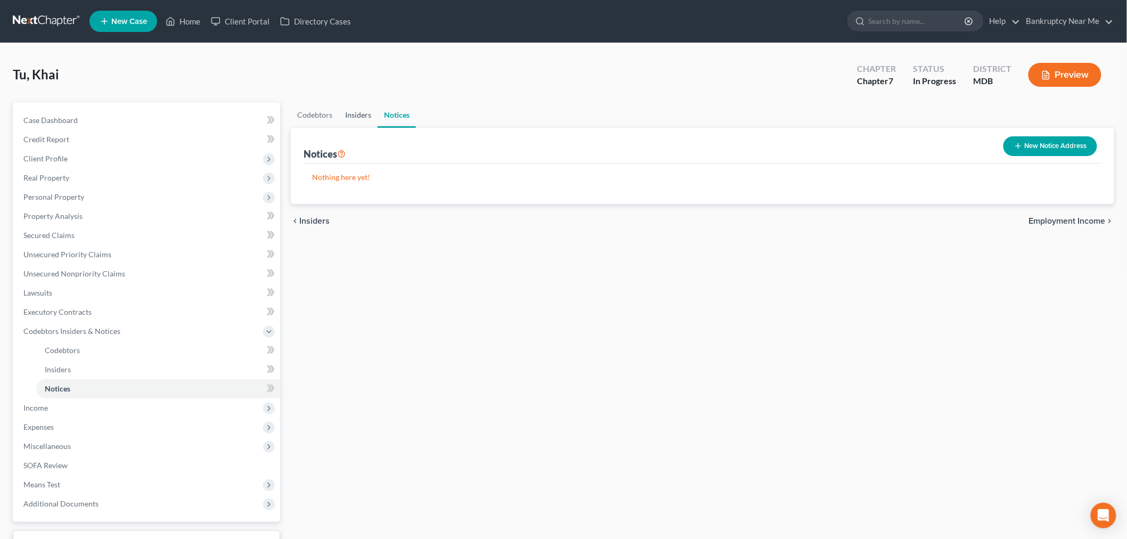
click at [356, 115] on link "Insiders" at bounding box center [358, 115] width 39 height 26
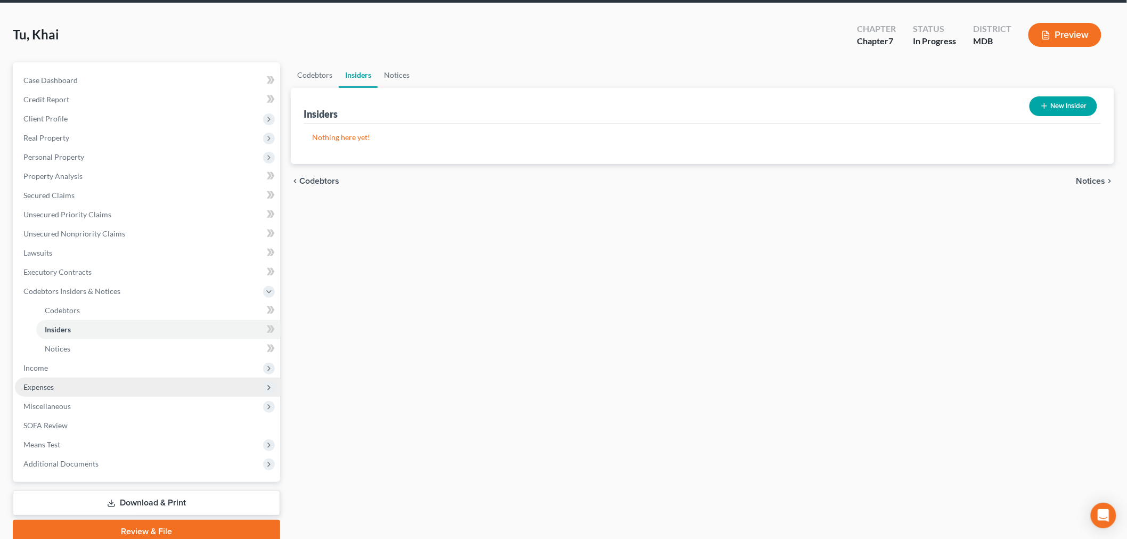
scroll to position [83, 0]
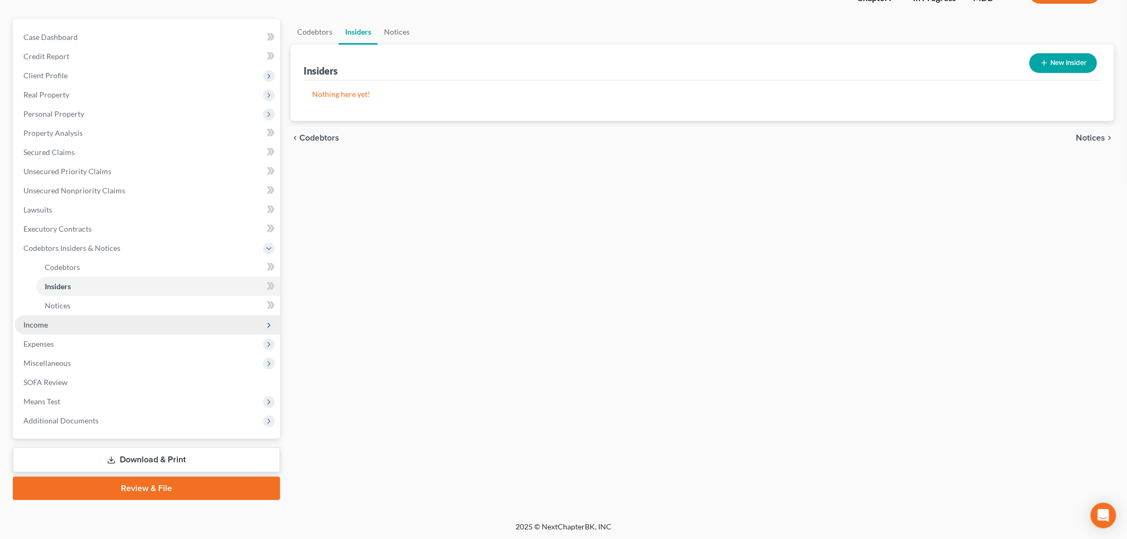
drag, startPoint x: 40, startPoint y: 326, endPoint x: 47, endPoint y: 326, distance: 6.4
click at [40, 326] on span "Income" at bounding box center [35, 324] width 24 height 9
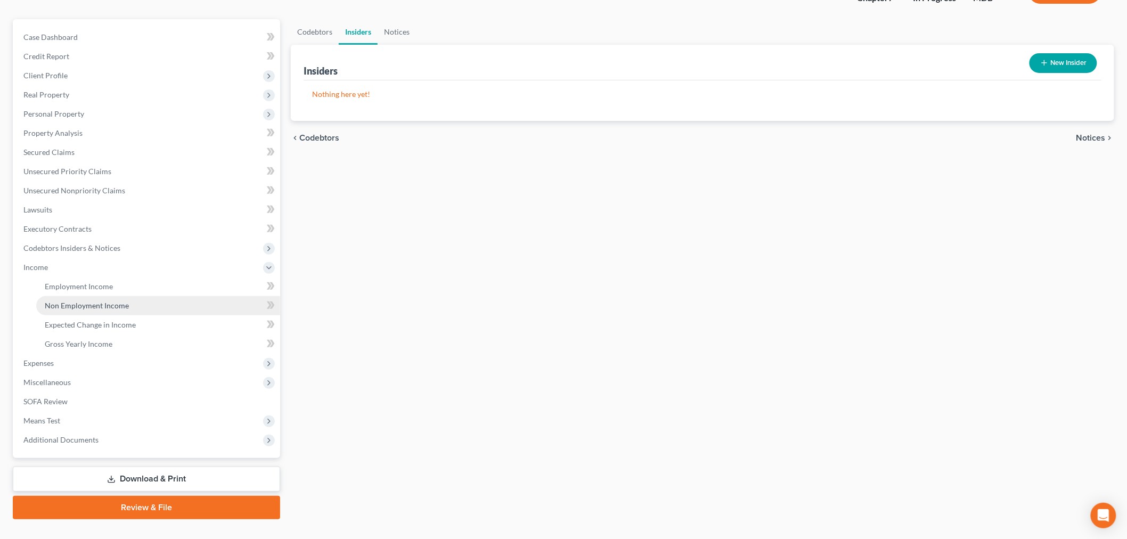
click at [89, 297] on link "Non Employment Income" at bounding box center [158, 305] width 244 height 19
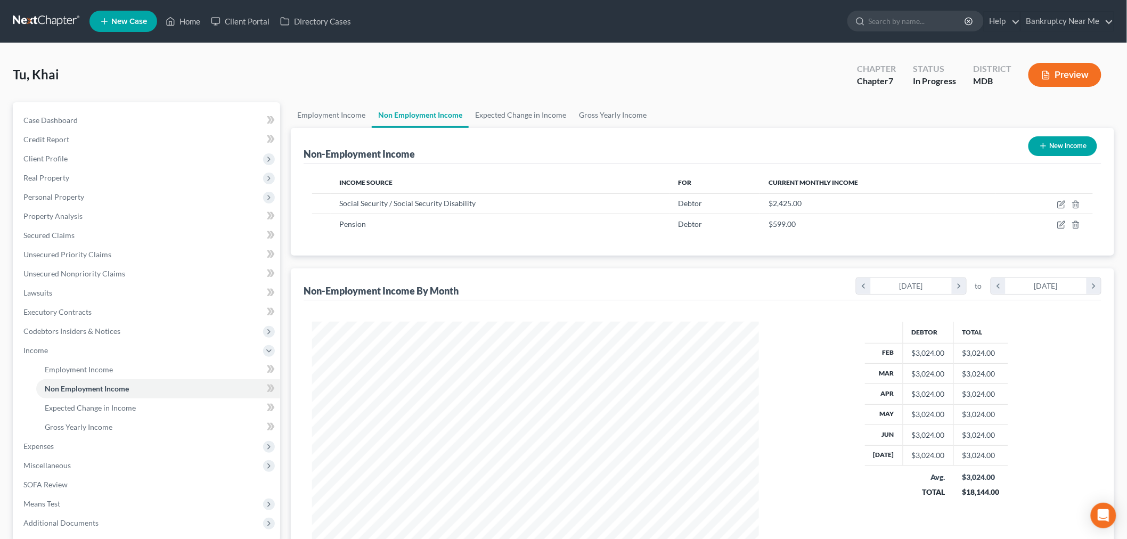
scroll to position [223, 467]
click at [356, 113] on link "Employment Income" at bounding box center [331, 115] width 81 height 26
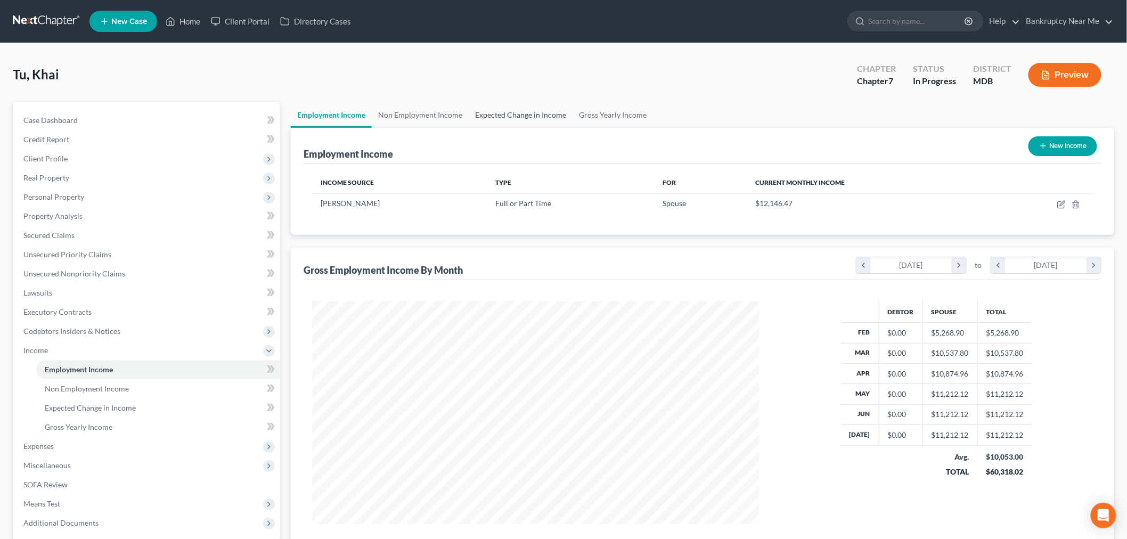
scroll to position [223, 467]
click at [500, 112] on link "Expected Change in Income" at bounding box center [521, 115] width 104 height 26
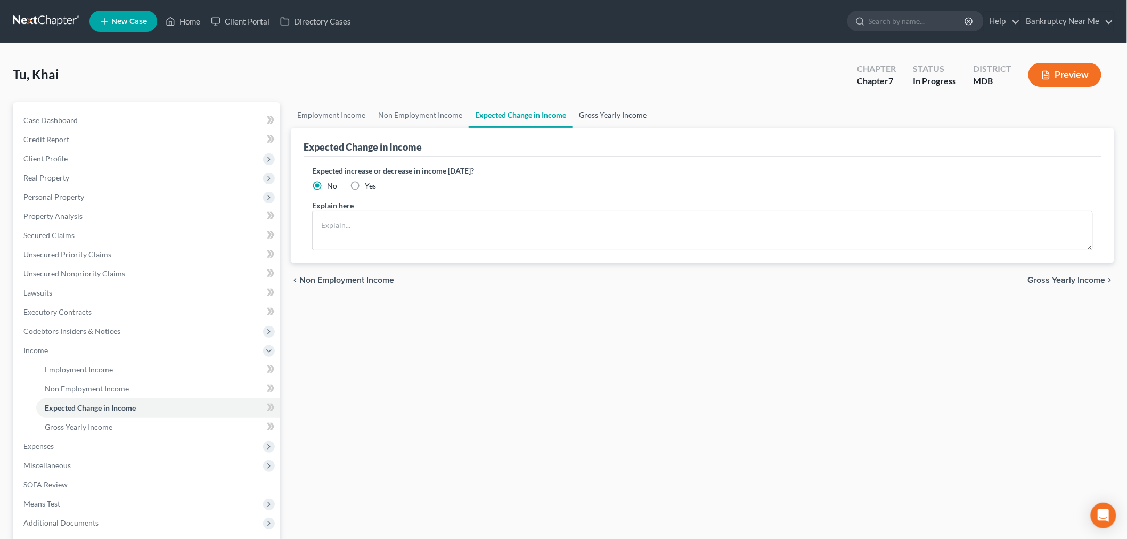
click at [611, 109] on link "Gross Yearly Income" at bounding box center [612, 115] width 80 height 26
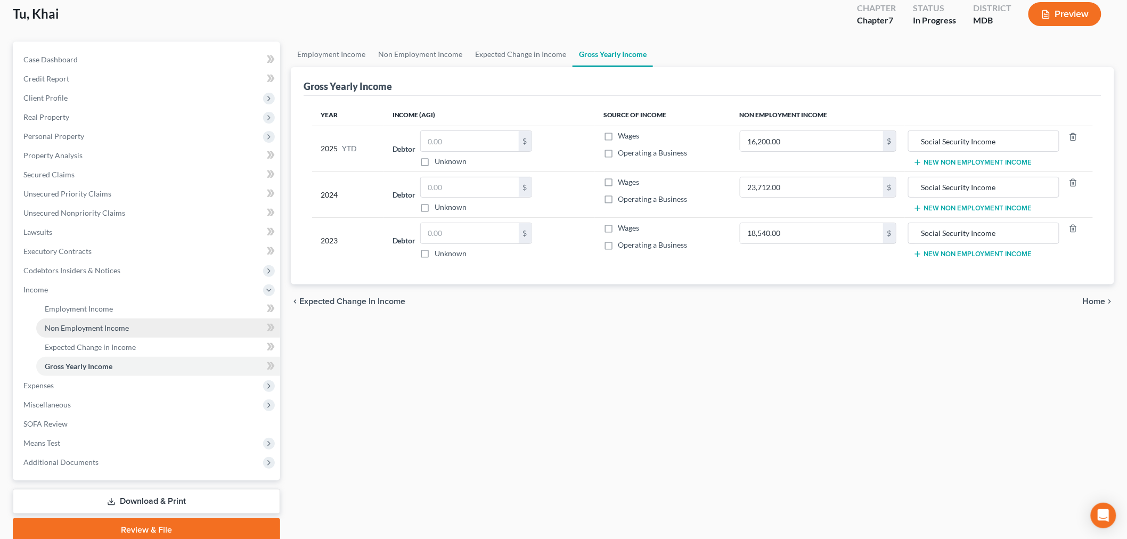
scroll to position [102, 0]
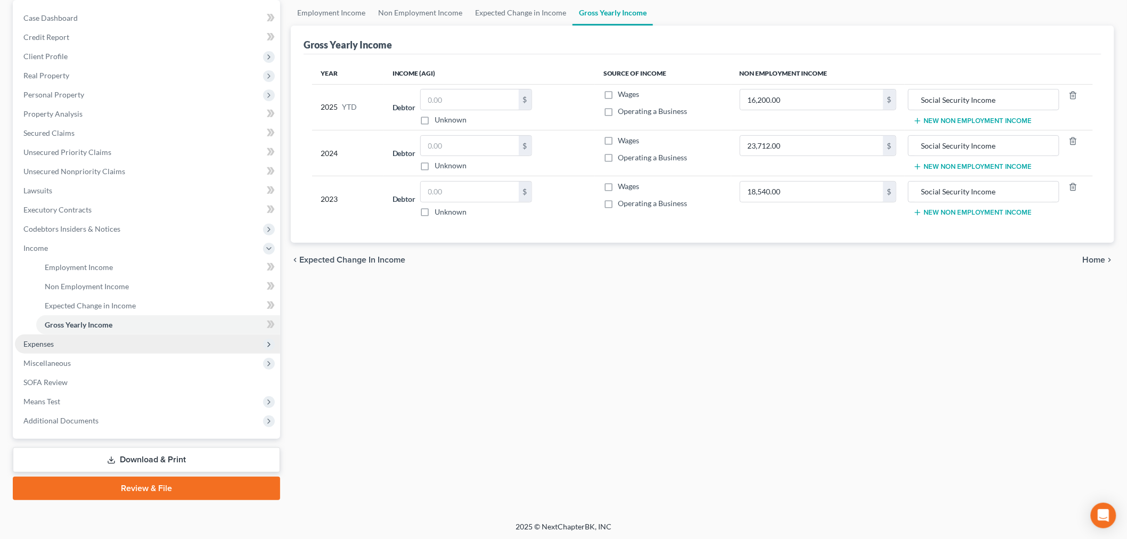
click at [51, 348] on span "Expenses" at bounding box center [147, 343] width 265 height 19
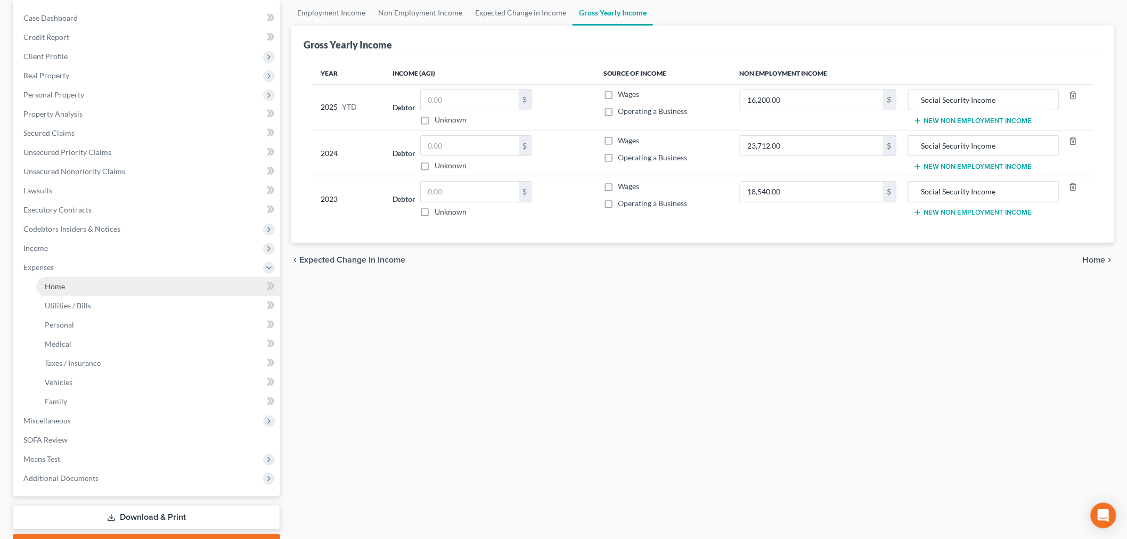
click at [113, 278] on link "Home" at bounding box center [158, 286] width 244 height 19
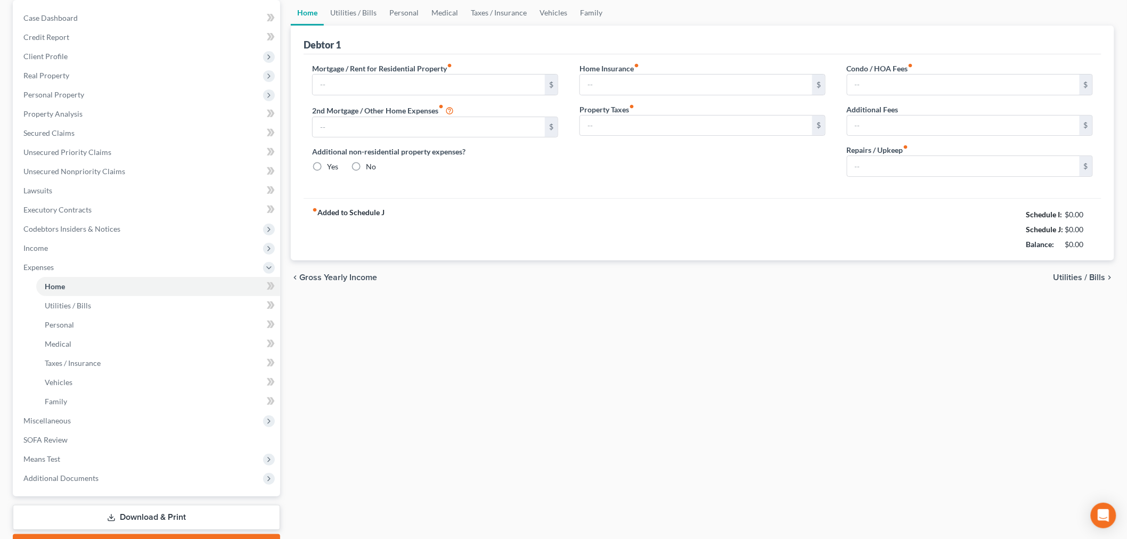
scroll to position [45, 0]
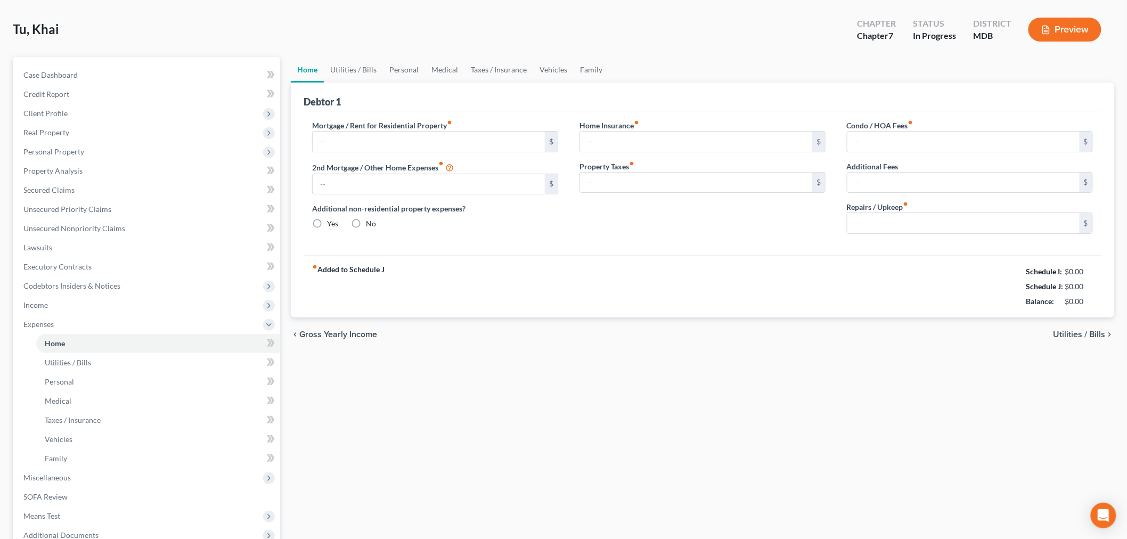
type input "4,905.24"
type input "585.51"
radio input "true"
type input "0.00"
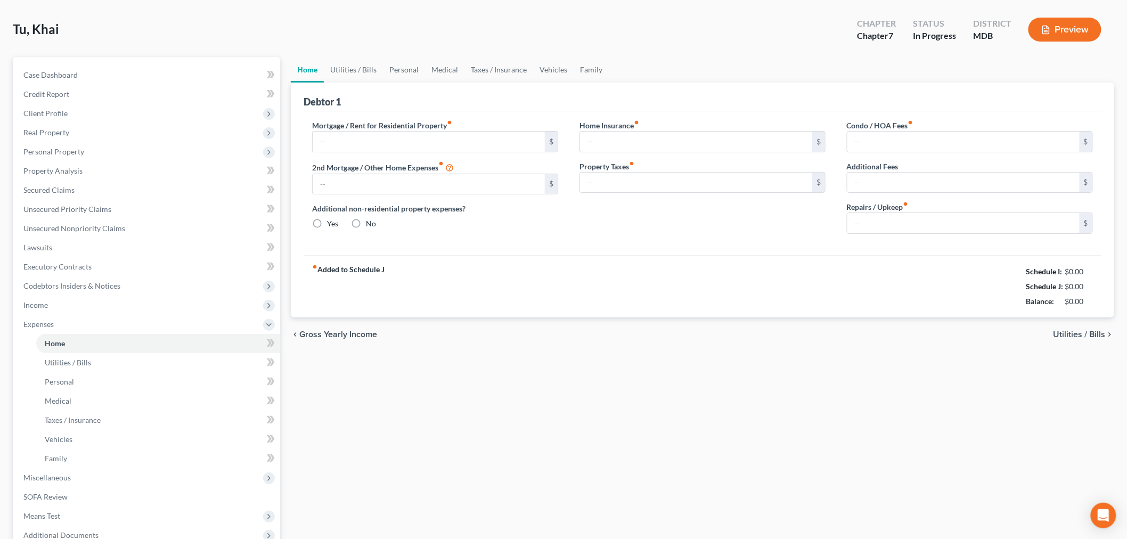
type input "0.00"
type input "198.00"
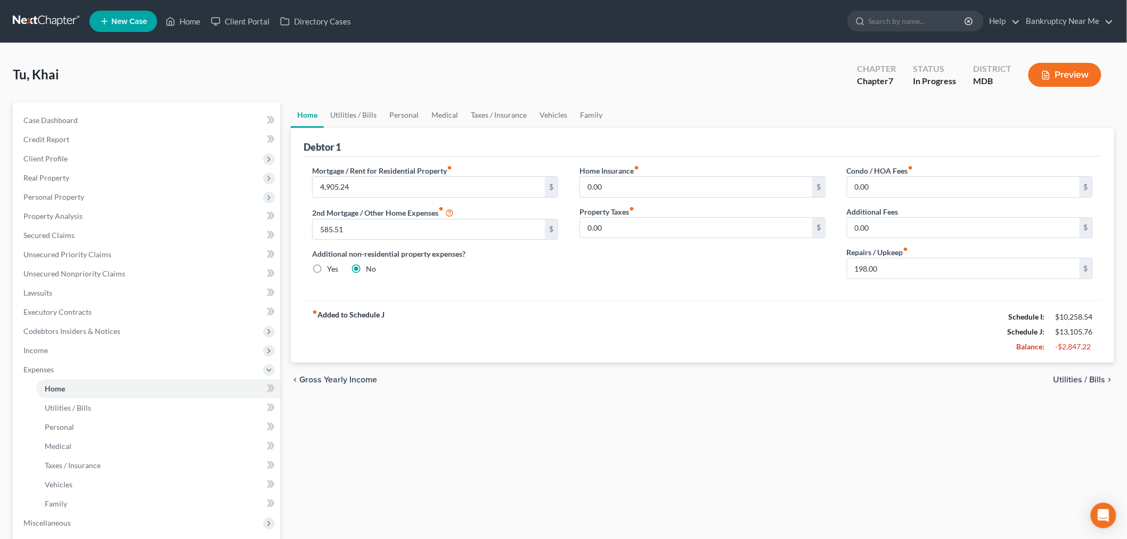
click at [36, 379] on link "Home" at bounding box center [158, 388] width 244 height 19
click at [21, 24] on link at bounding box center [47, 21] width 68 height 19
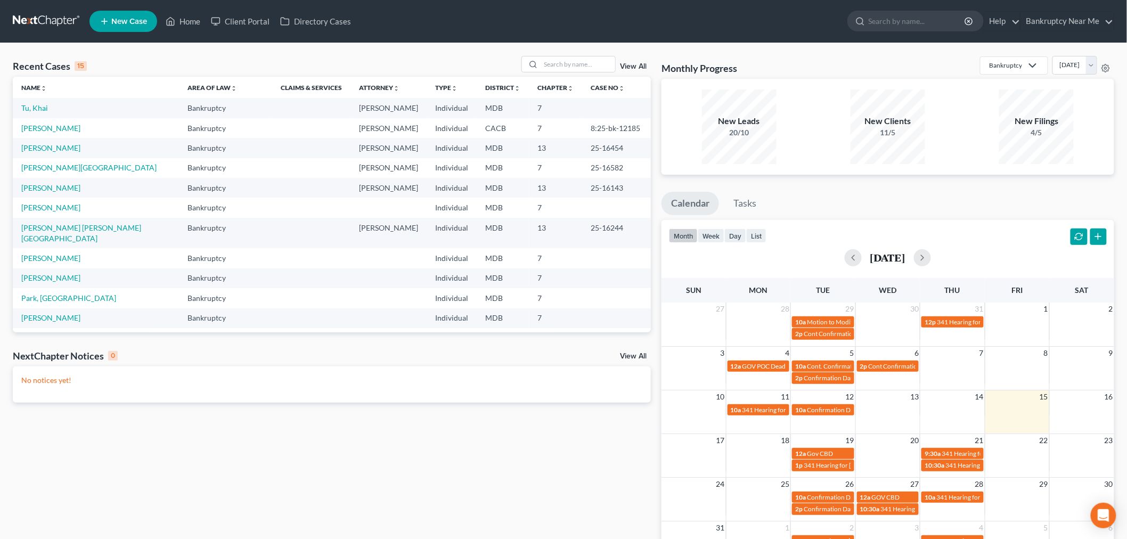
click at [579, 54] on div "Recent Cases 15 View All Name unfold_more expand_more expand_less Area of Law u…" at bounding box center [563, 319] width 1127 height 553
click at [566, 61] on input "search" at bounding box center [577, 63] width 75 height 15
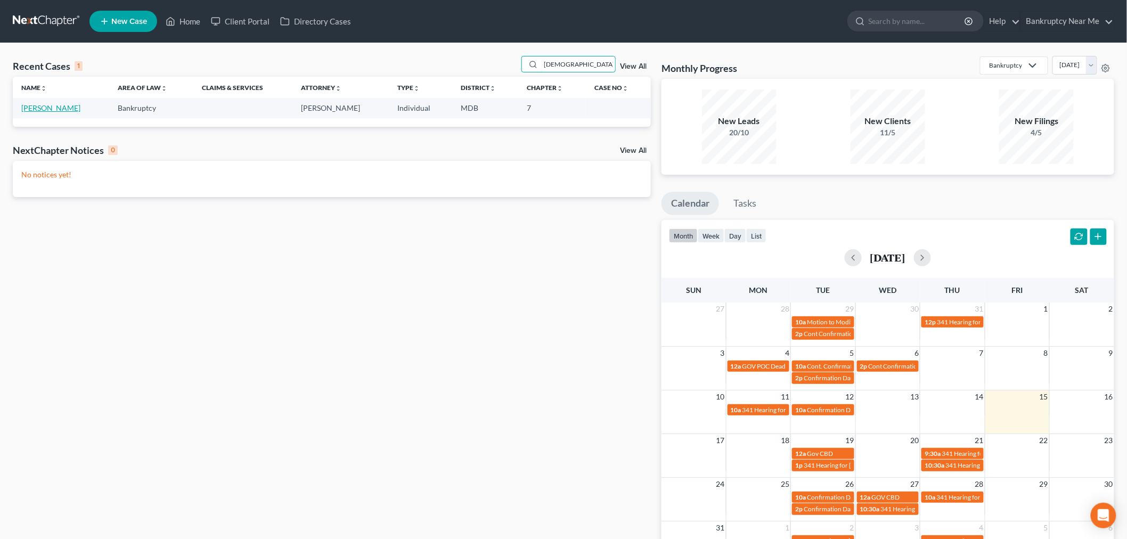
type input "chryst"
click at [52, 103] on link "[PERSON_NAME]" at bounding box center [50, 107] width 59 height 9
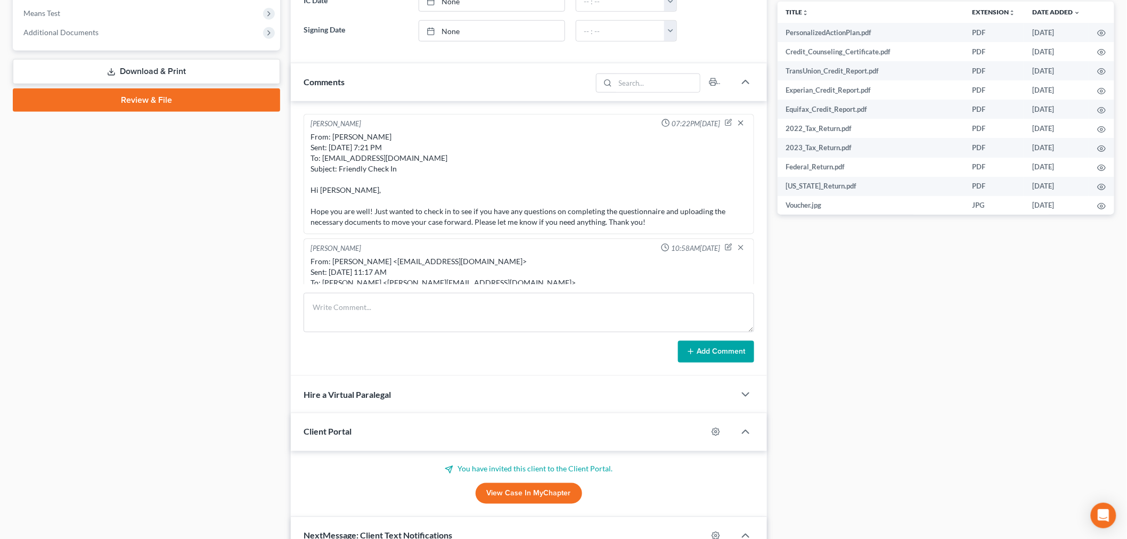
scroll to position [7457, 0]
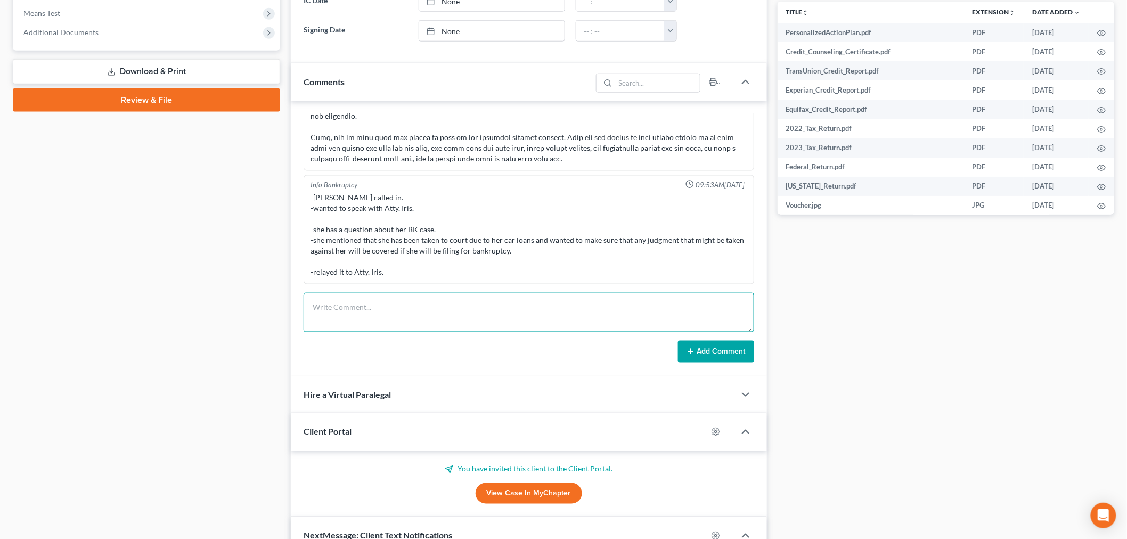
drag, startPoint x: 532, startPoint y: 314, endPoint x: 541, endPoint y: 314, distance: 8.5
click at [534, 314] on textarea at bounding box center [528, 312] width 450 height 39
paste textarea "From: Chrystal Miller <feltycougar@gmail.com> Sent: Friday, August 15, 2025 3:1…"
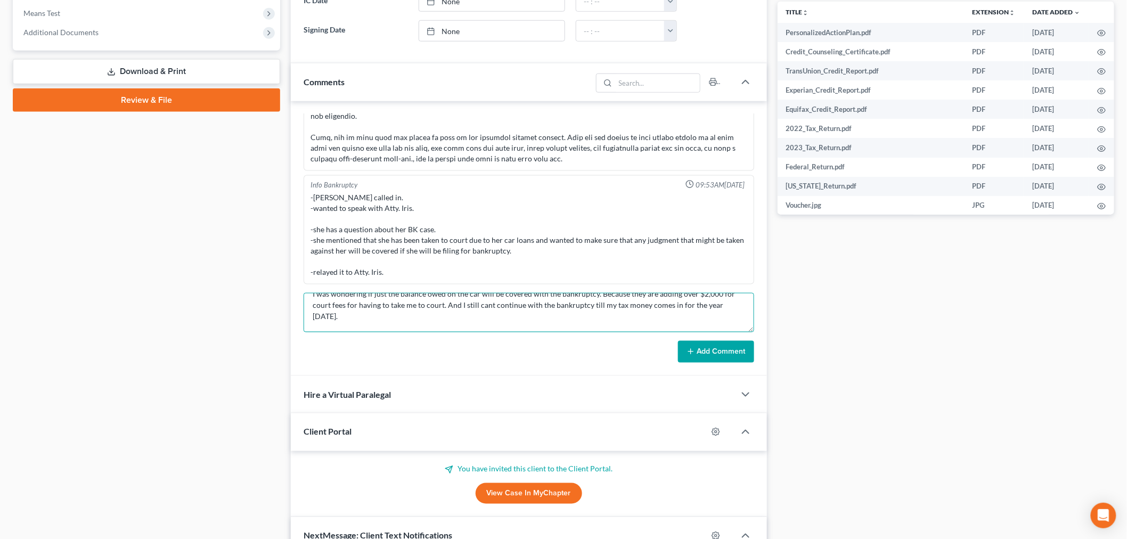
type textarea "From: Chrystal Miller <feltycougar@gmail.com> Sent: Friday, August 15, 2025 3:1…"
click at [704, 357] on button "Add Comment" at bounding box center [716, 352] width 76 height 22
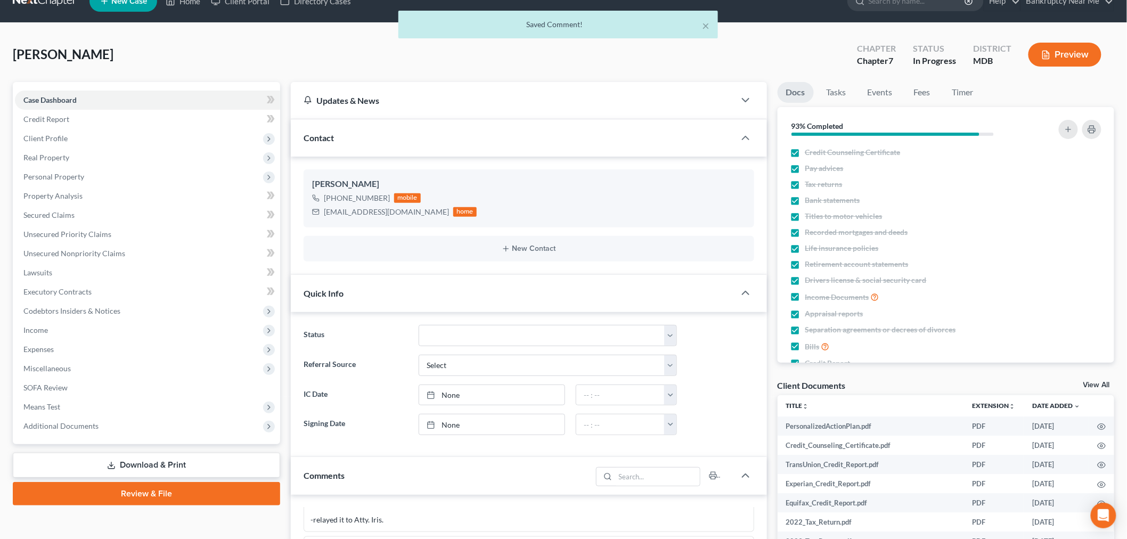
scroll to position [0, 0]
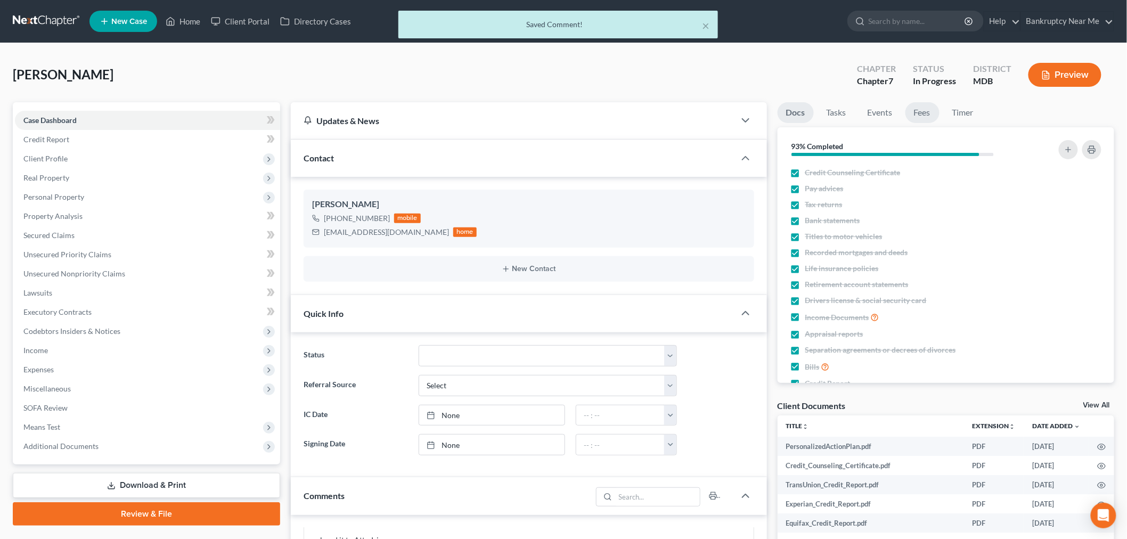
click at [932, 113] on link "Fees" at bounding box center [922, 112] width 34 height 21
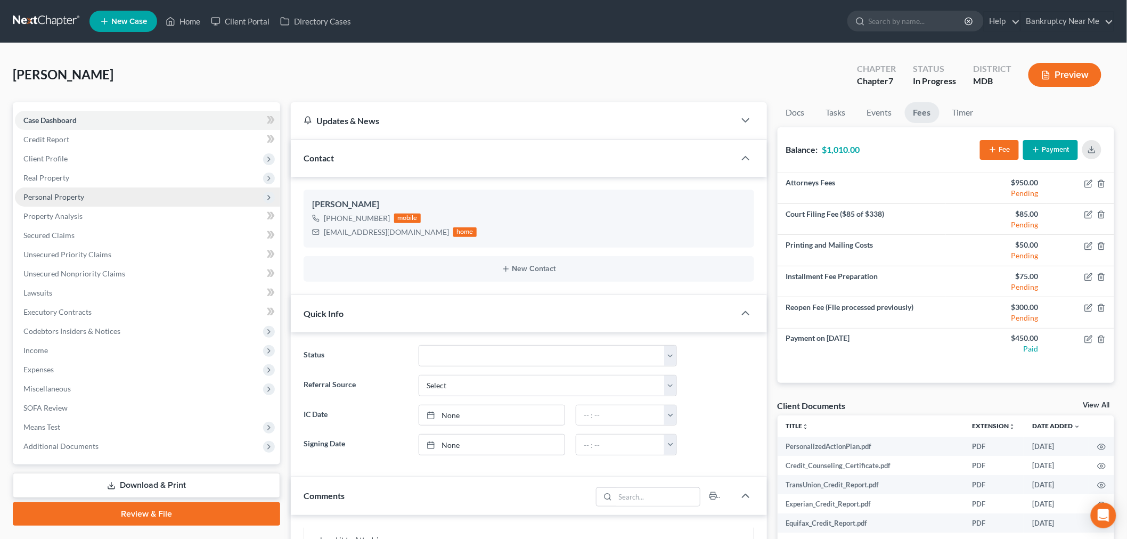
click at [88, 201] on span "Personal Property" at bounding box center [147, 196] width 265 height 19
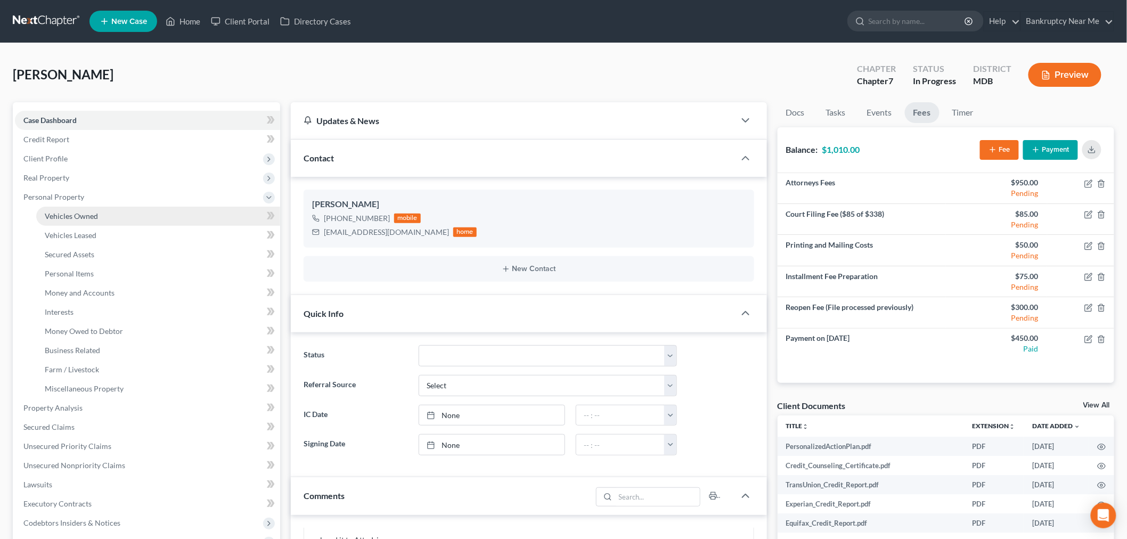
click at [96, 210] on link "Vehicles Owned" at bounding box center [158, 216] width 244 height 19
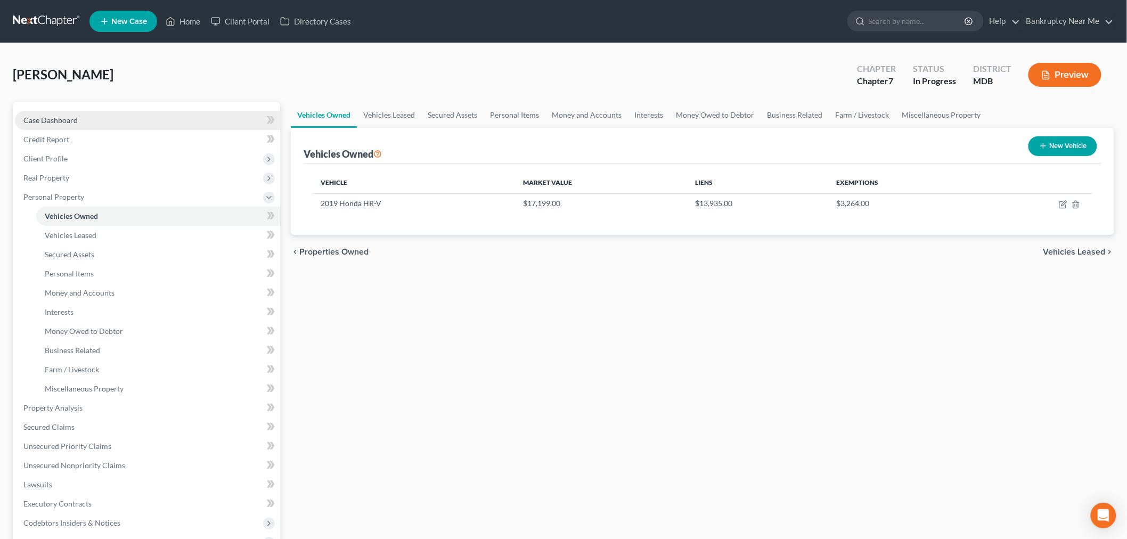
click at [93, 122] on link "Case Dashboard" at bounding box center [147, 120] width 265 height 19
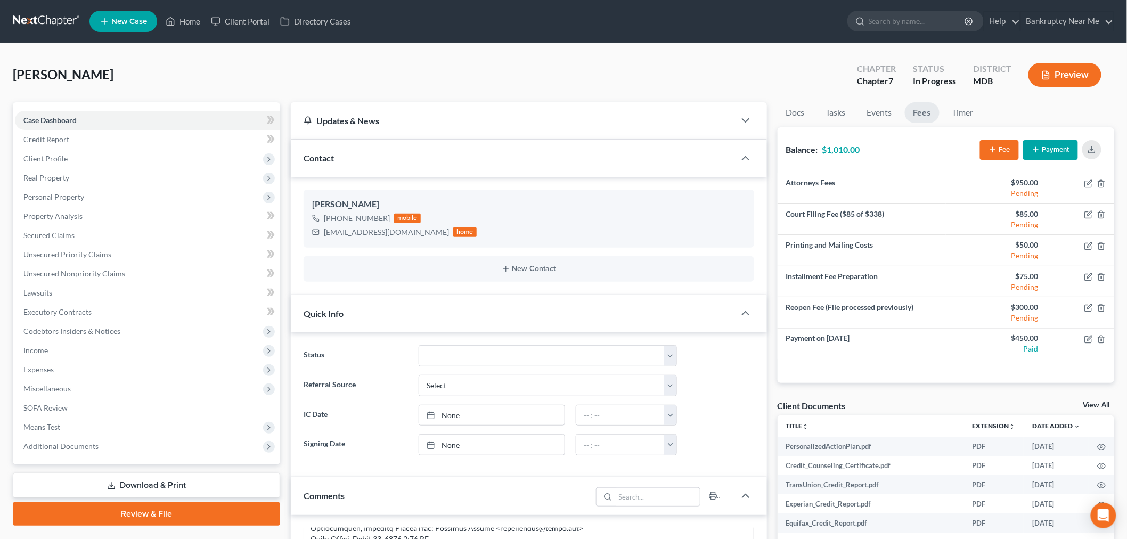
click at [860, 119] on li "Events" at bounding box center [879, 114] width 42 height 25
click at [841, 115] on link "Tasks" at bounding box center [835, 112] width 37 height 21
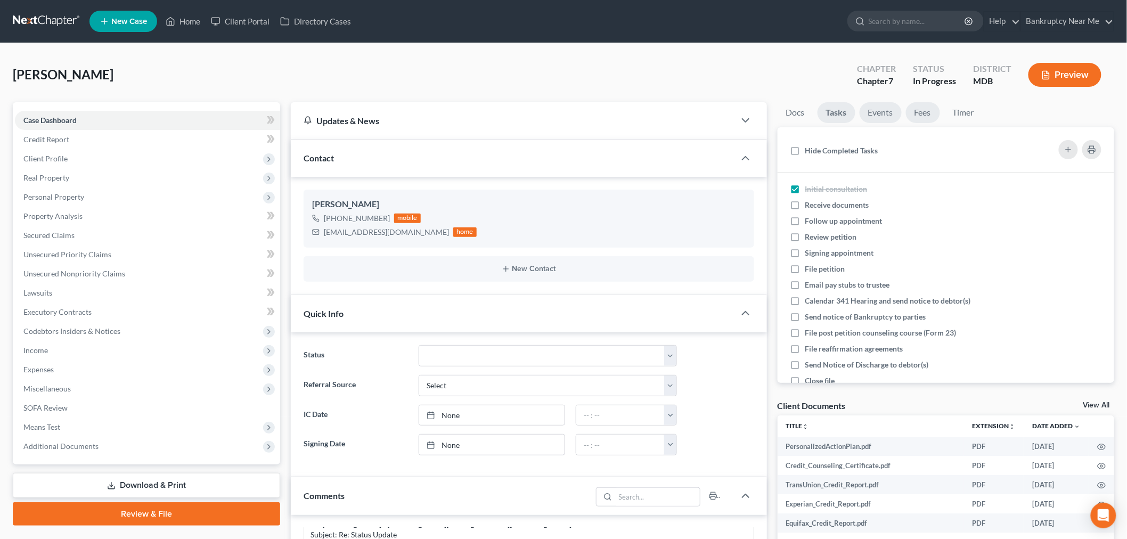
drag, startPoint x: 893, startPoint y: 108, endPoint x: 913, endPoint y: 106, distance: 19.2
click at [894, 108] on link "Events" at bounding box center [880, 112] width 42 height 21
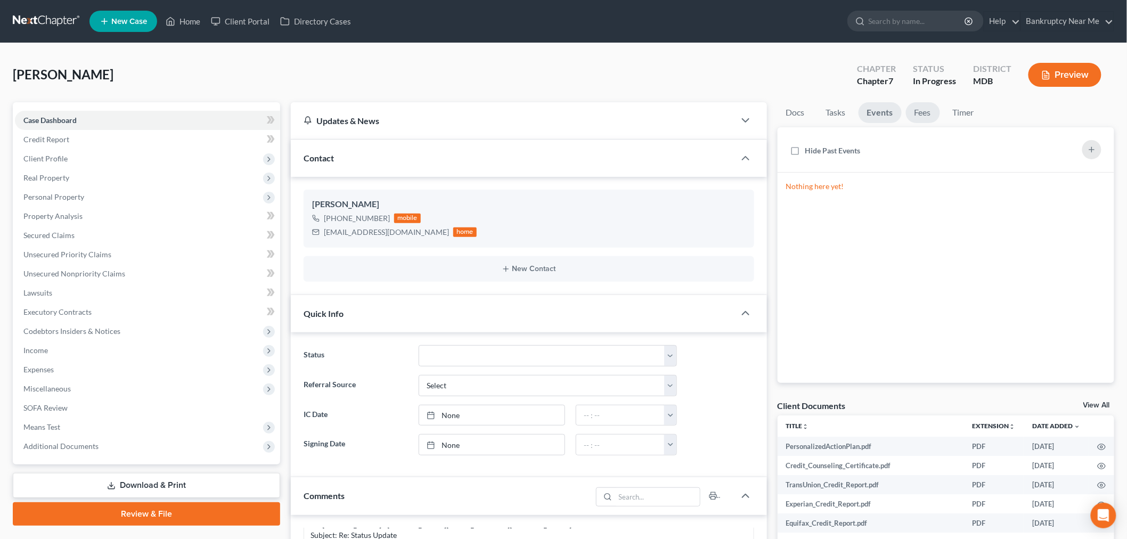
click at [914, 106] on link "Fees" at bounding box center [923, 112] width 34 height 21
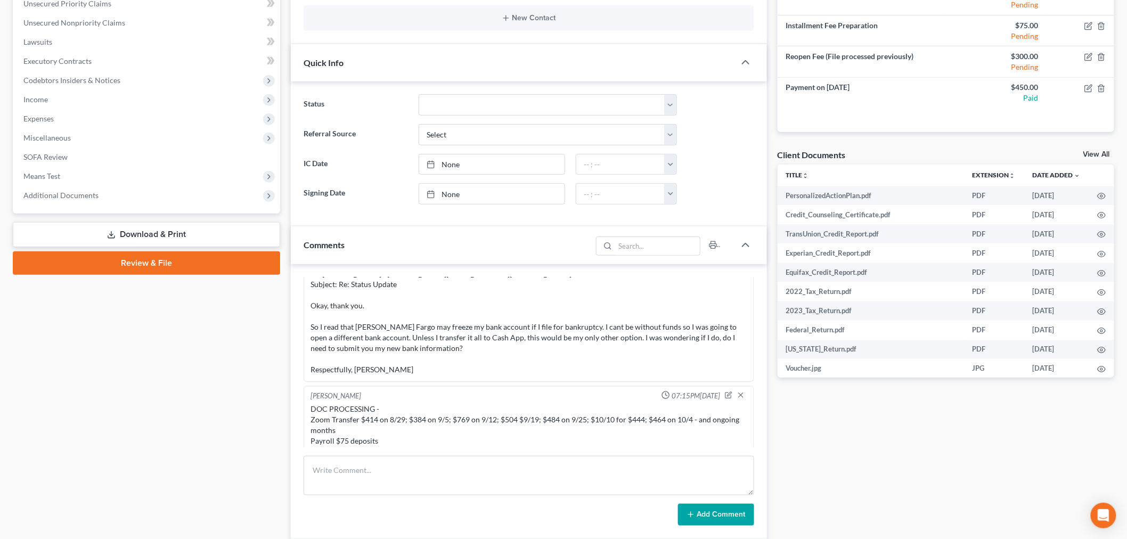
scroll to position [473, 0]
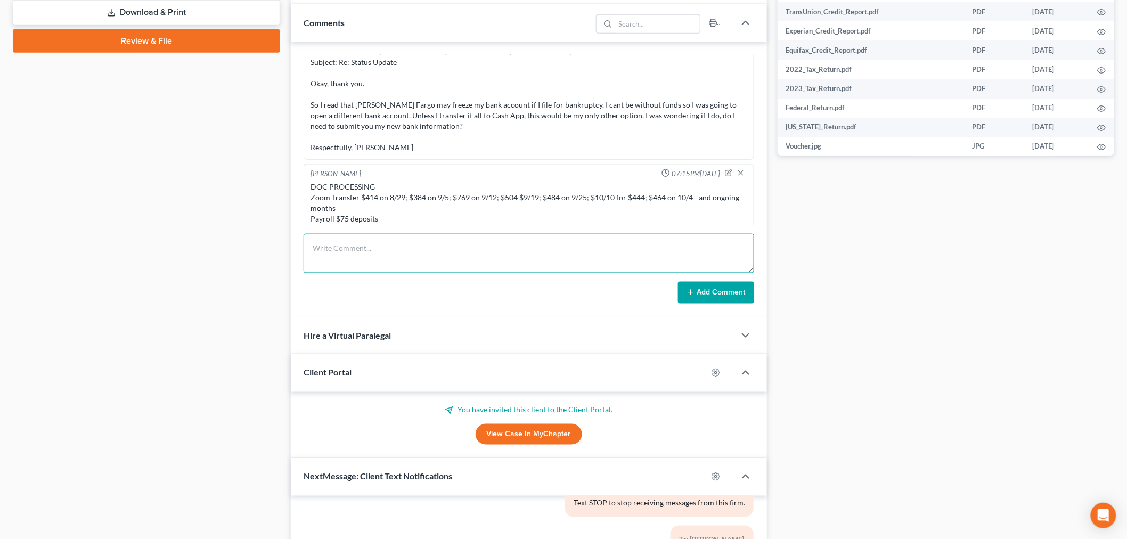
drag, startPoint x: 389, startPoint y: 254, endPoint x: 660, endPoint y: 311, distance: 276.9
click at [391, 257] on textarea at bounding box center [528, 253] width 450 height 39
paste textarea "________________________________________ From: Iris Kwon <iris@bankruptcynearme…"
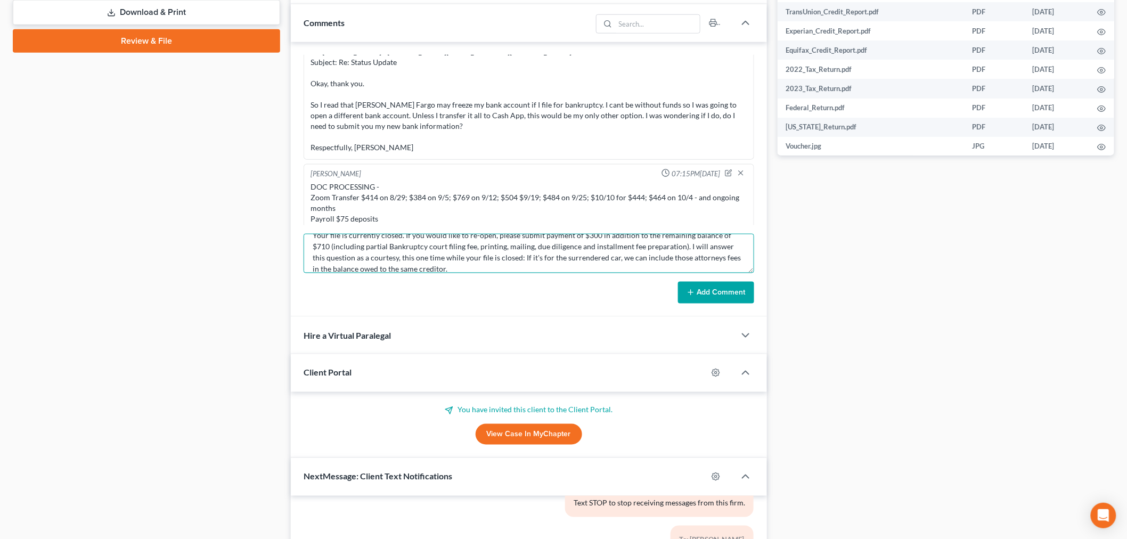
type textarea "________________________________________ From: Iris Kwon <iris@bankruptcynearme…"
click at [698, 305] on div "Iris Kwon 07:22PM, 04/01/2024 From: Iris Kwon Sent: Monday, April 1, 2024 7:21 …" at bounding box center [529, 179] width 476 height 275
click at [701, 297] on button "Add Comment" at bounding box center [716, 293] width 76 height 22
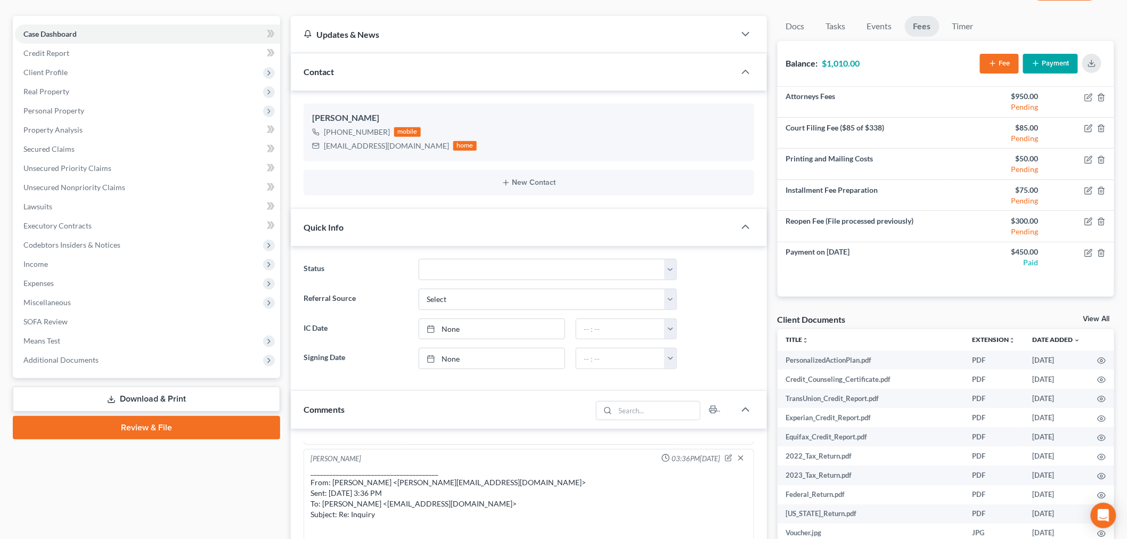
scroll to position [0, 0]
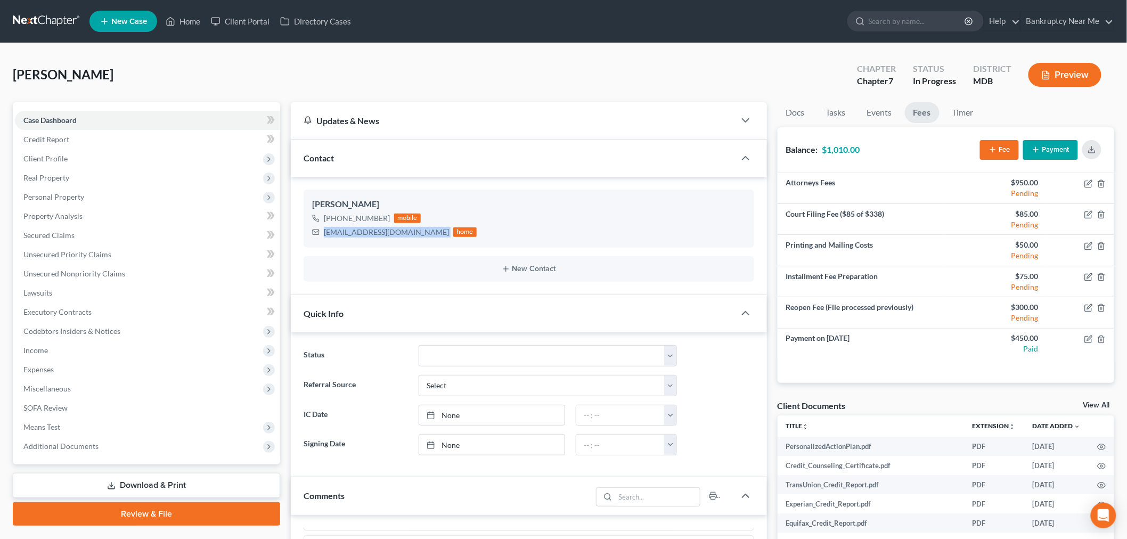
drag, startPoint x: 402, startPoint y: 232, endPoint x: 445, endPoint y: 157, distance: 86.1
click at [302, 233] on div "Chrystal Miller +1 (443) 553-1500 mobile feltycougar@gmail.com home New Contact" at bounding box center [529, 236] width 476 height 118
copy div "feltycougar@gmail.com"
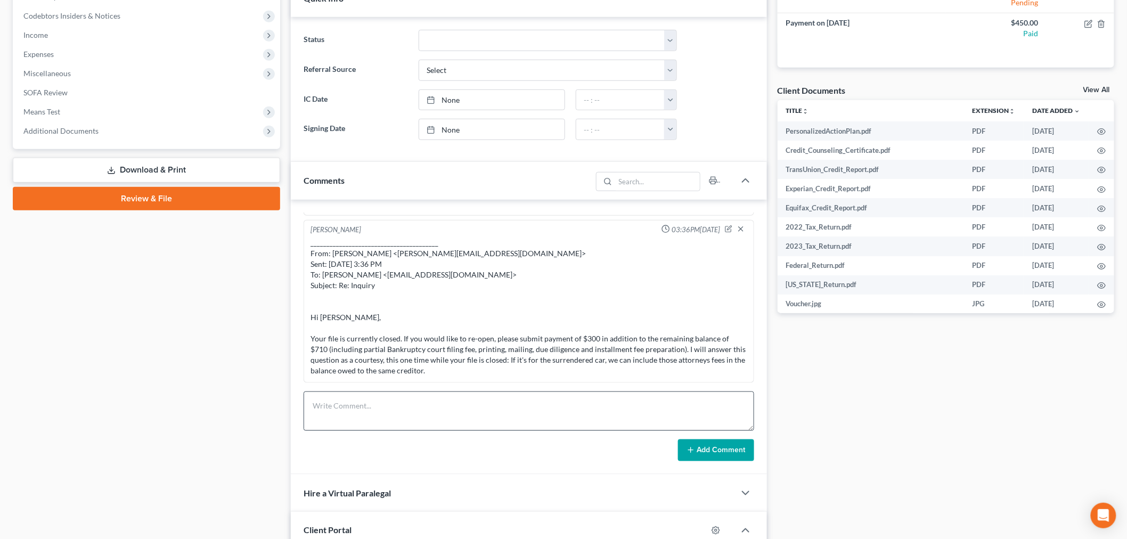
scroll to position [414, 0]
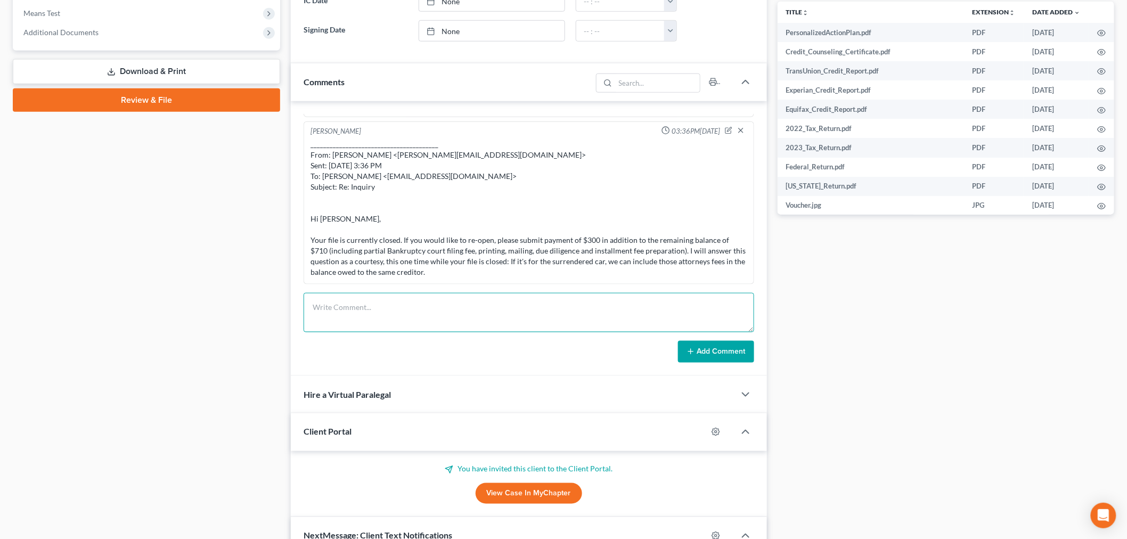
click at [531, 321] on textarea at bounding box center [528, 312] width 450 height 39
type textarea "Payment link of $300 sent to reopen file. Client notified that her file is curr…"
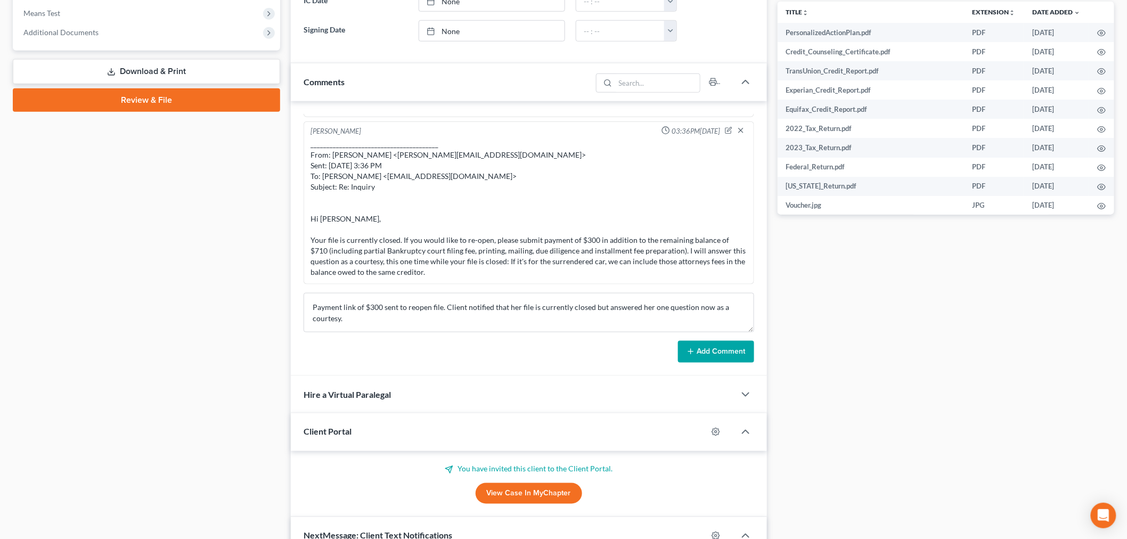
click at [736, 347] on button "Add Comment" at bounding box center [716, 352] width 76 height 22
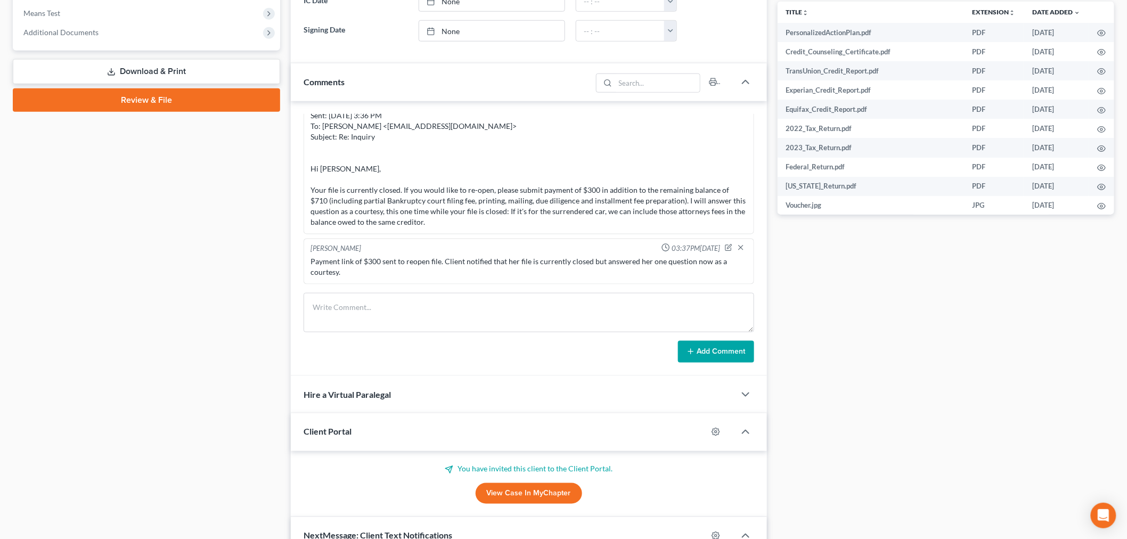
scroll to position [0, 0]
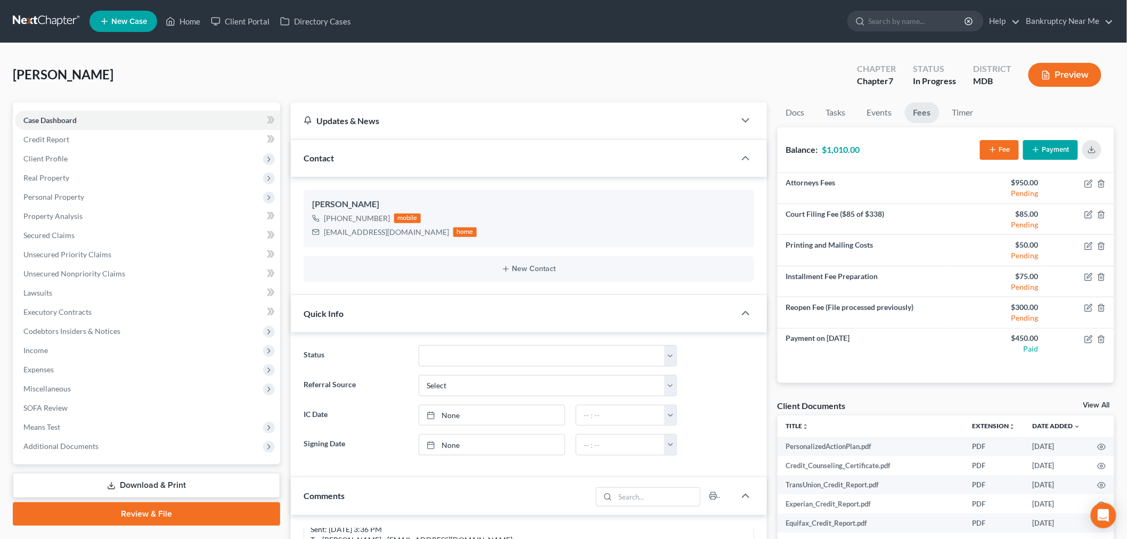
click at [22, 9] on nav "Home New Case Client Portal Directory Cases Bankruptcy Near Me iris@bankruptcyn…" at bounding box center [563, 21] width 1127 height 43
click at [35, 22] on link at bounding box center [47, 21] width 68 height 19
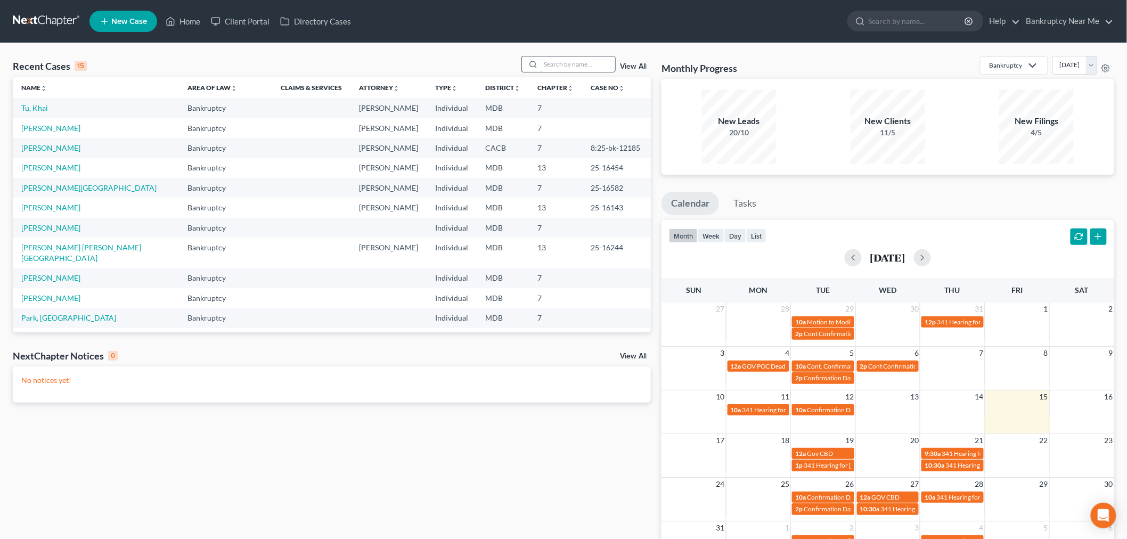
click at [583, 62] on input "search" at bounding box center [577, 63] width 75 height 15
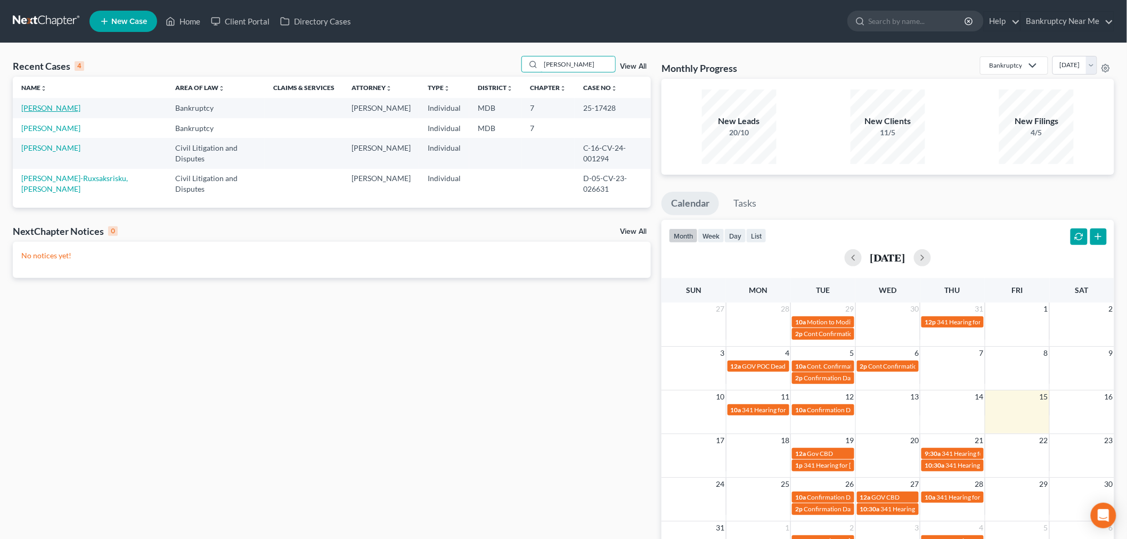
type input "[PERSON_NAME]"
click at [40, 106] on link "[PERSON_NAME]" at bounding box center [50, 107] width 59 height 9
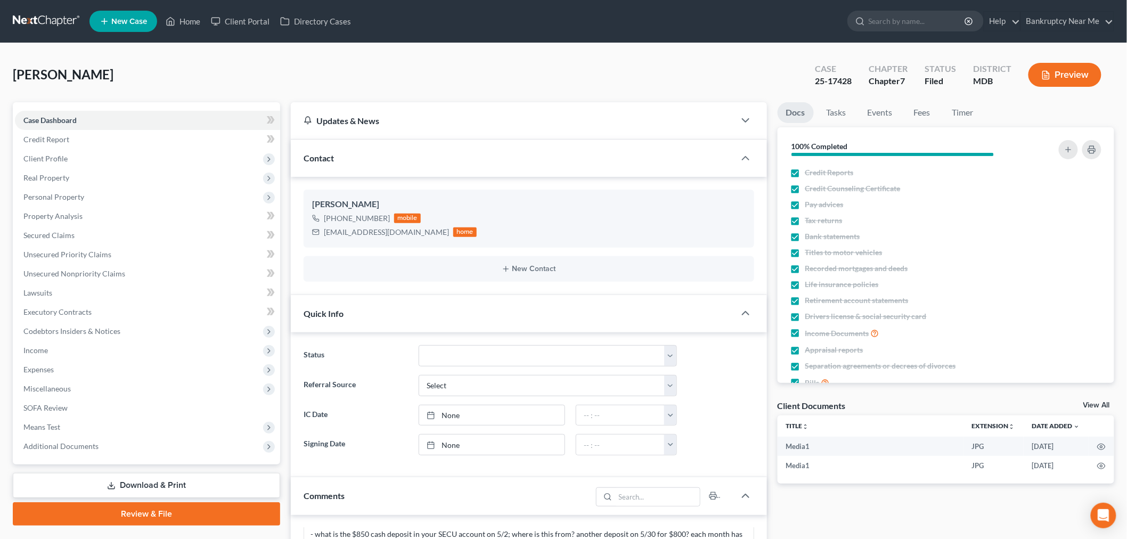
scroll to position [259, 0]
drag, startPoint x: 851, startPoint y: 81, endPoint x: 818, endPoint y: 52, distance: 43.4
click at [807, 75] on div "Case 25-17428" at bounding box center [833, 75] width 54 height 31
copy div "Case 25-17428"
click at [836, 114] on link "Tasks" at bounding box center [836, 112] width 37 height 21
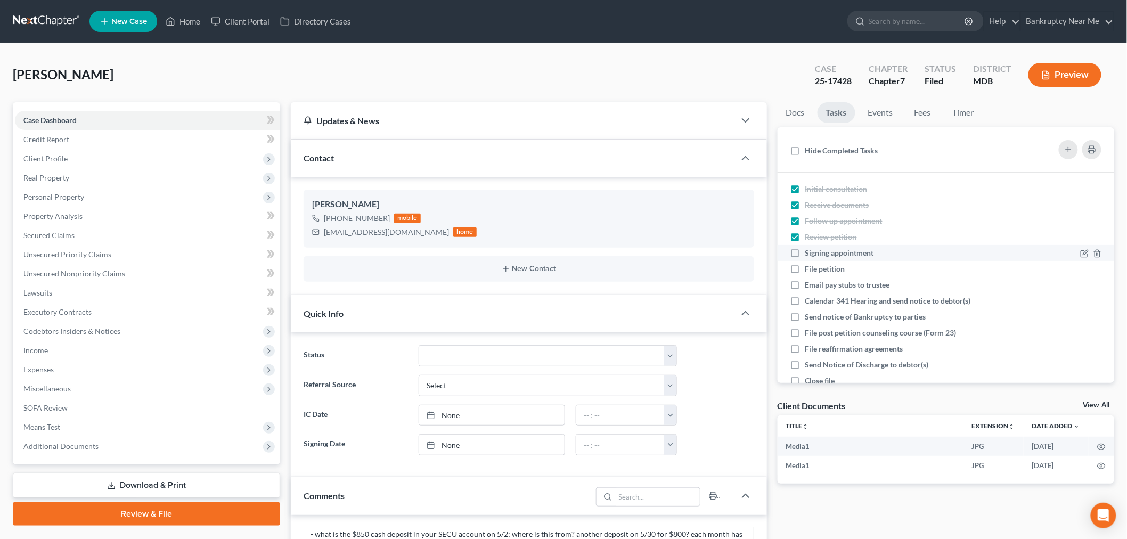
click at [824, 252] on span "Signing appointment" at bounding box center [839, 252] width 69 height 9
click at [816, 252] on input "Signing appointment" at bounding box center [812, 251] width 7 height 7
checkbox input "true"
click at [826, 264] on span "File petition" at bounding box center [825, 268] width 40 height 9
click at [816, 264] on input "File petition" at bounding box center [812, 267] width 7 height 7
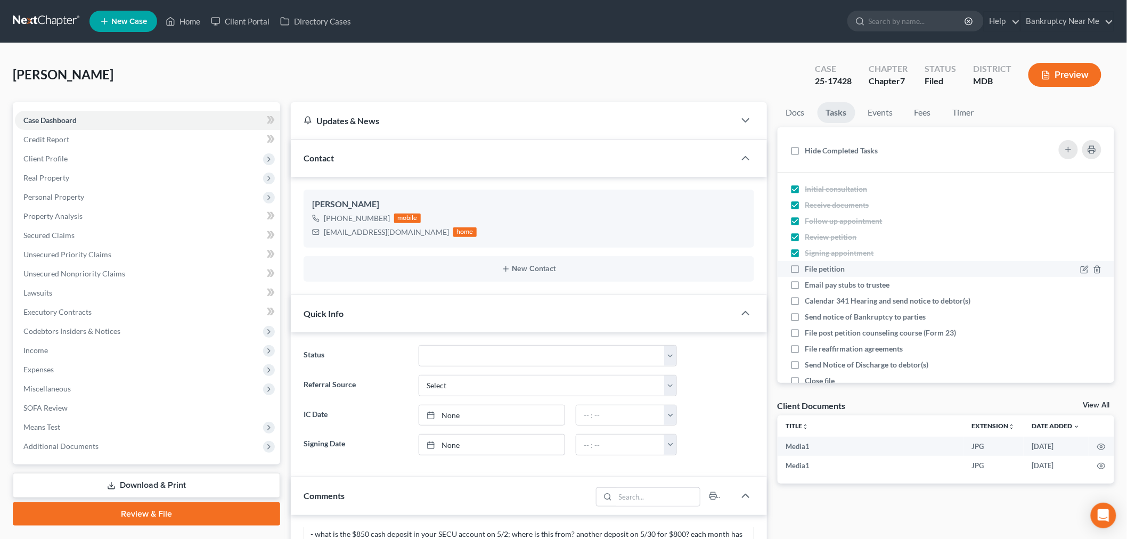
checkbox input "true"
click at [826, 298] on span "Calendar 341 Hearing and send notice to debtor(s)" at bounding box center [888, 300] width 166 height 9
click at [816, 298] on input "Calendar 341 Hearing and send notice to debtor(s)" at bounding box center [812, 298] width 7 height 7
checkbox input "true"
click at [833, 315] on span "Send notice of Bankruptcy to parties" at bounding box center [865, 316] width 121 height 9
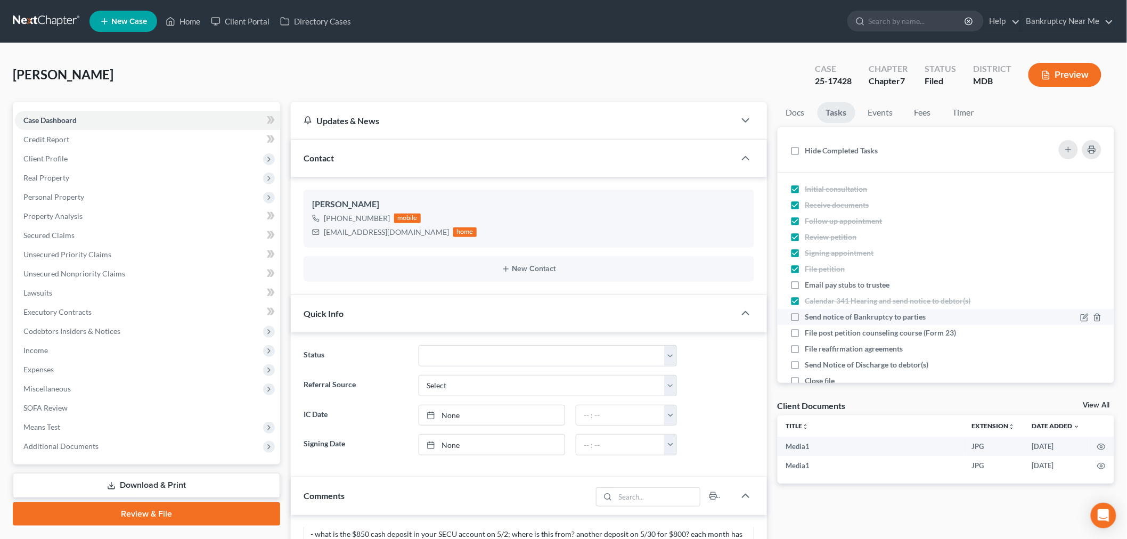
click at [816, 315] on input "Send notice of Bankruptcy to parties" at bounding box center [812, 314] width 7 height 7
checkbox input "true"
click at [858, 334] on span "File post petition counseling course (Form 23)" at bounding box center [880, 332] width 151 height 9
click at [816, 334] on input "File post petition counseling course (Form 23)" at bounding box center [812, 330] width 7 height 7
checkbox input "true"
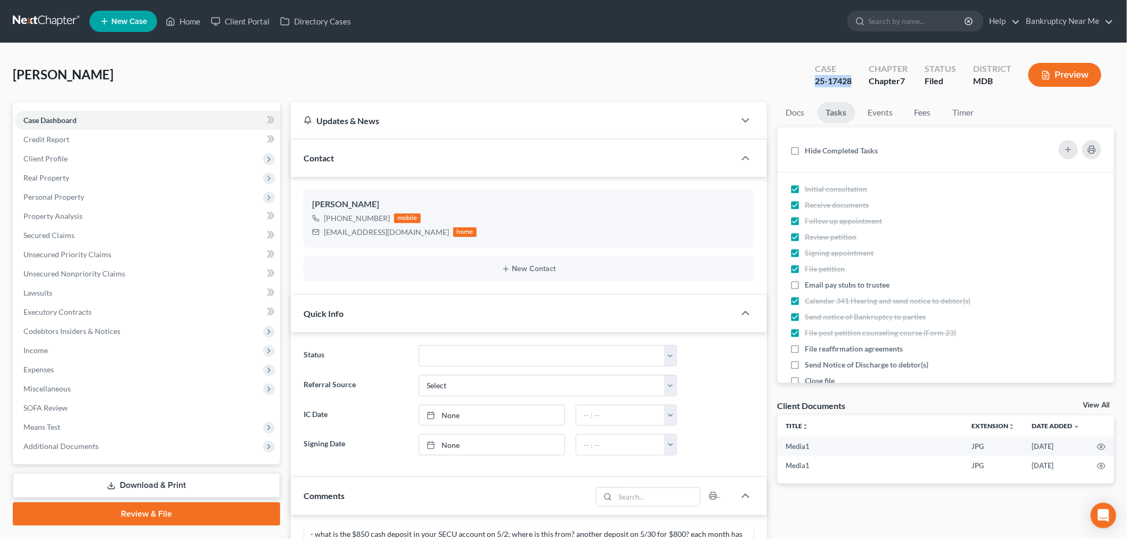
drag, startPoint x: 856, startPoint y: 80, endPoint x: 817, endPoint y: 81, distance: 38.9
click at [817, 81] on div "Case 25-17428" at bounding box center [833, 75] width 54 height 31
copy div "25-17428"
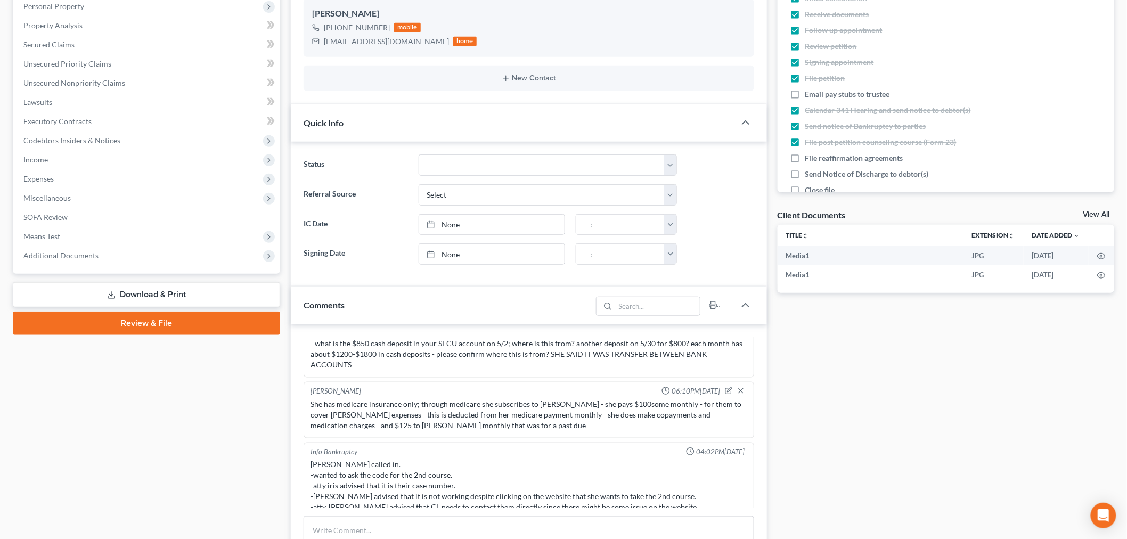
scroll to position [473, 0]
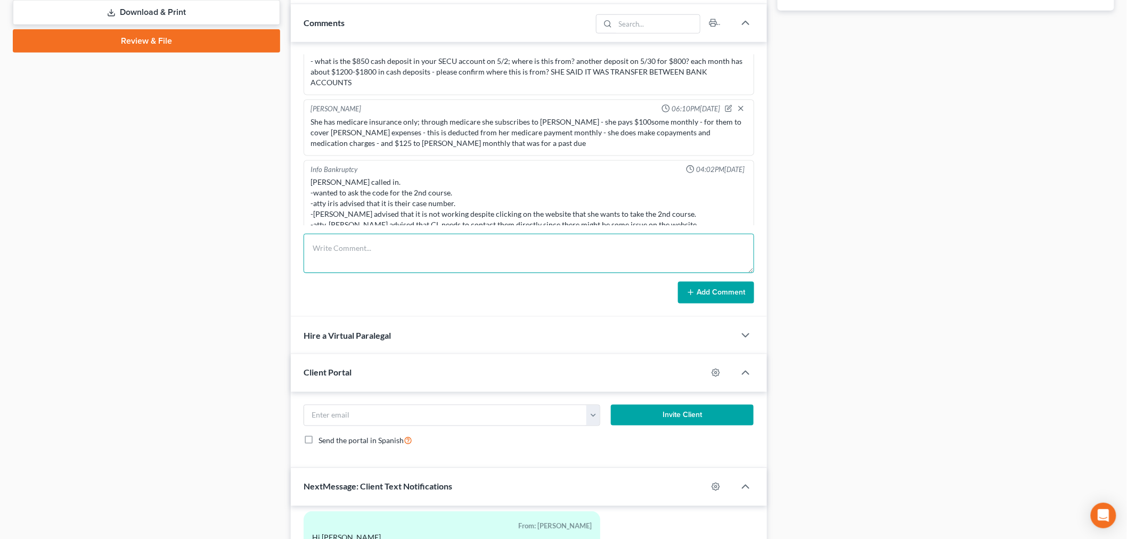
click at [534, 236] on textarea at bounding box center [528, 253] width 450 height 39
type textarea "2n course filed doc. 9"
click at [700, 289] on button "Add Comment" at bounding box center [716, 293] width 76 height 22
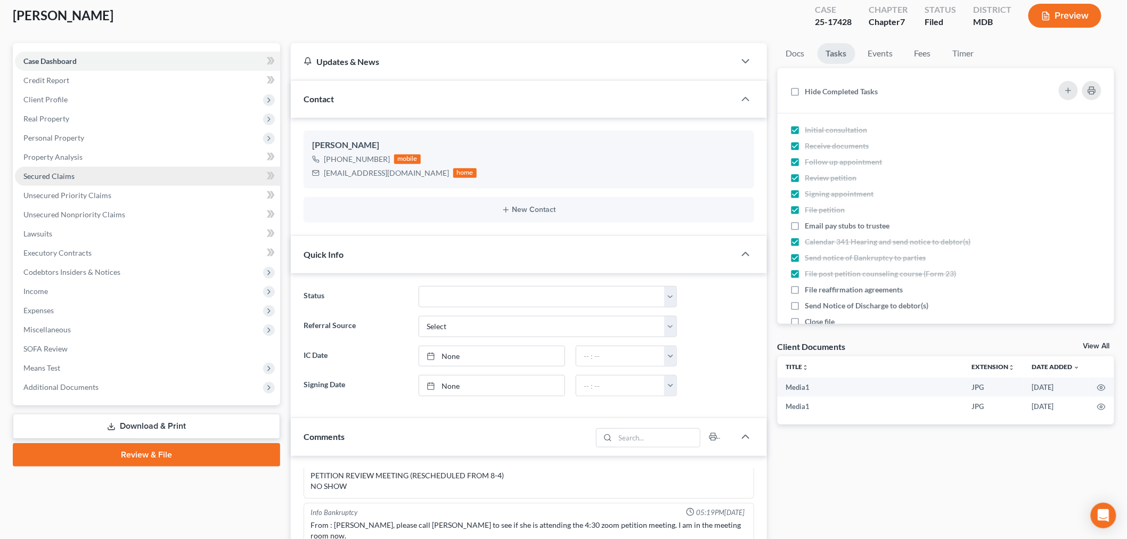
scroll to position [0, 0]
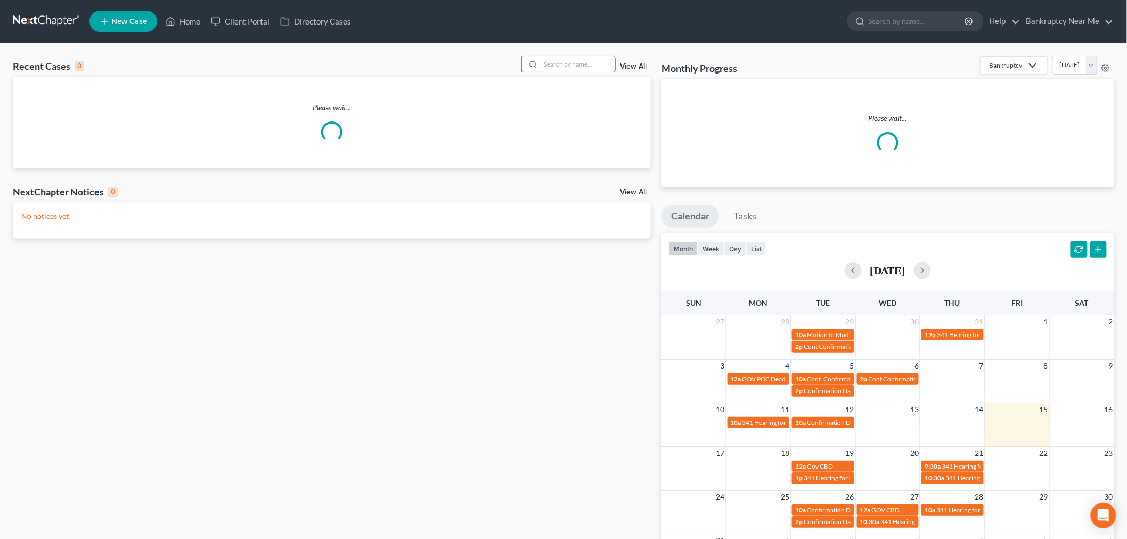
click at [566, 64] on input "search" at bounding box center [577, 63] width 75 height 15
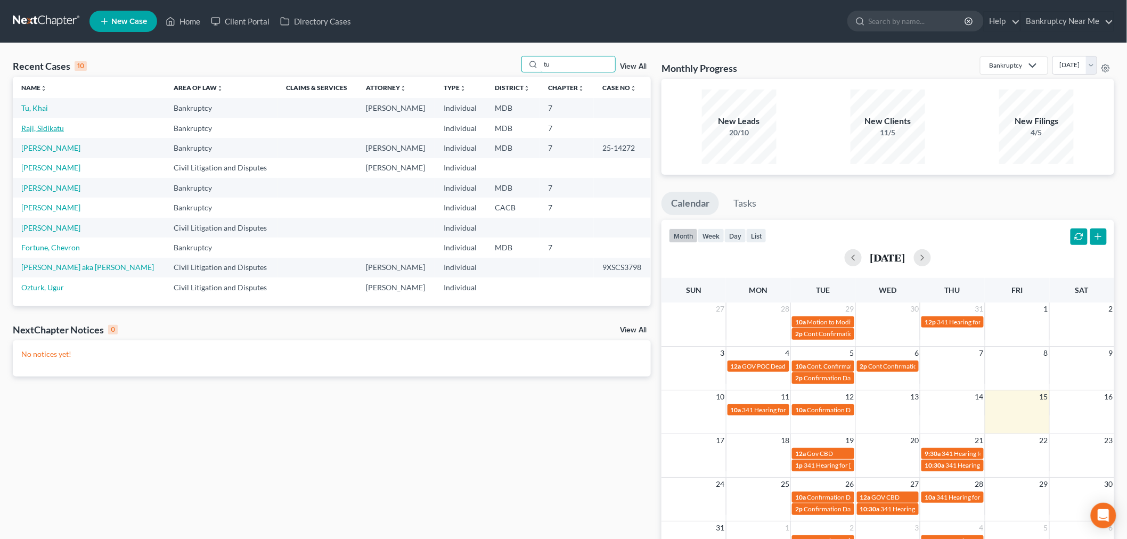
type input "tu"
click at [35, 124] on link "Raji, Sidikatu" at bounding box center [42, 128] width 43 height 9
select select "6"
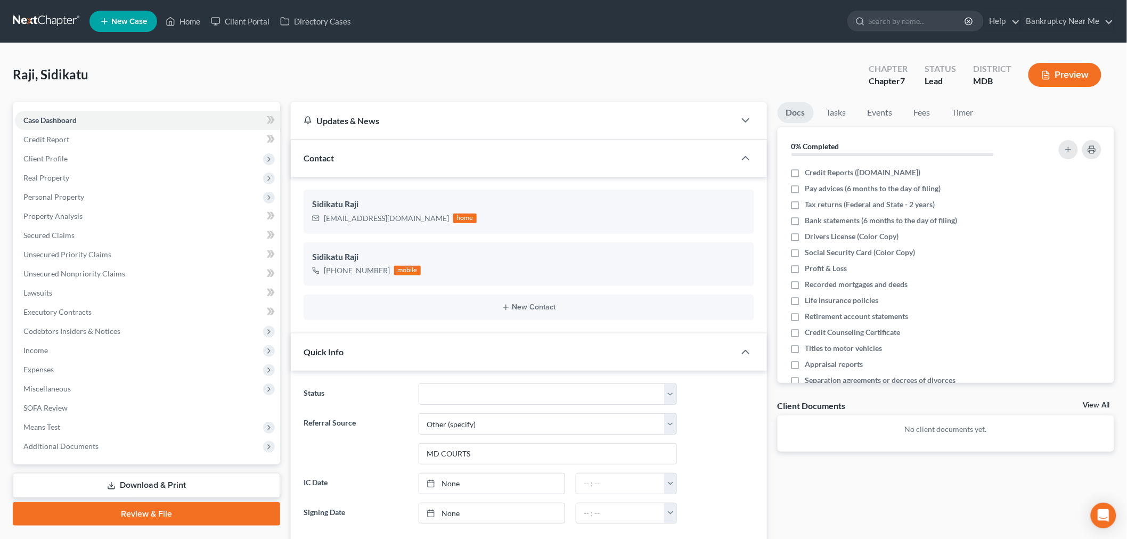
scroll to position [454, 0]
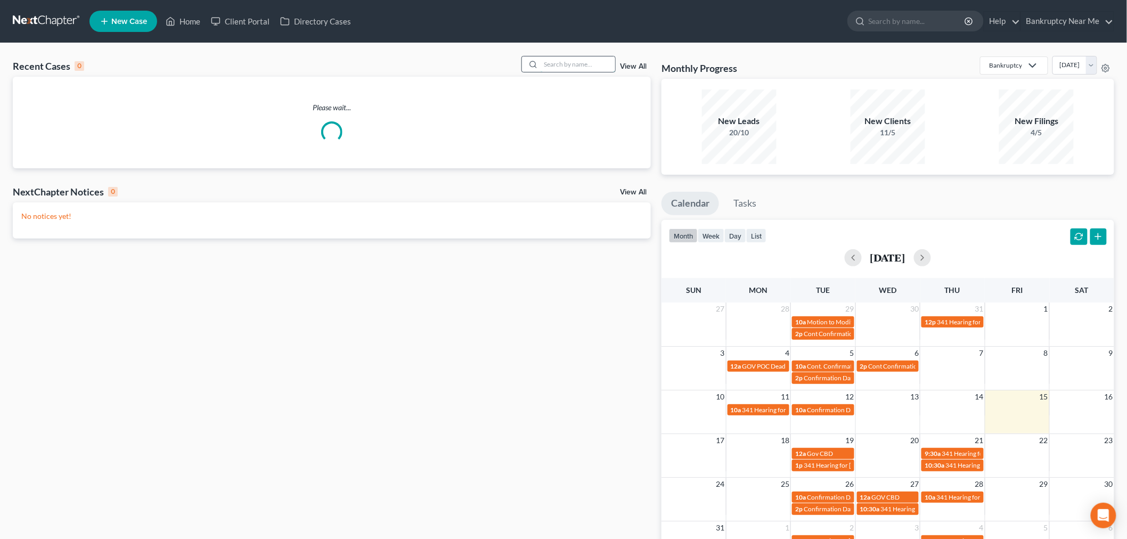
click at [557, 69] on input "search" at bounding box center [577, 63] width 75 height 15
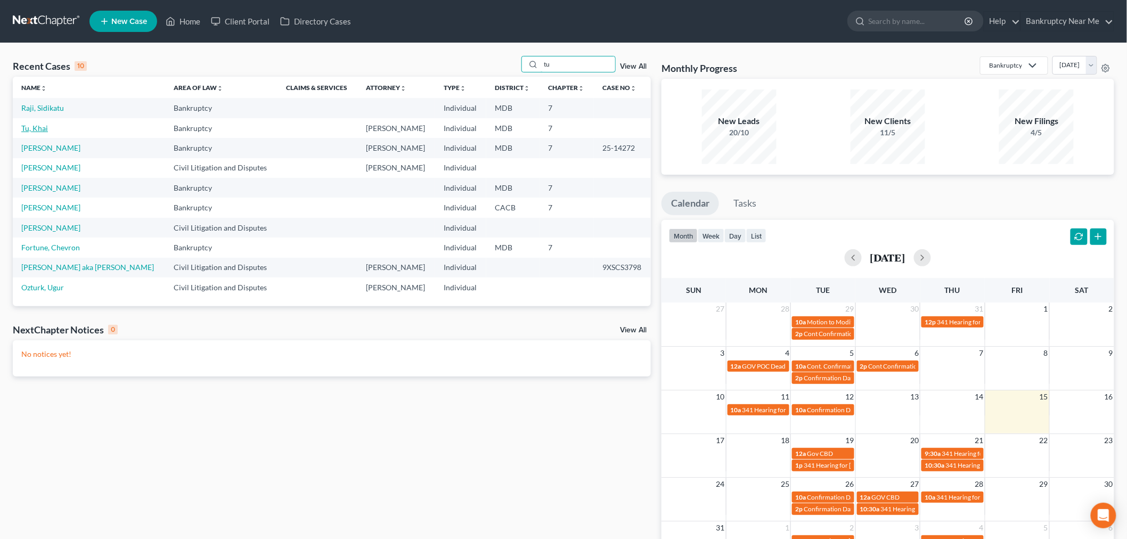
type input "tu"
click at [46, 129] on link "Tu, Khai" at bounding box center [34, 128] width 27 height 9
select select "4"
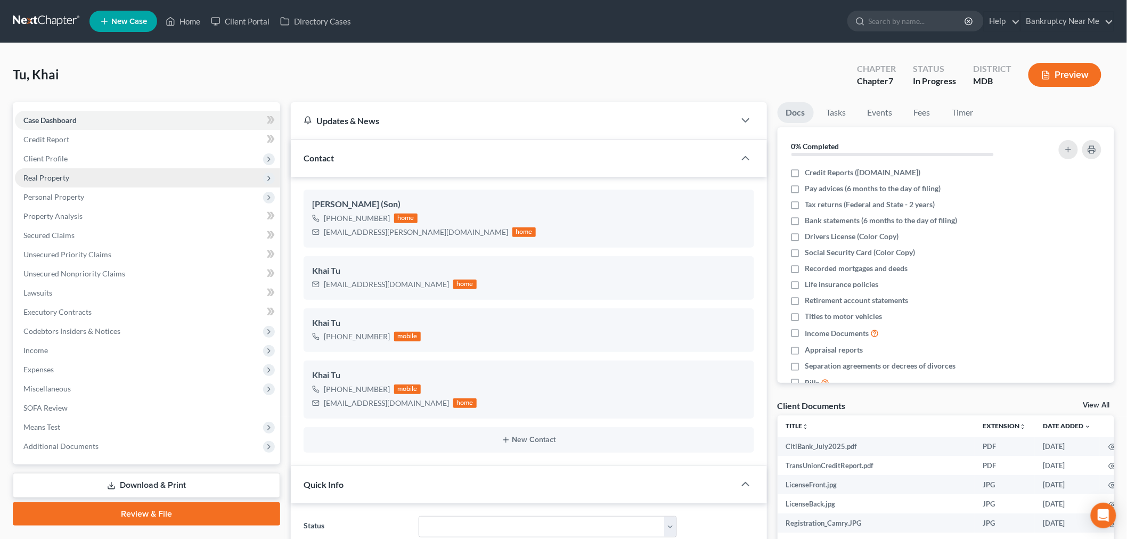
scroll to position [6994, 0]
click at [60, 160] on span "Client Profile" at bounding box center [45, 158] width 44 height 9
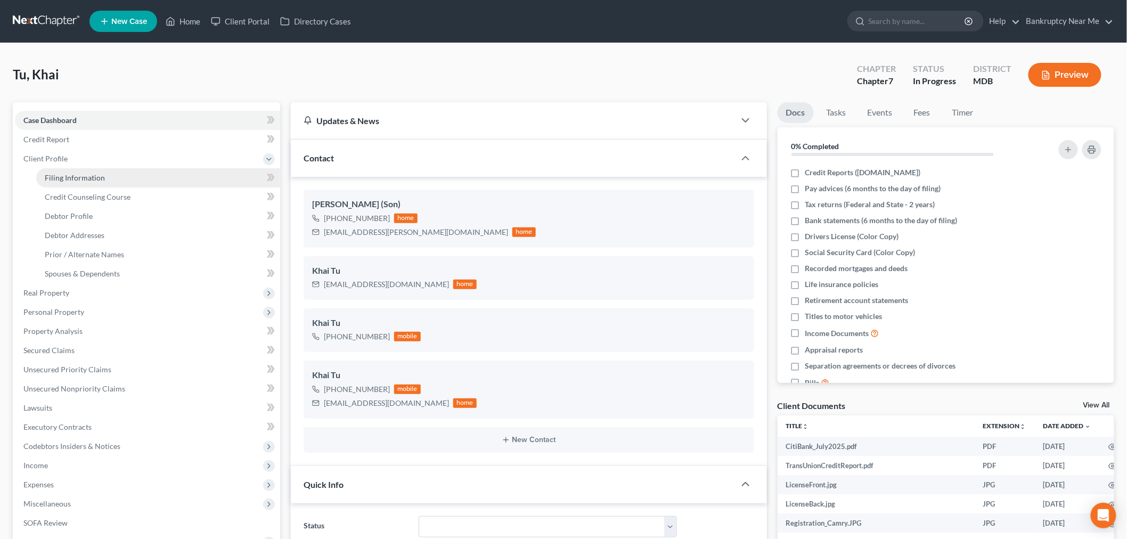
click at [62, 176] on span "Filing Information" at bounding box center [75, 177] width 60 height 9
select select "1"
select select "0"
select select "21"
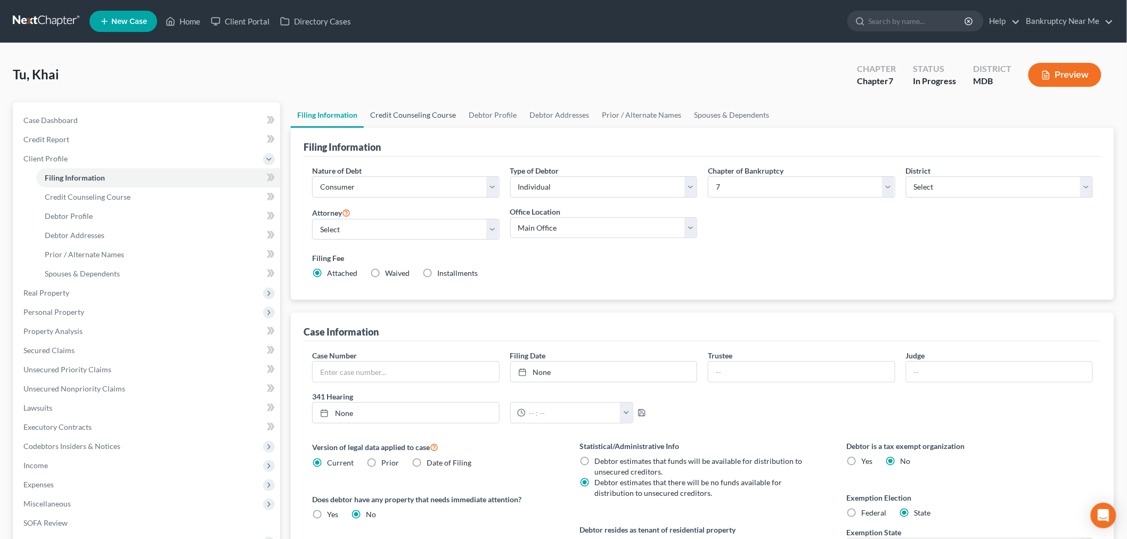
click at [401, 116] on link "Credit Counseling Course" at bounding box center [413, 115] width 98 height 26
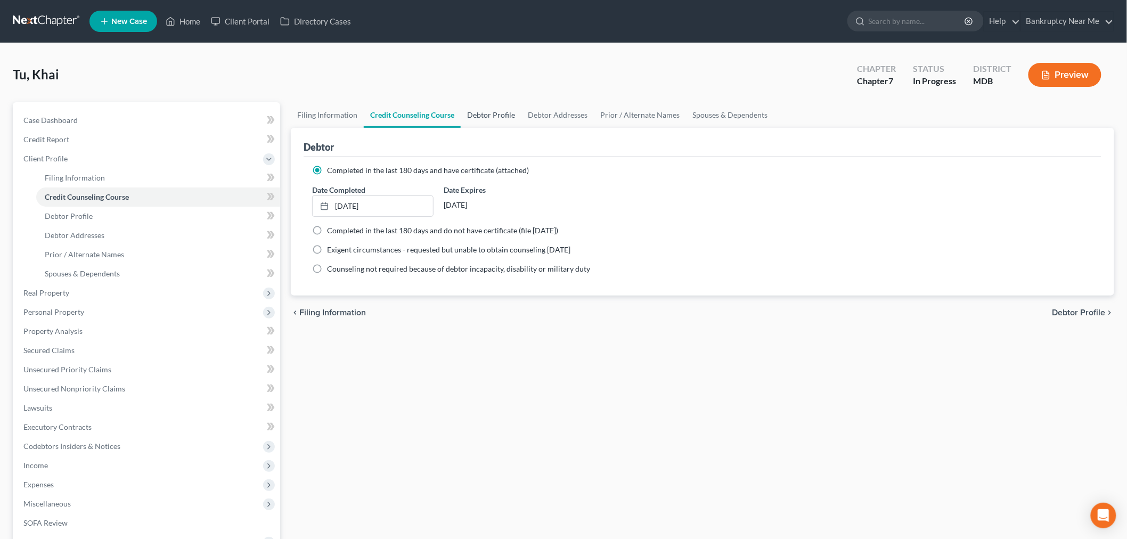
click at [492, 112] on link "Debtor Profile" at bounding box center [491, 115] width 61 height 26
select select "1"
select select "2"
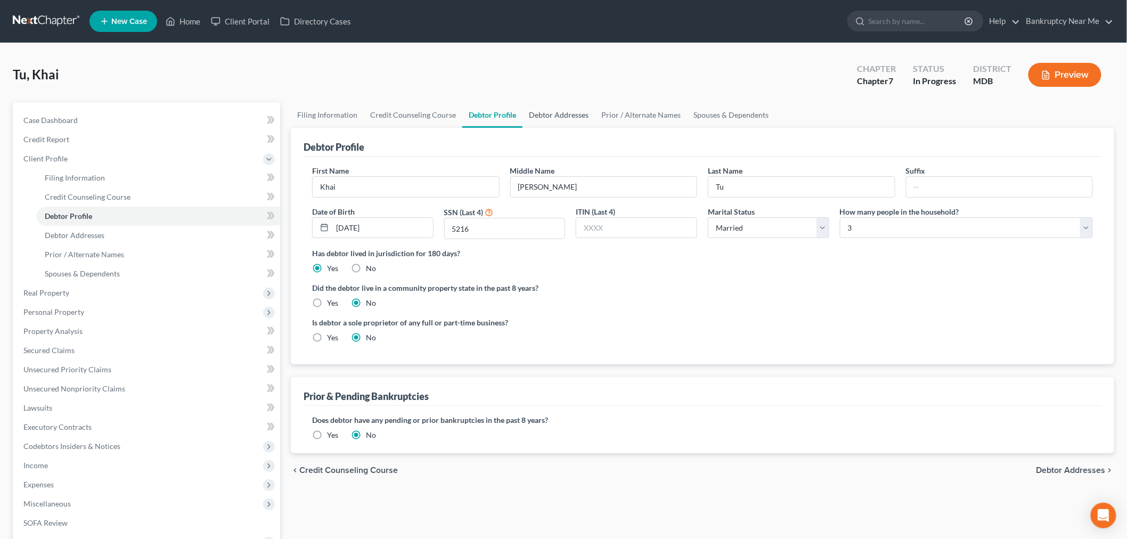
click at [562, 113] on link "Debtor Addresses" at bounding box center [558, 115] width 72 height 26
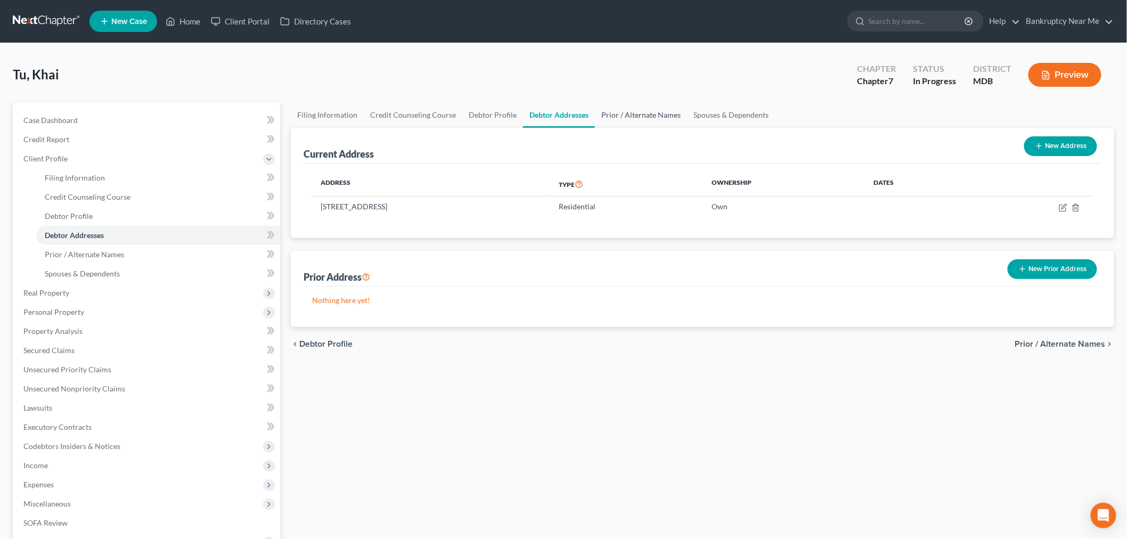
click at [651, 112] on link "Prior / Alternate Names" at bounding box center [641, 115] width 92 height 26
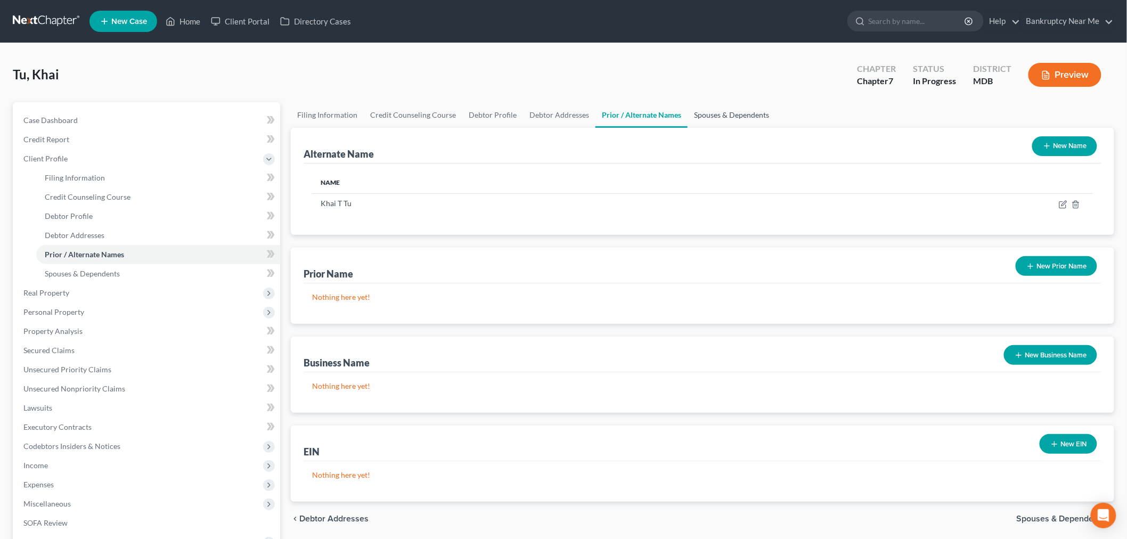
click at [720, 107] on link "Spouses & Dependents" at bounding box center [731, 115] width 88 height 26
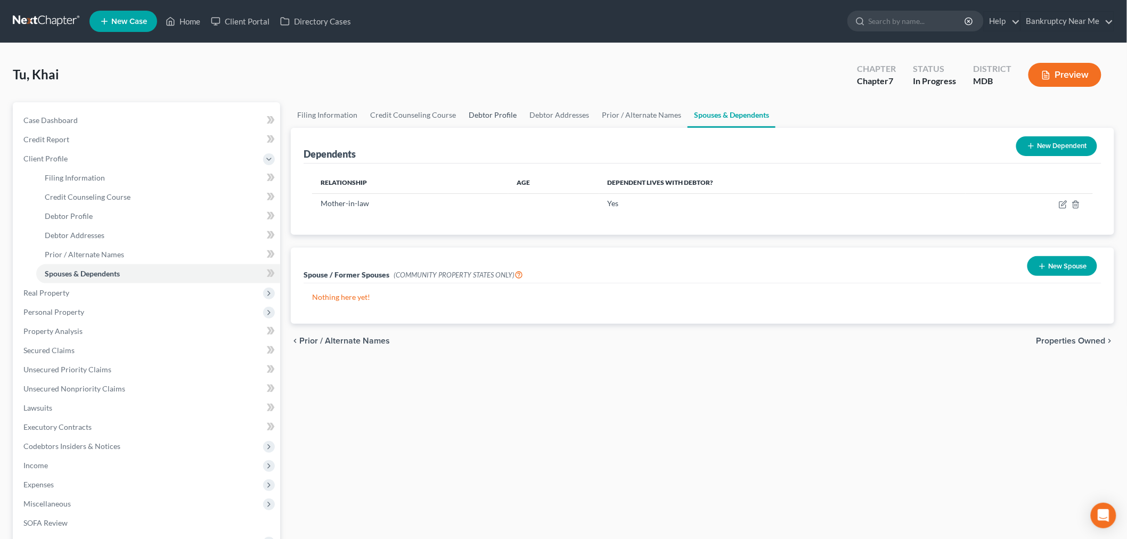
click at [484, 118] on link "Debtor Profile" at bounding box center [492, 115] width 61 height 26
select select "1"
select select "2"
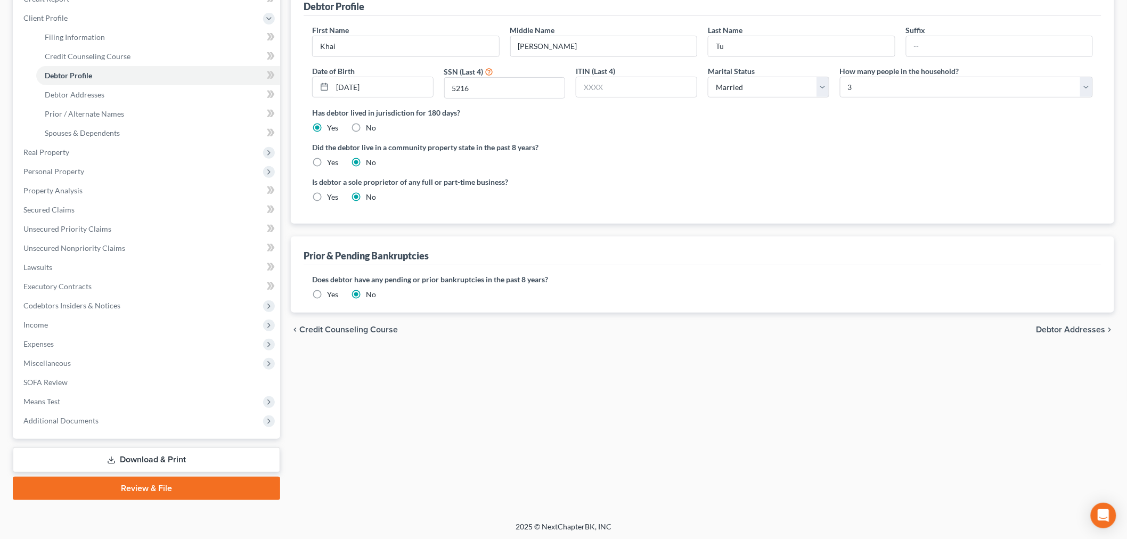
click at [104, 453] on link "Download & Print" at bounding box center [146, 459] width 267 height 25
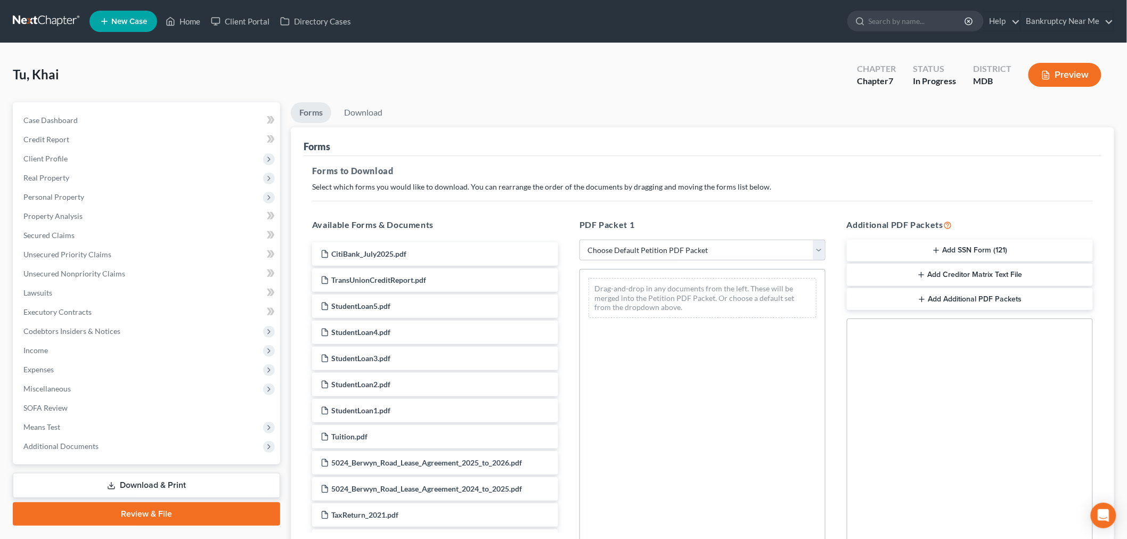
click at [691, 263] on div "PDF Packet 1 Choose Default Petition PDF Packet Complete Bankruptcy Petition (a…" at bounding box center [702, 390] width 267 height 361
click at [688, 249] on select "Choose Default Petition PDF Packet Complete Bankruptcy Petition (all forms and …" at bounding box center [702, 250] width 246 height 21
select select "0"
click at [579, 240] on select "Choose Default Petition PDF Packet Complete Bankruptcy Petition (all forms and …" at bounding box center [702, 250] width 246 height 21
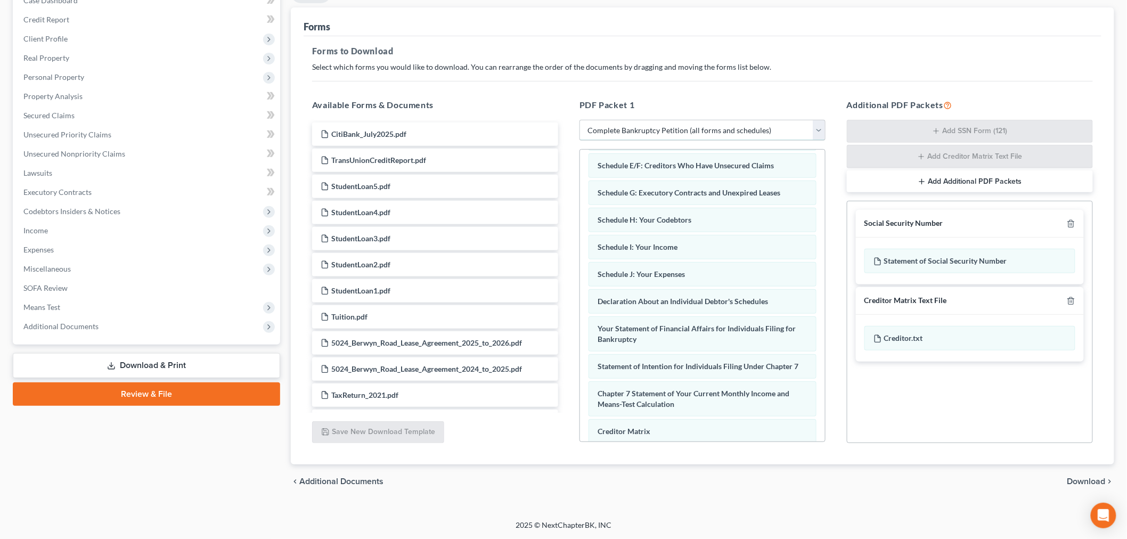
scroll to position [309, 0]
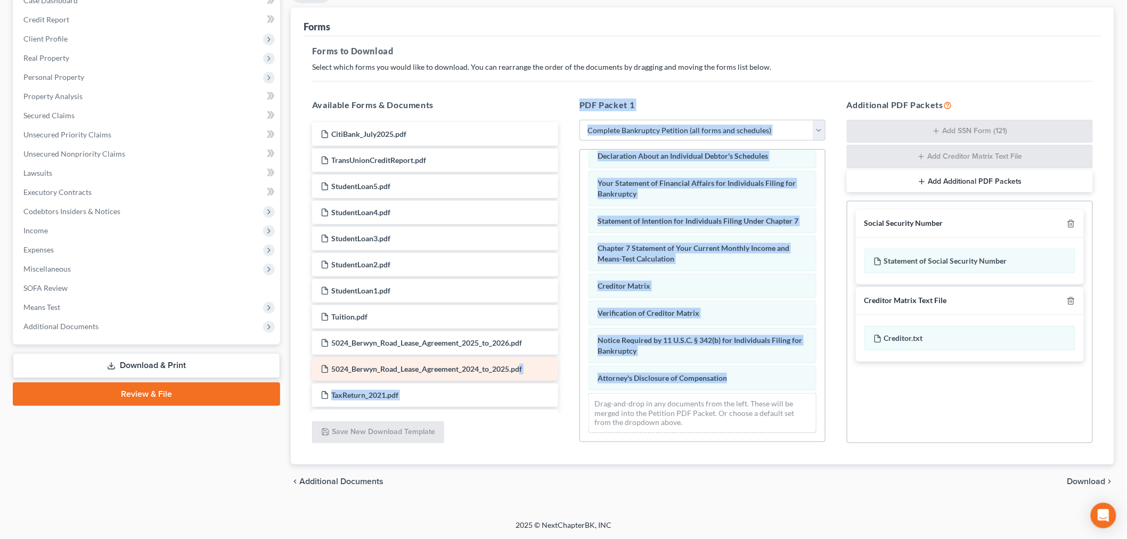
drag, startPoint x: 743, startPoint y: 366, endPoint x: 524, endPoint y: 376, distance: 219.6
click at [520, 378] on div "Available Forms & Documents CitiBank_July2025.pdf TransUnionCreditReport.pdf St…" at bounding box center [702, 271] width 802 height 362
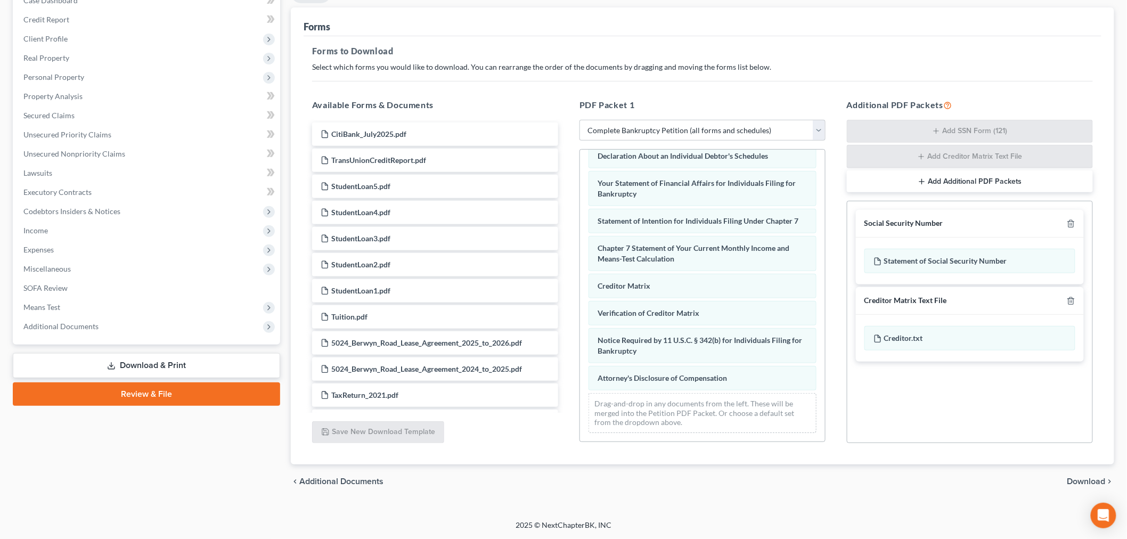
click at [662, 402] on div "Drag-and-drop in any documents from the left. These will be merged into the Pet…" at bounding box center [702, 413] width 228 height 40
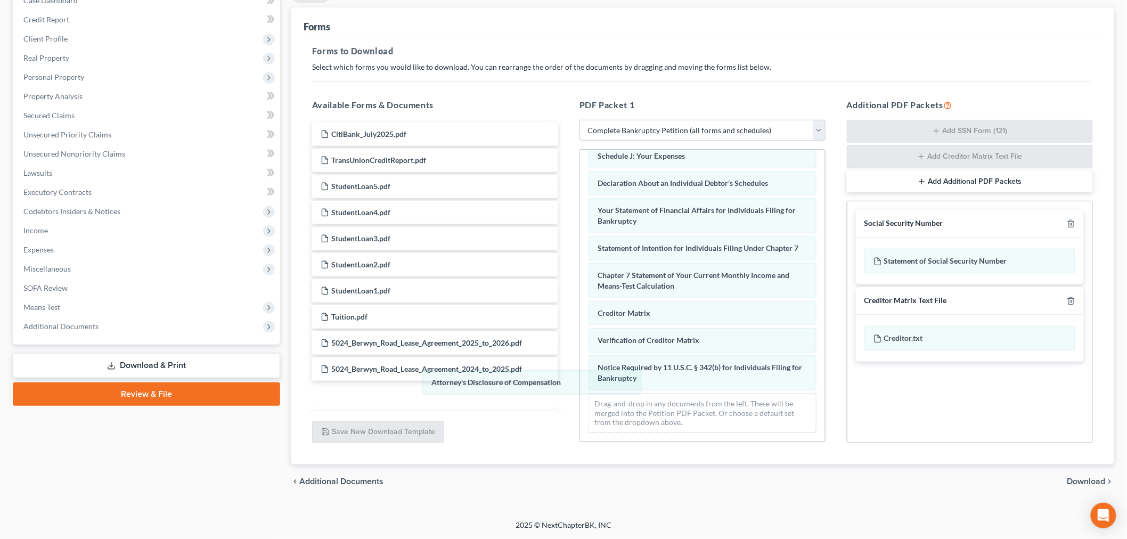
drag, startPoint x: 669, startPoint y: 382, endPoint x: 567, endPoint y: 369, distance: 102.5
click at [580, 387] on div "Attorney's Disclosure of Compensation Voluntary Petition for Individuals Filing…" at bounding box center [702, 166] width 245 height 551
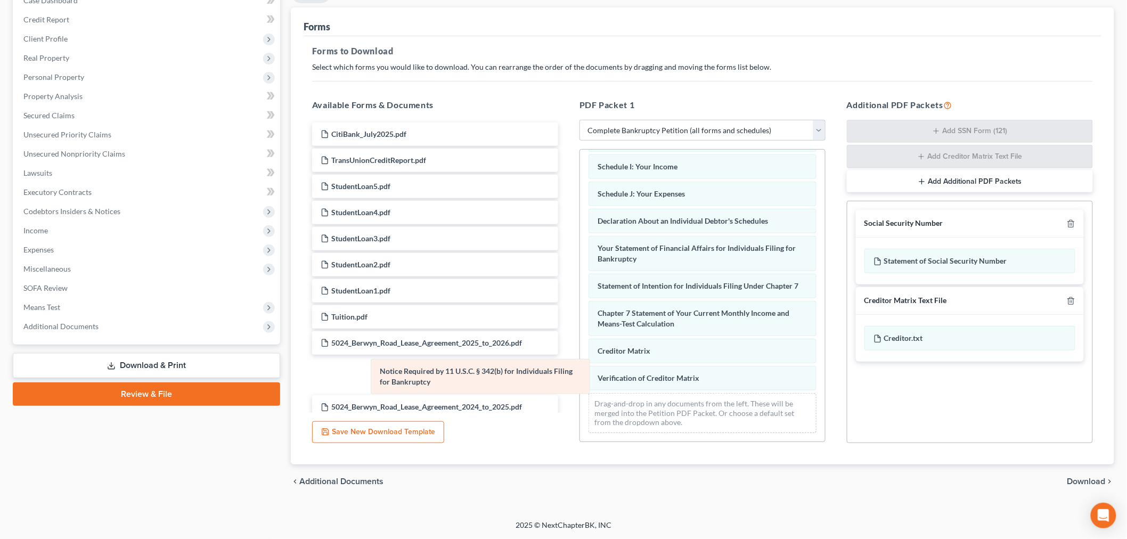
scroll to position [243, 0]
drag, startPoint x: 619, startPoint y: 360, endPoint x: 400, endPoint y: 364, distance: 219.4
click at [580, 364] on div "Notice Required by 11 U.S.C. § 342(b) for Individuals Filing for Bankruptcy Vol…" at bounding box center [702, 185] width 245 height 513
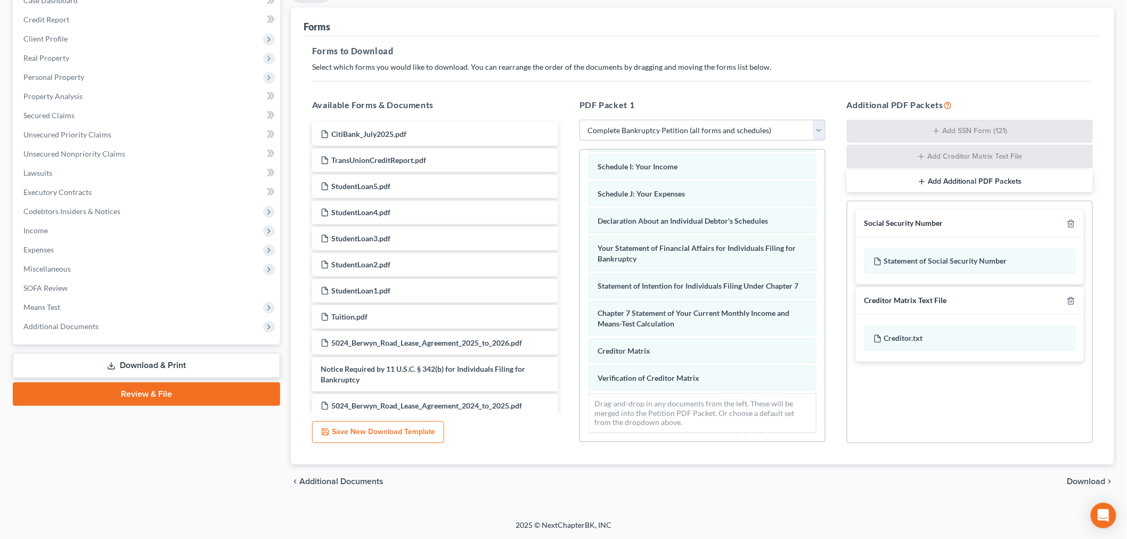
click at [1085, 474] on div "chevron_left Additional Documents Download chevron_right" at bounding box center [702, 481] width 823 height 34
click at [1068, 298] on icon "button" at bounding box center [1070, 301] width 9 height 9
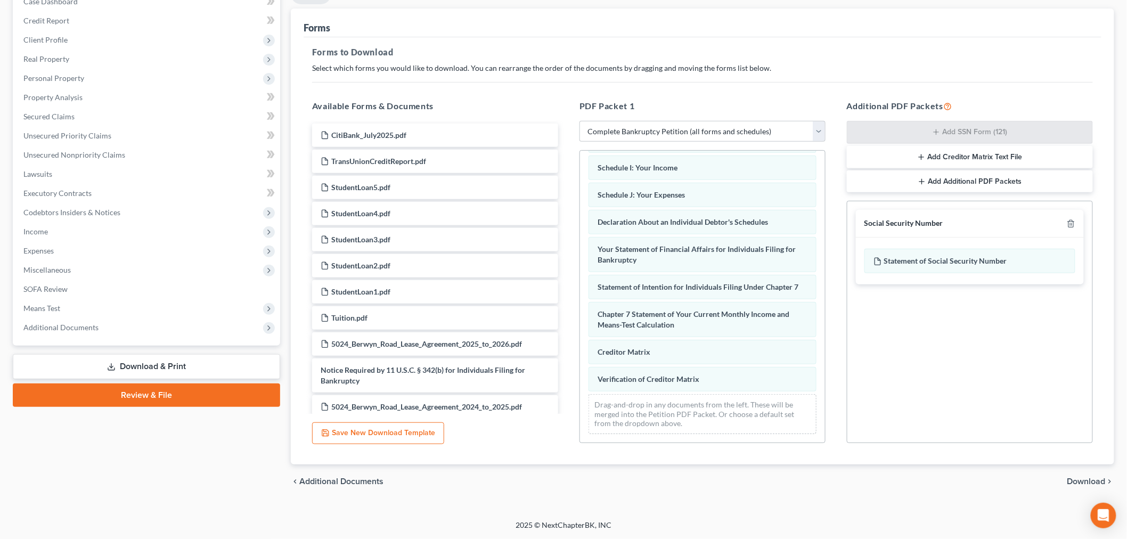
click at [1078, 481] on span "Download" at bounding box center [1086, 481] width 38 height 9
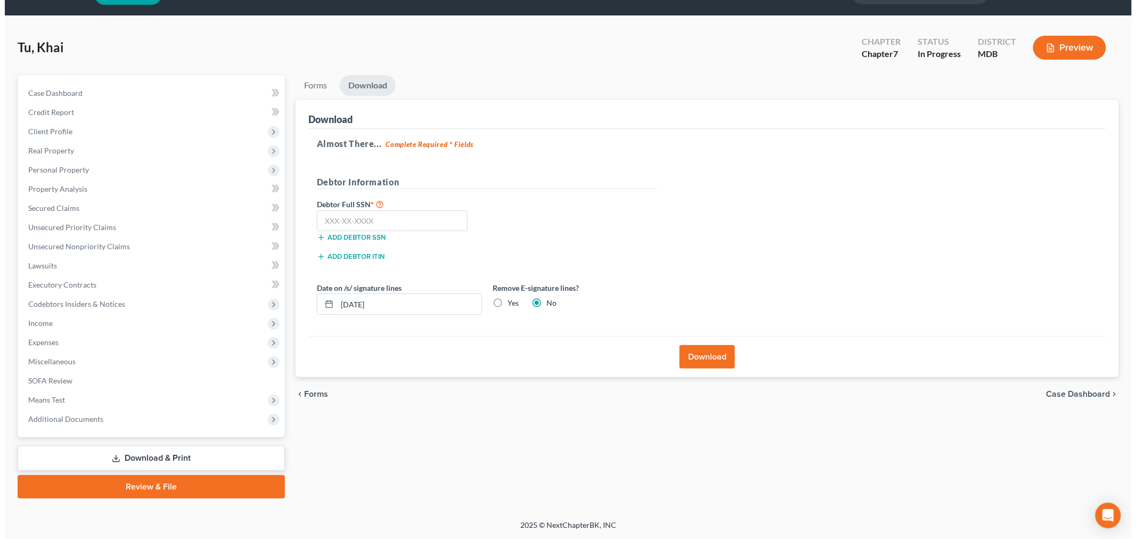
scroll to position [26, 0]
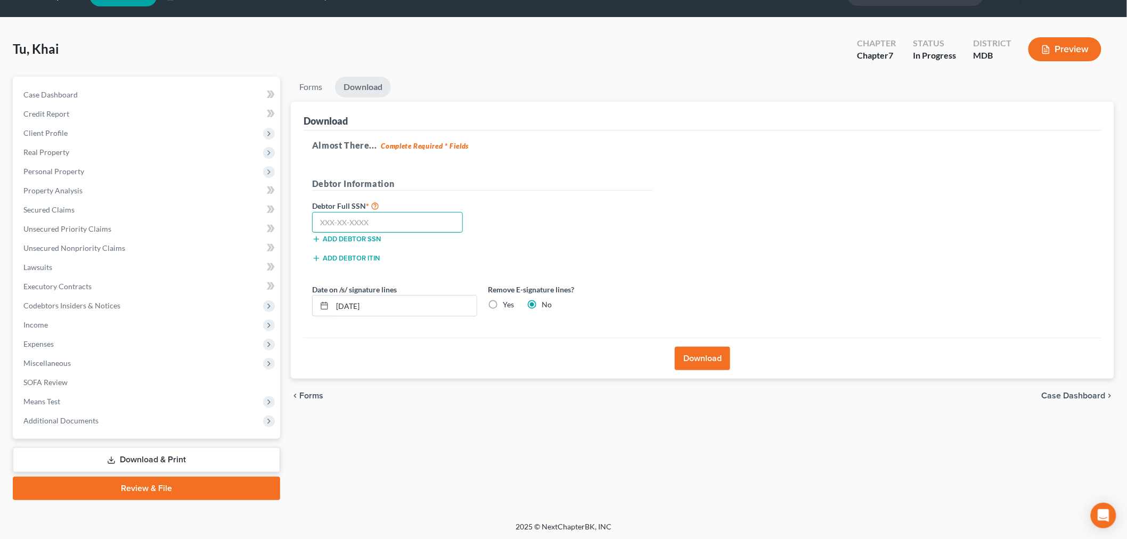
click at [417, 216] on input "text" at bounding box center [387, 222] width 151 height 21
type input "586-52-5216"
click at [692, 357] on button "Download" at bounding box center [702, 358] width 55 height 23
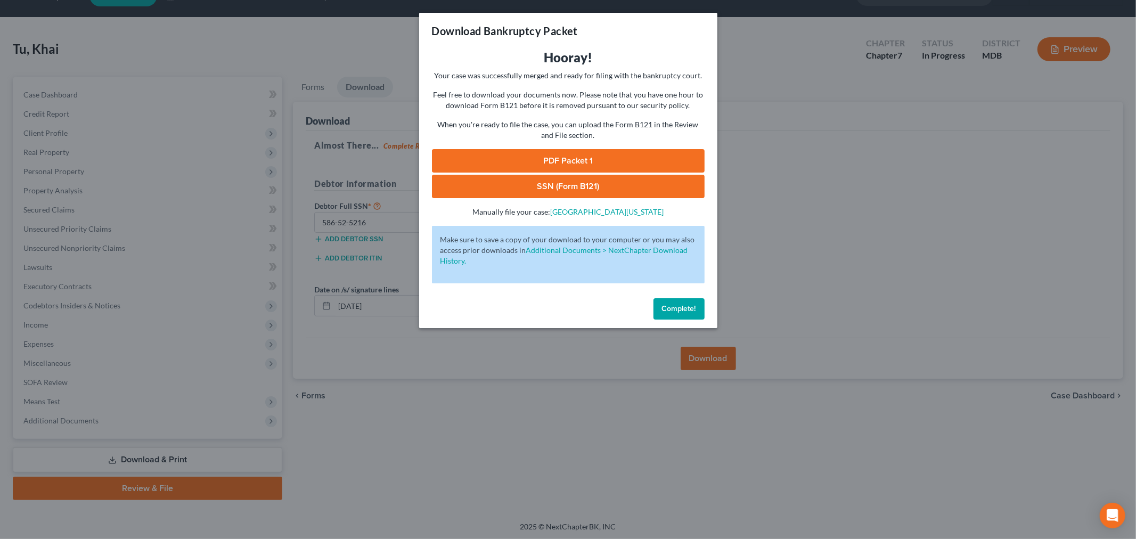
click at [577, 162] on link "PDF Packet 1" at bounding box center [568, 160] width 273 height 23
click at [534, 183] on link "SSN (Form B121)" at bounding box center [568, 186] width 273 height 23
